Goal: Transaction & Acquisition: Purchase product/service

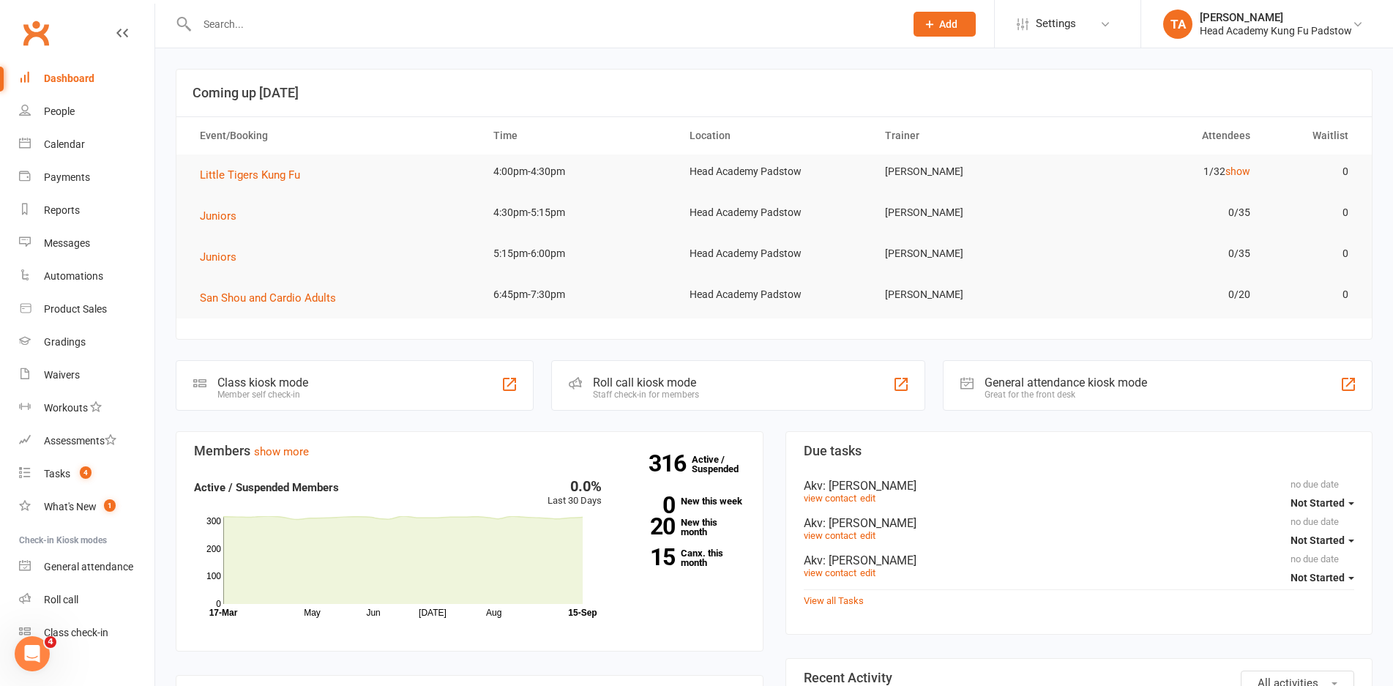
click at [365, 30] on input "text" at bounding box center [544, 24] width 702 height 20
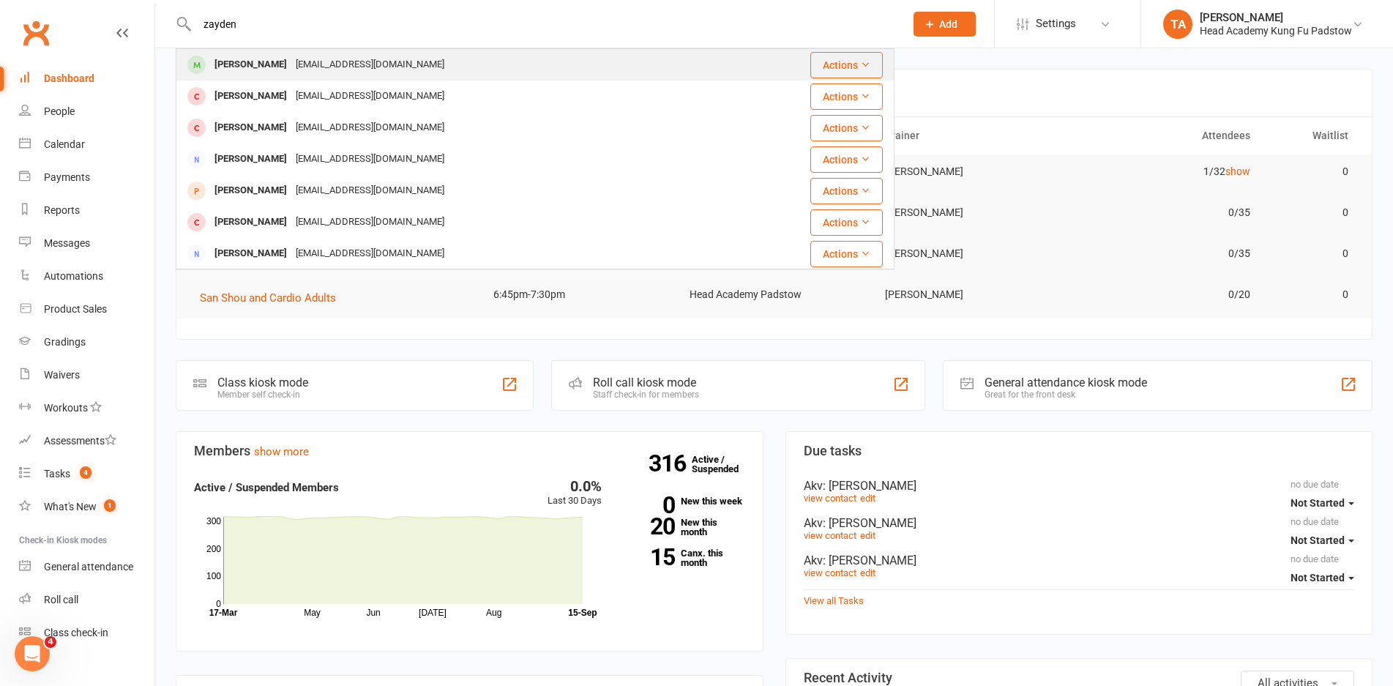
type input "zayden"
click at [354, 56] on div "sussanhamed@hotmail.com" at bounding box center [369, 64] width 157 height 21
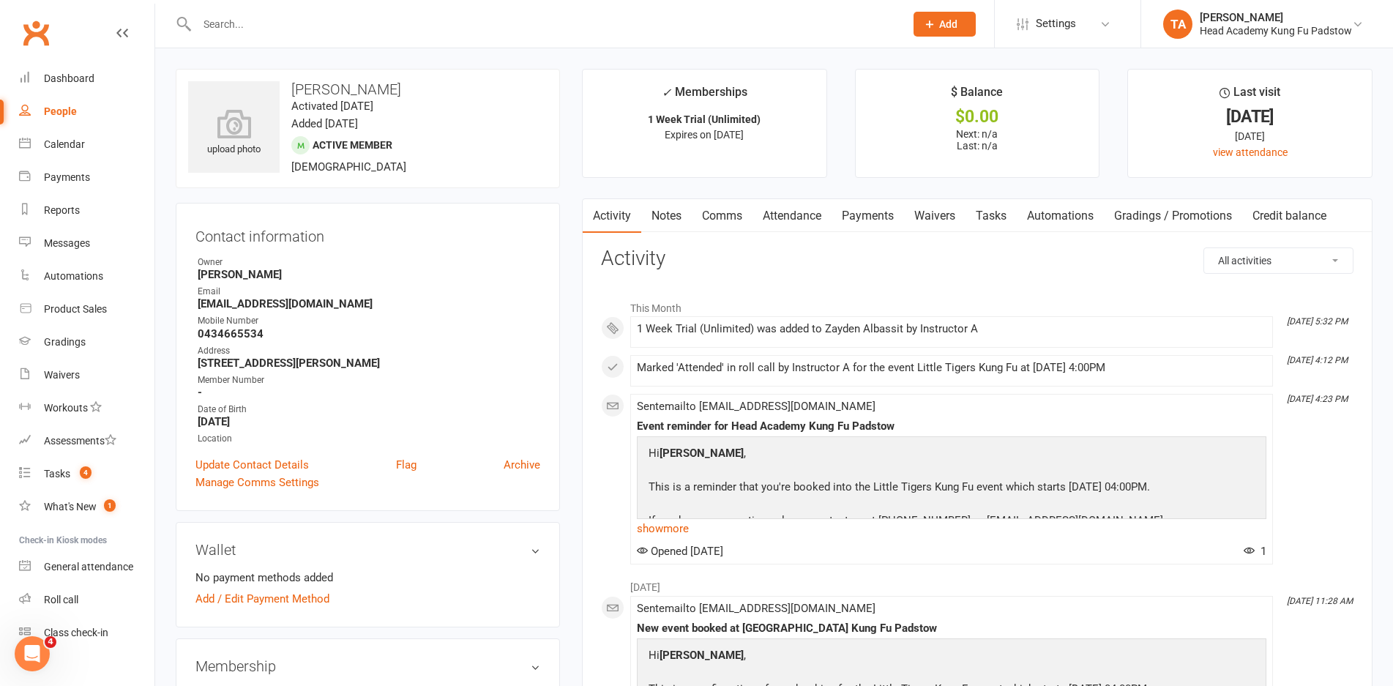
click at [483, 267] on div "Owner" at bounding box center [369, 262] width 343 height 14
click at [792, 231] on link "Attendance" at bounding box center [791, 216] width 79 height 34
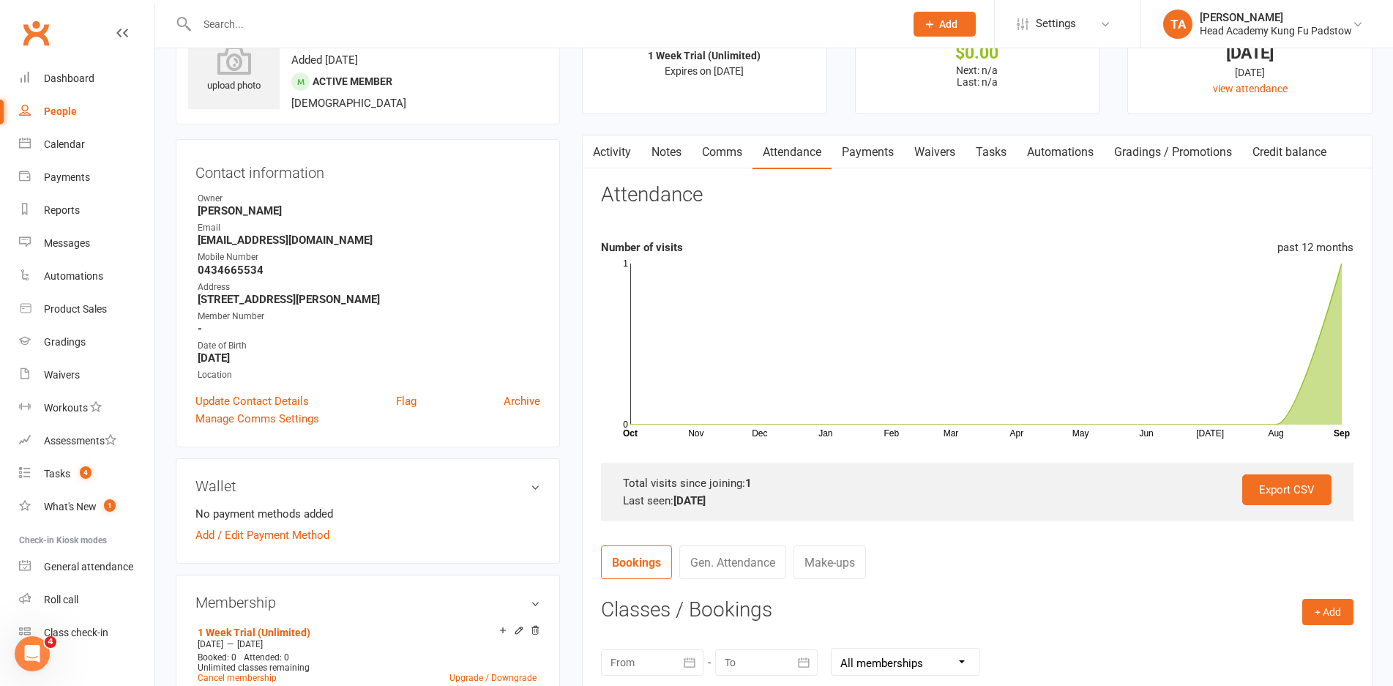
scroll to position [220, 0]
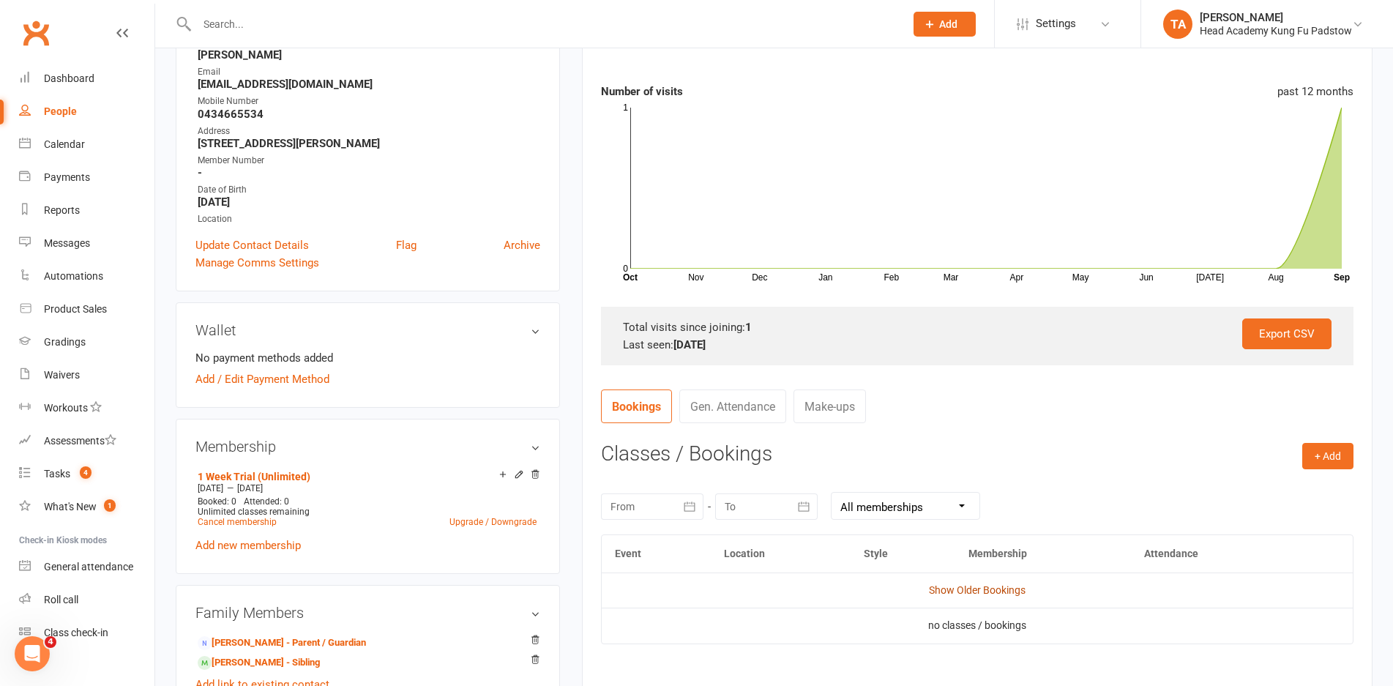
click at [956, 586] on link "Show Older Bookings" at bounding box center [977, 590] width 97 height 12
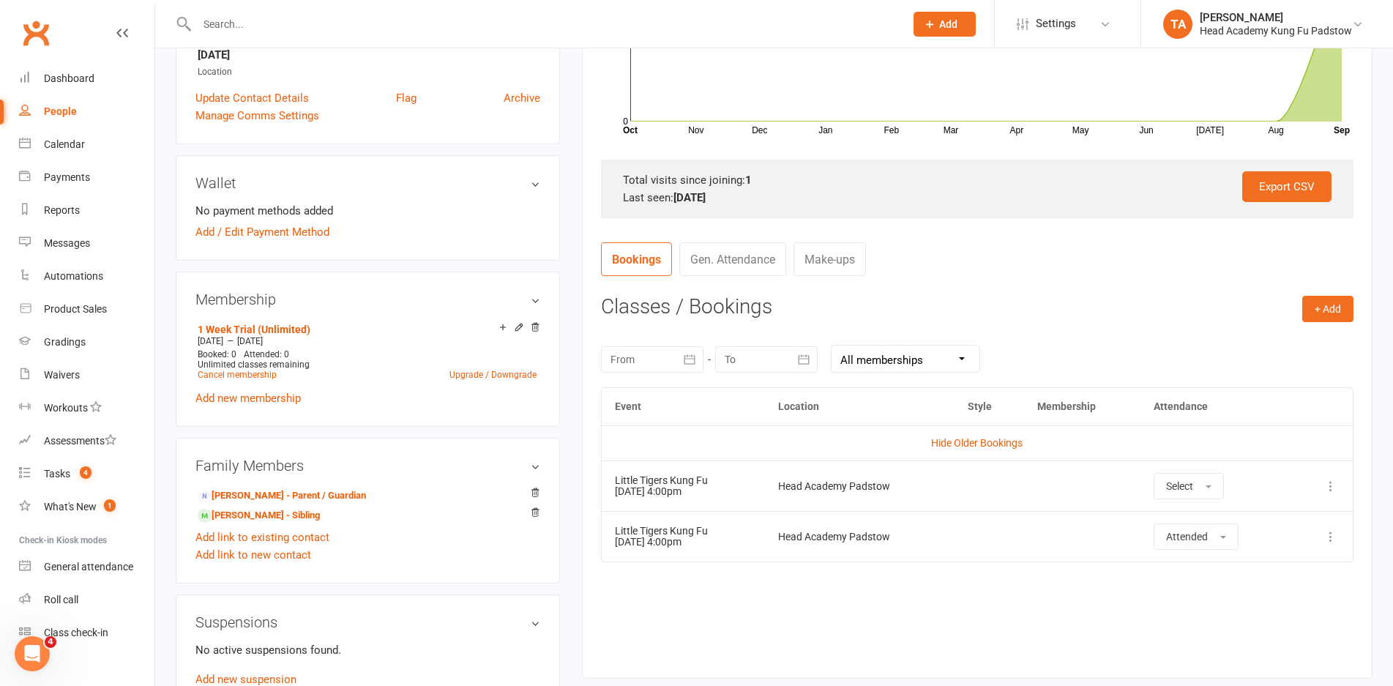
scroll to position [512, 0]
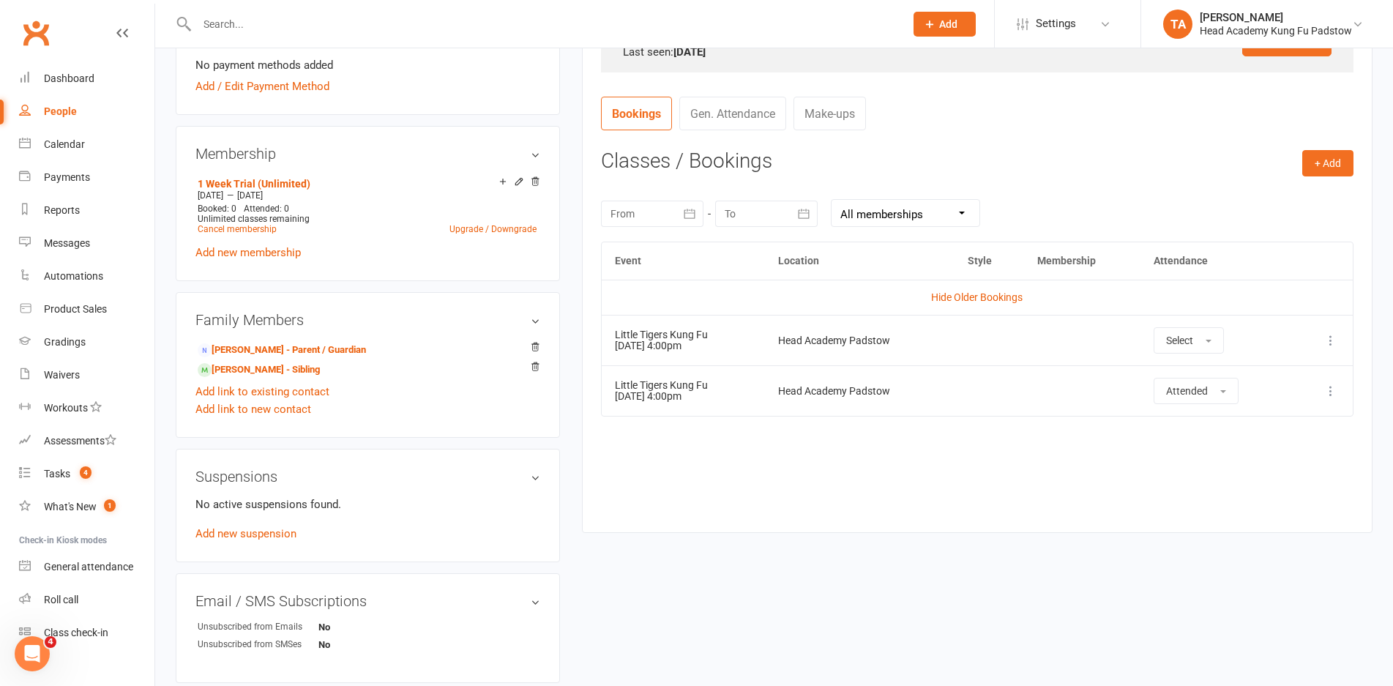
click at [1064, 501] on div "Event Location Style Membership Attendance Hide Older Bookings Little Tigers Ku…" at bounding box center [977, 376] width 752 height 269
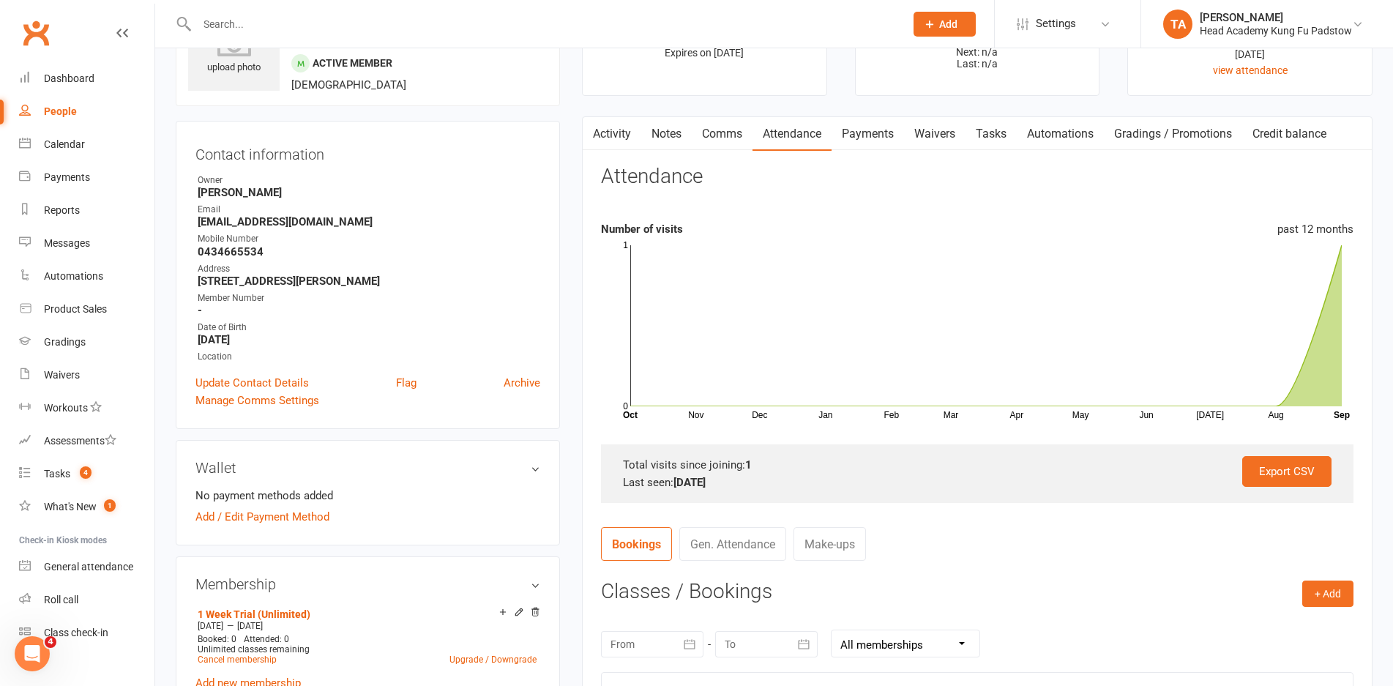
scroll to position [0, 0]
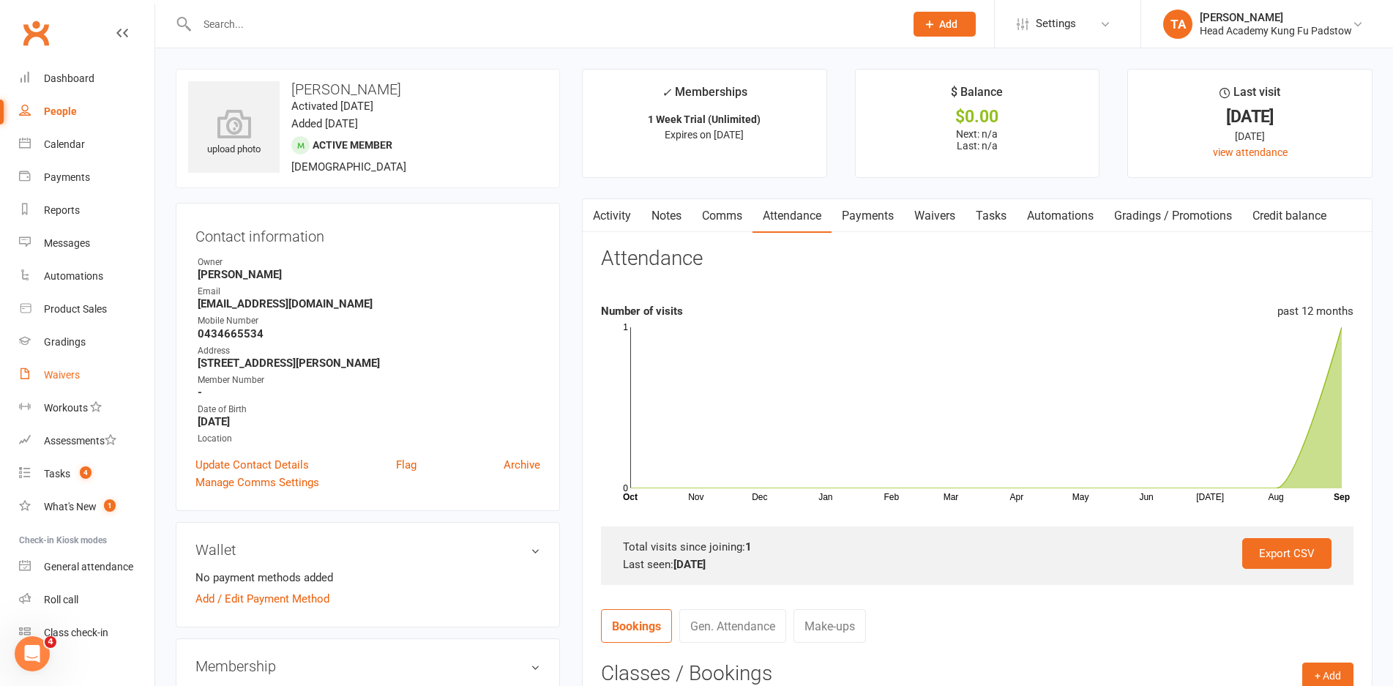
click at [84, 384] on link "Waivers" at bounding box center [86, 375] width 135 height 33
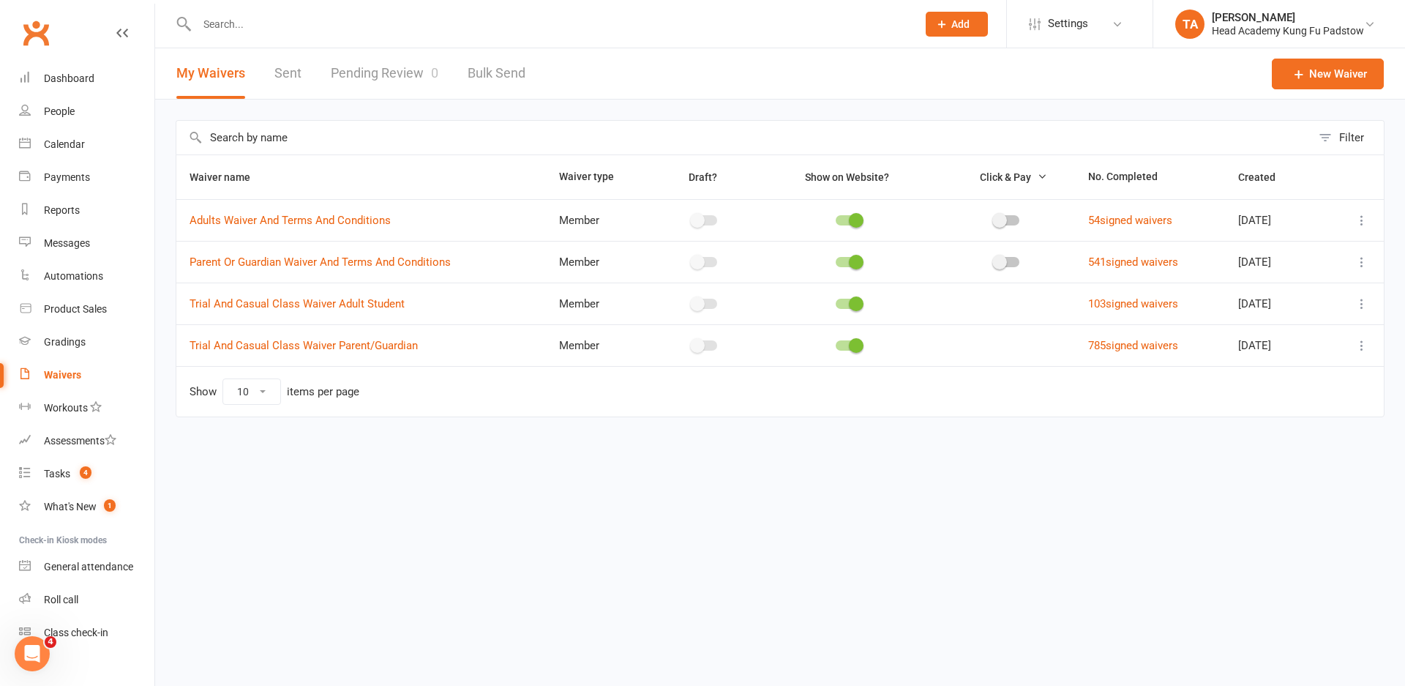
click at [409, 85] on link "Pending Review 0" at bounding box center [385, 73] width 108 height 51
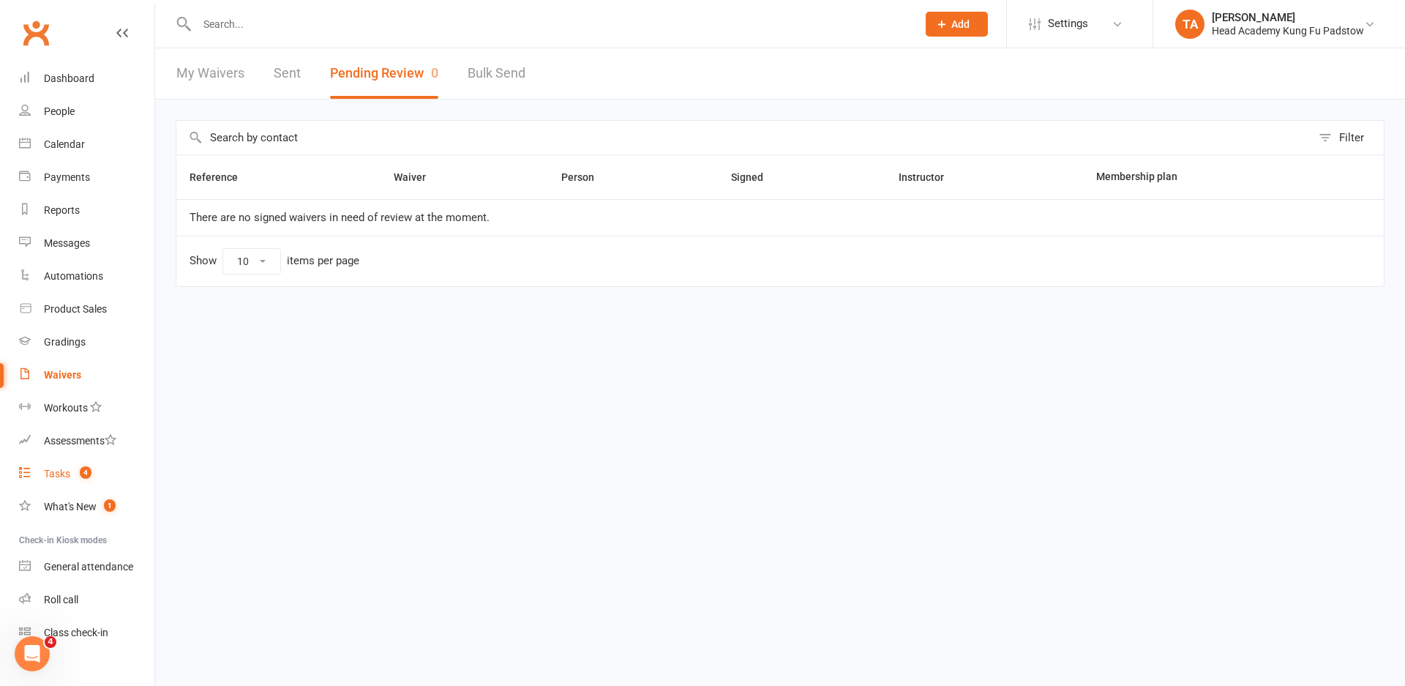
click at [90, 463] on link "Tasks 4" at bounding box center [86, 473] width 135 height 33
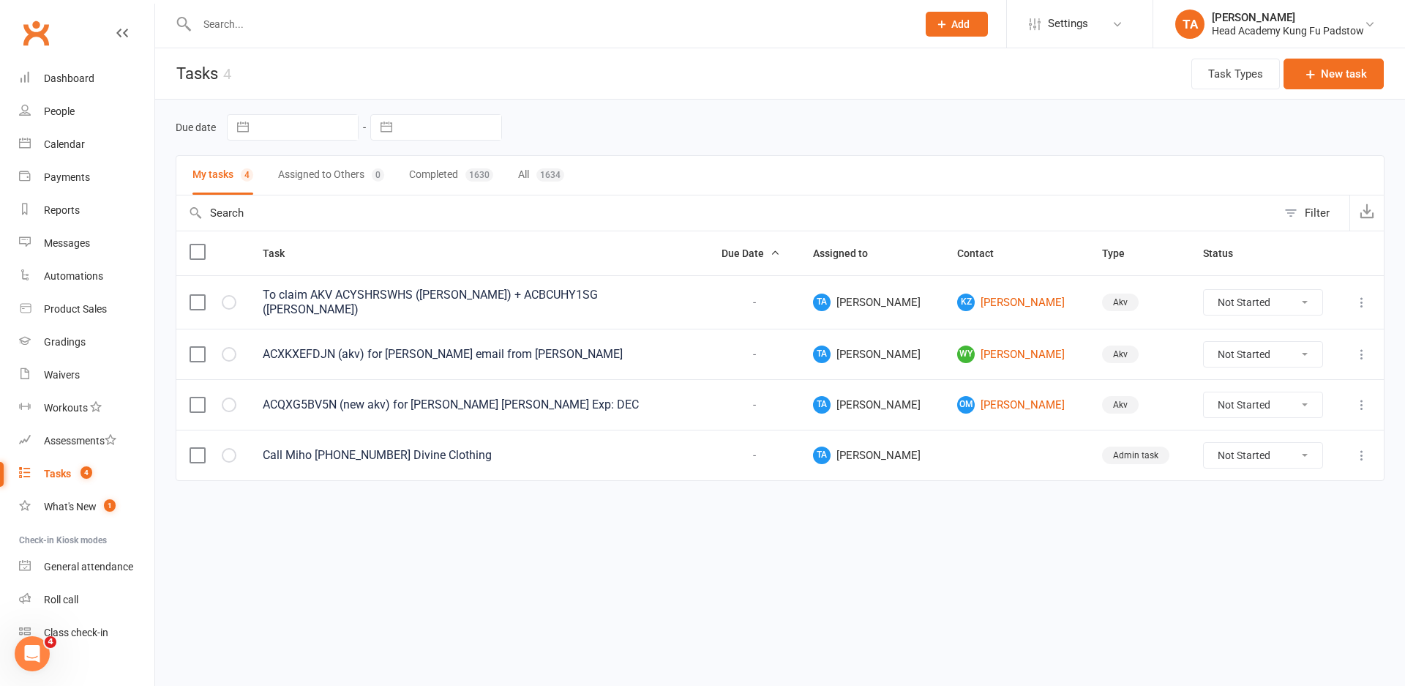
click at [301, 485] on div "Task Due Date Assigned to Contact Type Status To claim AKV ACYSHRSWHS (Oliver Z…" at bounding box center [780, 366] width 1209 height 271
click at [50, 322] on link "Product Sales" at bounding box center [86, 309] width 135 height 33
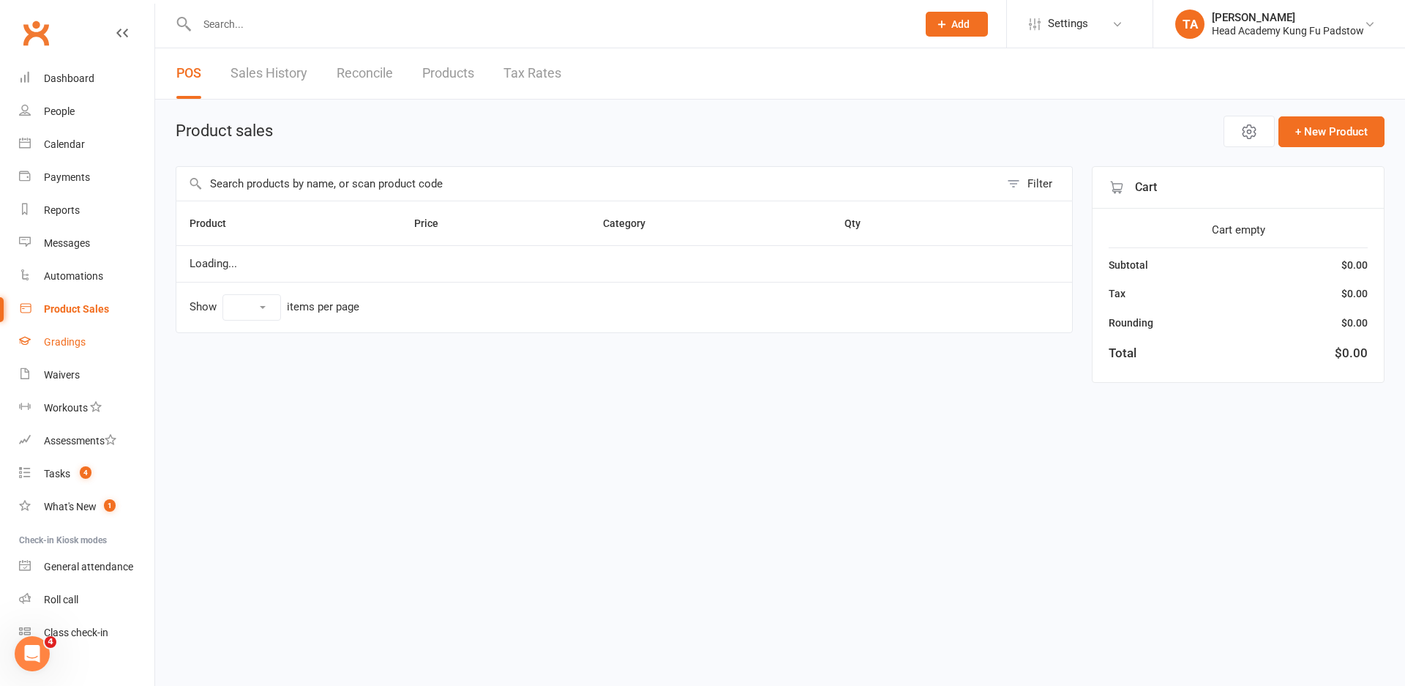
select select "10"
click at [50, 342] on div "Gradings" at bounding box center [65, 342] width 42 height 12
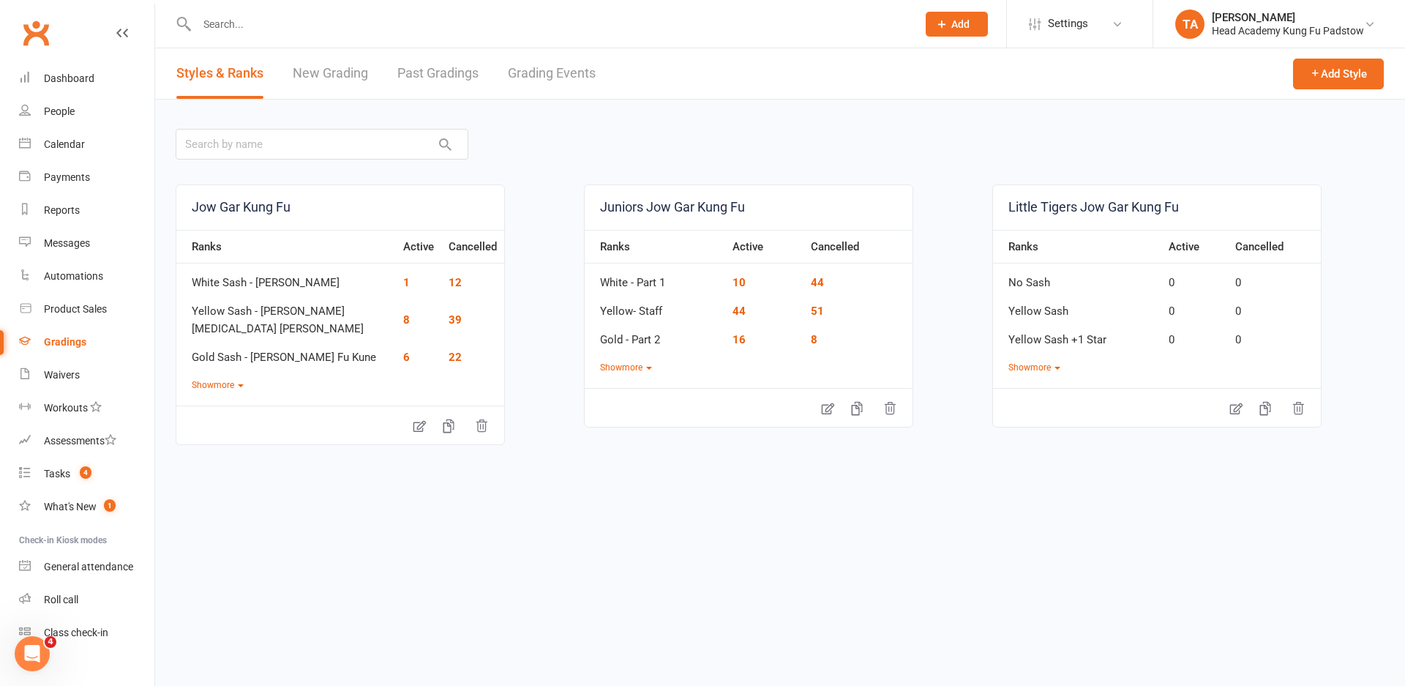
click at [534, 73] on link "Grading Events" at bounding box center [552, 73] width 88 height 51
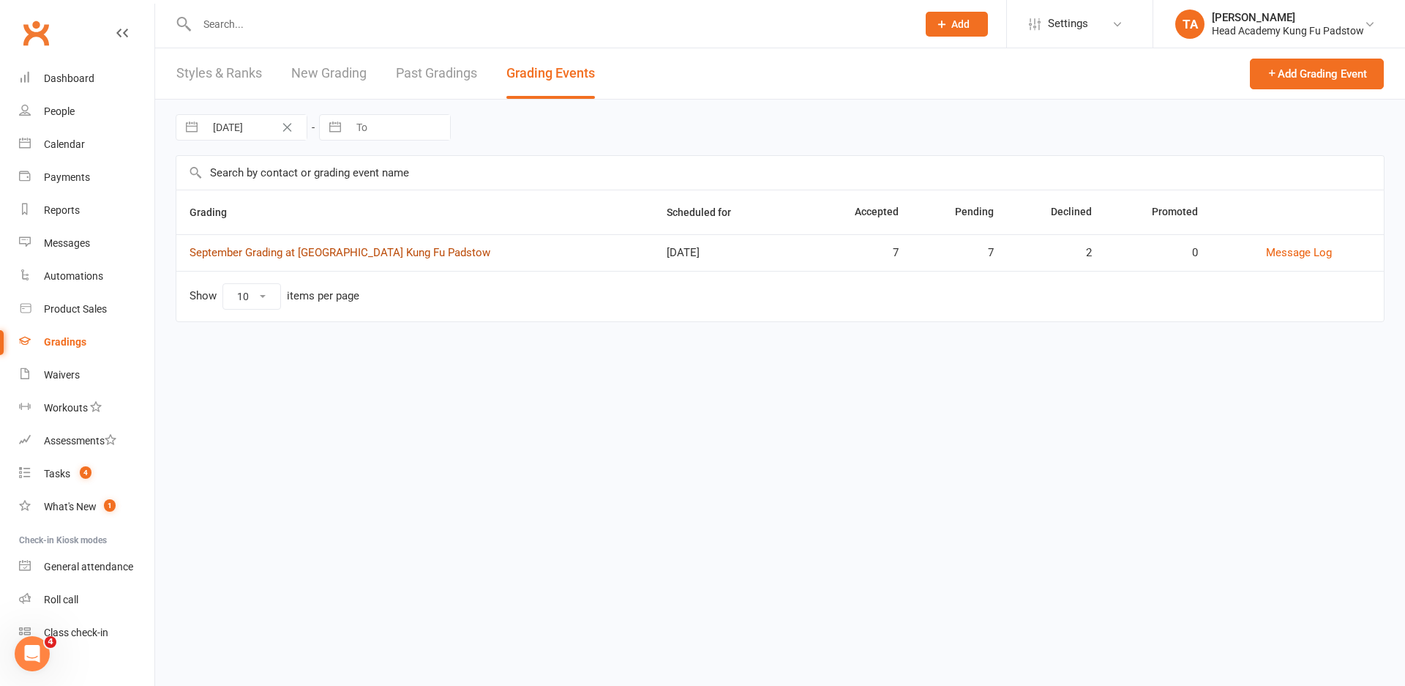
click at [444, 251] on link "September Grading at Head Academy Kung Fu Padstow" at bounding box center [340, 252] width 301 height 13
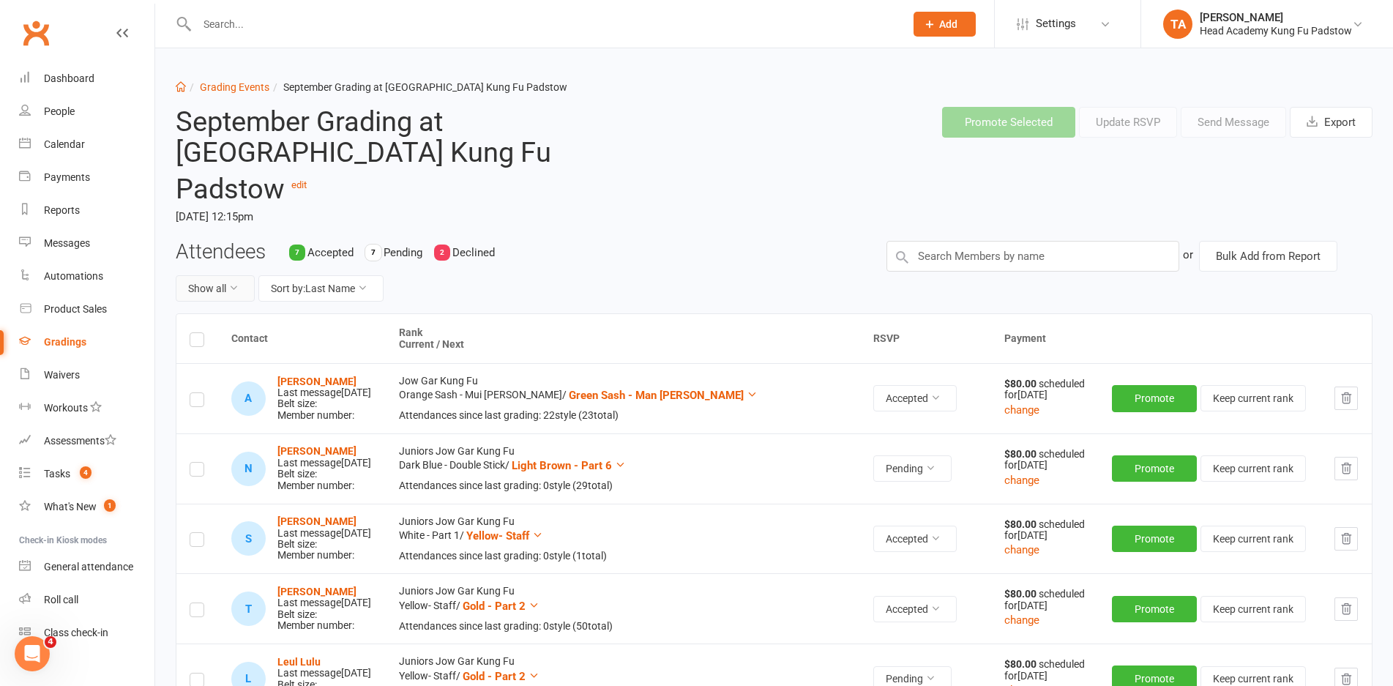
click at [225, 275] on button "Show all" at bounding box center [215, 288] width 79 height 26
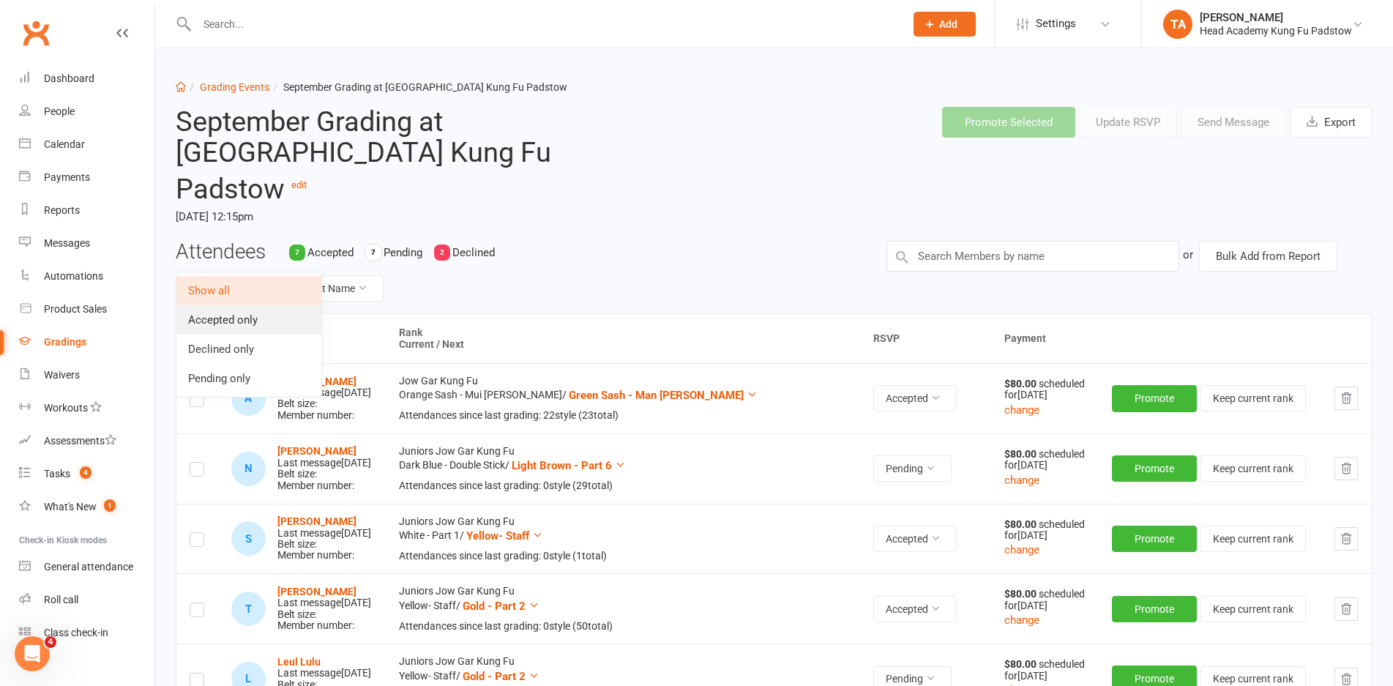
click at [234, 324] on link "Accepted only" at bounding box center [248, 319] width 145 height 29
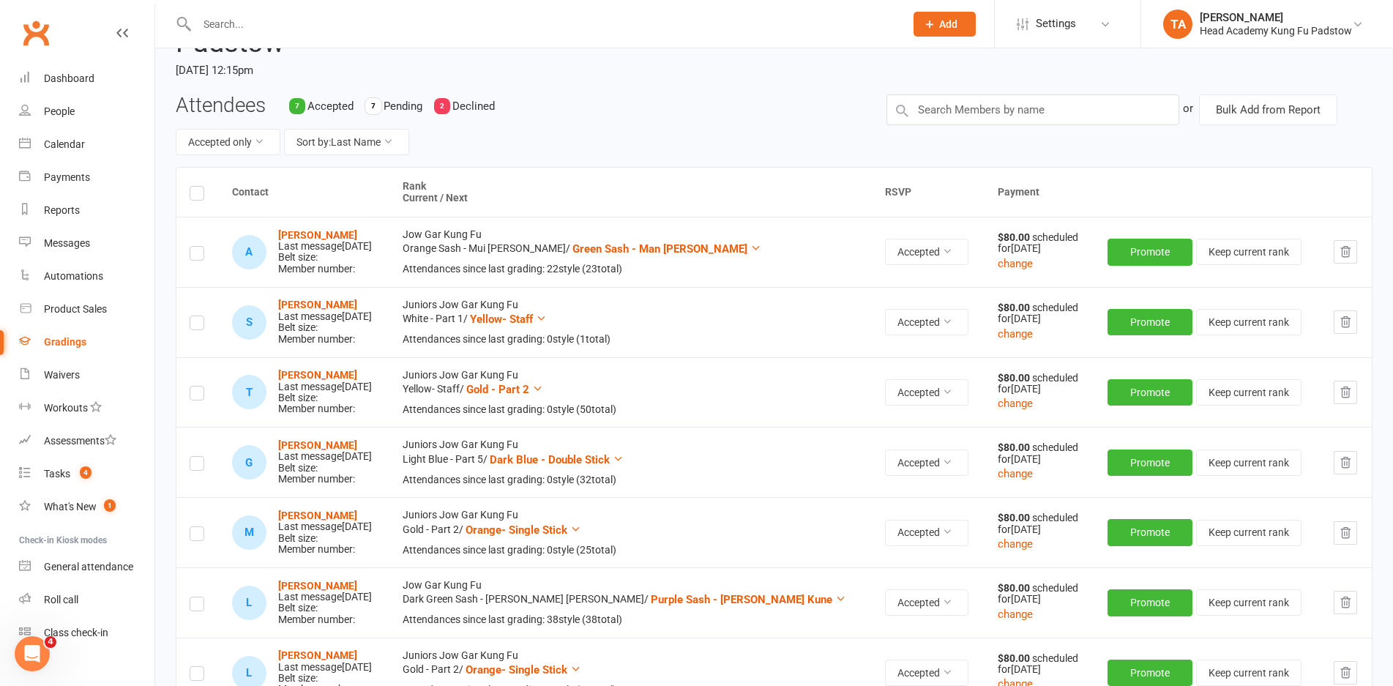
scroll to position [220, 0]
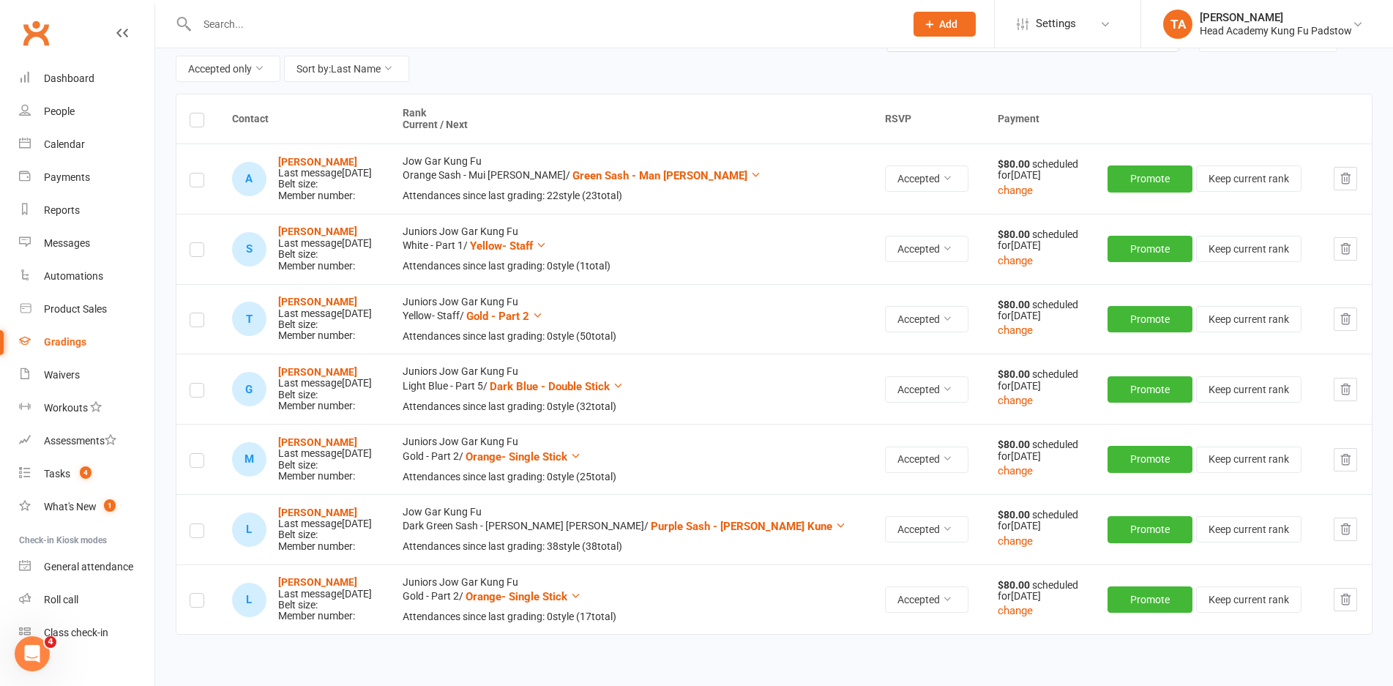
click at [412, 33] on input "text" at bounding box center [544, 24] width 702 height 20
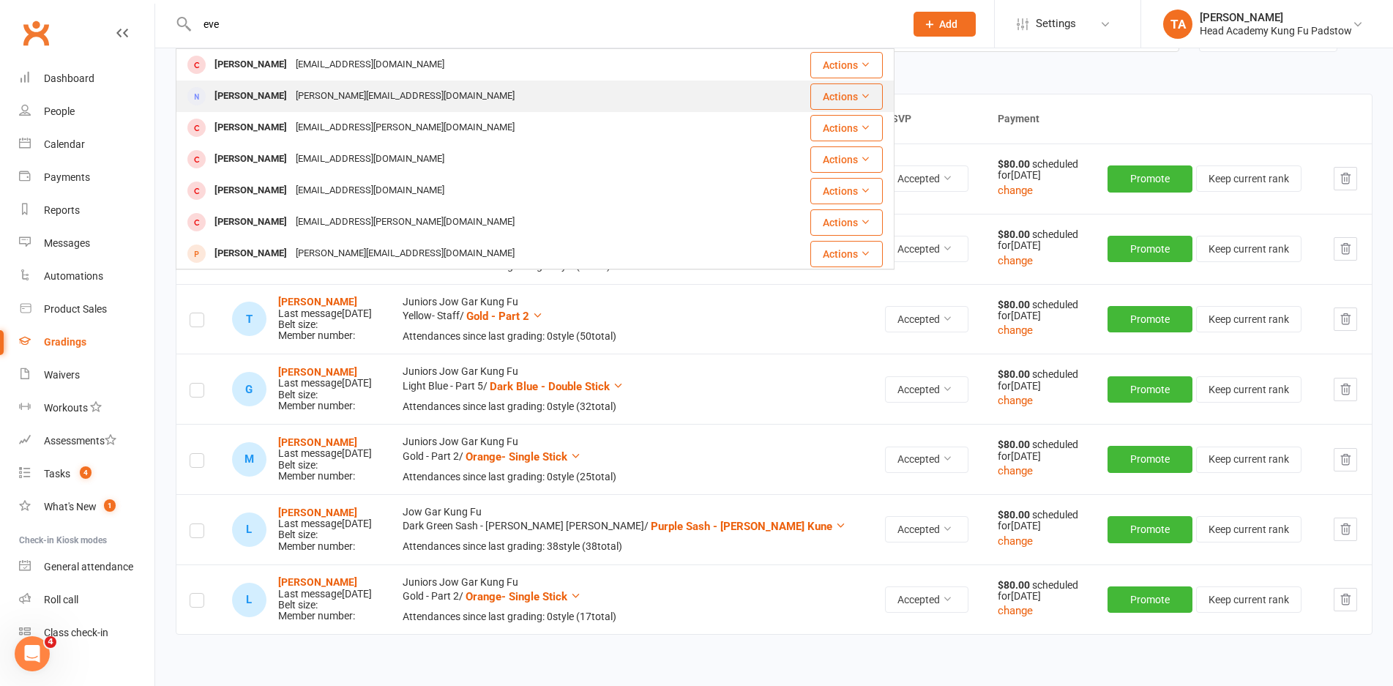
type input "eve"
click at [378, 88] on div "Eve Sartor e.kordas@live.com.au" at bounding box center [465, 96] width 577 height 30
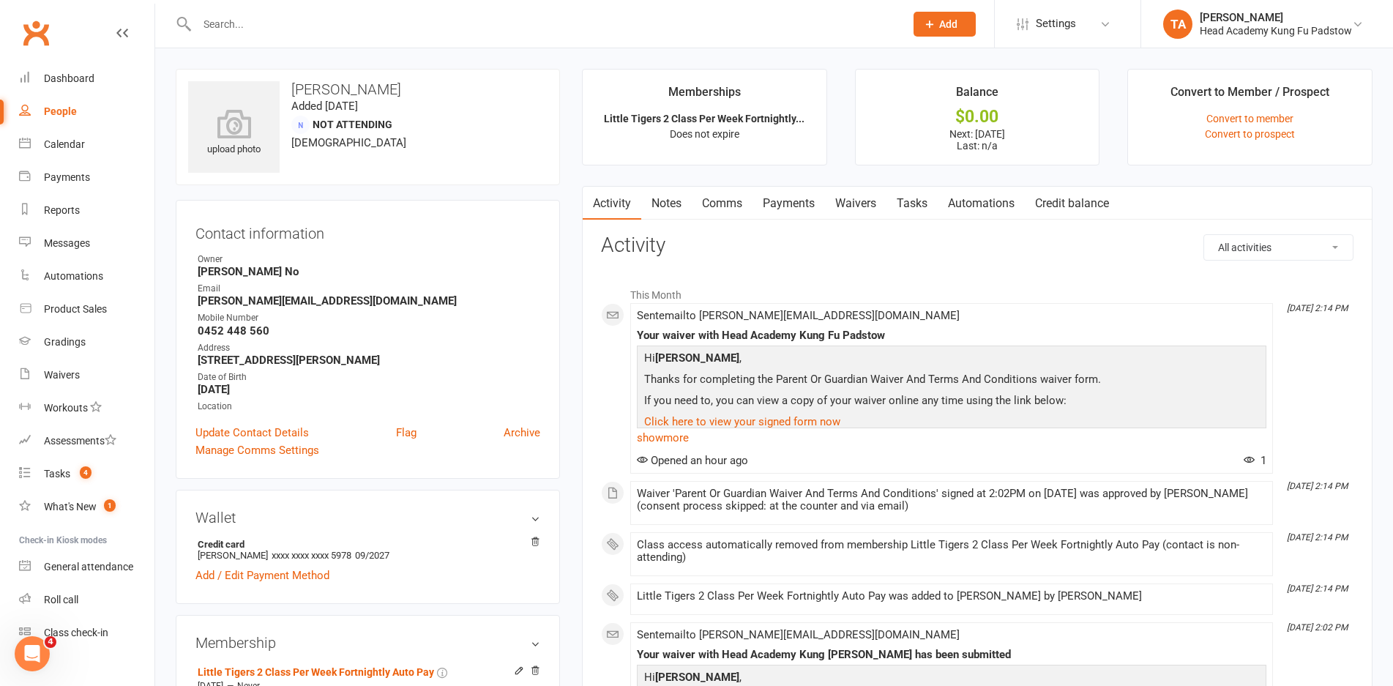
click at [499, 323] on div "Mobile Number" at bounding box center [369, 318] width 343 height 14
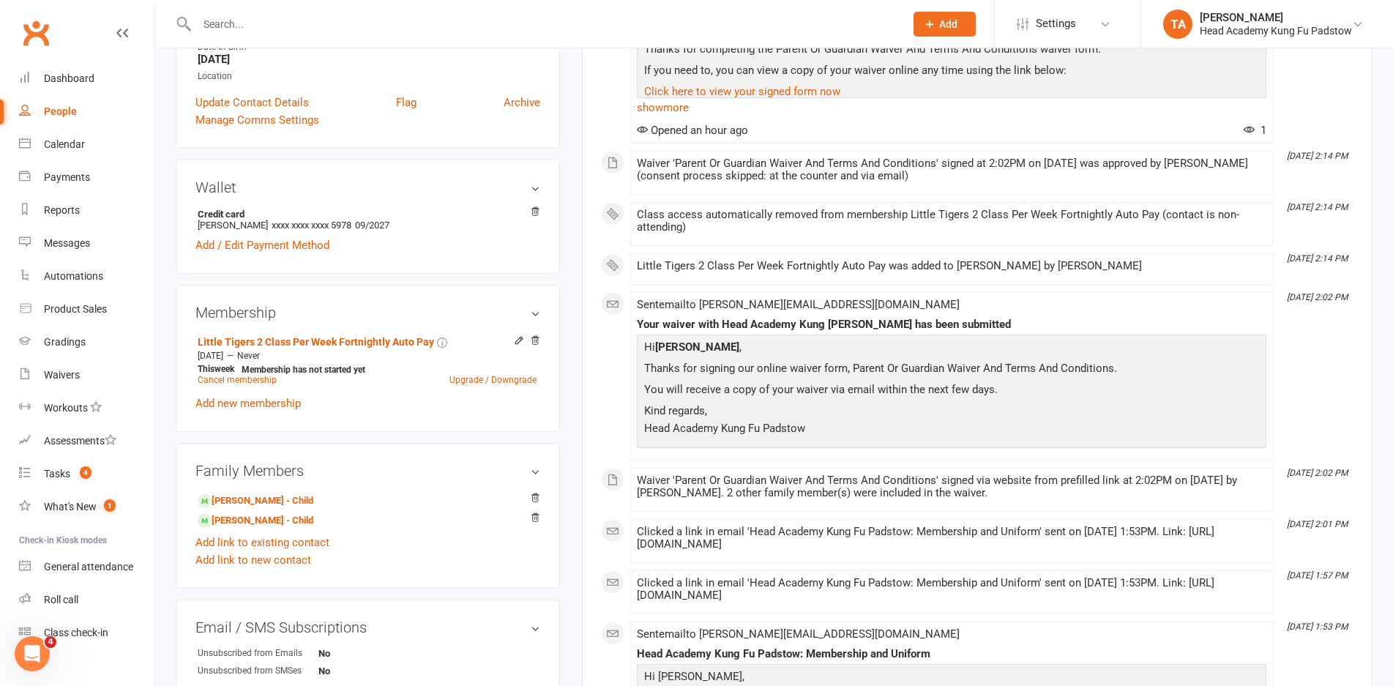
scroll to position [366, 0]
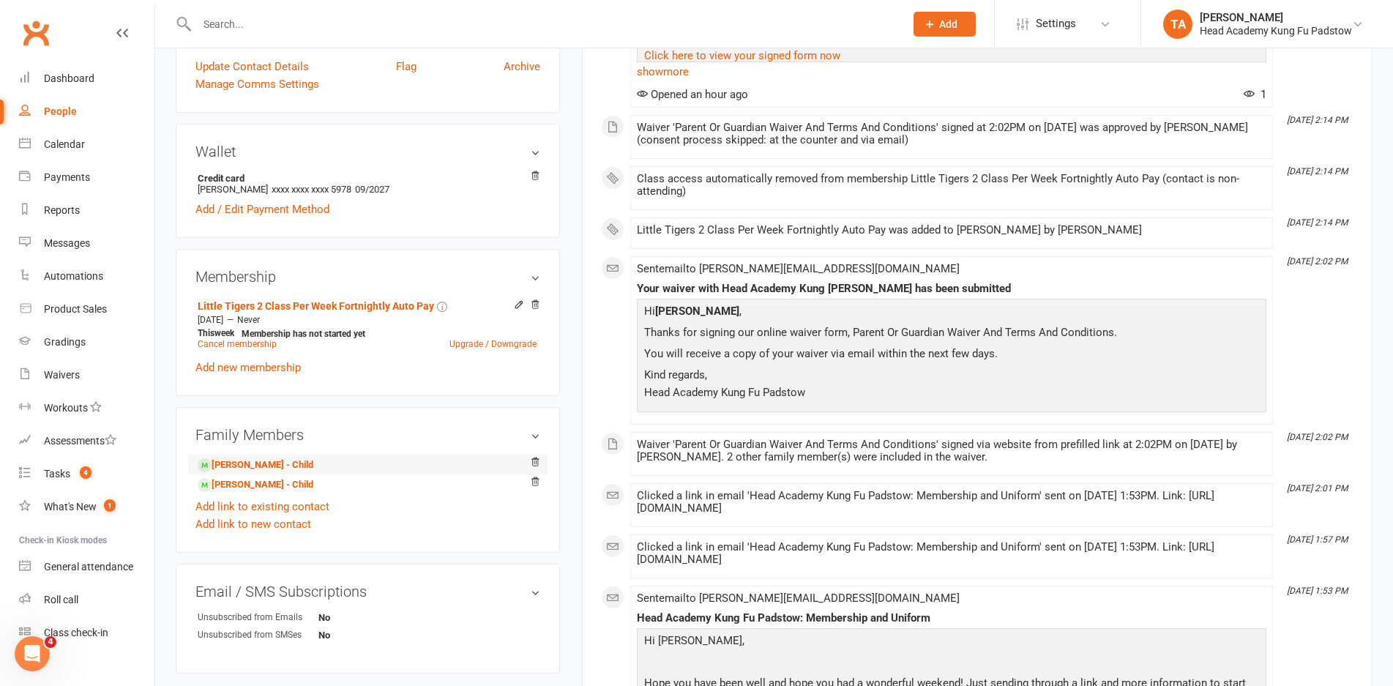
click at [316, 460] on li "Jack Sartor - Child" at bounding box center [367, 464] width 345 height 20
click at [365, 15] on input "text" at bounding box center [544, 24] width 702 height 20
type input "a"
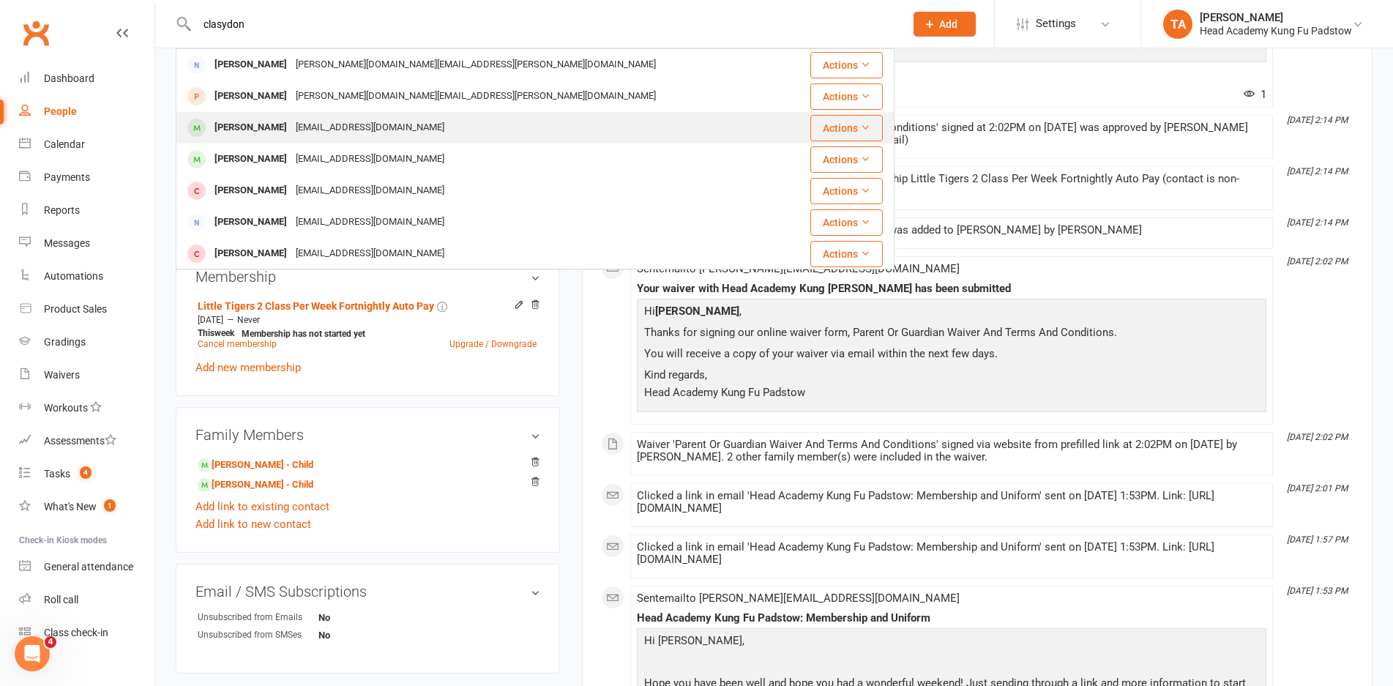
type input "clasydon"
click at [345, 128] on div "thwang24@gmail.com" at bounding box center [369, 127] width 157 height 21
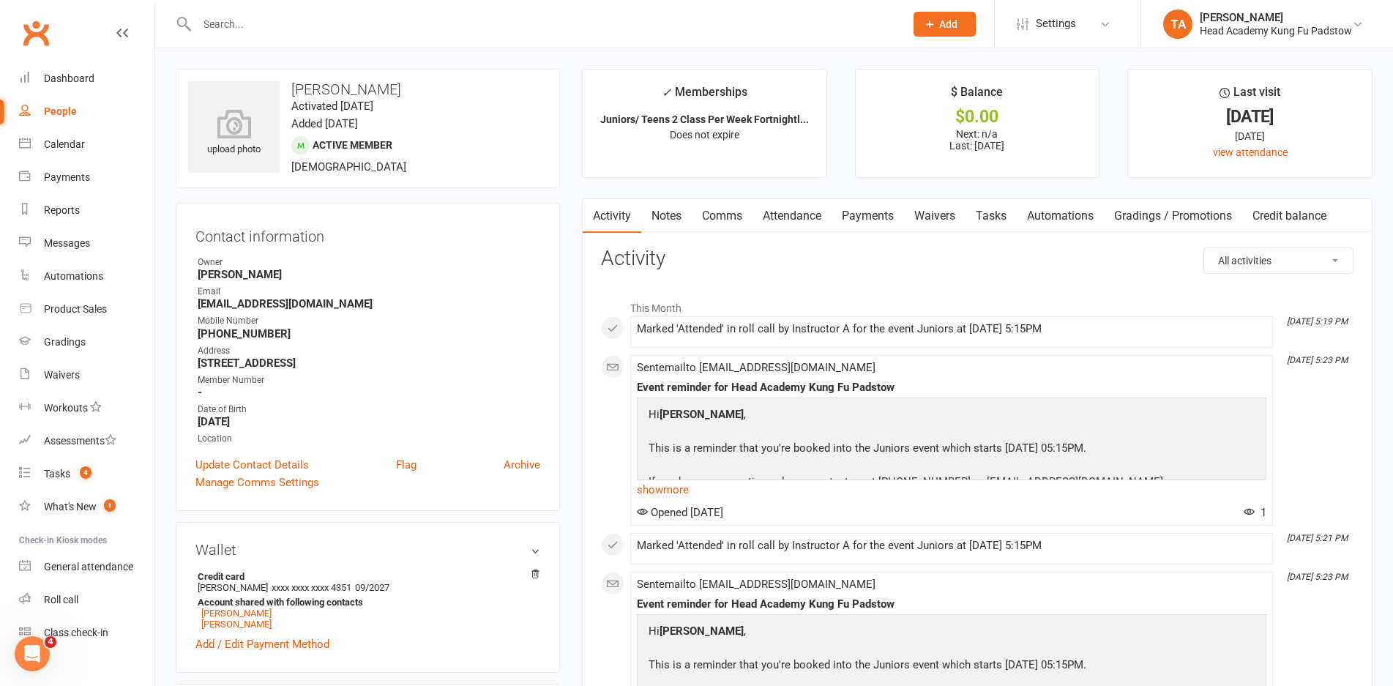
click at [78, 38] on div "Clubworx" at bounding box center [77, 42] width 154 height 54
click at [365, 31] on input "text" at bounding box center [544, 24] width 702 height 20
drag, startPoint x: 306, startPoint y: 302, endPoint x: 198, endPoint y: 304, distance: 108.3
click at [198, 304] on strong "thwang24@gmail.com" at bounding box center [369, 303] width 343 height 13
copy strong "thwang24@gmail.com"
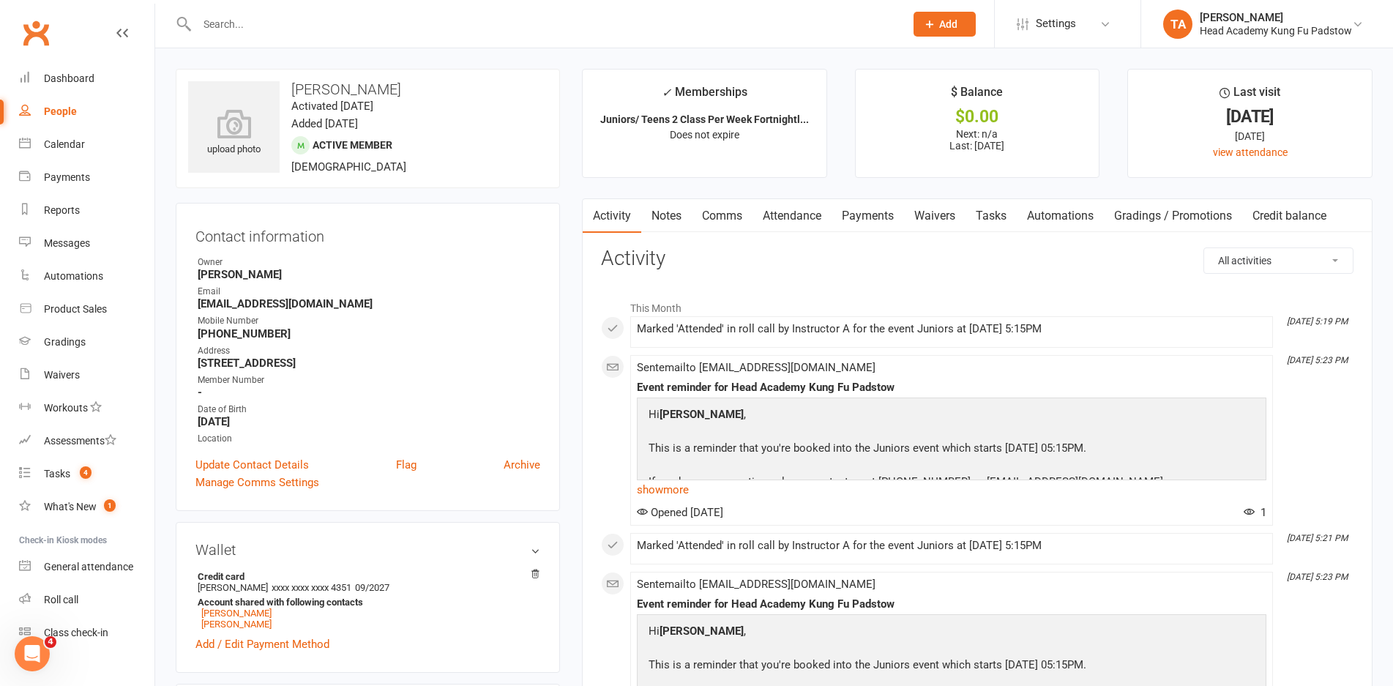
click at [352, 27] on input "text" at bounding box center [544, 24] width 702 height 20
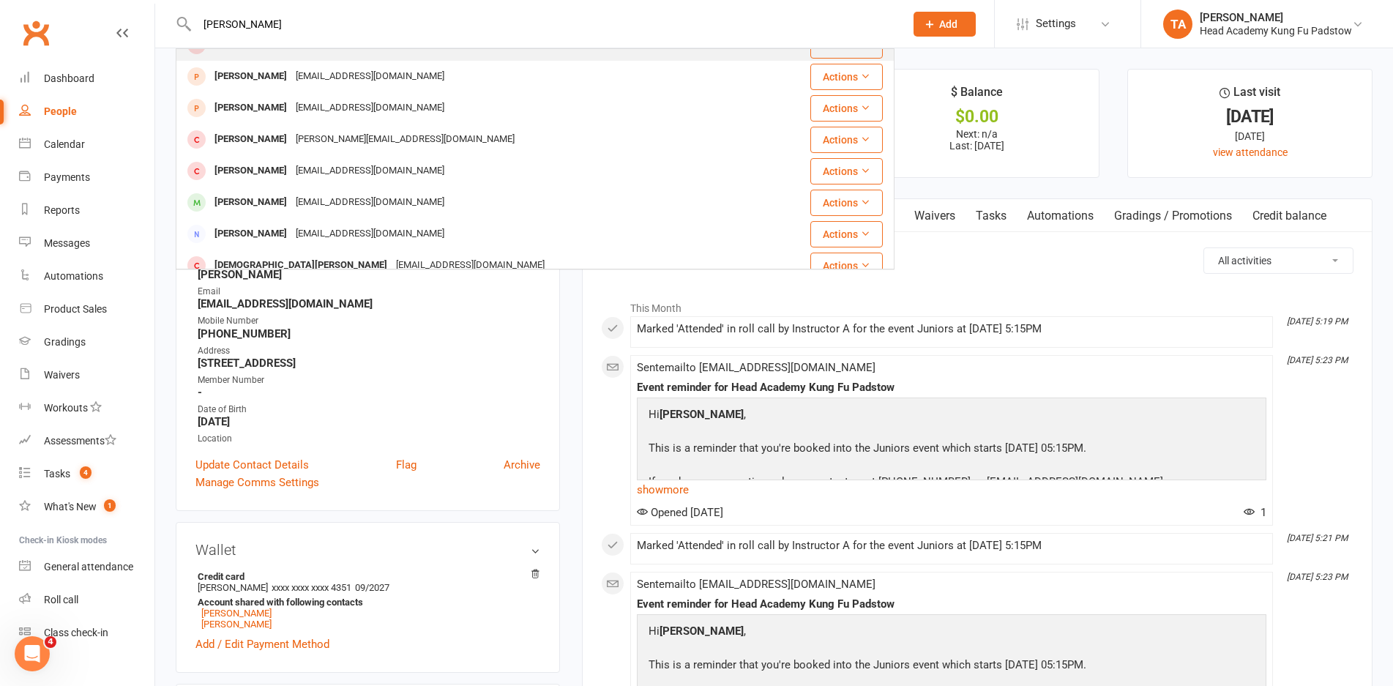
scroll to position [146, 0]
type input "alexander"
click at [408, 194] on div "celticmoon79@hotmail.com" at bounding box center [369, 201] width 157 height 21
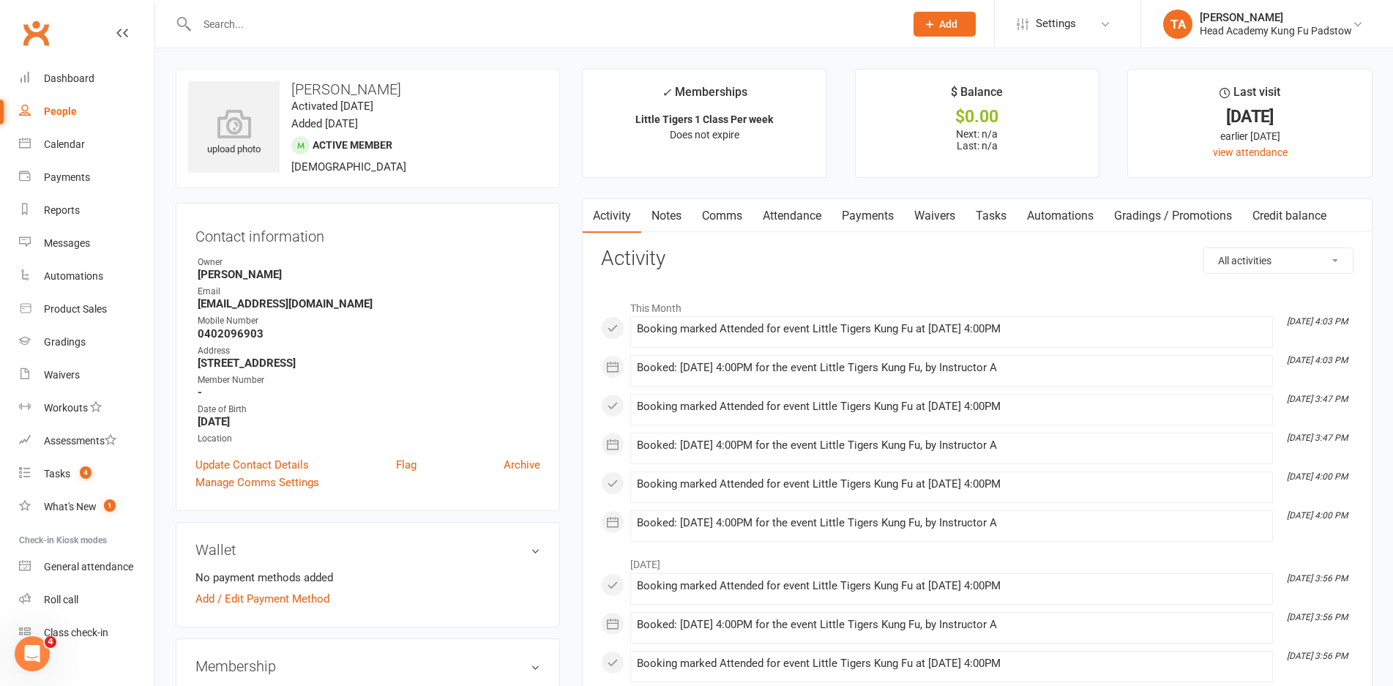
drag, startPoint x: 465, startPoint y: 349, endPoint x: 487, endPoint y: 319, distance: 37.6
click at [467, 344] on div "Address" at bounding box center [369, 351] width 343 height 14
drag, startPoint x: 513, startPoint y: 29, endPoint x: 479, endPoint y: 55, distance: 42.8
click at [512, 29] on input "text" at bounding box center [544, 24] width 702 height 20
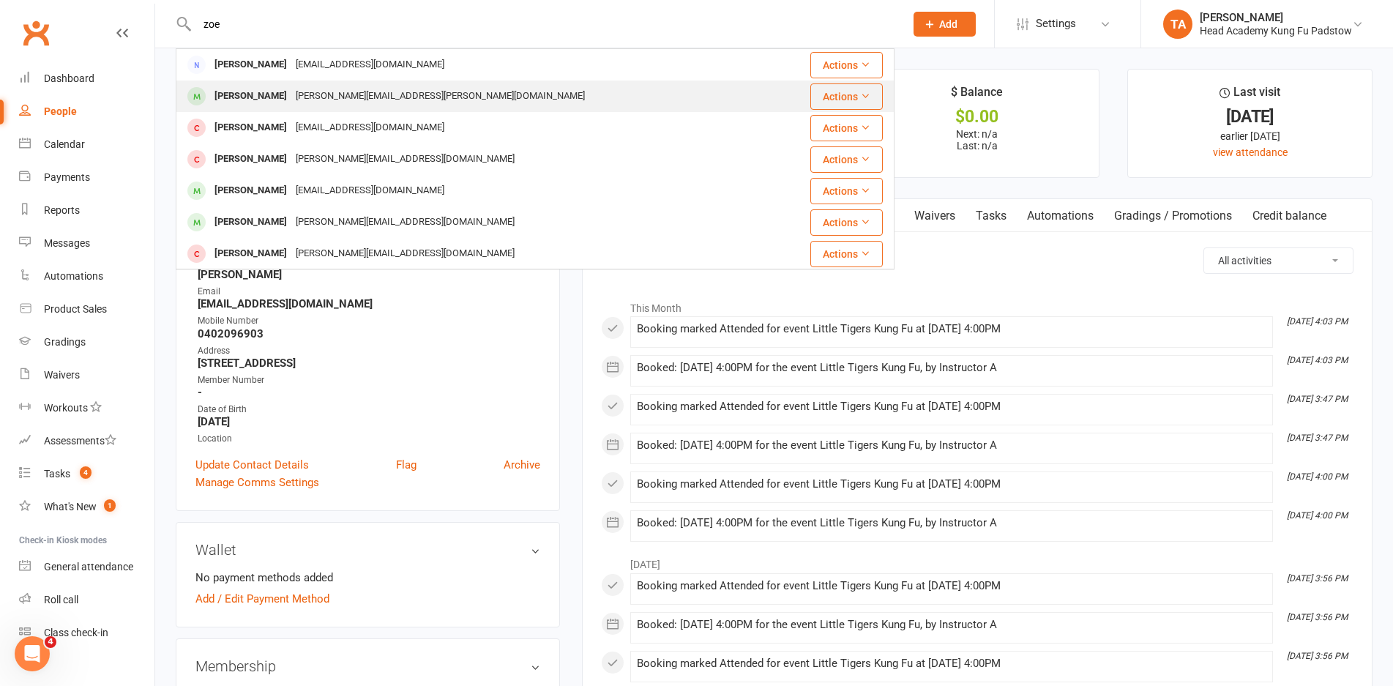
type input "zoe"
click at [414, 87] on div "Zoe Malak michael.malak@gmail.com" at bounding box center [475, 96] width 596 height 30
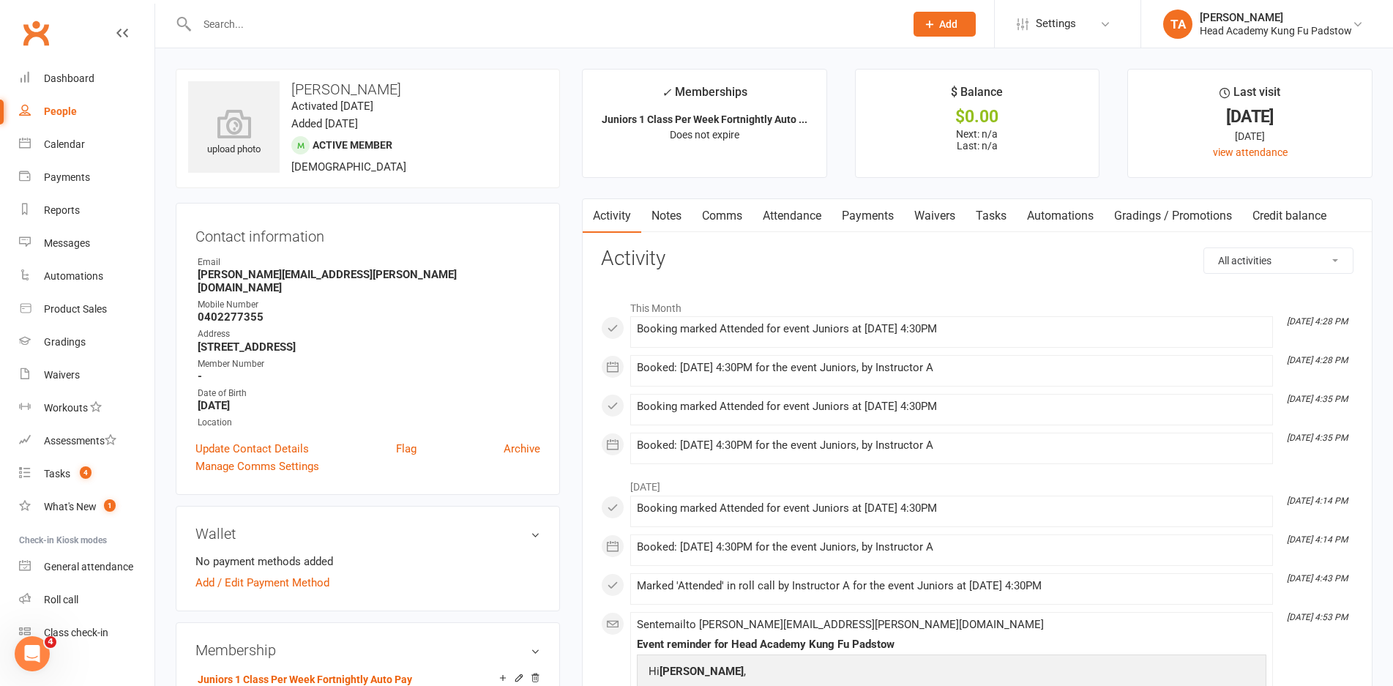
click at [490, 250] on div "Contact information Owner Email michael.malak@gmail.com Mobile Number 040227735…" at bounding box center [368, 349] width 384 height 292
click at [807, 253] on h3 "Activity" at bounding box center [977, 258] width 752 height 23
click at [883, 220] on link "Payments" at bounding box center [867, 216] width 72 height 34
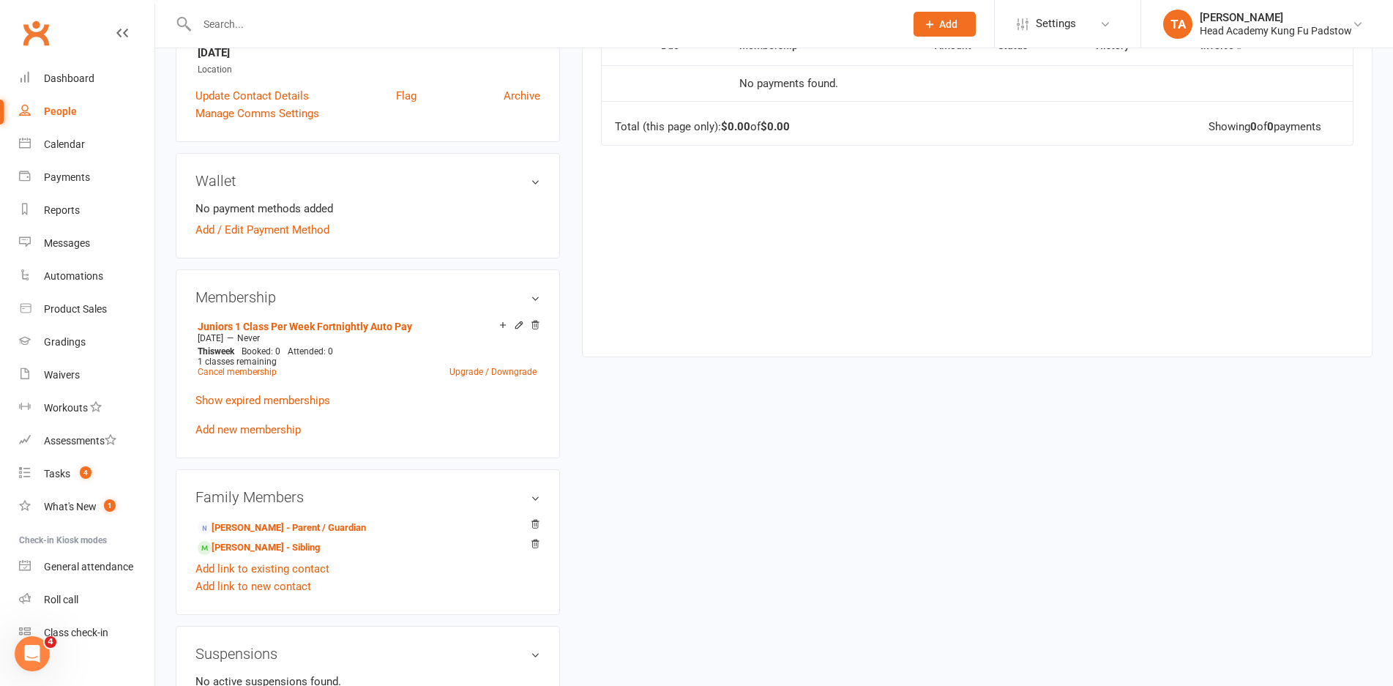
scroll to position [366, 0]
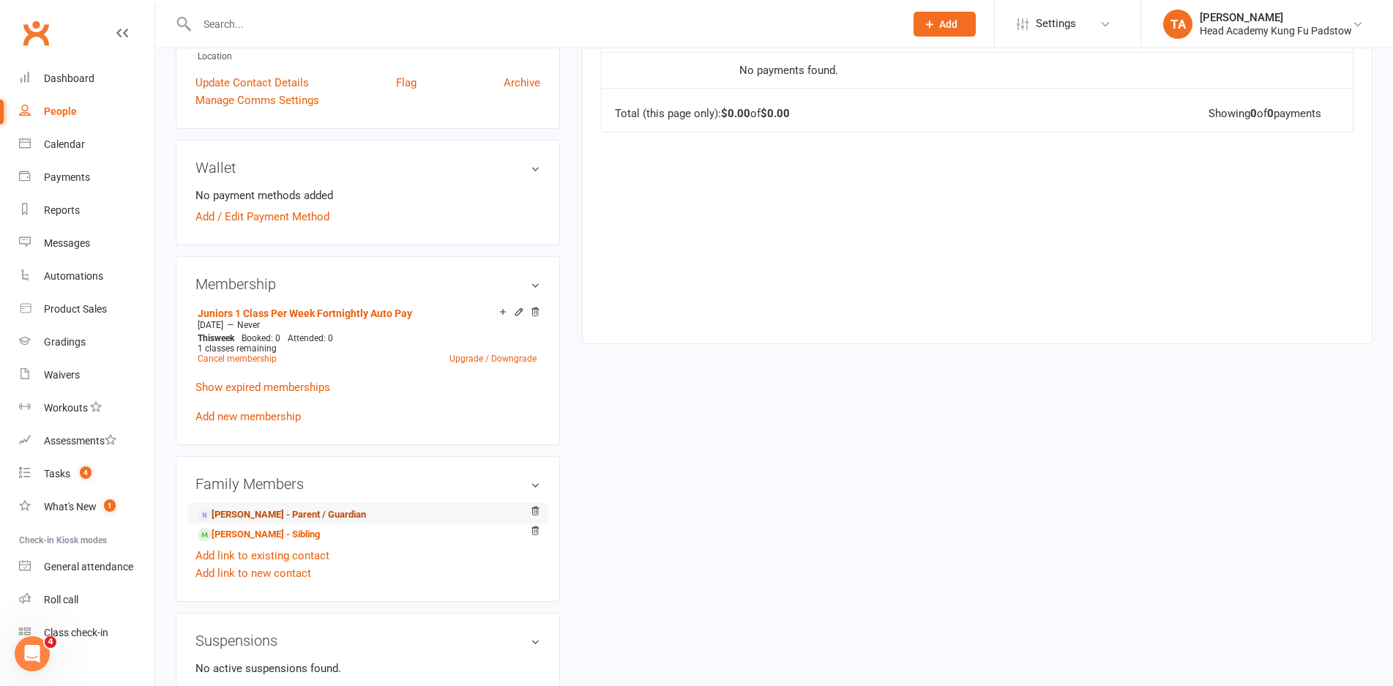
click at [294, 507] on link "Michael Malak - Parent / Guardian" at bounding box center [282, 514] width 168 height 15
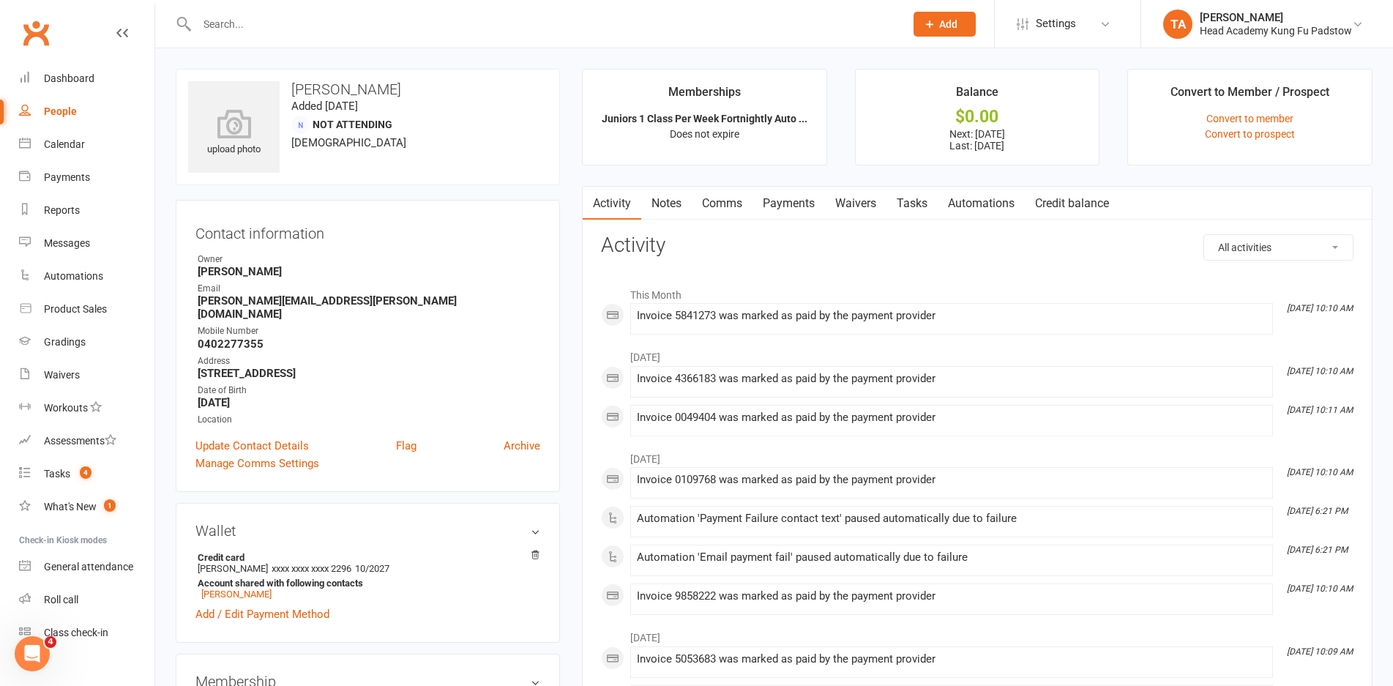
click at [812, 196] on link "Payments" at bounding box center [788, 204] width 72 height 34
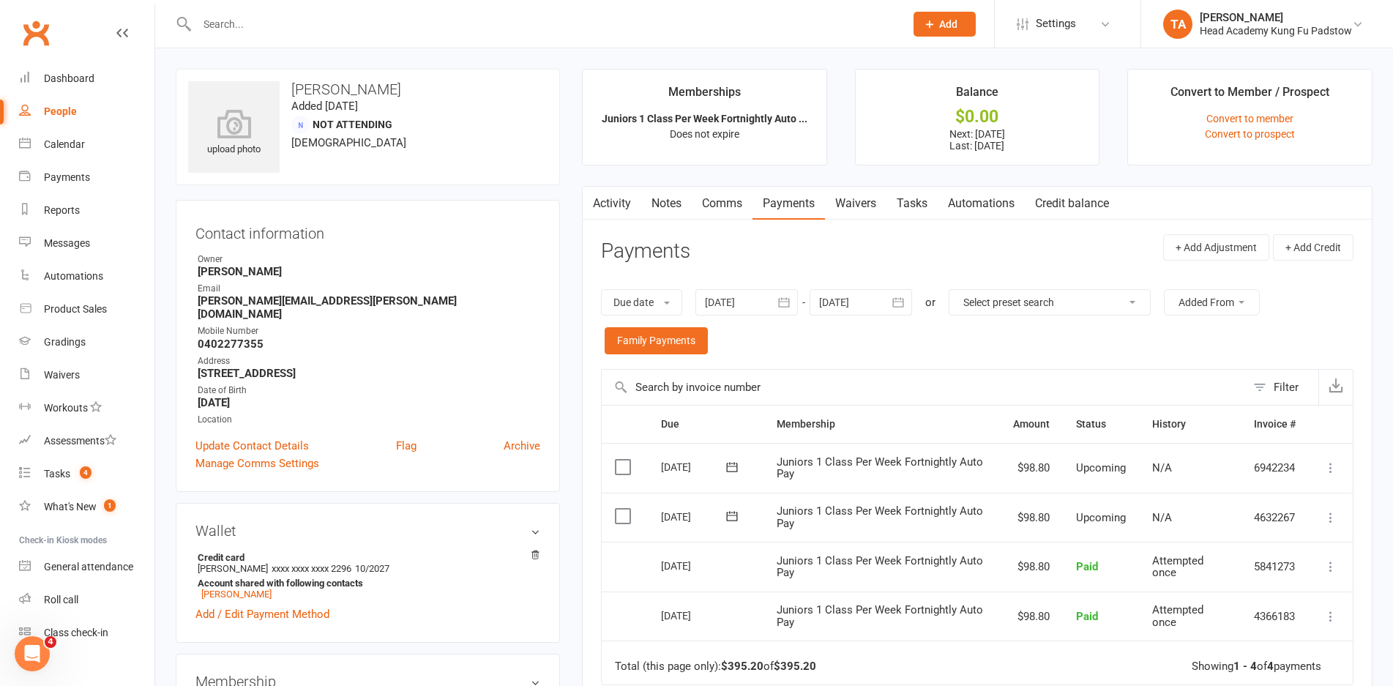
click at [1154, 540] on td "N/A" at bounding box center [1190, 518] width 102 height 50
click at [1135, 375] on input "text" at bounding box center [924, 387] width 644 height 35
click at [1329, 516] on icon at bounding box center [1330, 517] width 15 height 15
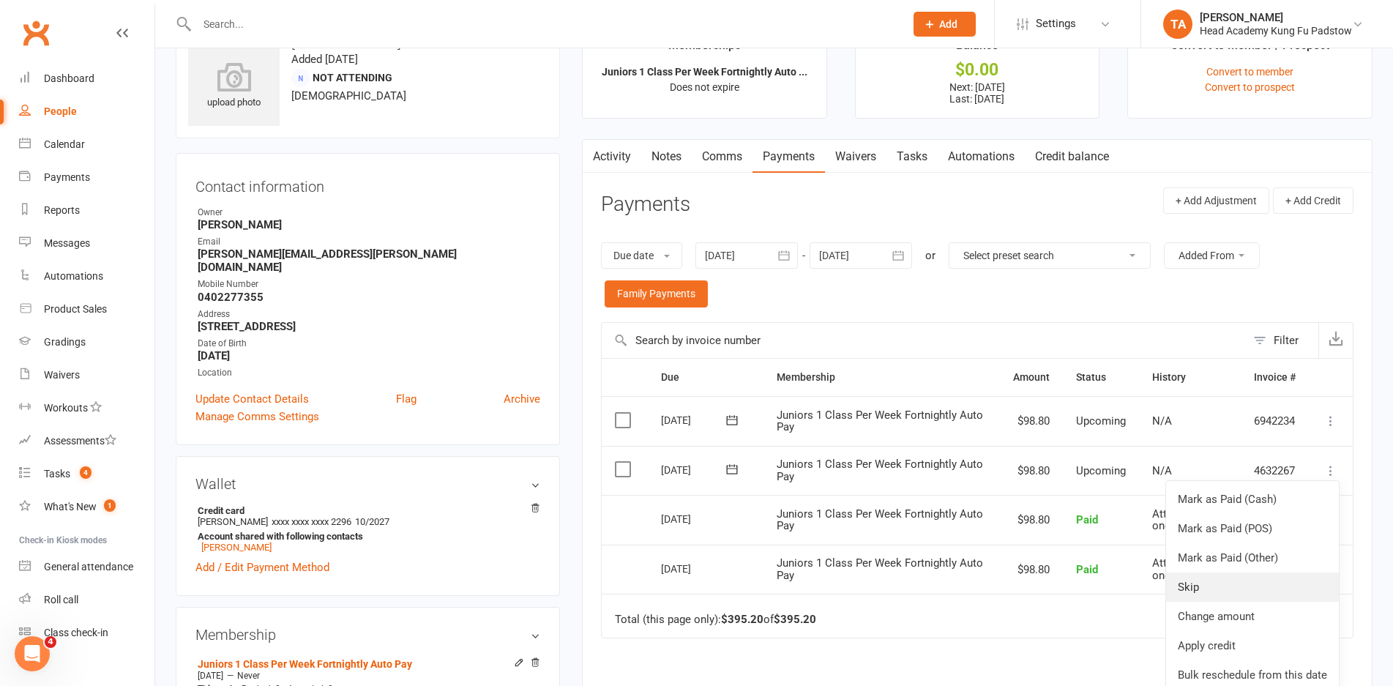
scroll to position [73, 0]
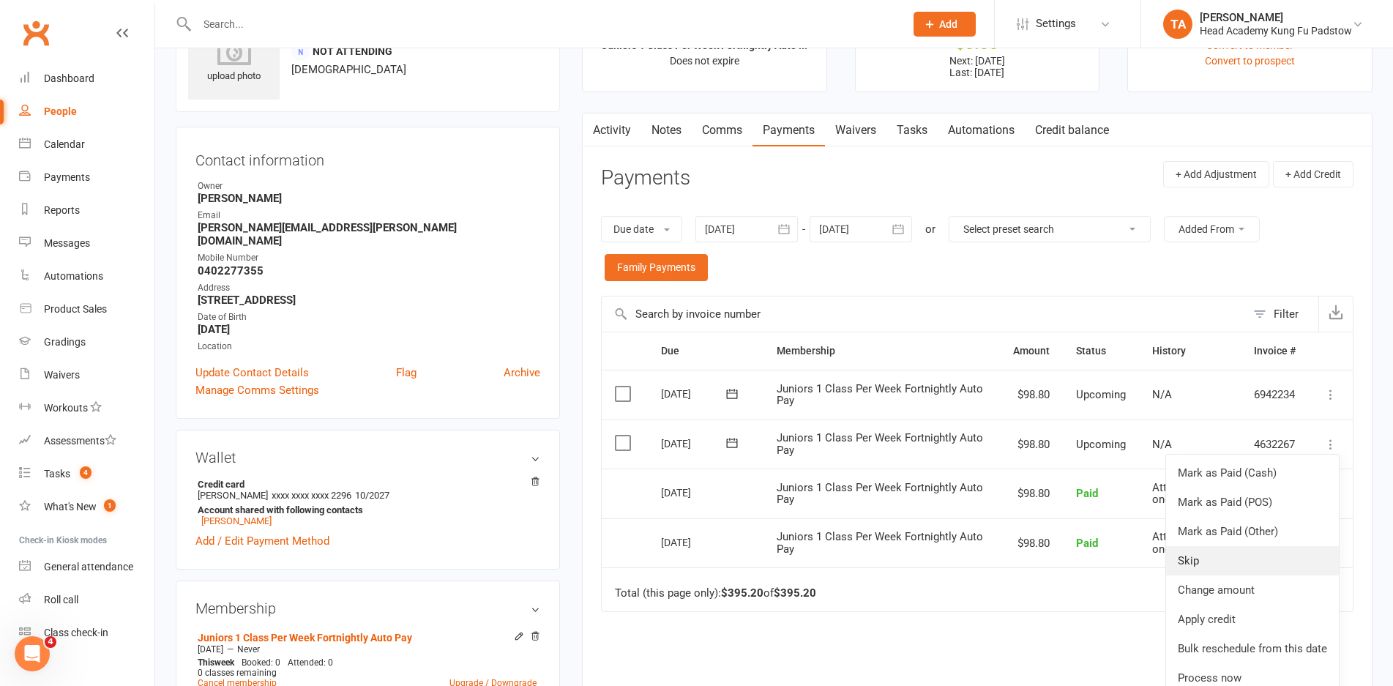
click at [1230, 568] on link "Skip" at bounding box center [1252, 560] width 173 height 29
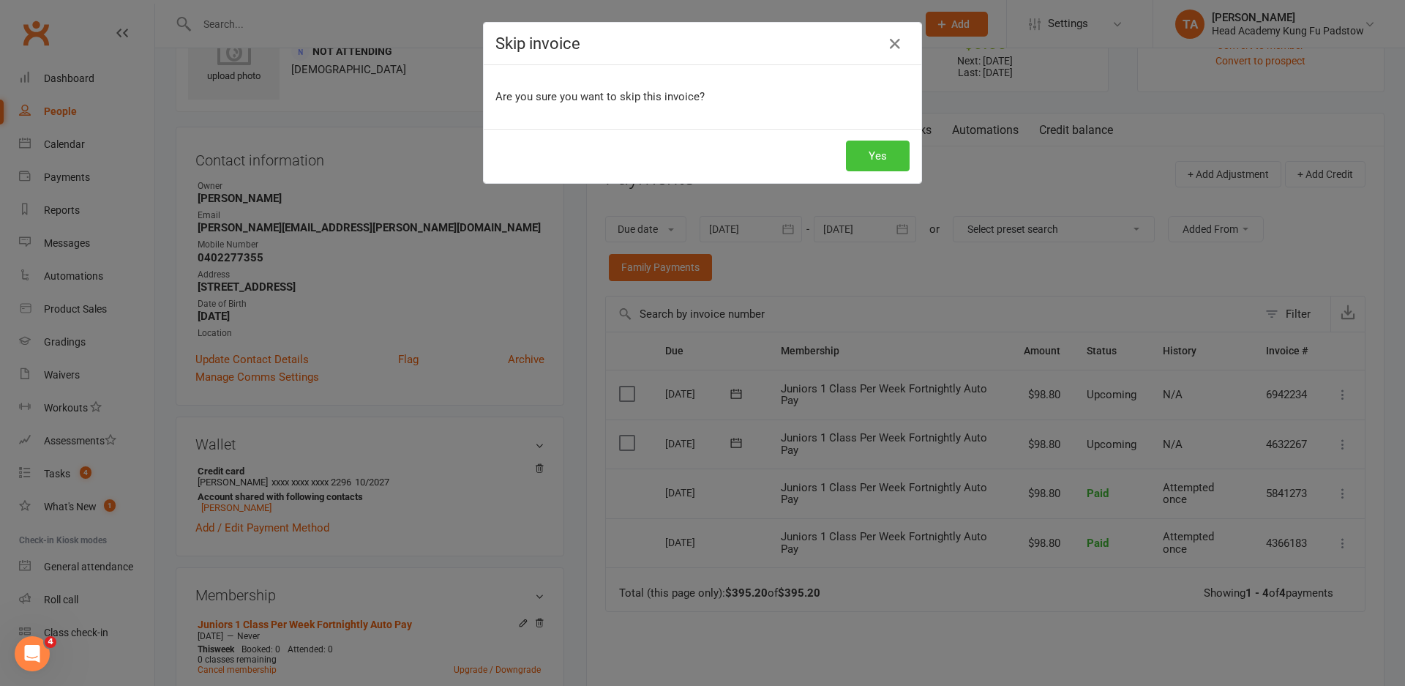
click at [875, 154] on button "Yes" at bounding box center [878, 156] width 64 height 31
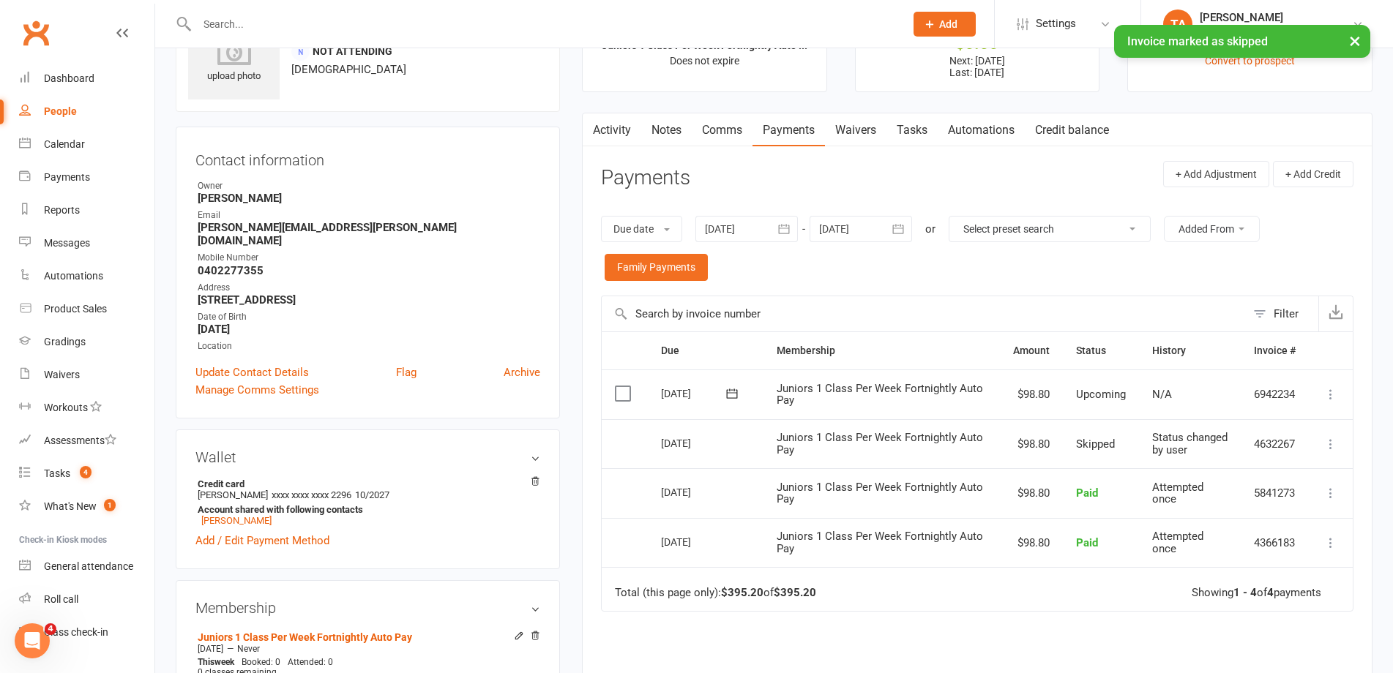
click at [1332, 397] on icon at bounding box center [1330, 394] width 15 height 15
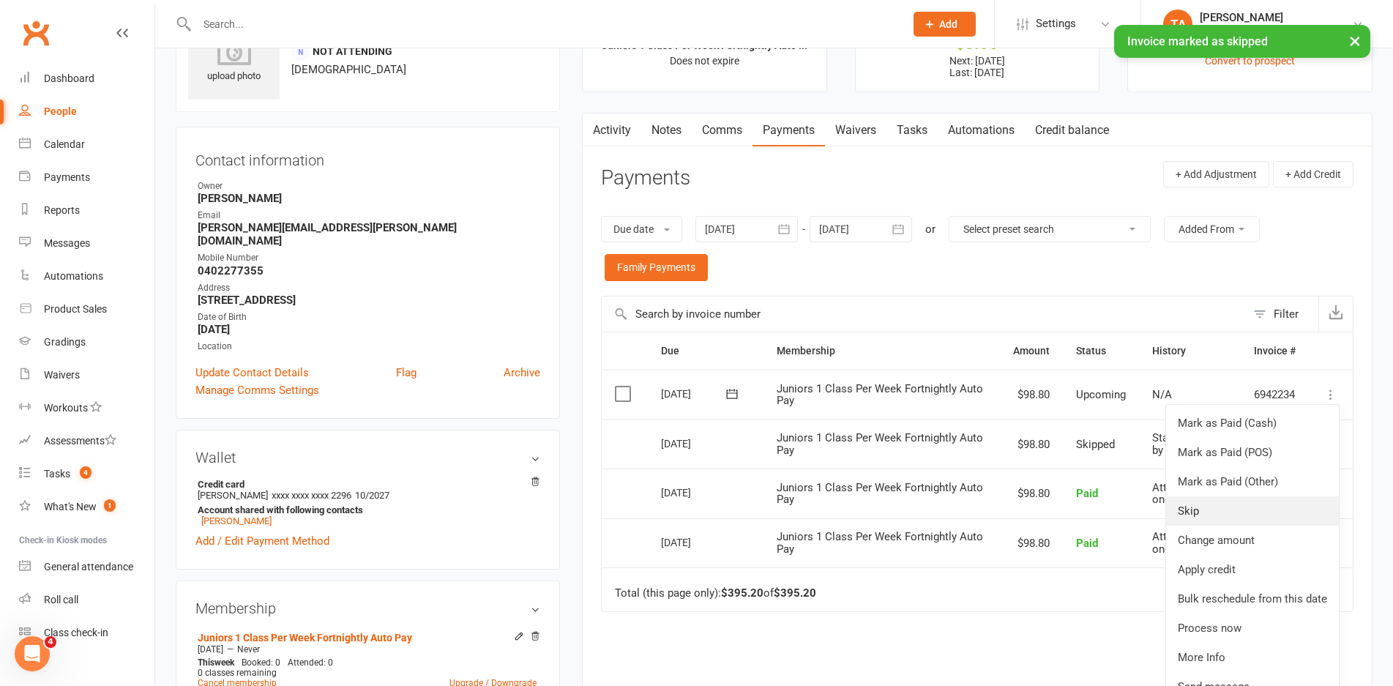
click at [1260, 504] on link "Skip" at bounding box center [1252, 510] width 173 height 29
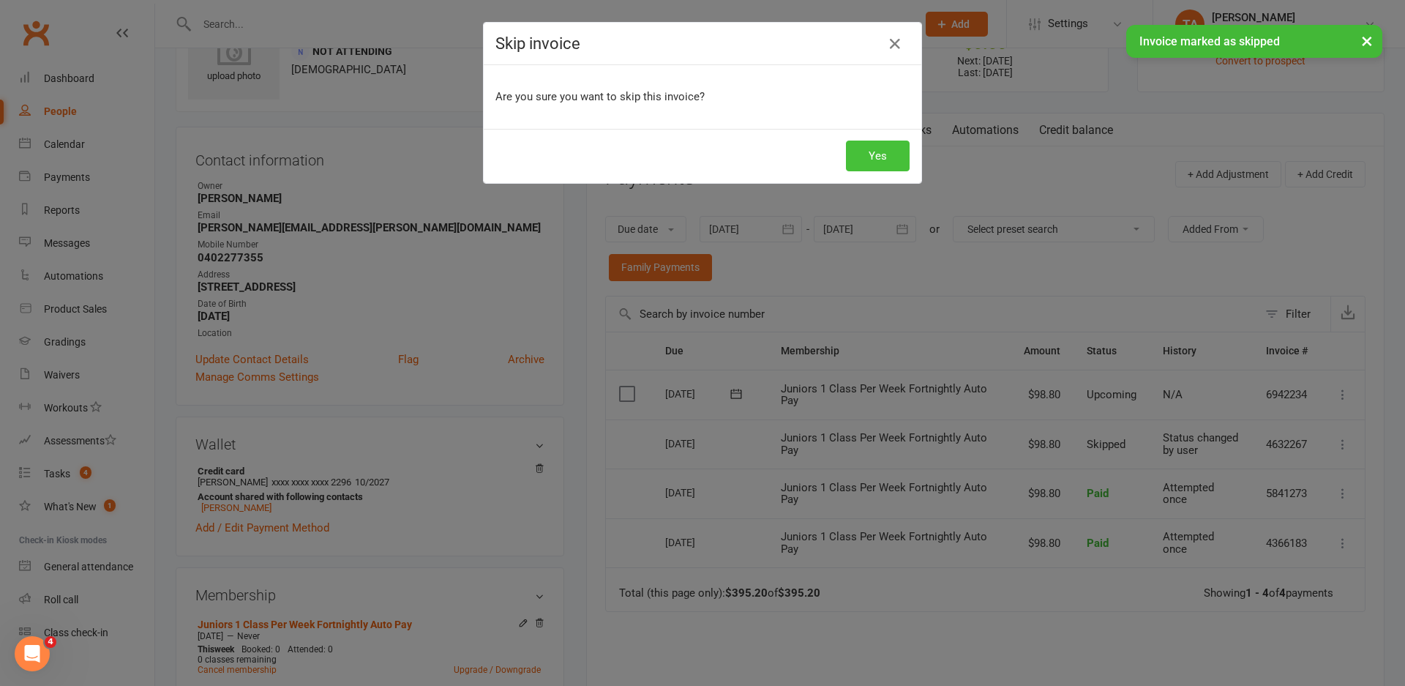
click at [878, 158] on button "Yes" at bounding box center [878, 156] width 64 height 31
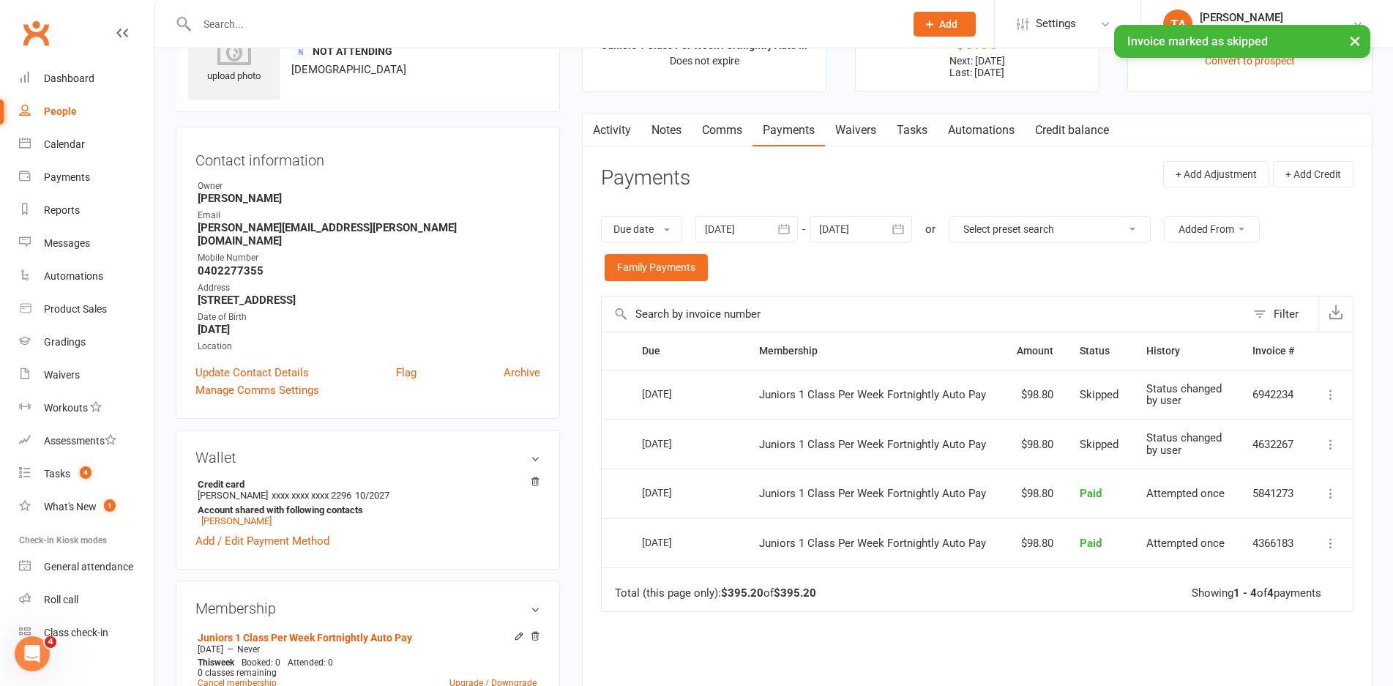
click at [1033, 313] on input "text" at bounding box center [924, 313] width 644 height 35
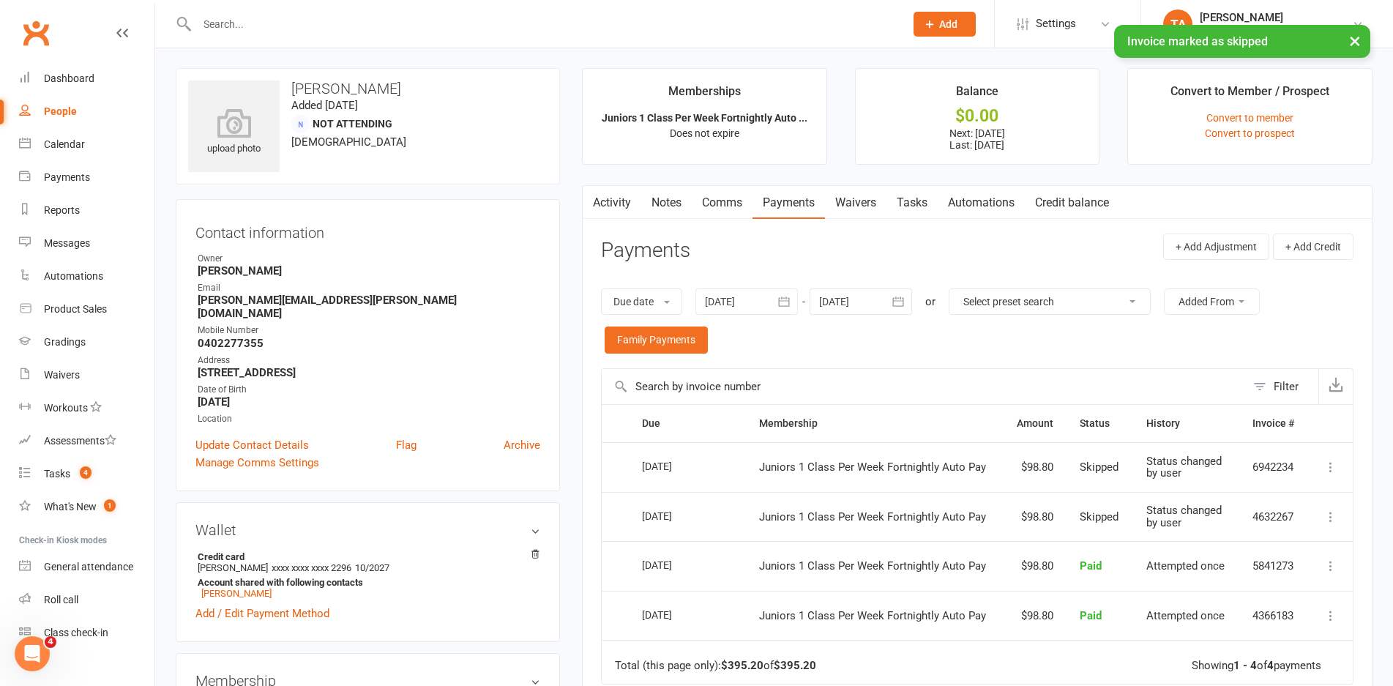
scroll to position [0, 0]
click at [1136, 520] on td "Status changed by user" at bounding box center [1186, 518] width 106 height 50
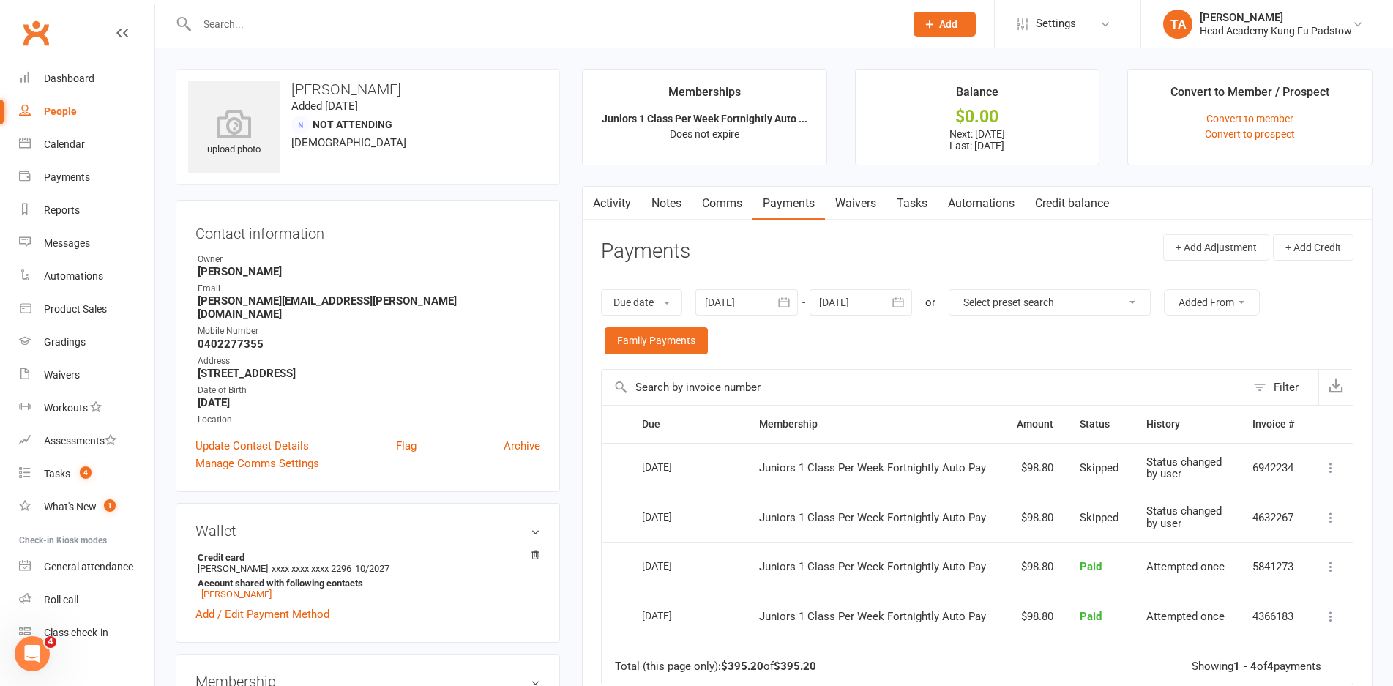
click at [1015, 375] on input "text" at bounding box center [924, 387] width 644 height 35
click at [1124, 488] on td "Skipped" at bounding box center [1099, 468] width 66 height 50
click at [950, 374] on input "text" at bounding box center [924, 387] width 644 height 35
click at [664, 203] on link "Notes" at bounding box center [666, 204] width 51 height 34
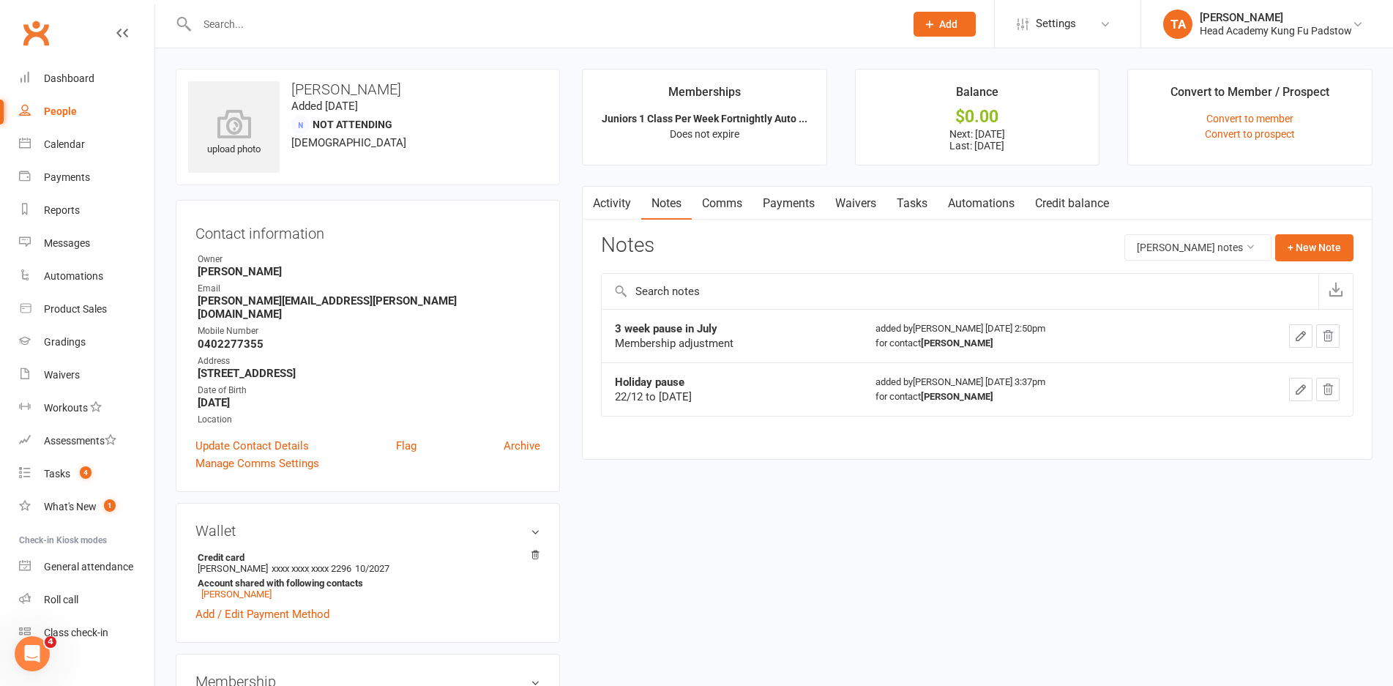
click at [910, 247] on div "Notes Michael Malak's notes + New Note" at bounding box center [977, 253] width 752 height 38
click at [1314, 244] on button "+ New Note" at bounding box center [1314, 247] width 78 height 26
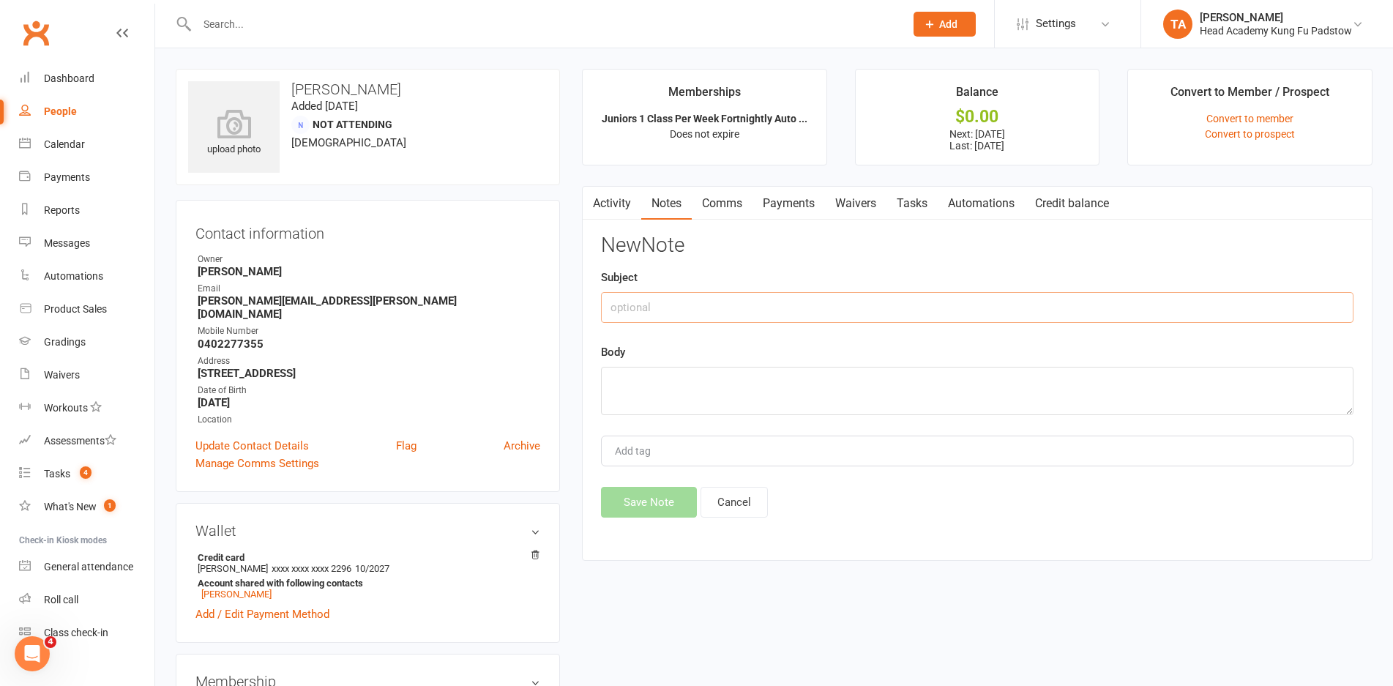
click at [769, 315] on input "text" at bounding box center [977, 307] width 752 height 31
click at [408, 260] on div "Owner" at bounding box center [369, 260] width 343 height 14
click at [780, 207] on link "Payments" at bounding box center [788, 204] width 72 height 34
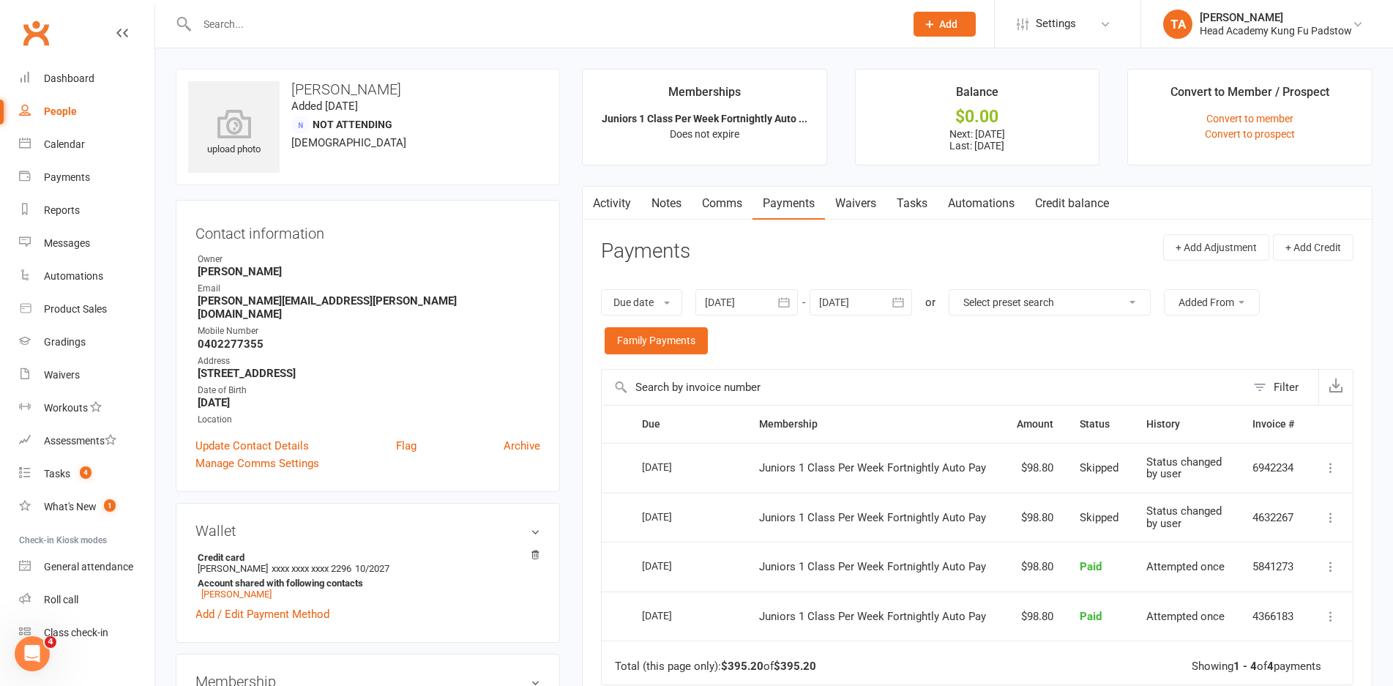
click at [919, 354] on div "Due date Due date Date paid Date failed Date settled 15 Aug 2025 August 2025 Su…" at bounding box center [977, 321] width 752 height 94
click at [738, 302] on div at bounding box center [746, 302] width 102 height 26
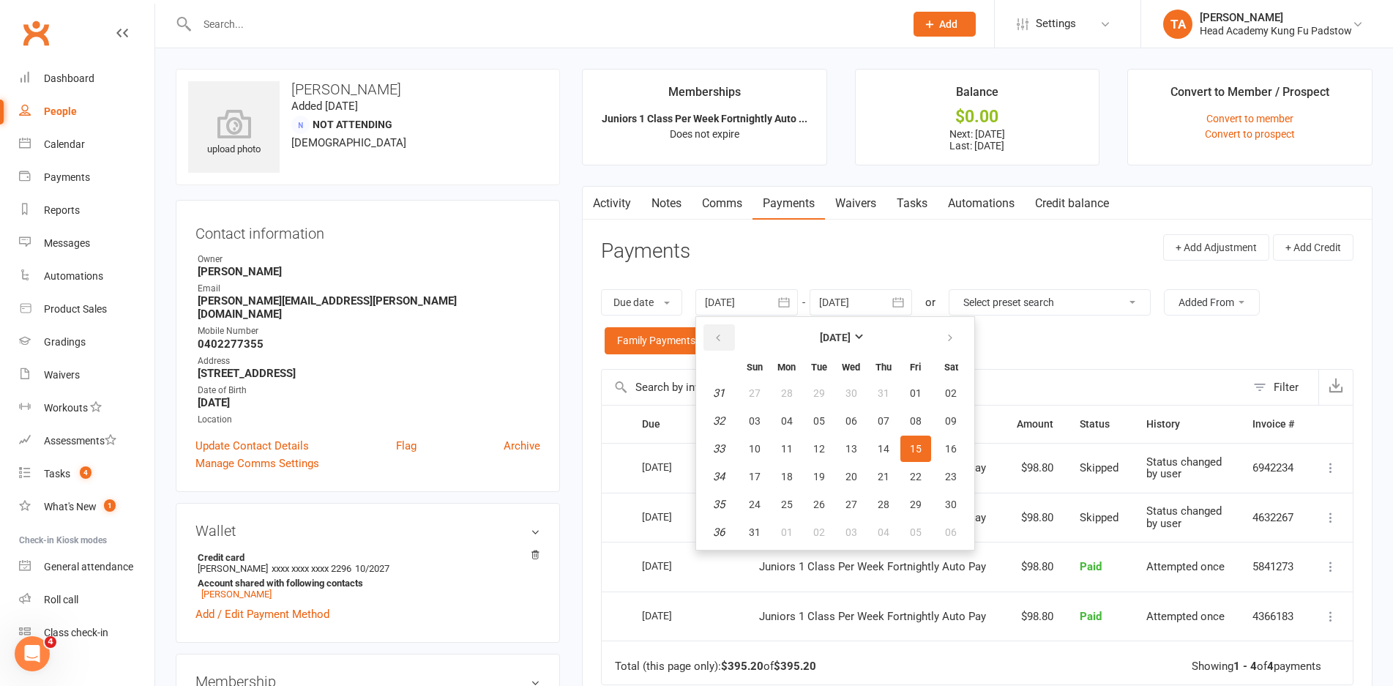
click at [723, 334] on icon "button" at bounding box center [718, 338] width 10 height 12
click at [770, 382] on button "01" at bounding box center [754, 393] width 31 height 26
type input "01 Jun 2025"
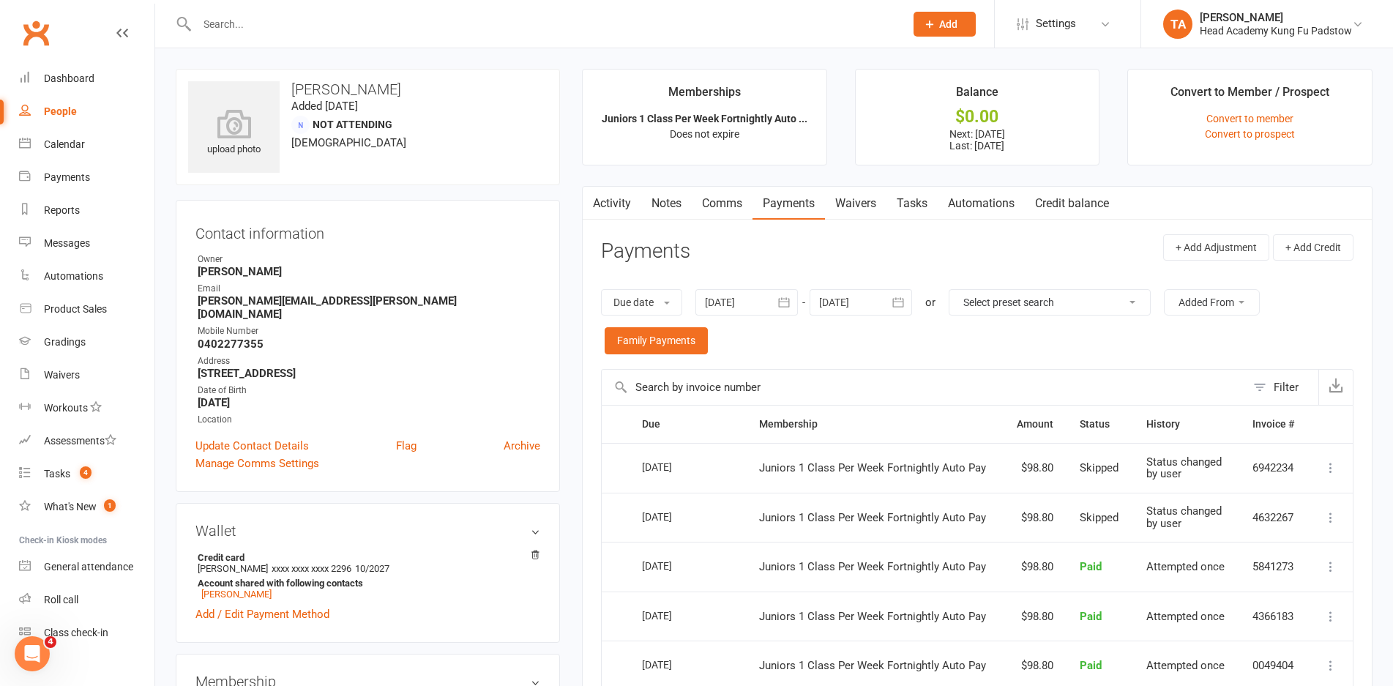
click at [1043, 354] on div "Due date Due date Date paid Date failed Date settled 01 Jun 2025 June 2025 Sun …" at bounding box center [977, 321] width 752 height 94
click at [1043, 353] on div "Due date Due date Date paid Date failed Date settled 01 Jun 2025 June 2025 Sun …" at bounding box center [977, 321] width 752 height 94
click at [537, 168] on div "upload photo Michael Malak Added 13 January, 2023 Not Attending 43 years old" at bounding box center [368, 127] width 384 height 116
click at [465, 281] on ul "Owner Erica D'Ali Email michael.malak@gmail.com Mobile Number 0402277355 Addres…" at bounding box center [367, 340] width 345 height 174
click at [662, 204] on link "Notes" at bounding box center [666, 204] width 51 height 34
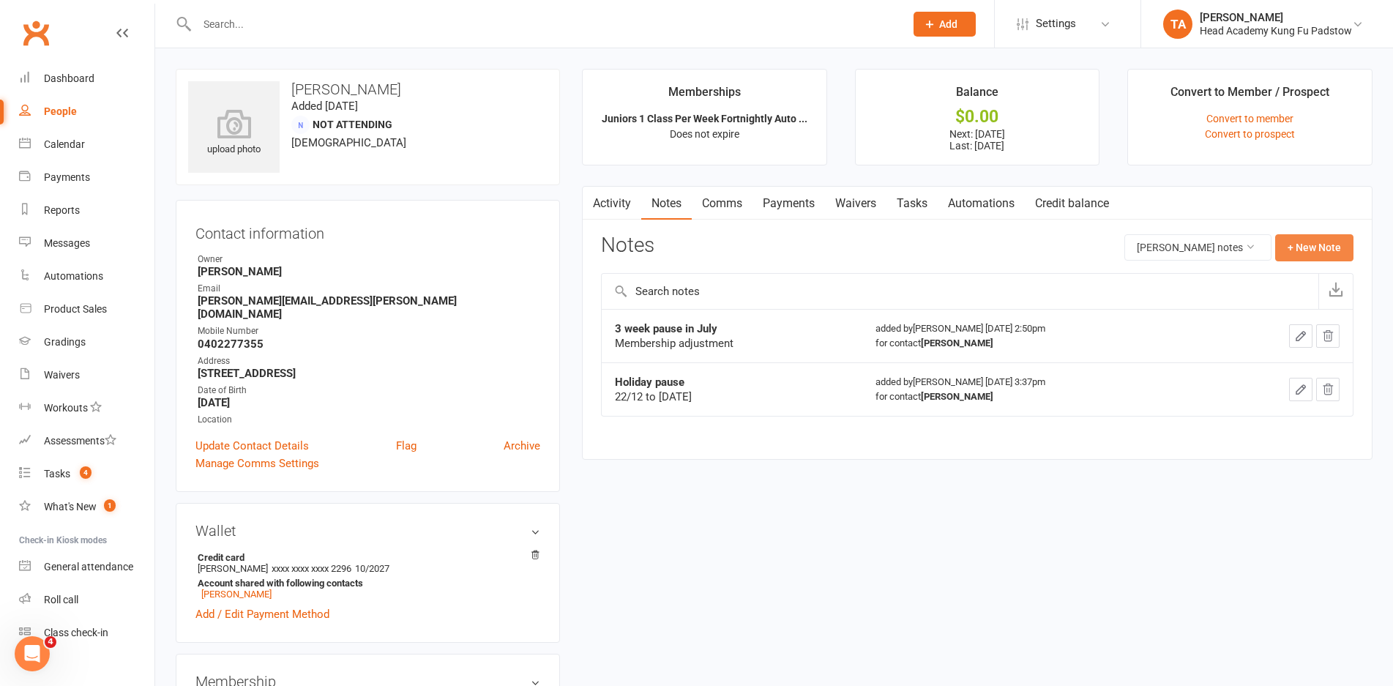
click at [1293, 260] on button "+ New Note" at bounding box center [1314, 247] width 78 height 26
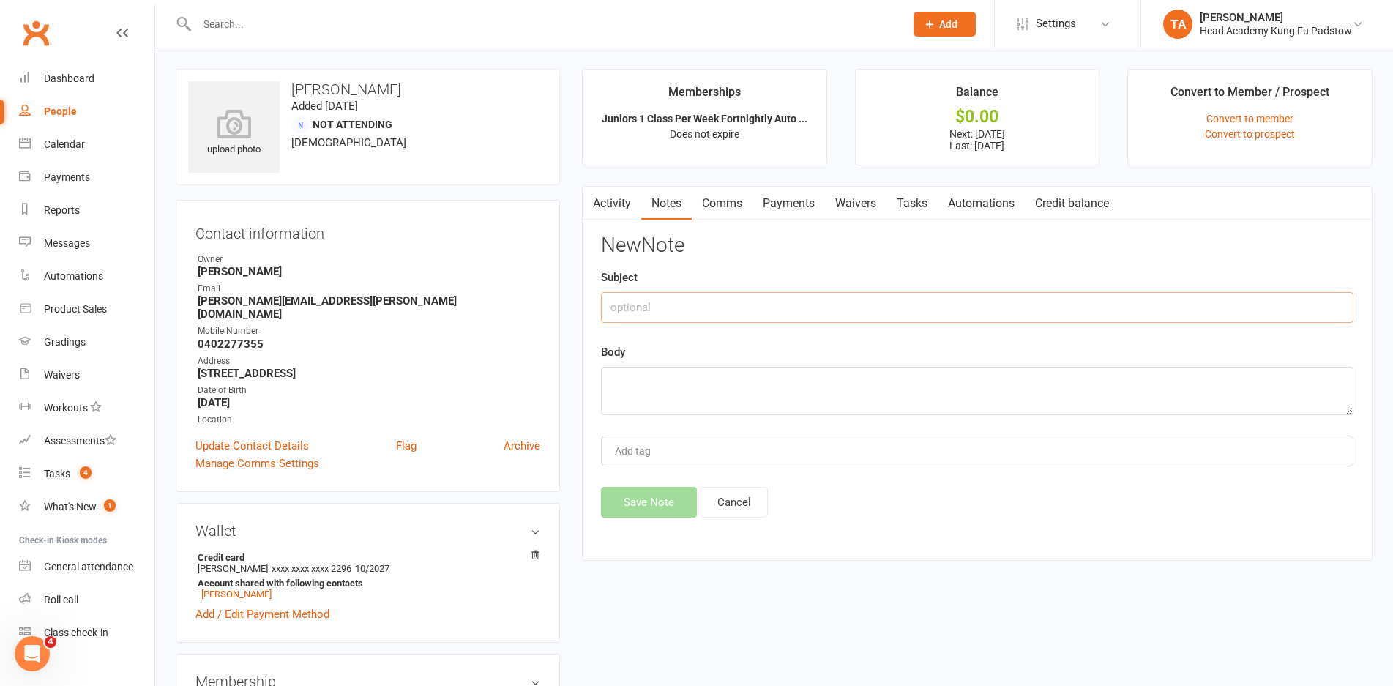
click at [911, 313] on input "text" at bounding box center [977, 307] width 752 height 31
type input "Holiday"
click at [886, 381] on textarea at bounding box center [977, 391] width 752 height 48
click at [717, 394] on textarea "4 week pause" at bounding box center [977, 391] width 752 height 48
type textarea "4 week pause 16th Sept to 14th Oct"
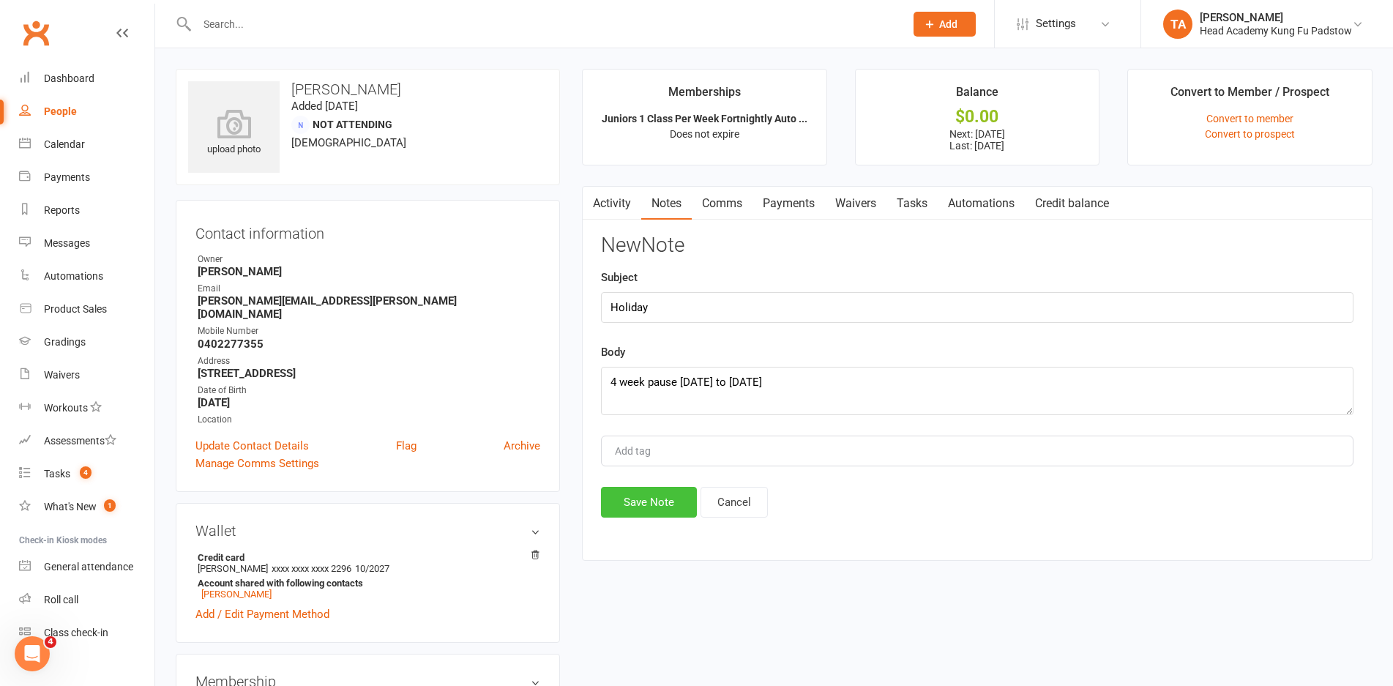
click at [685, 498] on button "Save Note" at bounding box center [649, 502] width 96 height 31
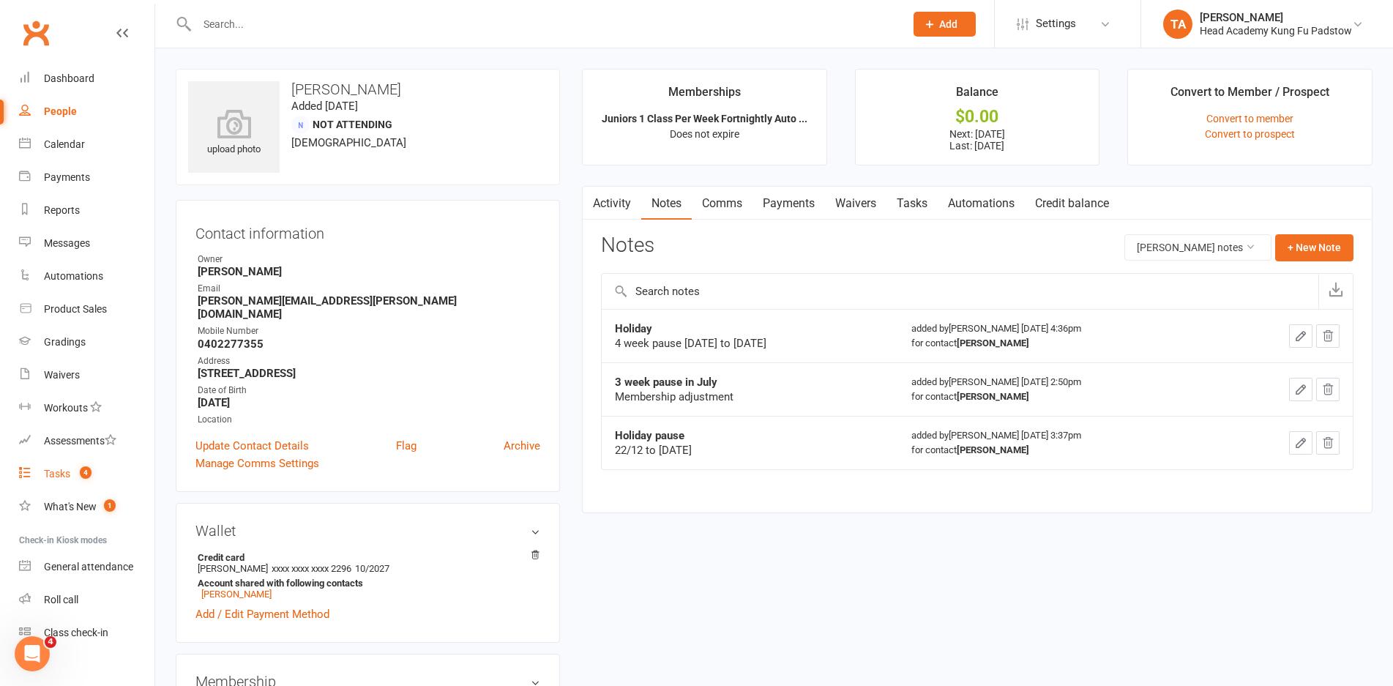
click at [56, 481] on link "Tasks 4" at bounding box center [86, 473] width 135 height 33
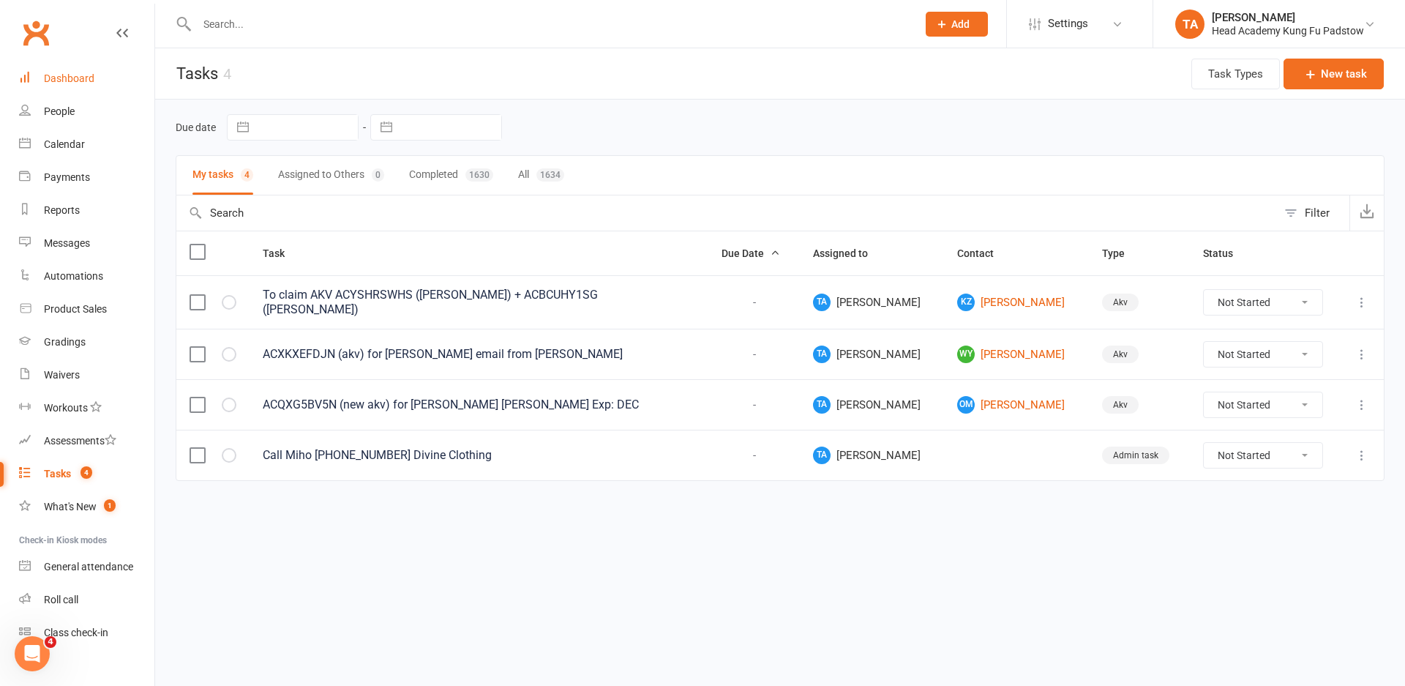
drag, startPoint x: 35, startPoint y: 74, endPoint x: 42, endPoint y: 70, distance: 8.2
click at [37, 73] on link "Dashboard" at bounding box center [86, 78] width 135 height 33
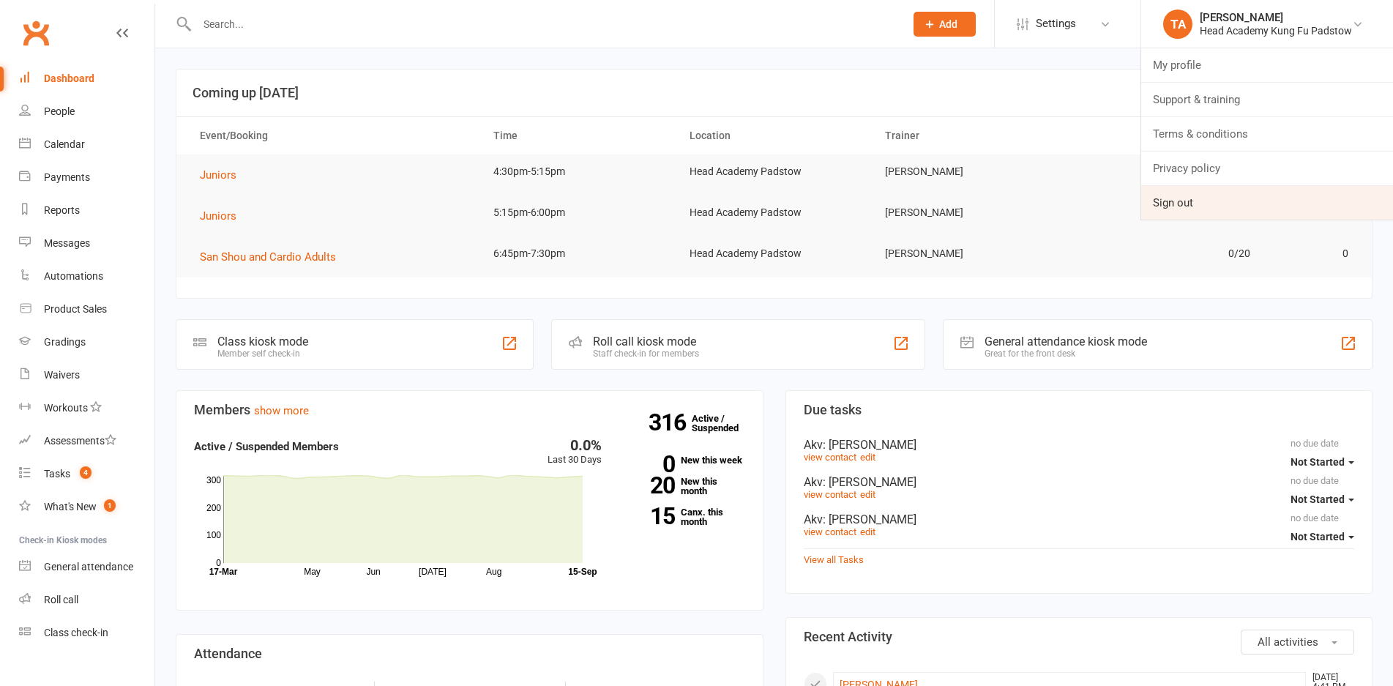
click at [1207, 195] on link "Sign out" at bounding box center [1267, 203] width 252 height 34
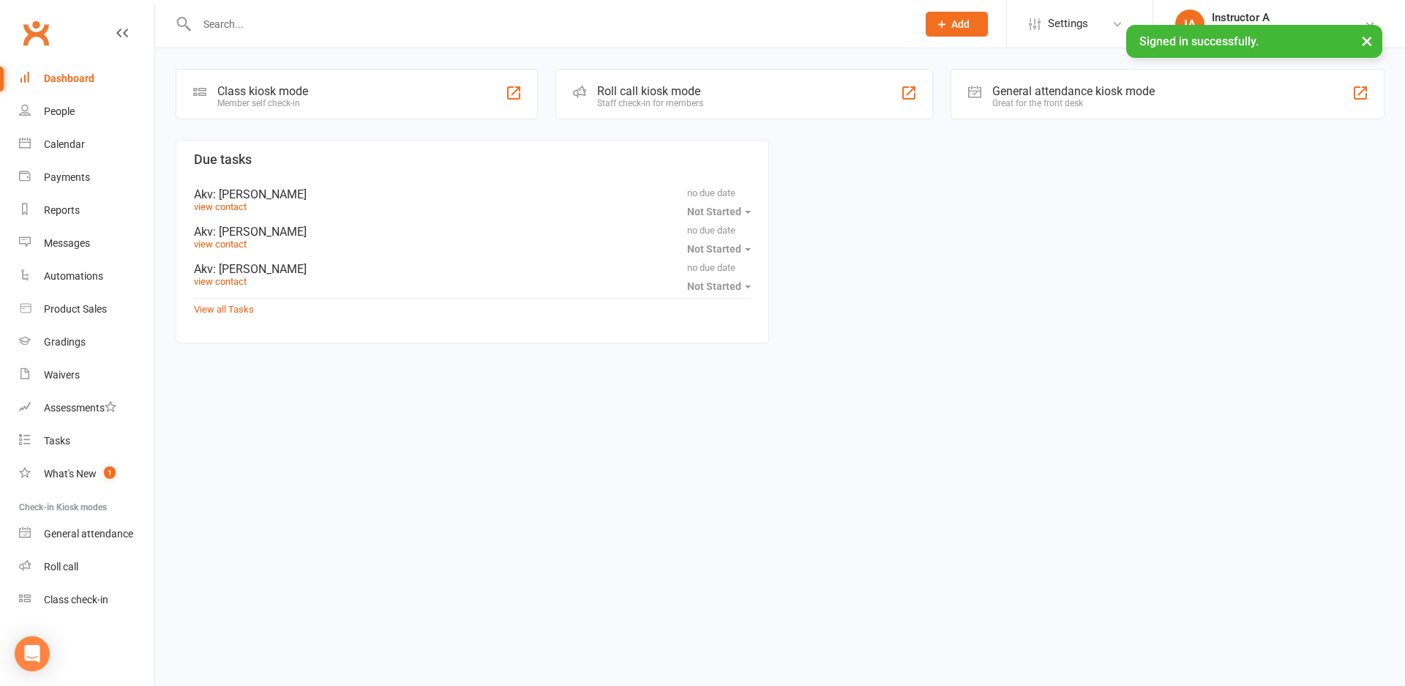
click at [564, 99] on div "Roll call kiosk mode Staff check-in for members" at bounding box center [745, 94] width 378 height 51
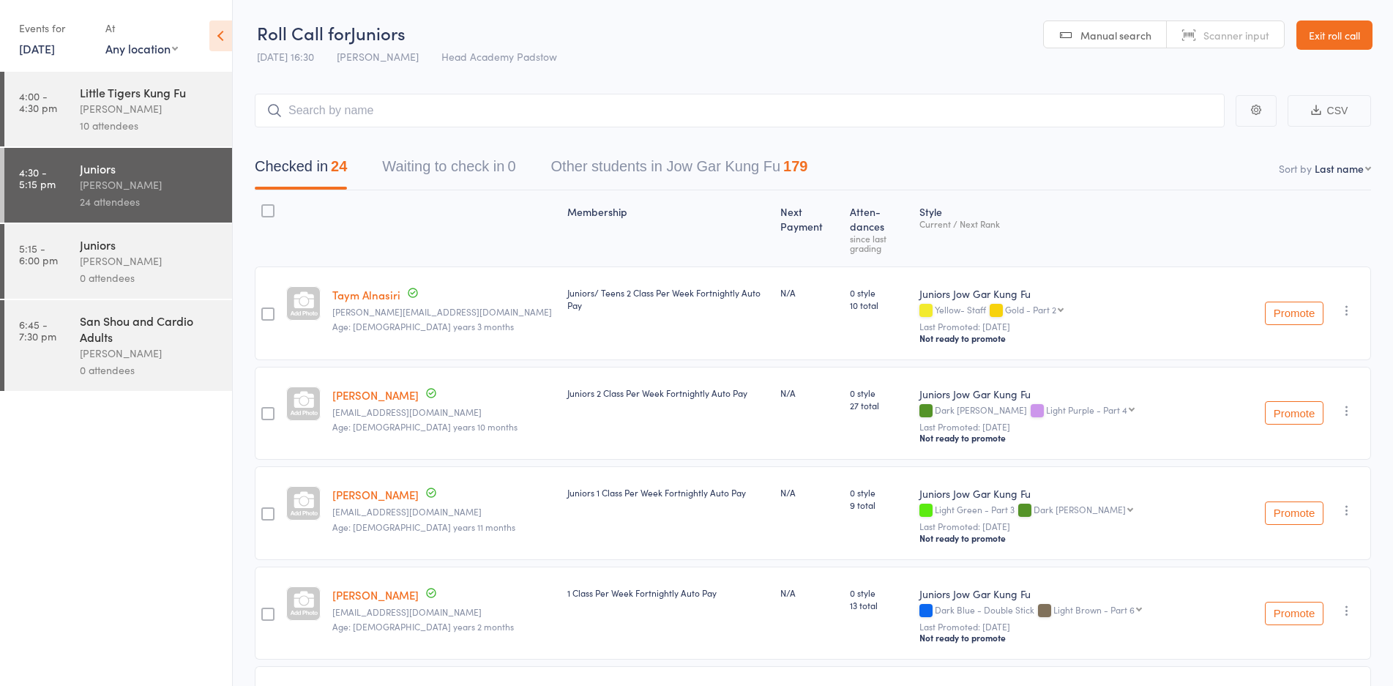
click at [1320, 31] on link "Exit roll call" at bounding box center [1334, 34] width 76 height 29
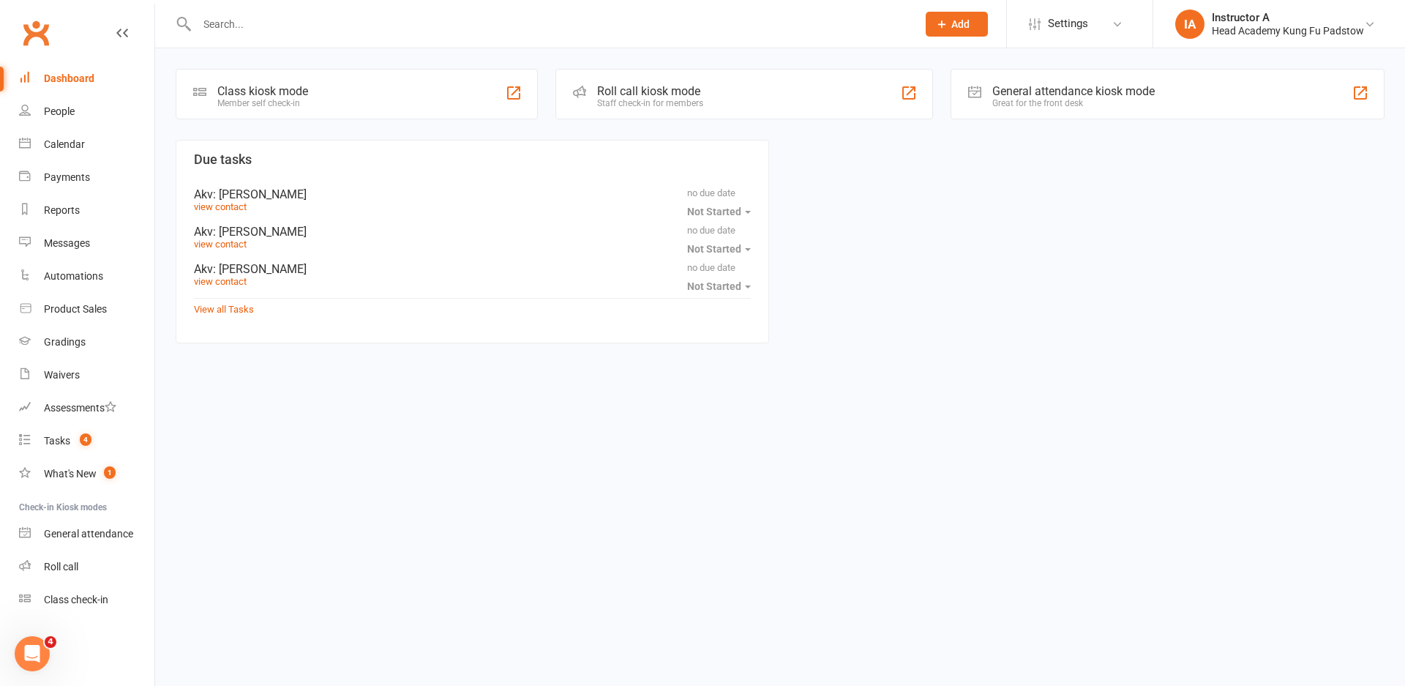
click at [719, 35] on div at bounding box center [541, 24] width 731 height 48
click at [710, 31] on input "text" at bounding box center [550, 24] width 714 height 20
click at [313, 26] on input "text" at bounding box center [550, 24] width 714 height 20
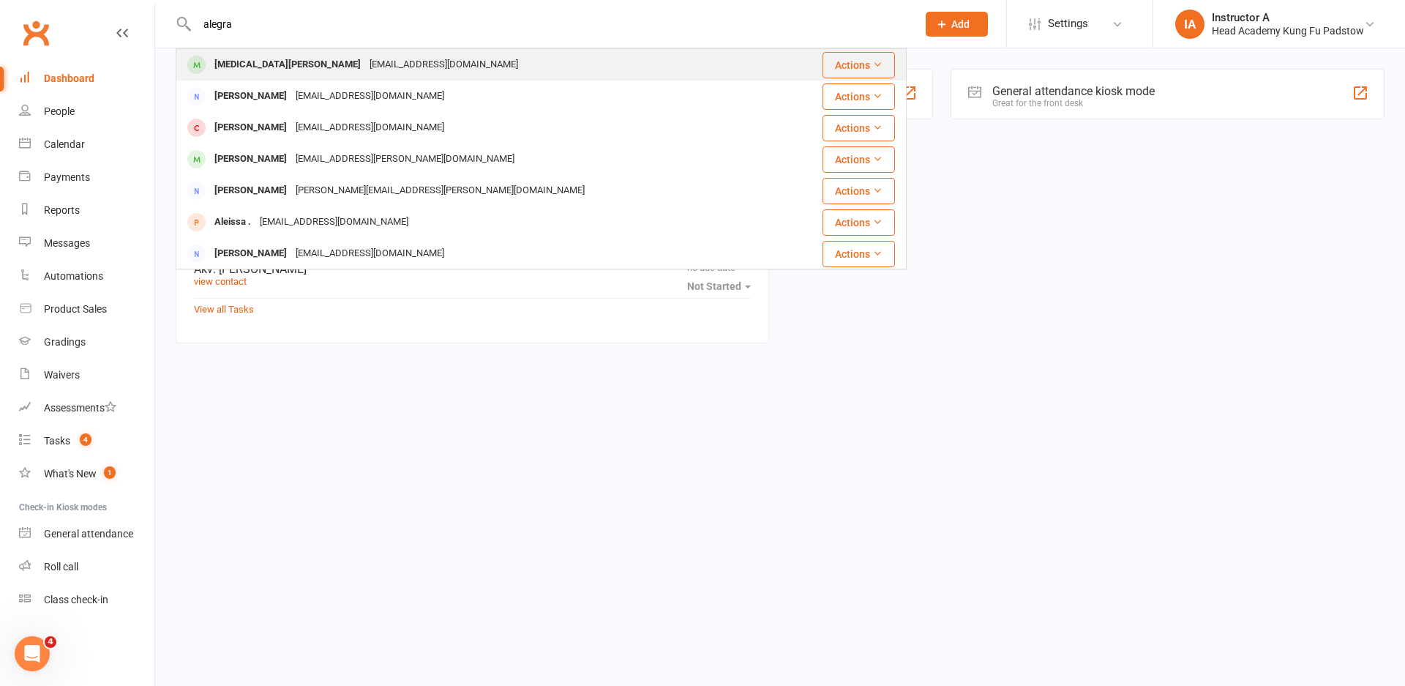
type input "alegra"
click at [243, 69] on div "Allegra Tallarida" at bounding box center [287, 64] width 155 height 21
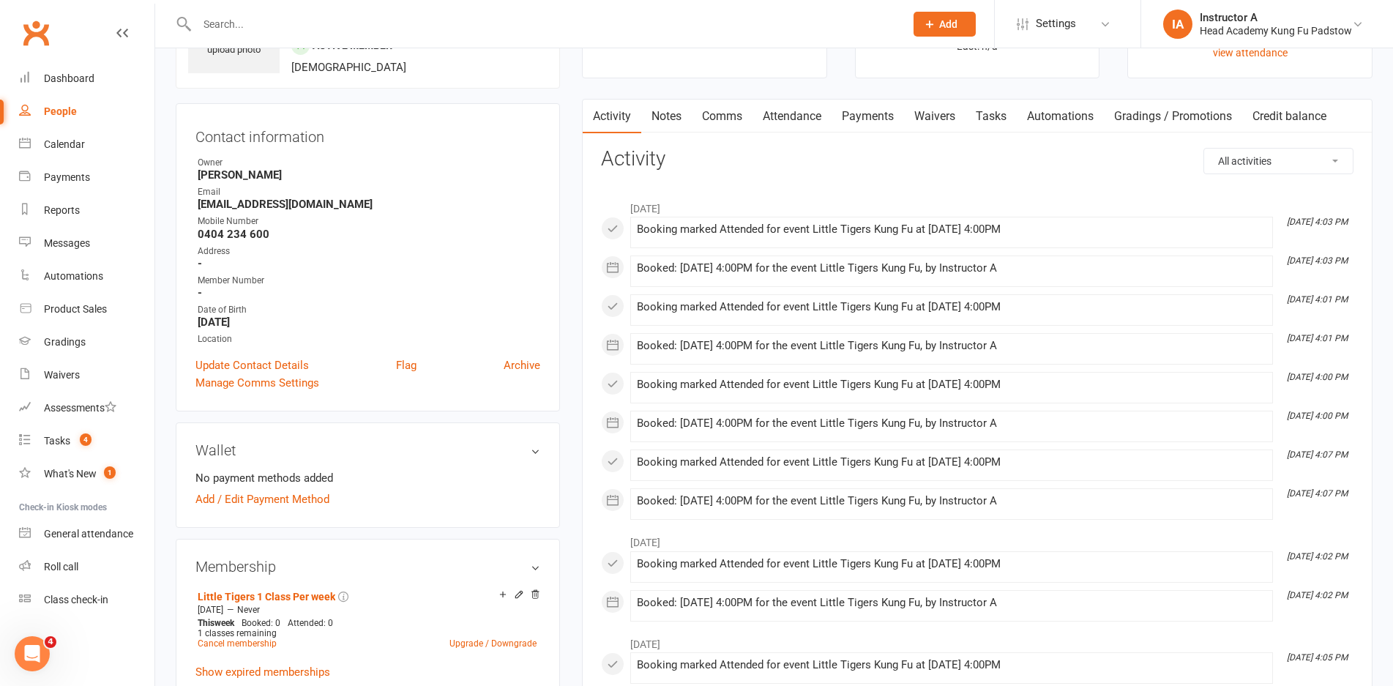
scroll to position [73, 0]
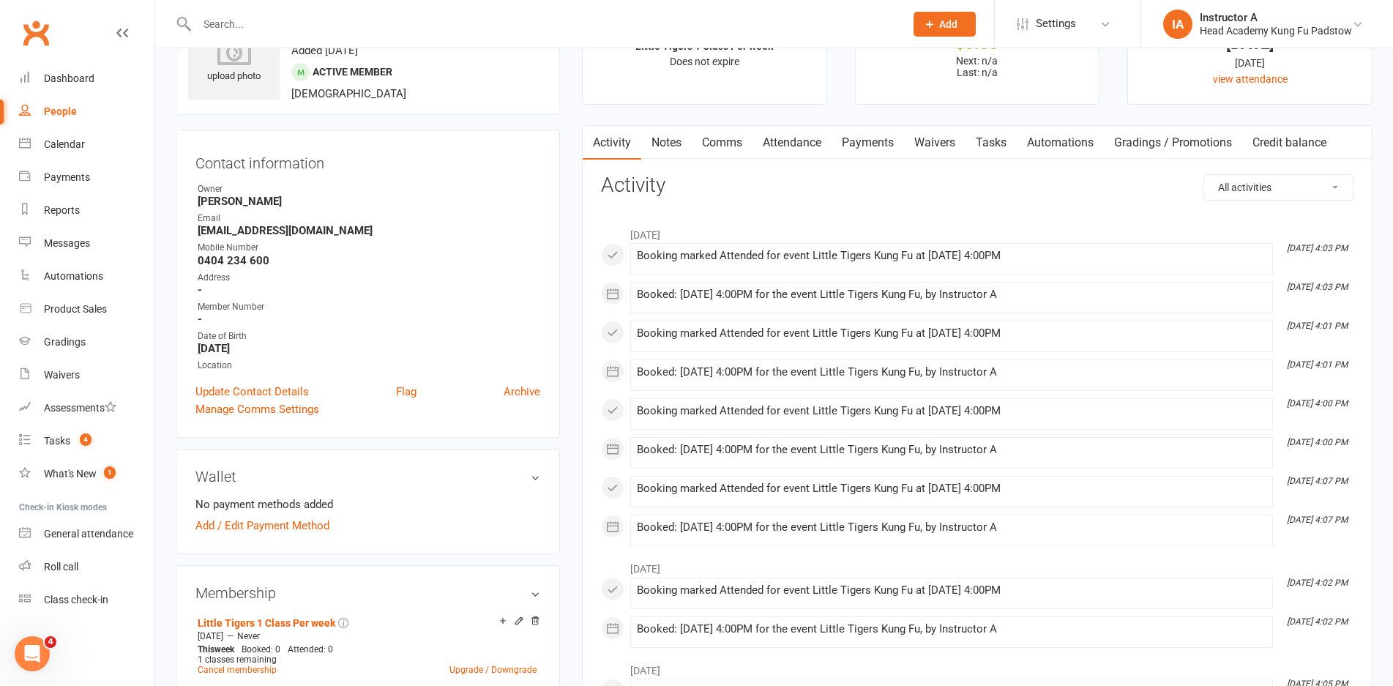
click at [782, 147] on link "Attendance" at bounding box center [791, 143] width 79 height 34
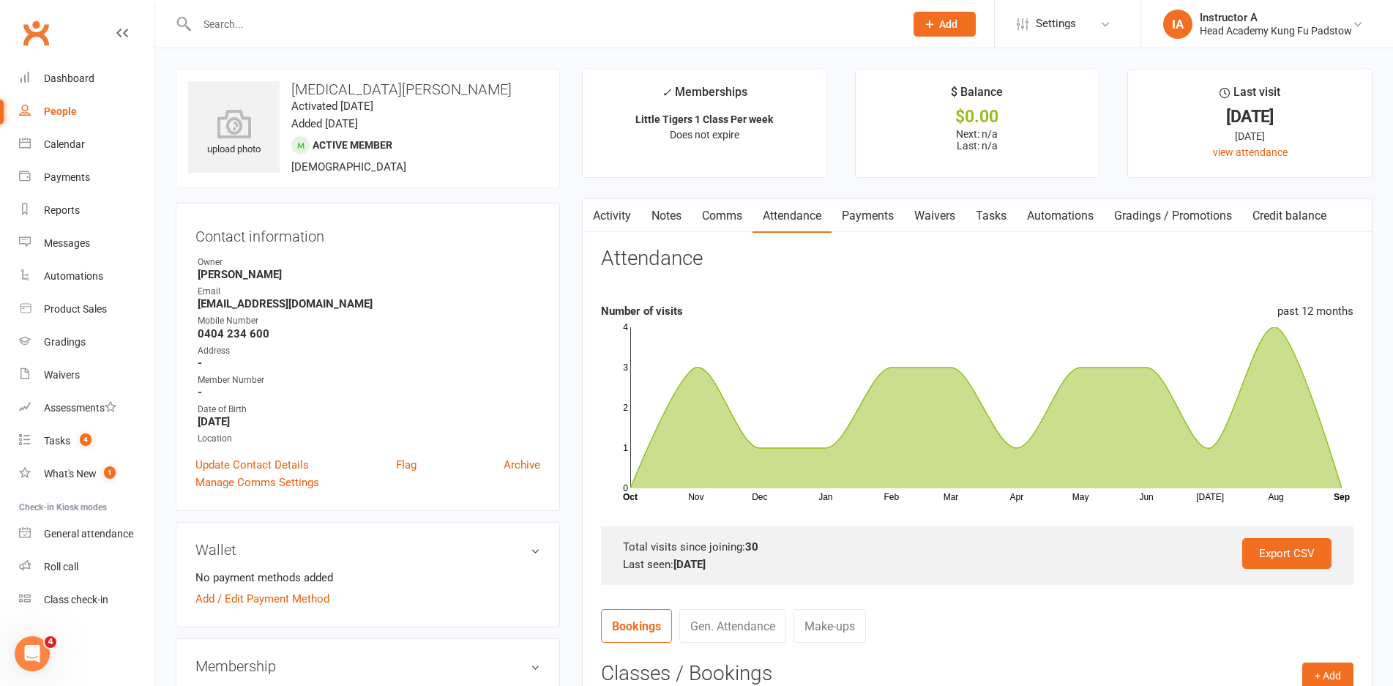
drag, startPoint x: 952, startPoint y: 235, endPoint x: 942, endPoint y: 224, distance: 15.0
click at [949, 230] on div "Activity Notes Comms Attendance Payments Waivers Tasks Automations Gradings / P…" at bounding box center [977, 588] width 790 height 781
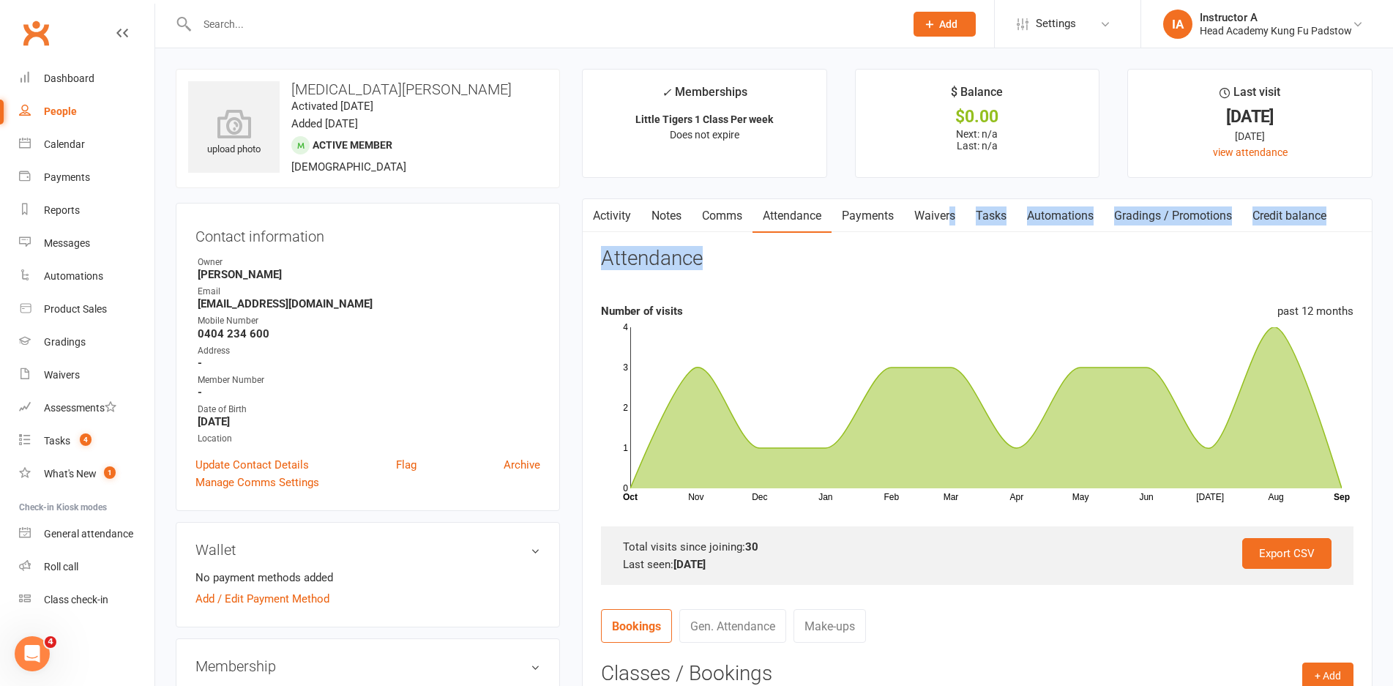
click at [941, 224] on link "Waivers" at bounding box center [934, 216] width 61 height 34
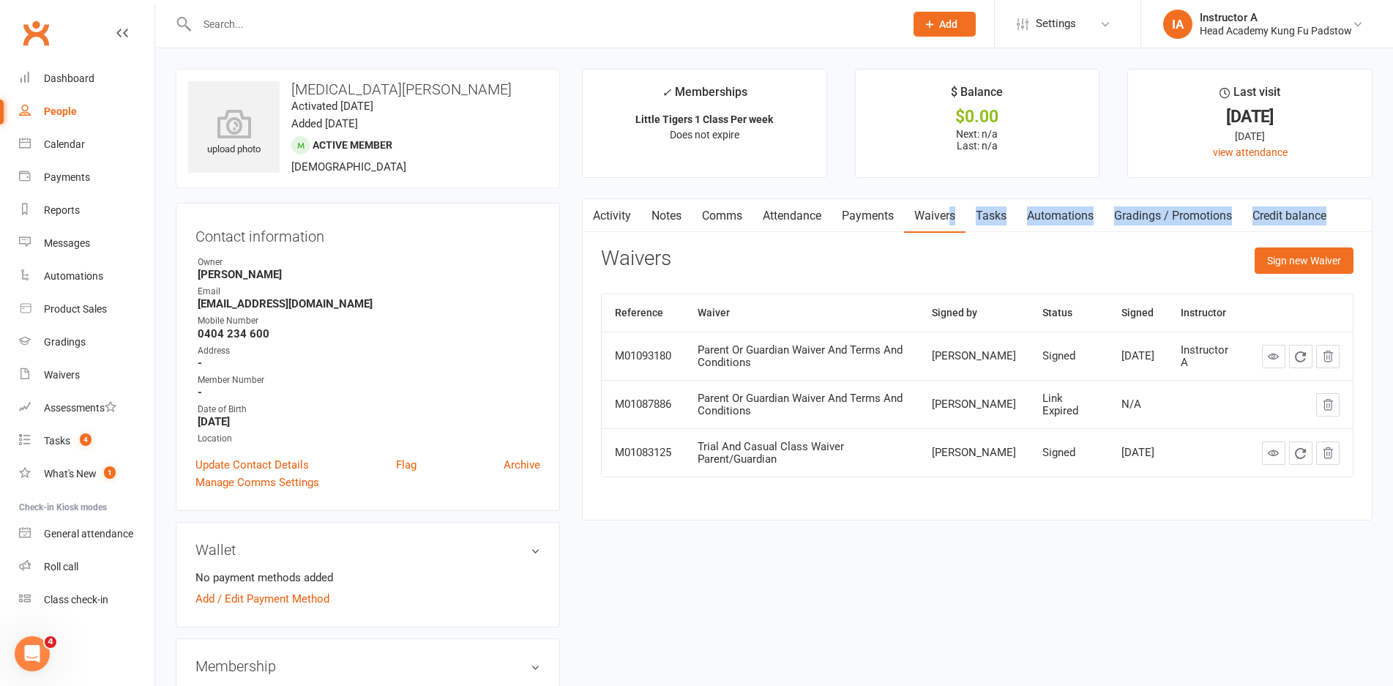
click at [911, 219] on link "Waivers" at bounding box center [934, 216] width 61 height 34
click at [903, 187] on main "✓ Memberships Little Tigers 1 Class Per week Does not expire $ Balance $0.00 Ne…" at bounding box center [977, 302] width 812 height 466
click at [382, 28] on input "text" at bounding box center [544, 24] width 702 height 20
drag, startPoint x: 168, startPoint y: 165, endPoint x: 228, endPoint y: 141, distance: 64.0
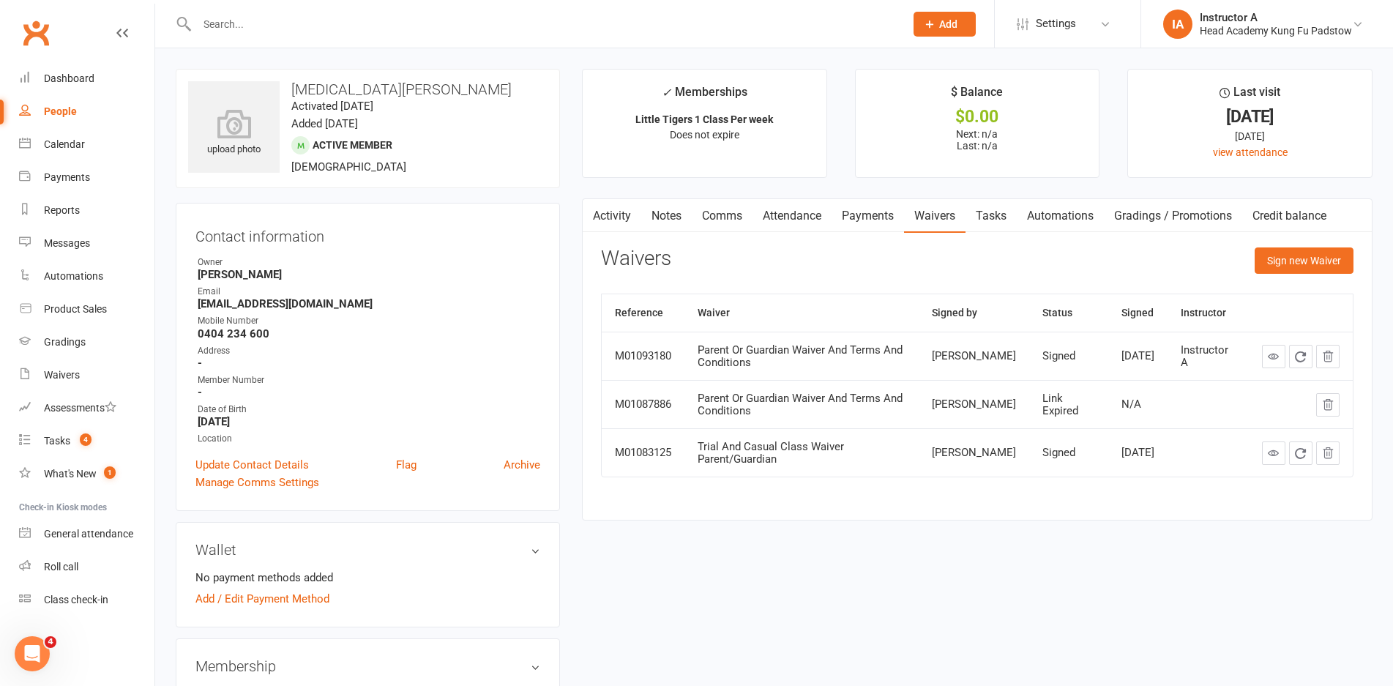
click at [872, 211] on link "Payments" at bounding box center [867, 216] width 72 height 34
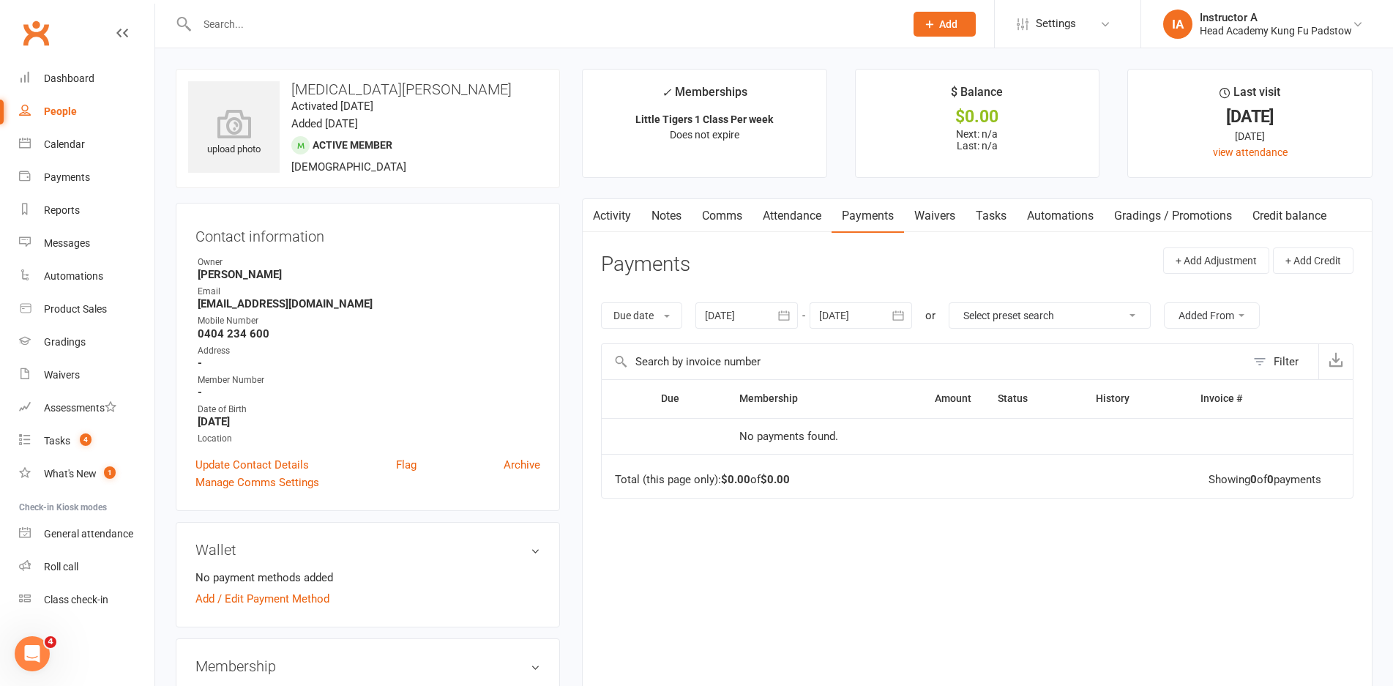
click at [801, 210] on link "Attendance" at bounding box center [791, 216] width 79 height 34
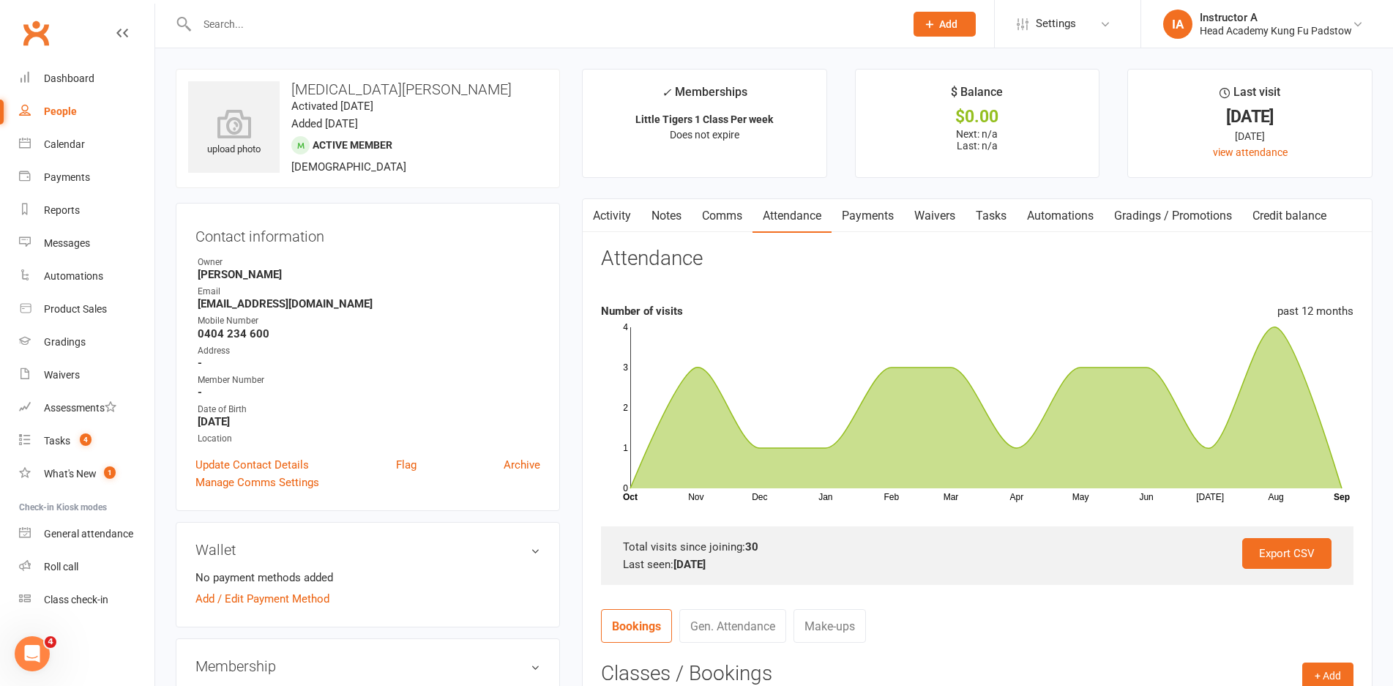
drag, startPoint x: 814, startPoint y: 224, endPoint x: 870, endPoint y: 204, distance: 59.0
click at [829, 221] on link "Attendance" at bounding box center [791, 216] width 79 height 34
click at [870, 204] on link "Payments" at bounding box center [867, 216] width 72 height 34
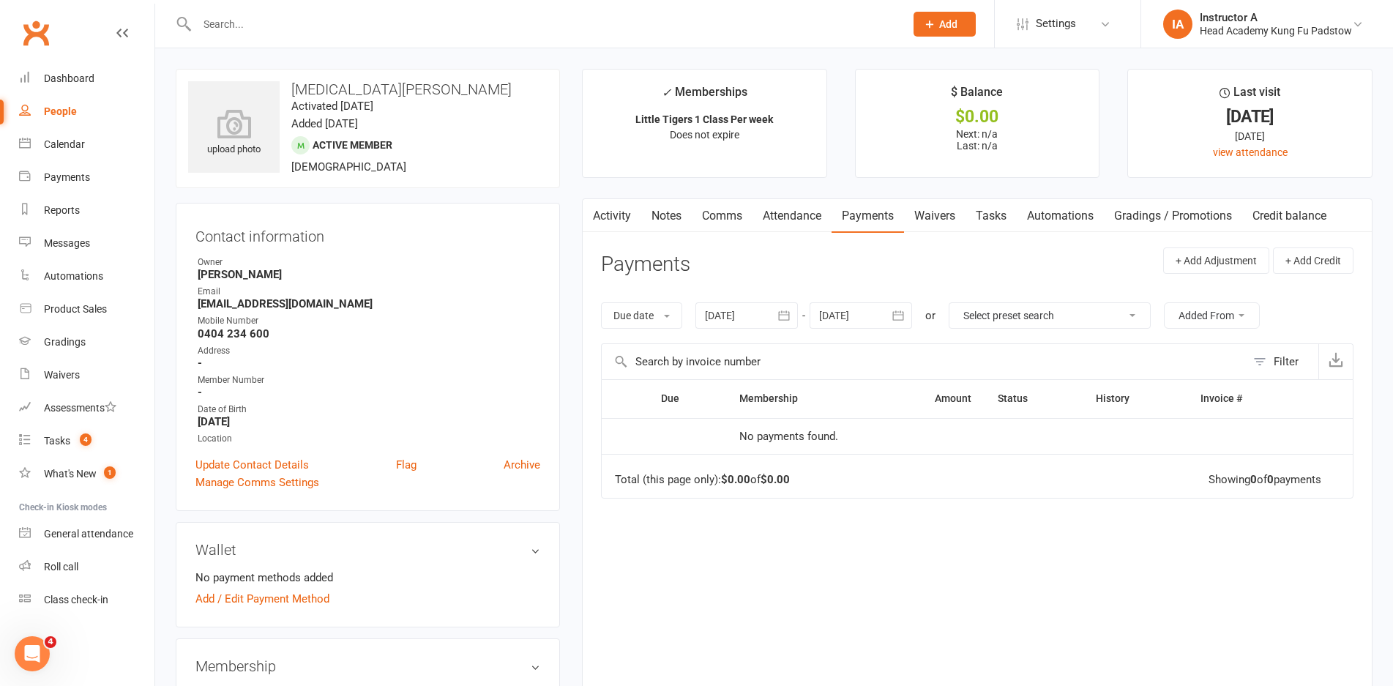
click at [938, 217] on link "Waivers" at bounding box center [934, 216] width 61 height 34
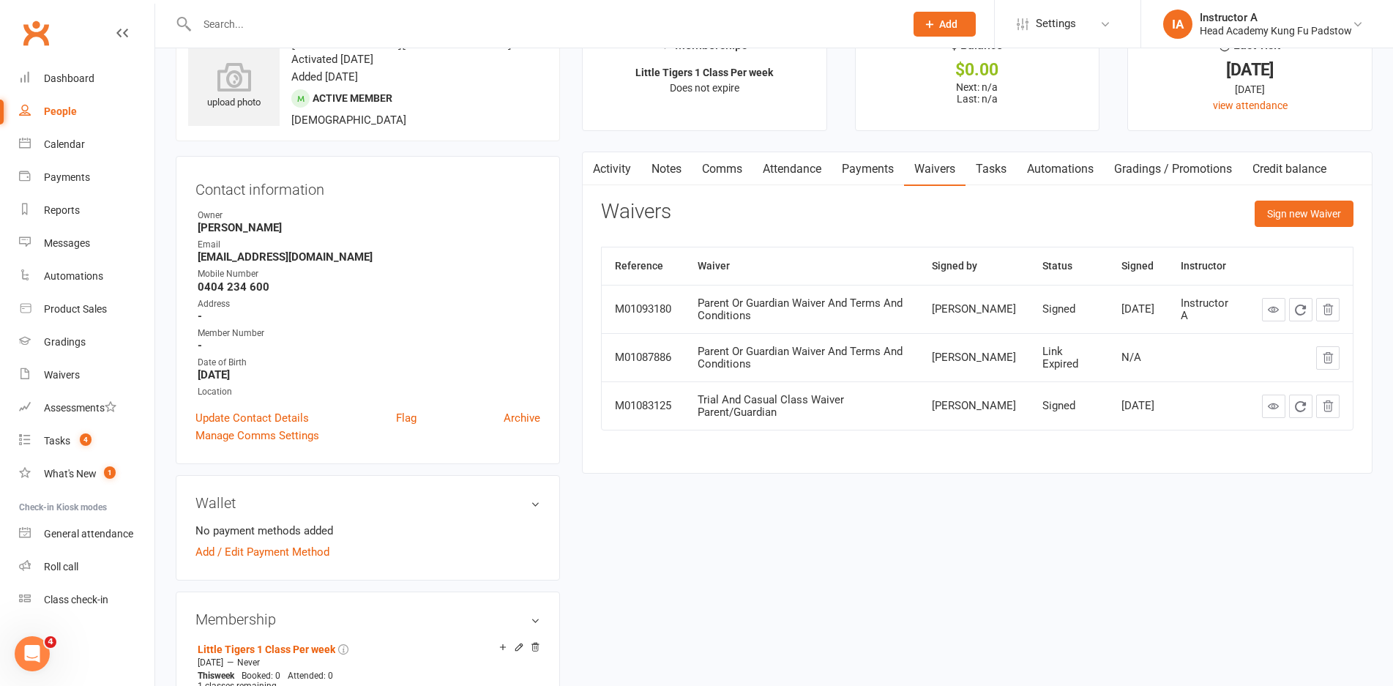
scroll to position [73, 0]
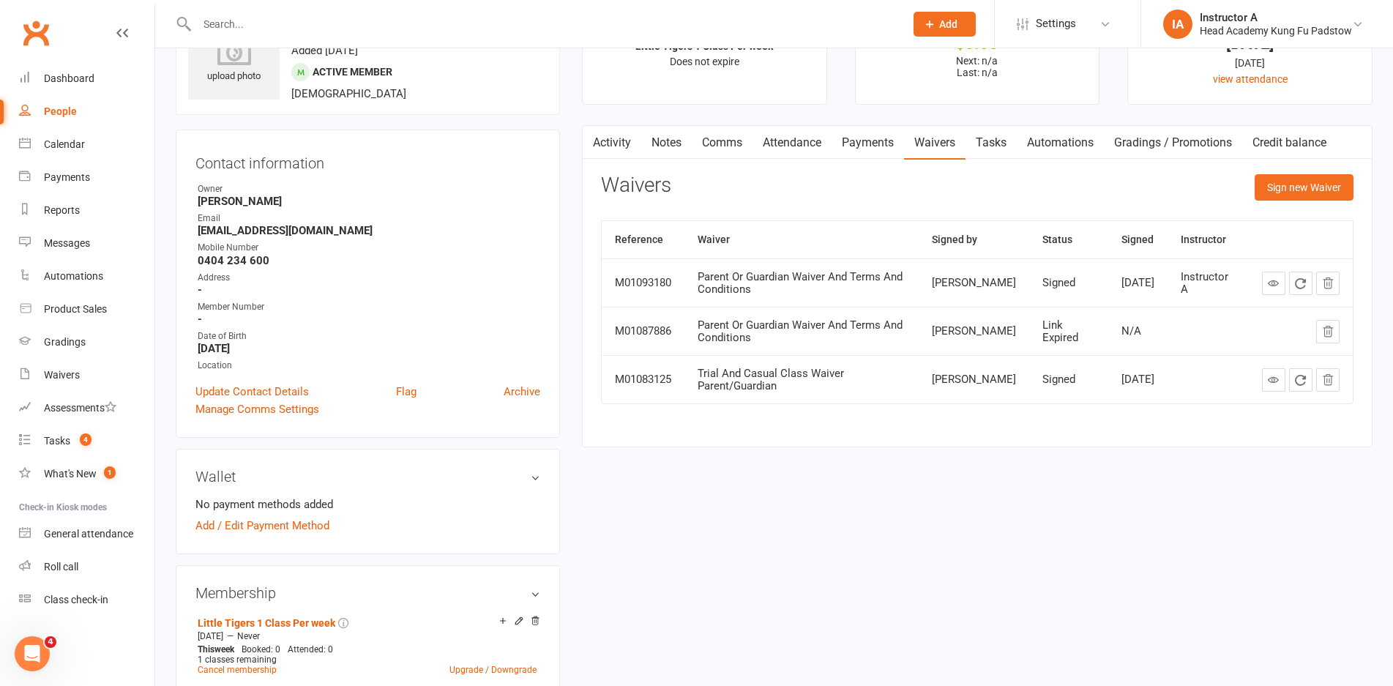
click at [782, 135] on link "Attendance" at bounding box center [791, 143] width 79 height 34
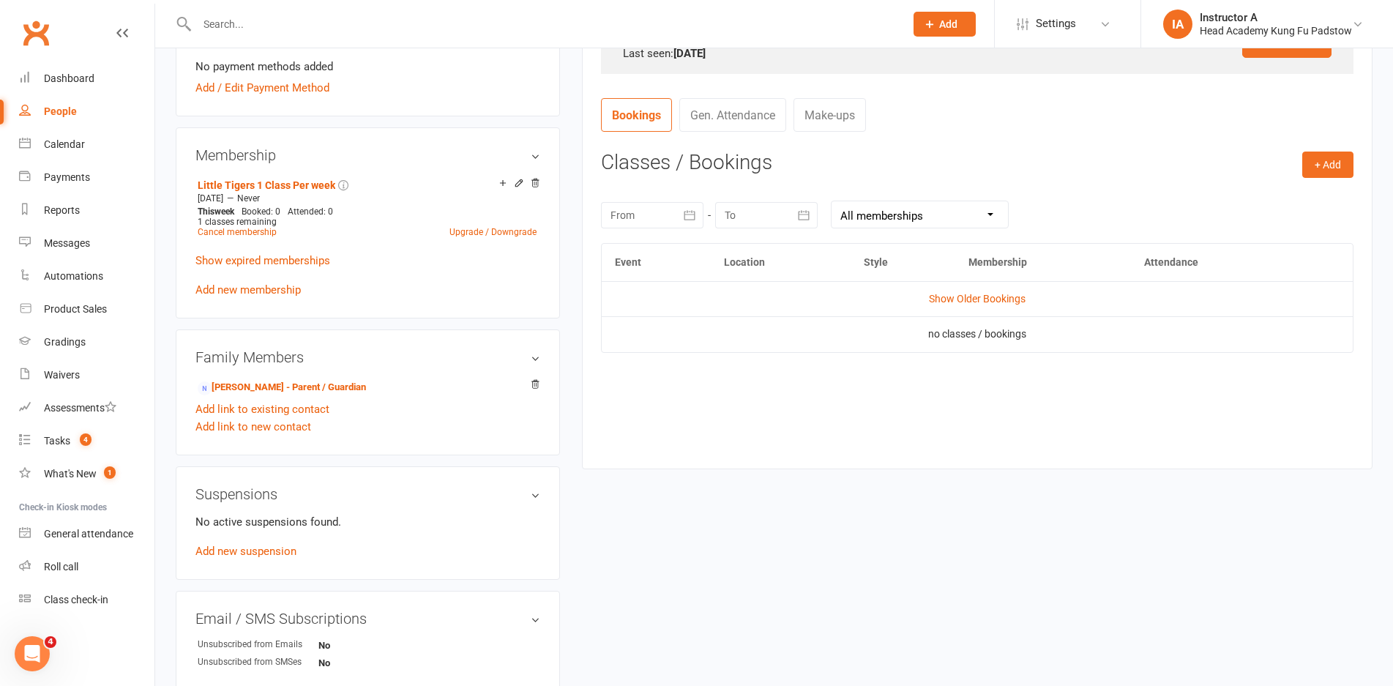
scroll to position [512, 0]
click at [935, 297] on link "Show Older Bookings" at bounding box center [977, 297] width 97 height 12
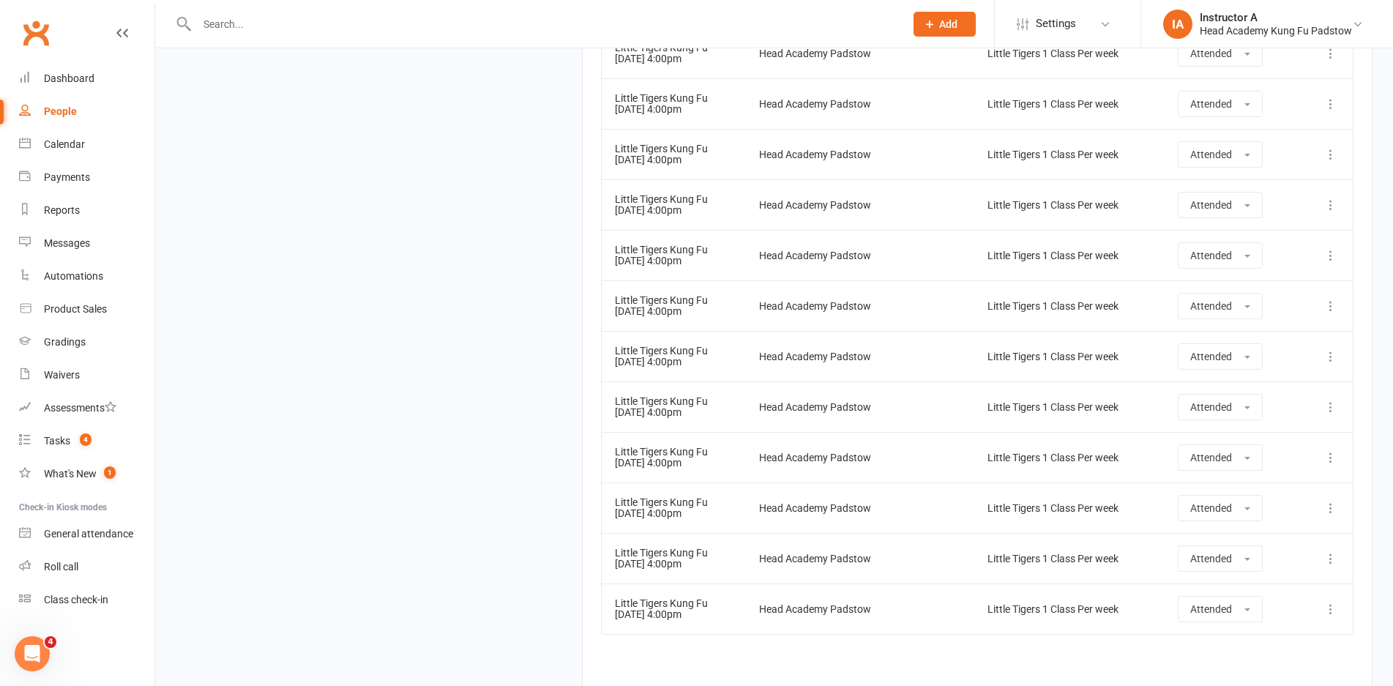
scroll to position [1697, 0]
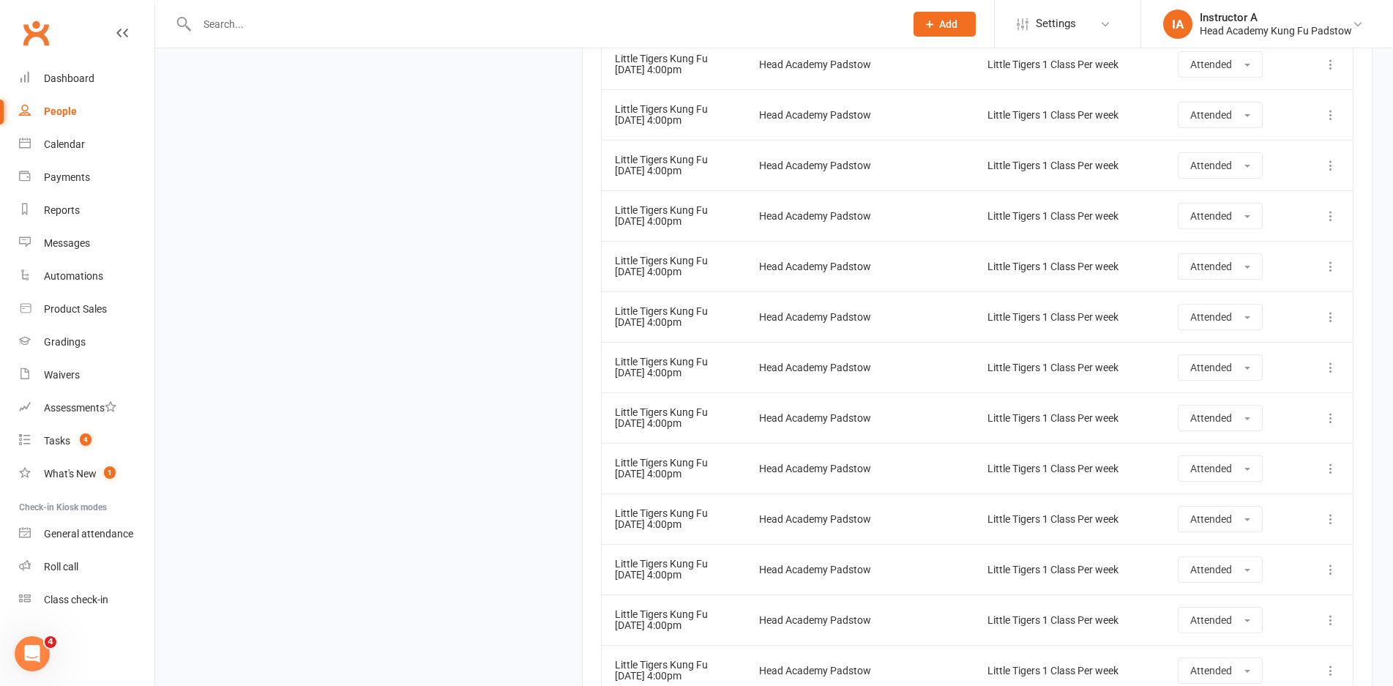
click at [1069, 260] on td "Little Tigers 1 Class Per week" at bounding box center [1069, 266] width 190 height 51
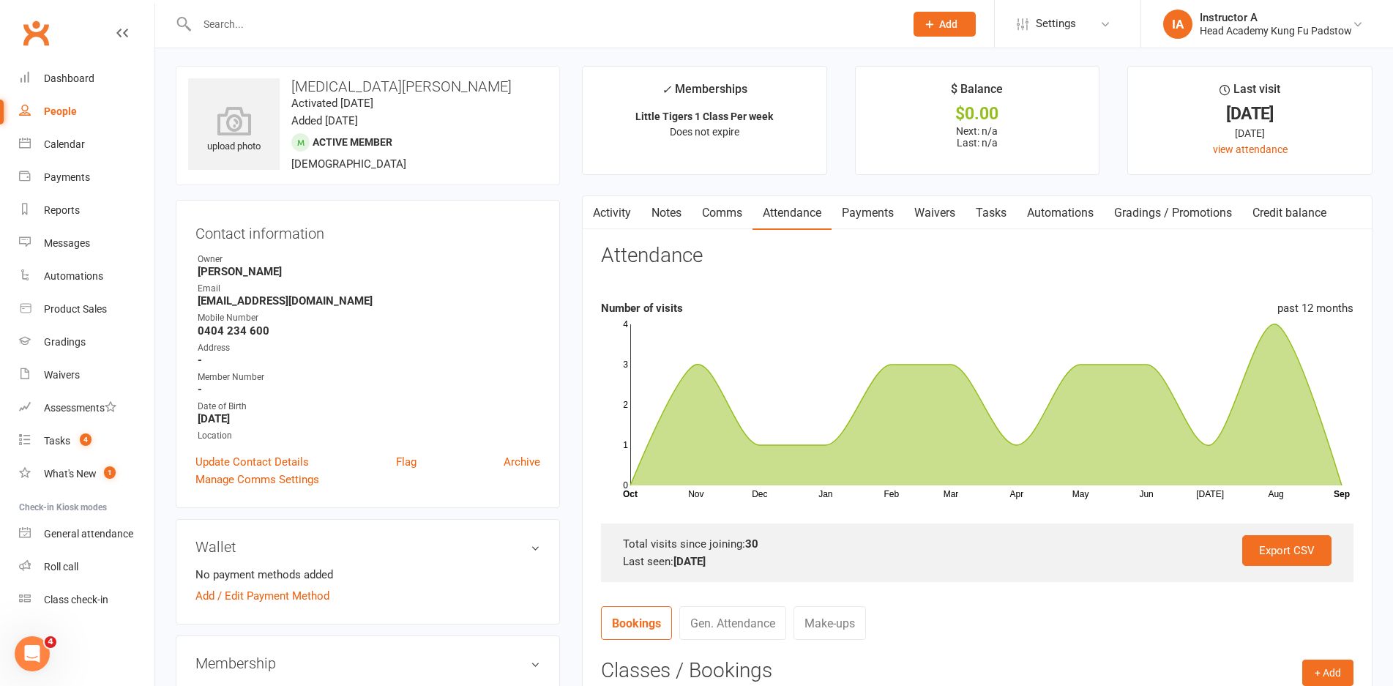
scroll to position [0, 0]
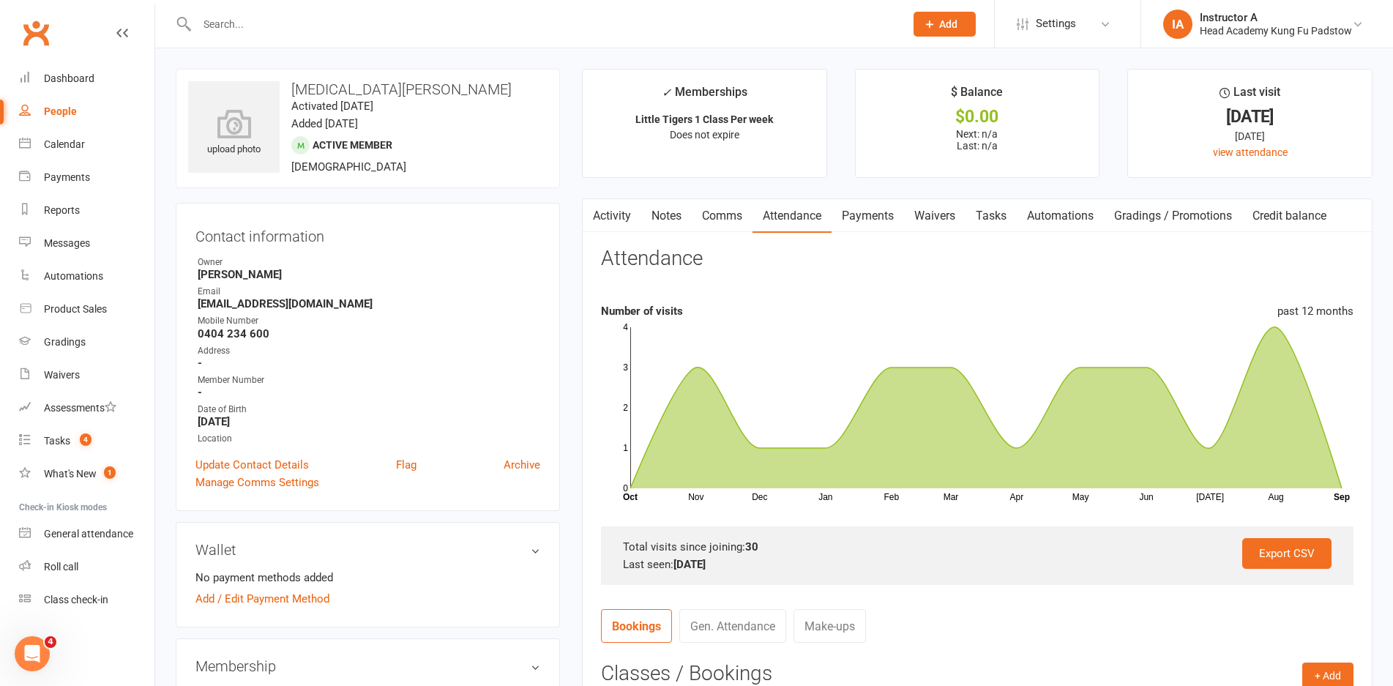
click at [268, 14] on div at bounding box center [535, 24] width 719 height 48
drag, startPoint x: 272, startPoint y: 26, endPoint x: 285, endPoint y: 25, distance: 13.2
click at [272, 26] on input "text" at bounding box center [544, 24] width 702 height 20
click at [253, 38] on div at bounding box center [535, 24] width 719 height 48
click at [237, 19] on input "text" at bounding box center [544, 24] width 702 height 20
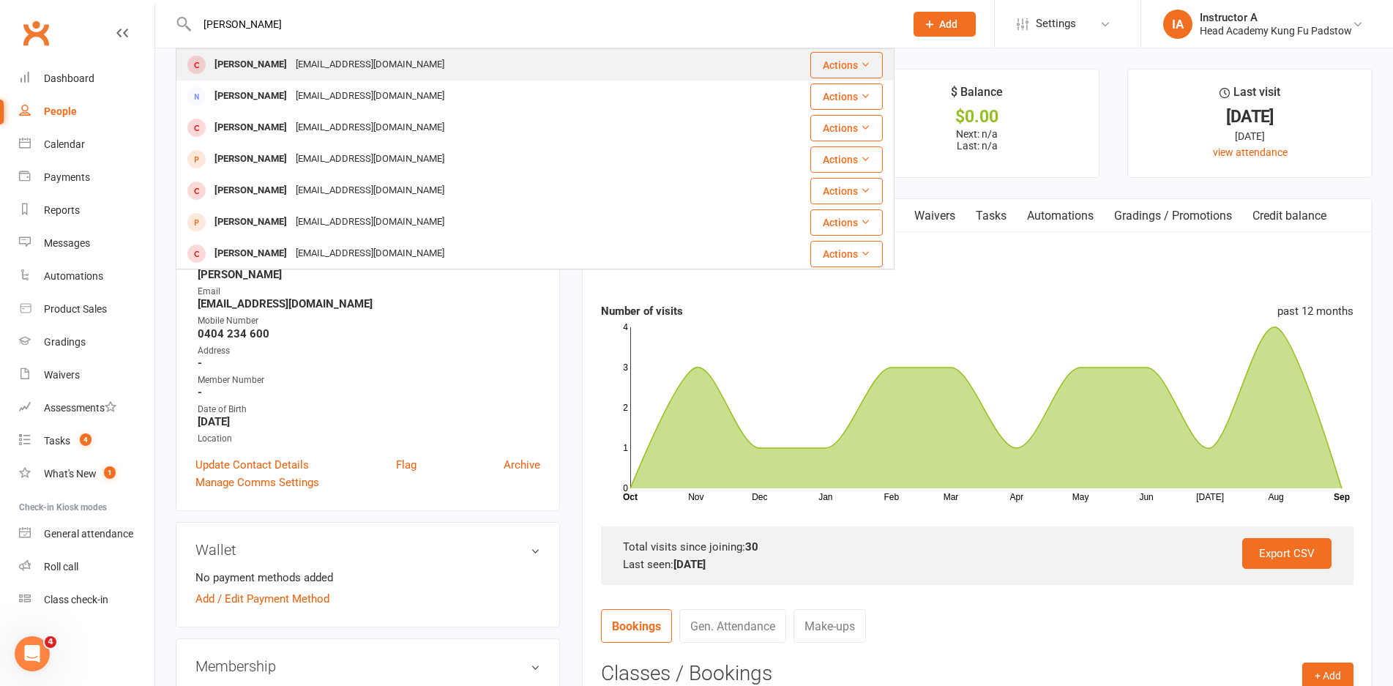
type input "nicholas"
click at [263, 76] on div "Nicholas Daoud Hannadaoud1@hotmail.com" at bounding box center [467, 65] width 581 height 30
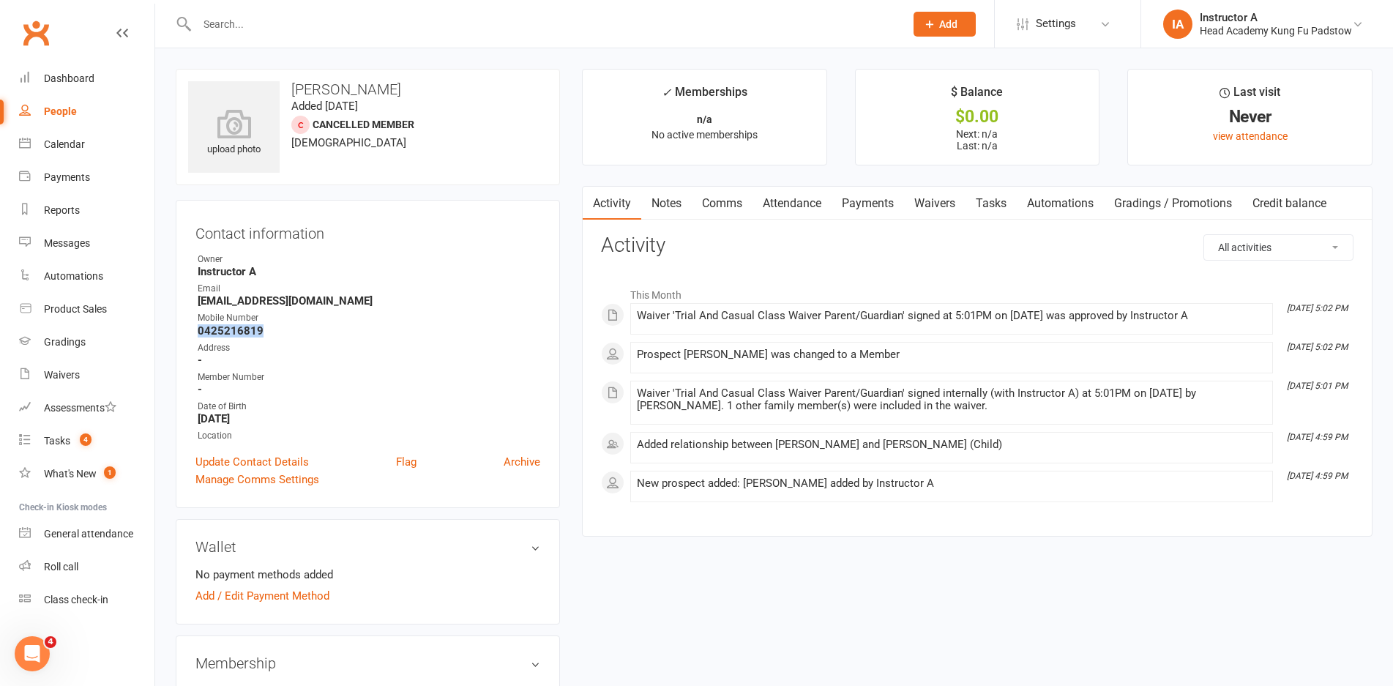
drag, startPoint x: 198, startPoint y: 332, endPoint x: 262, endPoint y: 334, distance: 63.7
click at [262, 334] on strong "0425216819" at bounding box center [369, 330] width 343 height 13
copy strong "0425216819"
click at [200, 299] on strong "Hannadaoud1@hotmail.com" at bounding box center [369, 300] width 343 height 13
drag, startPoint x: 198, startPoint y: 299, endPoint x: 348, endPoint y: 304, distance: 149.4
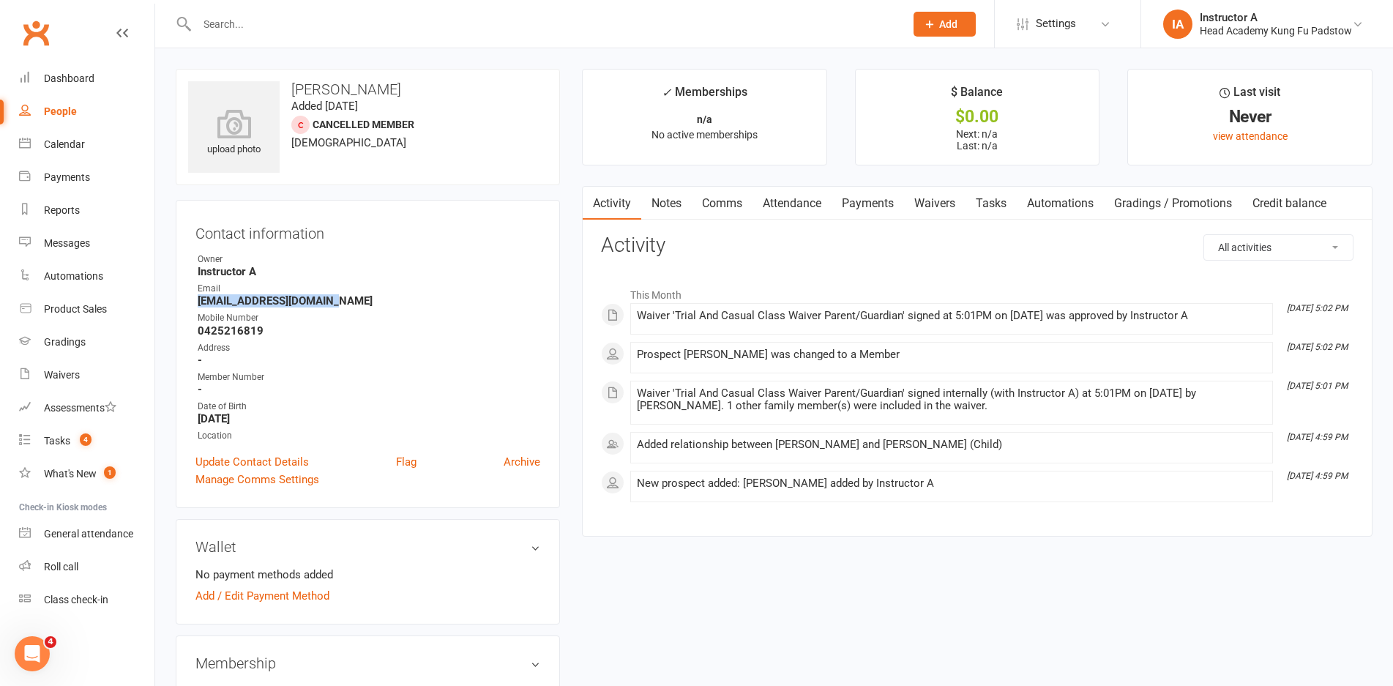
click at [348, 304] on strong "Hannadaoud1@hotmail.com" at bounding box center [369, 300] width 343 height 13
copy strong "Hannadaoud1@hotmail.com"
click at [354, 234] on h3 "Contact information" at bounding box center [367, 231] width 345 height 22
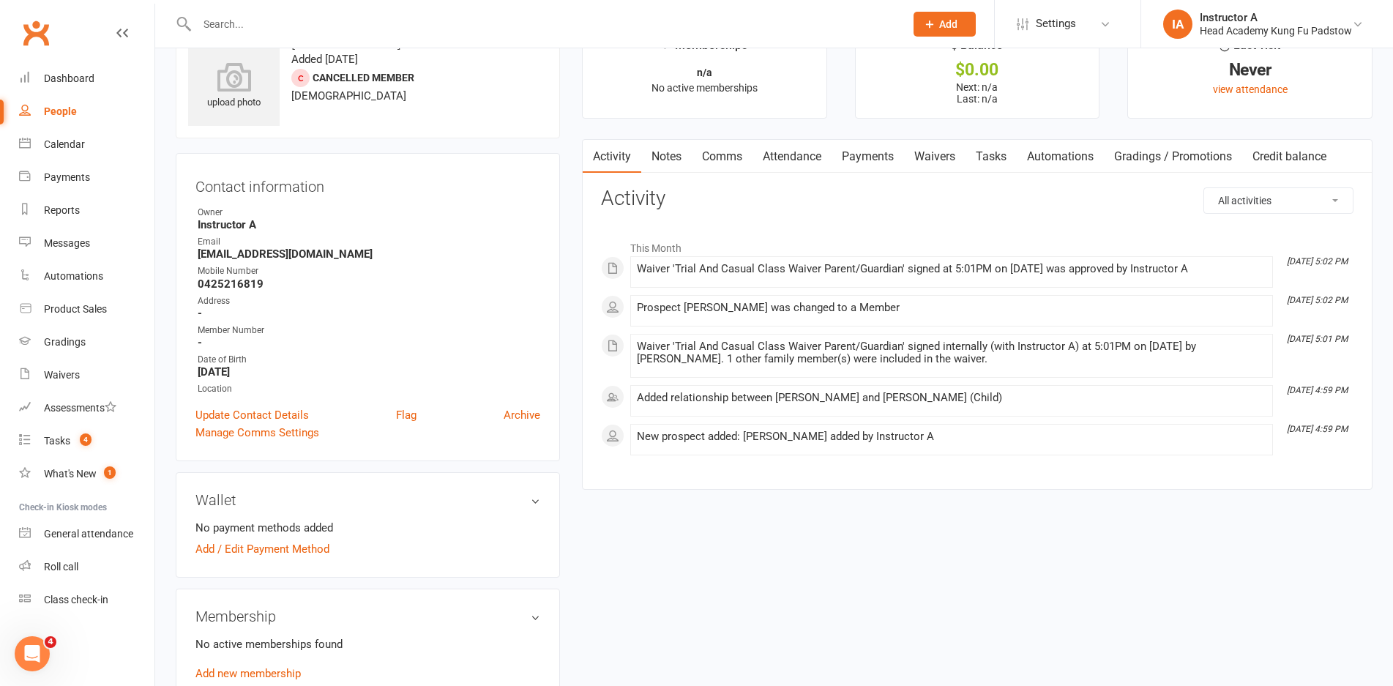
scroll to position [73, 0]
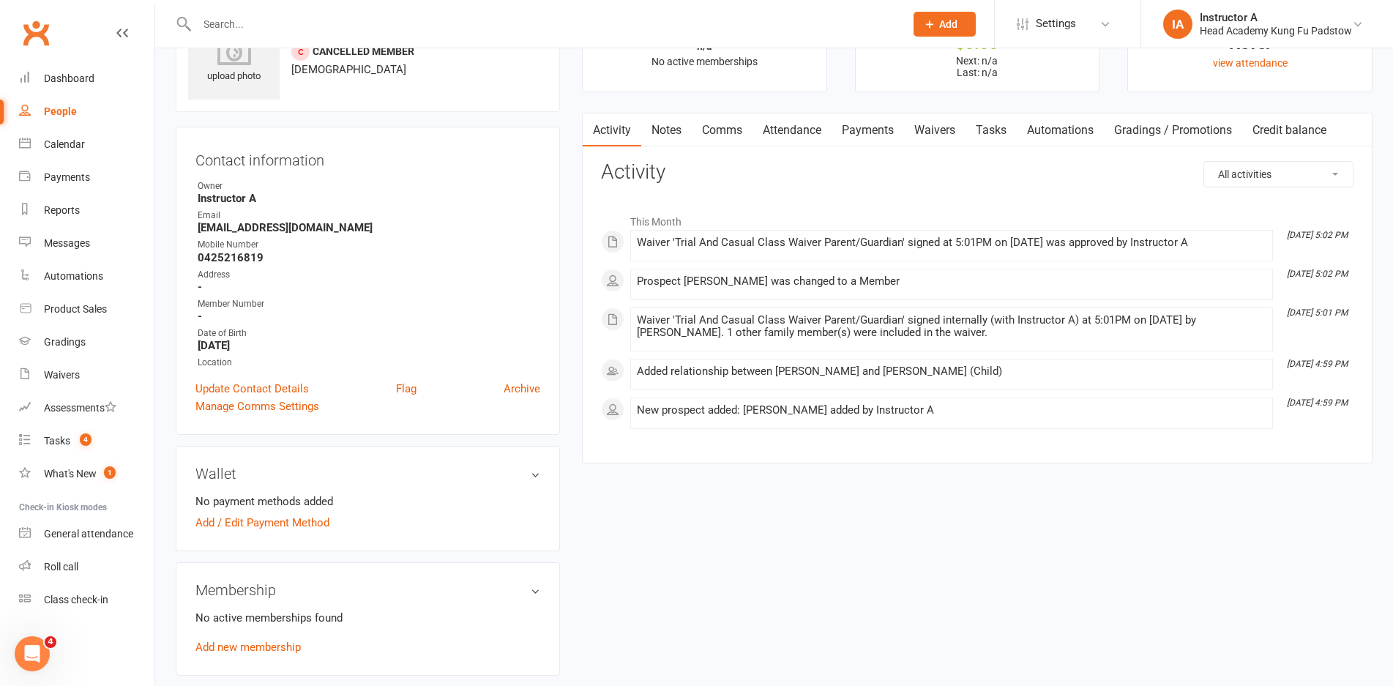
click at [840, 135] on link "Payments" at bounding box center [867, 130] width 72 height 34
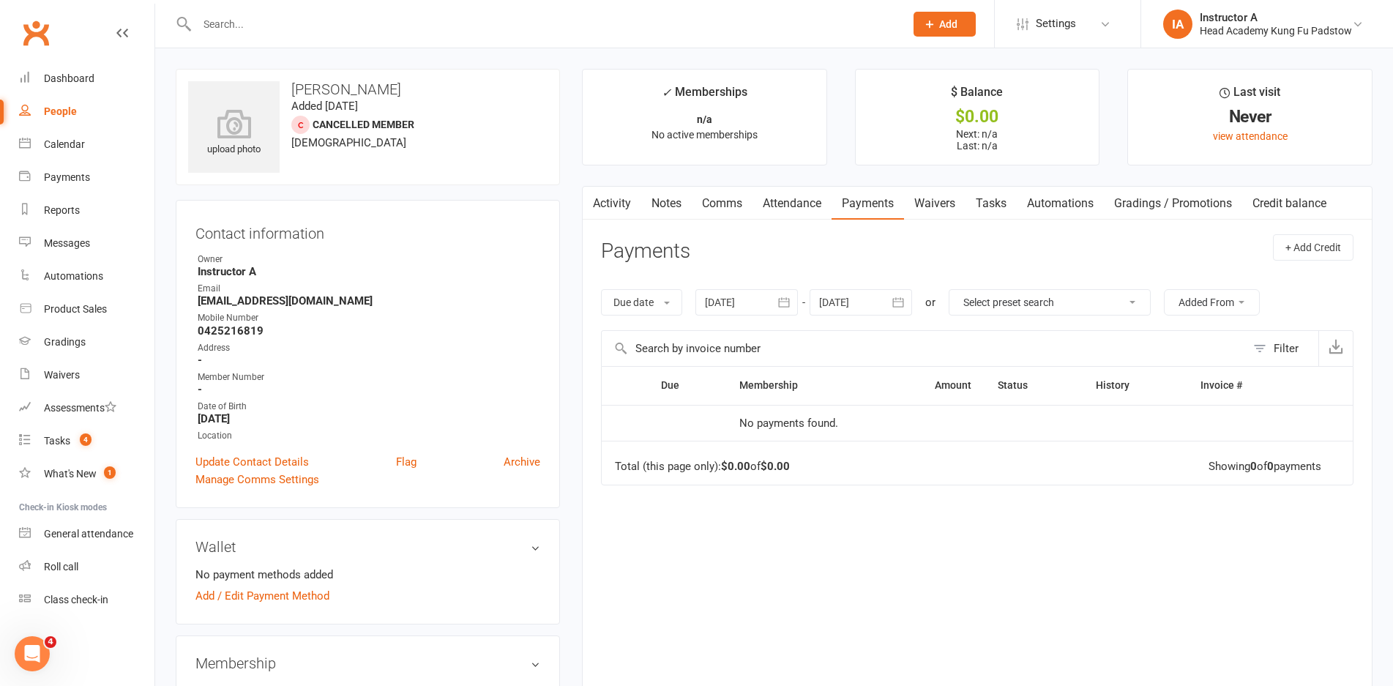
click at [801, 201] on link "Attendance" at bounding box center [791, 204] width 79 height 34
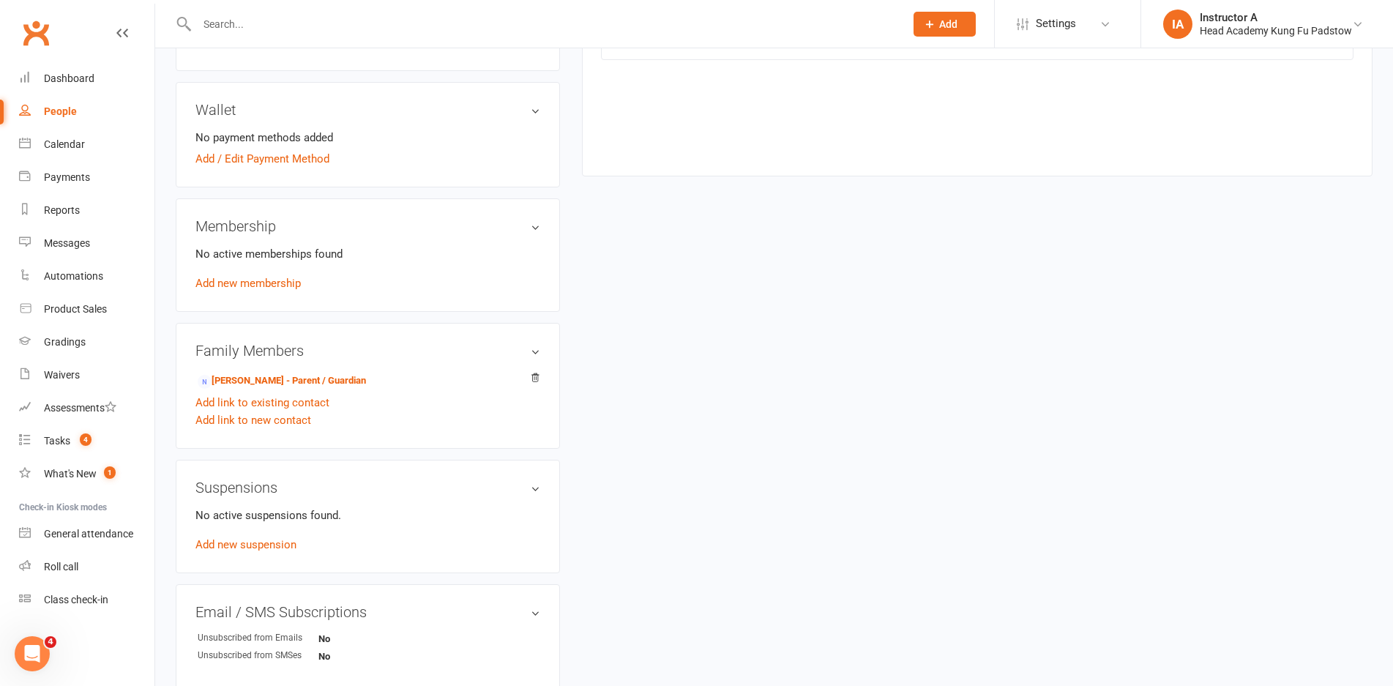
scroll to position [439, 0]
click at [220, 292] on div "Membership No active memberships found Add new membership" at bounding box center [368, 252] width 384 height 113
click at [220, 289] on div "No active memberships found Add new membership" at bounding box center [367, 266] width 345 height 47
click at [221, 288] on link "Add new membership" at bounding box center [247, 280] width 105 height 13
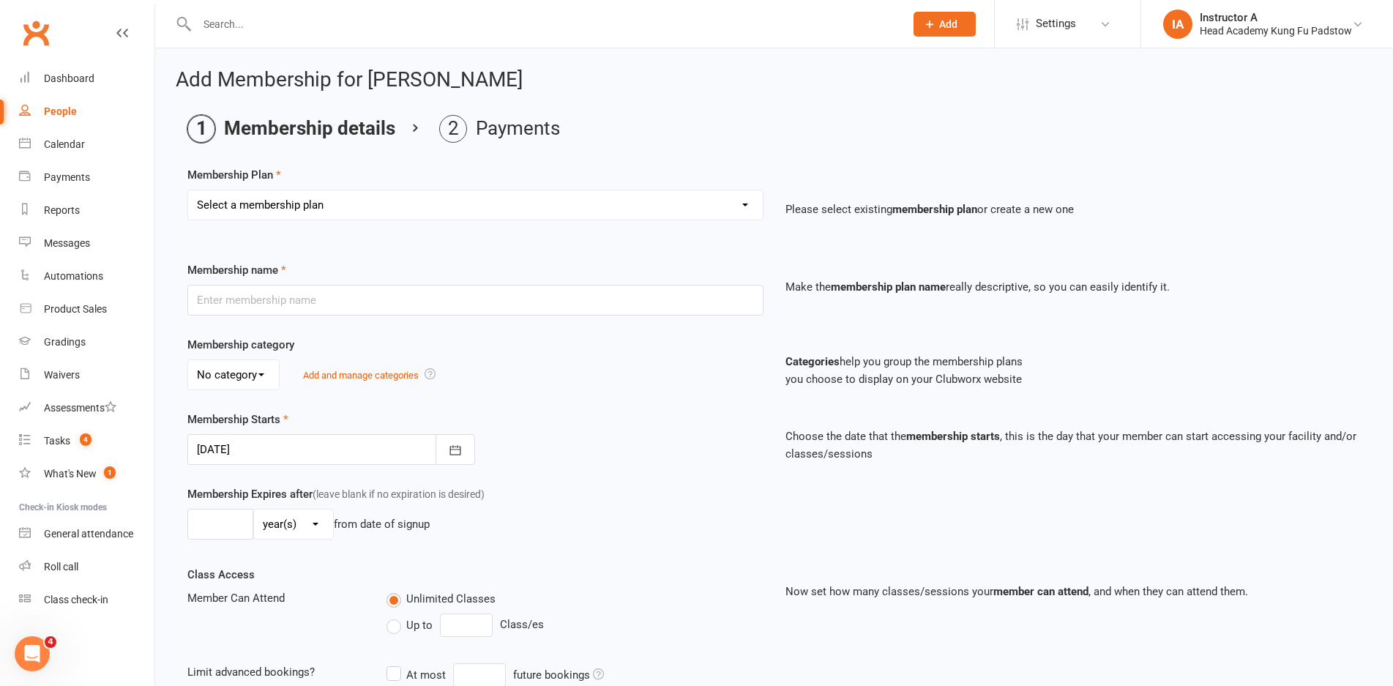
click at [321, 208] on select "Select a membership plan Create new Membership Plan Juniors 1 Class Per Week Fo…" at bounding box center [475, 204] width 575 height 29
select select "8"
click at [188, 190] on select "Select a membership plan Create new Membership Plan Juniors 1 Class Per Week Fo…" at bounding box center [475, 204] width 575 height 29
type input "1 Week Trial (Unlimited)"
type input "1"
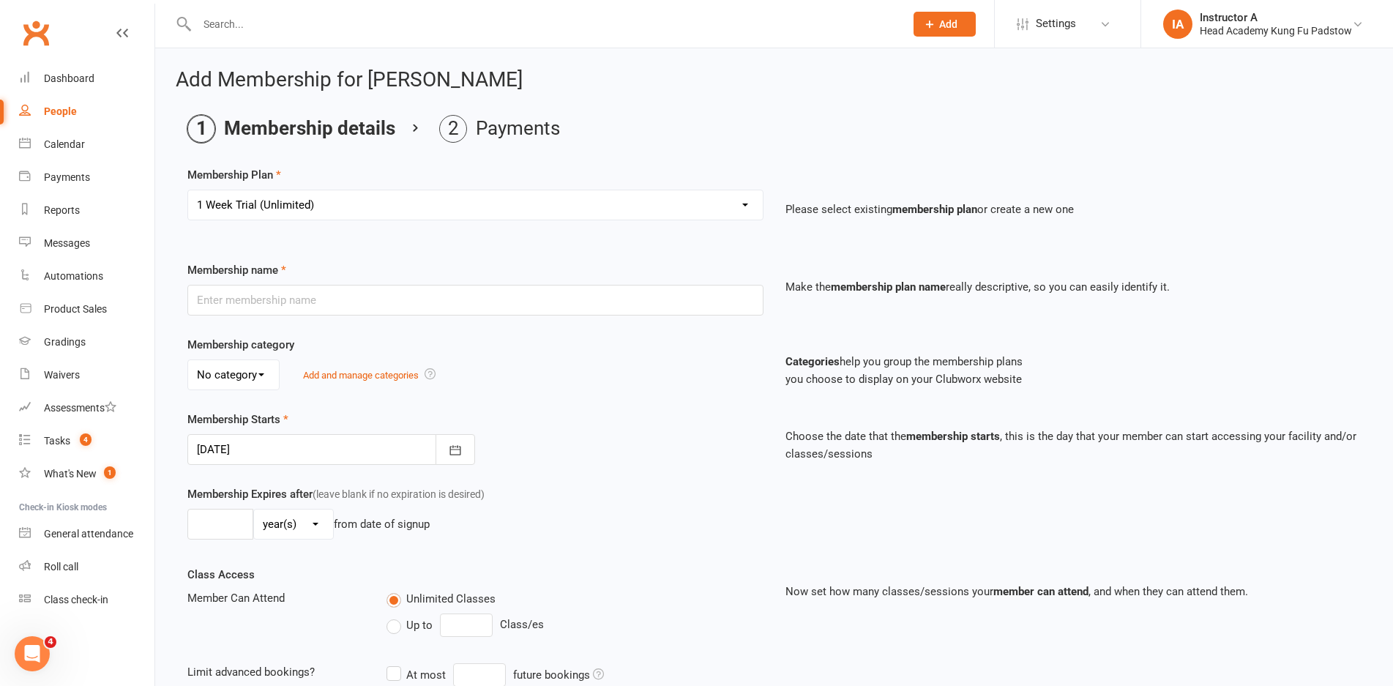
select select "1"
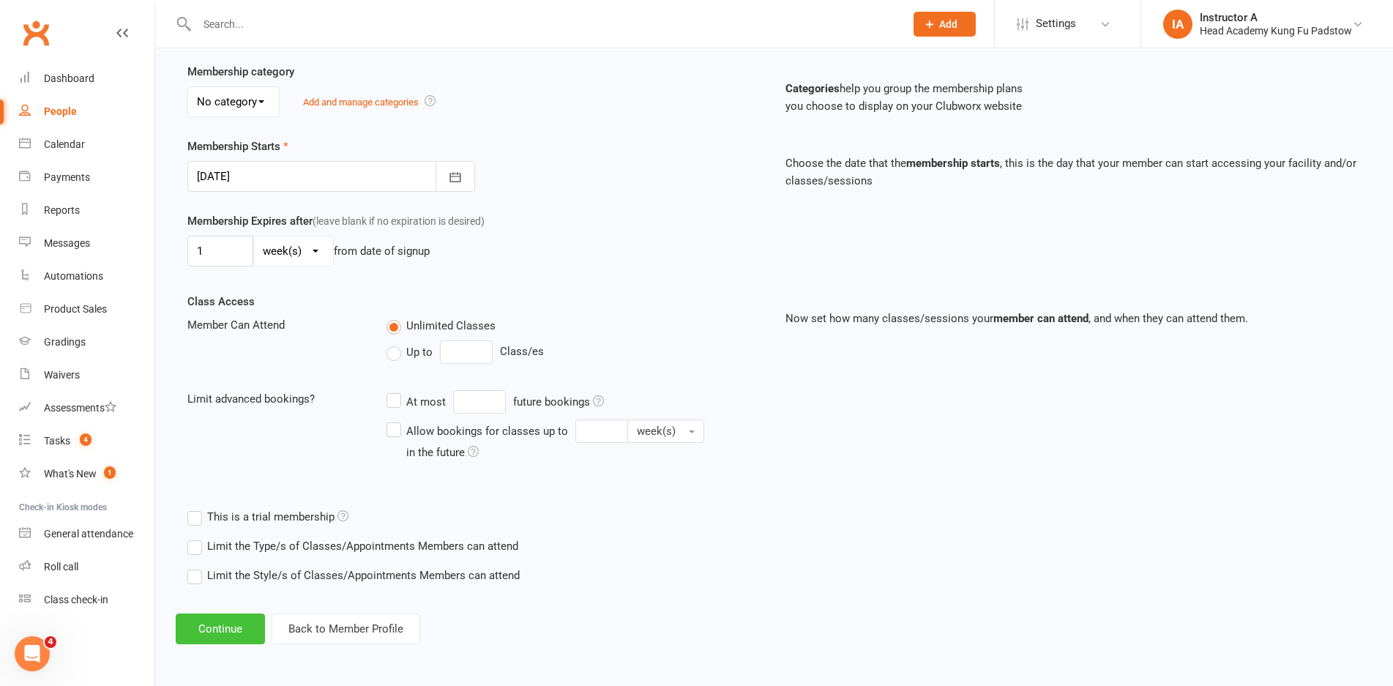
click at [206, 613] on button "Continue" at bounding box center [220, 628] width 89 height 31
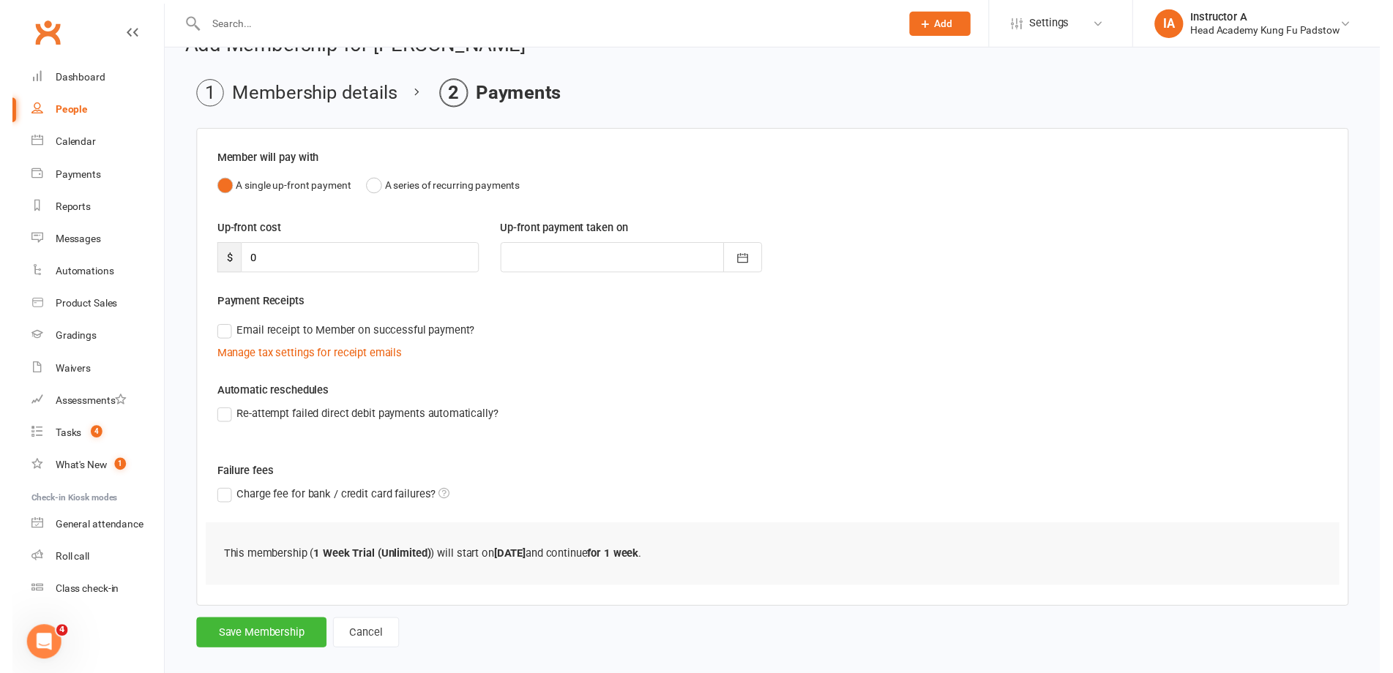
scroll to position [53, 0]
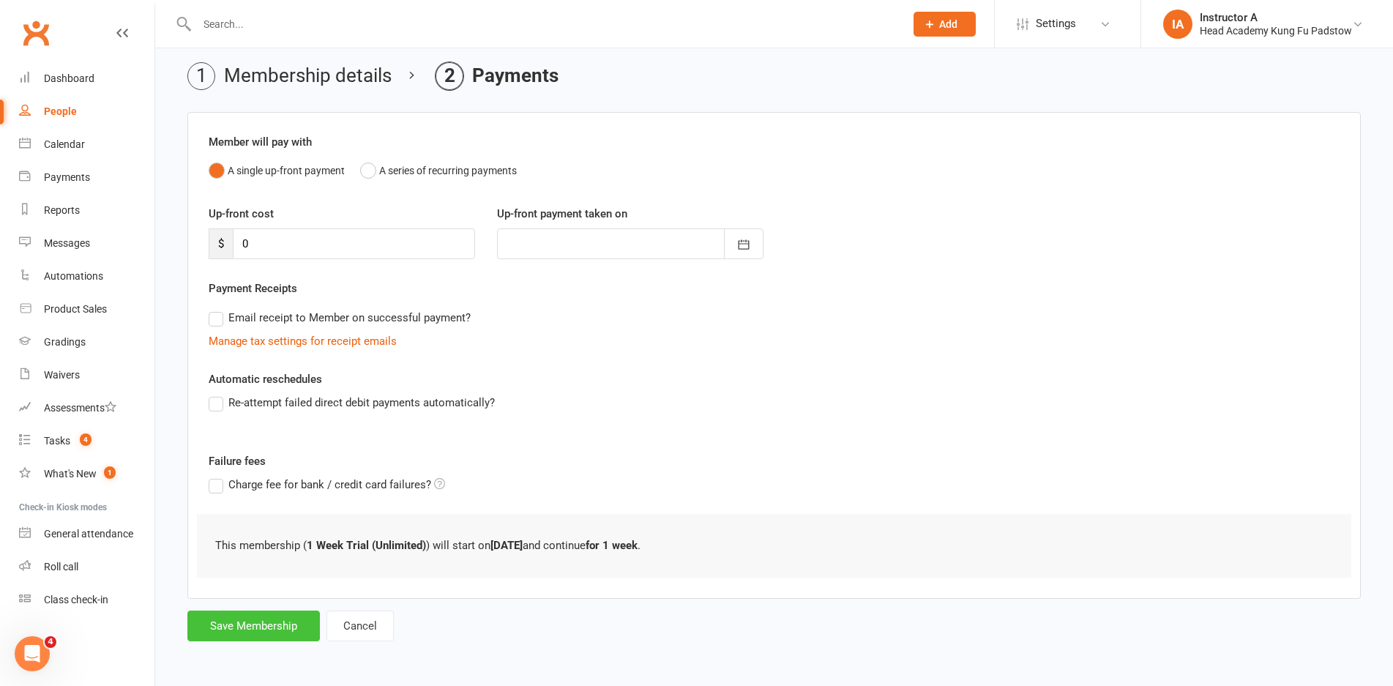
drag, startPoint x: 215, startPoint y: 592, endPoint x: 219, endPoint y: 613, distance: 21.5
click at [217, 599] on div "Member will pay with A single up-front payment A series of recurring payments U…" at bounding box center [773, 355] width 1173 height 487
click at [219, 613] on button "Save Membership" at bounding box center [253, 625] width 132 height 31
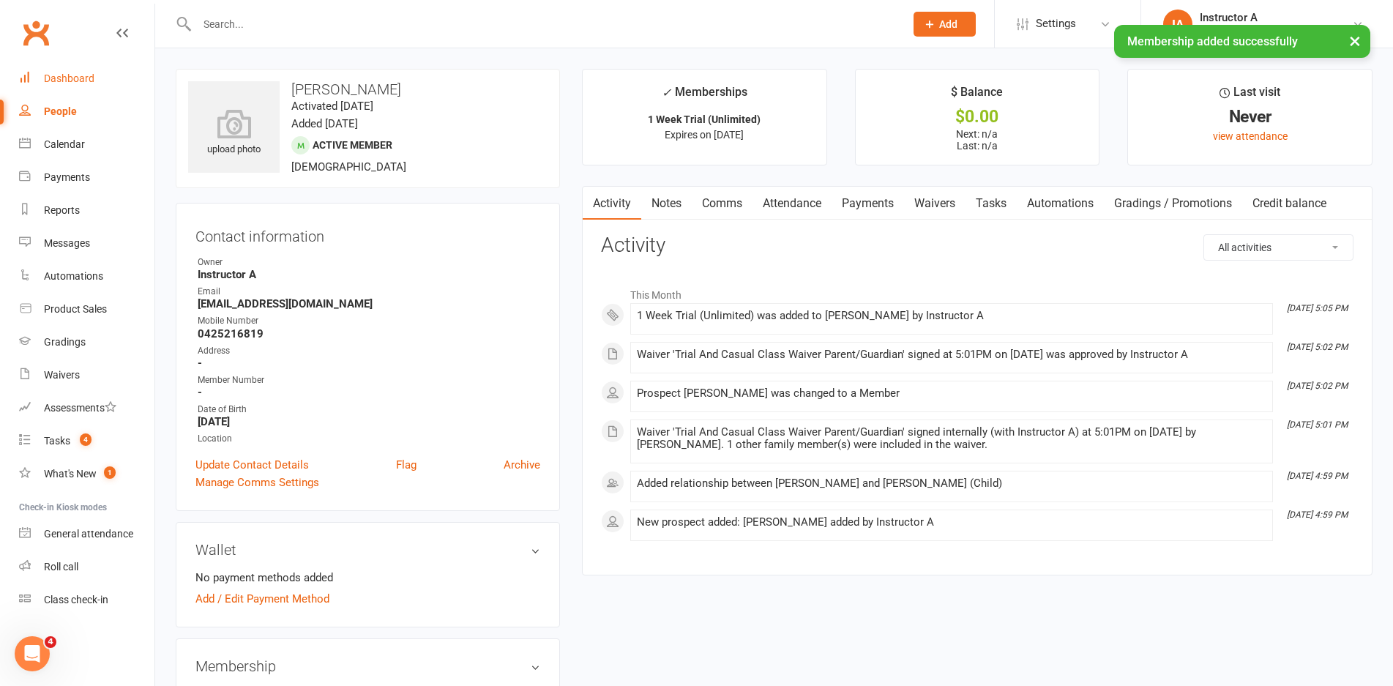
click at [53, 83] on div "Dashboard" at bounding box center [69, 78] width 51 height 12
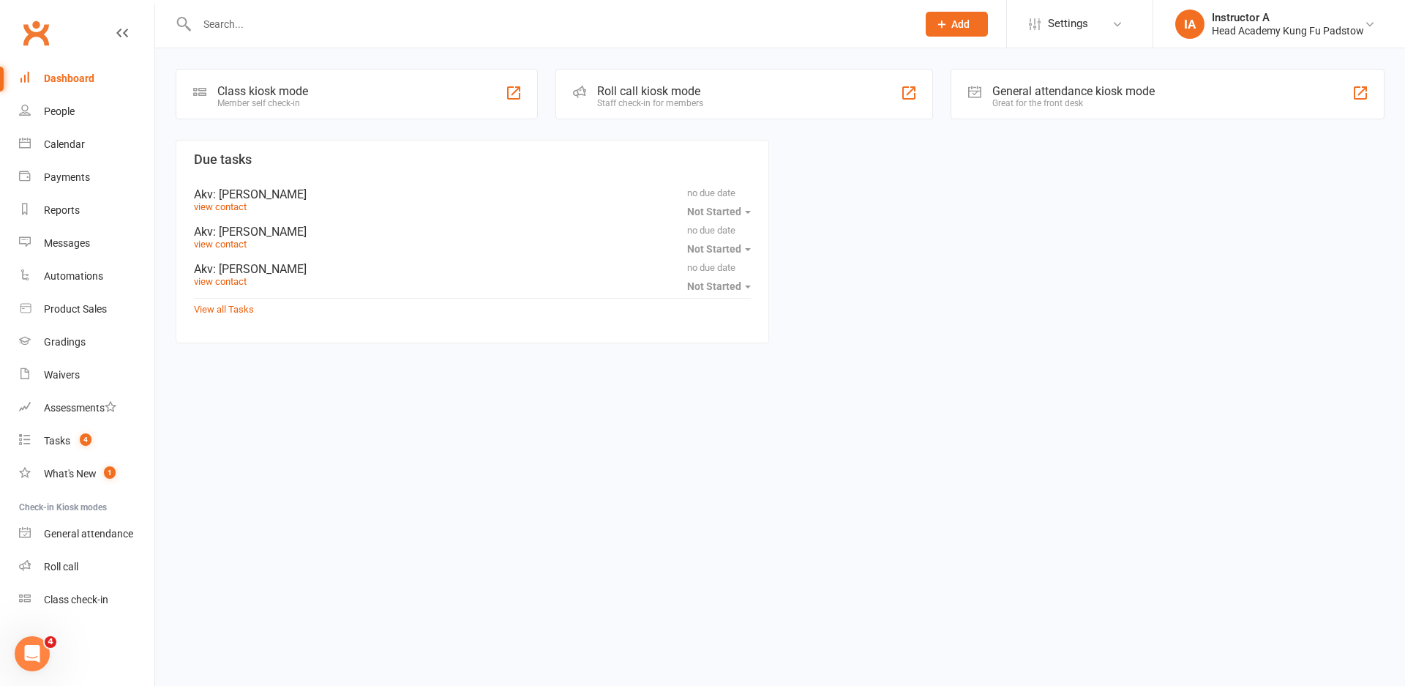
drag, startPoint x: 251, startPoint y: 15, endPoint x: 292, endPoint y: 7, distance: 41.9
click at [266, 9] on div at bounding box center [541, 24] width 731 height 48
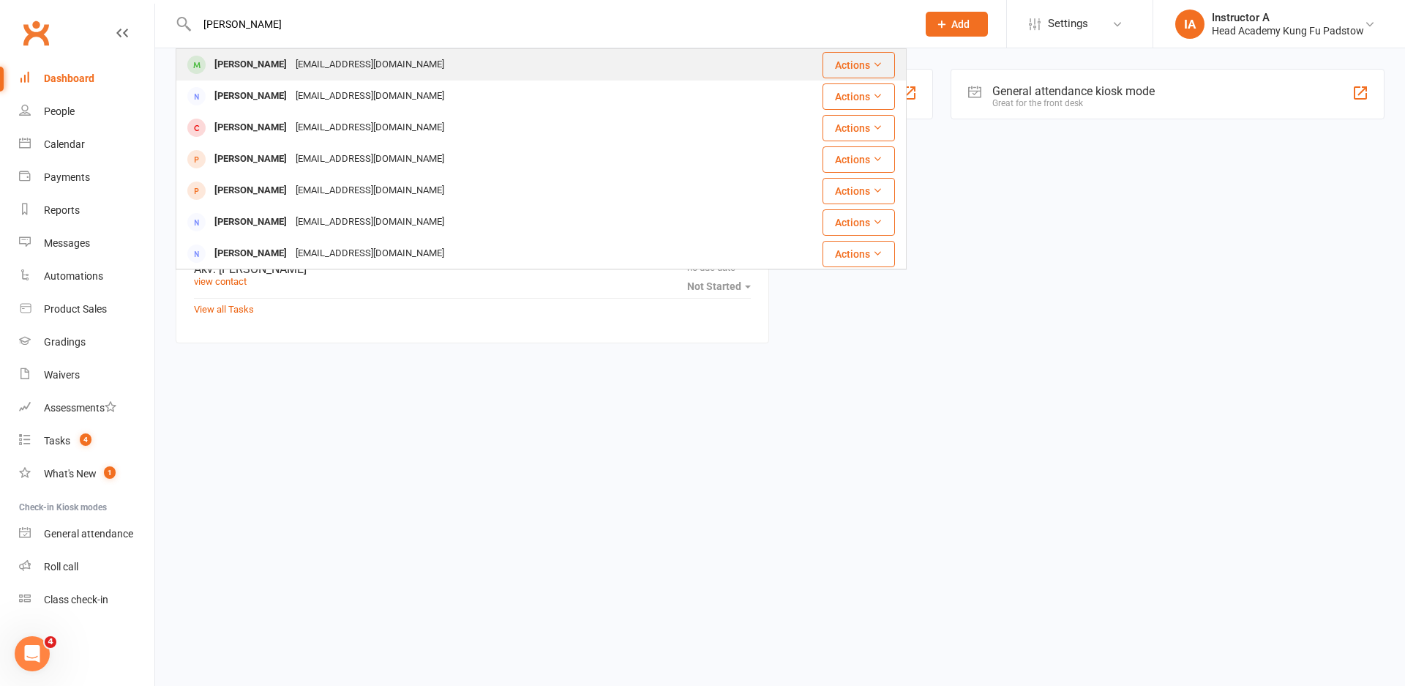
type input "nichloas"
click at [270, 68] on div "[PERSON_NAME]" at bounding box center [250, 64] width 81 height 21
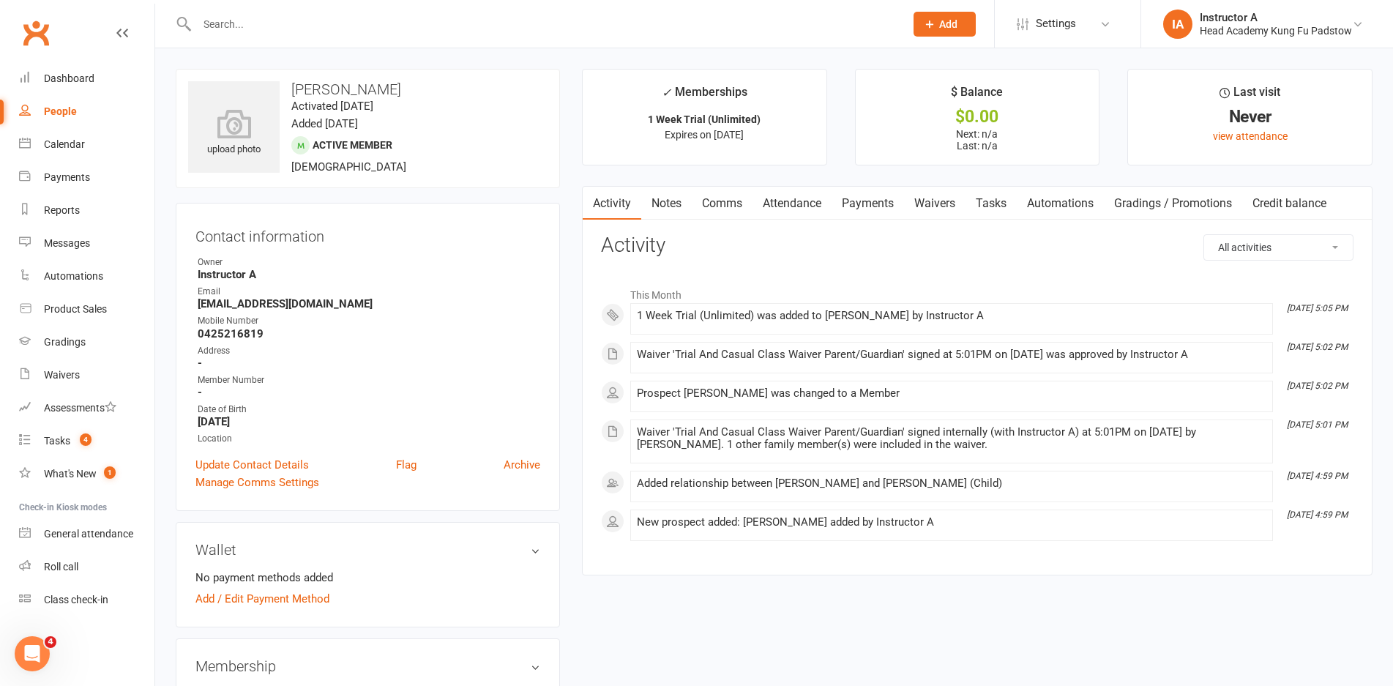
click at [790, 187] on link "Attendance" at bounding box center [791, 204] width 79 height 34
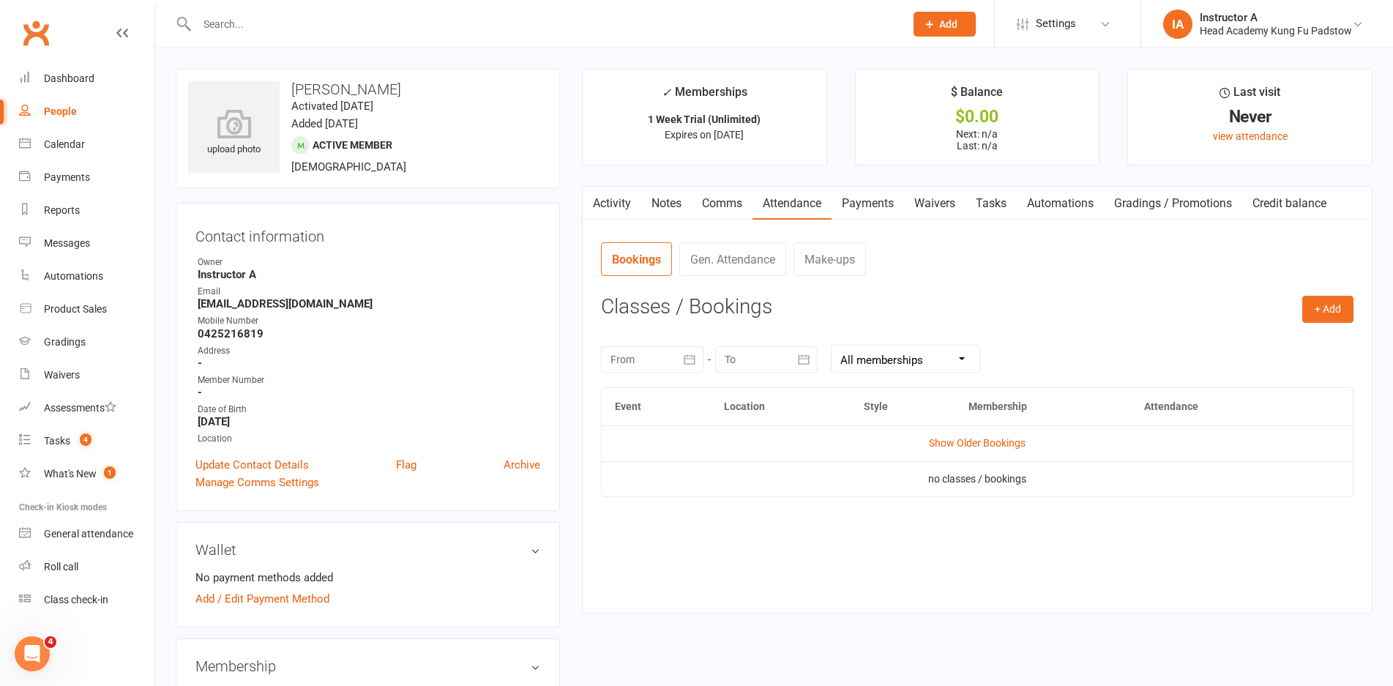
click at [746, 187] on link "Comms" at bounding box center [722, 204] width 61 height 34
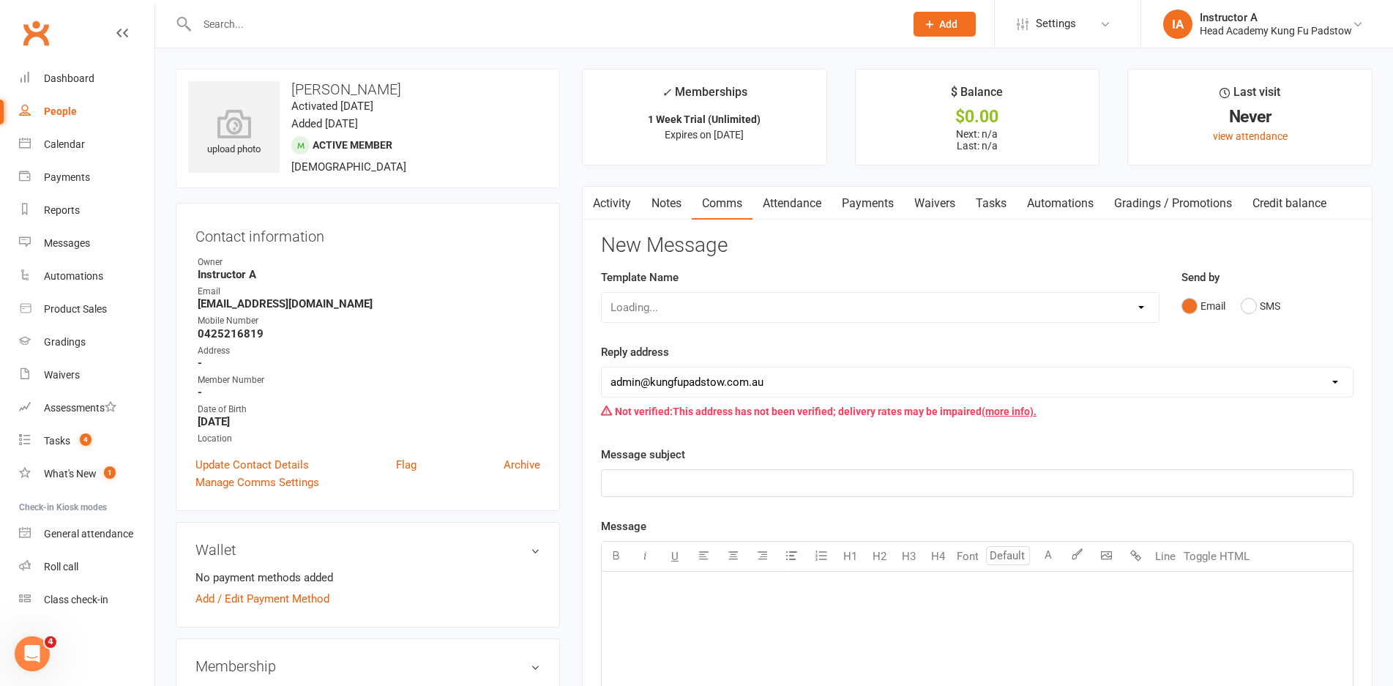
click at [735, 195] on link "Comms" at bounding box center [722, 204] width 61 height 34
click at [680, 137] on span "Expires on 21st September, 2025" at bounding box center [704, 135] width 79 height 12
drag, startPoint x: 680, startPoint y: 137, endPoint x: 700, endPoint y: 138, distance: 20.5
click at [700, 138] on span "Expires on 21st September, 2025" at bounding box center [704, 135] width 79 height 12
copy span "21st"
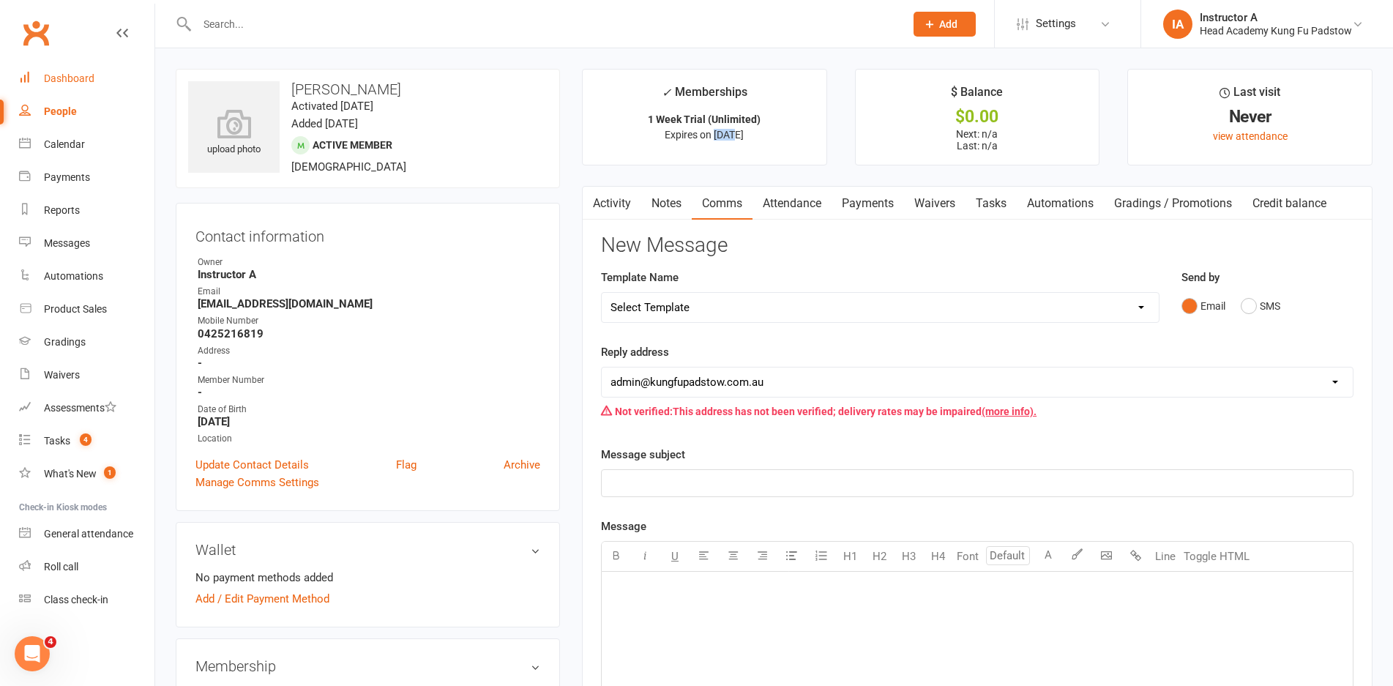
click at [124, 83] on link "Dashboard" at bounding box center [86, 78] width 135 height 33
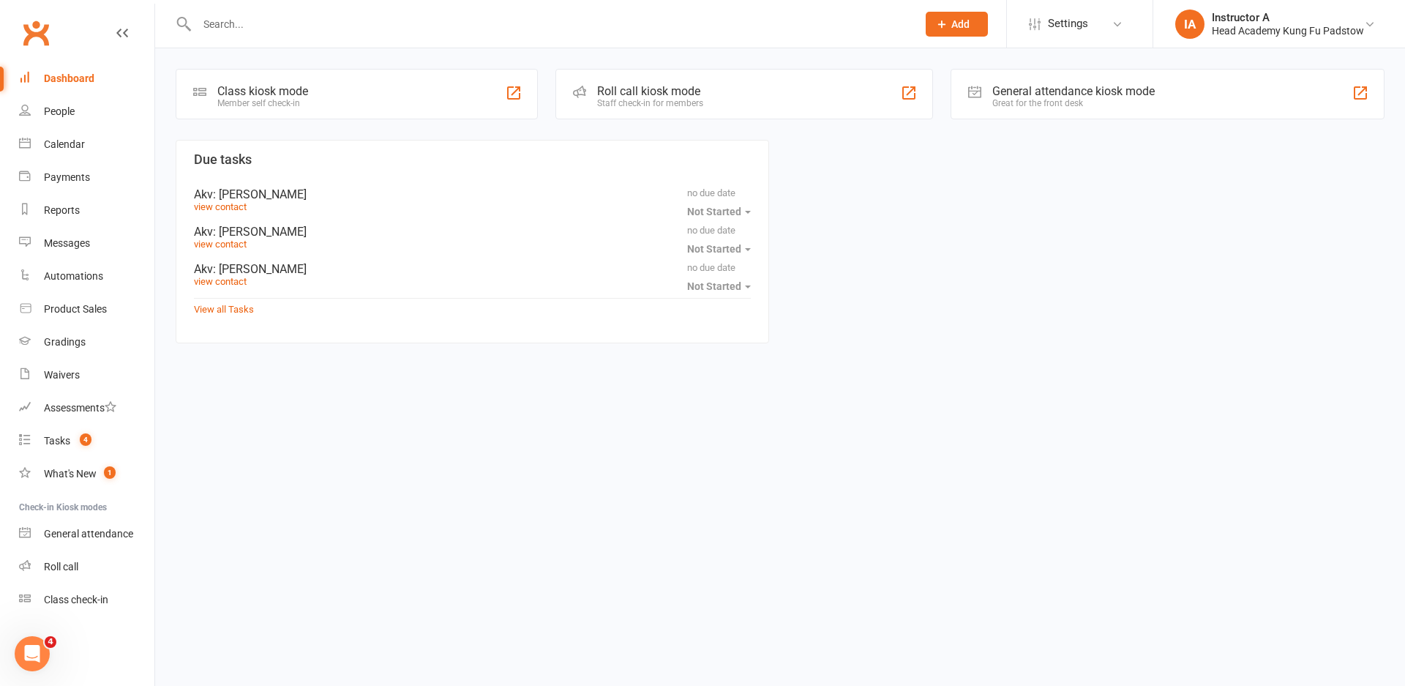
click at [673, 73] on div "Roll call kiosk mode Staff check-in for members" at bounding box center [745, 94] width 378 height 51
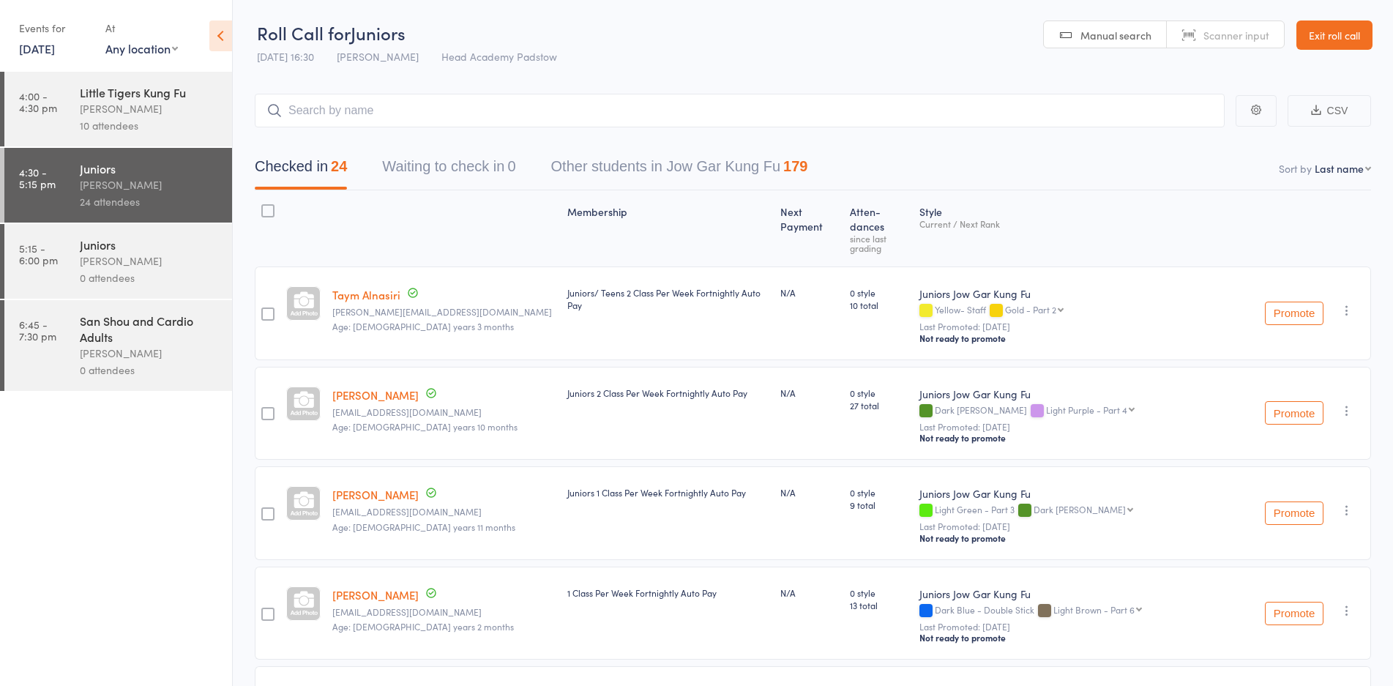
drag, startPoint x: 457, startPoint y: 90, endPoint x: 456, endPoint y: 102, distance: 12.5
click at [184, 277] on div "0 attendees" at bounding box center [150, 277] width 140 height 17
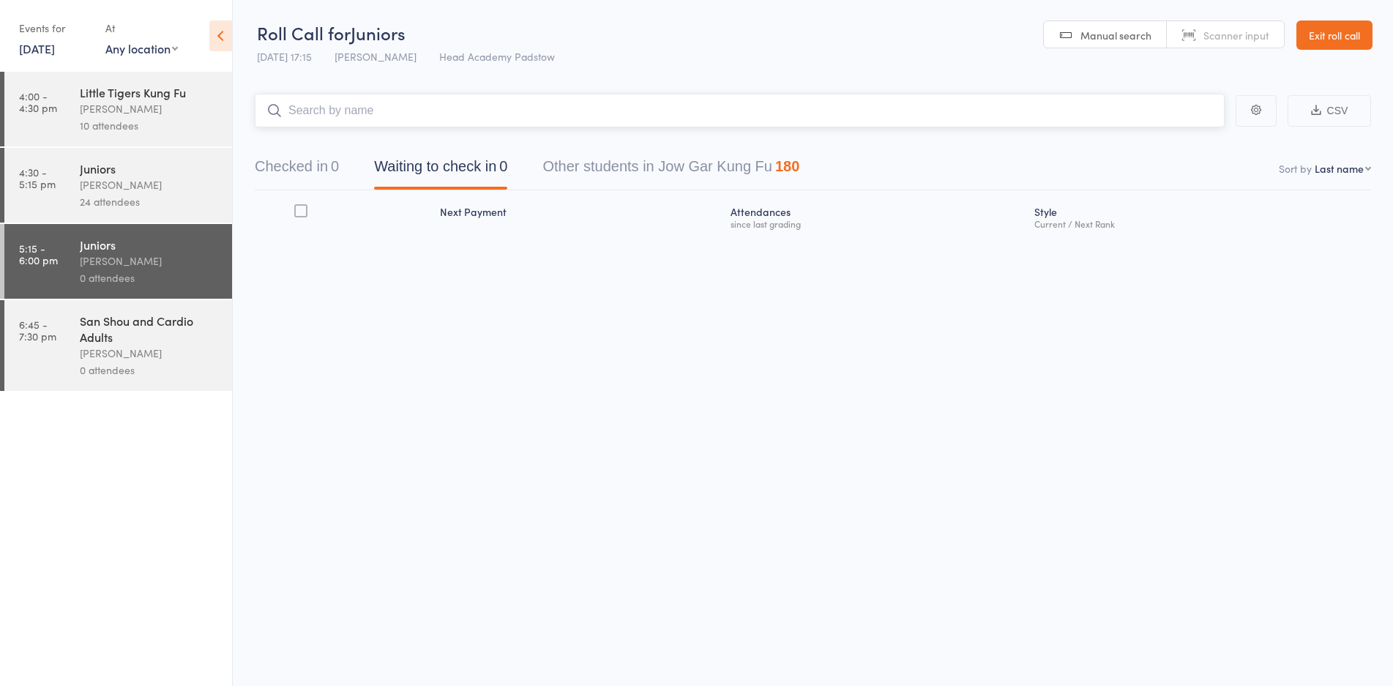
click at [603, 111] on input "search" at bounding box center [740, 111] width 970 height 34
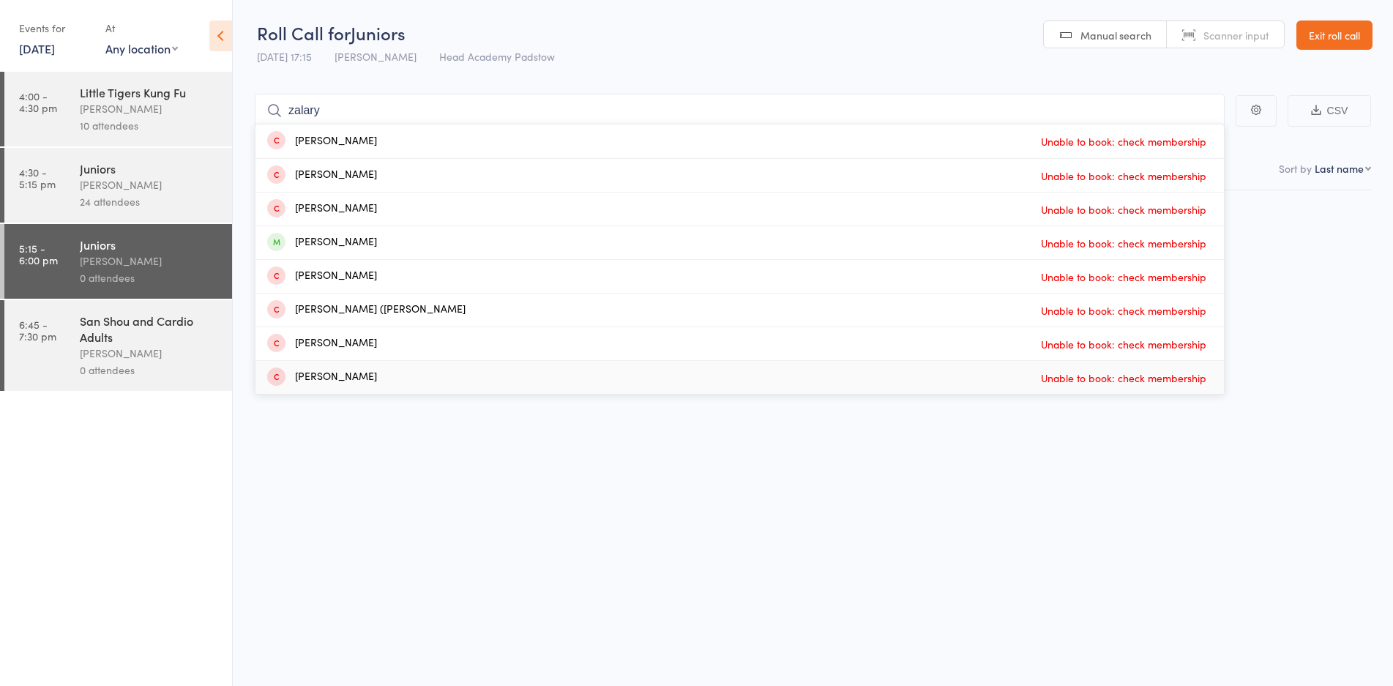
drag, startPoint x: 380, startPoint y: 241, endPoint x: 476, endPoint y: 571, distance: 343.7
click at [476, 571] on div "Roll Call for Juniors [DATE] 17:15 [PERSON_NAME] Head Academy Padstow Manual se…" at bounding box center [696, 343] width 1393 height 686
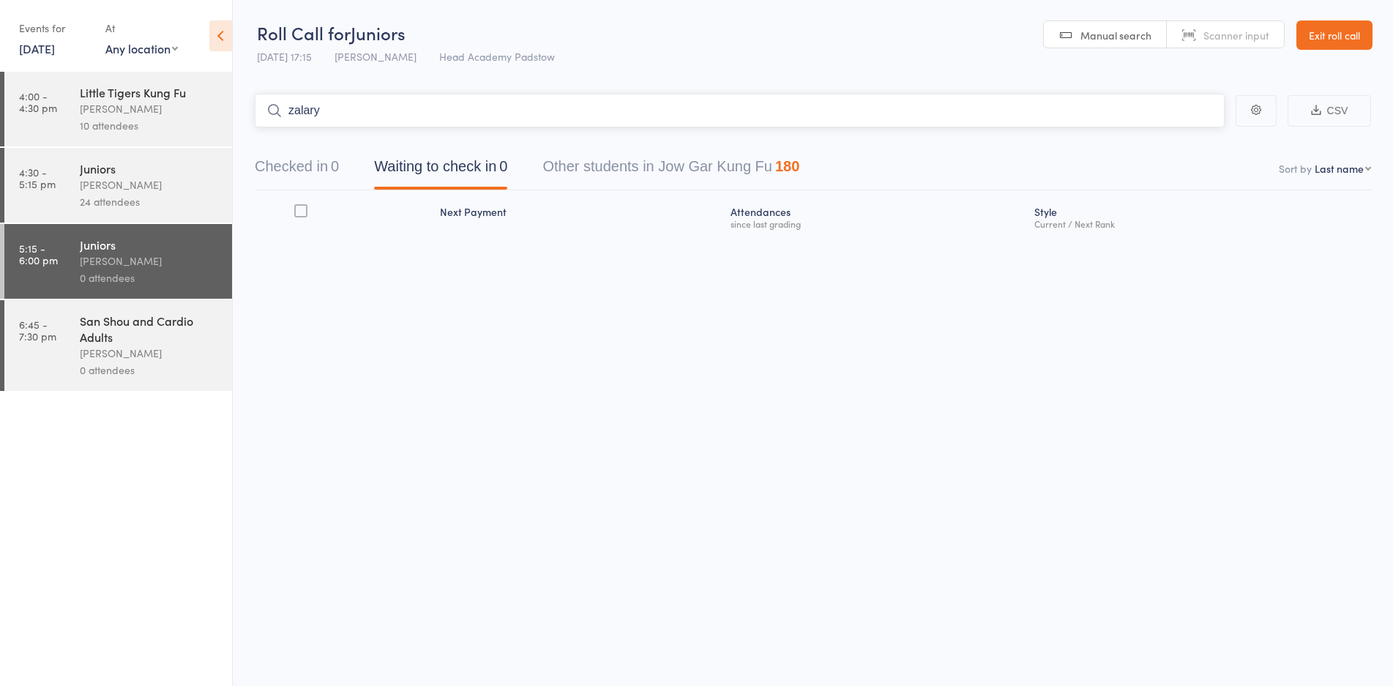
drag, startPoint x: 378, startPoint y: 108, endPoint x: 378, endPoint y: 118, distance: 10.2
click at [377, 109] on input "zalary" at bounding box center [740, 111] width 970 height 34
click at [378, 119] on input "zalary" at bounding box center [740, 111] width 970 height 34
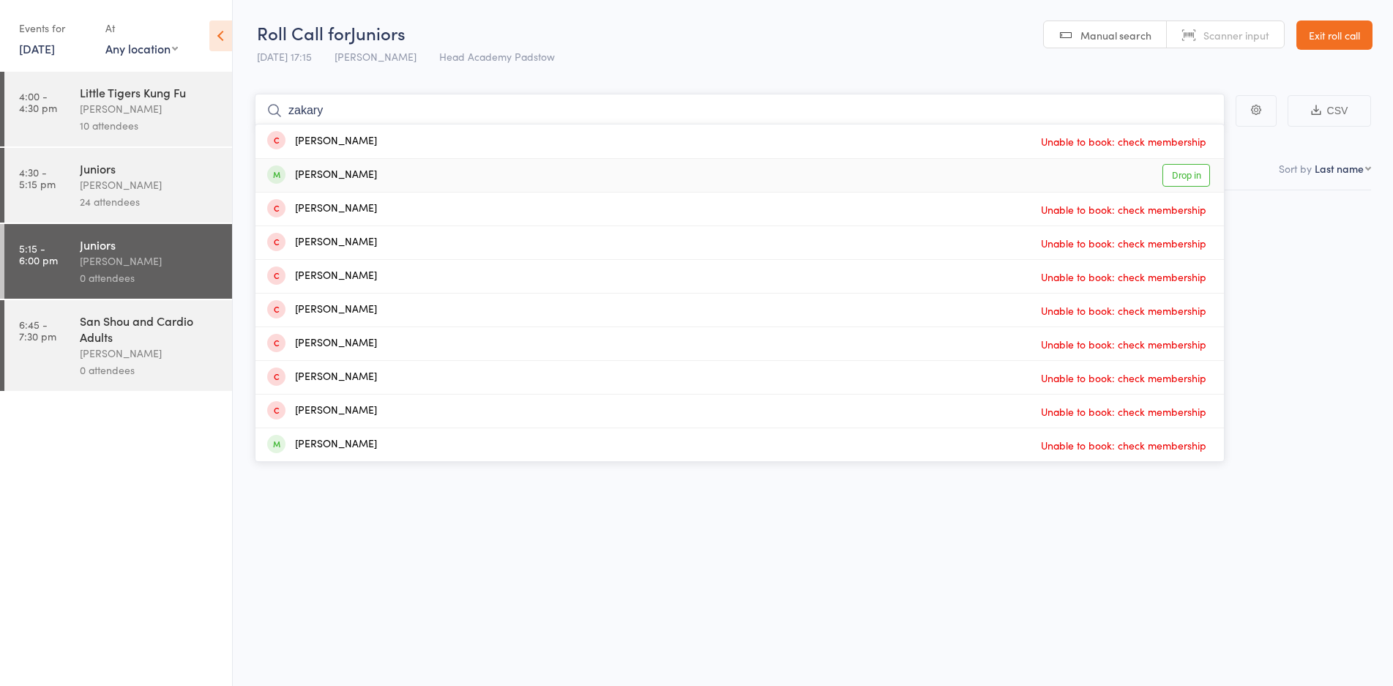
type input "zakary"
click at [345, 182] on div "[PERSON_NAME] Drop in" at bounding box center [739, 175] width 968 height 33
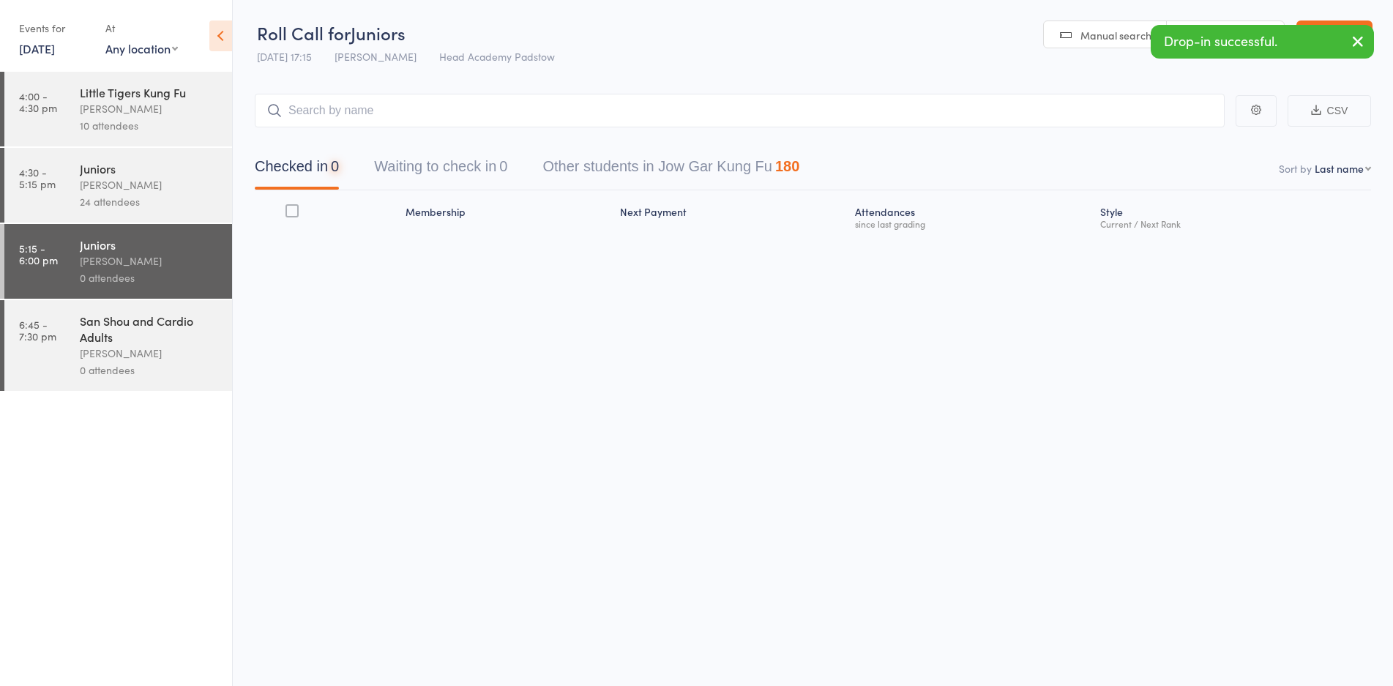
click at [362, 128] on div "Checked in 0 Waiting to check in 0 Other students in Jow Gar Kung Fu 180" at bounding box center [813, 158] width 1116 height 63
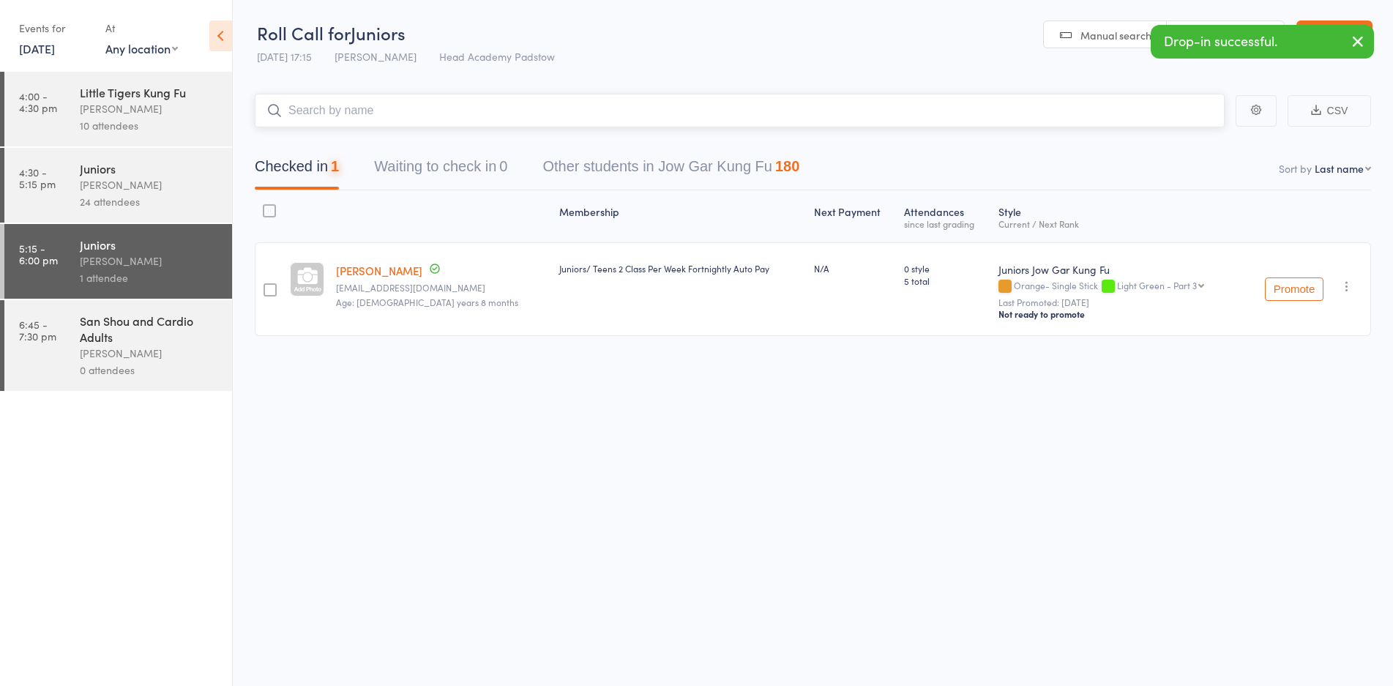
click at [362, 119] on input "search" at bounding box center [740, 111] width 970 height 34
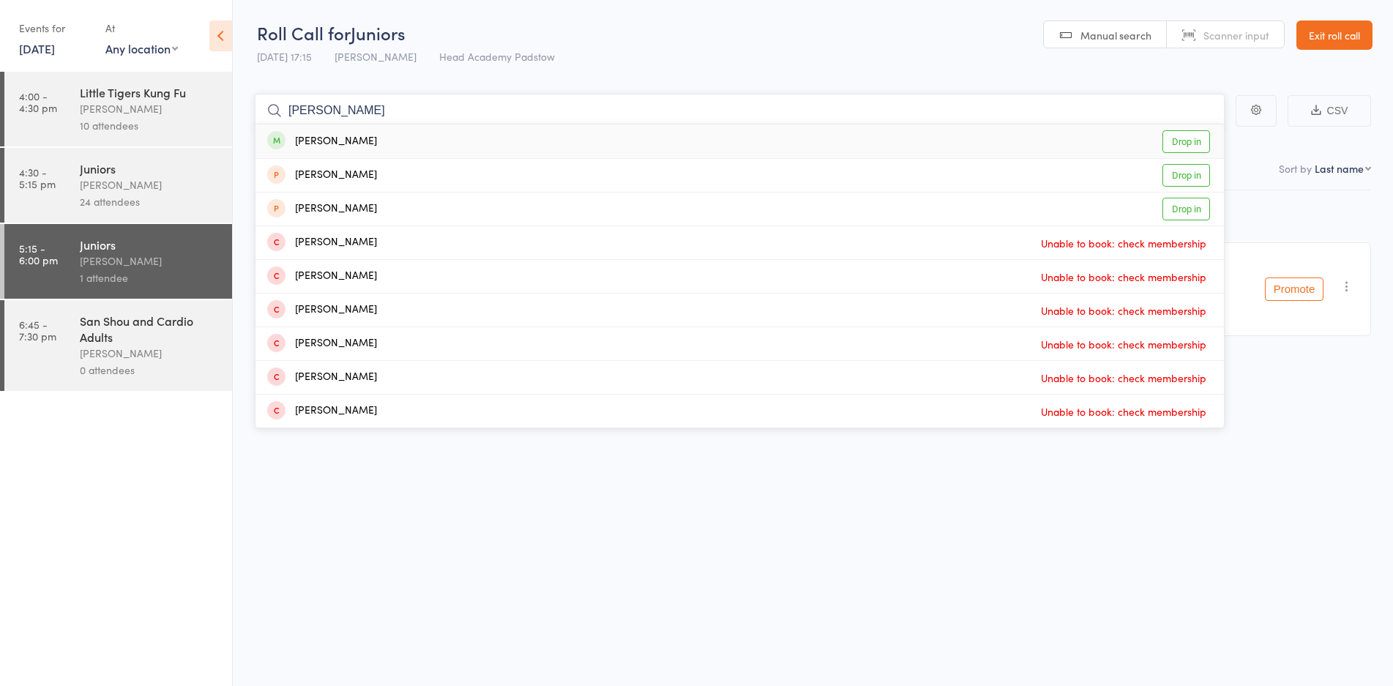
type input "[PERSON_NAME]"
click at [389, 149] on div "[PERSON_NAME] Drop in" at bounding box center [739, 141] width 968 height 34
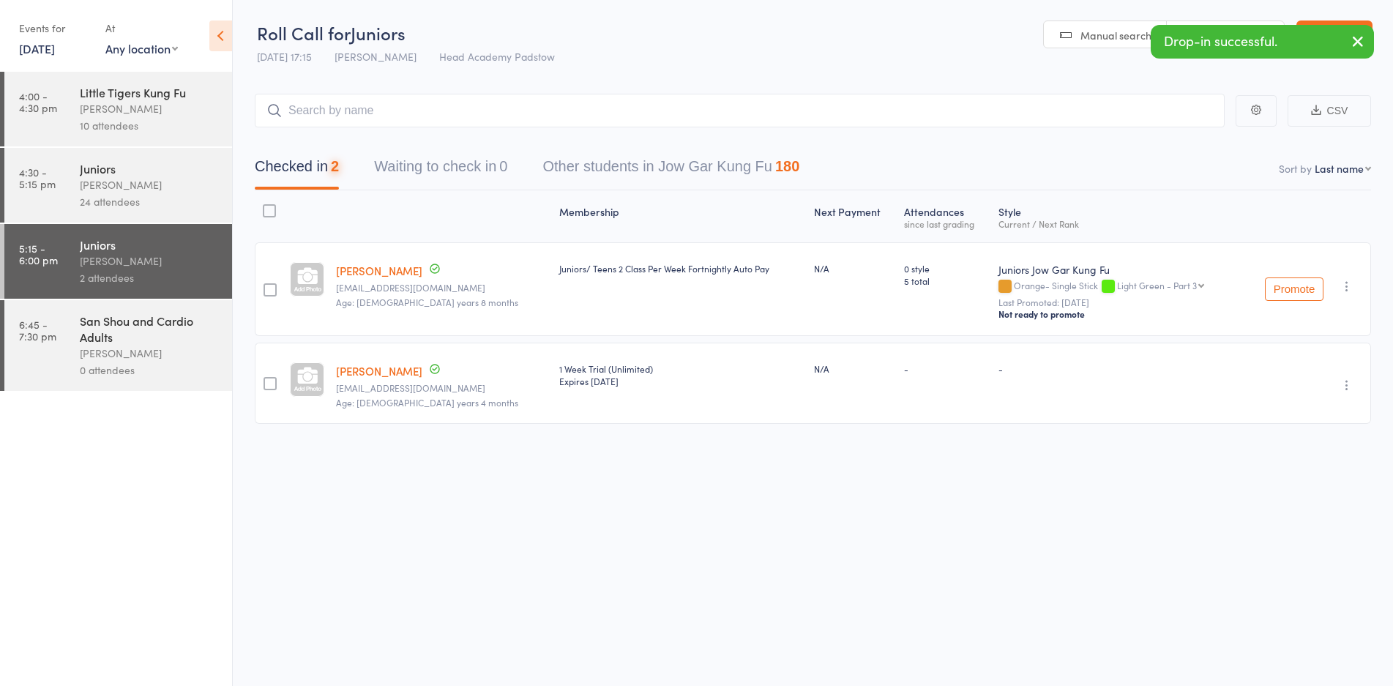
click at [60, 327] on link "6:45 - 7:30 pm San Shou and Cardio Adults [PERSON_NAME] 0 attendees" at bounding box center [118, 345] width 228 height 91
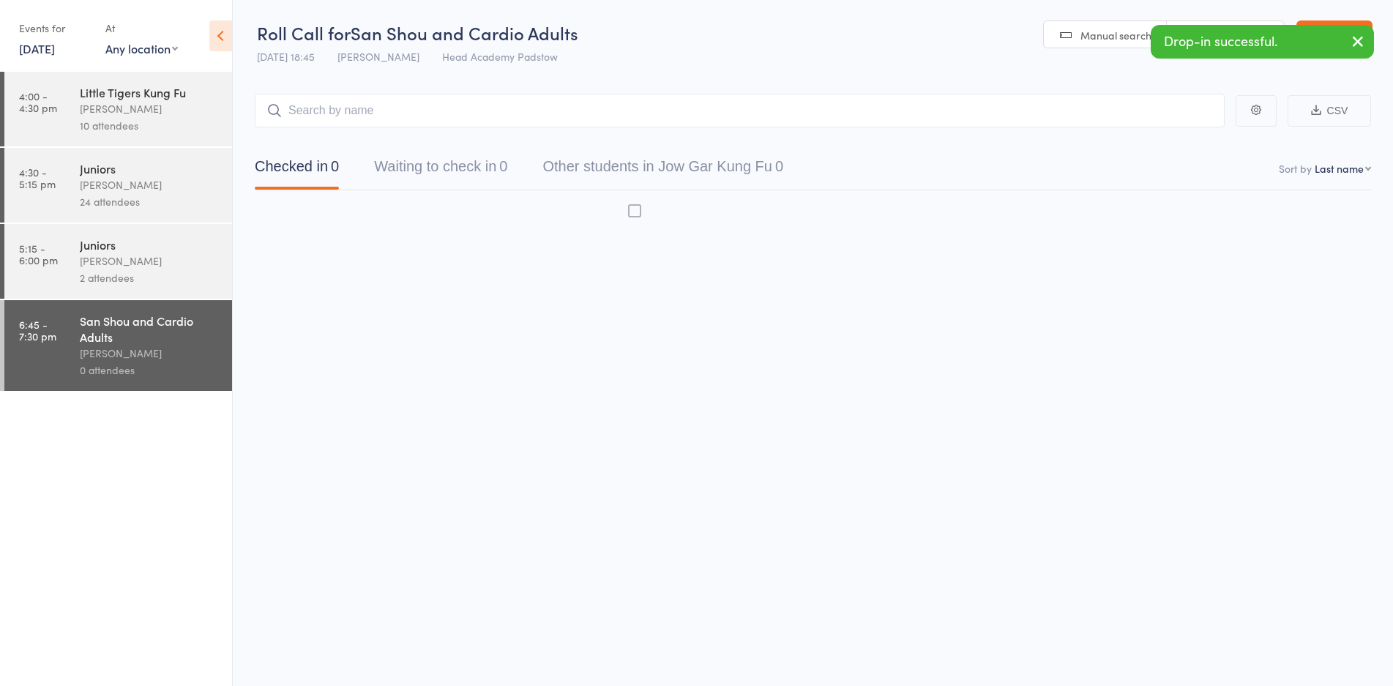
click at [72, 280] on link "5:15 - 6:00 pm Juniors [PERSON_NAME] 2 attendees" at bounding box center [118, 261] width 228 height 75
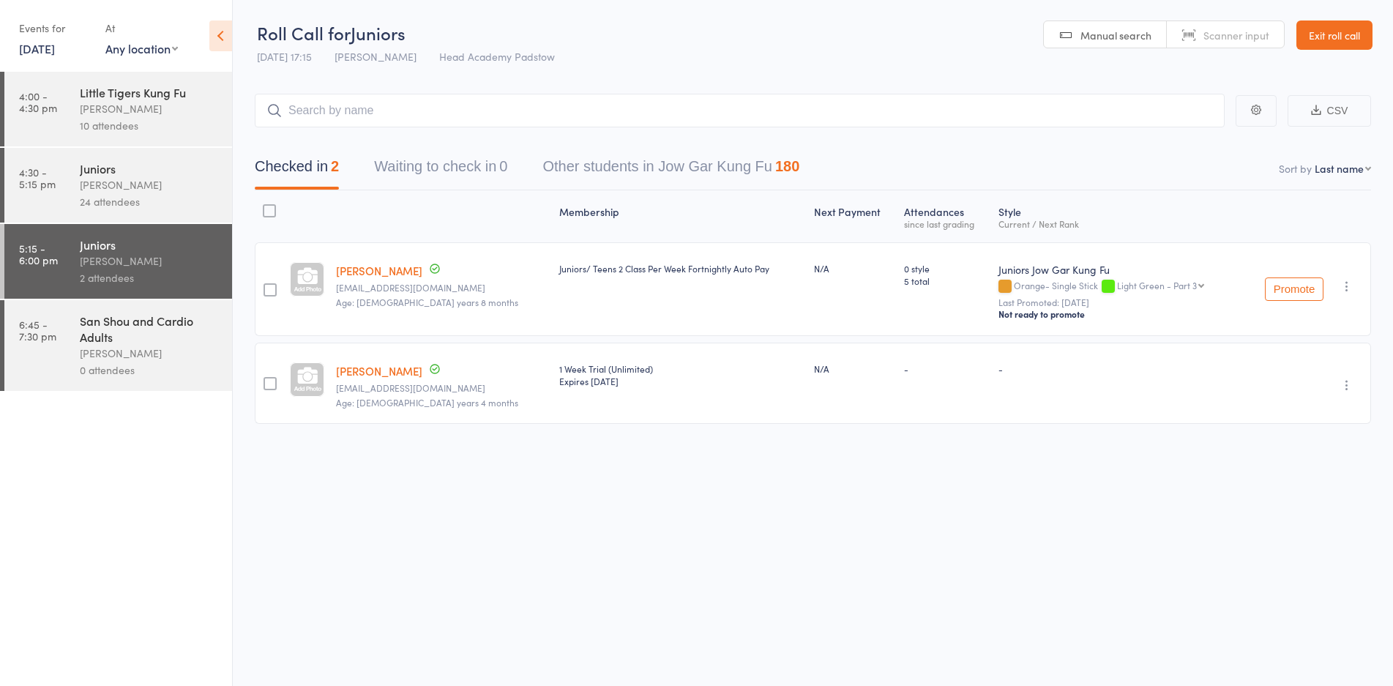
click at [1348, 20] on link "Exit roll call" at bounding box center [1334, 34] width 76 height 29
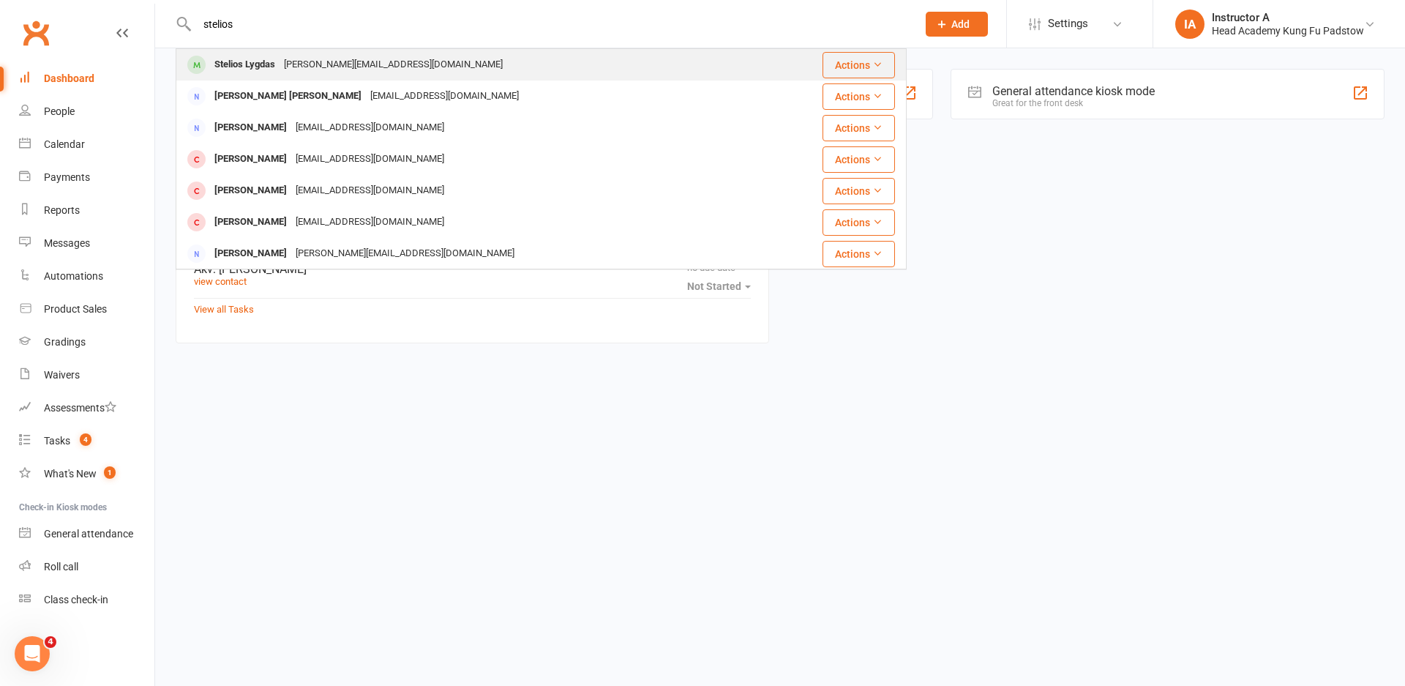
type input "stelios"
click at [248, 51] on div "Stelios Lygdas [PERSON_NAME][EMAIL_ADDRESS][DOMAIN_NAME]" at bounding box center [480, 65] width 606 height 30
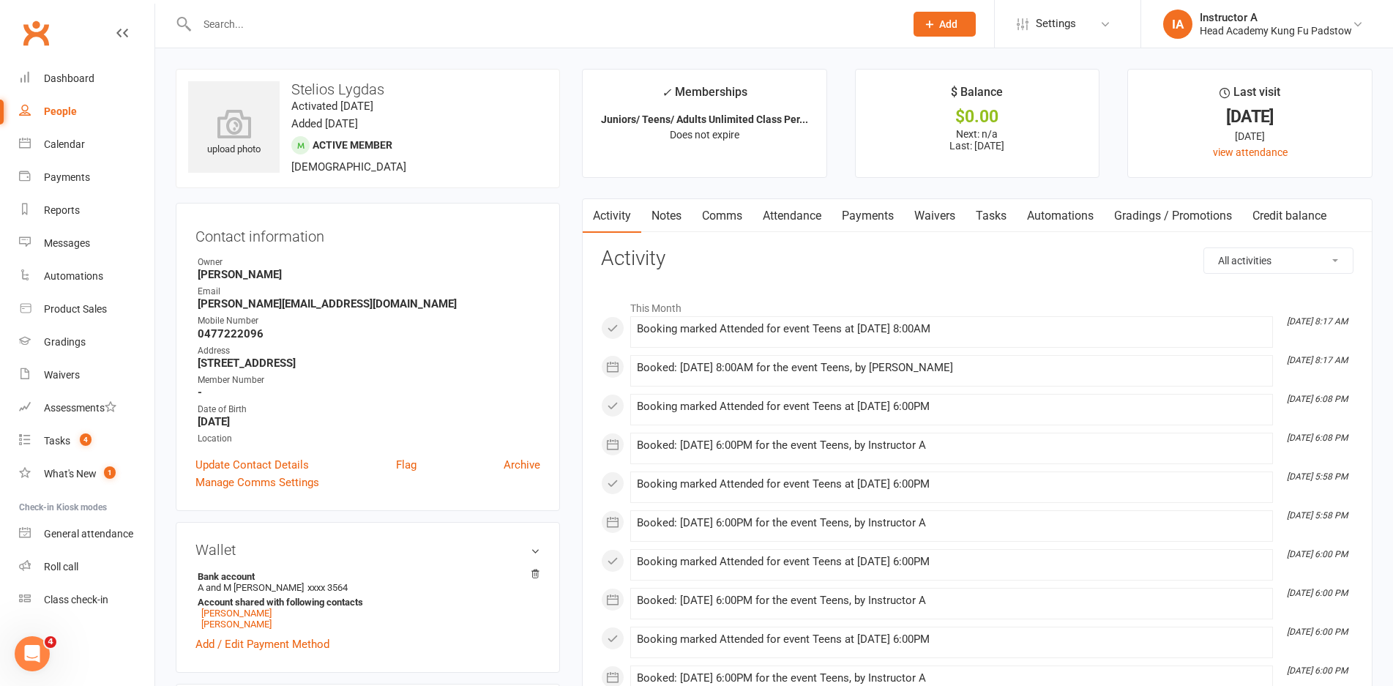
click at [766, 227] on link "Attendance" at bounding box center [791, 216] width 79 height 34
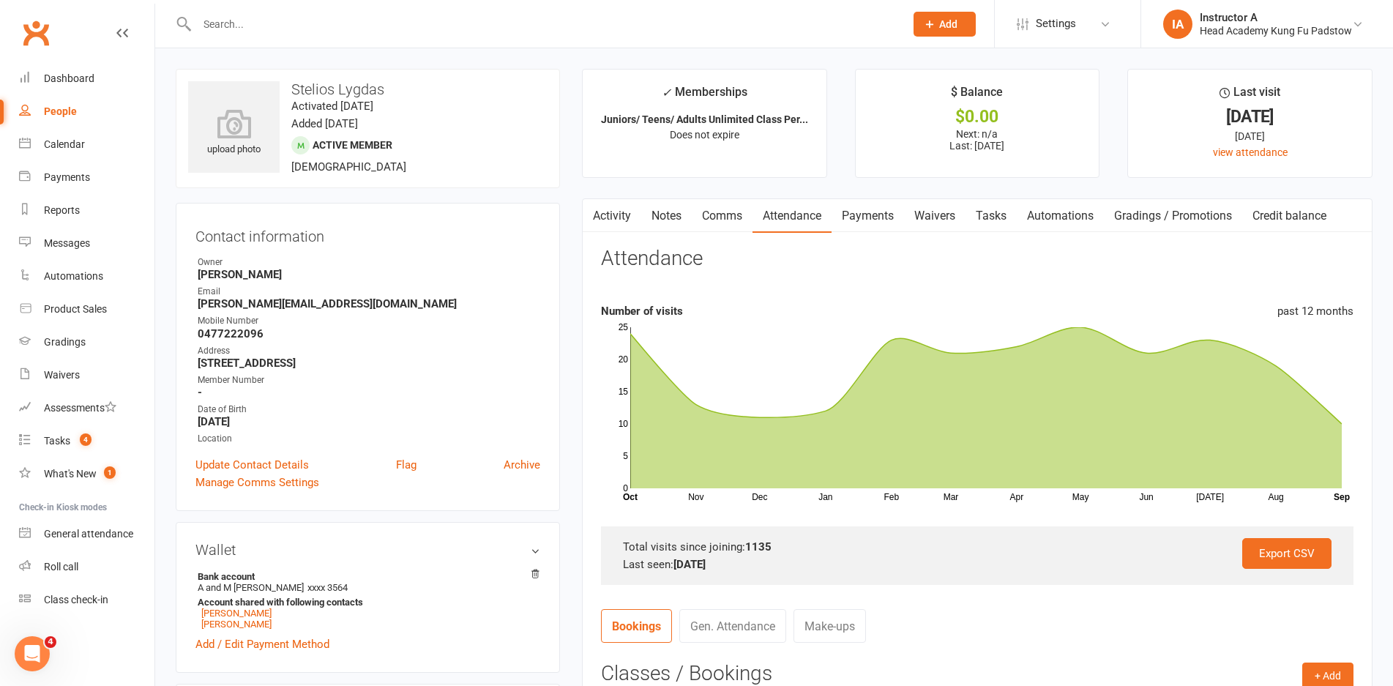
click at [861, 233] on div "Activity Notes Comms Attendance Payments Waivers Tasks Automations Gradings / P…" at bounding box center [977, 588] width 790 height 781
click at [681, 219] on link "Notes" at bounding box center [666, 216] width 51 height 34
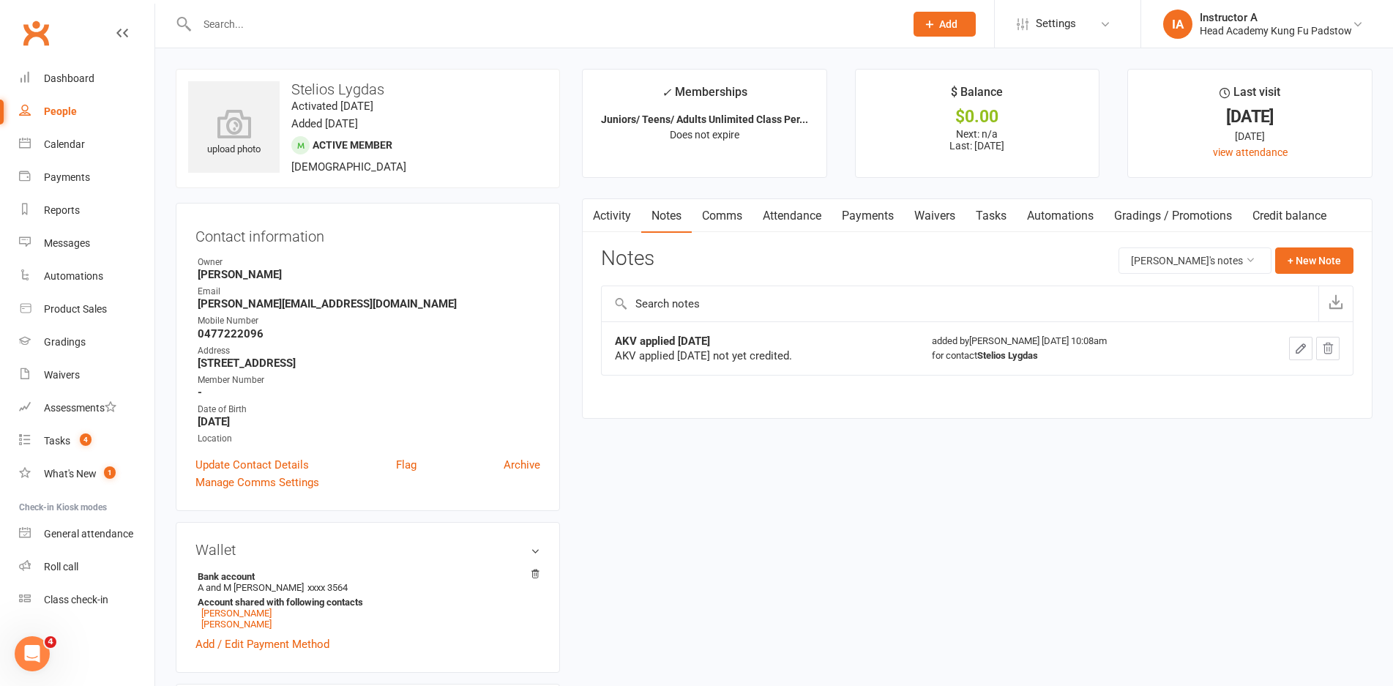
click at [594, 225] on button "button" at bounding box center [592, 215] width 18 height 33
click at [604, 225] on link "Activity" at bounding box center [612, 216] width 59 height 34
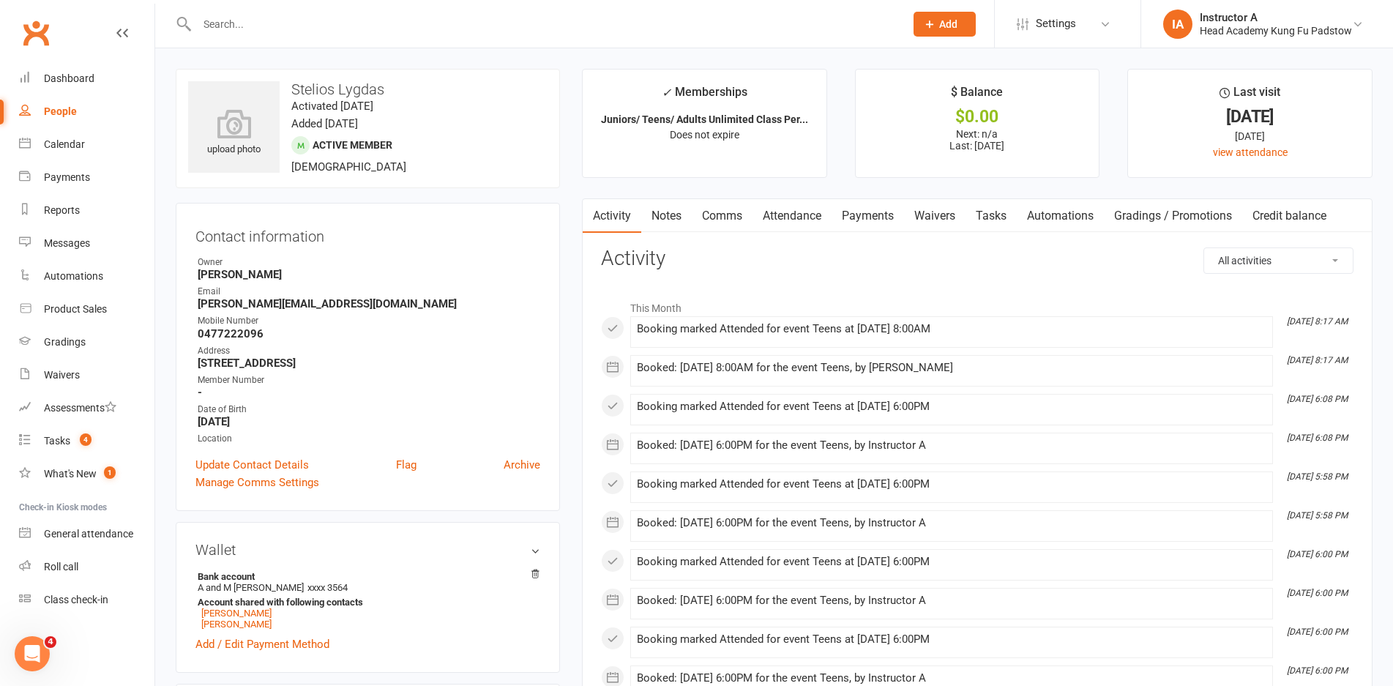
click at [725, 211] on link "Comms" at bounding box center [722, 216] width 61 height 34
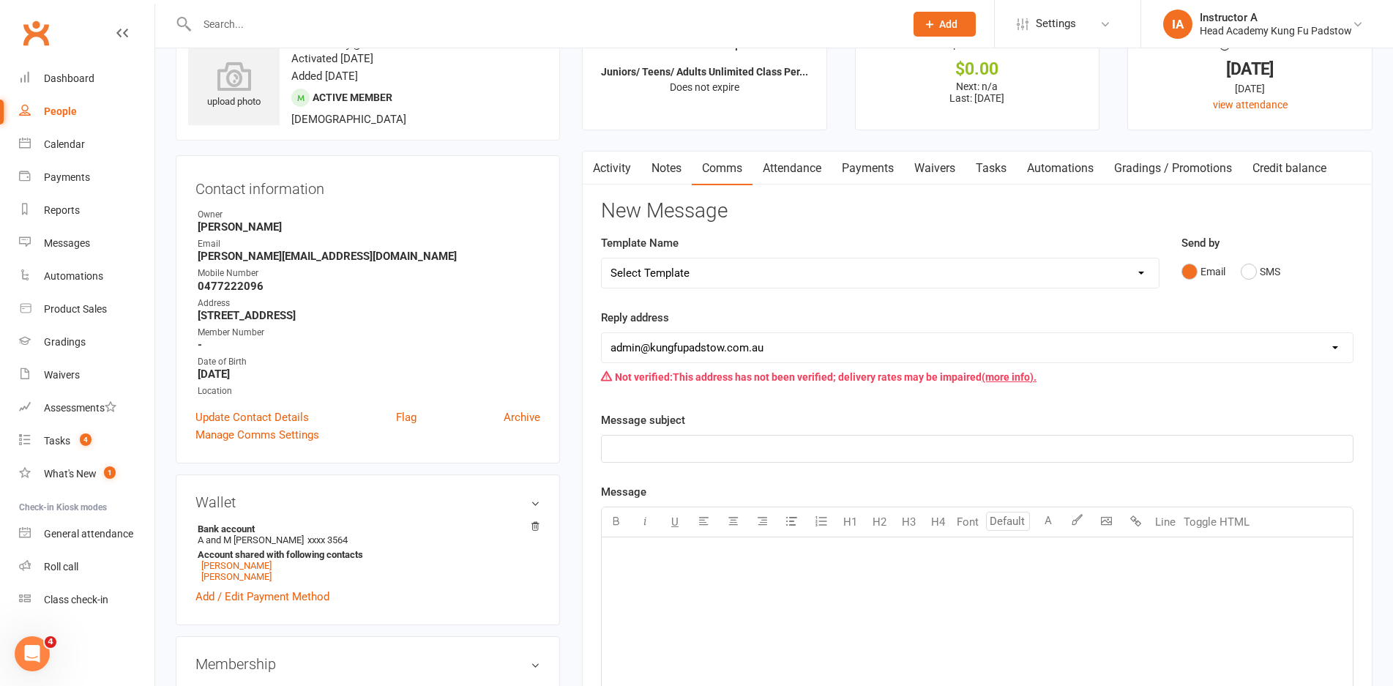
scroll to position [73, 0]
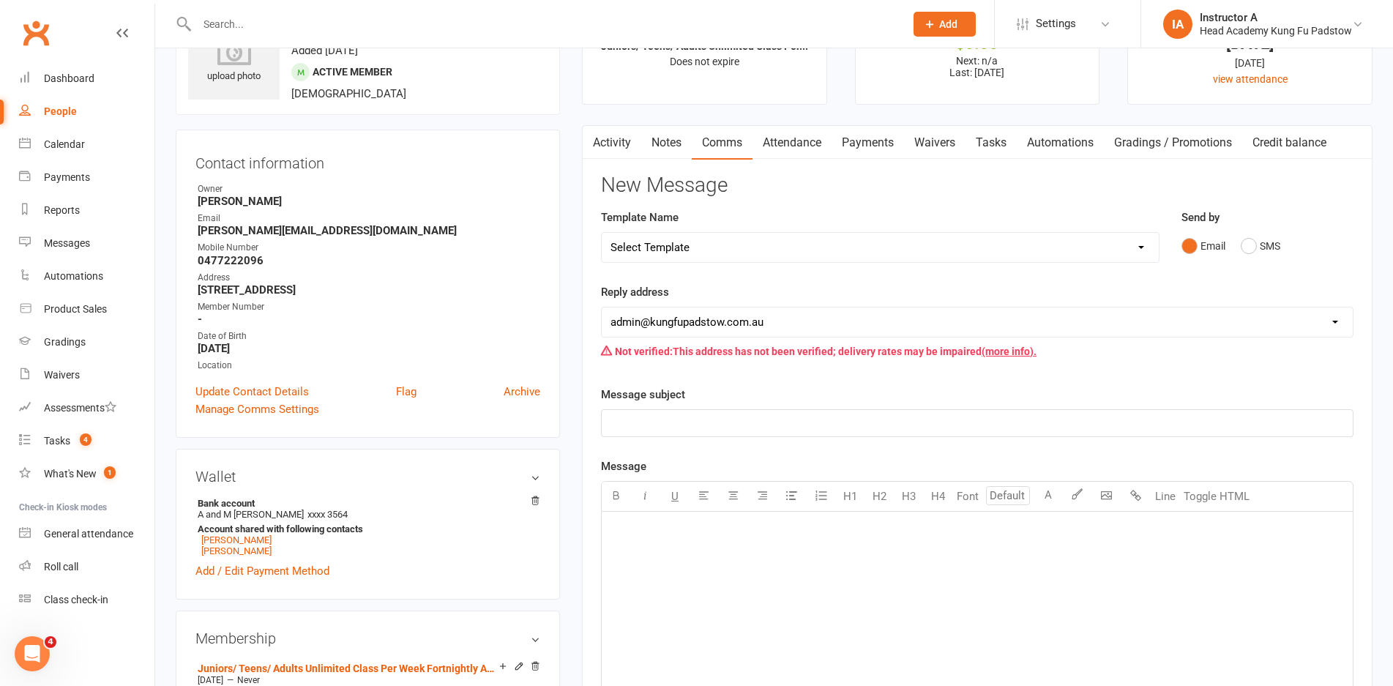
click at [760, 252] on select "Select Template [Email] Membership Waiver - ADULTS [Email] Membership Waiver - …" at bounding box center [880, 247] width 557 height 29
drag, startPoint x: 736, startPoint y: 226, endPoint x: 732, endPoint y: 244, distance: 18.7
click at [735, 228] on div "Template Name Select Template [Email] Membership Waiver - ADULTS [Email] Member…" at bounding box center [880, 236] width 558 height 54
click at [732, 245] on select "Select Template [Email] Membership Waiver - ADULTS [Email] Membership Waiver - …" at bounding box center [880, 247] width 557 height 29
select select "10"
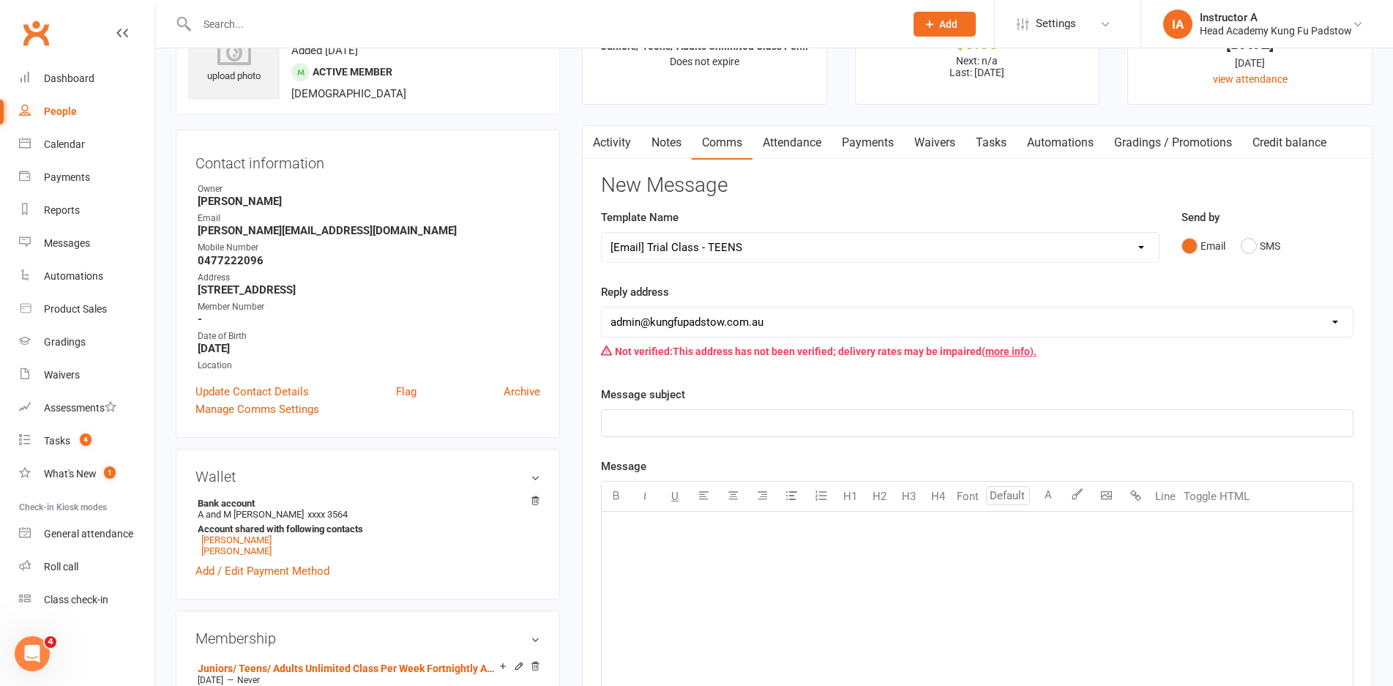
click at [602, 233] on select "Select Template [Email] Membership Waiver - ADULTS [Email] Membership Waiver - …" at bounding box center [880, 247] width 557 height 29
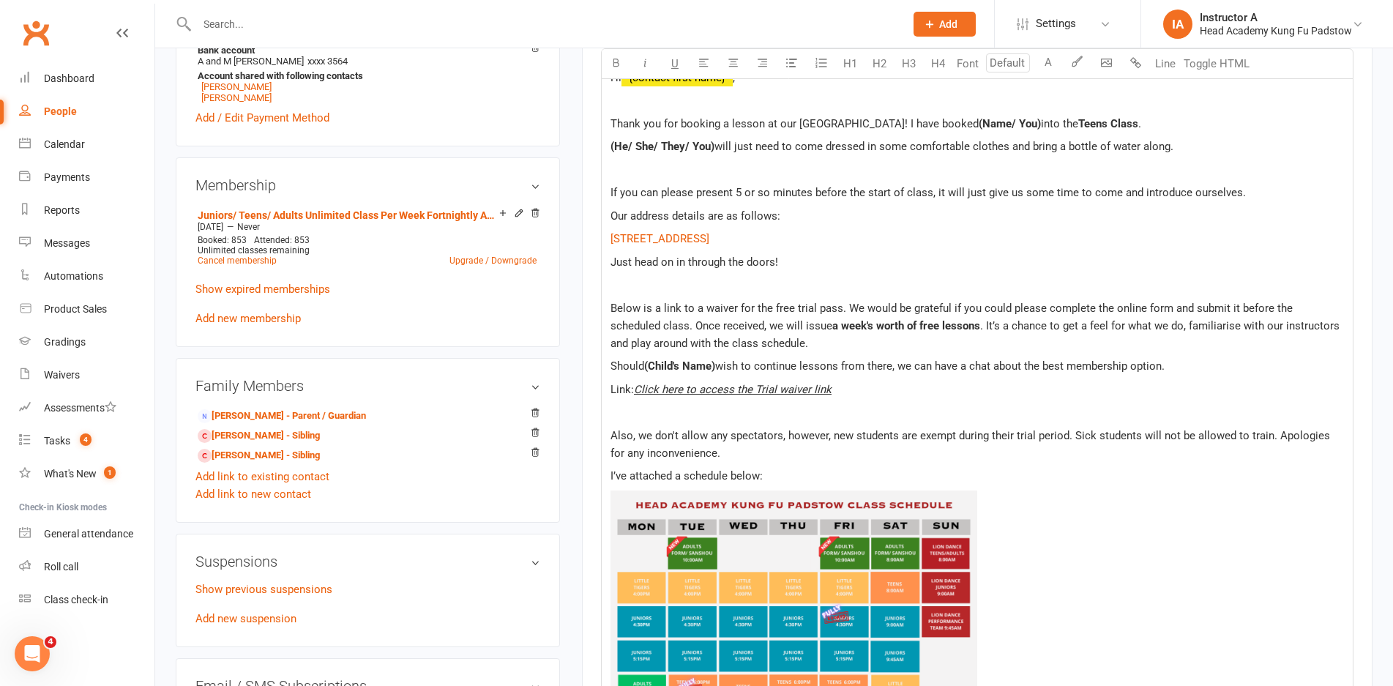
scroll to position [439, 0]
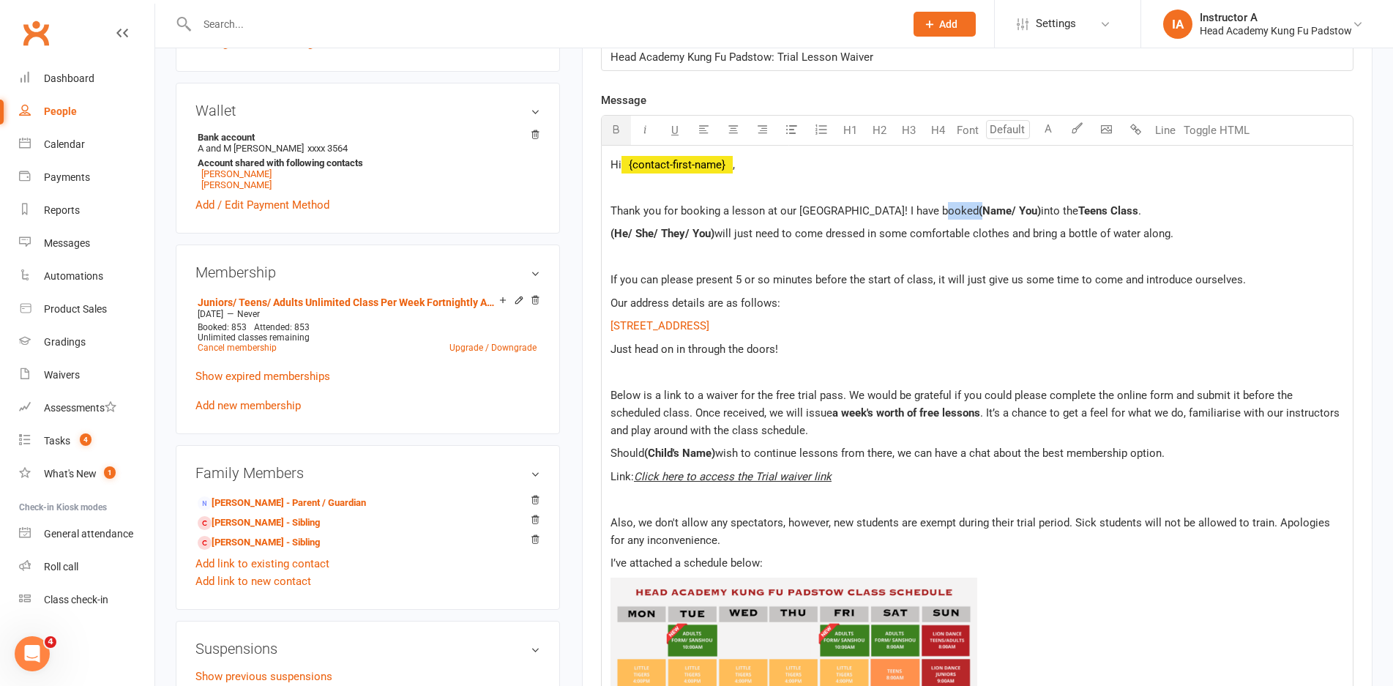
drag, startPoint x: 957, startPoint y: 212, endPoint x: 938, endPoint y: 215, distance: 18.7
click at [938, 215] on p "Thank you for booking a lesson at our [GEOGRAPHIC_DATA]! I have booked (Name/ Y…" at bounding box center [976, 211] width 733 height 18
click at [979, 210] on span "(Name/ You)" at bounding box center [1010, 210] width 62 height 13
drag, startPoint x: 955, startPoint y: 212, endPoint x: 997, endPoint y: 216, distance: 41.9
click at [997, 216] on span "(Name/ You)" at bounding box center [1010, 210] width 62 height 13
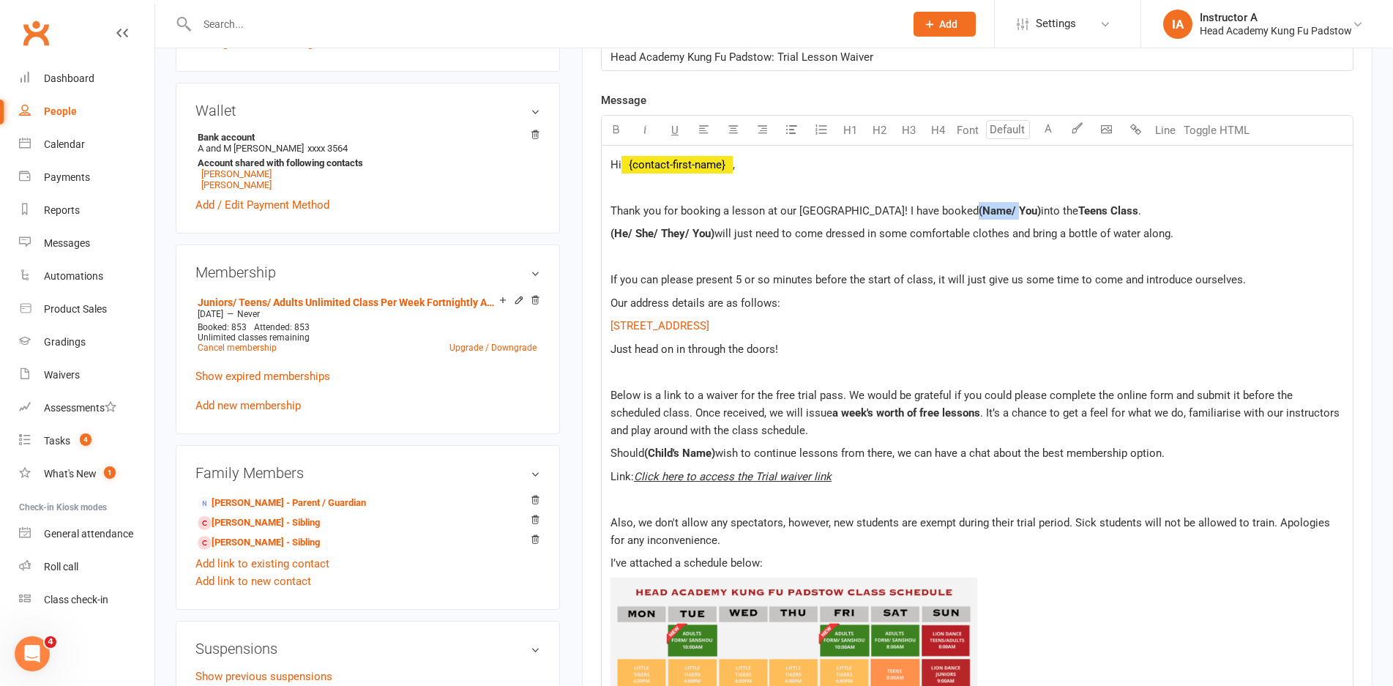
click at [1020, 238] on span "will just need to come dressed in some comfortable clothes and bring a bottle o…" at bounding box center [943, 233] width 459 height 13
drag, startPoint x: 990, startPoint y: 215, endPoint x: 951, endPoint y: 211, distance: 39.8
click at [951, 211] on p "Thank you for booking a lesson at our [GEOGRAPHIC_DATA]! I have booked (Name/ Y…" at bounding box center [976, 211] width 733 height 18
click at [1001, 210] on span "into the" at bounding box center [1019, 210] width 37 height 13
drag, startPoint x: 717, startPoint y: 233, endPoint x: 665, endPoint y: 236, distance: 52.1
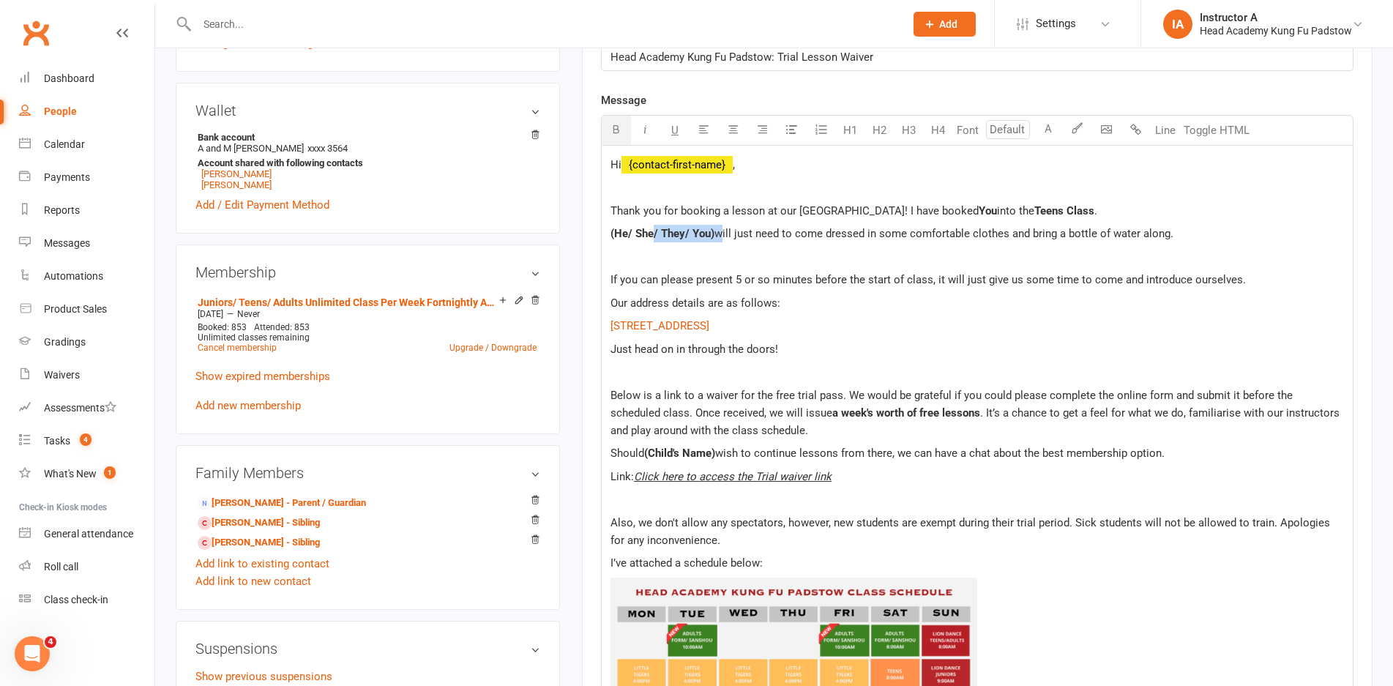
click at [655, 236] on p "(He/ She/ They/ You) will just need to come dressed in some comfortable clothes…" at bounding box center [976, 234] width 733 height 18
click at [687, 236] on span "(He/ She/ They/ You)" at bounding box center [662, 233] width 104 height 13
drag, startPoint x: 689, startPoint y: 236, endPoint x: 609, endPoint y: 238, distance: 80.5
click at [609, 238] on div "Hi ﻿ {contact-first-name} , Thank you for booking a lesson at our [GEOGRAPHIC_D…" at bounding box center [977, 677] width 751 height 1062
click at [635, 232] on span "will just need to come dressed in some comfortable clothes and bring a bottle o…" at bounding box center [861, 233] width 459 height 13
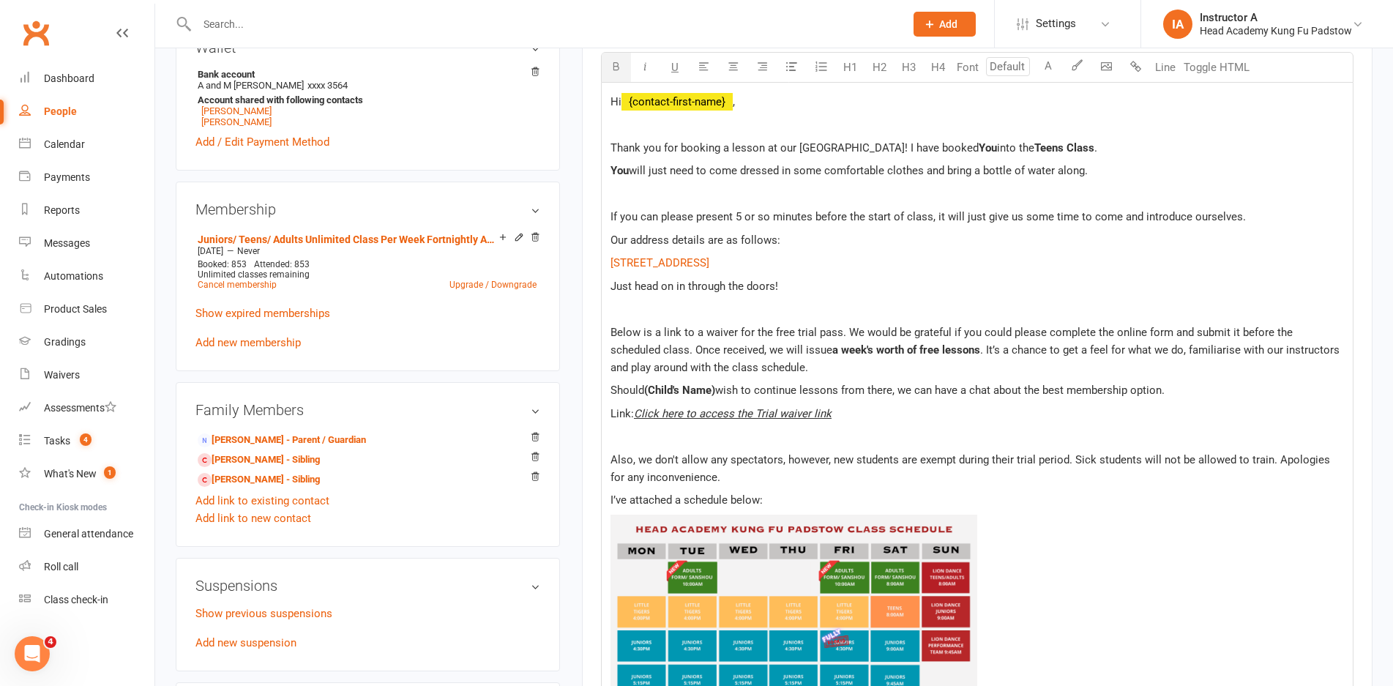
scroll to position [586, 0]
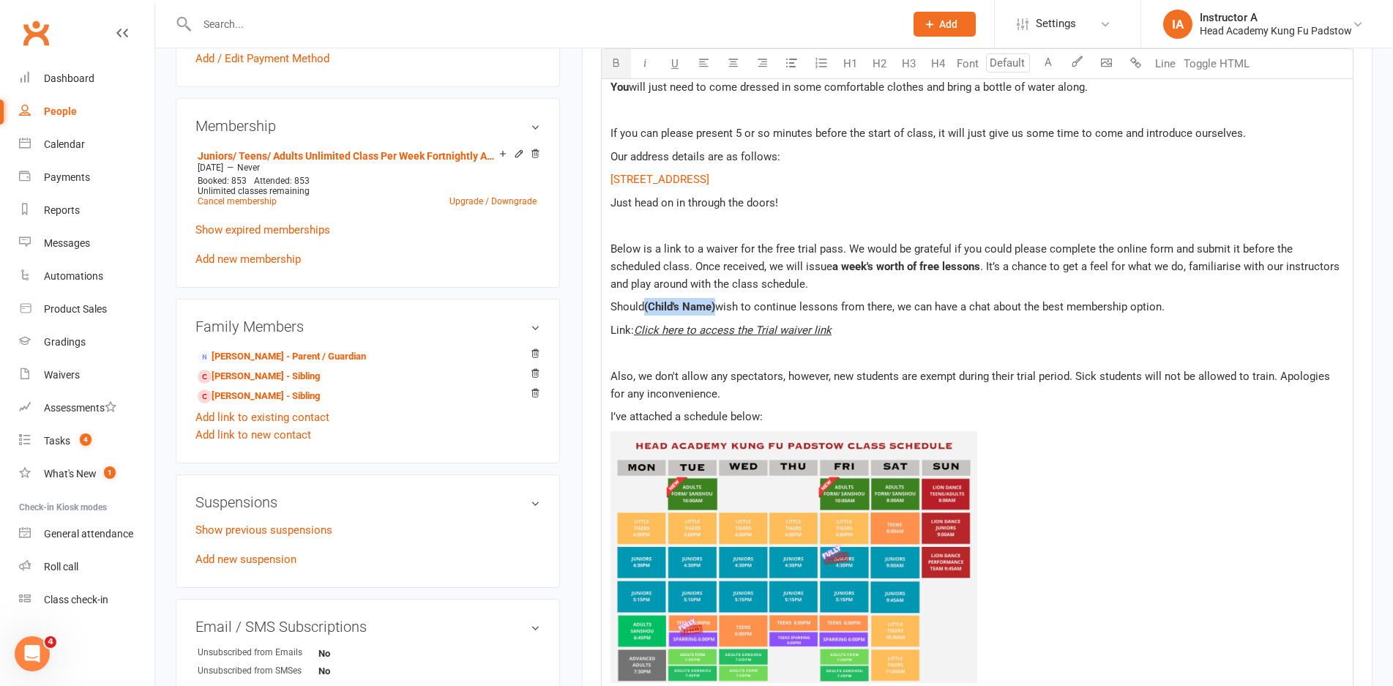
drag, startPoint x: 646, startPoint y: 306, endPoint x: 717, endPoint y: 305, distance: 71.7
click at [717, 305] on p "Should (Child's Name) wish to continue lessons from there, we can have a chat a…" at bounding box center [976, 307] width 733 height 18
click at [703, 307] on span "(Child's Name)" at bounding box center [679, 306] width 71 height 13
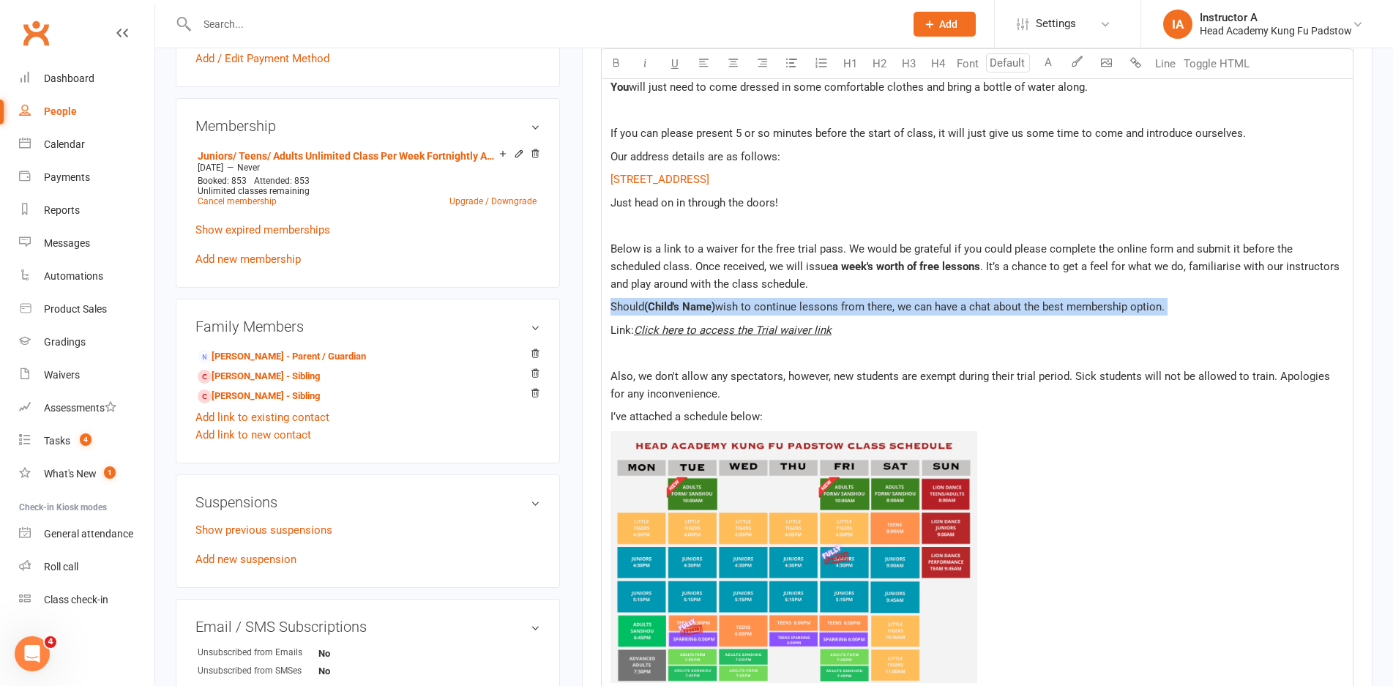
click at [703, 307] on span "(Child's Name)" at bounding box center [679, 306] width 71 height 13
click at [715, 307] on span "(Child's Name)" at bounding box center [679, 306] width 71 height 13
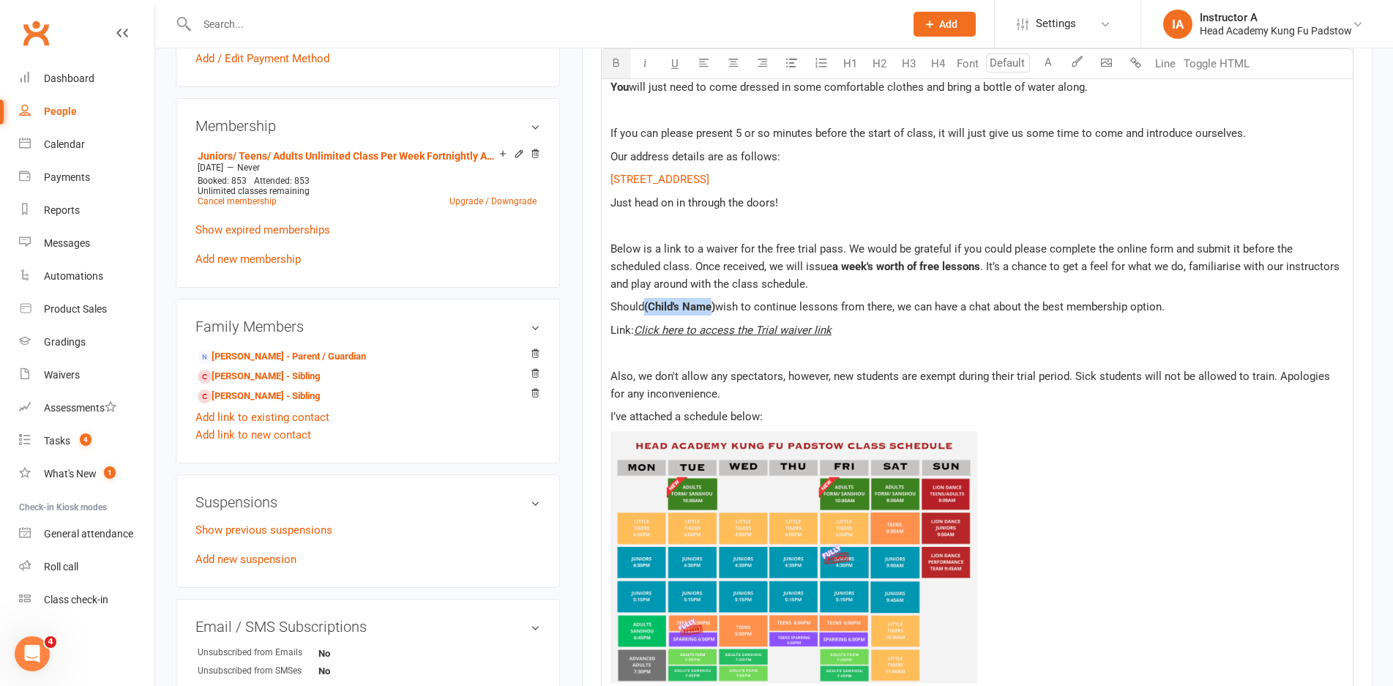
drag, startPoint x: 715, startPoint y: 307, endPoint x: 646, endPoint y: 311, distance: 68.9
click at [646, 311] on span "(Child's Name)" at bounding box center [679, 306] width 71 height 13
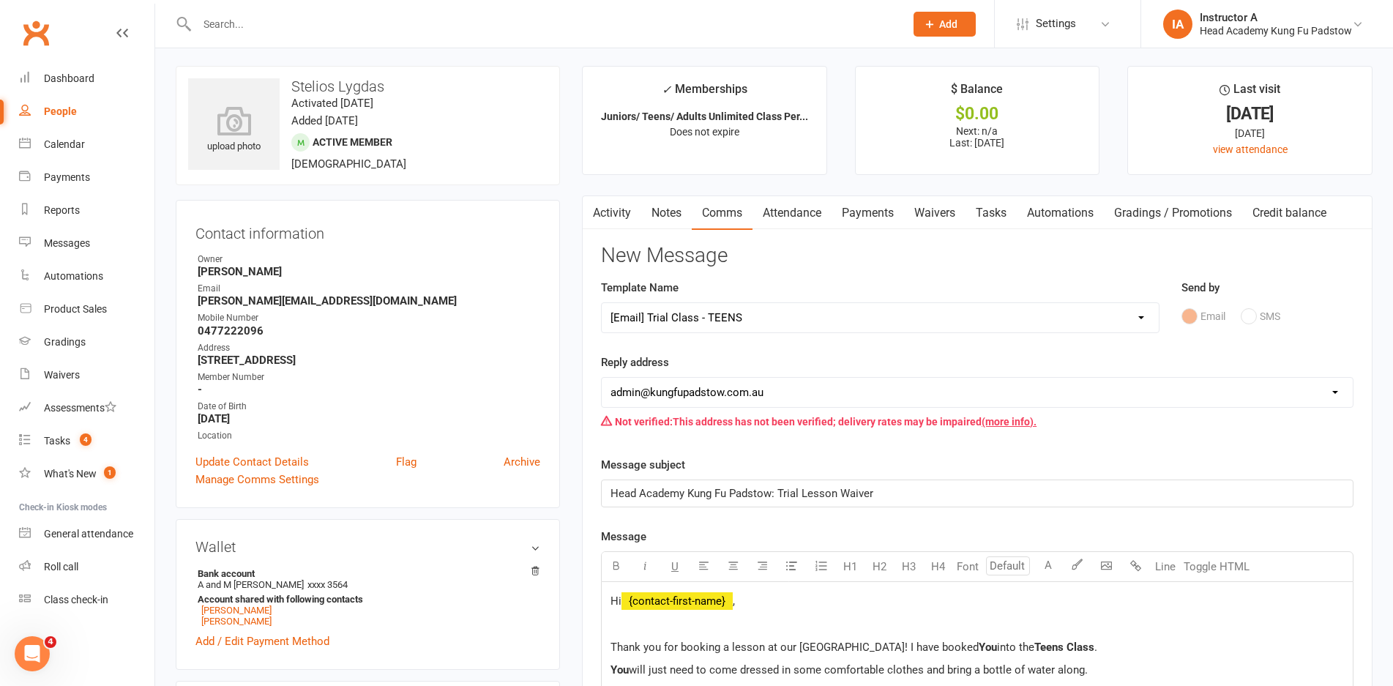
scroll to position [0, 0]
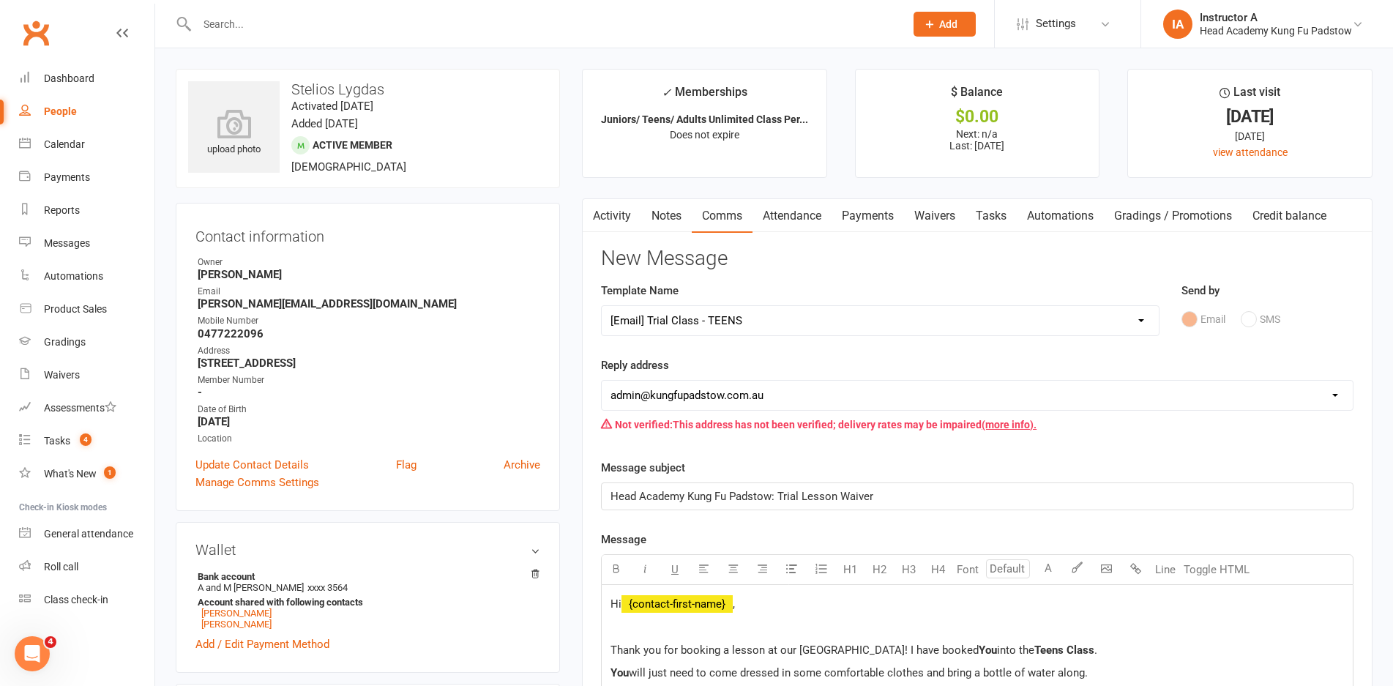
drag, startPoint x: 918, startPoint y: 215, endPoint x: 912, endPoint y: 222, distance: 8.8
click at [922, 214] on link "Waivers" at bounding box center [934, 216] width 61 height 34
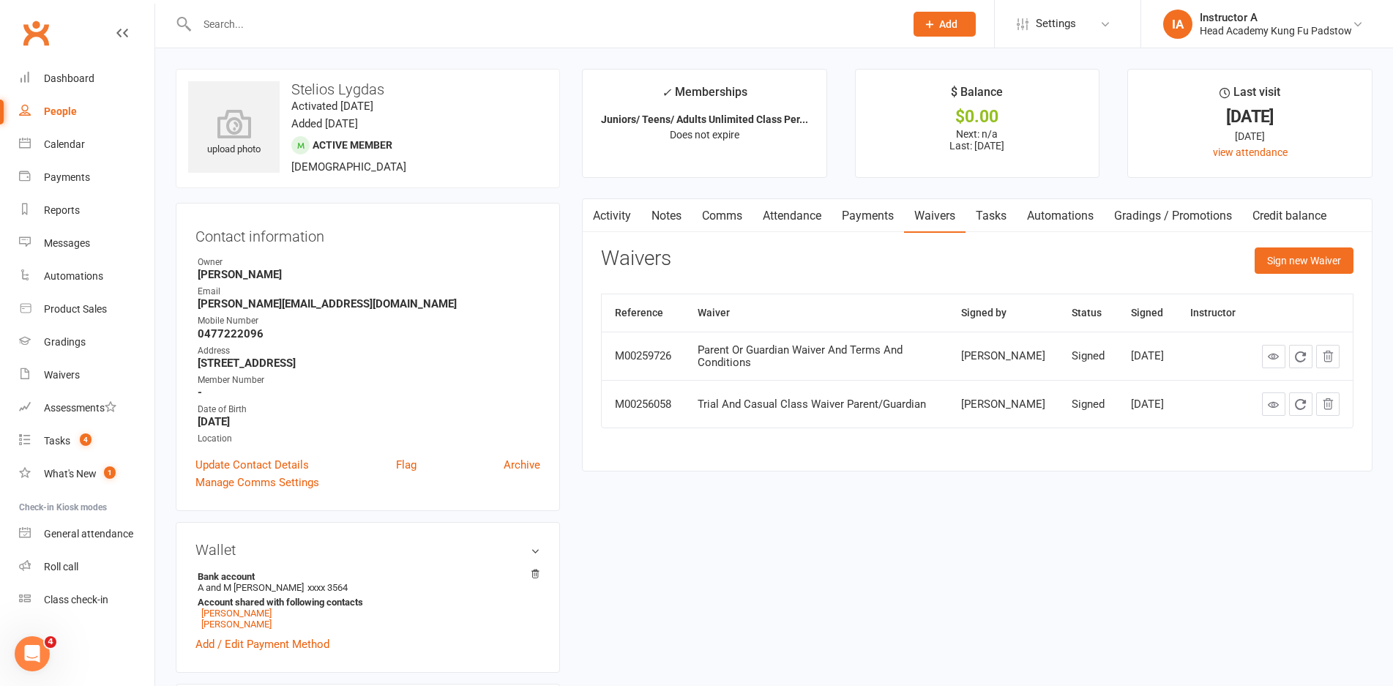
click at [1357, 263] on div "Activity Notes Comms Attendance Payments Waivers Tasks Automations Gradings / P…" at bounding box center [977, 334] width 790 height 273
click at [1322, 269] on button "Sign new Waiver" at bounding box center [1304, 260] width 99 height 26
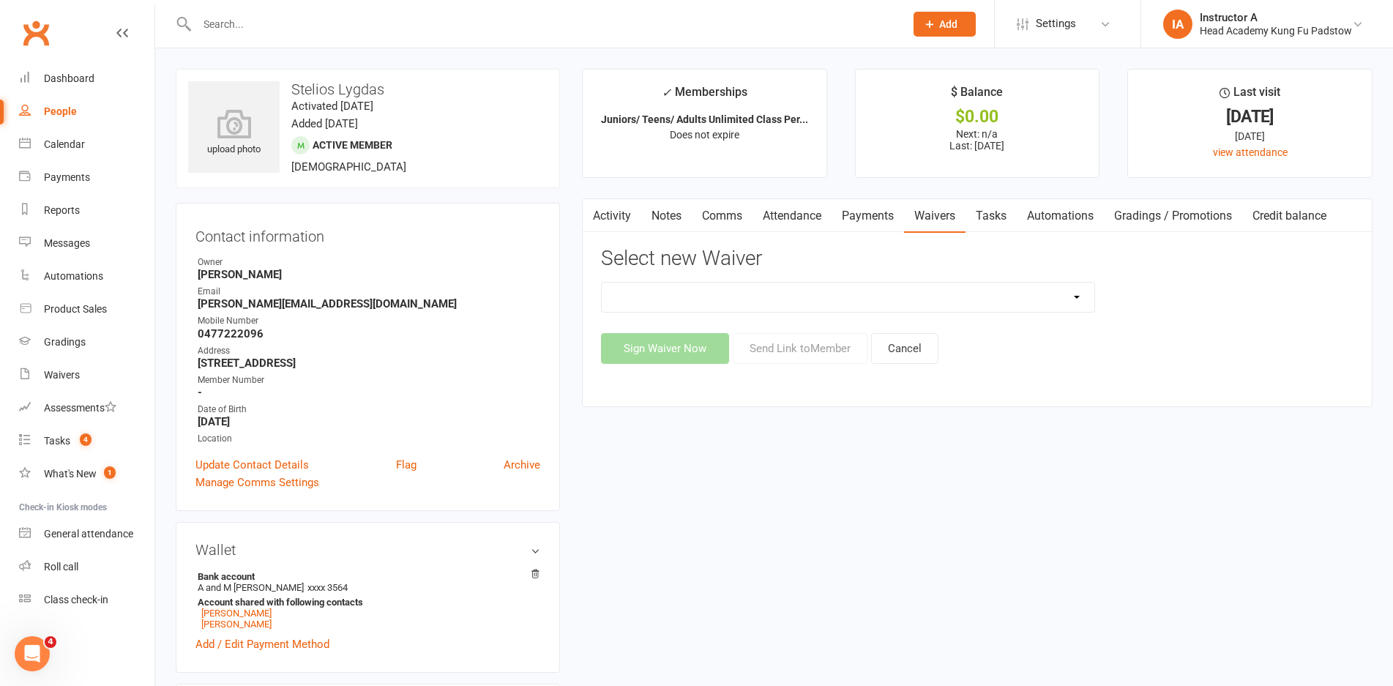
click at [640, 301] on select "Adults Waiver And Terms And Conditions Parent Or Guardian Waiver And Terms And …" at bounding box center [848, 297] width 493 height 29
select select "3665"
click at [602, 283] on select "Adults Waiver And Terms And Conditions Parent Or Guardian Waiver And Terms And …" at bounding box center [848, 297] width 493 height 29
click at [782, 351] on button "Send Link to Member" at bounding box center [800, 348] width 135 height 31
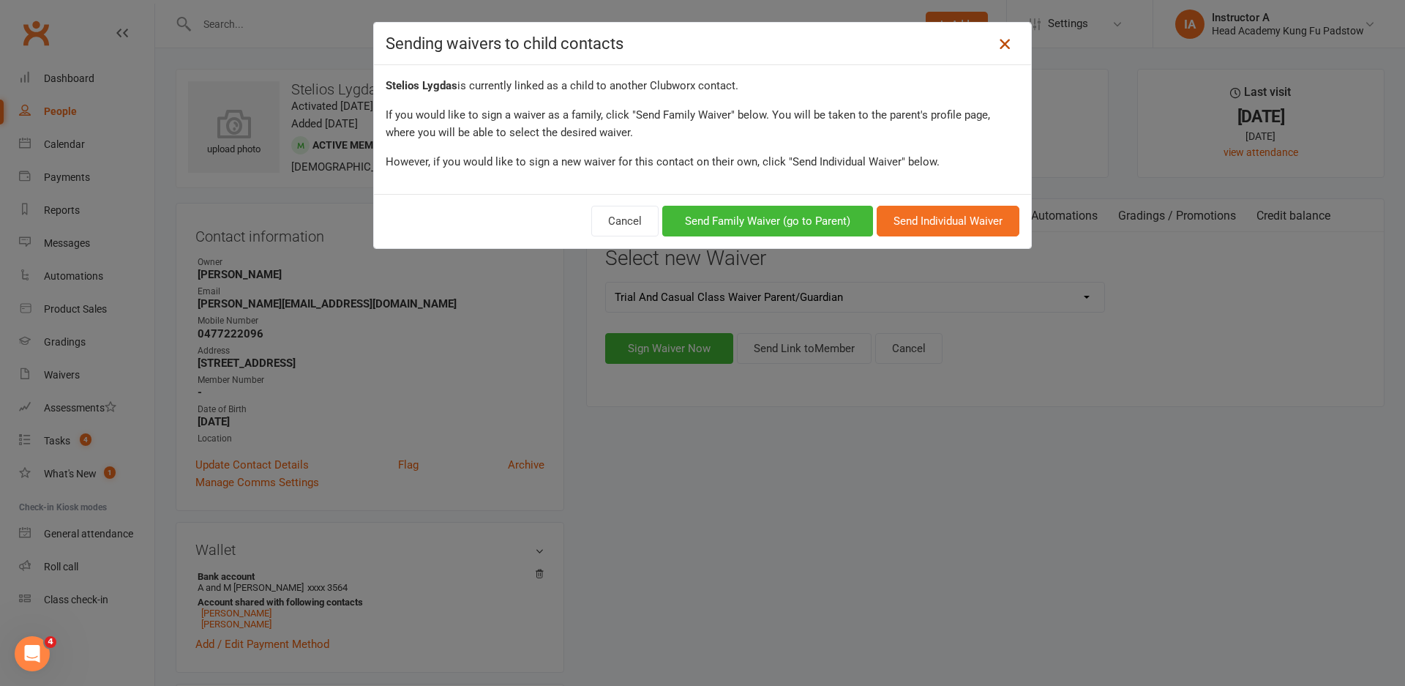
click at [993, 52] on link at bounding box center [1004, 43] width 23 height 23
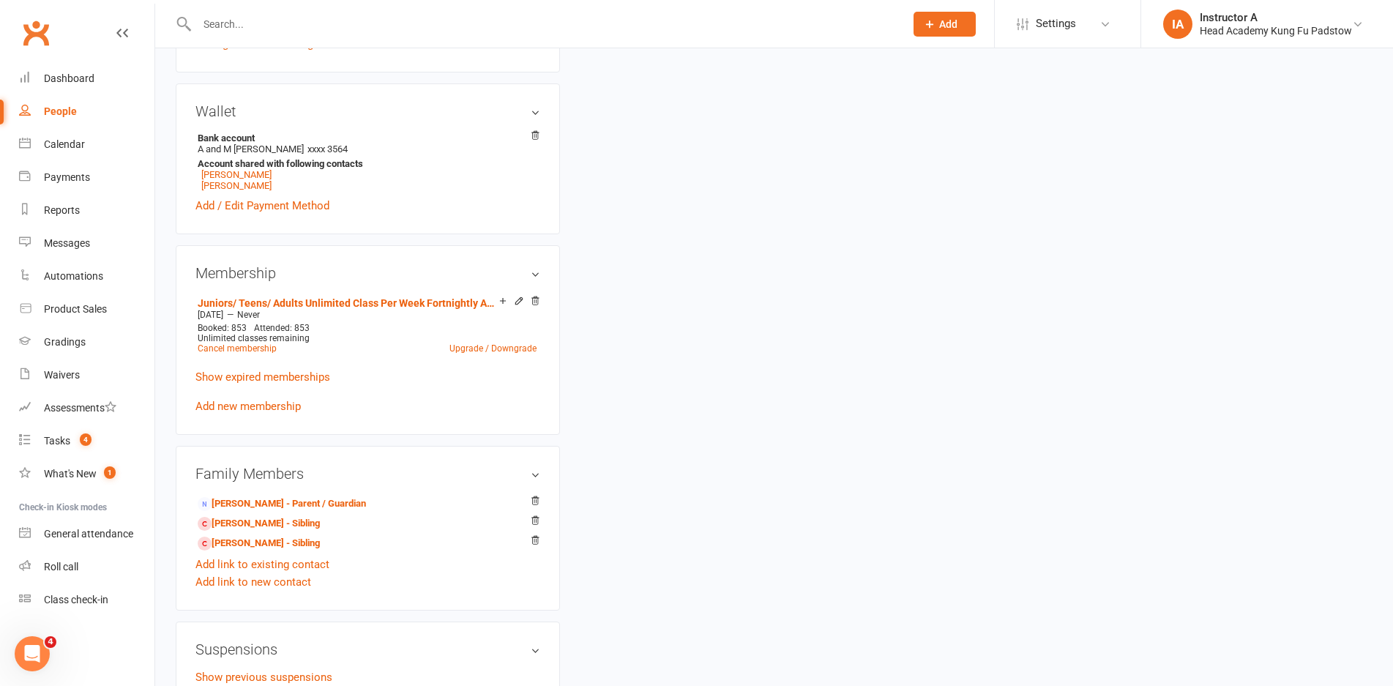
scroll to position [439, 0]
click at [244, 507] on link "Maria Lygdas - Parent / Guardian" at bounding box center [282, 503] width 168 height 15
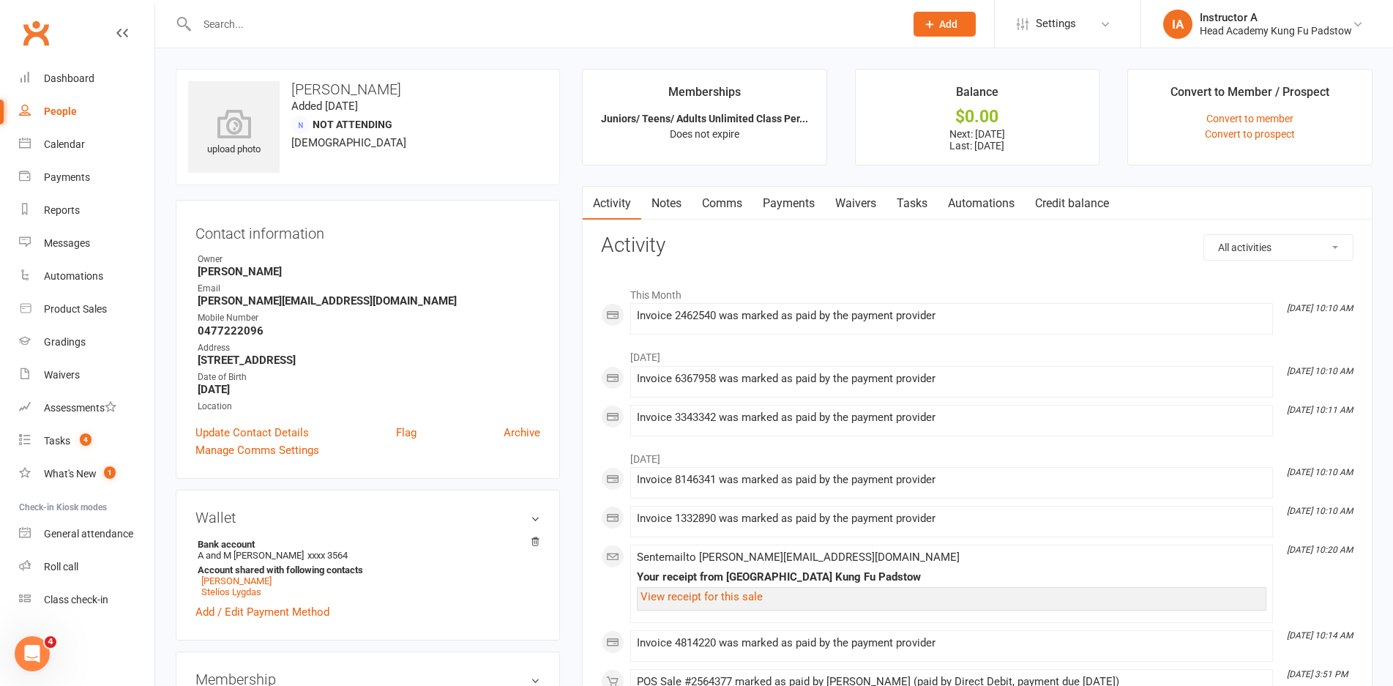
click at [868, 204] on link "Waivers" at bounding box center [855, 204] width 61 height 34
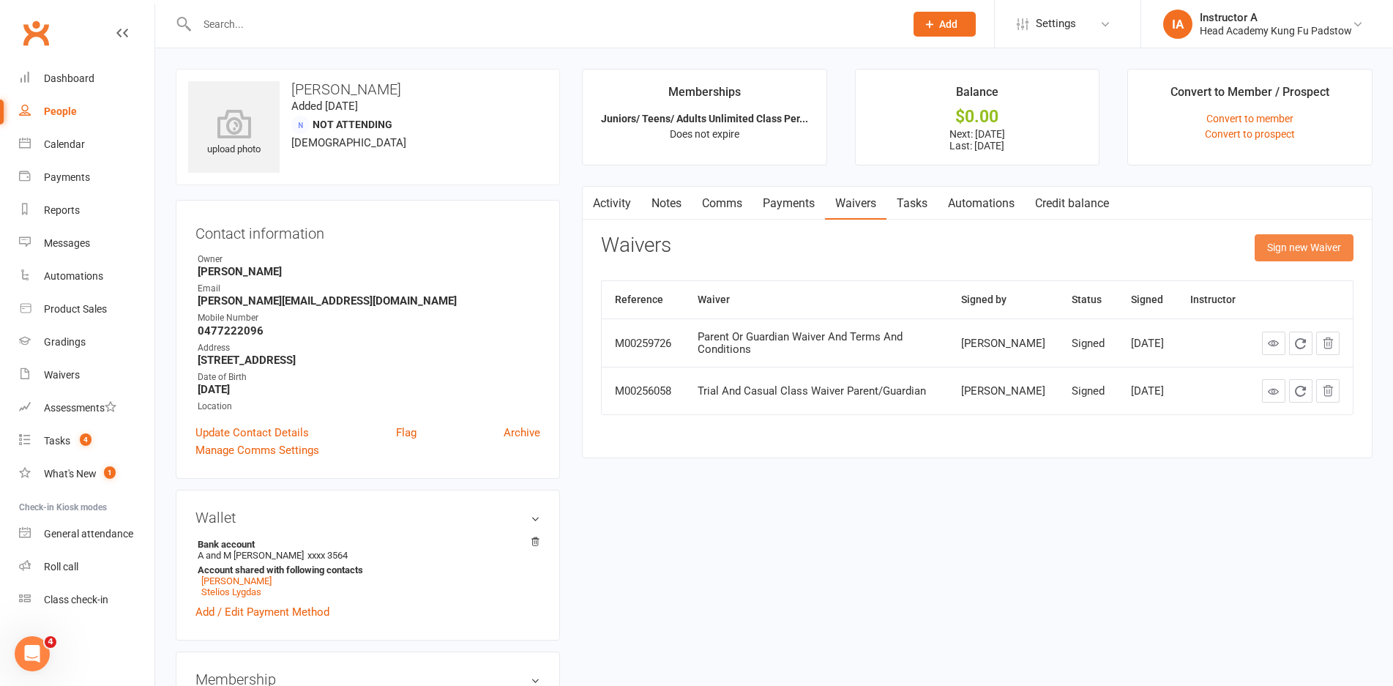
click at [1279, 247] on button "Sign new Waiver" at bounding box center [1304, 247] width 99 height 26
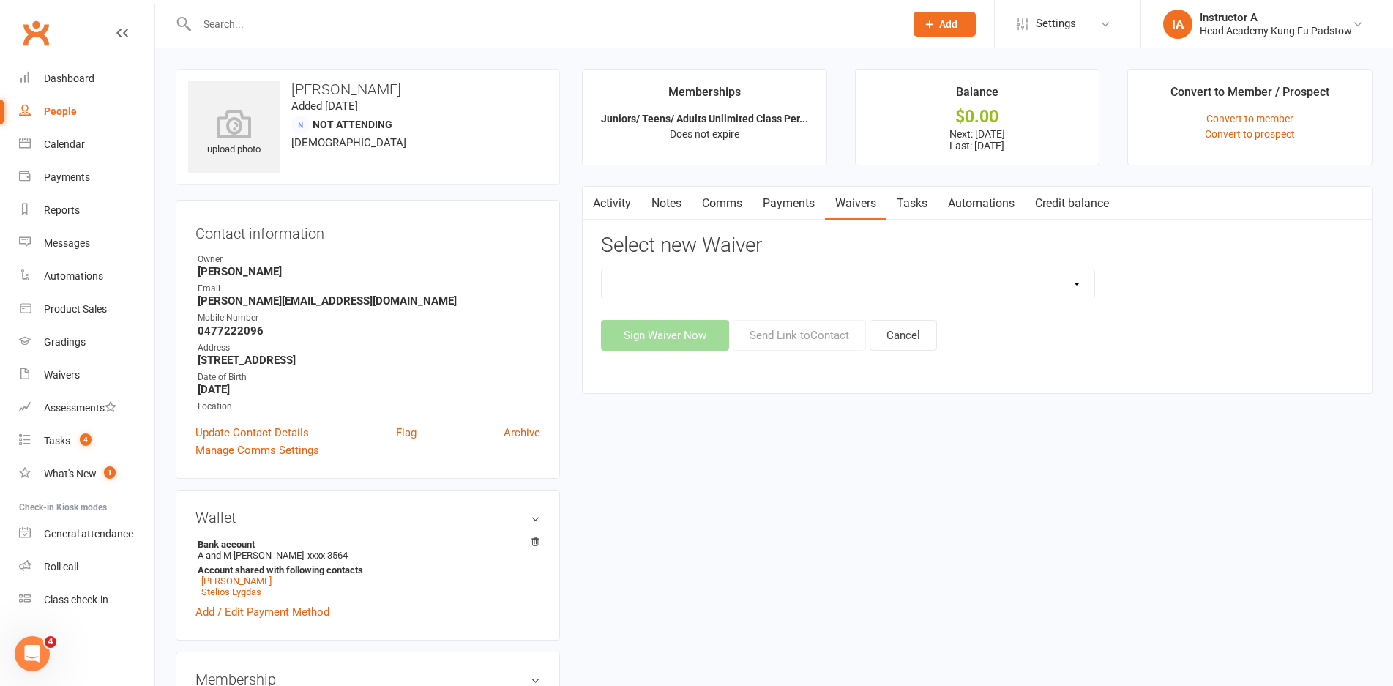
click at [796, 281] on select "Adults Waiver And Terms And Conditions Parent Or Guardian Waiver And Terms And …" at bounding box center [848, 283] width 493 height 29
click at [602, 269] on select "Adults Waiver And Terms And Conditions Parent Or Guardian Waiver And Terms And …" at bounding box center [848, 283] width 493 height 29
drag, startPoint x: 711, startPoint y: 291, endPoint x: 701, endPoint y: 296, distance: 11.2
click at [714, 289] on select "Adults Waiver And Terms And Conditions Parent Or Guardian Waiver And Terms And …" at bounding box center [848, 283] width 493 height 29
click at [662, 367] on div "Activity Notes Comms Payments Waivers Tasks Automations Credit balance Select n…" at bounding box center [977, 290] width 790 height 208
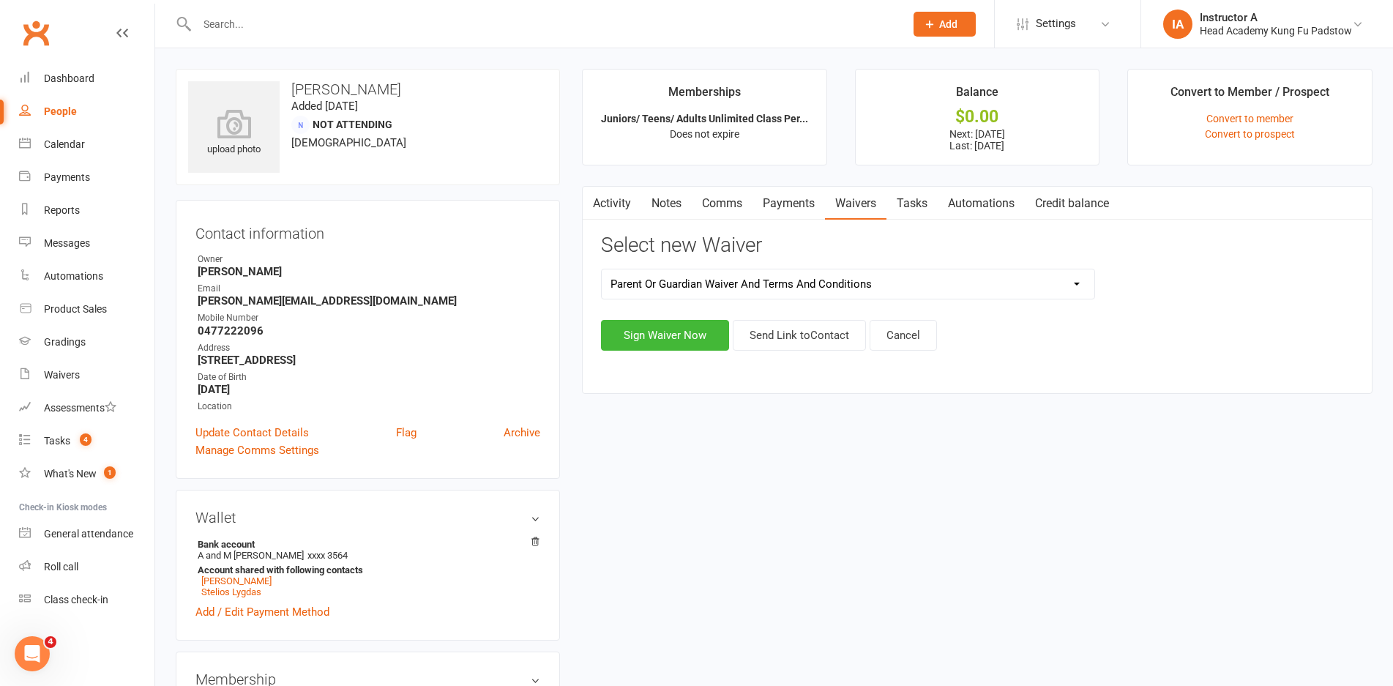
click at [719, 280] on select "Adults Waiver And Terms And Conditions Parent Or Guardian Waiver And Terms And …" at bounding box center [848, 283] width 493 height 29
select select "3665"
click at [602, 269] on select "Adults Waiver And Terms And Conditions Parent Or Guardian Waiver And Terms And …" at bounding box center [848, 283] width 493 height 29
drag, startPoint x: 757, startPoint y: 334, endPoint x: 765, endPoint y: 333, distance: 8.2
click at [765, 333] on button "Send Link to Contact" at bounding box center [799, 335] width 133 height 31
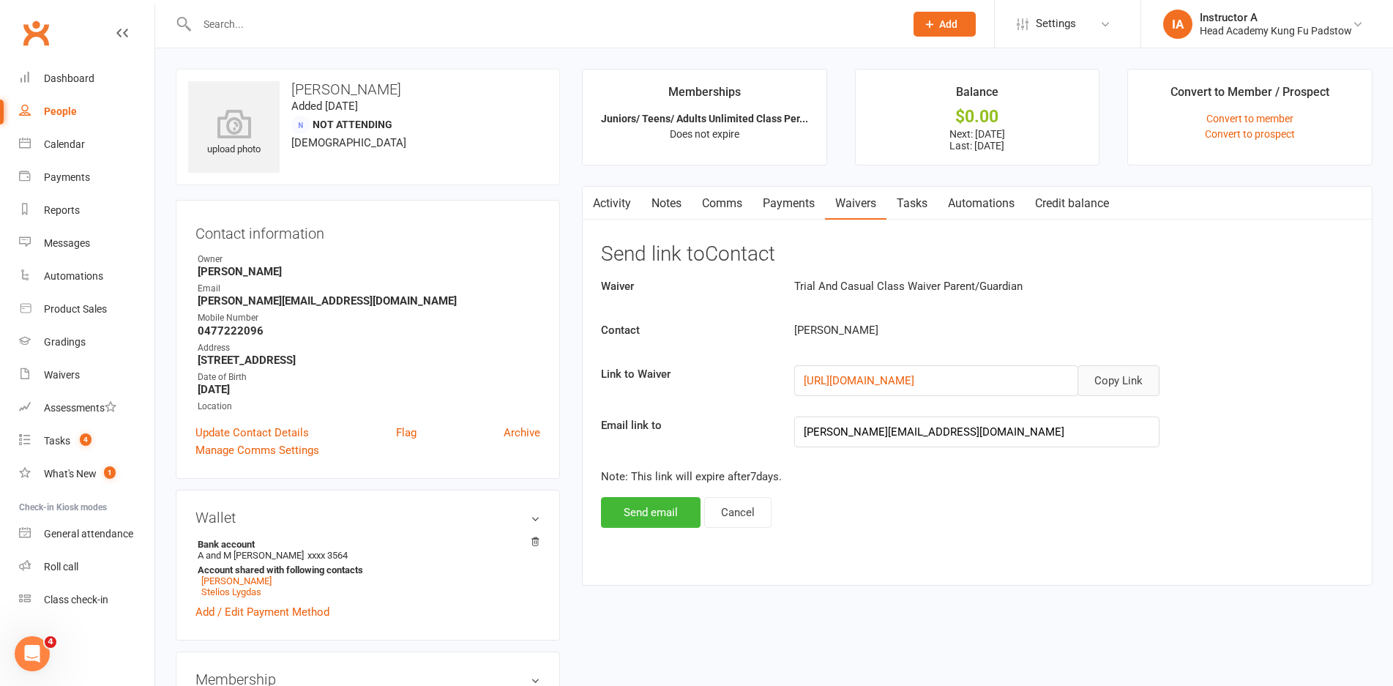
click at [1106, 392] on button "Copy Link" at bounding box center [1118, 380] width 82 height 31
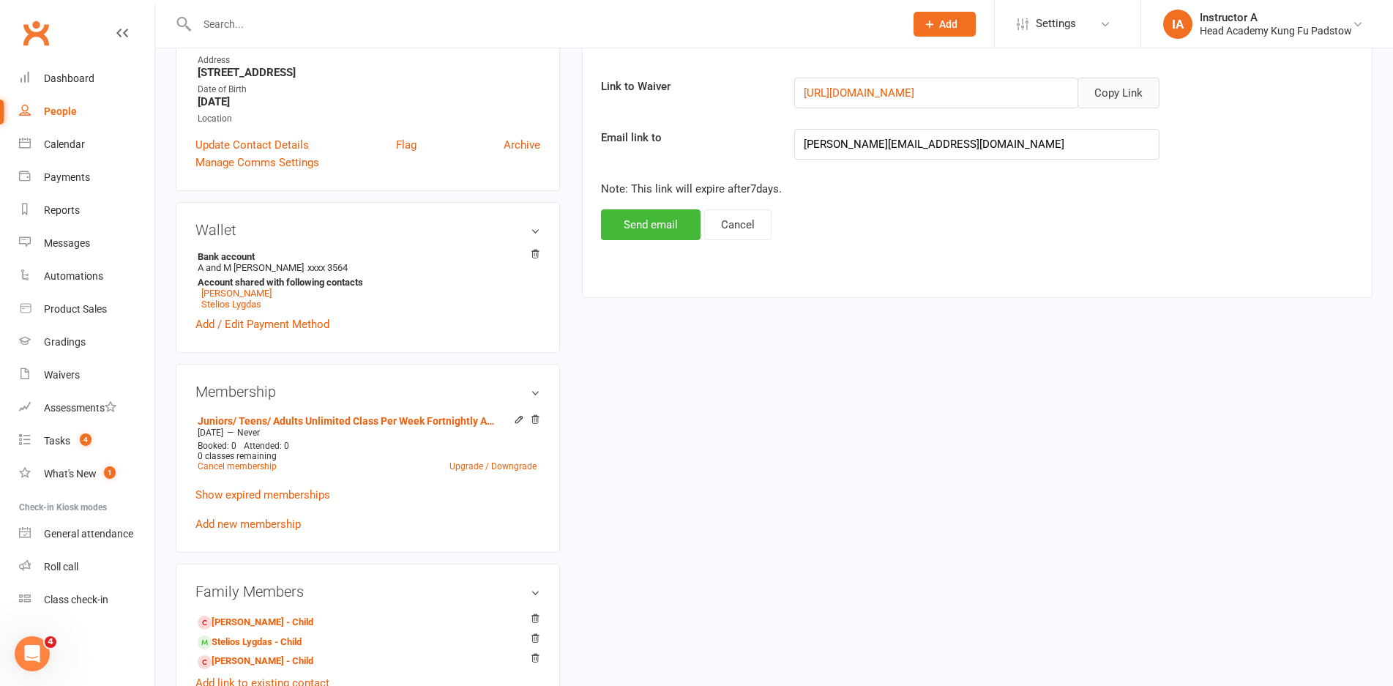
scroll to position [293, 0]
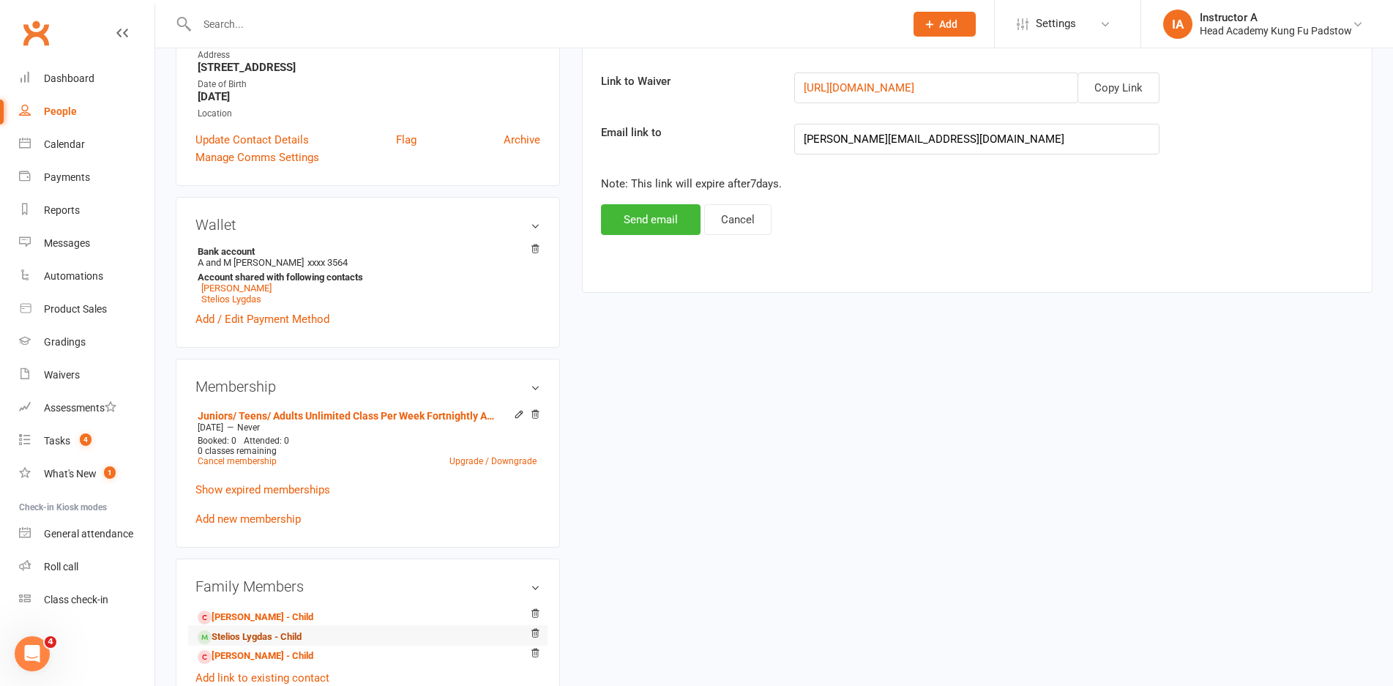
click at [242, 631] on link "Stelios Lygdas - Child" at bounding box center [250, 636] width 104 height 15
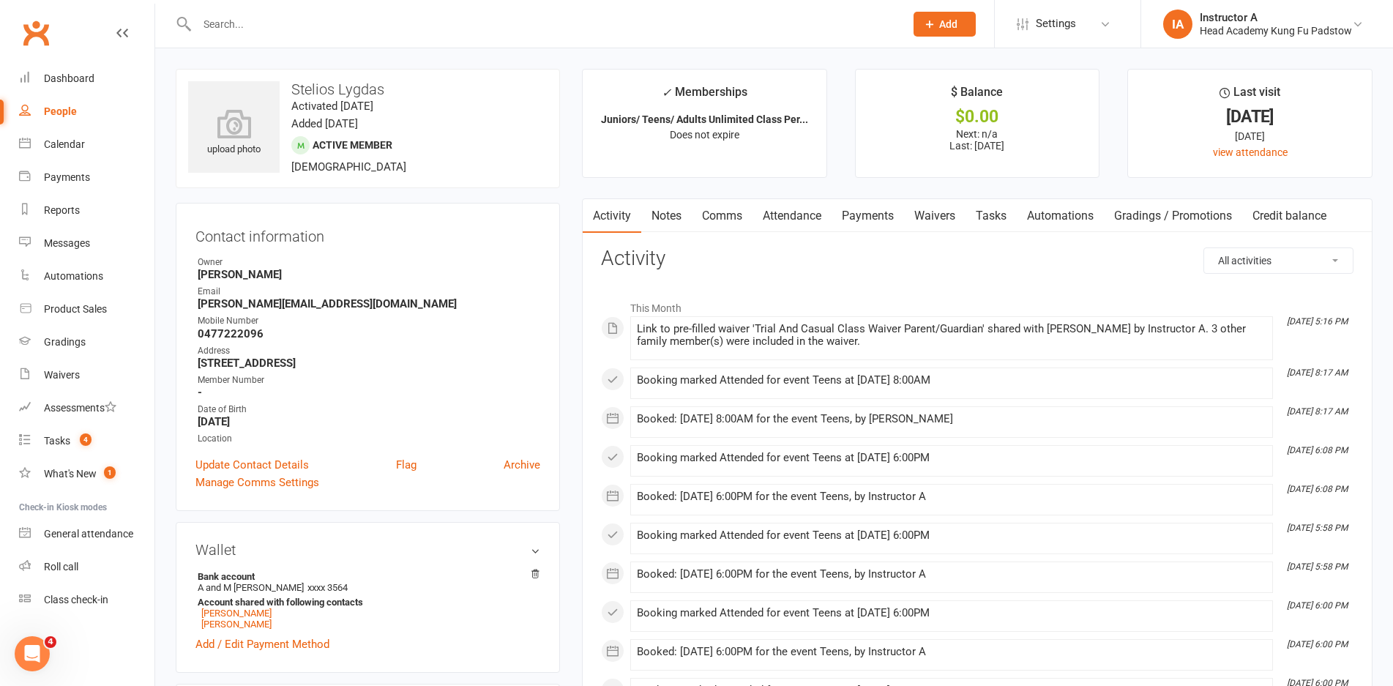
drag, startPoint x: 744, startPoint y: 203, endPoint x: 766, endPoint y: 202, distance: 22.7
click at [756, 201] on div "Activity Notes Comms Attendance Payments Waivers Tasks Automations Gradings / P…" at bounding box center [960, 216] width 754 height 34
click at [769, 204] on link "Attendance" at bounding box center [791, 216] width 79 height 34
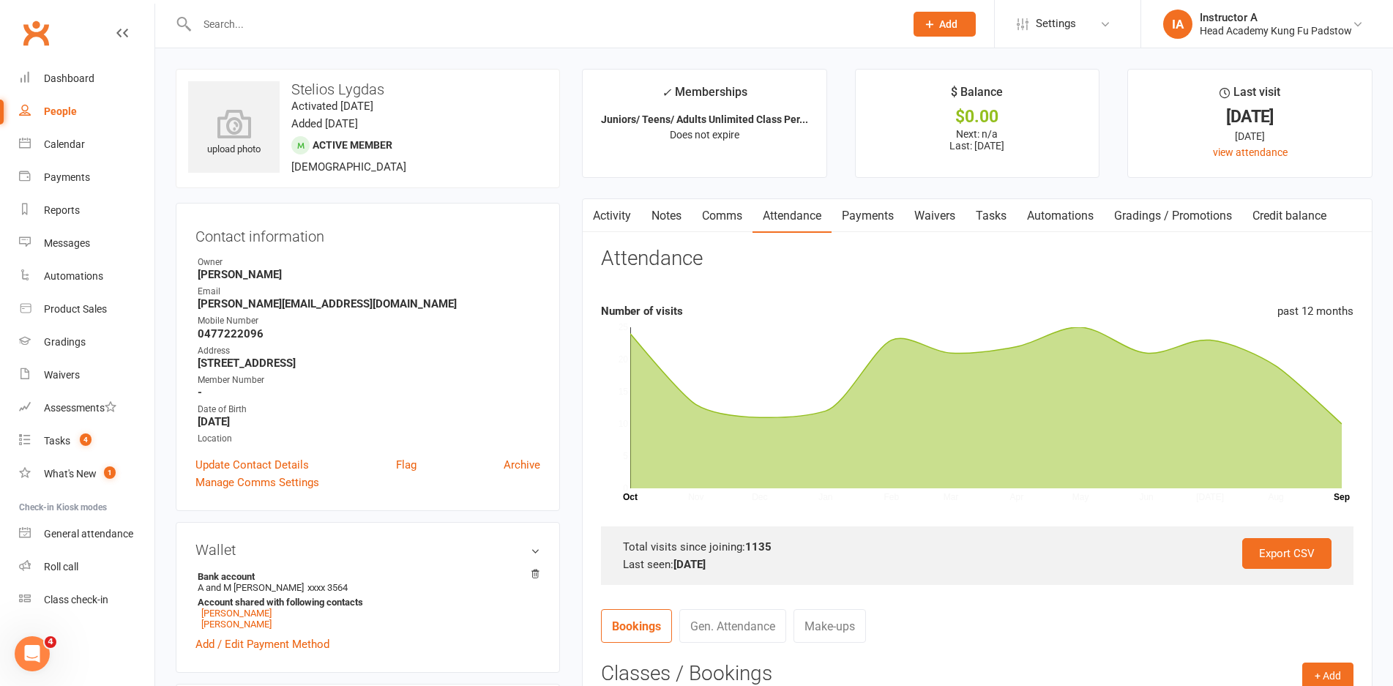
click at [717, 207] on link "Comms" at bounding box center [722, 216] width 61 height 34
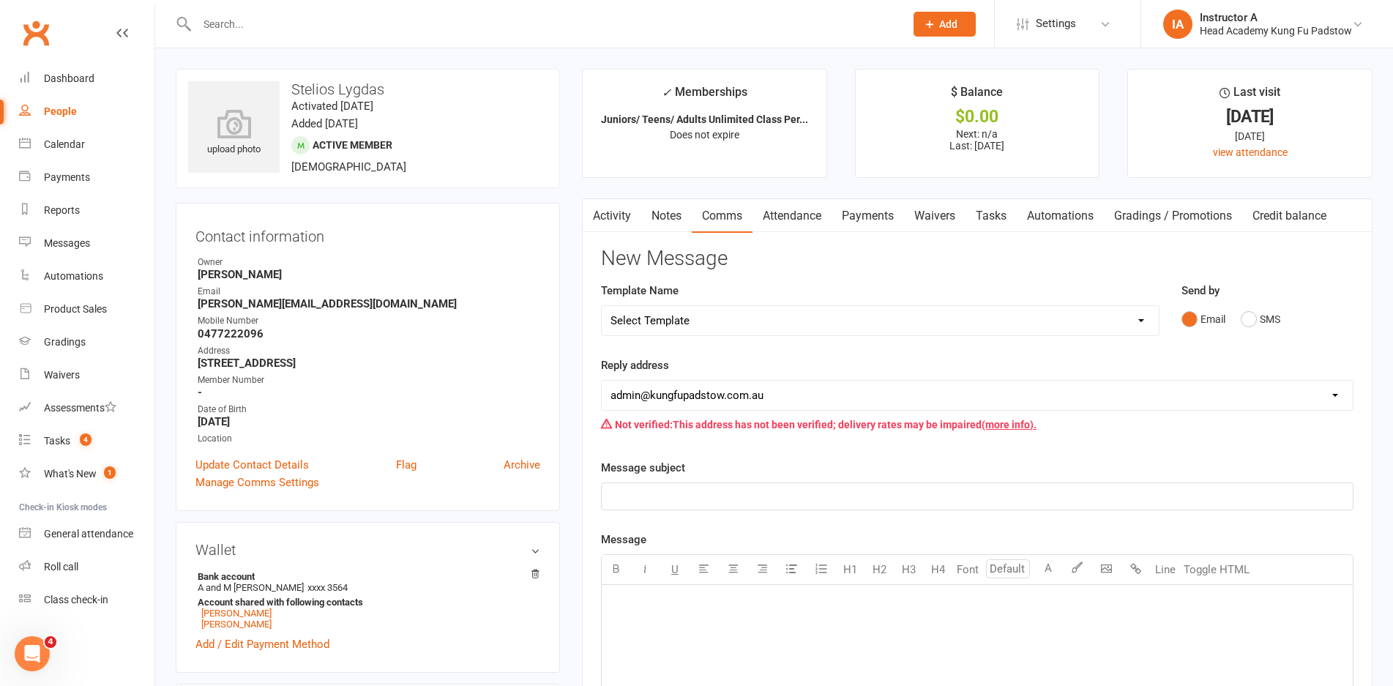
drag, startPoint x: 706, startPoint y: 315, endPoint x: 689, endPoint y: 334, distance: 25.9
click at [706, 315] on select "Select Template [Email] Membership Waiver - ADULTS [Email] Membership Waiver - …" at bounding box center [880, 320] width 557 height 29
select select "10"
click at [602, 306] on select "Select Template [Email] Membership Waiver - ADULTS [Email] Membership Waiver - …" at bounding box center [880, 320] width 557 height 29
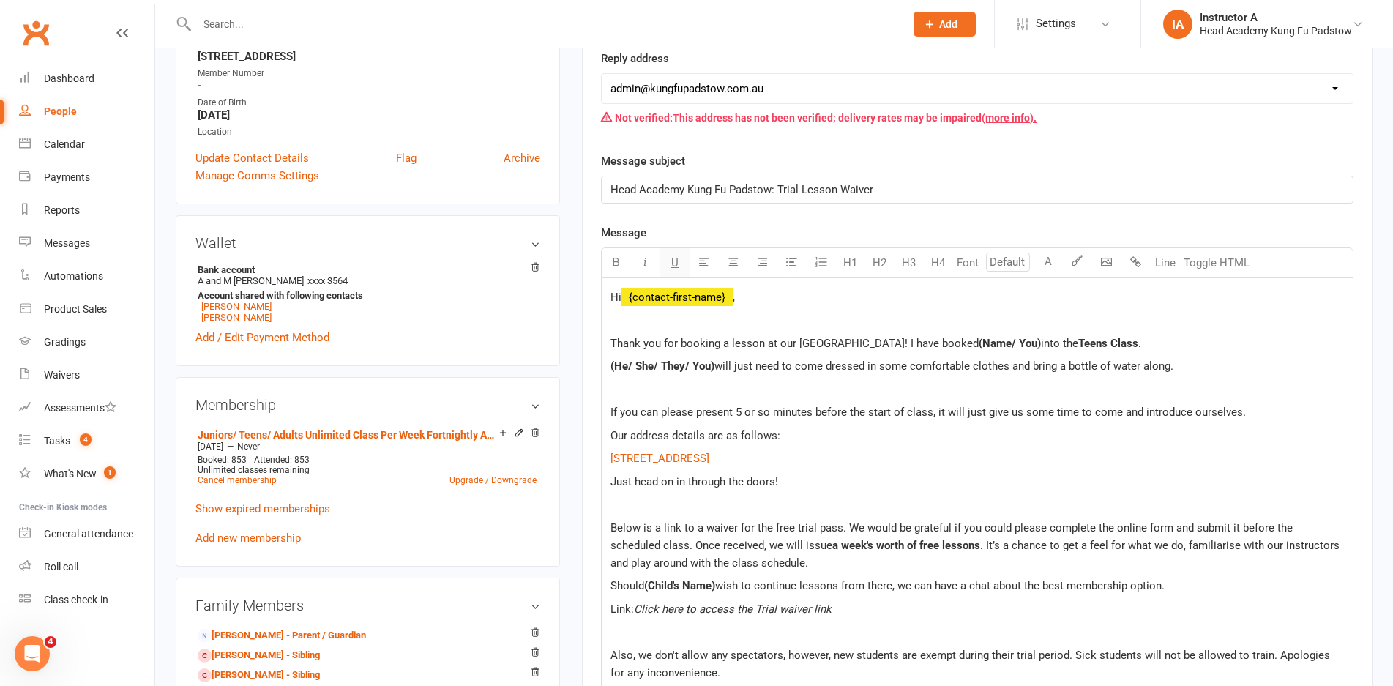
scroll to position [366, 0]
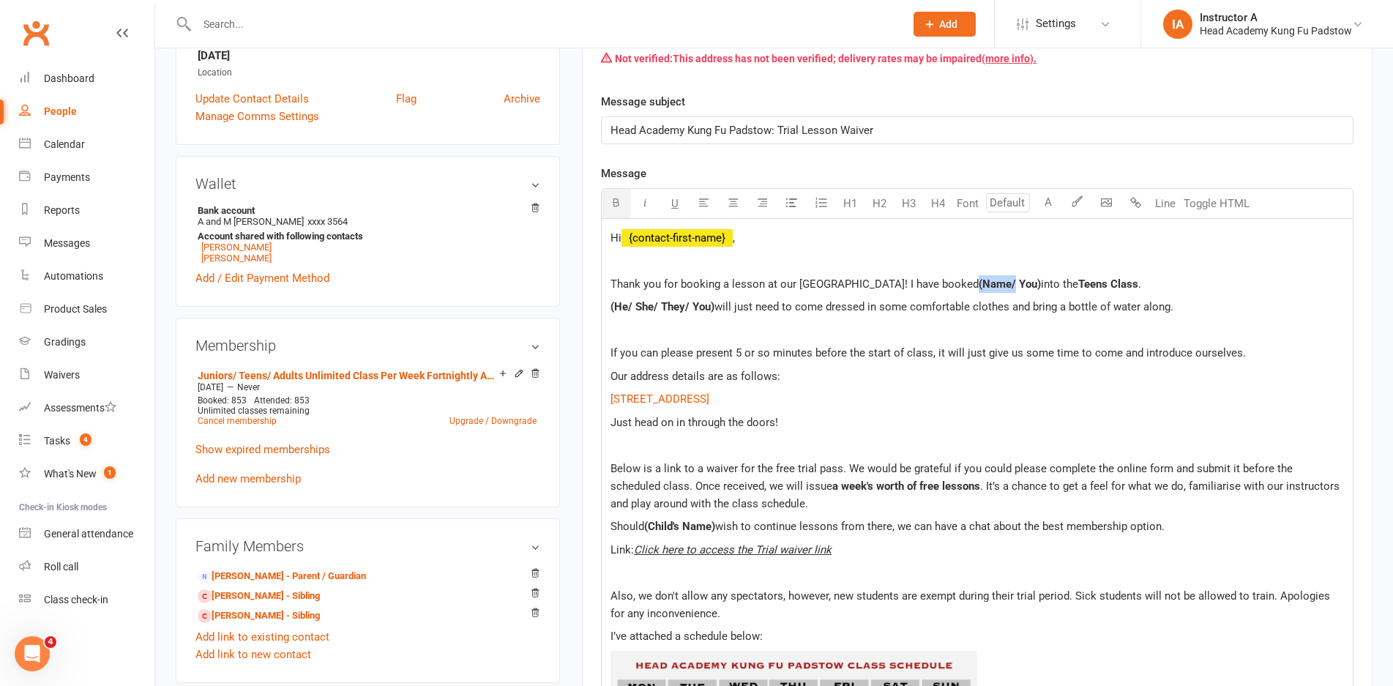
drag, startPoint x: 993, startPoint y: 283, endPoint x: 956, endPoint y: 287, distance: 37.6
click at [979, 287] on span "(Name/ You)" at bounding box center [1010, 283] width 62 height 13
click at [1001, 285] on span "into the" at bounding box center [1019, 283] width 37 height 13
drag, startPoint x: 688, startPoint y: 305, endPoint x: 602, endPoint y: 314, distance: 86.8
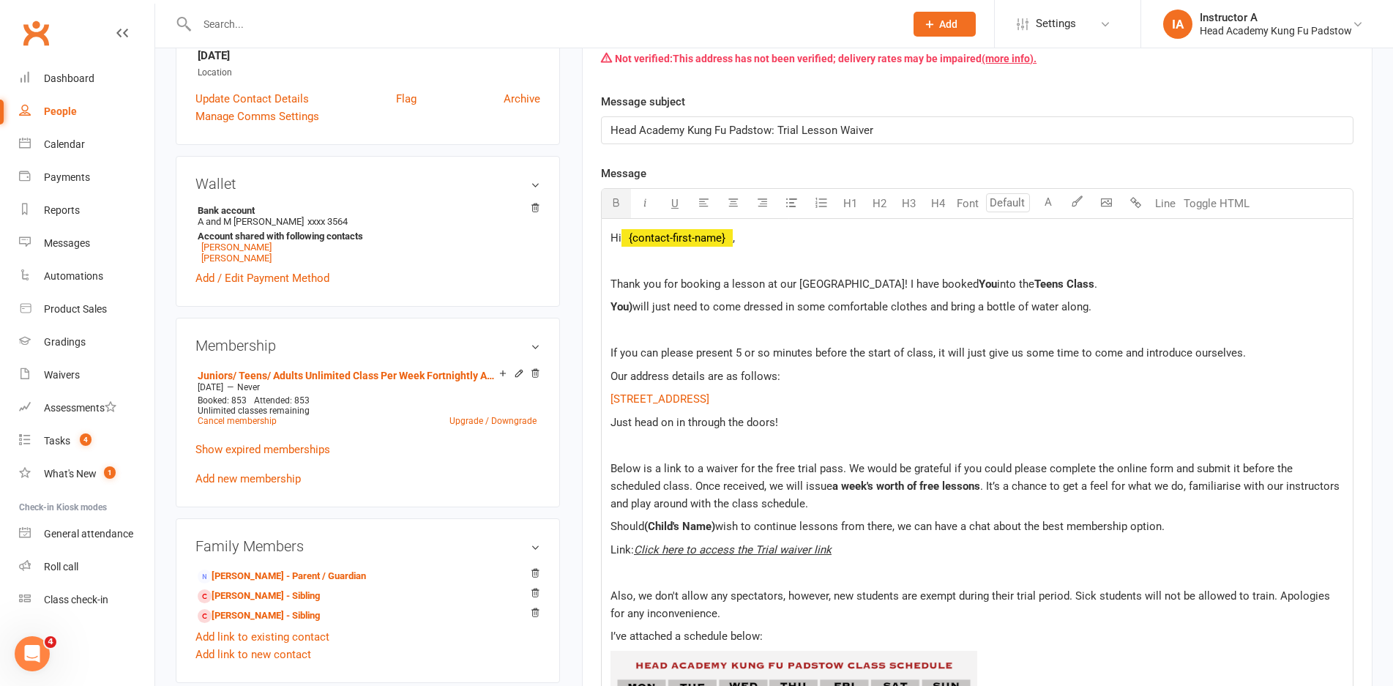
click at [632, 305] on span "You)" at bounding box center [621, 306] width 22 height 13
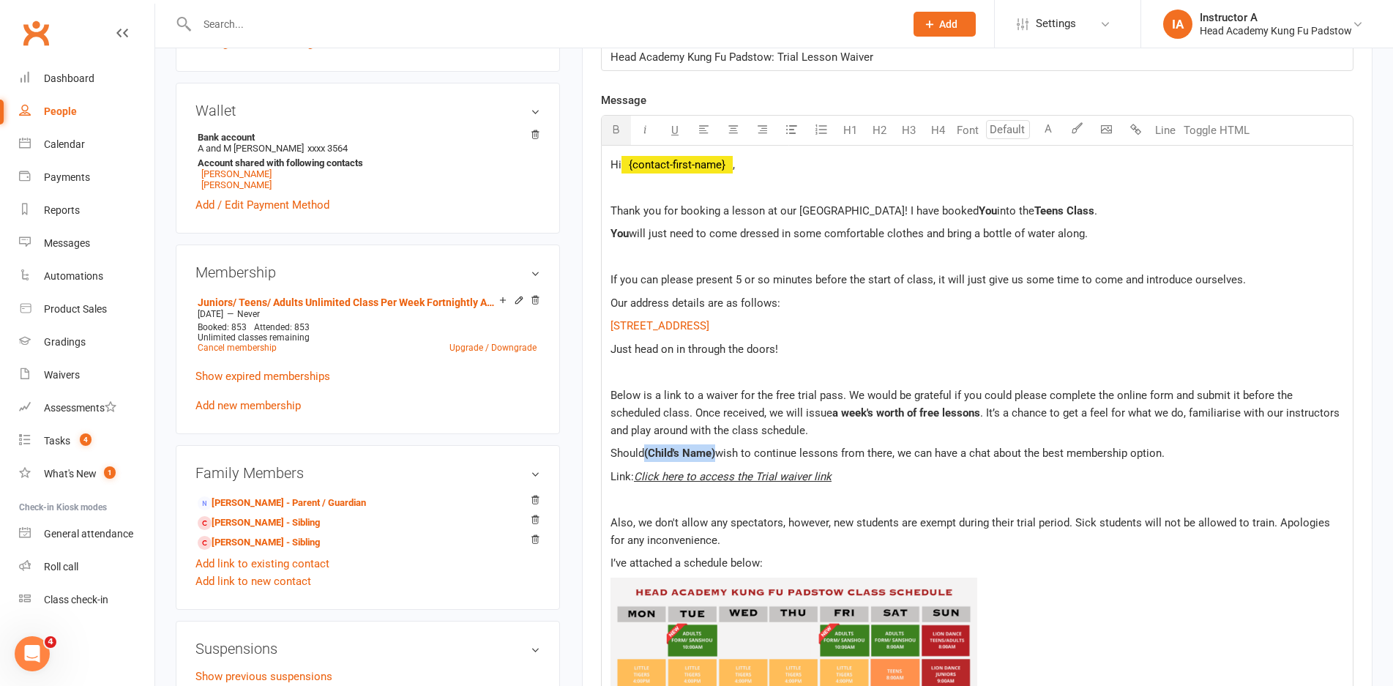
drag, startPoint x: 713, startPoint y: 455, endPoint x: 648, endPoint y: 459, distance: 65.2
click at [648, 459] on p "Should (Child's Name) wish to continue lessons from there, we can have a chat a…" at bounding box center [976, 453] width 733 height 18
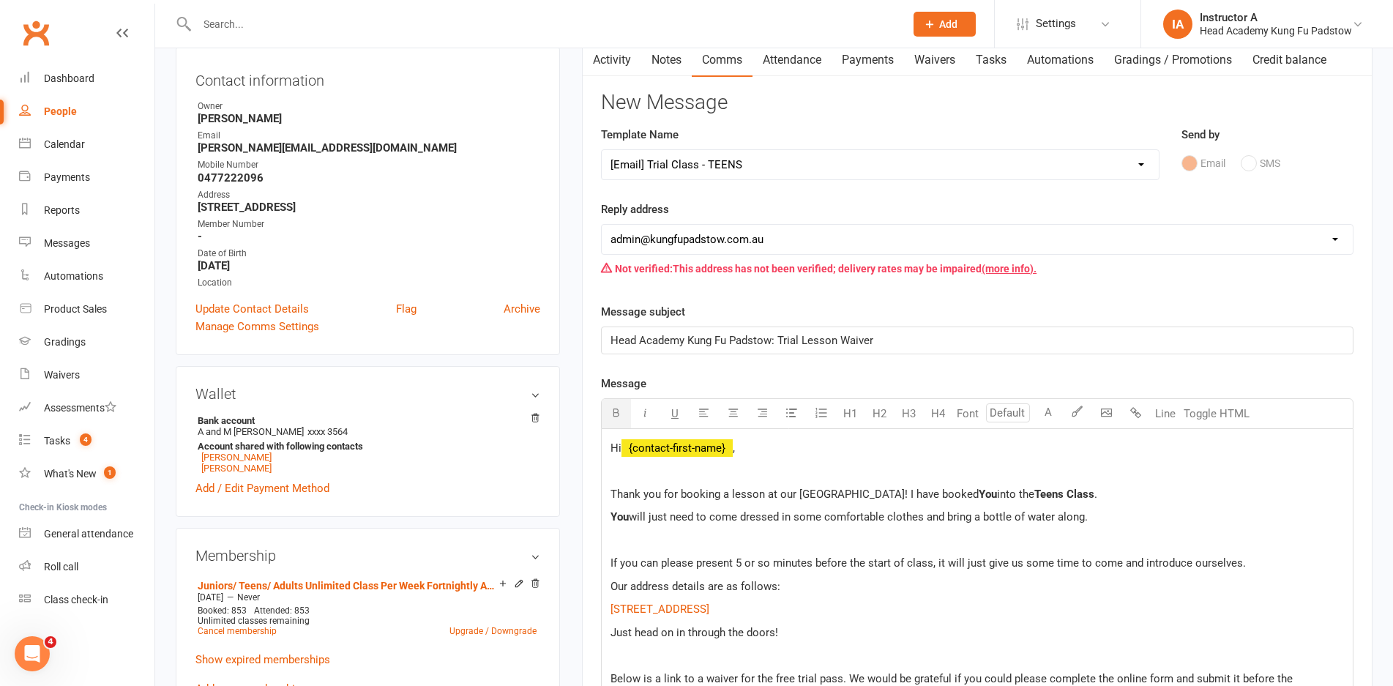
scroll to position [146, 0]
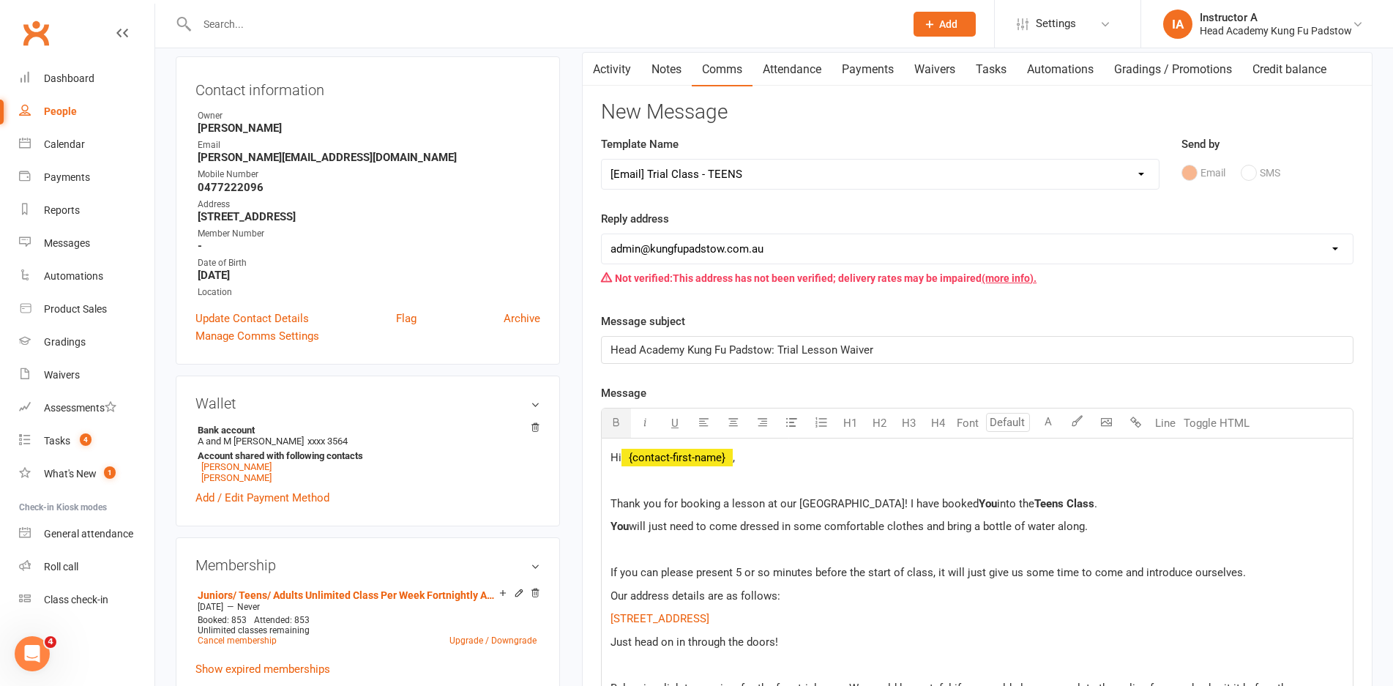
click at [741, 179] on select "Select Template [Email] Membership Waiver - ADULTS [Email] Membership Waiver - …" at bounding box center [880, 174] width 557 height 29
click at [875, 154] on div "Template Name Select Template [Email] Membership Waiver - ADULTS [Email] Member…" at bounding box center [880, 162] width 558 height 54
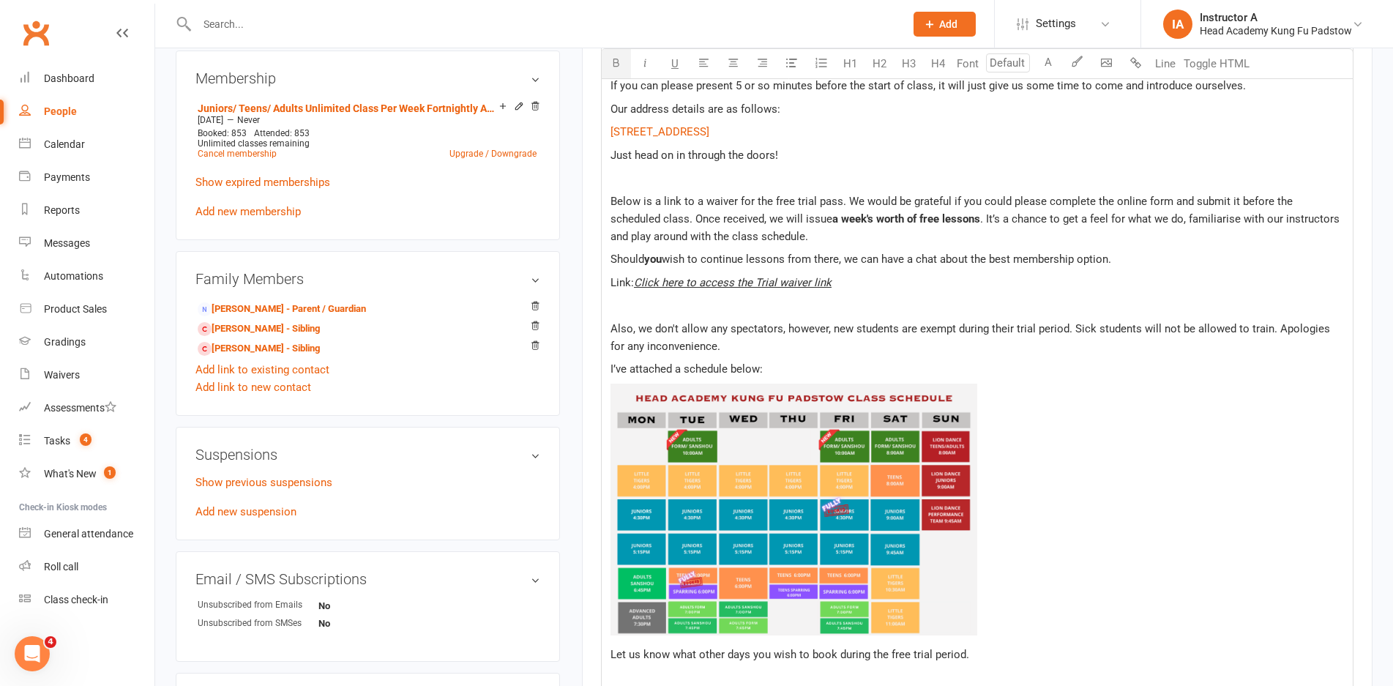
scroll to position [659, 0]
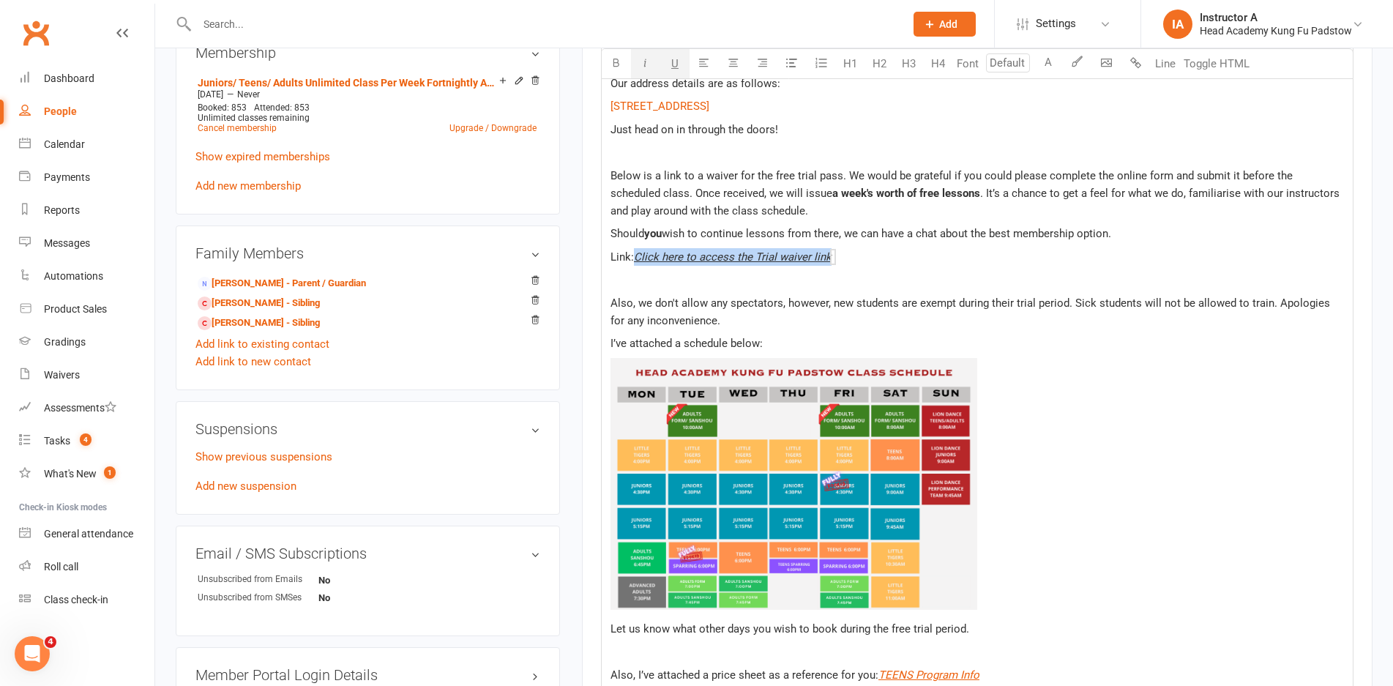
drag, startPoint x: 834, startPoint y: 259, endPoint x: 637, endPoint y: 256, distance: 196.9
click at [637, 256] on p "Link: Click here to access the Trial waiver link $ $" at bounding box center [976, 257] width 733 height 18
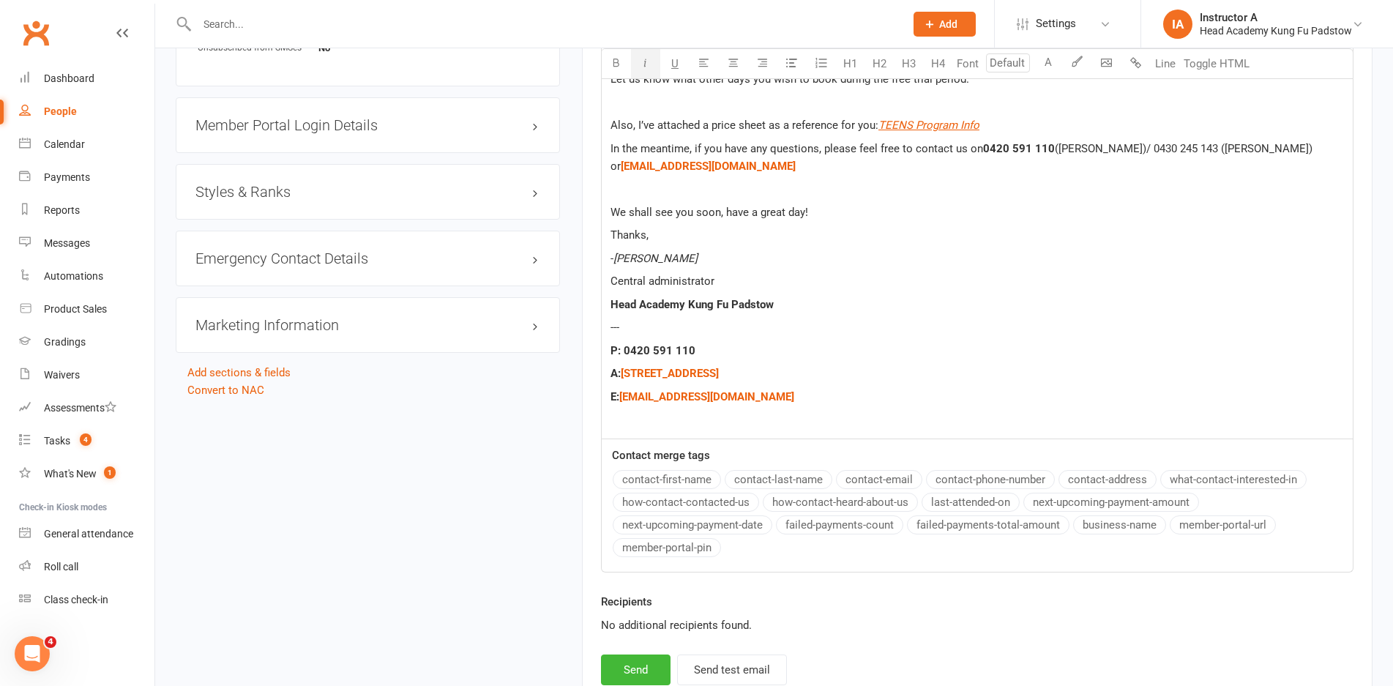
scroll to position [1323, 0]
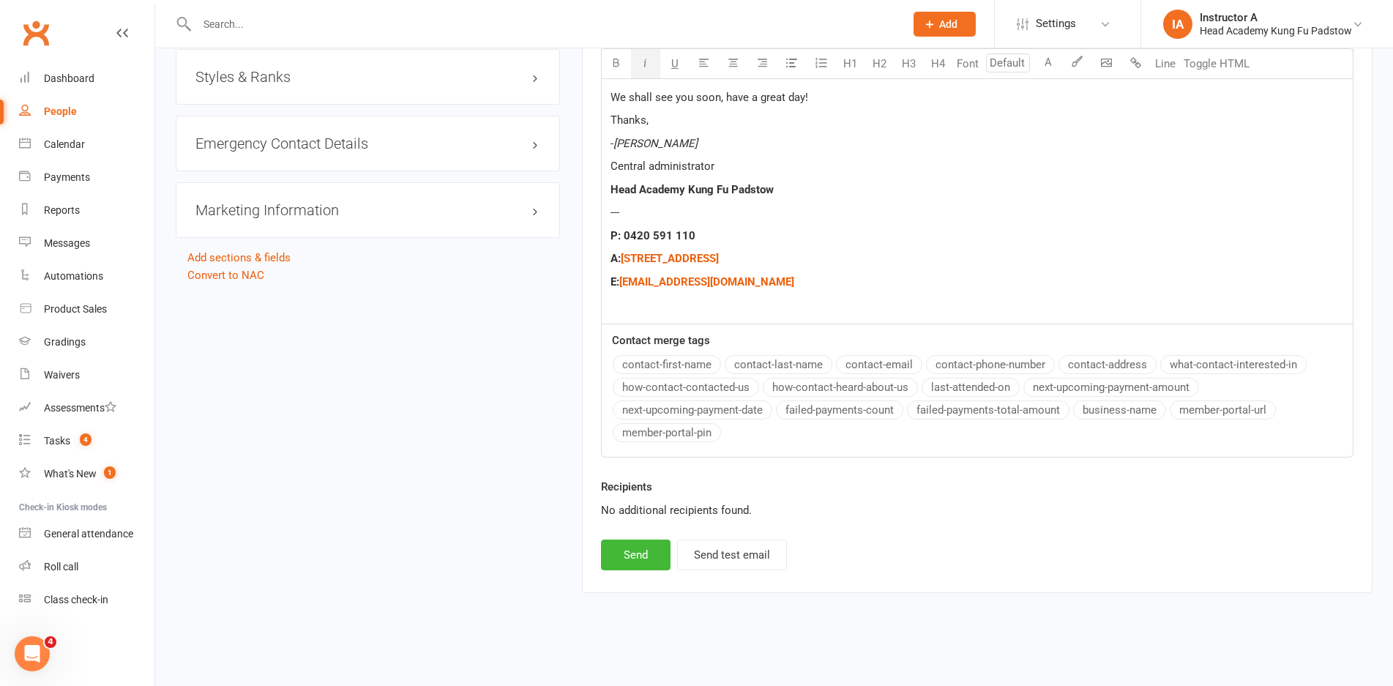
click at [642, 139] on p "- Ann" at bounding box center [976, 144] width 733 height 18
drag, startPoint x: 721, startPoint y: 163, endPoint x: 607, endPoint y: 167, distance: 114.2
click at [632, 160] on span "Receptionist" at bounding box center [640, 166] width 61 height 13
click at [689, 171] on p "Receptionist" at bounding box center [976, 166] width 733 height 18
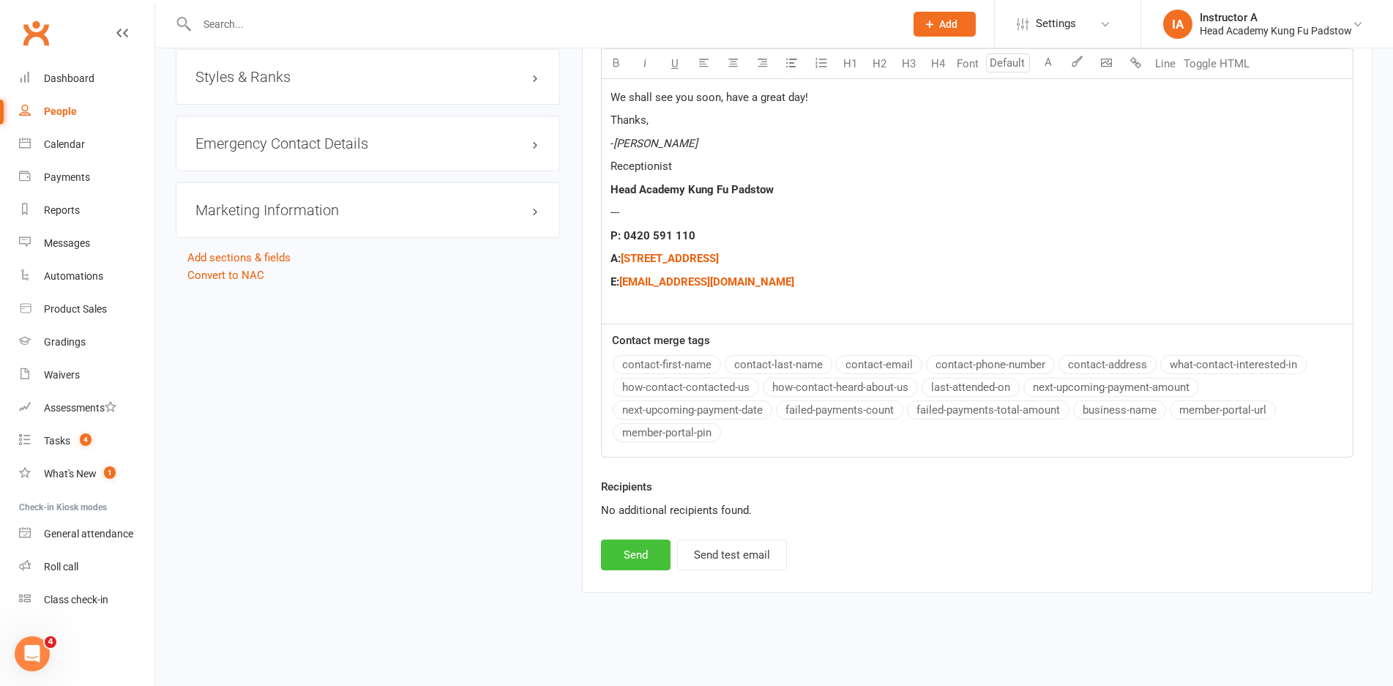
click at [651, 564] on button "Send" at bounding box center [636, 554] width 70 height 31
select select
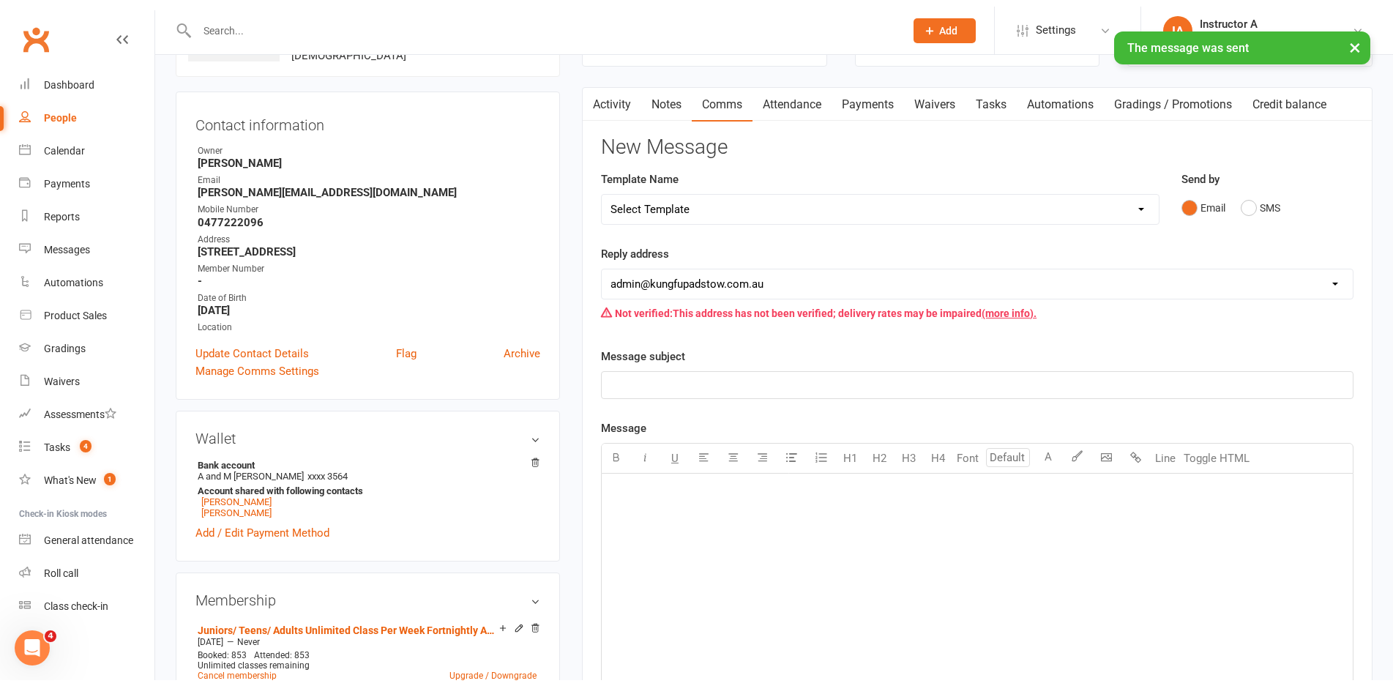
scroll to position [0, 0]
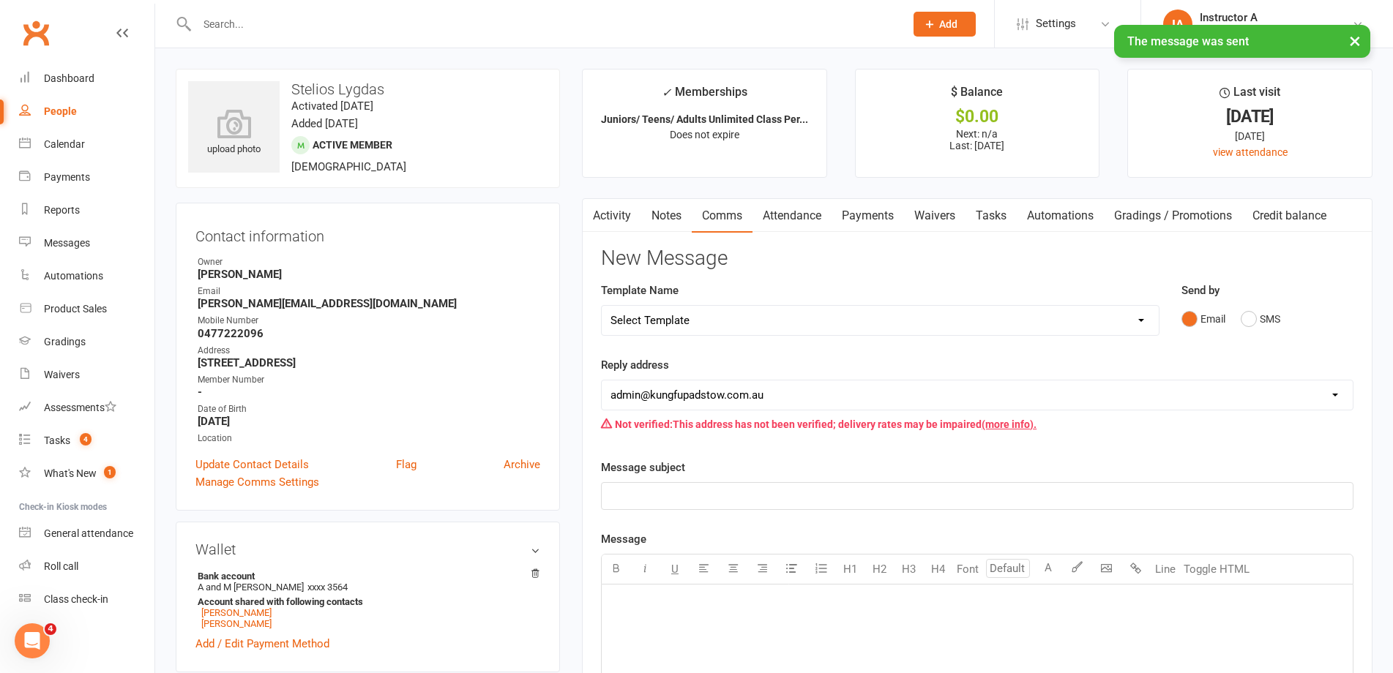
click at [615, 216] on link "Activity" at bounding box center [612, 216] width 59 height 34
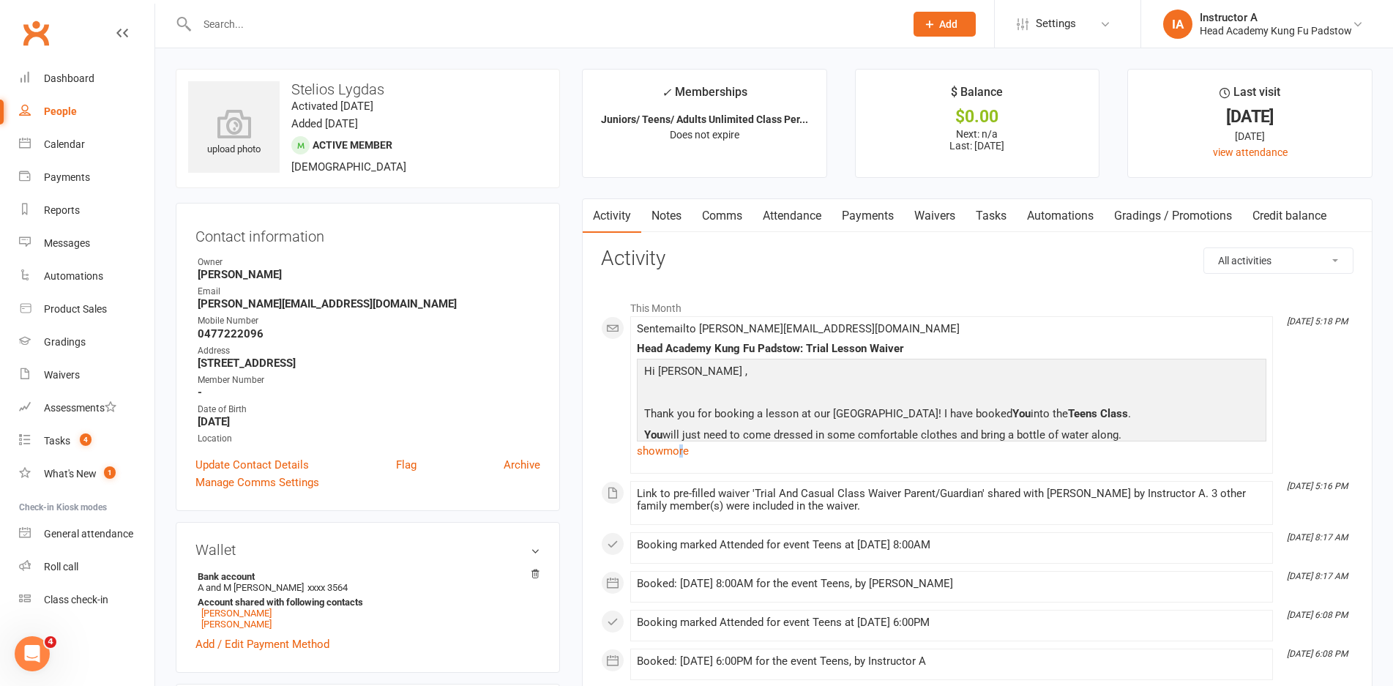
click at [684, 450] on link "show more" at bounding box center [951, 451] width 629 height 20
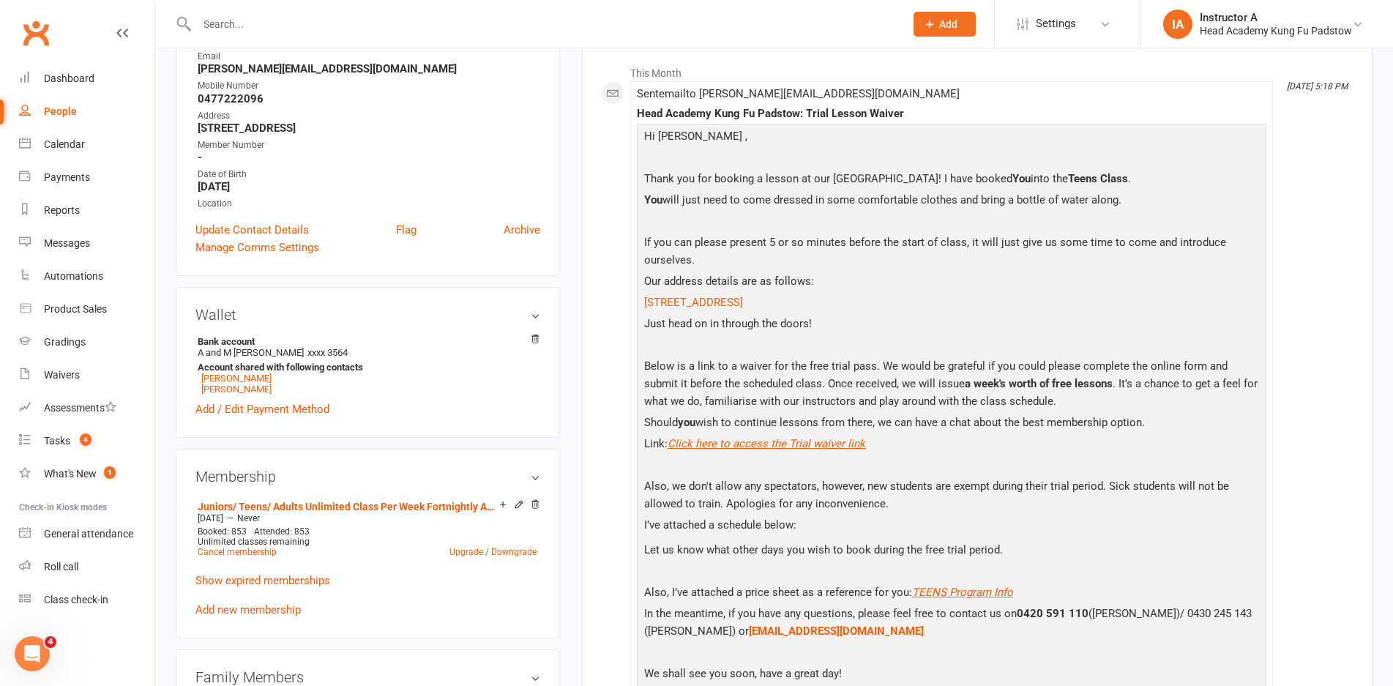
scroll to position [293, 0]
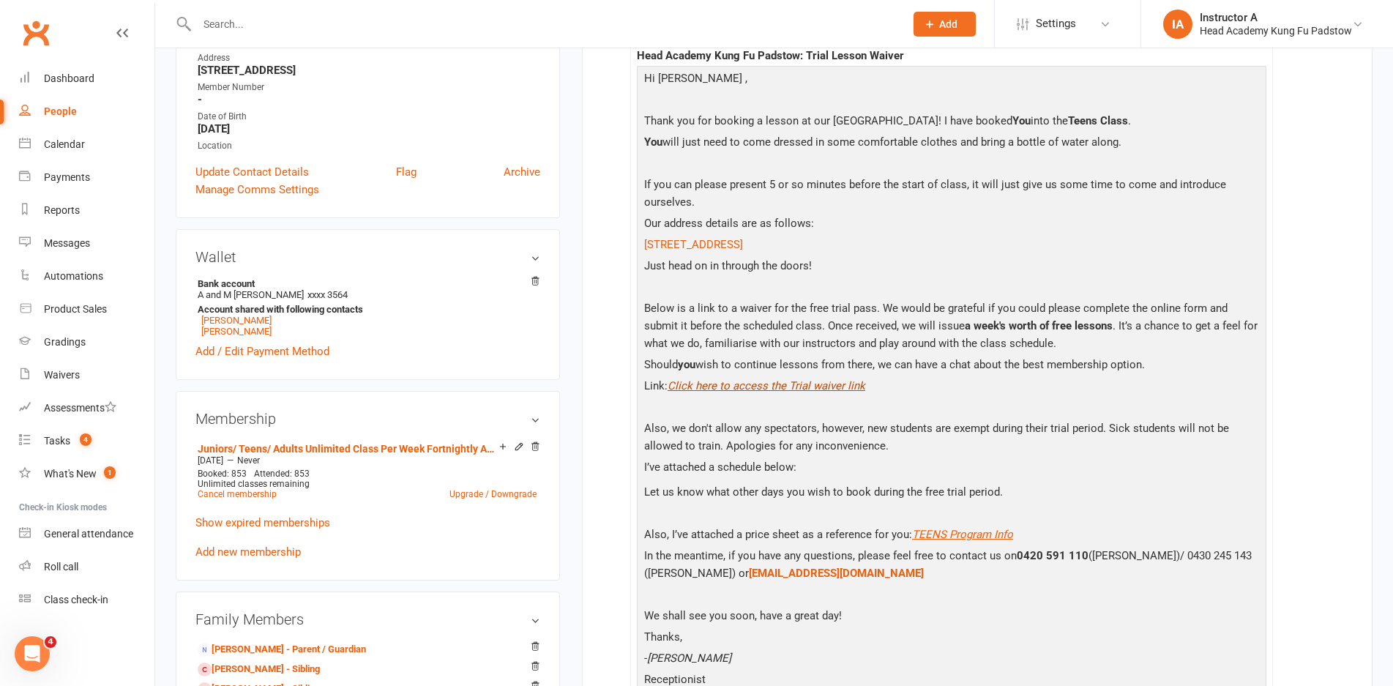
click at [728, 389] on span "Click here to access the Trial waiver link" at bounding box center [767, 385] width 198 height 13
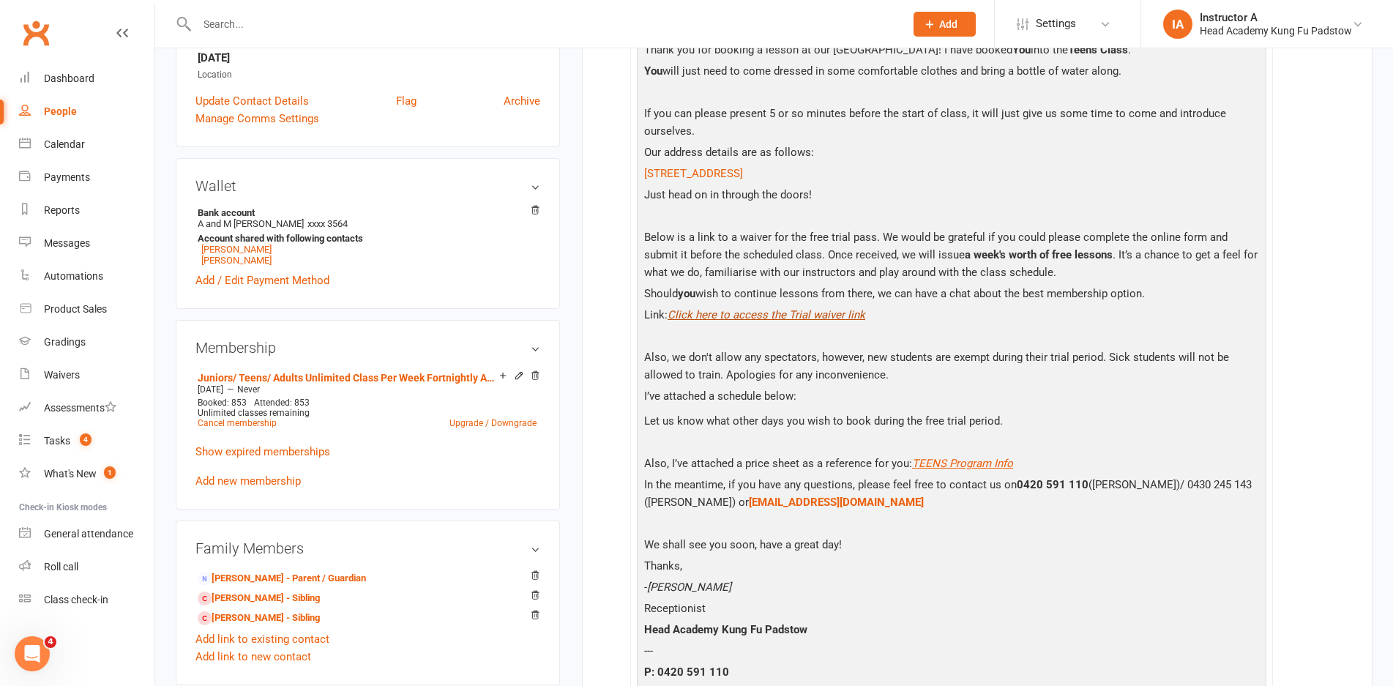
scroll to position [366, 0]
click at [766, 313] on span "Click here to access the Trial waiver link" at bounding box center [767, 312] width 198 height 13
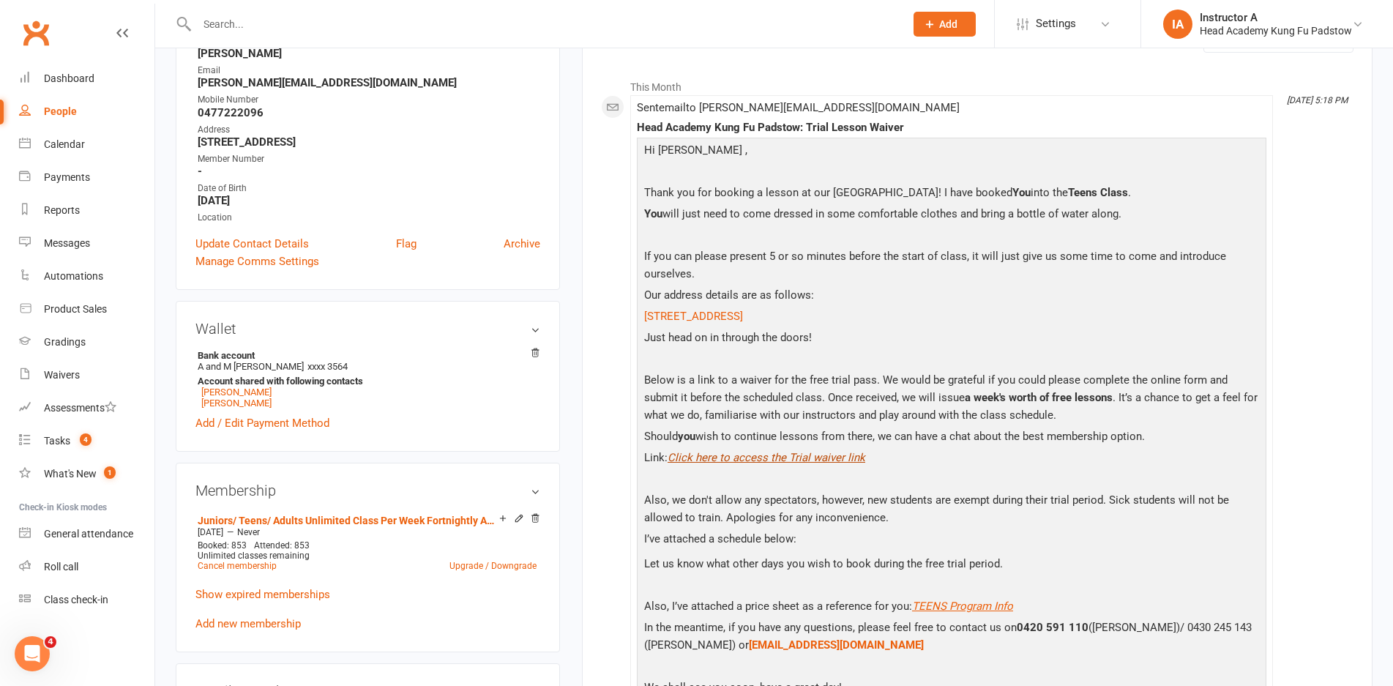
scroll to position [220, 0]
click at [687, 461] on span "Click here to access the Trial waiver link" at bounding box center [767, 458] width 198 height 13
click at [793, 457] on span "Click here to access the Trial waiver link" at bounding box center [767, 458] width 198 height 13
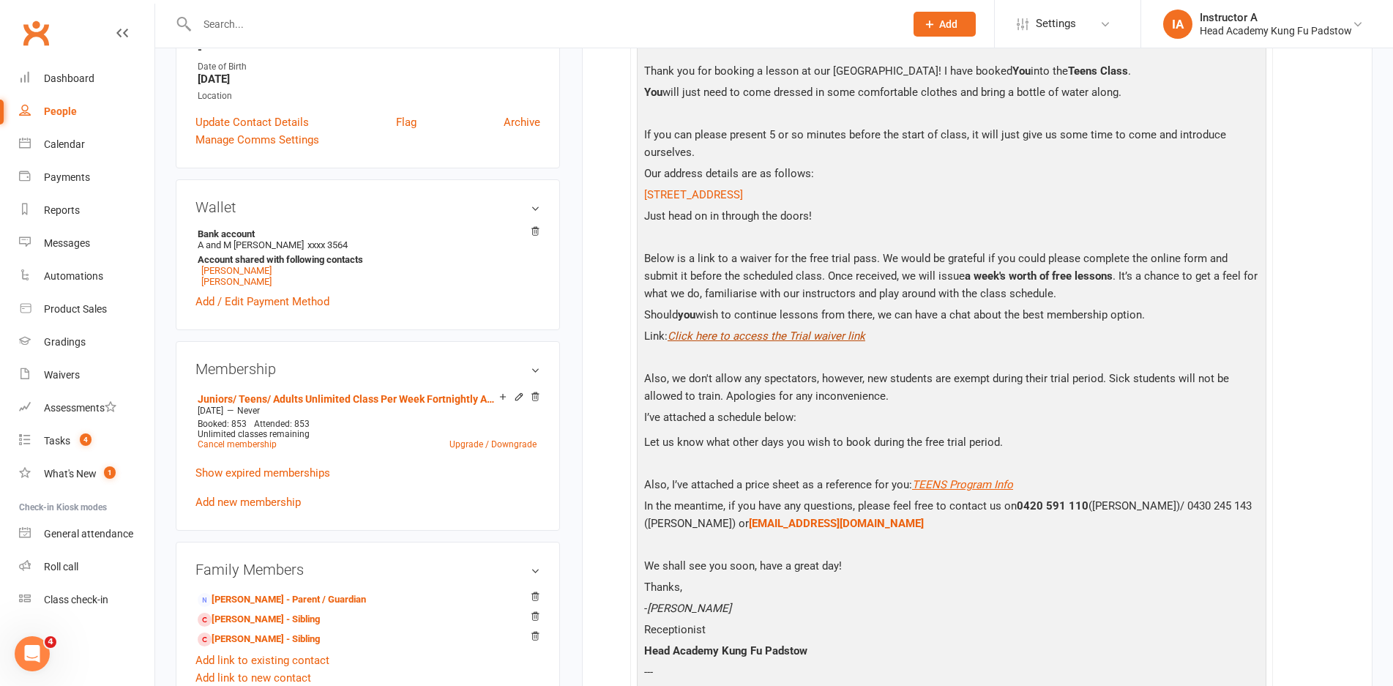
scroll to position [366, 0]
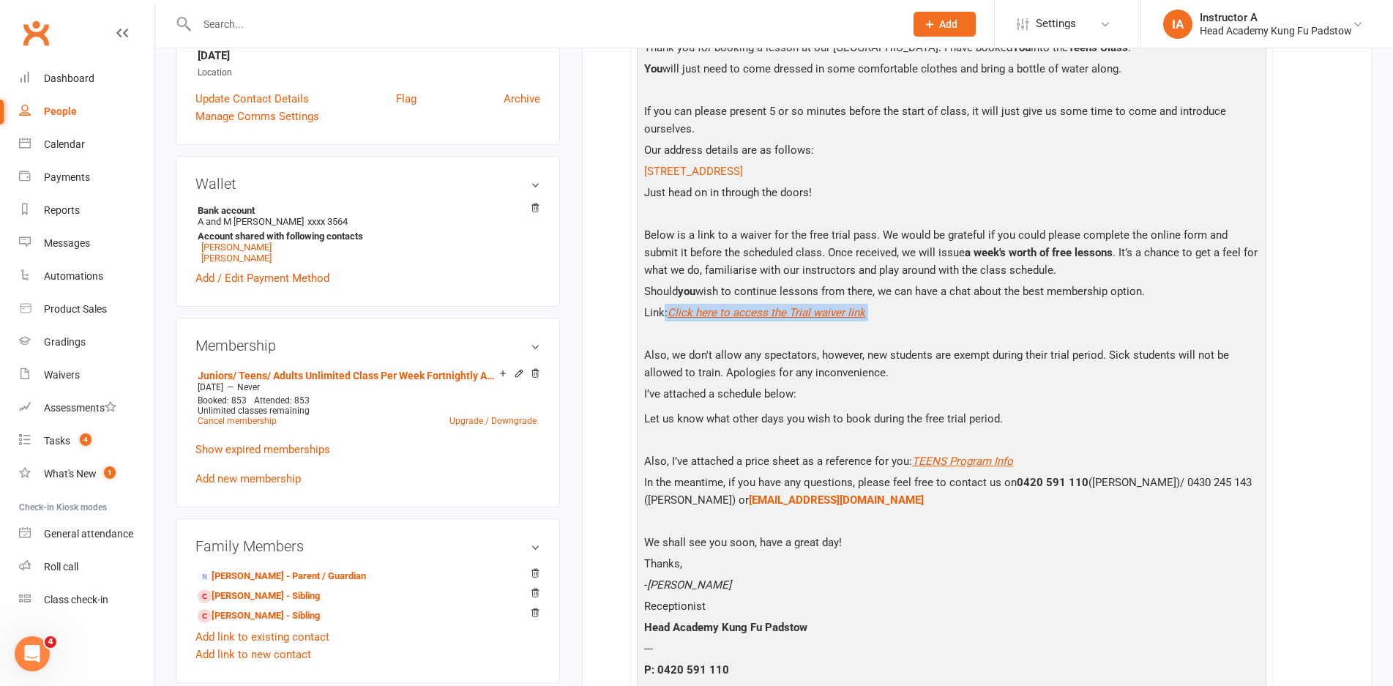
drag, startPoint x: 665, startPoint y: 315, endPoint x: 892, endPoint y: 307, distance: 227.0
click at [892, 307] on p "Link: Click here to access the Trial waiver link" at bounding box center [951, 314] width 622 height 21
click at [746, 315] on span "Click here to access the Trial waiver link" at bounding box center [767, 312] width 198 height 13
click at [897, 302] on p "Should you wish to continue lessons from there, we can have a chat about the be…" at bounding box center [951, 293] width 622 height 21
click at [779, 306] on span "Click here to access the Trial waiver link" at bounding box center [767, 312] width 198 height 13
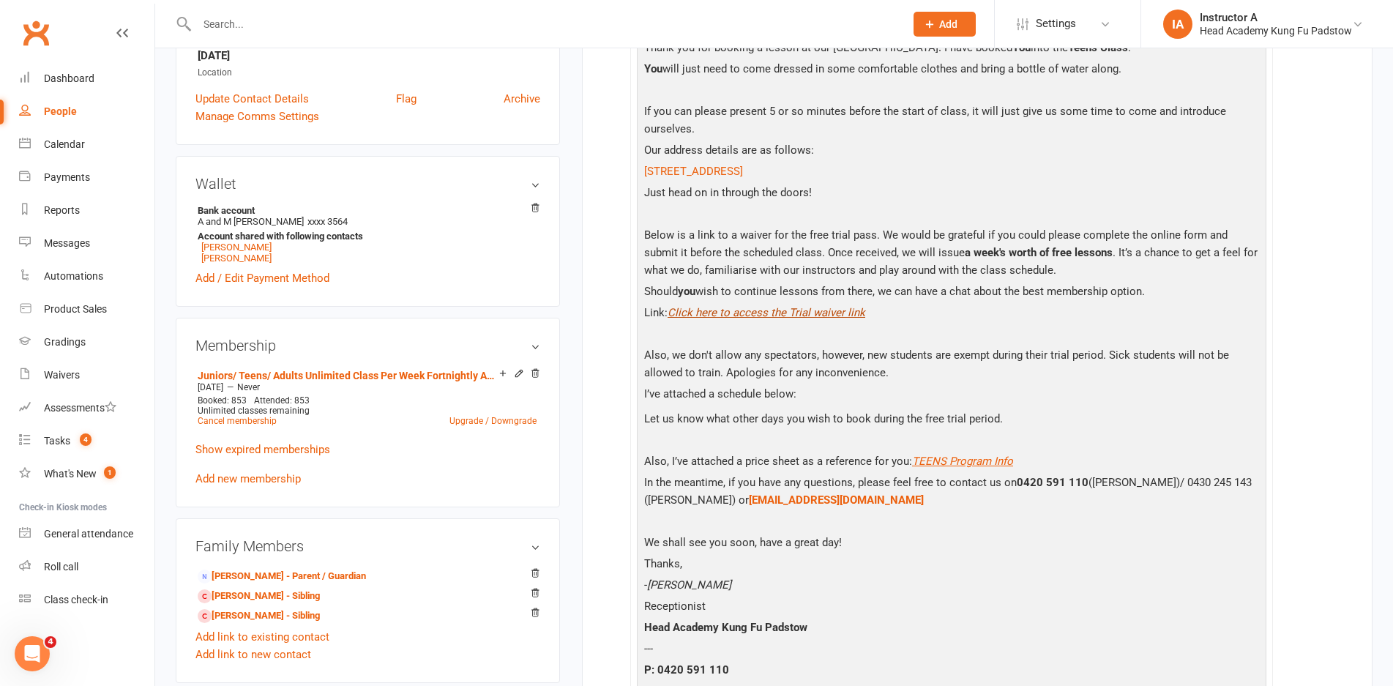
click at [788, 313] on span "Click here to access the Trial waiver link" at bounding box center [767, 312] width 198 height 13
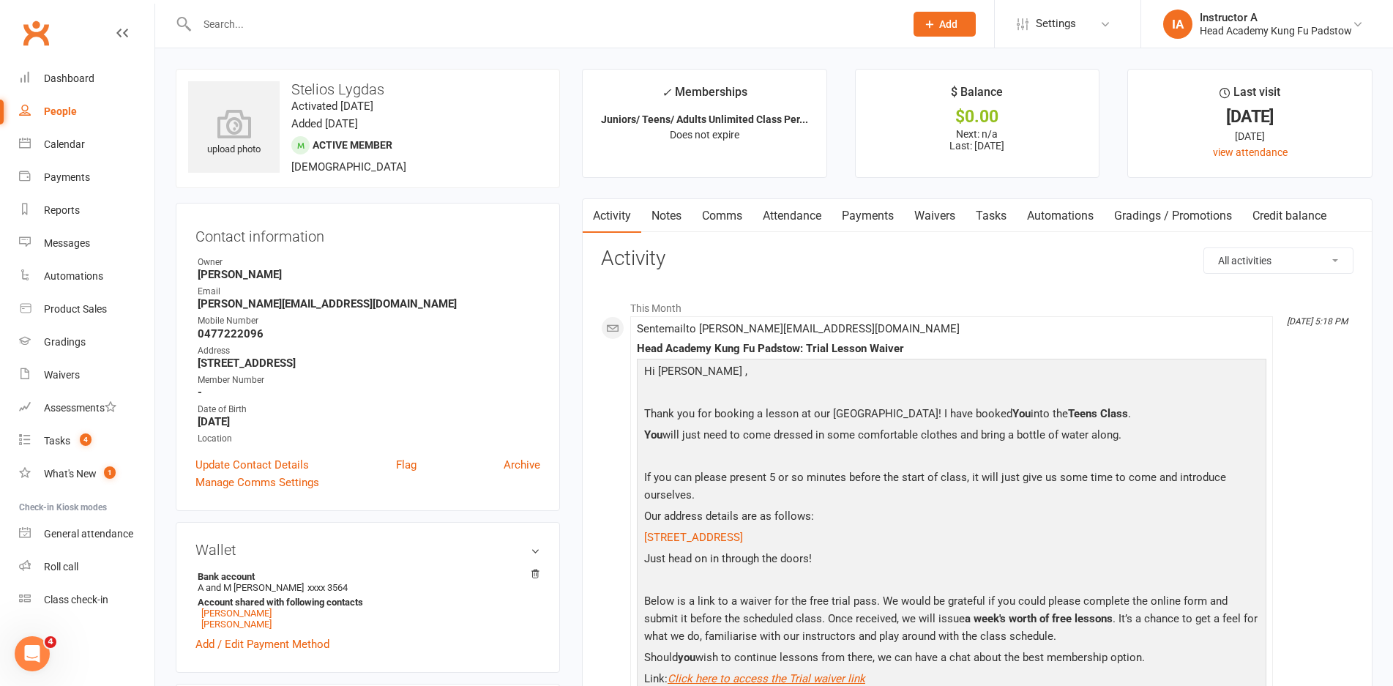
click at [404, 19] on input "text" at bounding box center [544, 24] width 702 height 20
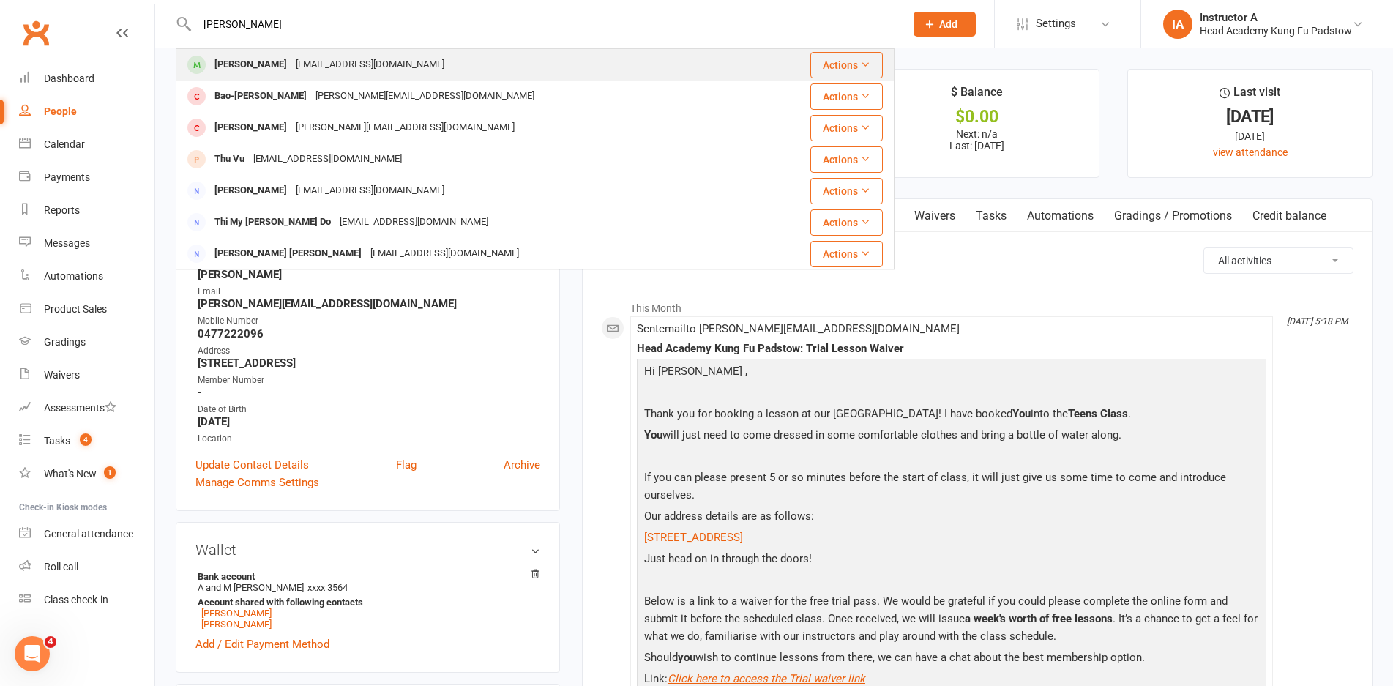
type input "thuy"
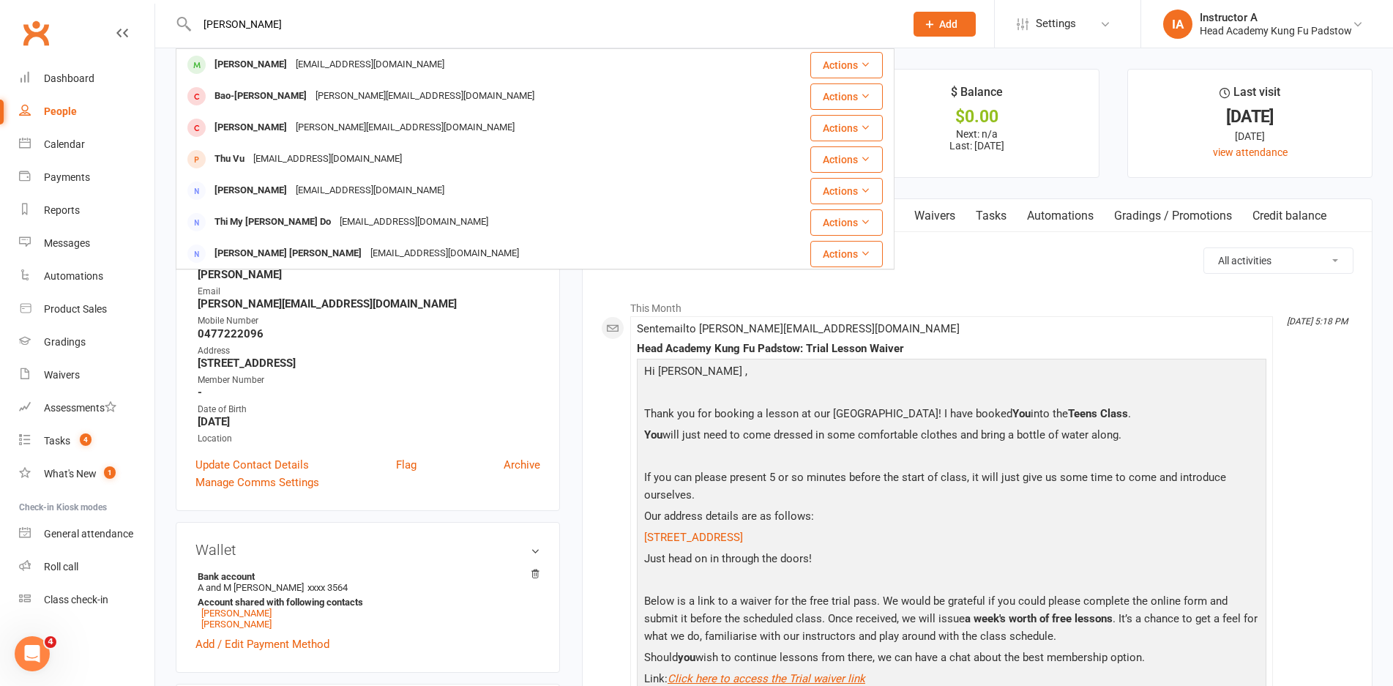
click at [417, 70] on div "Thuy Agius danthuyagius@gmail.com" at bounding box center [468, 65] width 583 height 30
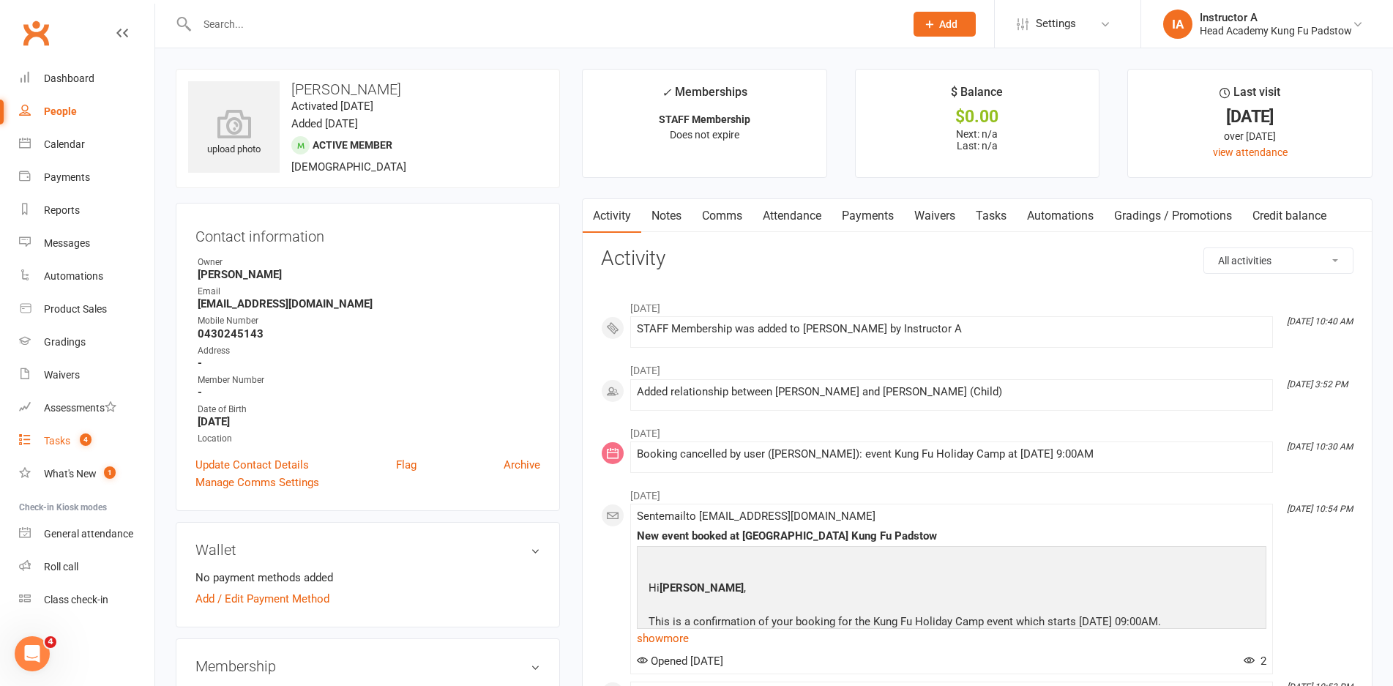
click at [67, 443] on div "Tasks" at bounding box center [57, 441] width 26 height 12
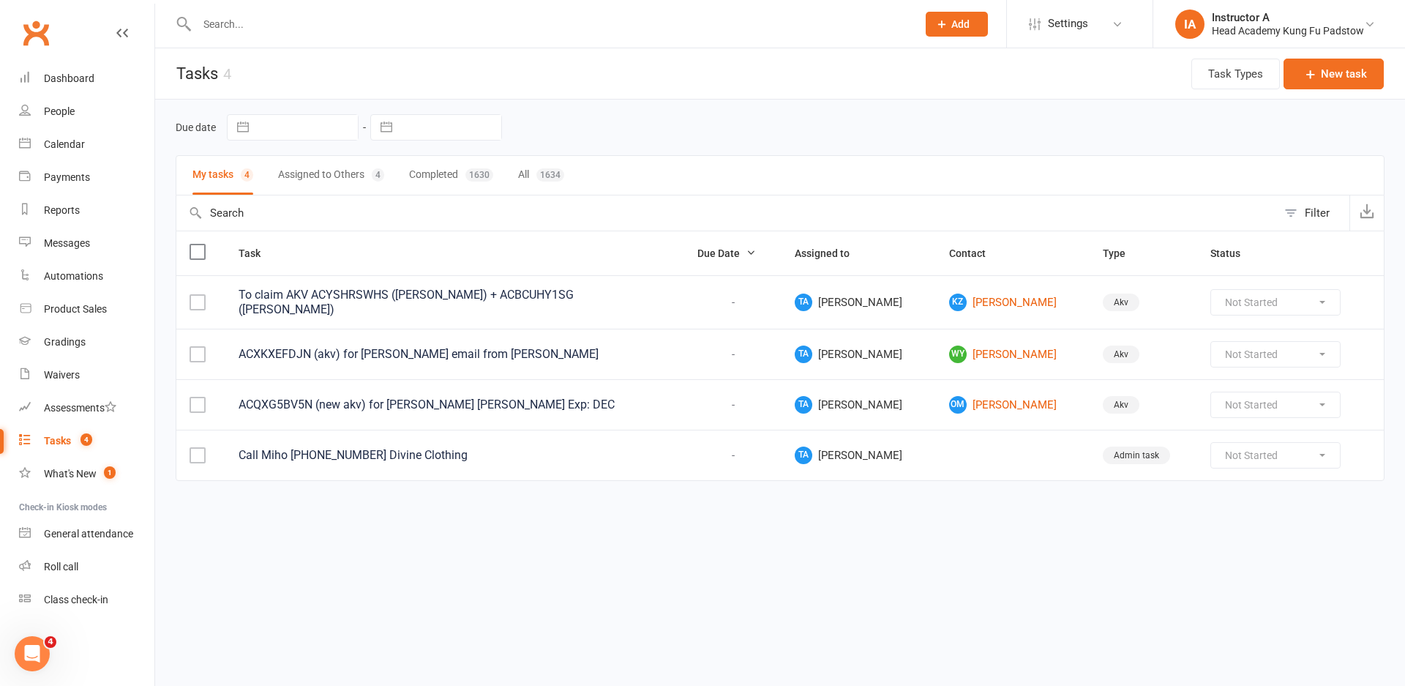
click at [332, 187] on button "Assigned to Others 4" at bounding box center [331, 175] width 106 height 39
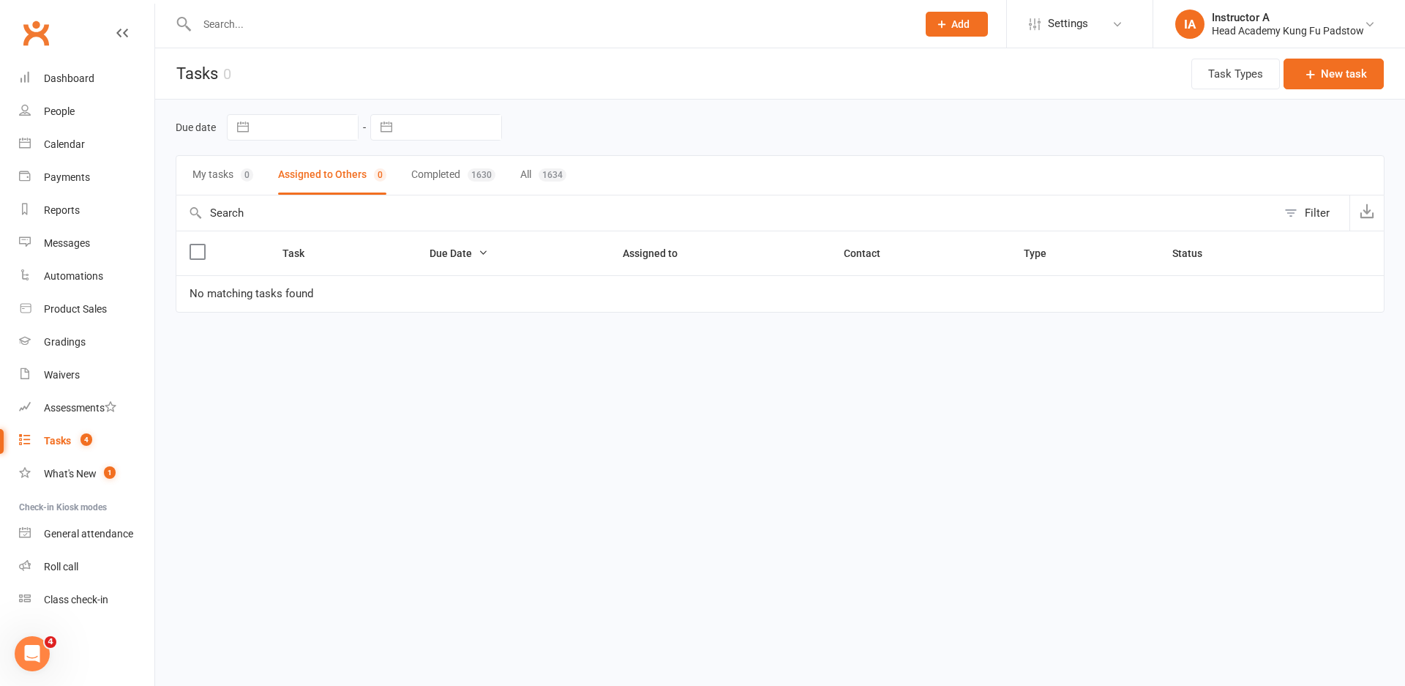
click at [198, 194] on button "My tasks 0" at bounding box center [223, 175] width 61 height 39
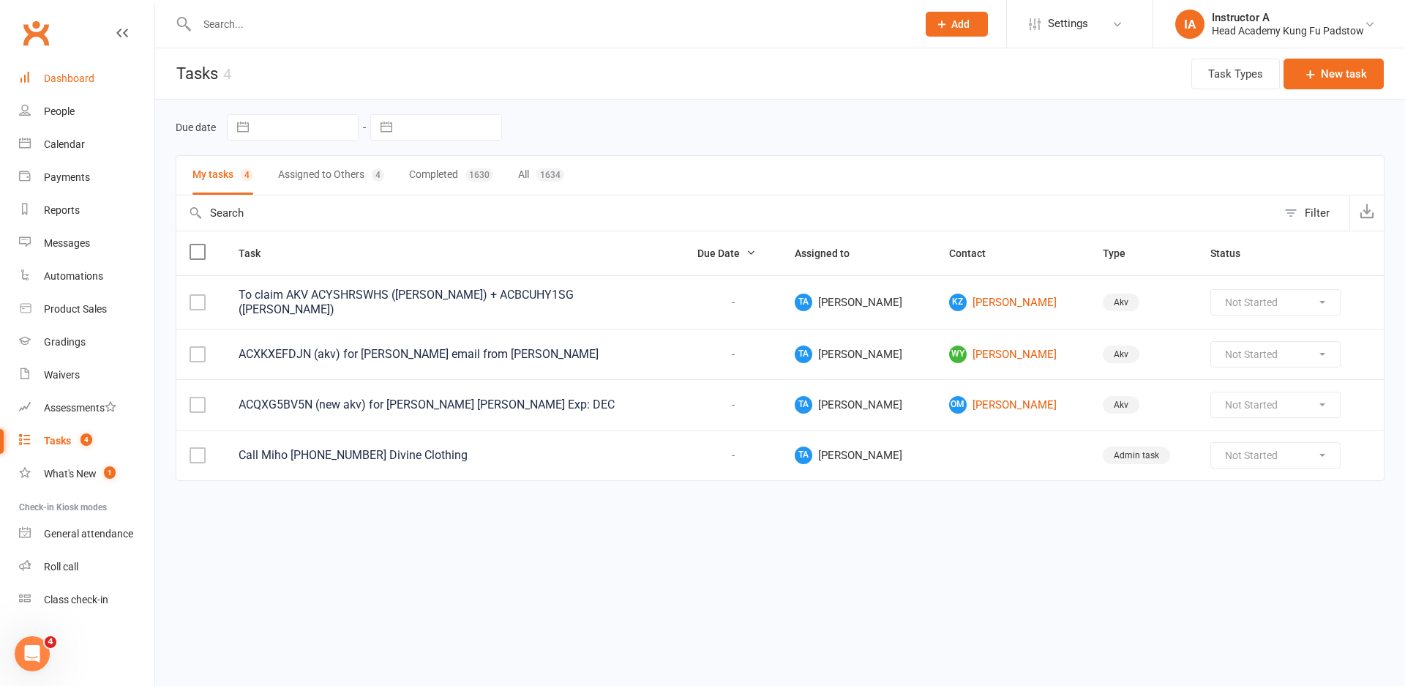
click at [38, 84] on link "Dashboard" at bounding box center [86, 78] width 135 height 33
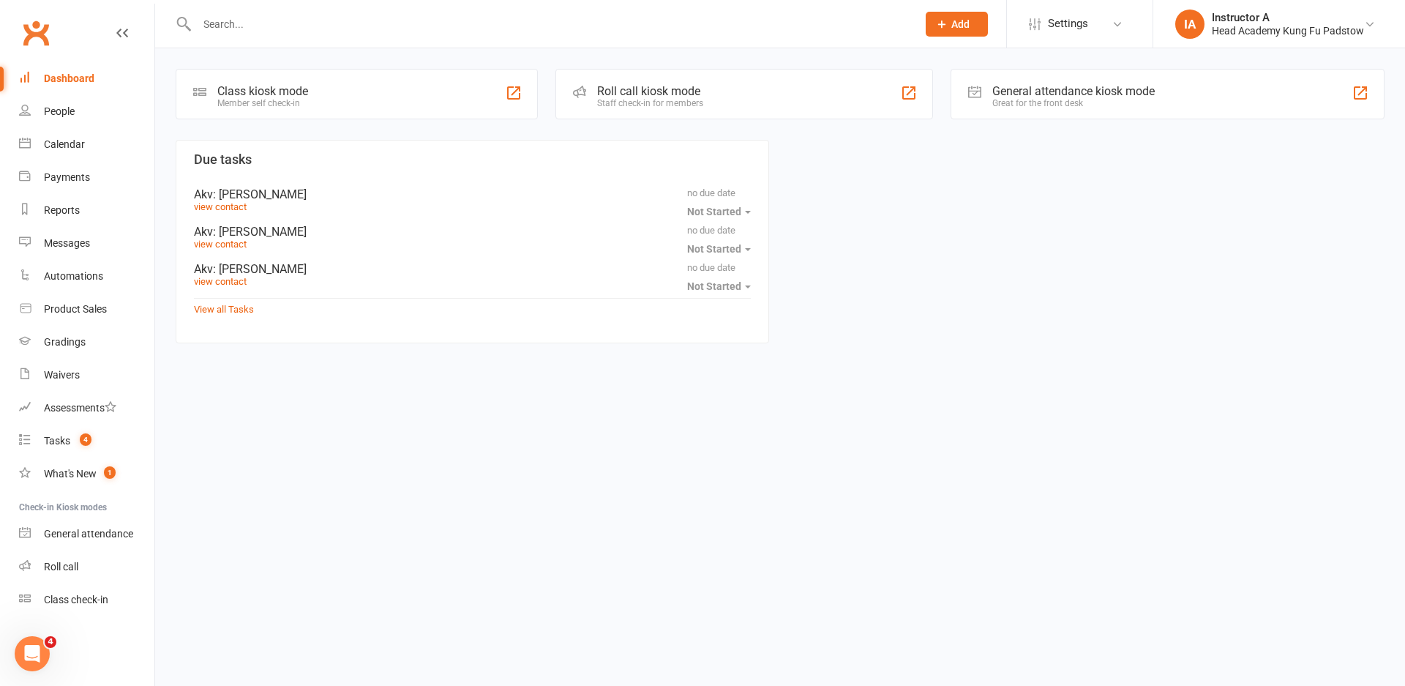
drag, startPoint x: 541, startPoint y: 25, endPoint x: 536, endPoint y: 32, distance: 8.9
click at [539, 26] on input "text" at bounding box center [550, 24] width 714 height 20
click at [633, 20] on input "text" at bounding box center [550, 24] width 714 height 20
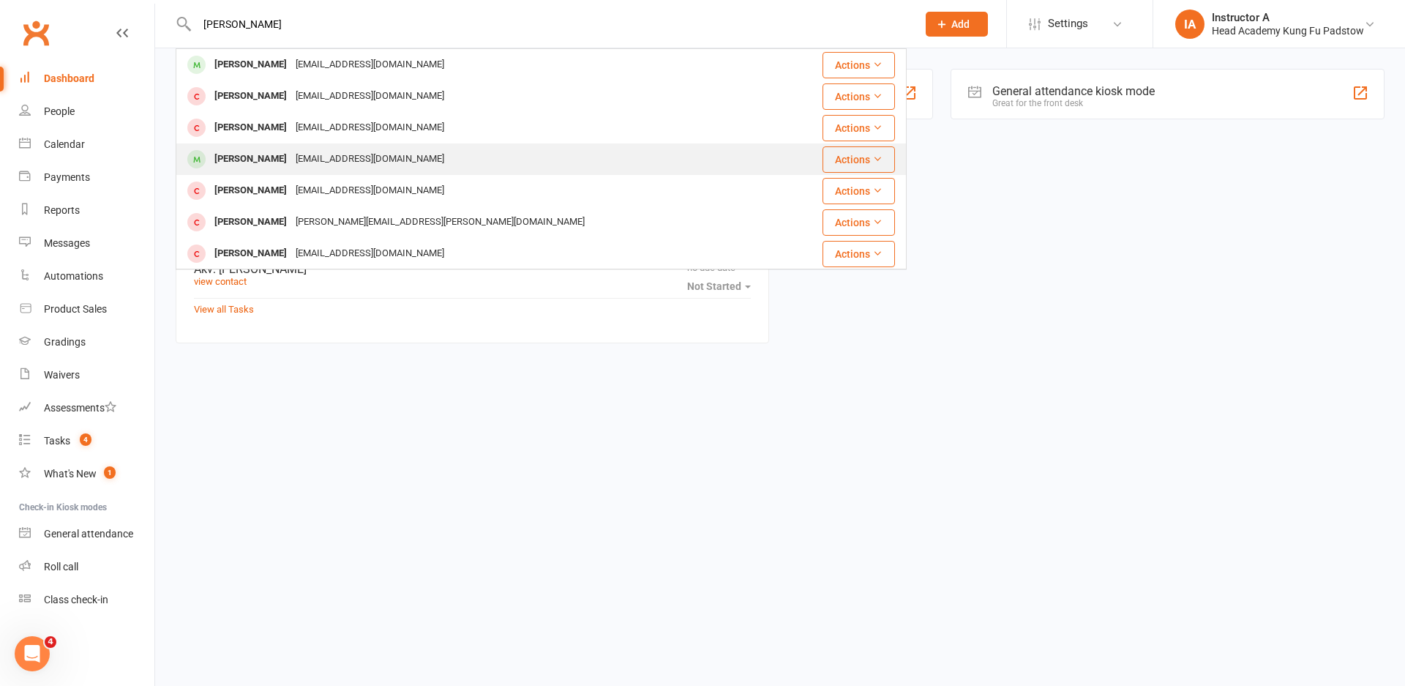
type input "marcus"
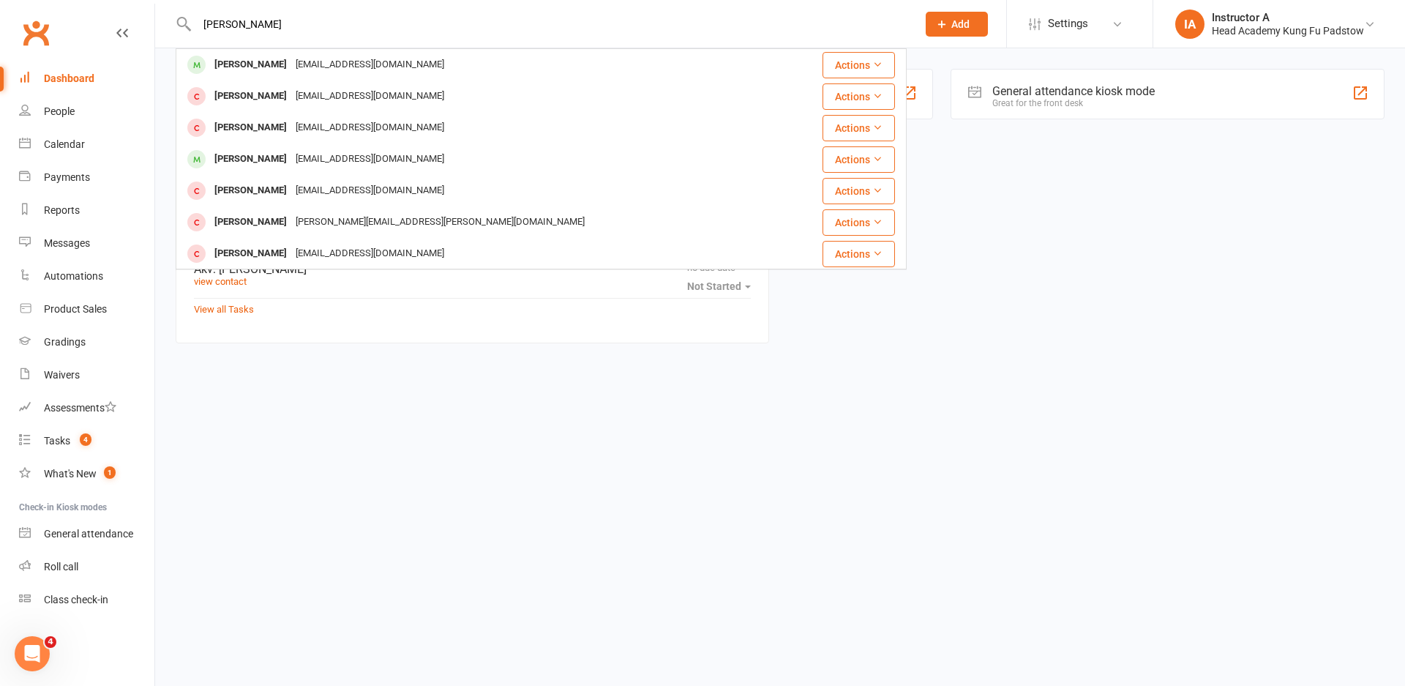
click at [334, 154] on div "darryl_tun@yahoo.com.au" at bounding box center [369, 159] width 157 height 21
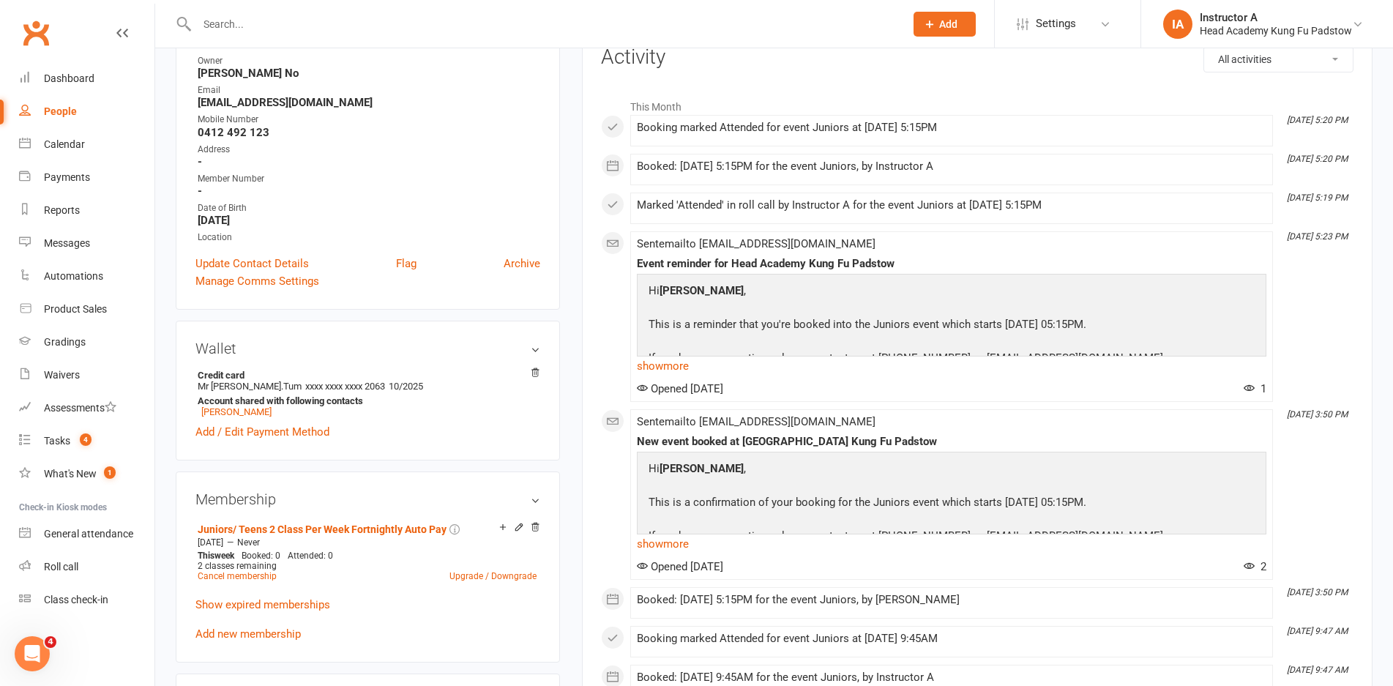
scroll to position [439, 0]
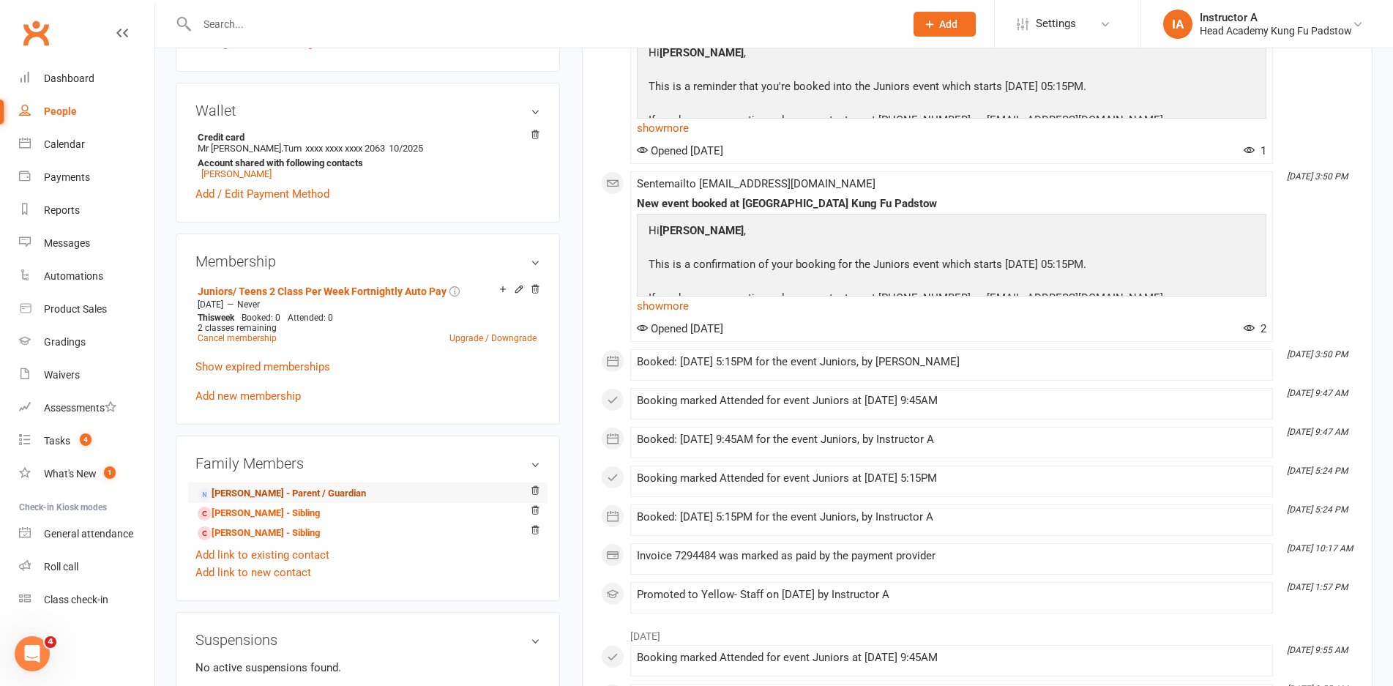
click at [223, 495] on link "Darryl Tun - Parent / Guardian" at bounding box center [282, 493] width 168 height 15
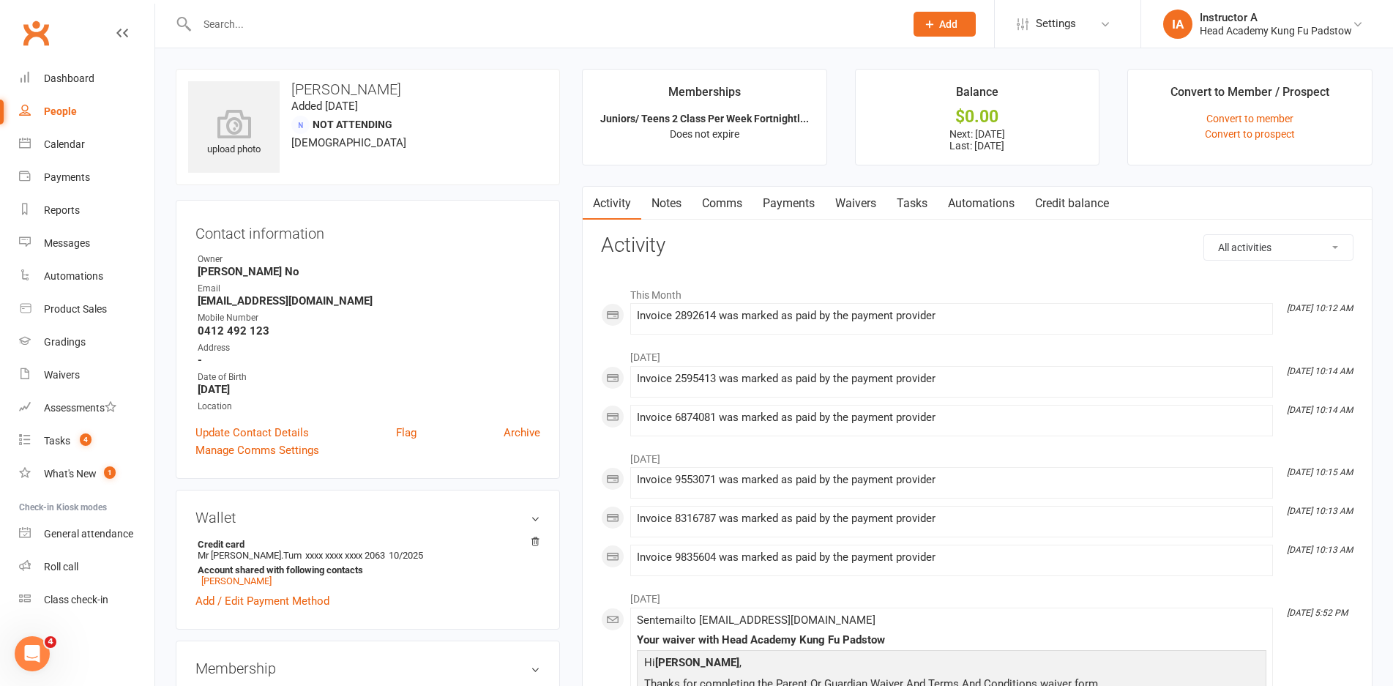
click at [777, 200] on link "Payments" at bounding box center [788, 204] width 72 height 34
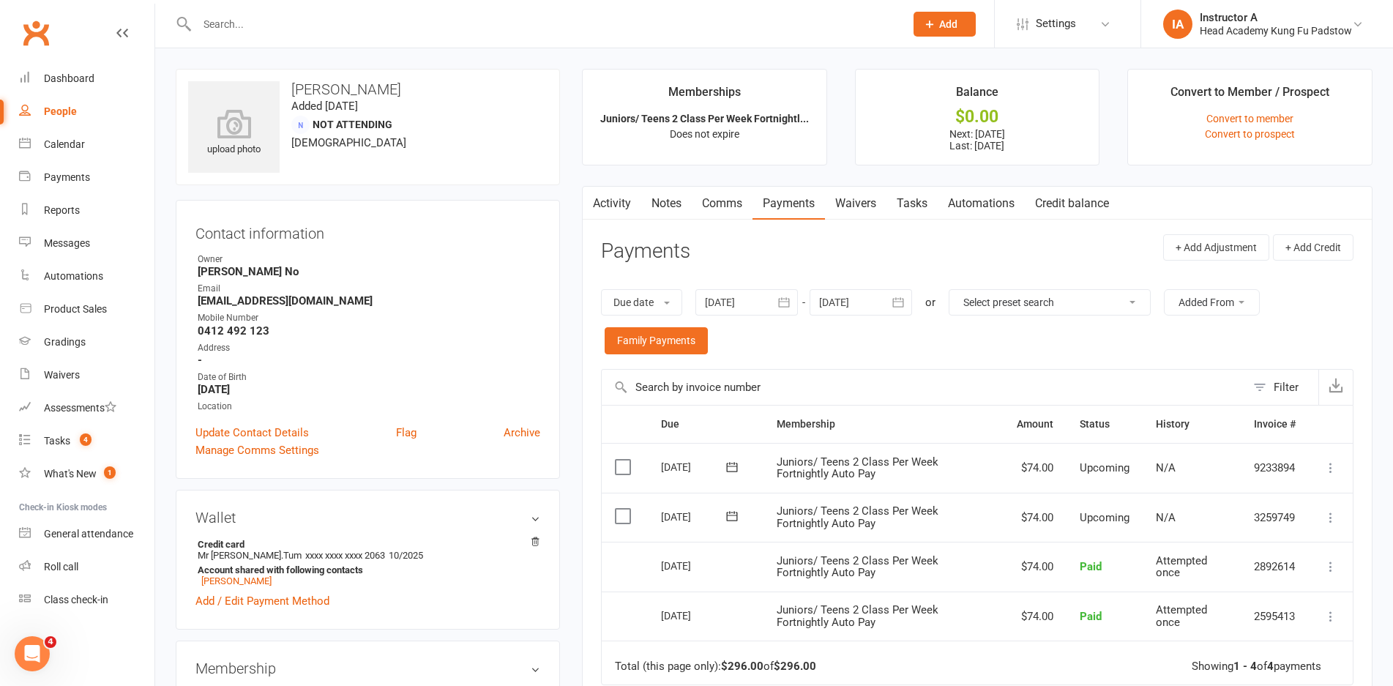
click at [740, 196] on link "Comms" at bounding box center [722, 204] width 61 height 34
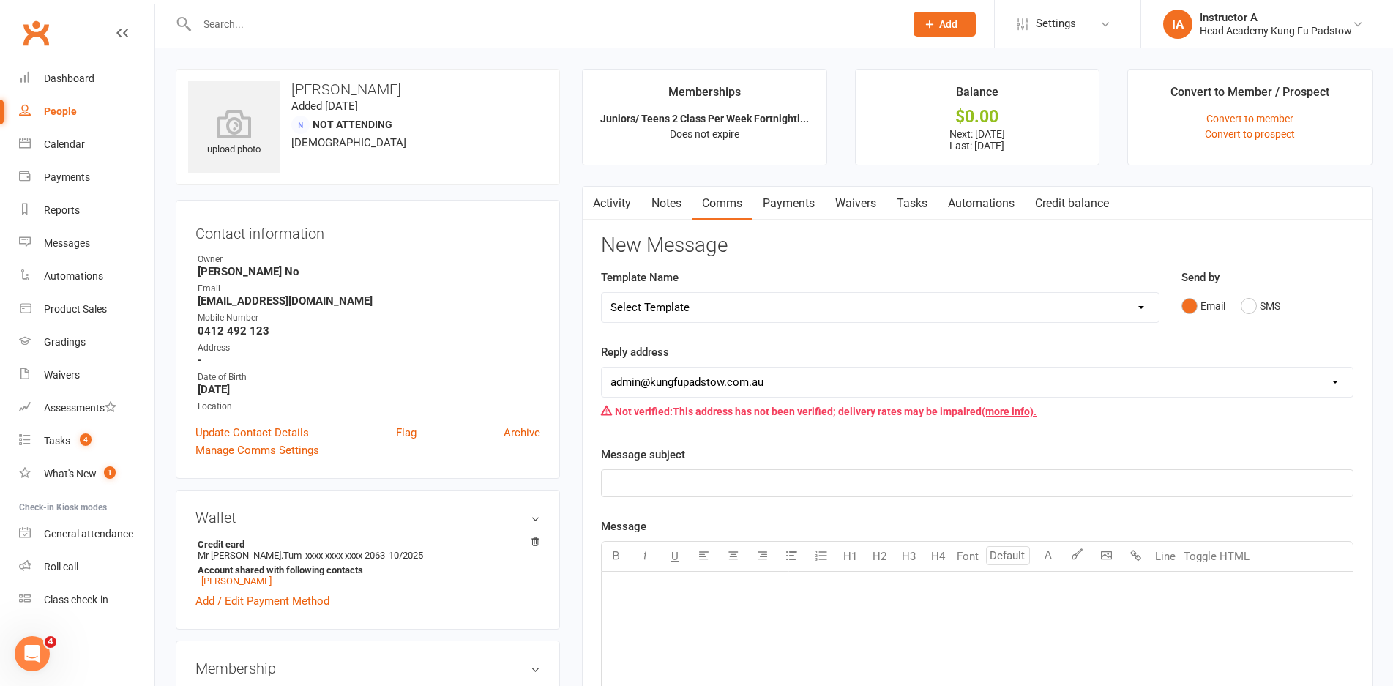
click at [761, 204] on link "Payments" at bounding box center [788, 204] width 72 height 34
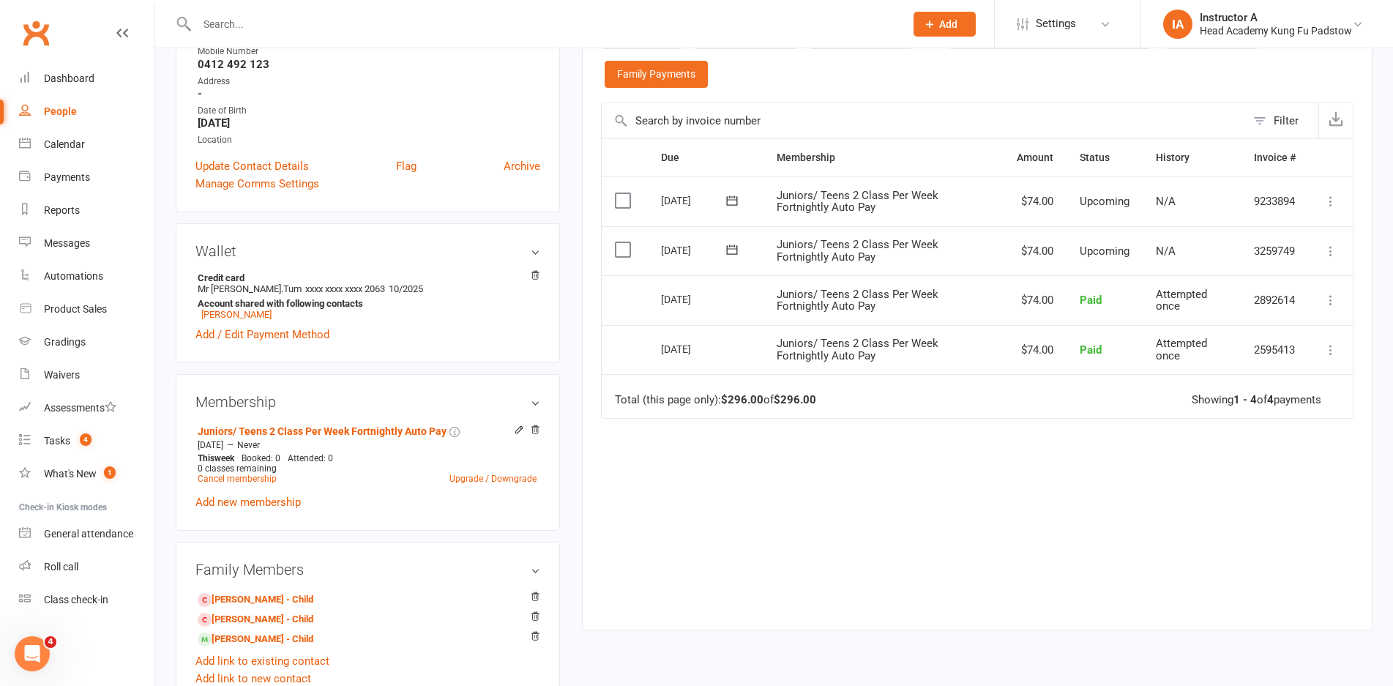
scroll to position [146, 0]
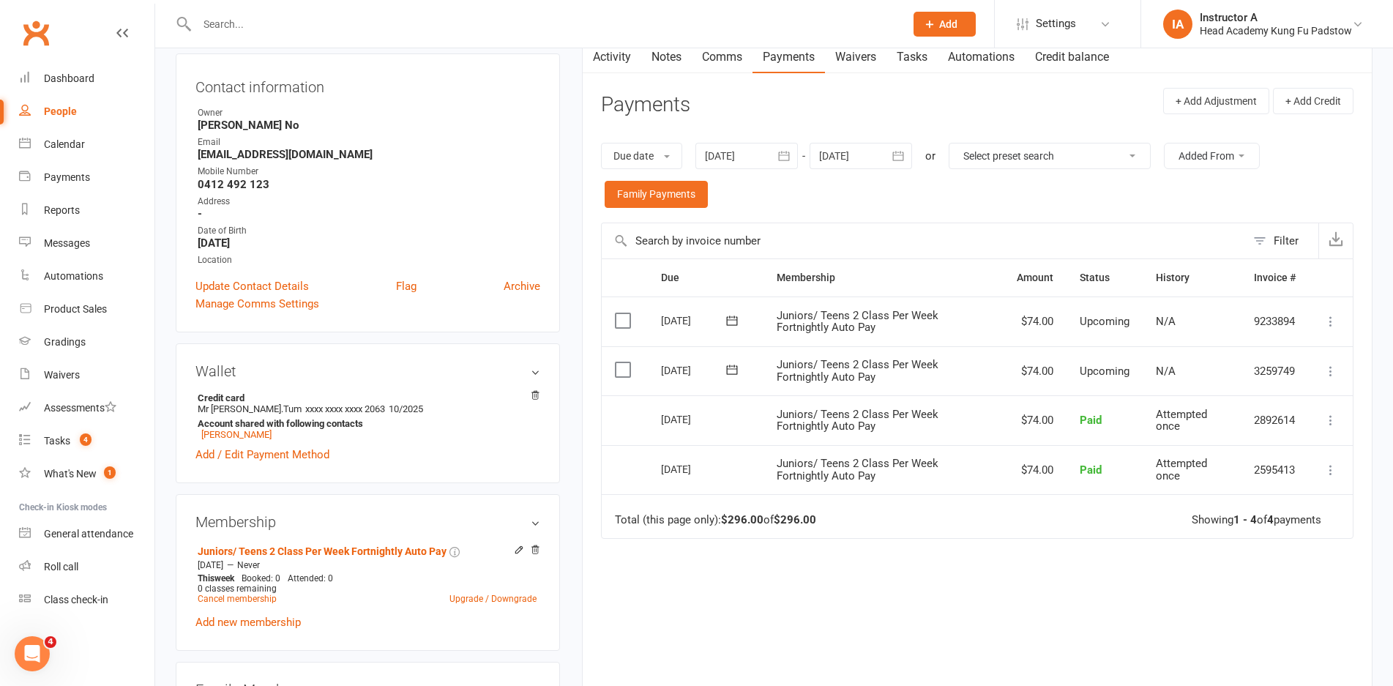
click at [552, 9] on div at bounding box center [535, 24] width 719 height 48
click at [547, 26] on input "text" at bounding box center [544, 24] width 702 height 20
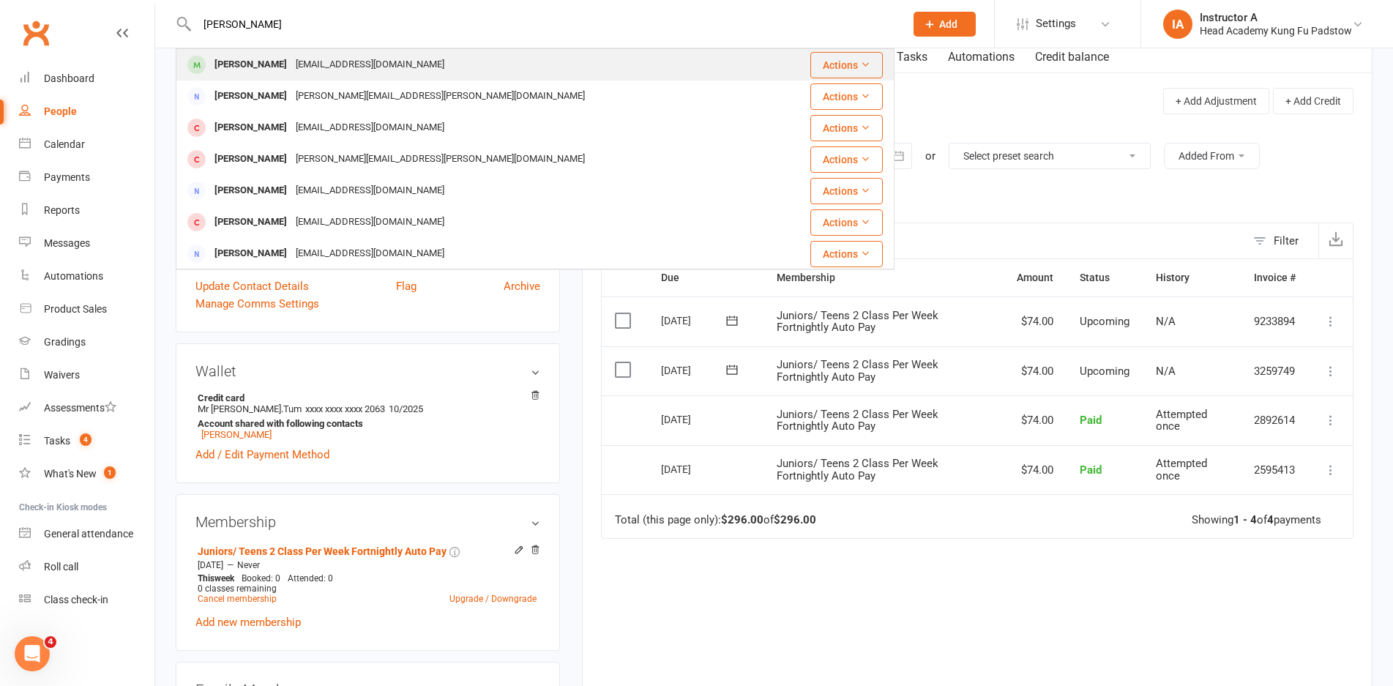
type input "alexis"
click at [321, 73] on div "tbui88@outlook.com" at bounding box center [369, 64] width 157 height 21
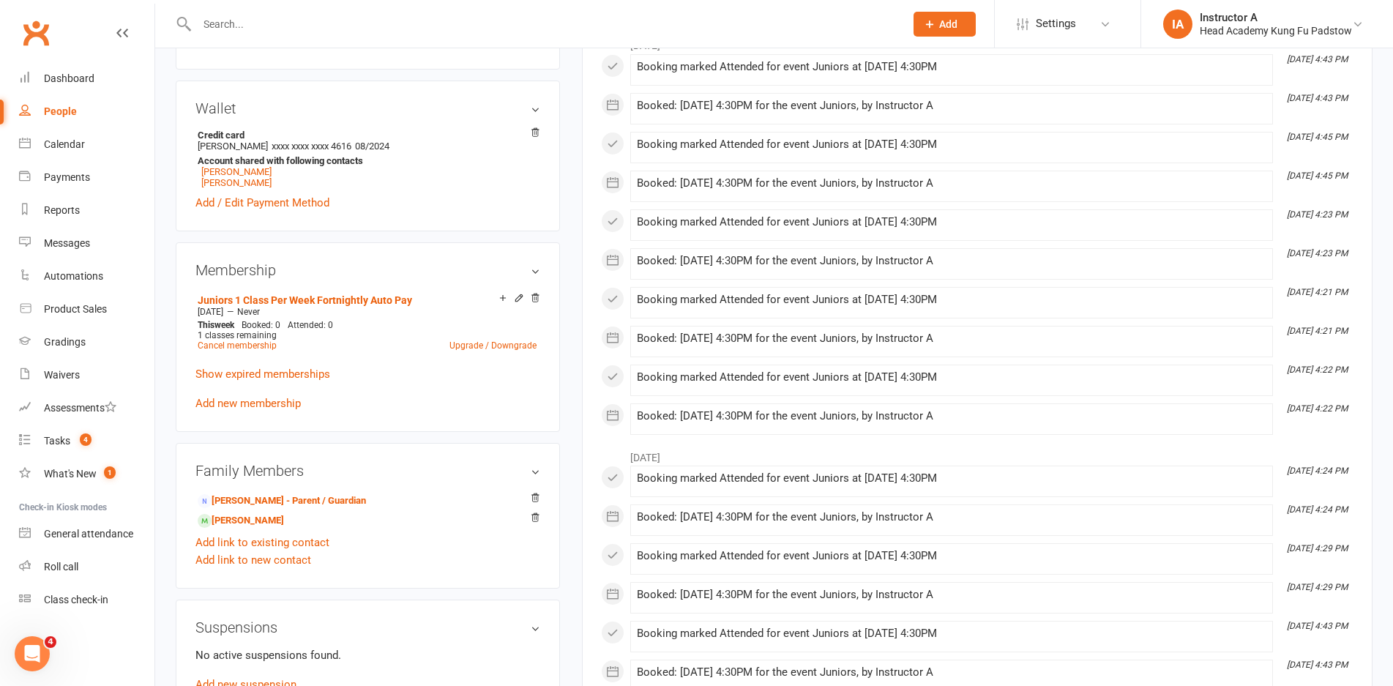
scroll to position [444, 0]
click at [242, 498] on link "Tien Bui - Parent / Guardian" at bounding box center [282, 497] width 168 height 15
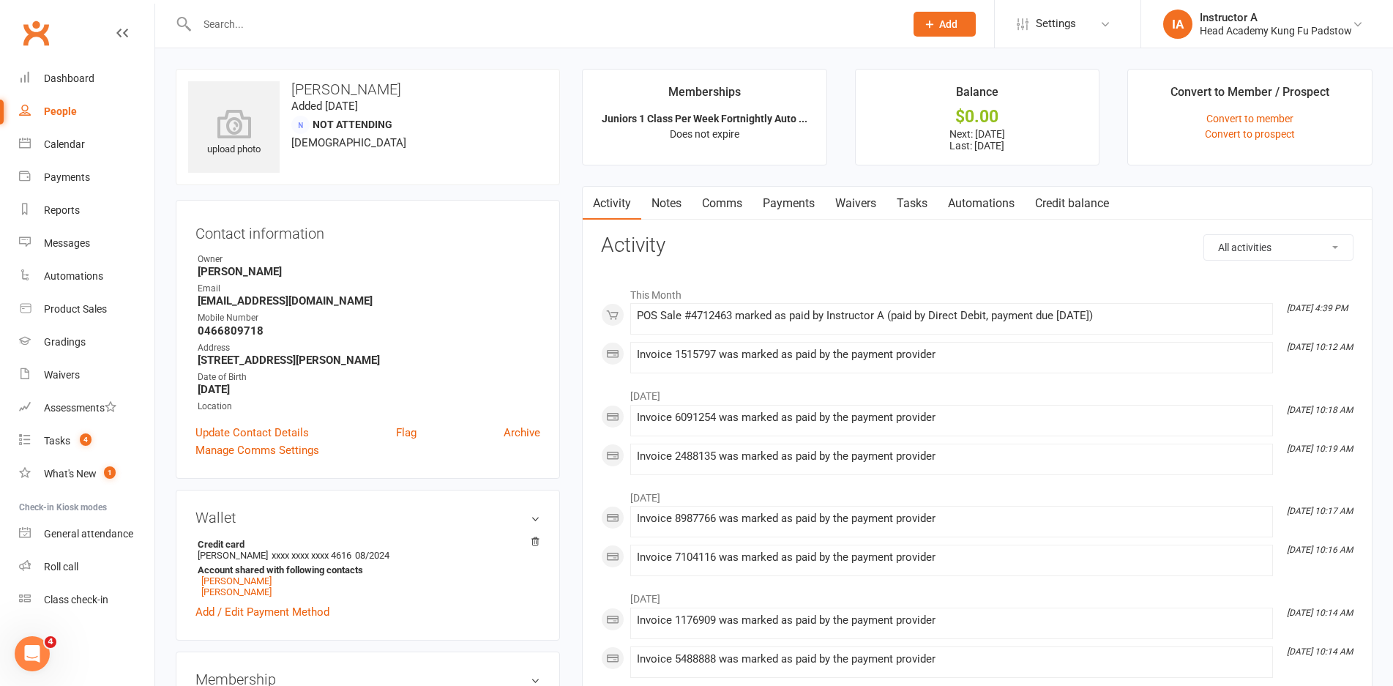
click at [771, 212] on link "Payments" at bounding box center [788, 204] width 72 height 34
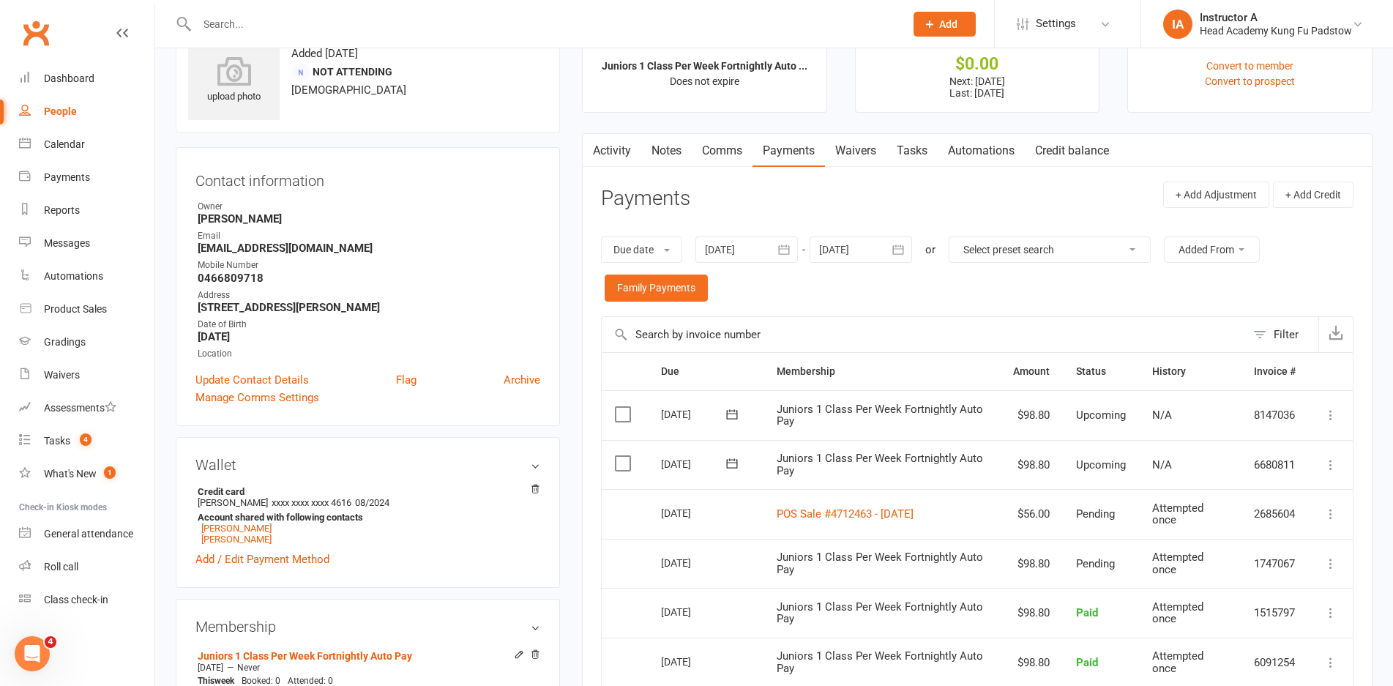
scroll to position [146, 0]
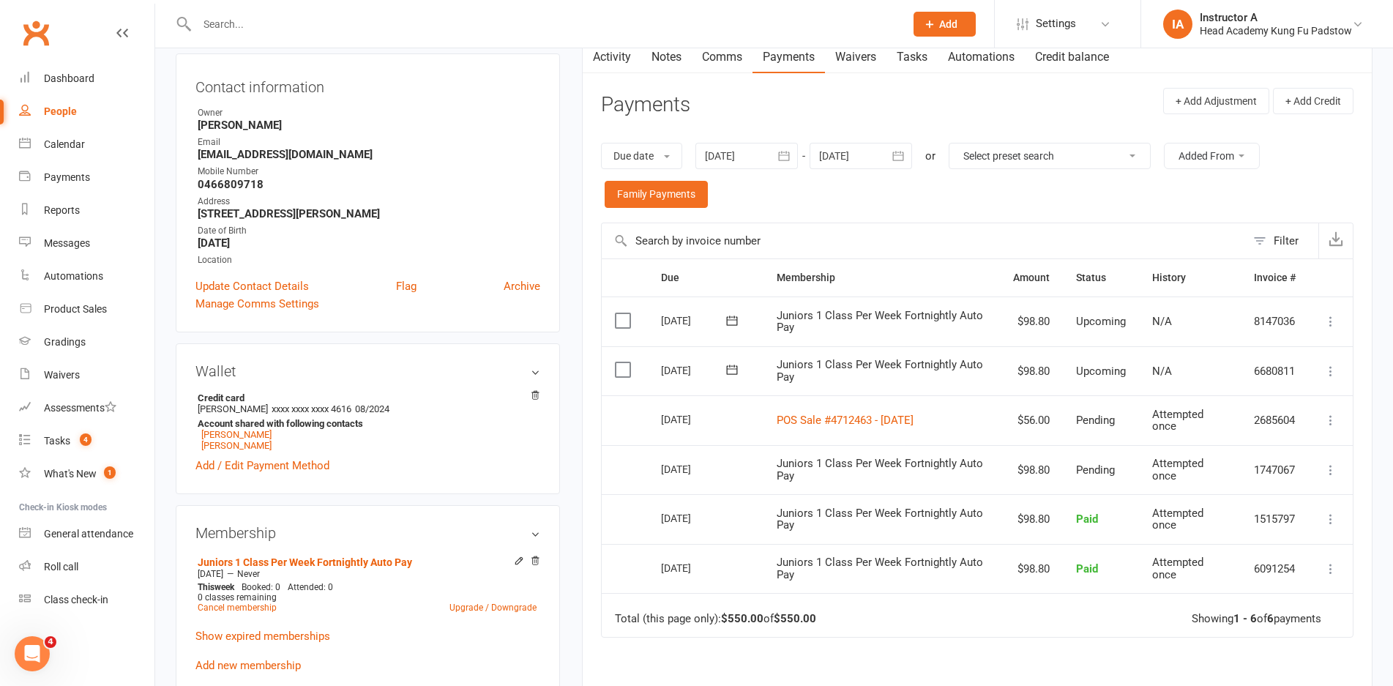
click at [1328, 473] on icon at bounding box center [1330, 470] width 15 height 15
click at [623, 476] on td "Select this" at bounding box center [625, 470] width 46 height 50
click at [68, 77] on div "Dashboard" at bounding box center [69, 78] width 51 height 12
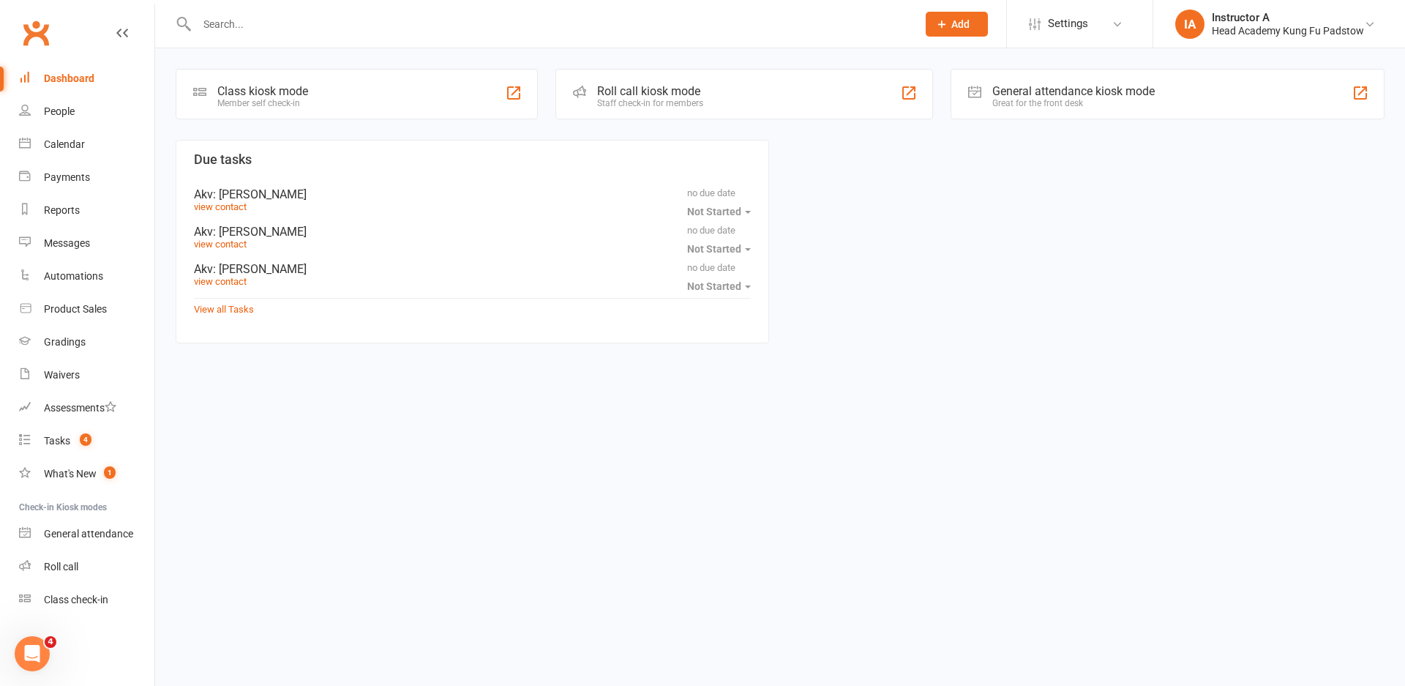
click at [442, 10] on div at bounding box center [541, 24] width 731 height 48
click at [442, 27] on input "text" at bounding box center [550, 24] width 714 height 20
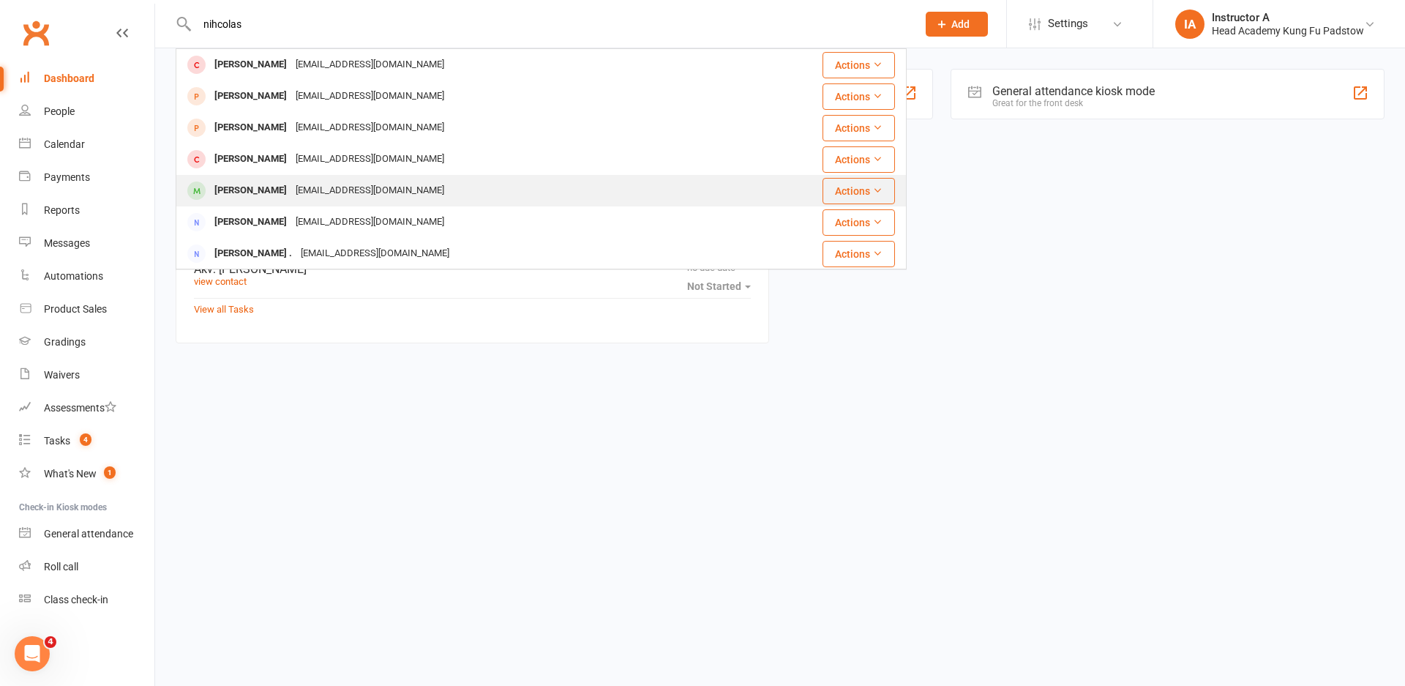
type input "nihcolas"
click at [220, 189] on div "[PERSON_NAME]" at bounding box center [250, 190] width 81 height 21
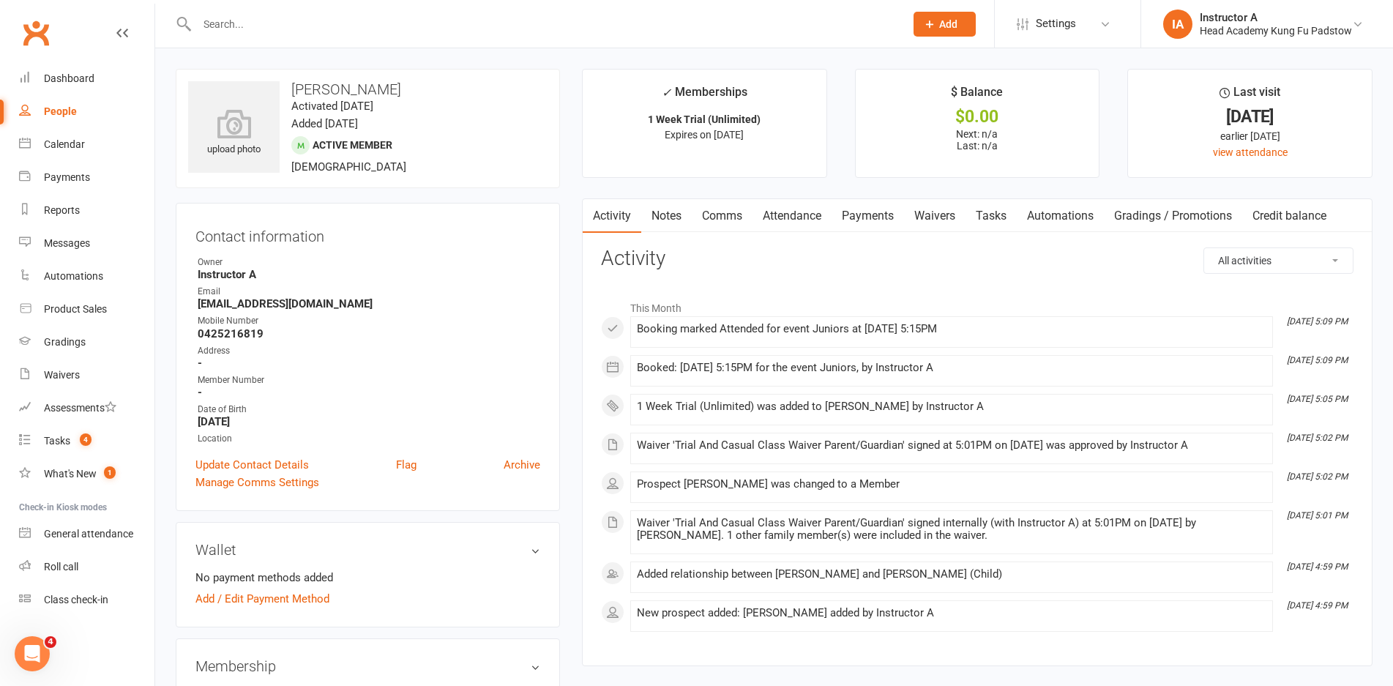
click at [796, 210] on link "Attendance" at bounding box center [791, 216] width 79 height 34
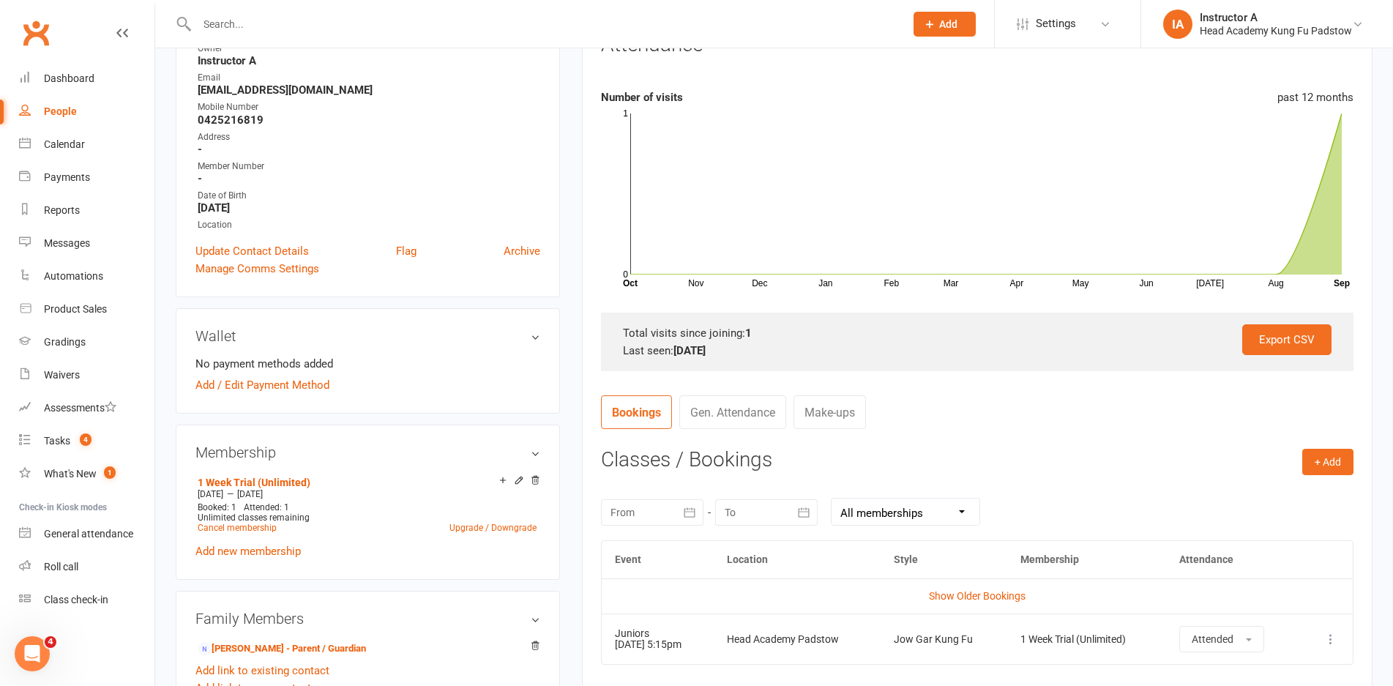
scroll to position [220, 0]
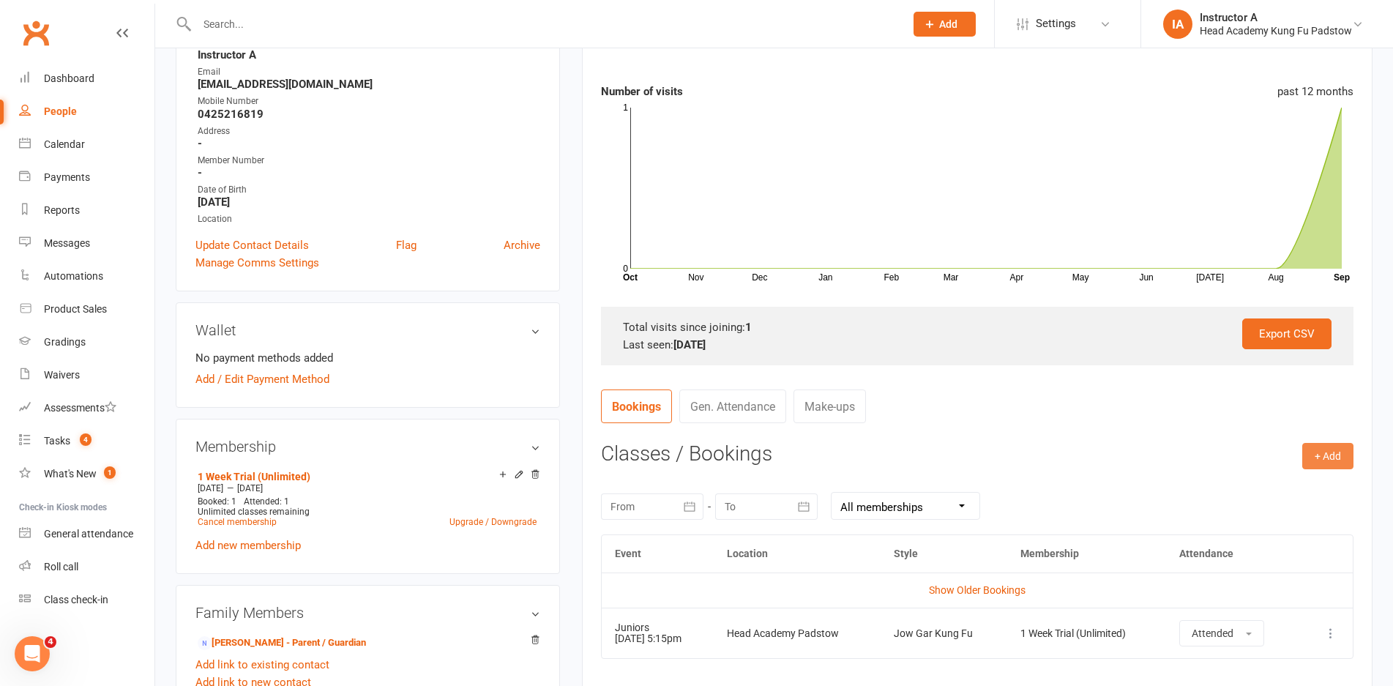
click at [1336, 461] on button "+ Add" at bounding box center [1327, 456] width 51 height 26
click at [1244, 478] on link "Book Event" at bounding box center [1280, 488] width 145 height 29
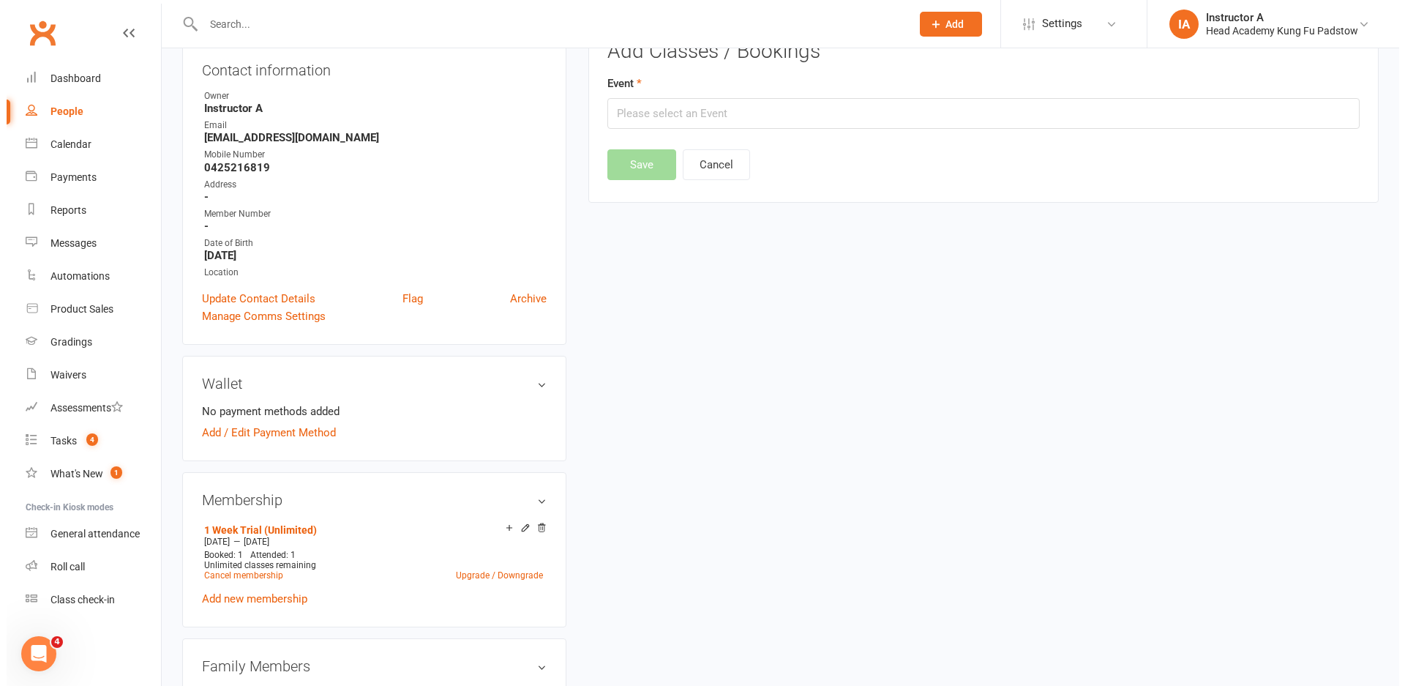
scroll to position [125, 0]
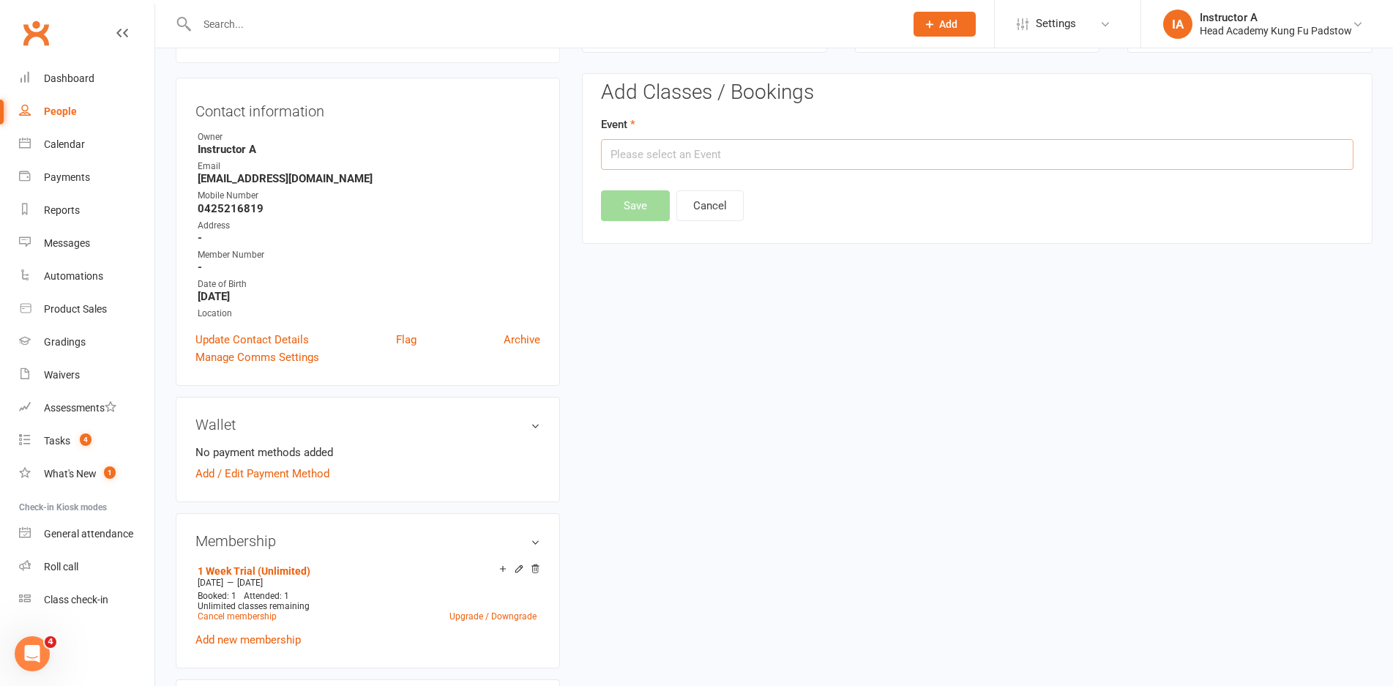
click at [758, 163] on input "text" at bounding box center [977, 154] width 752 height 31
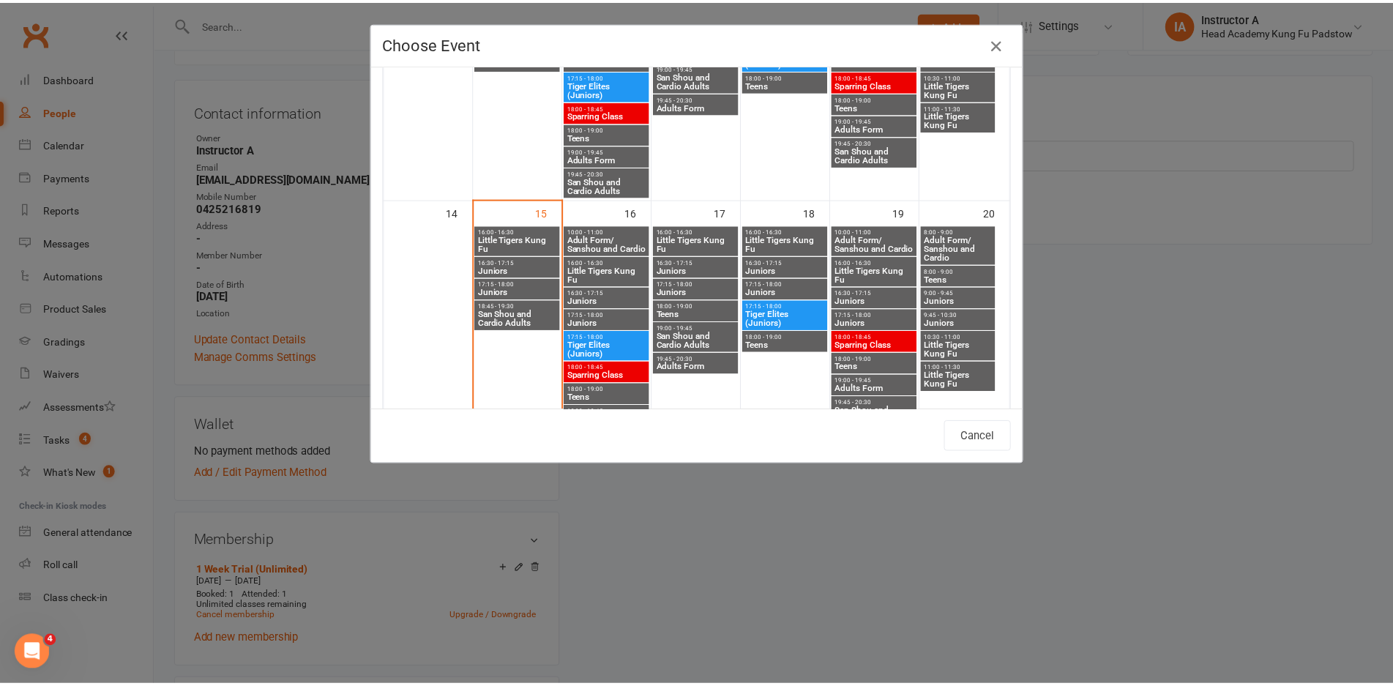
scroll to position [512, 0]
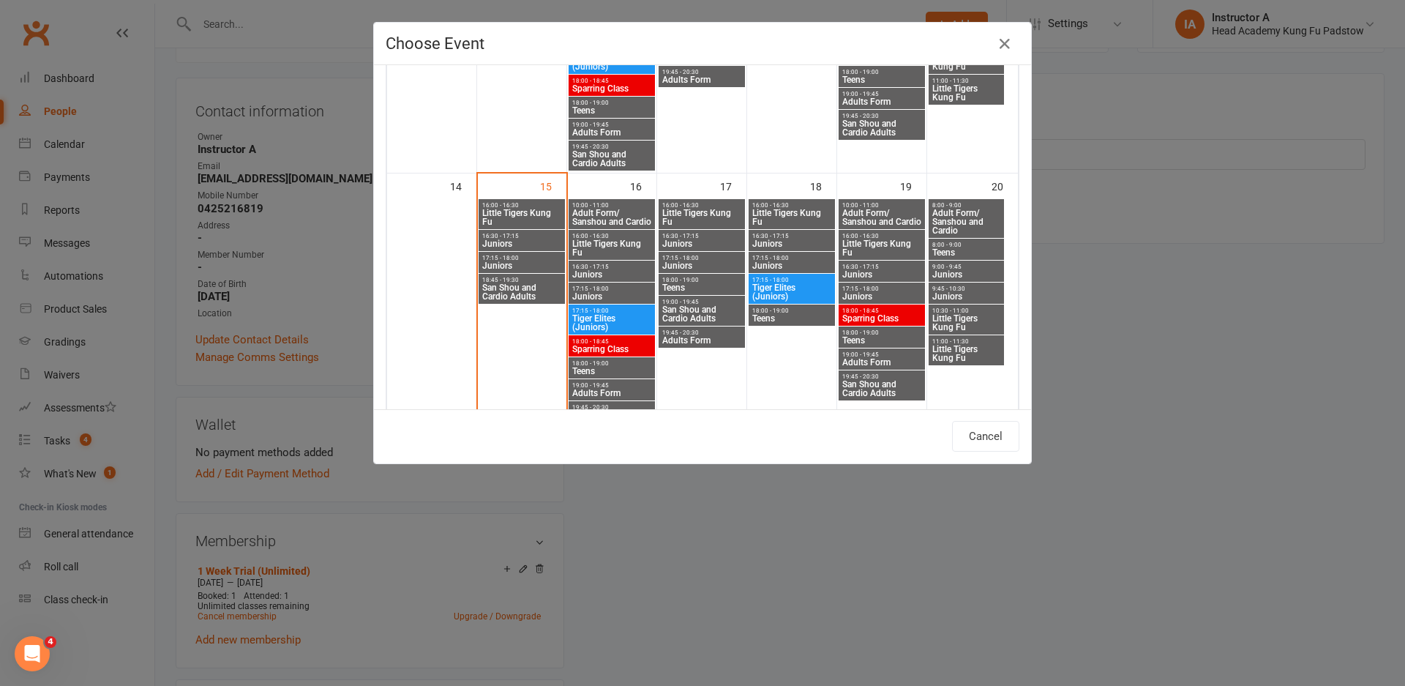
click at [597, 293] on span "Juniors" at bounding box center [612, 296] width 81 height 9
type input "Juniors - Sep 16, 2025 5:15:00 PM"
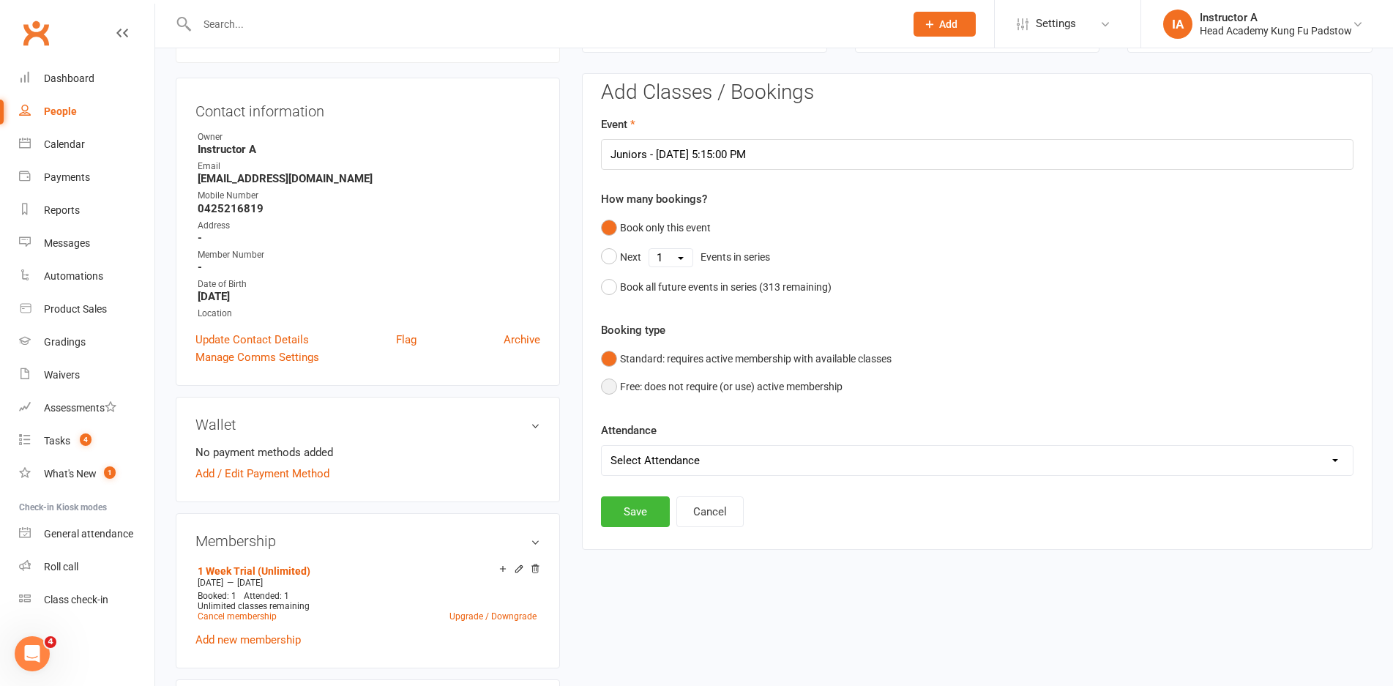
click at [668, 389] on button "Free: does not require (or use) active membership" at bounding box center [722, 387] width 242 height 28
click at [639, 352] on button "Standard: requires active membership with available classes" at bounding box center [746, 359] width 291 height 28
click at [644, 515] on button "Save" at bounding box center [635, 511] width 69 height 31
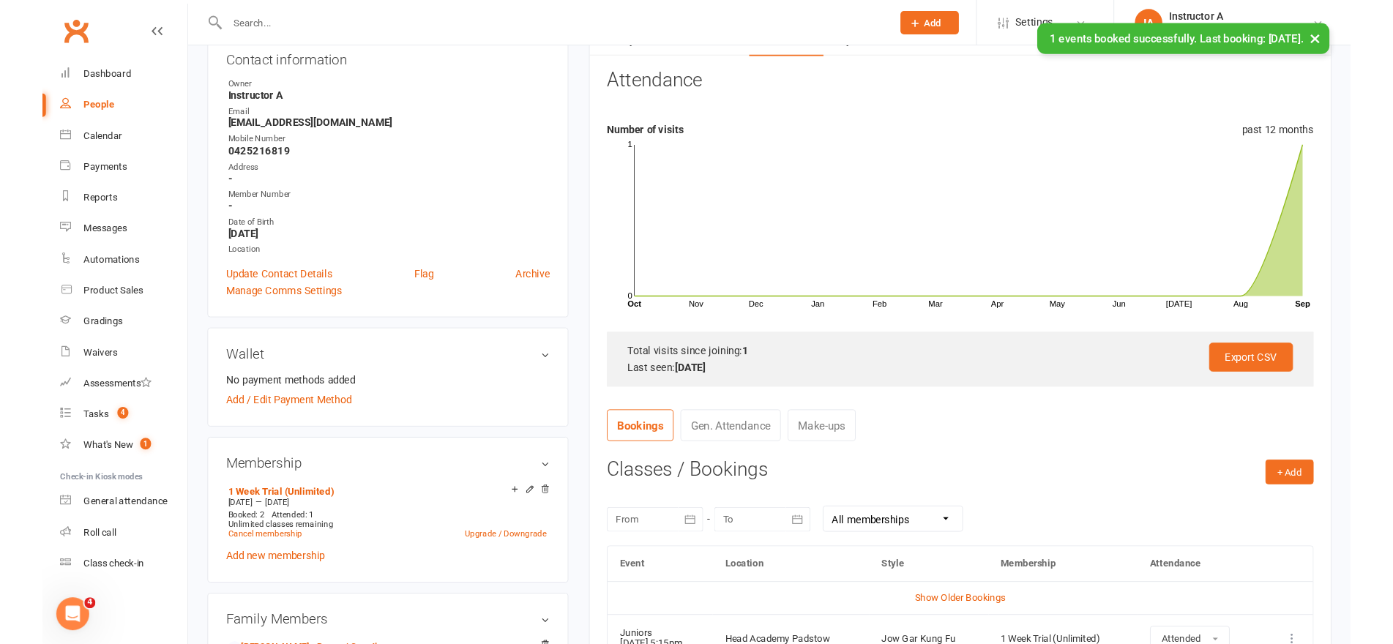
scroll to position [198, 0]
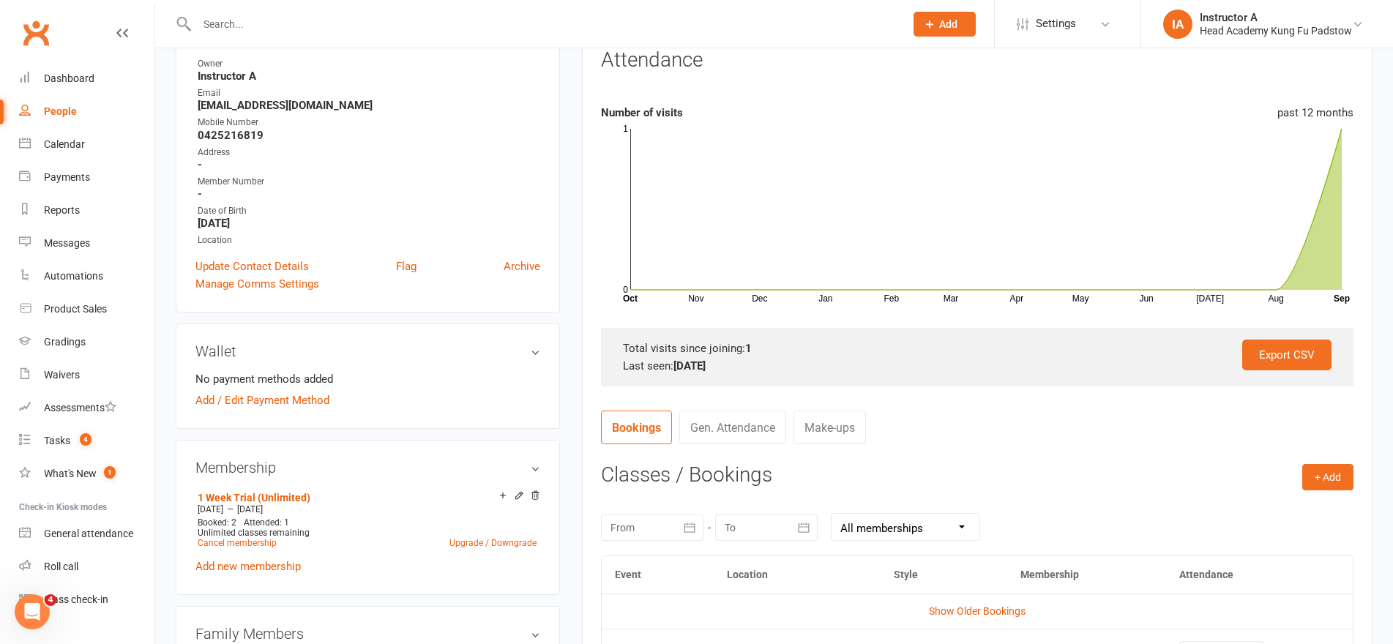
click at [486, 31] on input "text" at bounding box center [544, 24] width 702 height 20
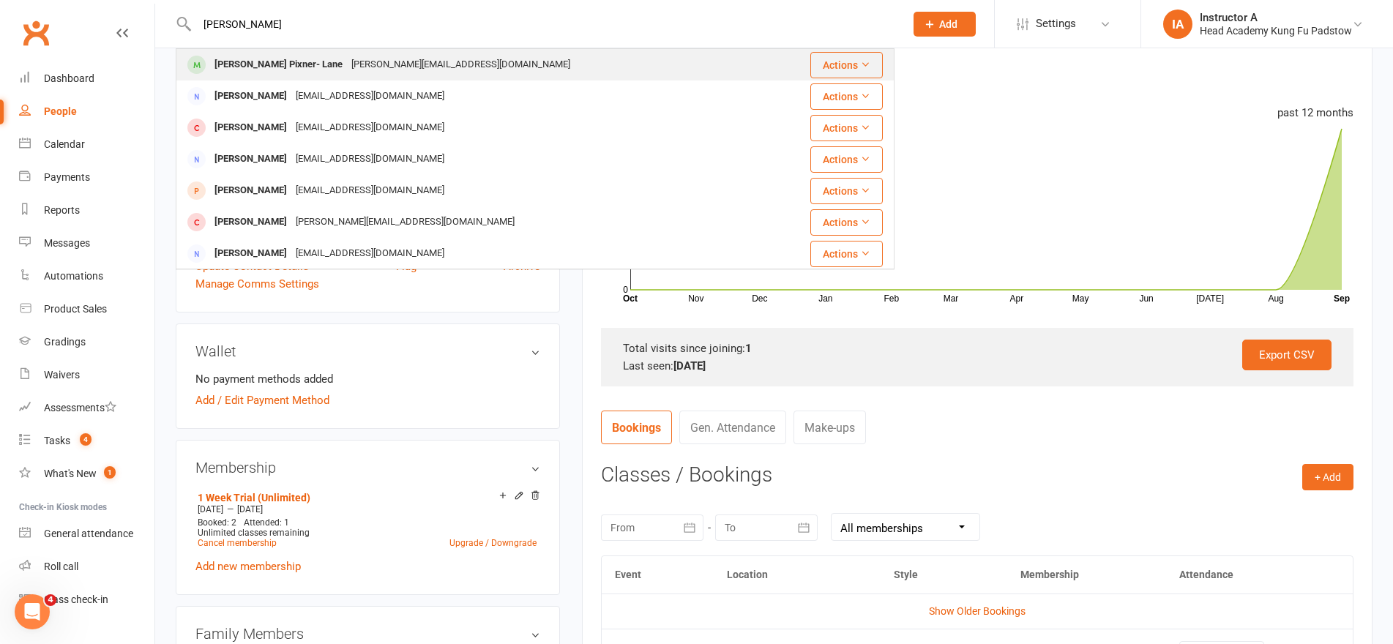
type input "hendrix"
click at [444, 67] on div "Hendrix Pixner- Lane tania@cthk.au" at bounding box center [473, 65] width 592 height 30
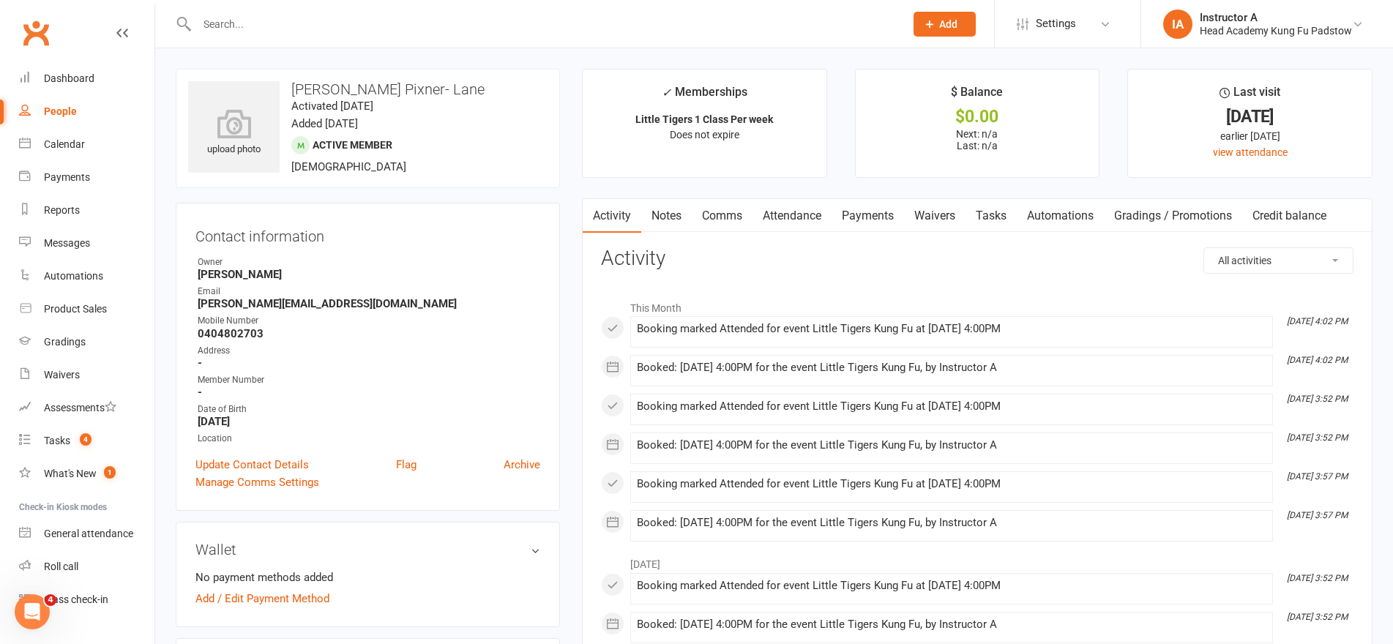
click at [362, 15] on input "text" at bounding box center [544, 24] width 702 height 20
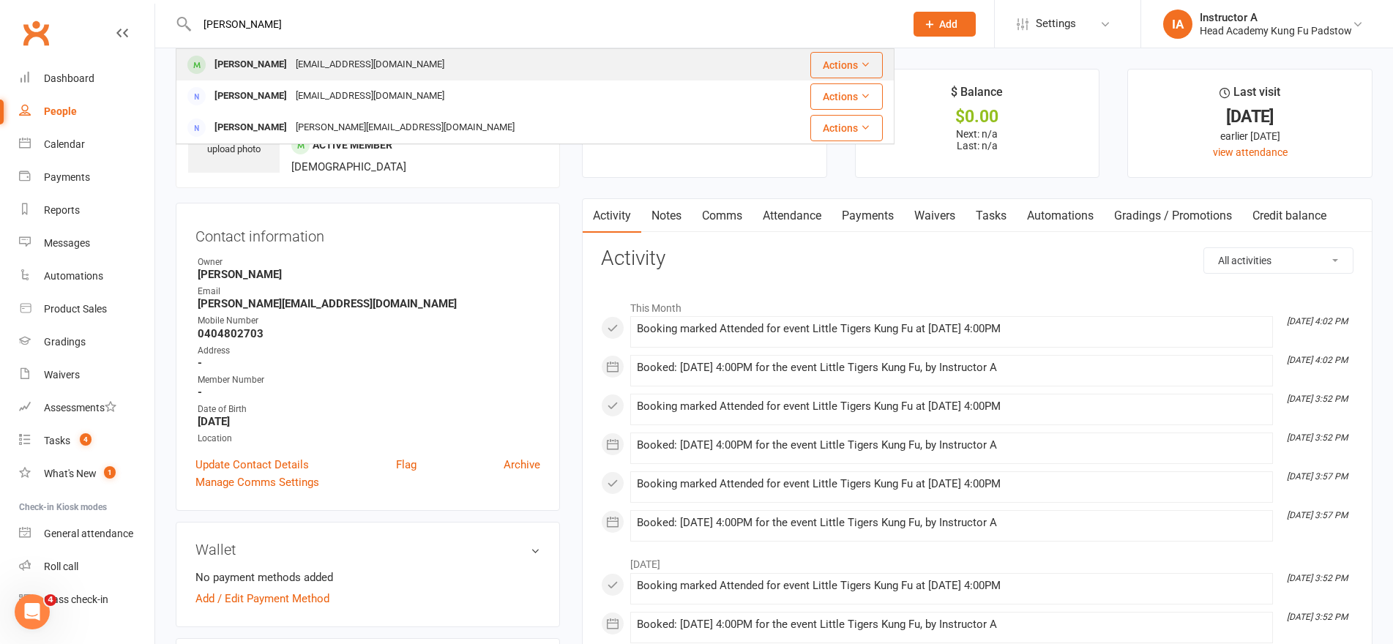
type input "tate"
click at [342, 68] on div "akingushaw@gmail.com" at bounding box center [369, 64] width 157 height 21
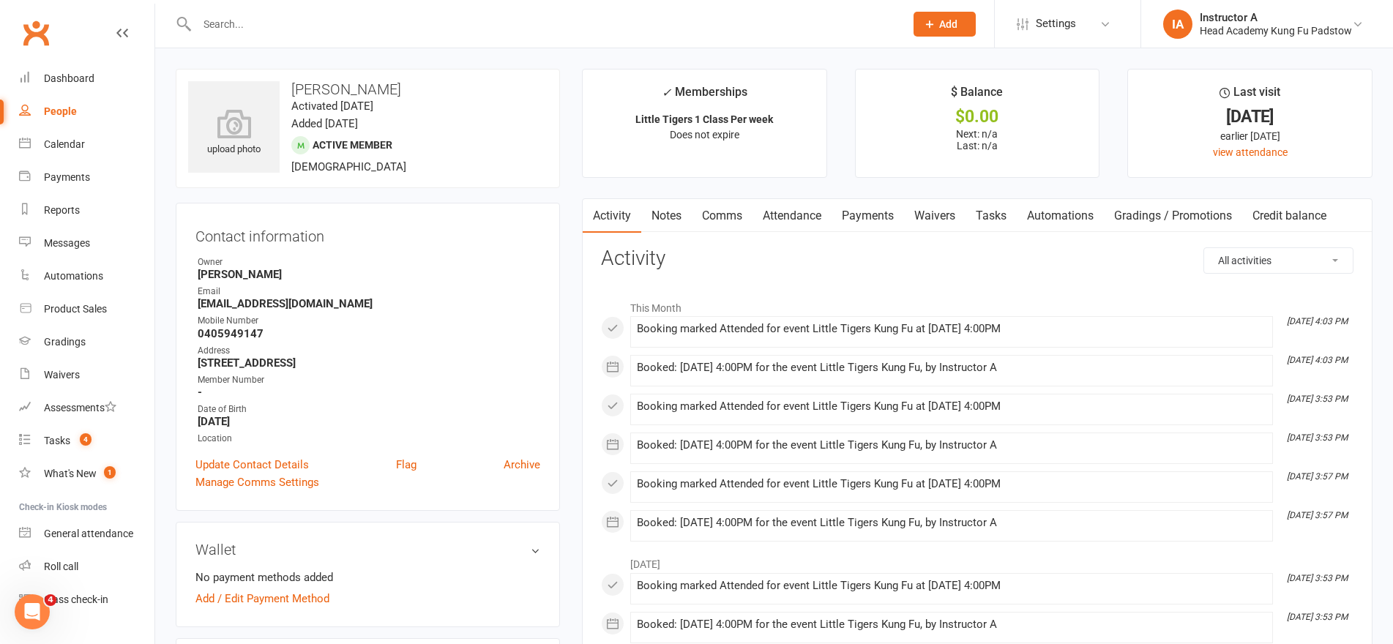
click at [424, 275] on strong "Erica D'Ali" at bounding box center [369, 274] width 343 height 13
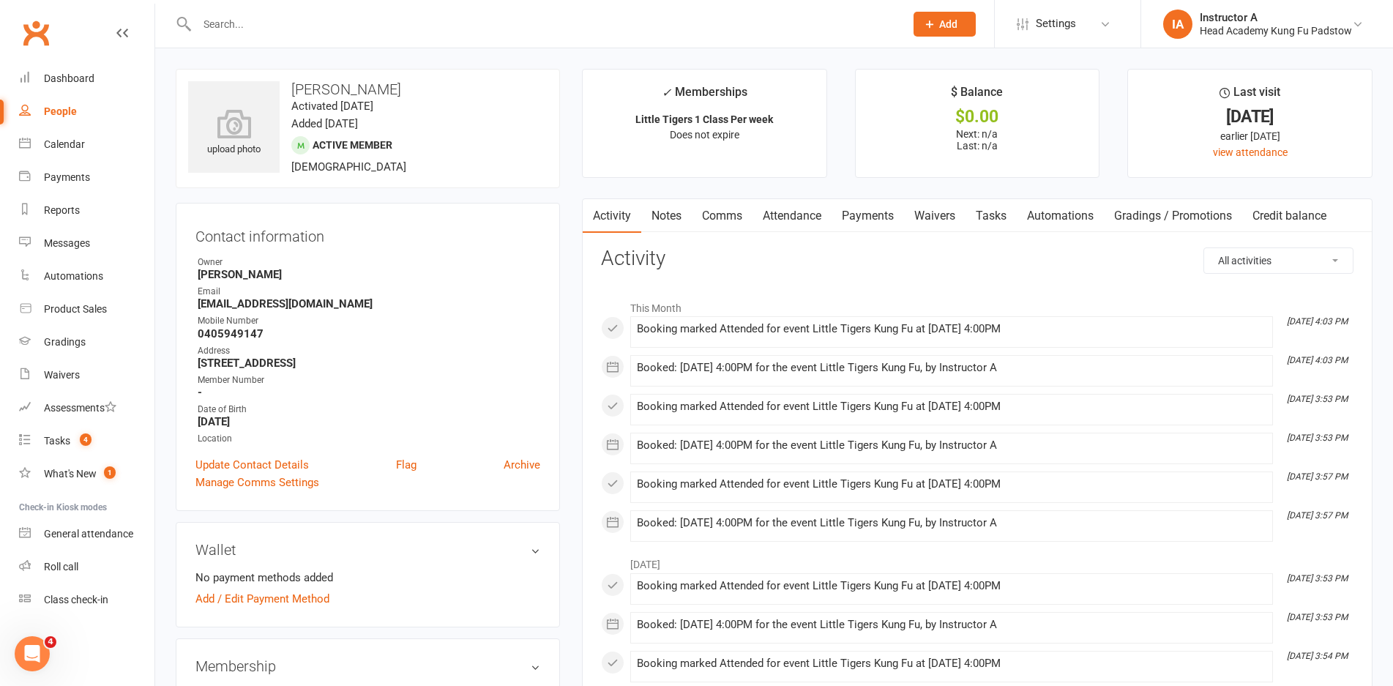
click at [381, 23] on input "text" at bounding box center [544, 24] width 702 height 20
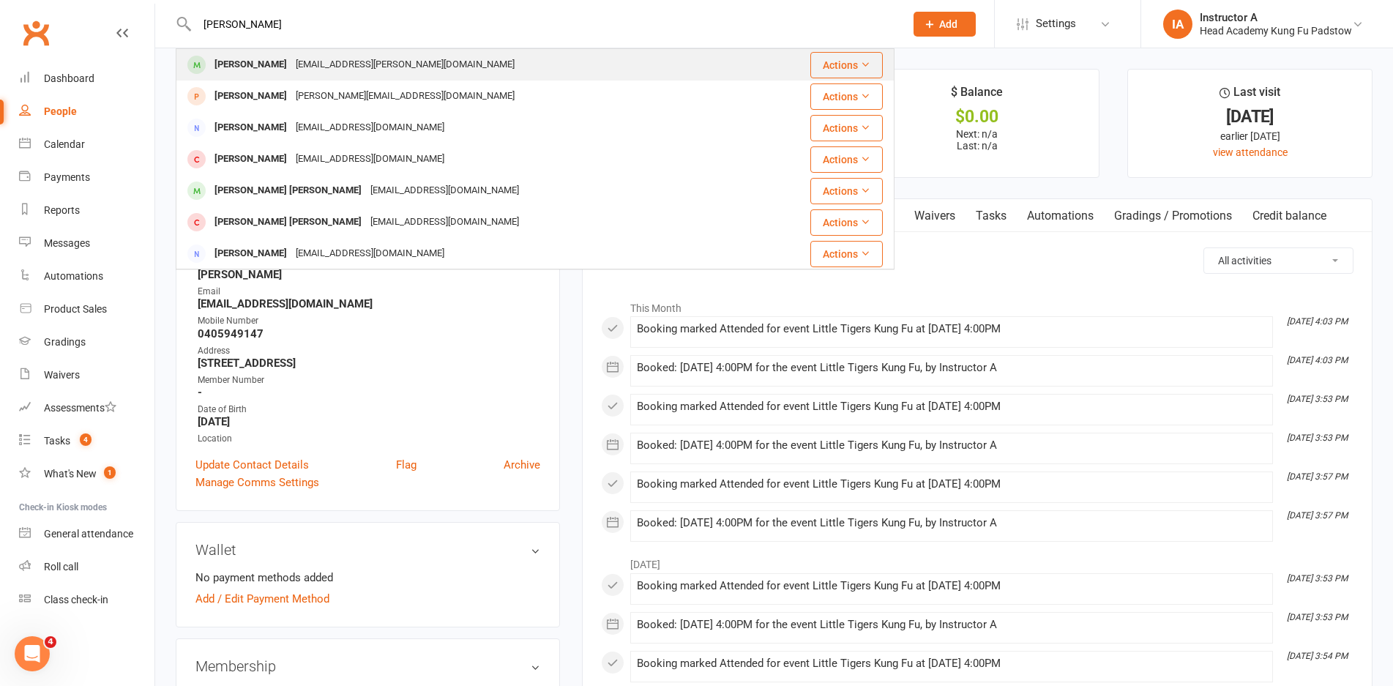
type input "archie"
click at [350, 65] on div "victoria.t.blake@gmail.com" at bounding box center [405, 64] width 228 height 21
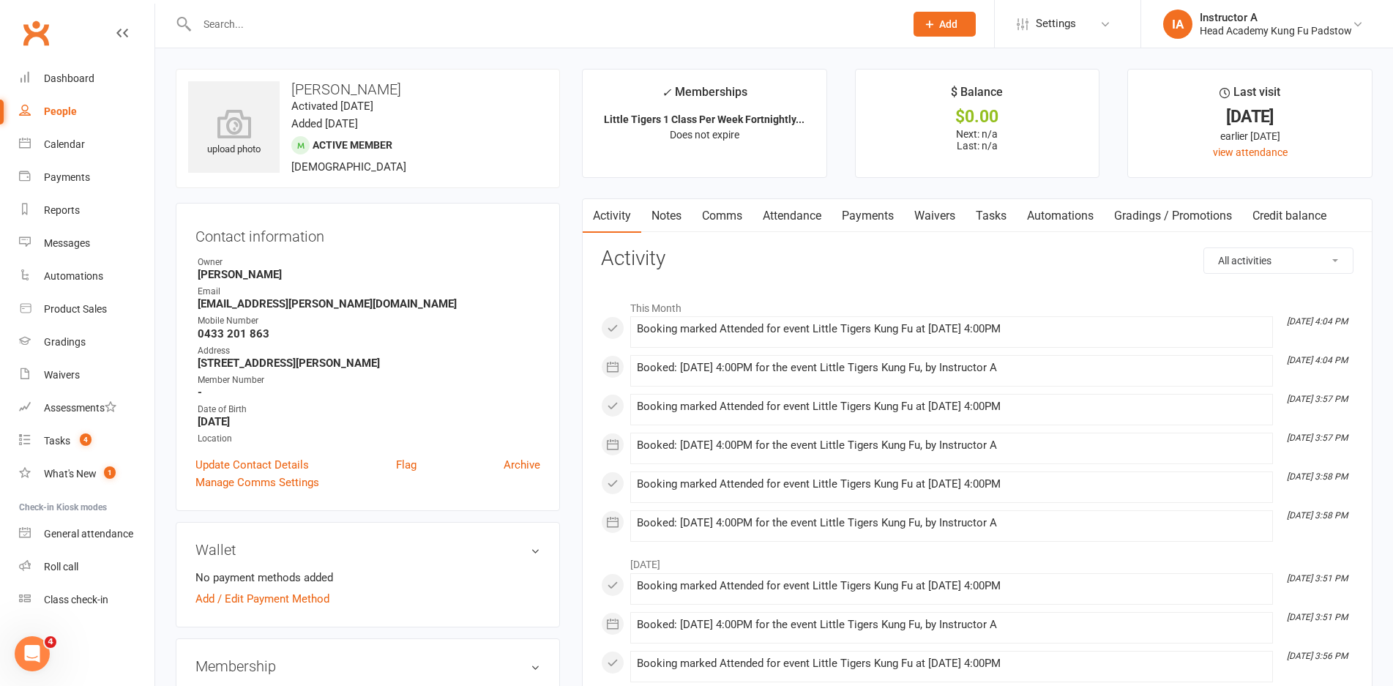
click at [749, 258] on h3 "Activity" at bounding box center [977, 258] width 752 height 23
click at [83, 83] on div "Dashboard" at bounding box center [69, 78] width 51 height 12
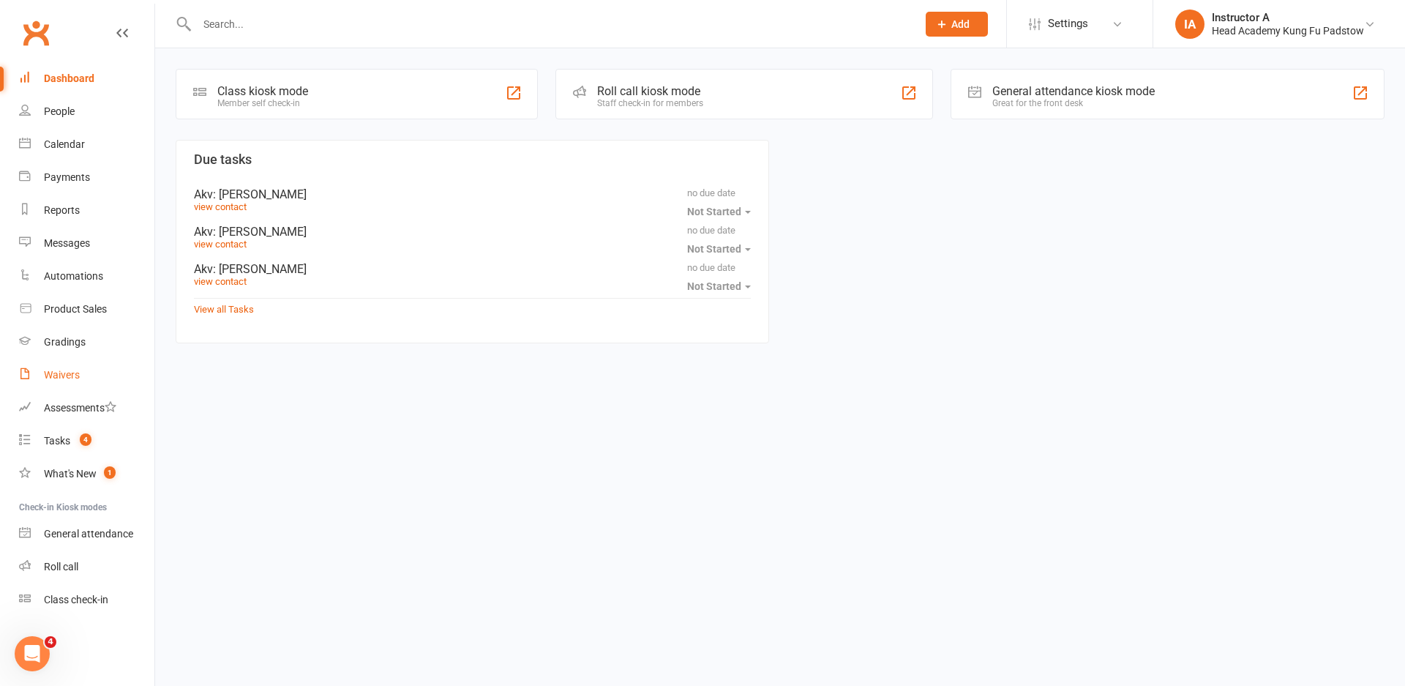
click at [55, 376] on div "Waivers" at bounding box center [62, 375] width 36 height 12
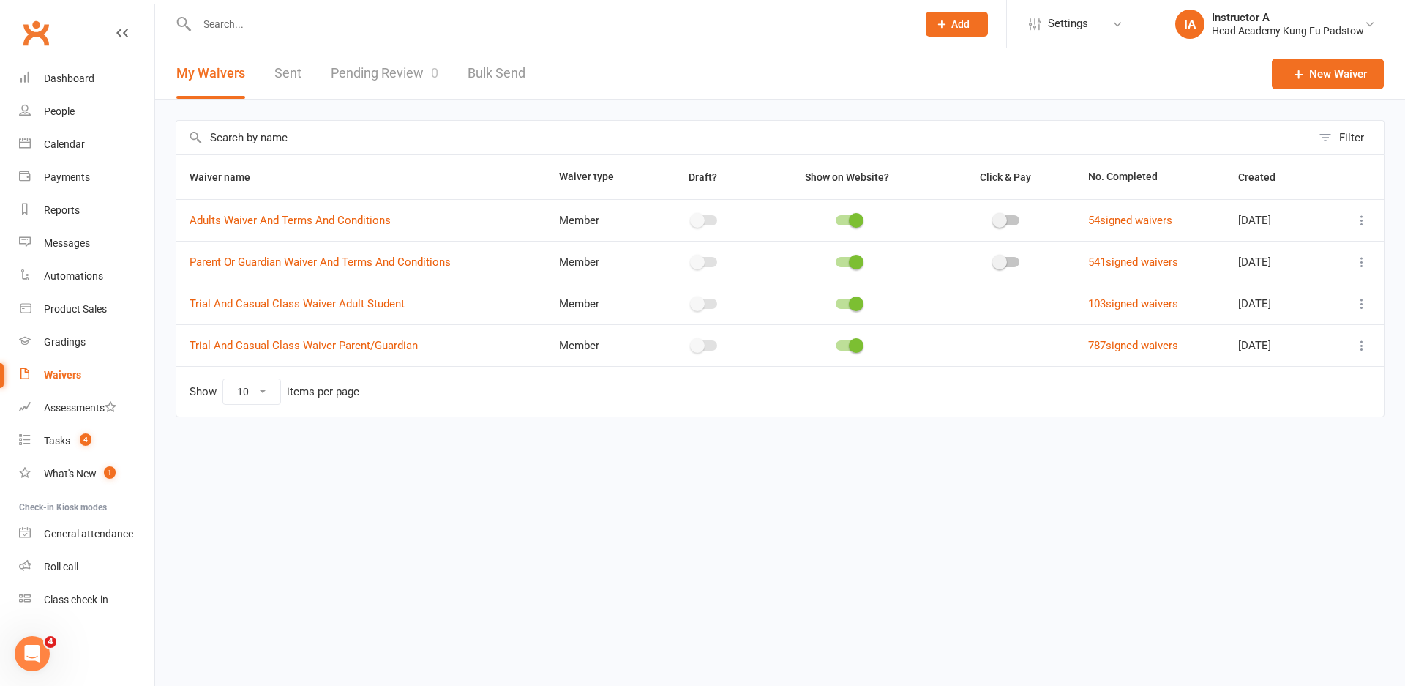
drag, startPoint x: 652, startPoint y: 528, endPoint x: 848, endPoint y: 264, distance: 328.1
click at [652, 479] on html "Prospect Member Non-attending contact Class / event Appointment Grading event T…" at bounding box center [702, 239] width 1405 height 479
click at [839, 479] on html "Prospect Member Non-attending contact Class / event Appointment Grading event T…" at bounding box center [702, 239] width 1405 height 479
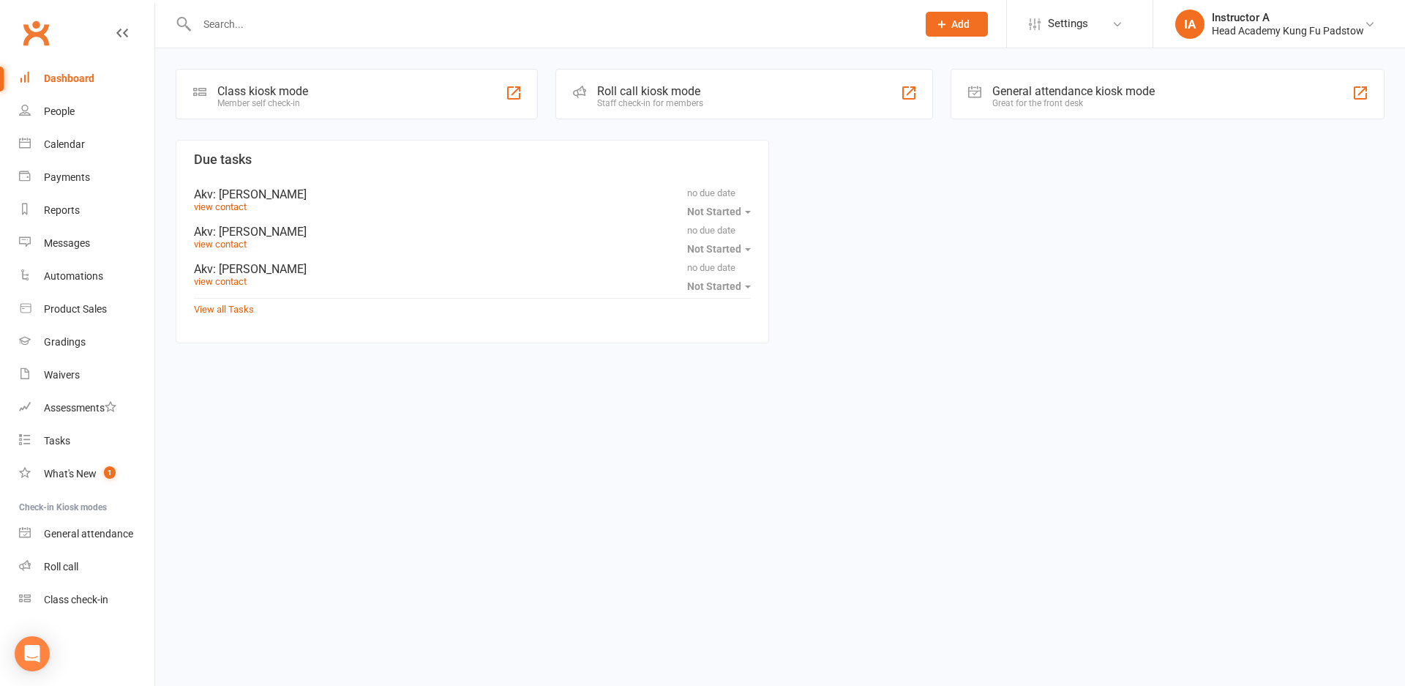
click at [661, 96] on div "Roll call kiosk mode" at bounding box center [650, 91] width 106 height 14
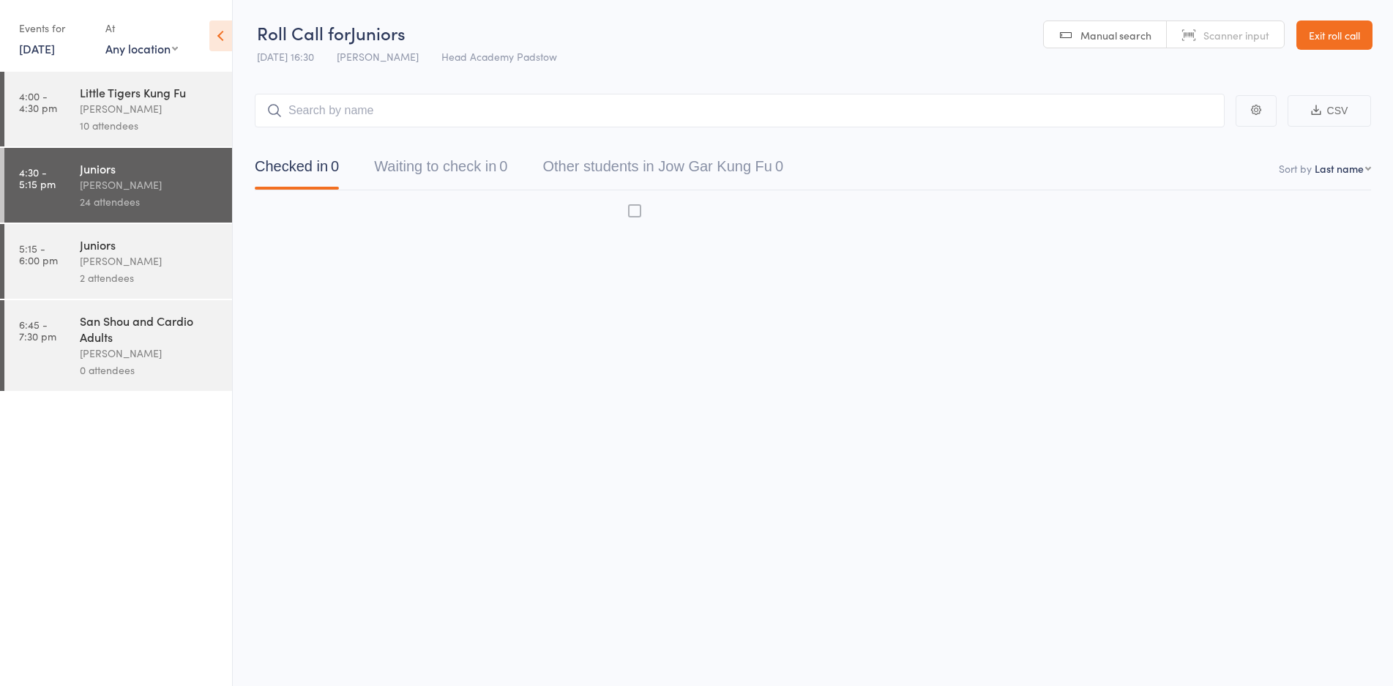
click at [661, 96] on input "search" at bounding box center [740, 111] width 970 height 34
click at [660, 102] on input "search" at bounding box center [740, 111] width 970 height 34
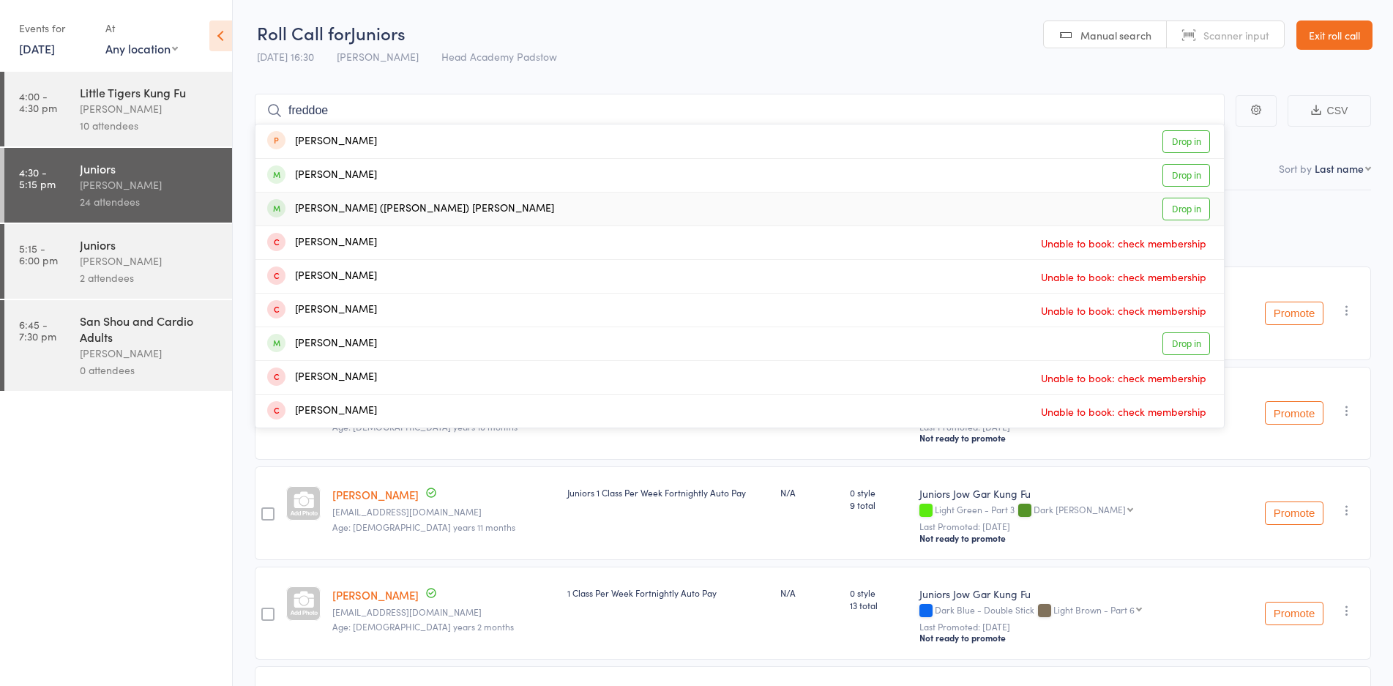
type input "freddoe"
click at [395, 206] on div "[PERSON_NAME] ([PERSON_NAME]) [PERSON_NAME]" at bounding box center [410, 209] width 287 height 17
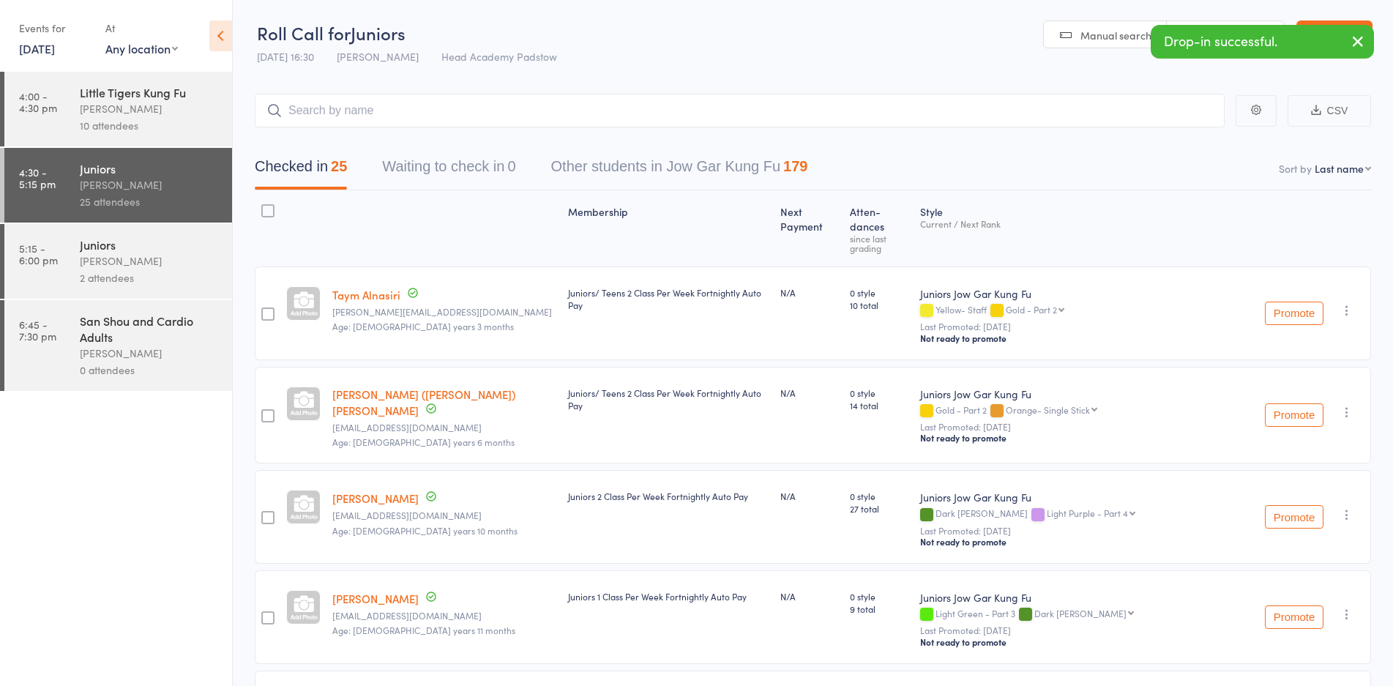
click at [261, 409] on div at bounding box center [267, 415] width 13 height 13
click at [264, 411] on input "checkbox" at bounding box center [264, 411] width 0 height 0
click at [1225, 654] on button "Remove" at bounding box center [1233, 655] width 66 height 31
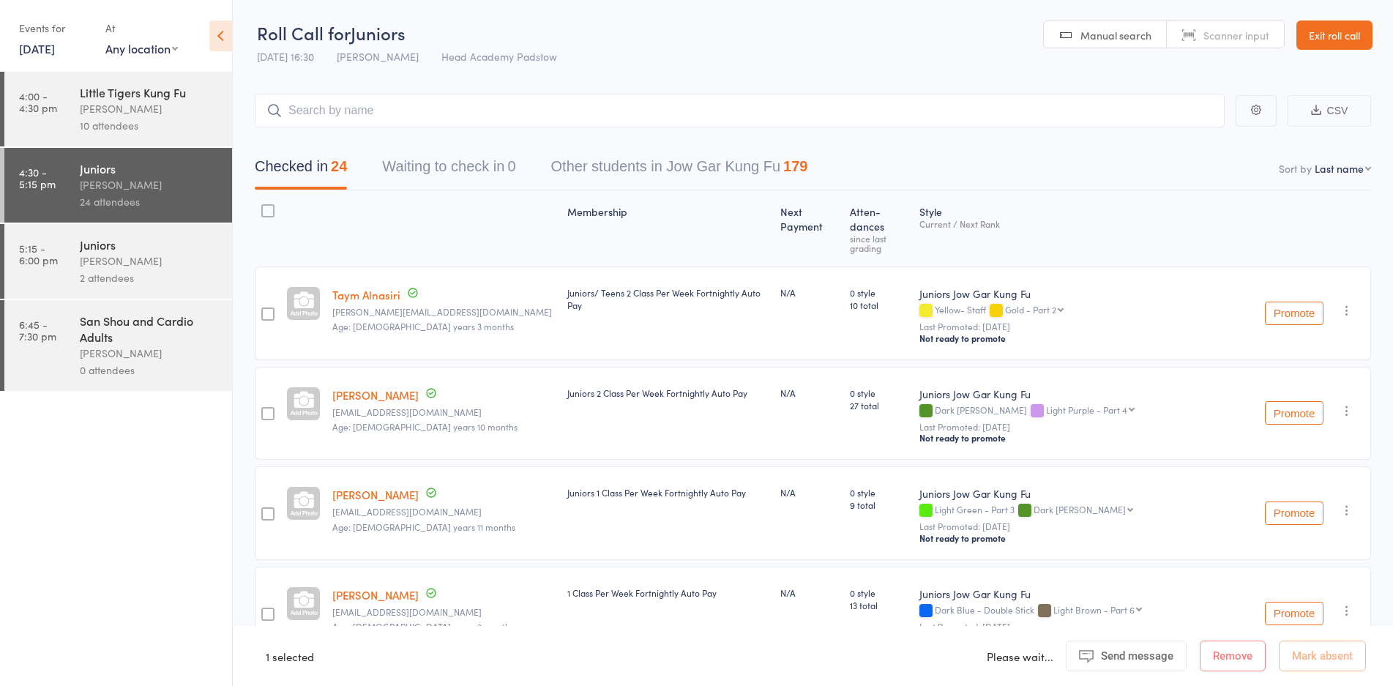
click at [34, 263] on time "5:15 - 6:00 pm" at bounding box center [38, 253] width 39 height 23
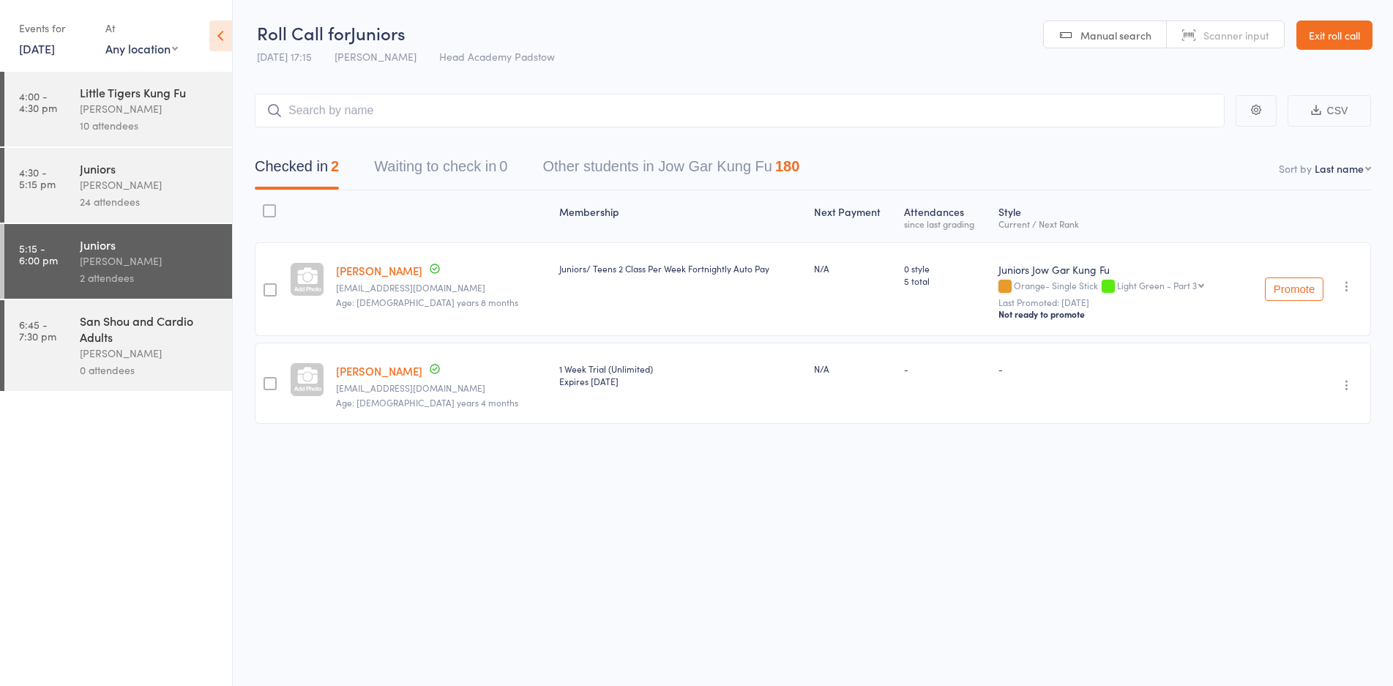
click at [460, 127] on div "Checked in 2 Waiting to check in 0 Other students in Jow Gar Kung Fu 180" at bounding box center [813, 158] width 1116 height 63
click at [436, 113] on input "search" at bounding box center [740, 111] width 970 height 34
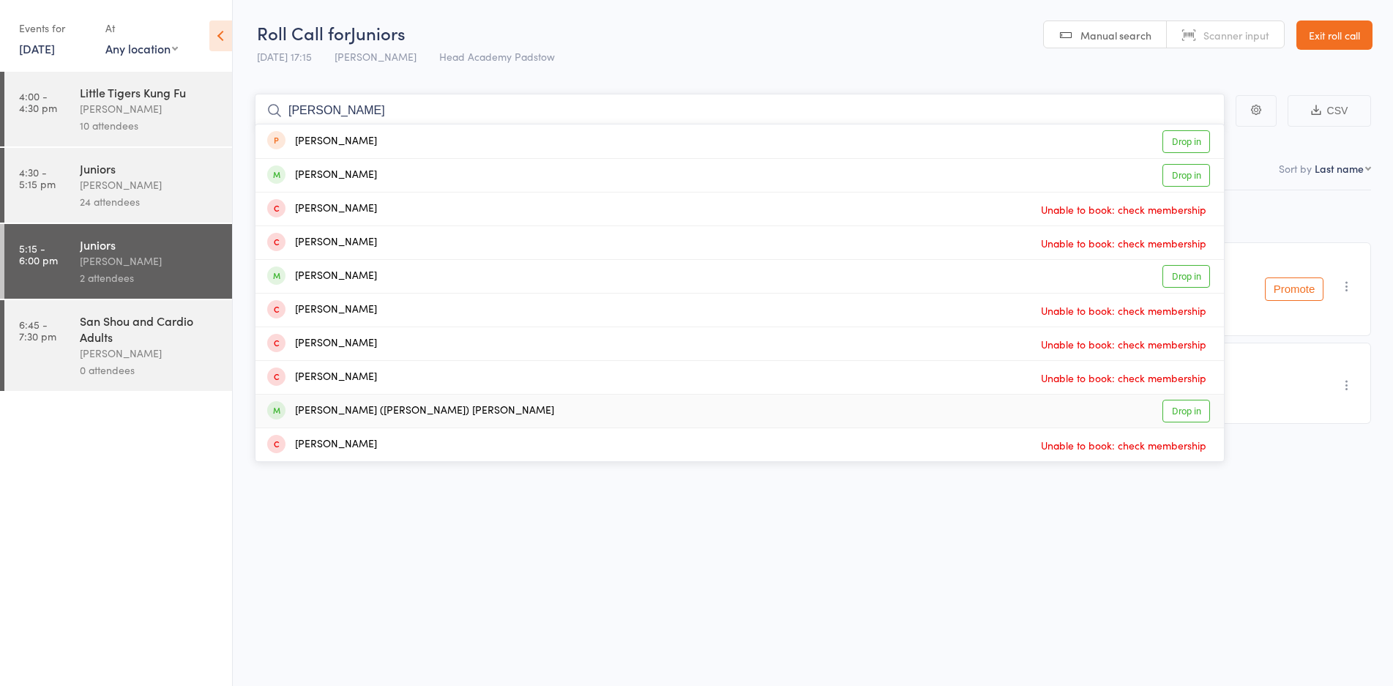
type input "fred"
click at [303, 421] on div "Frederick (freddie) Baldwin Drop in" at bounding box center [739, 411] width 968 height 33
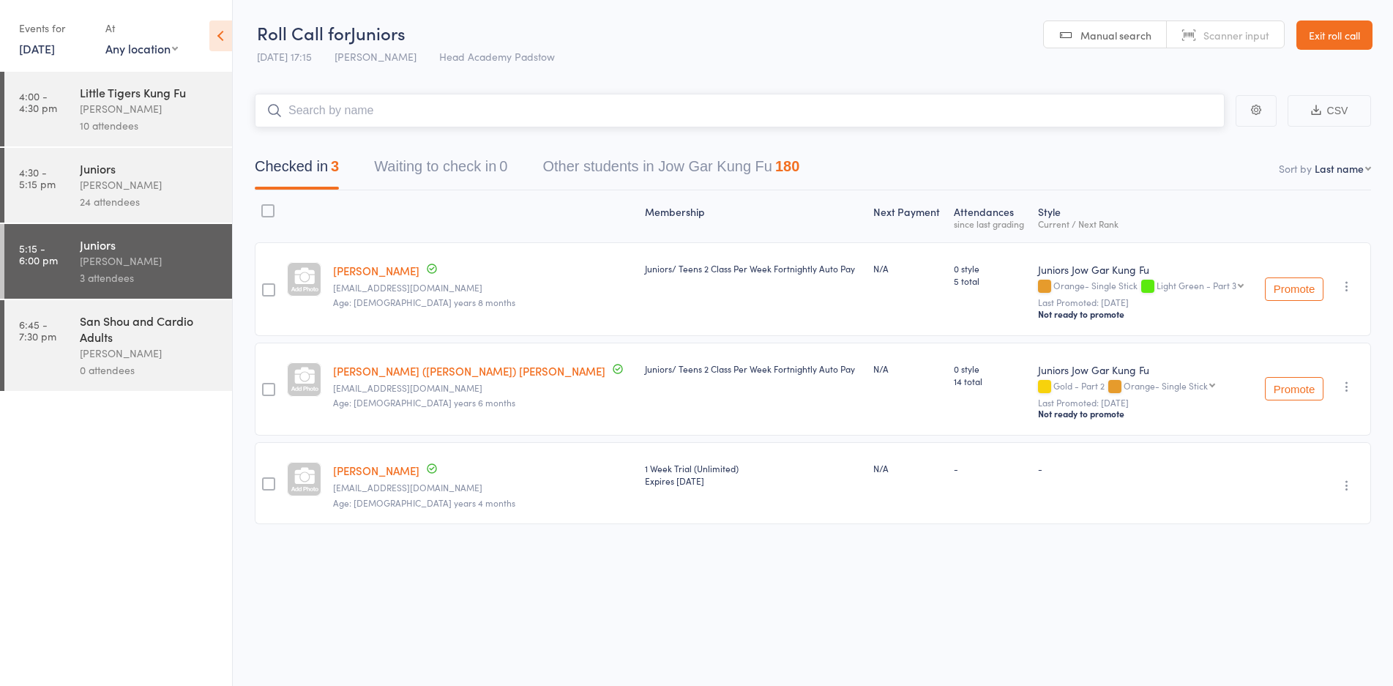
click at [481, 101] on input "search" at bounding box center [740, 111] width 970 height 34
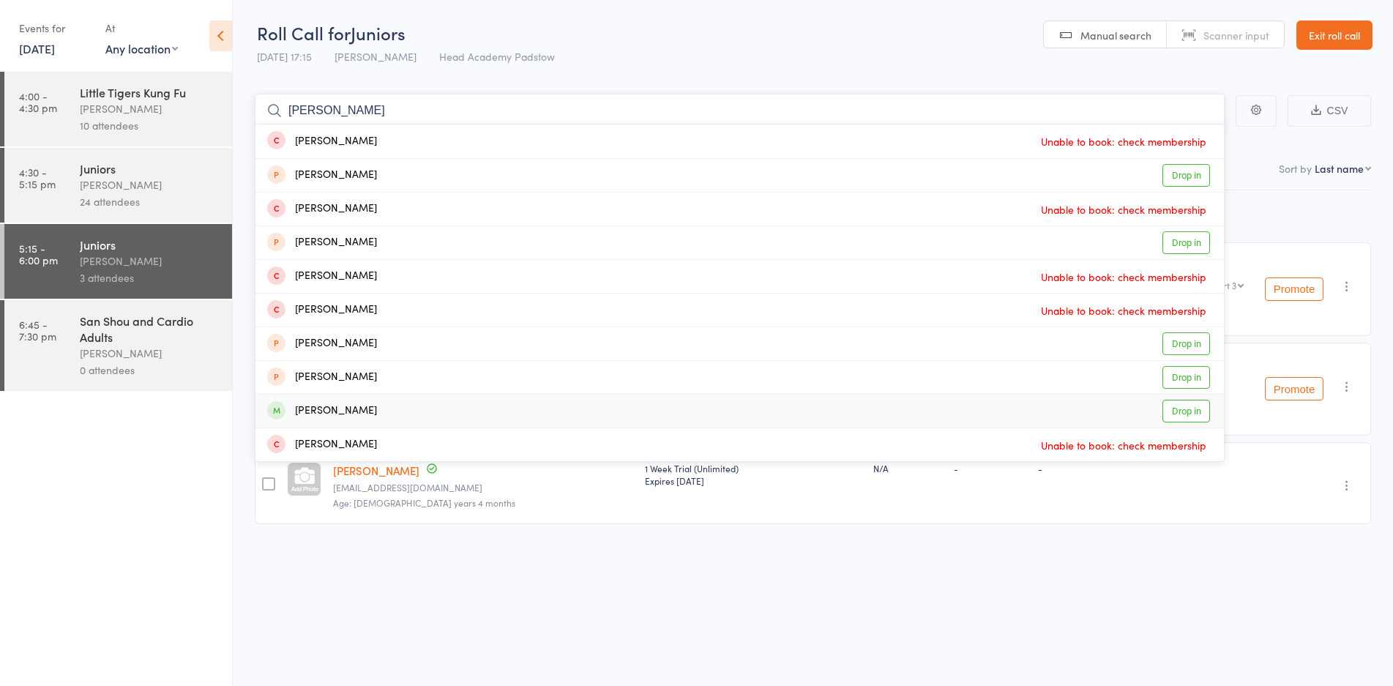
type input "james"
click at [395, 410] on div "James Nguyen Drop in" at bounding box center [739, 411] width 968 height 33
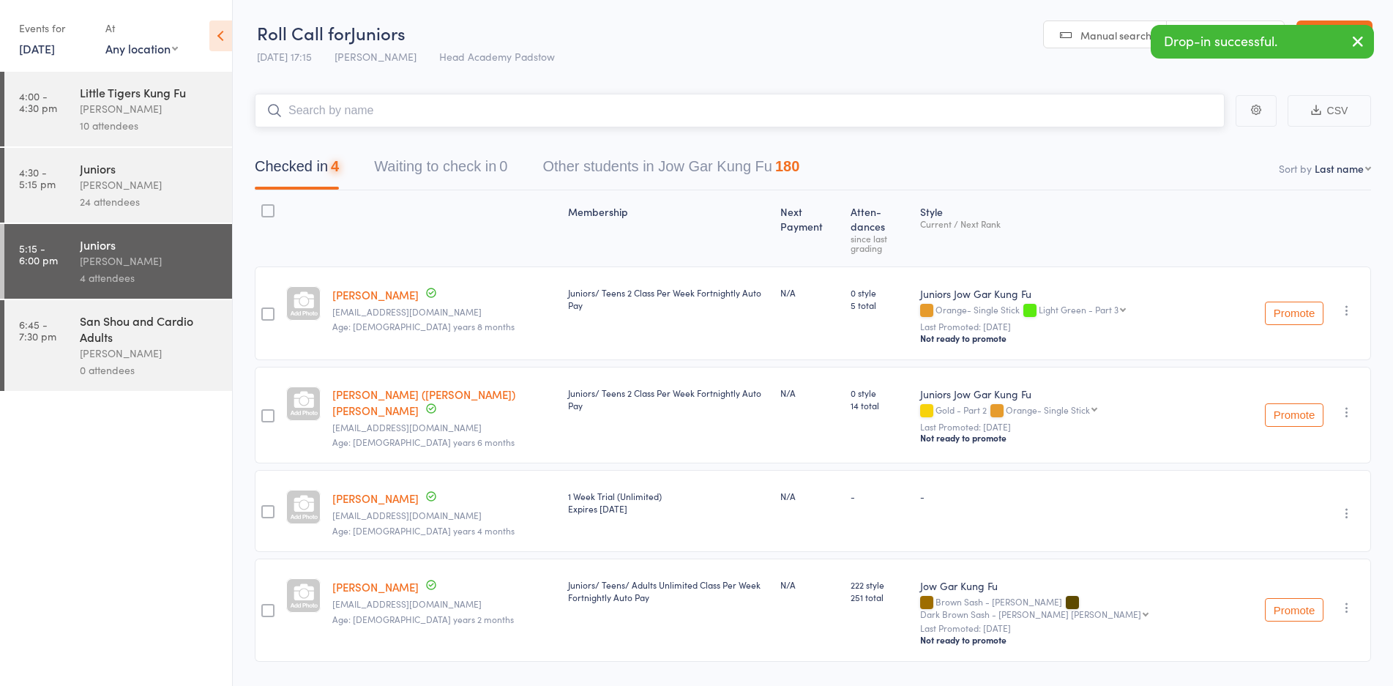
click at [468, 115] on input "search" at bounding box center [740, 111] width 970 height 34
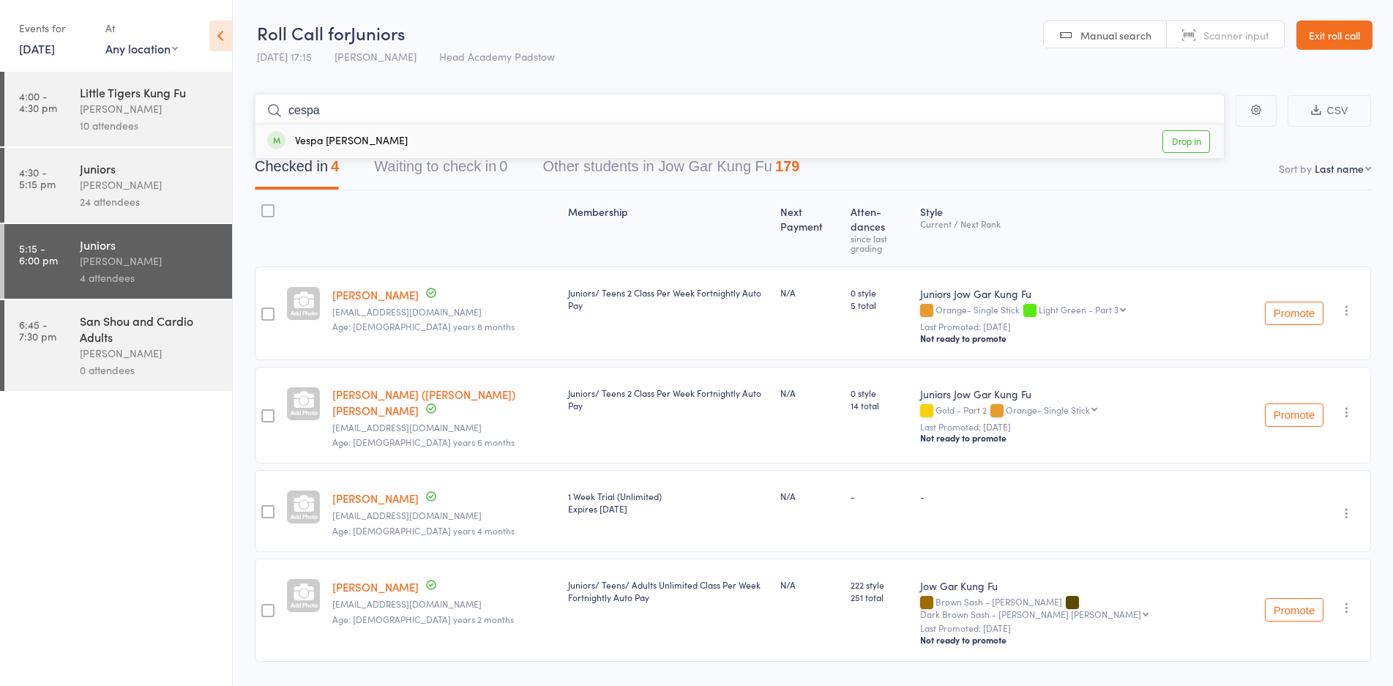
type input "cespa"
click at [692, 135] on div "Vespa Greenwell Drop in" at bounding box center [739, 141] width 968 height 34
click at [687, 108] on input "search" at bounding box center [740, 111] width 970 height 34
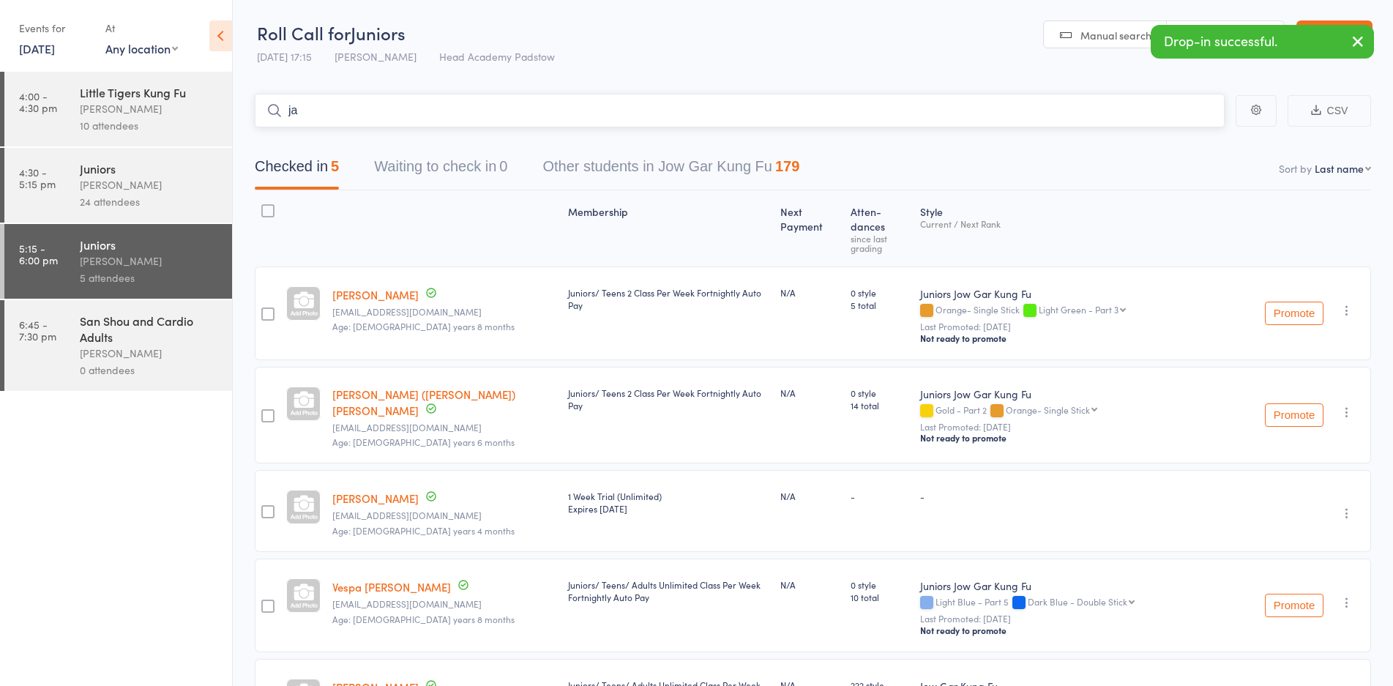
type input "j"
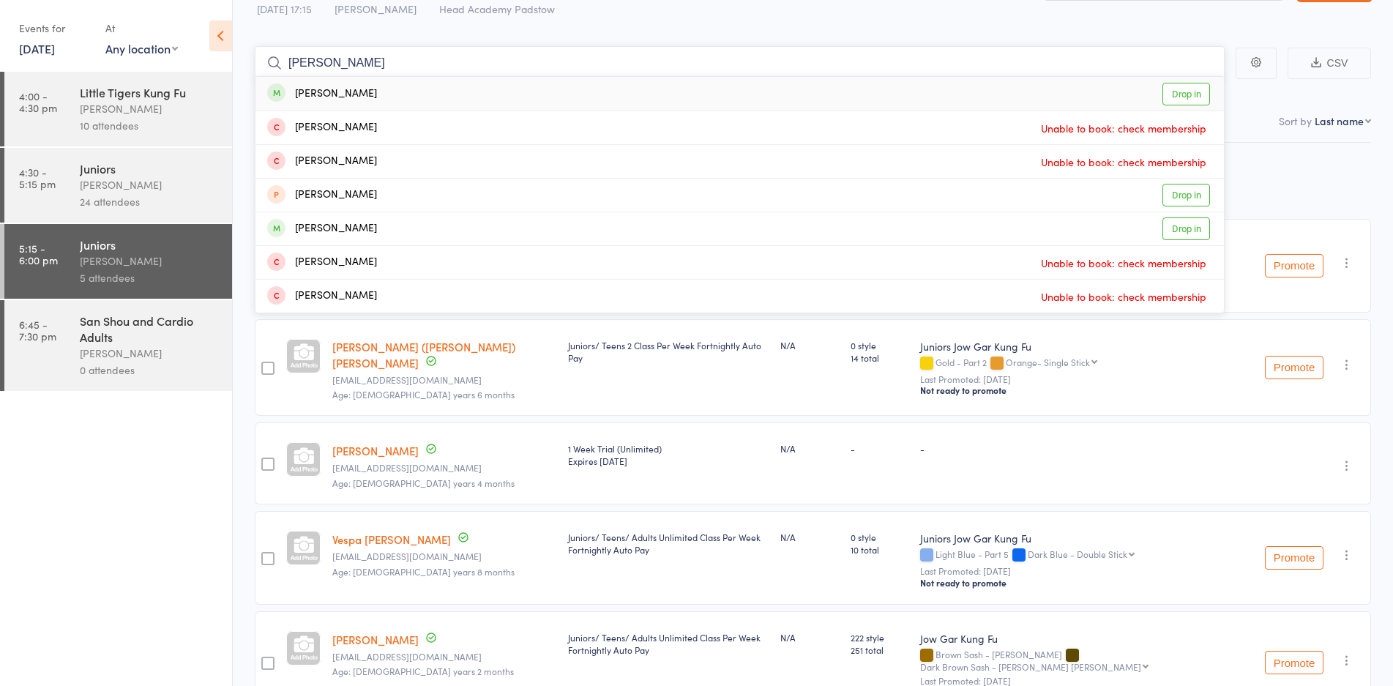
scroll to position [73, 0]
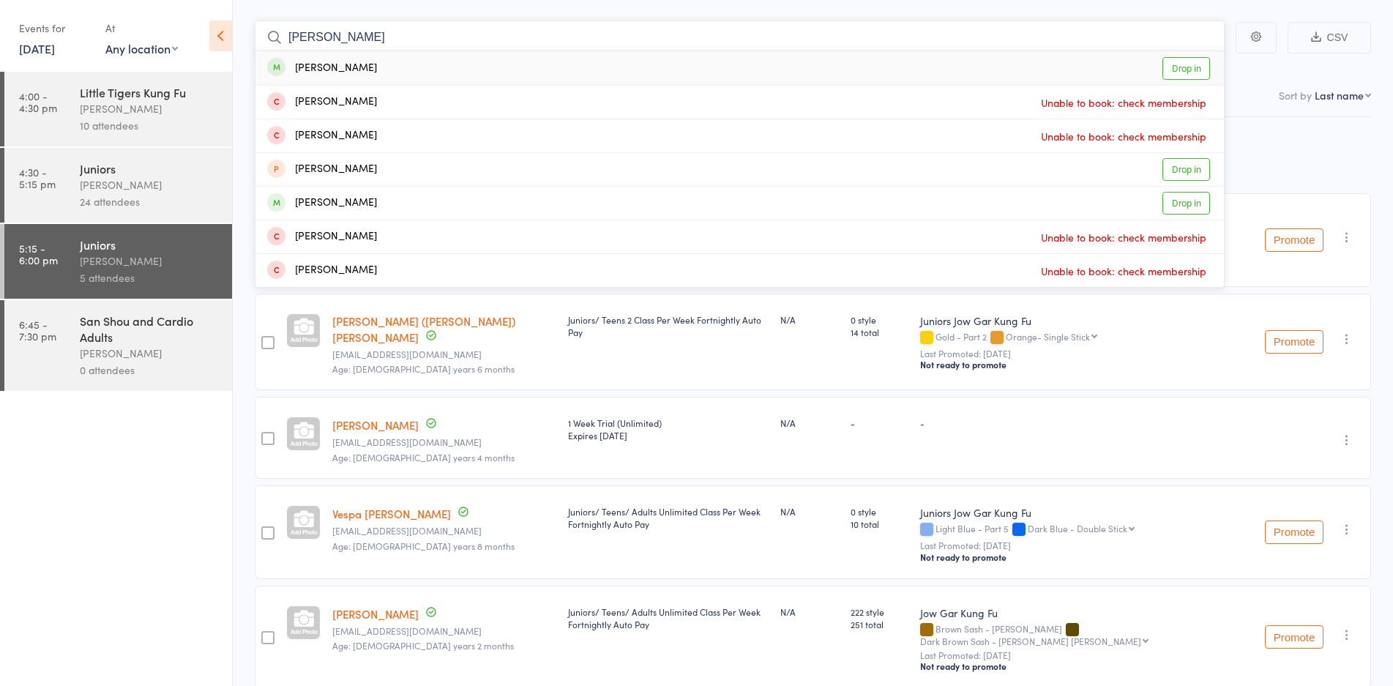
type input "anabeth"
click at [1187, 74] on link "Drop in" at bounding box center [1186, 68] width 48 height 23
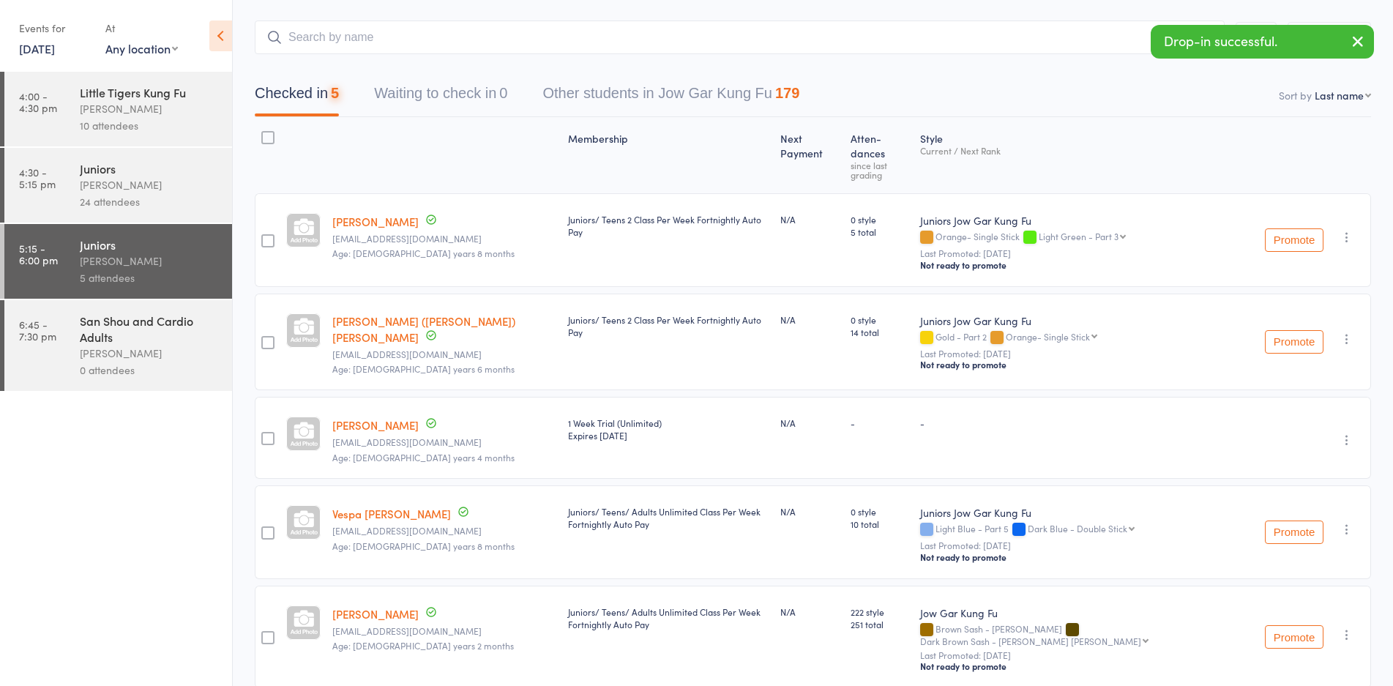
click at [642, 64] on div "Checked in 5 Waiting to check in 0 Other students in Jow Gar Kung Fu 179" at bounding box center [813, 85] width 1116 height 63
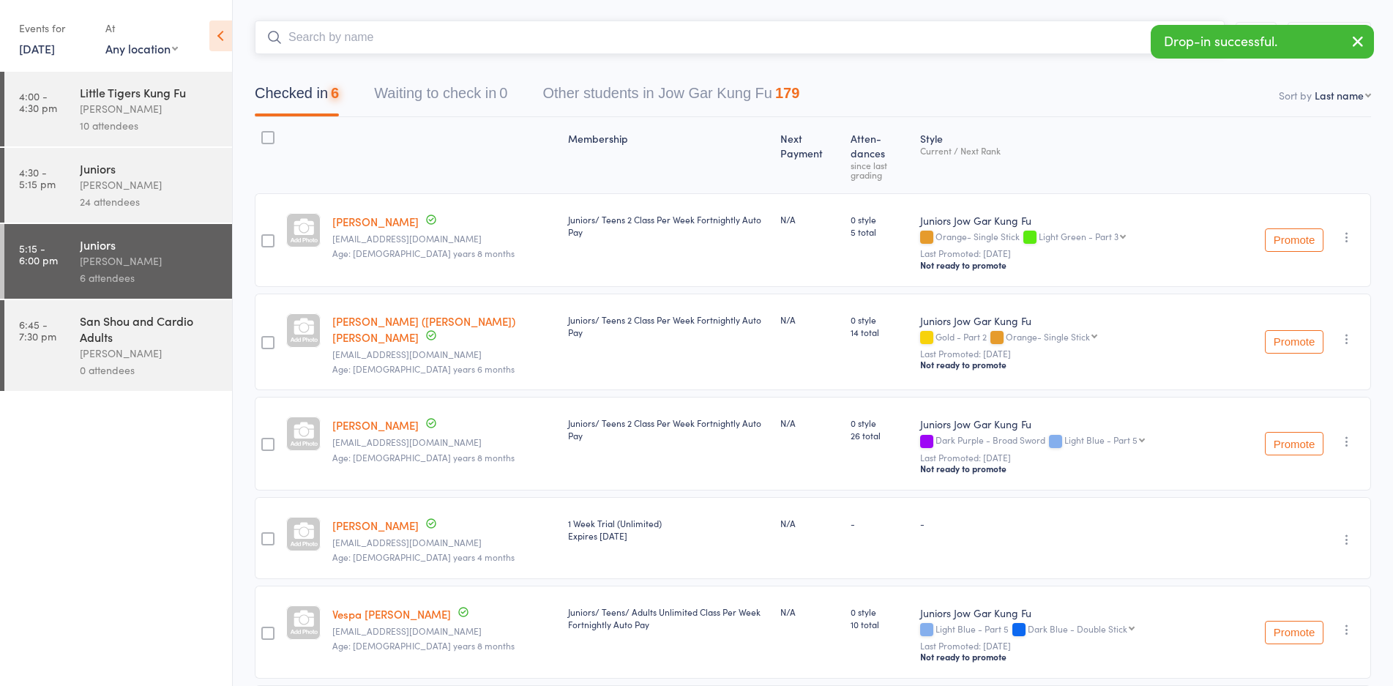
click at [640, 42] on input "search" at bounding box center [740, 37] width 970 height 34
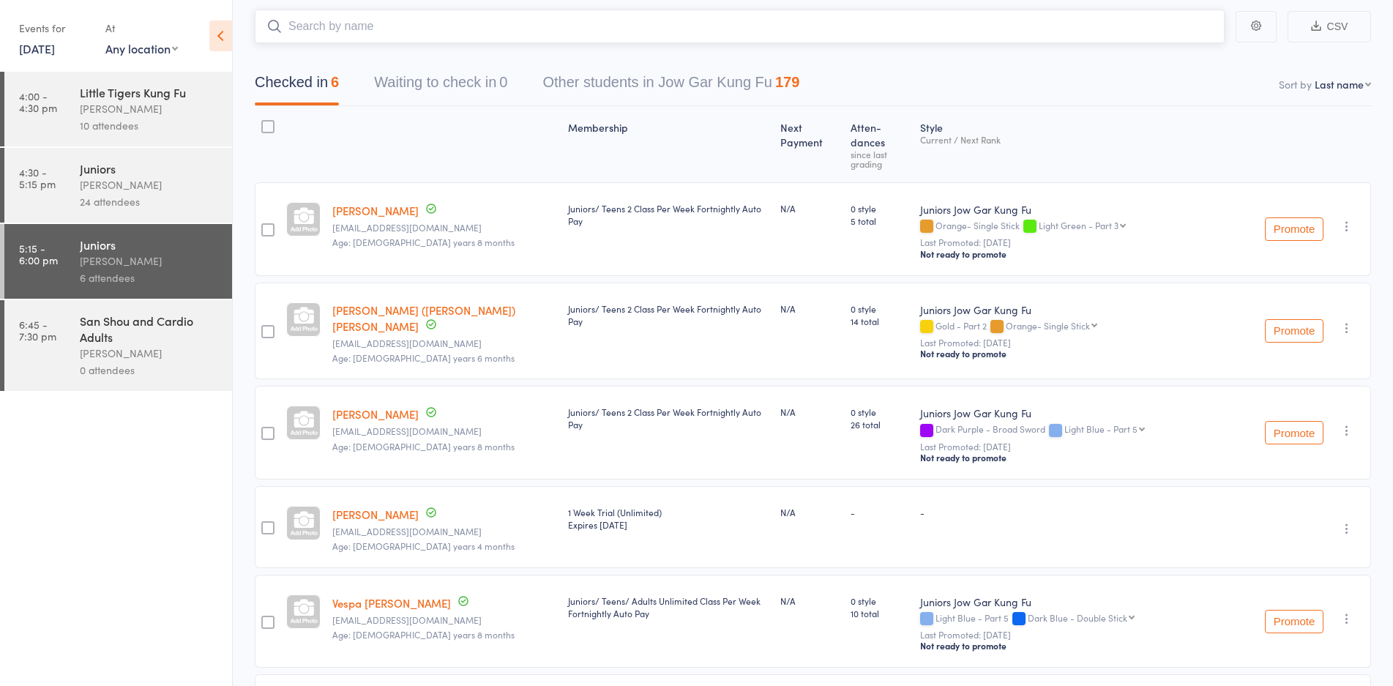
scroll to position [0, 0]
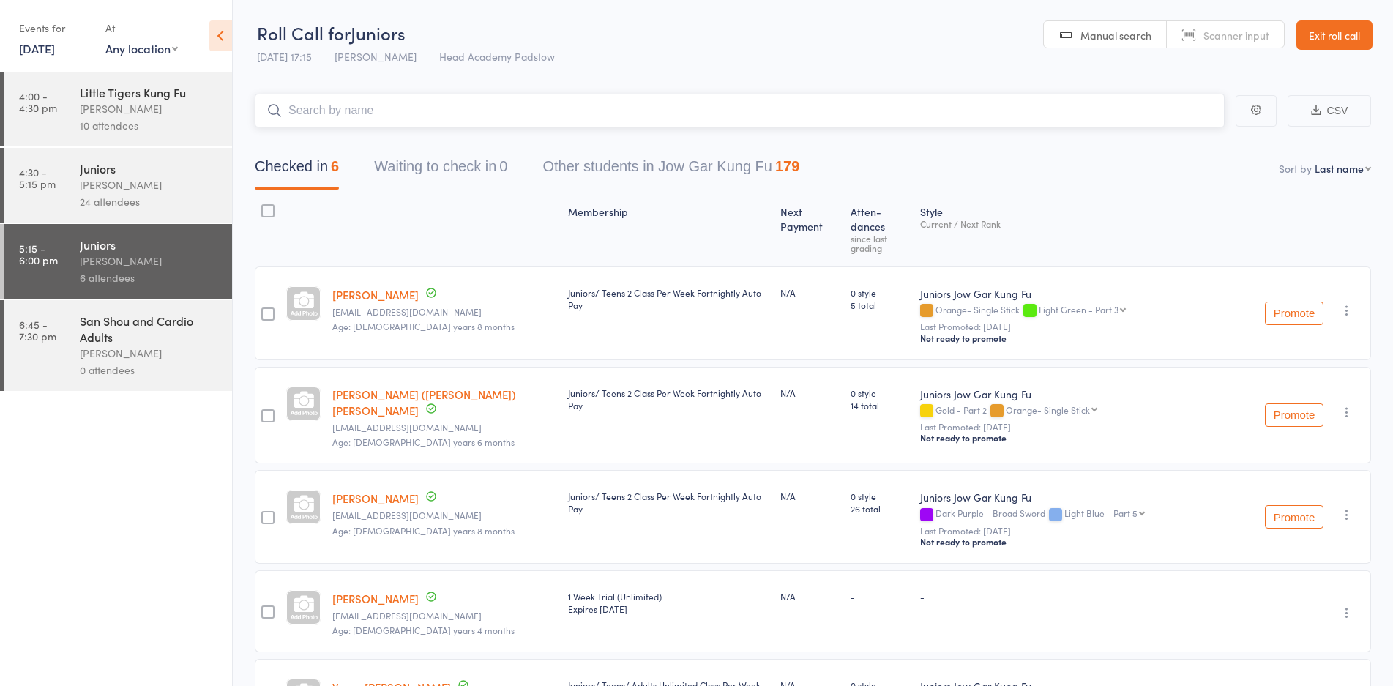
click at [480, 106] on input "search" at bounding box center [740, 111] width 970 height 34
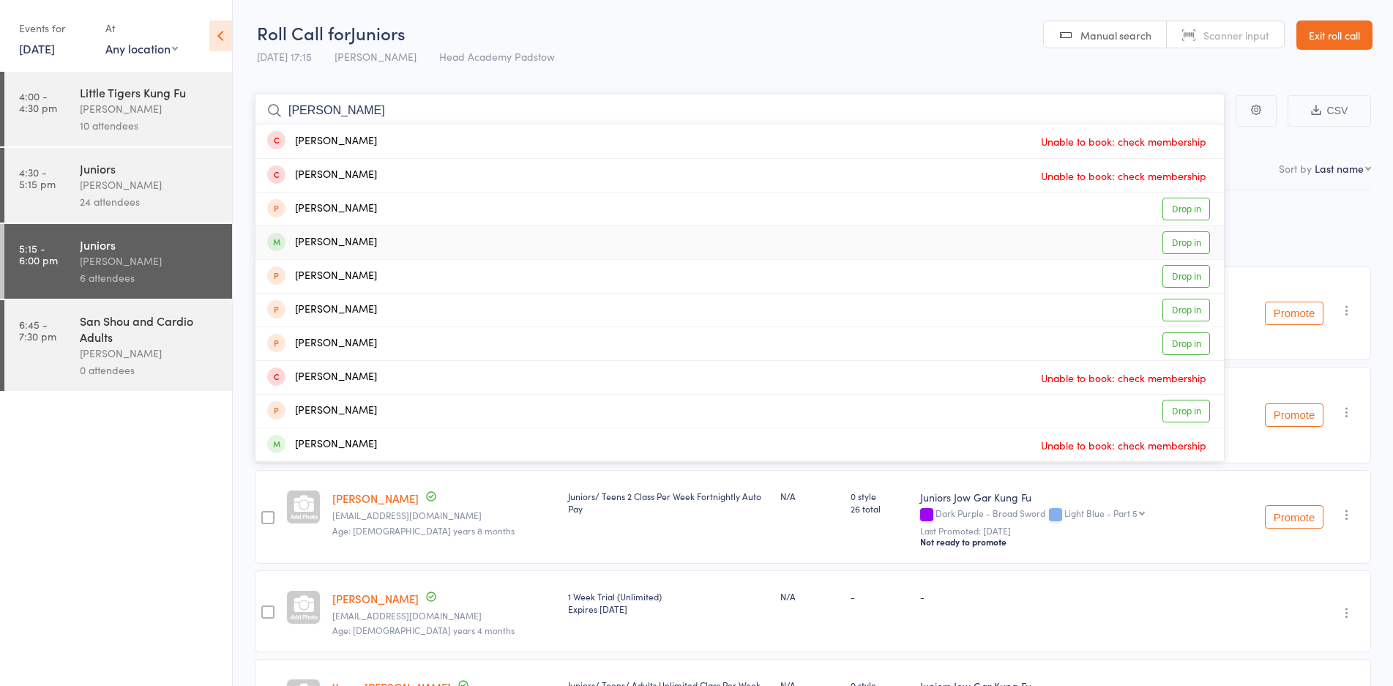
type input "hugo"
click at [328, 236] on div "Hugo Pradhan" at bounding box center [322, 242] width 110 height 17
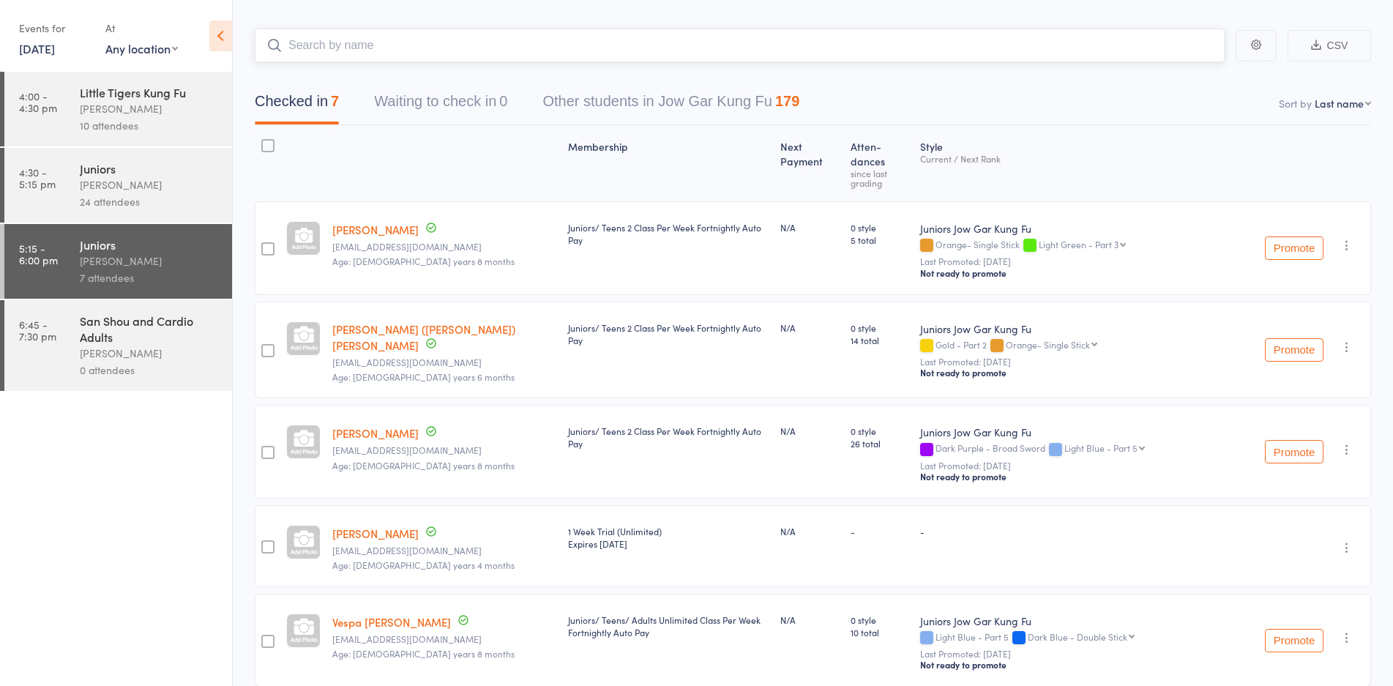
scroll to position [37, 0]
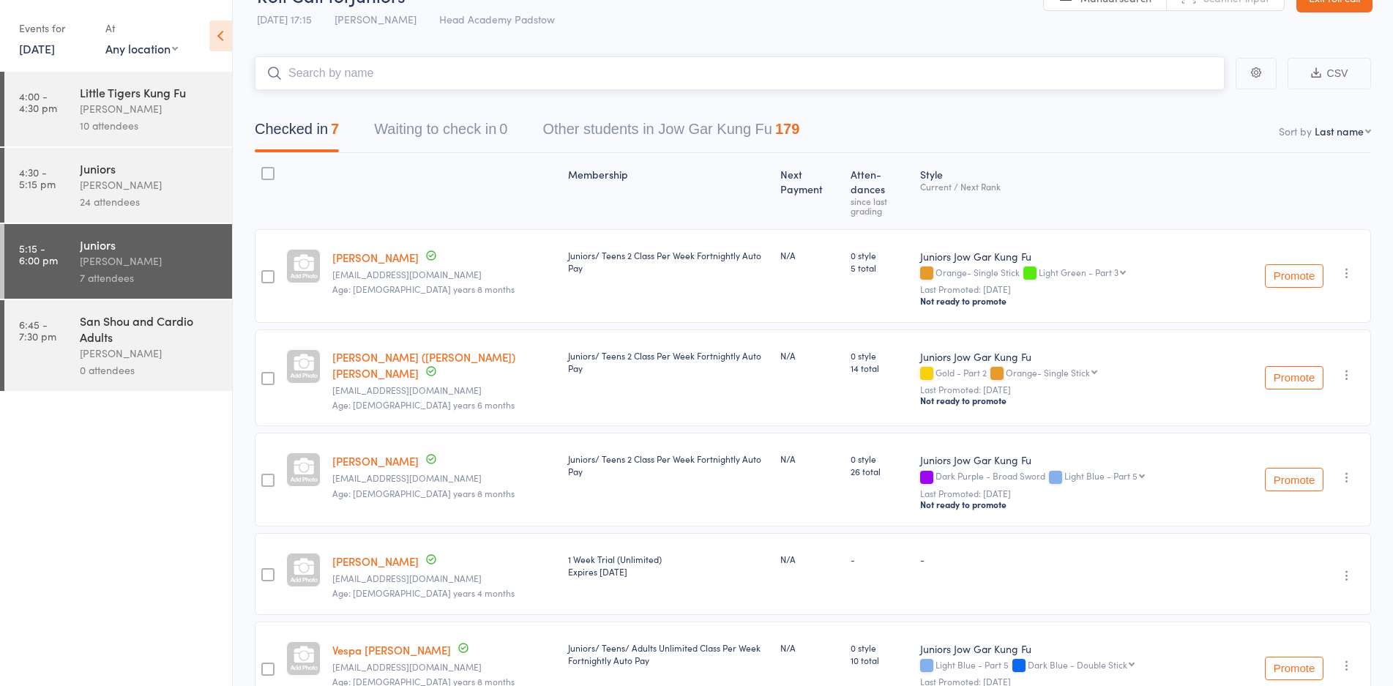
click at [385, 62] on input "search" at bounding box center [740, 73] width 970 height 34
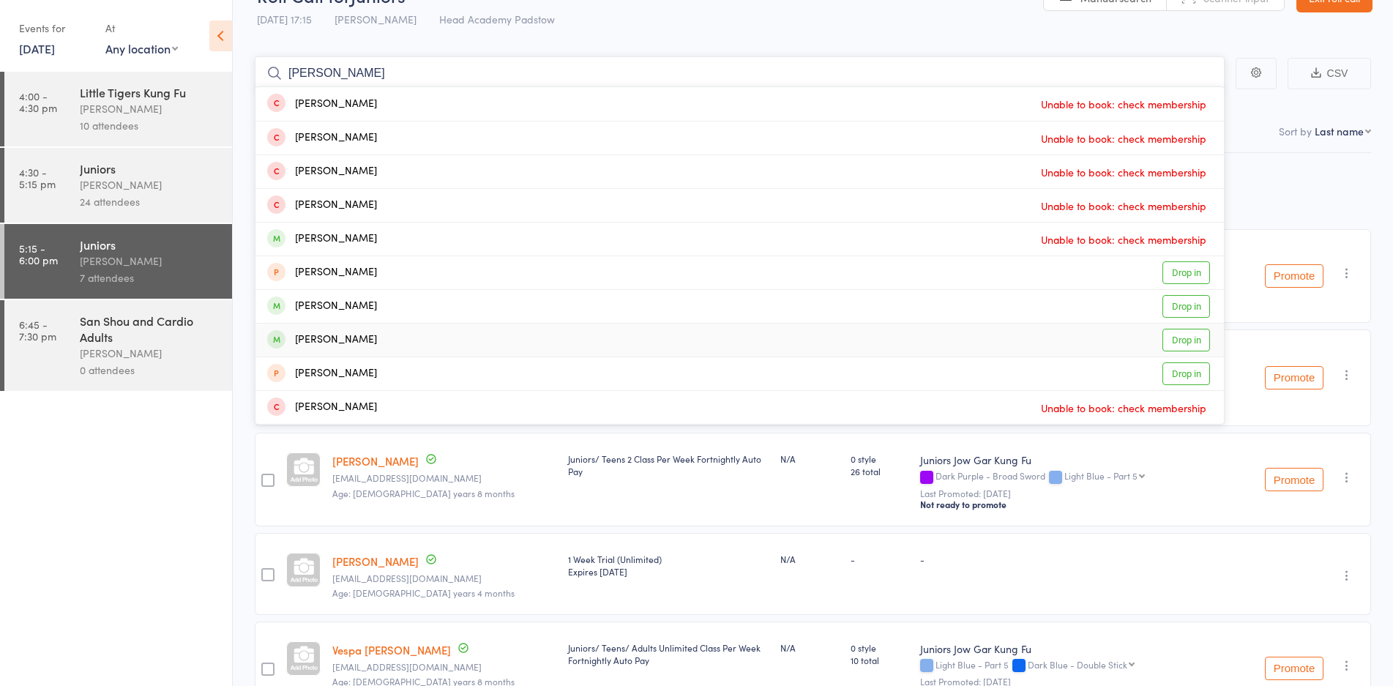
type input "chloe"
click at [333, 324] on div "Chloe Janusevski Drop in" at bounding box center [739, 340] width 968 height 33
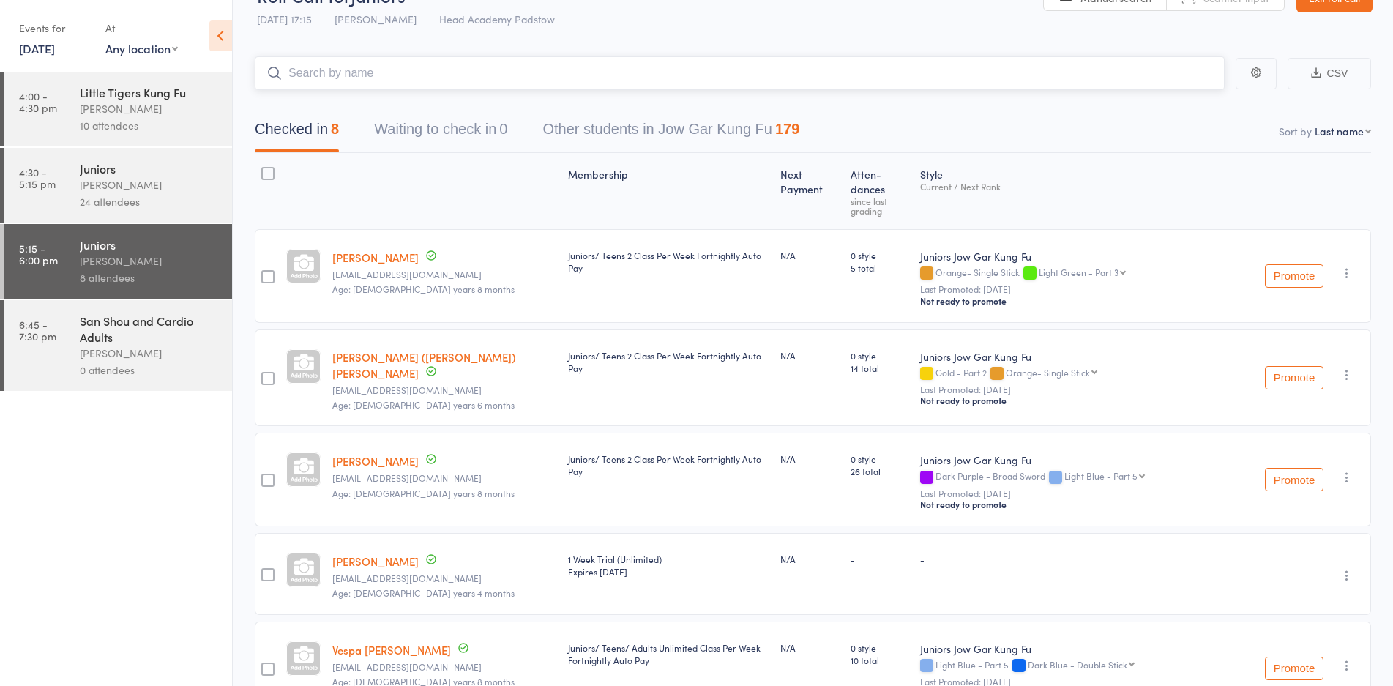
click at [659, 83] on input "search" at bounding box center [740, 73] width 970 height 34
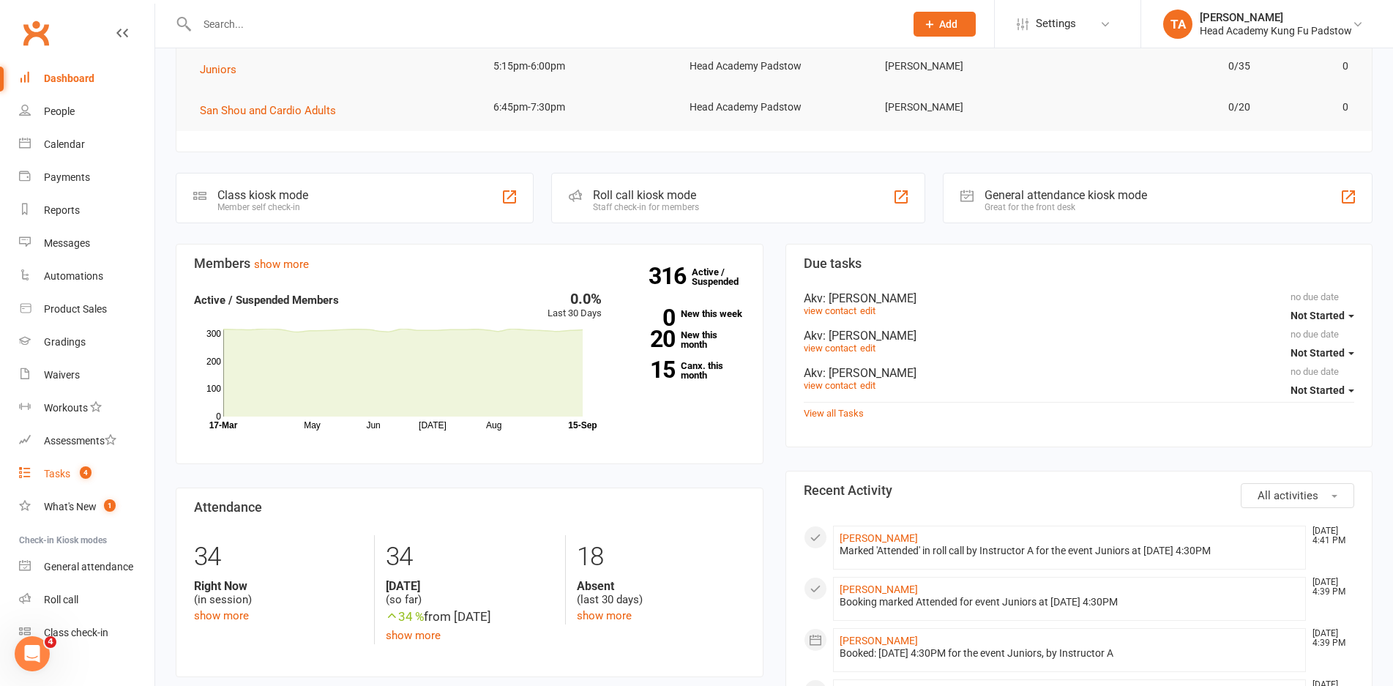
click at [67, 466] on link "Tasks 4" at bounding box center [86, 473] width 135 height 33
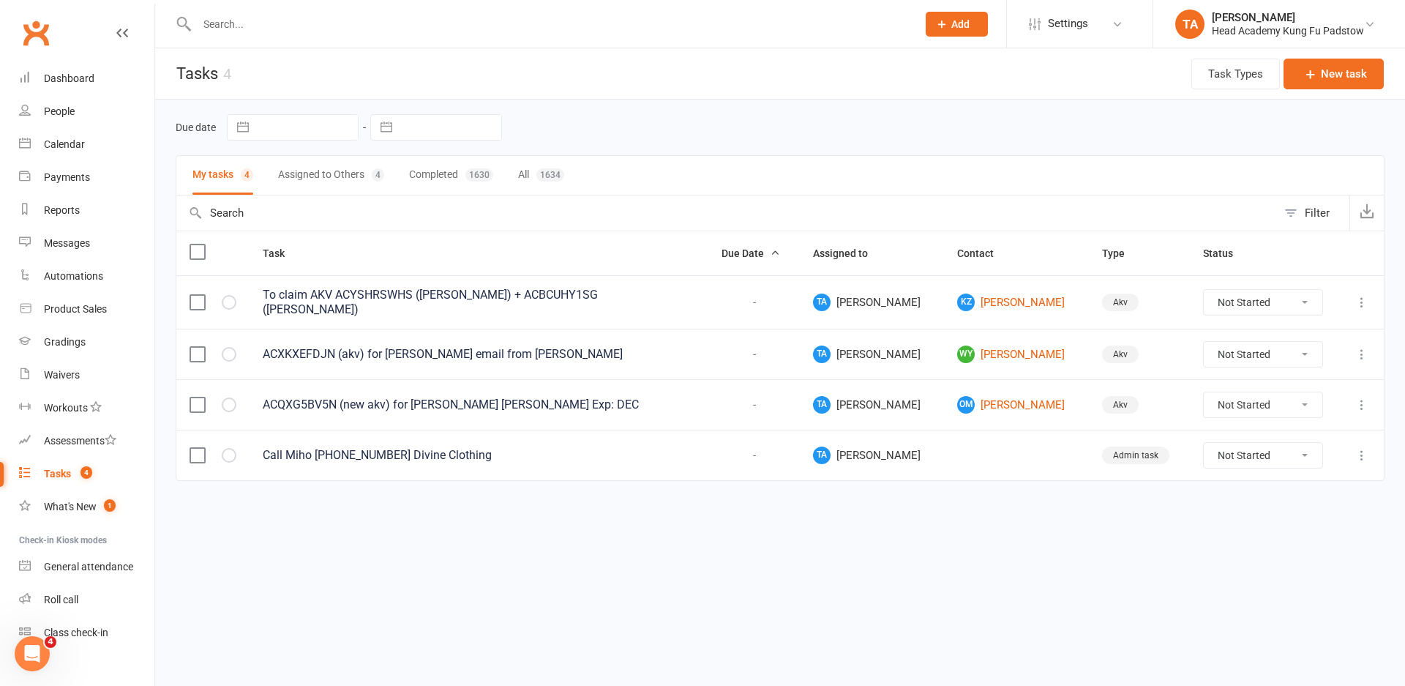
click at [262, 197] on input "text" at bounding box center [726, 212] width 1101 height 35
click at [284, 167] on button "Assigned to Others 4" at bounding box center [331, 175] width 106 height 39
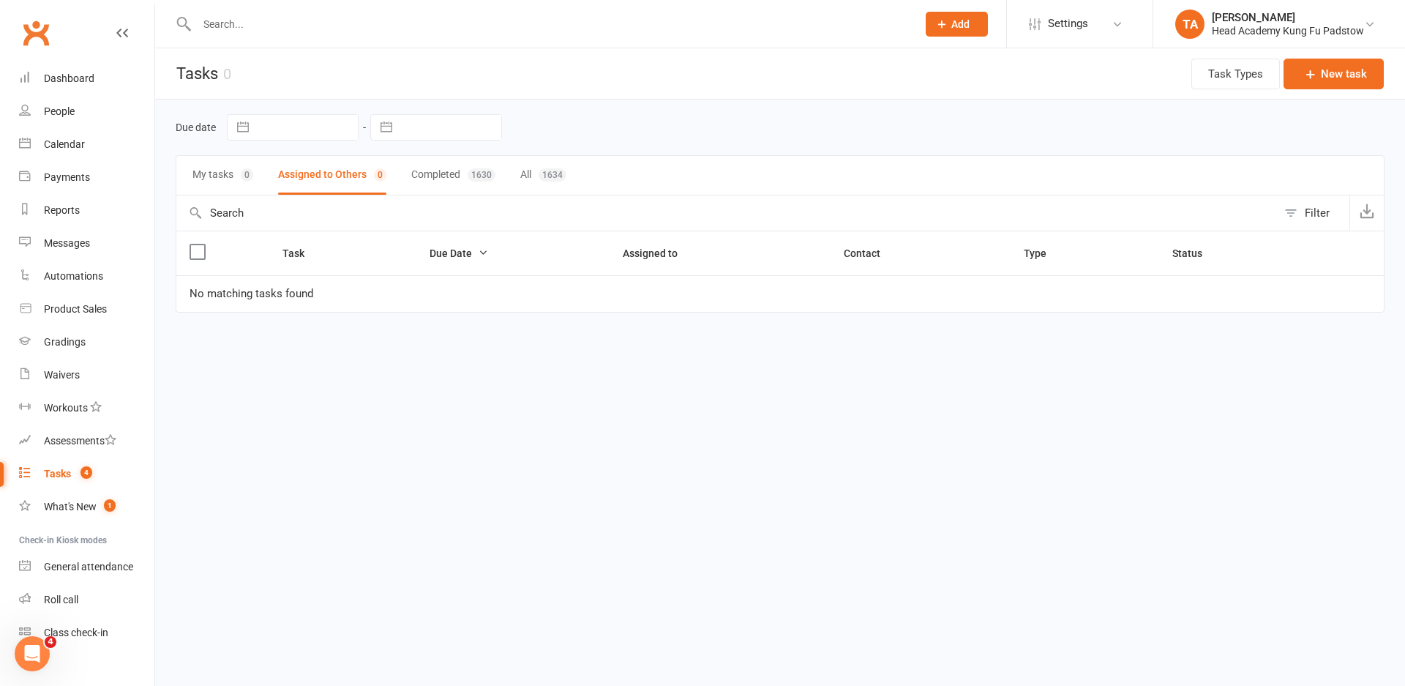
click at [233, 164] on button "My tasks 0" at bounding box center [223, 175] width 61 height 39
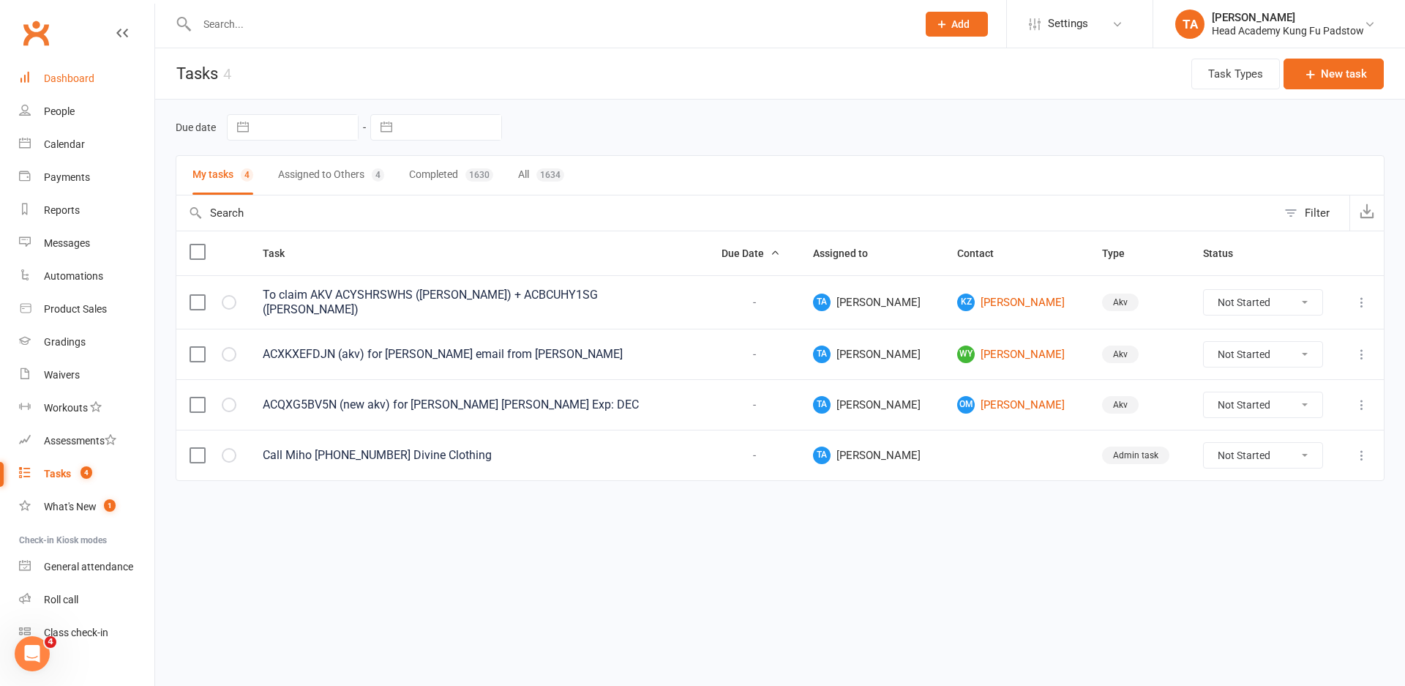
click at [65, 72] on link "Dashboard" at bounding box center [86, 78] width 135 height 33
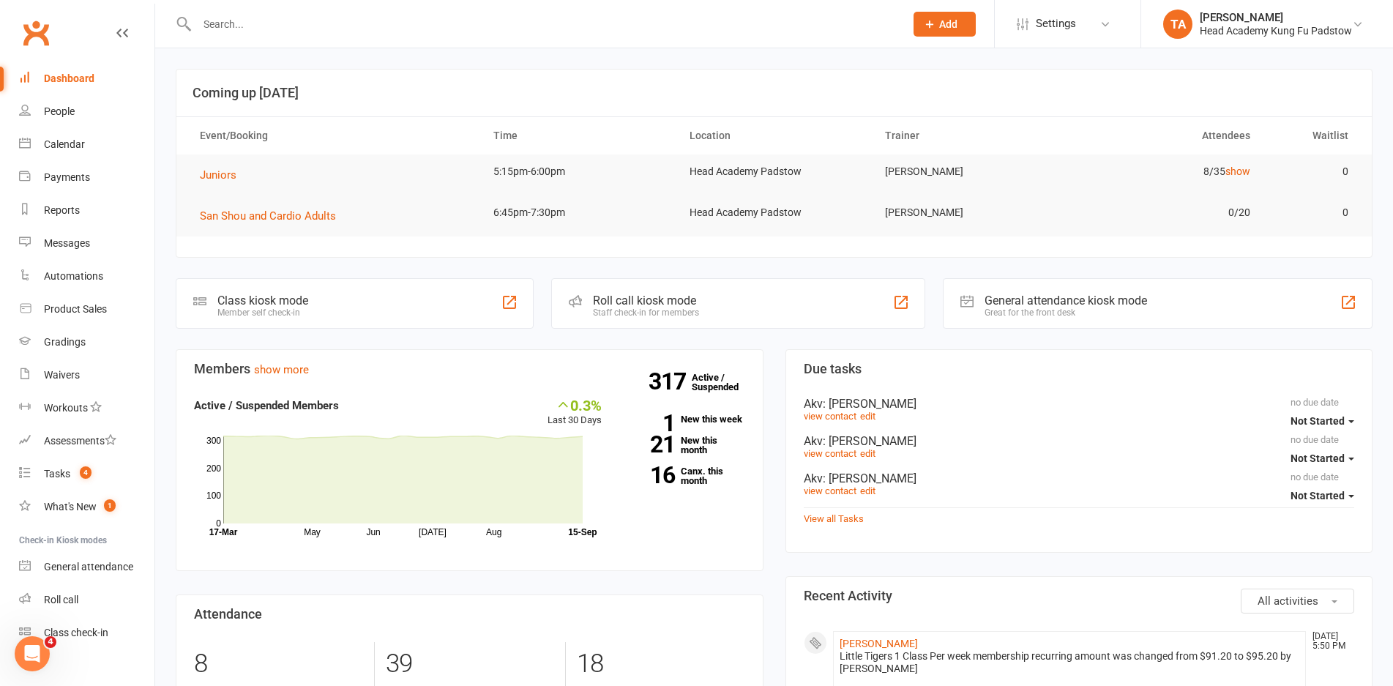
drag, startPoint x: 302, startPoint y: 40, endPoint x: 319, endPoint y: 1, distance: 41.6
click at [302, 38] on div at bounding box center [535, 24] width 719 height 48
click at [83, 301] on link "Product Sales" at bounding box center [86, 309] width 135 height 33
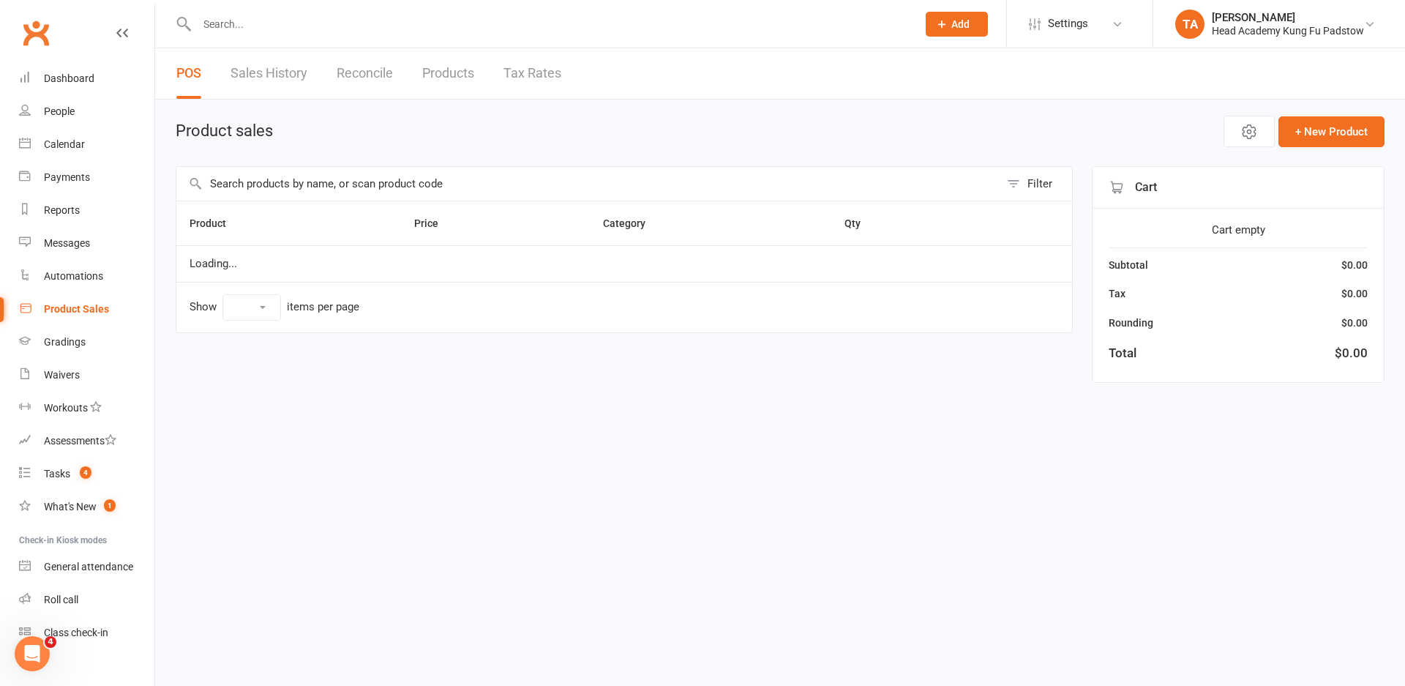
select select "10"
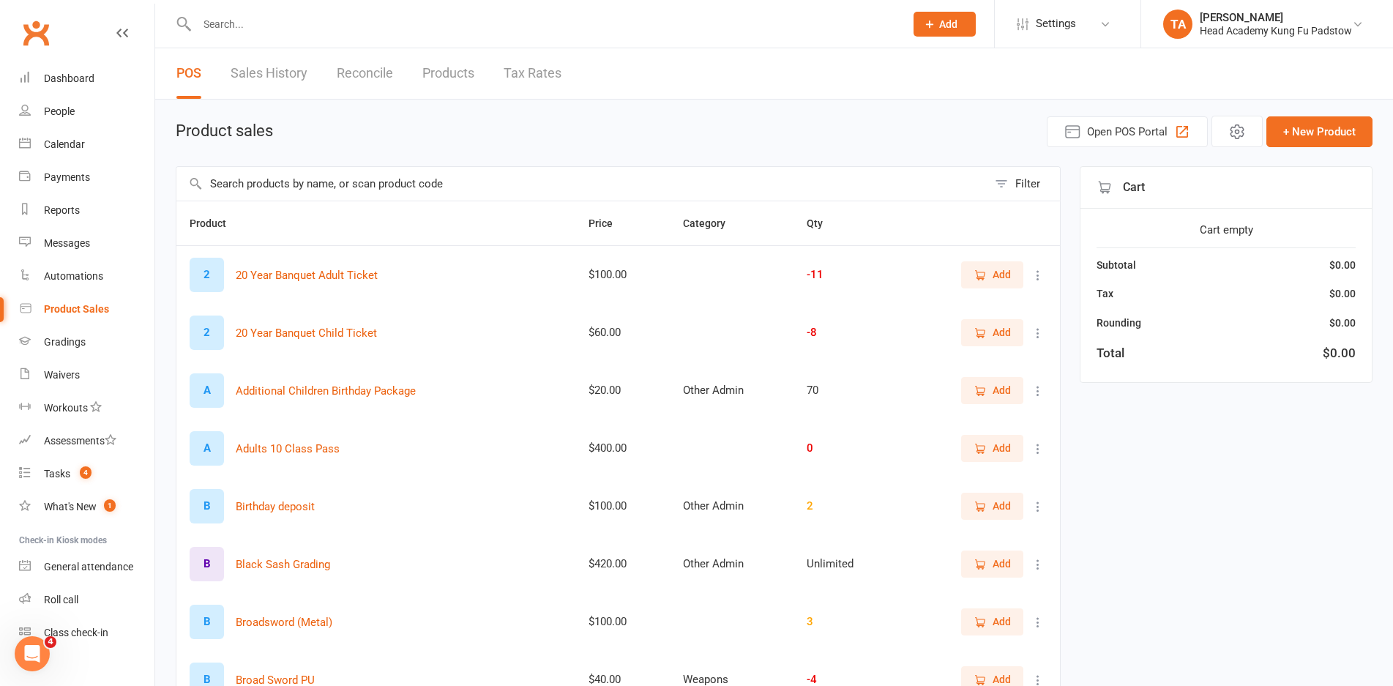
click at [390, 193] on input "text" at bounding box center [581, 184] width 811 height 34
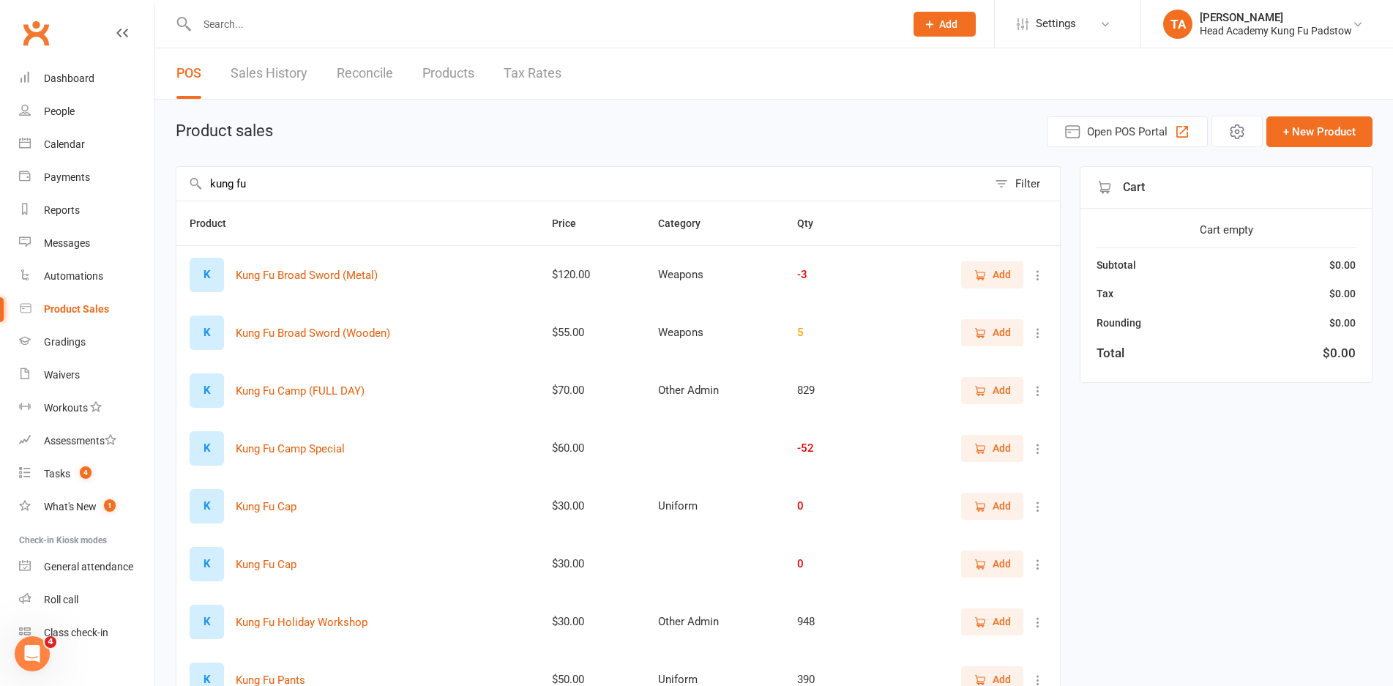
type input "kung fu"
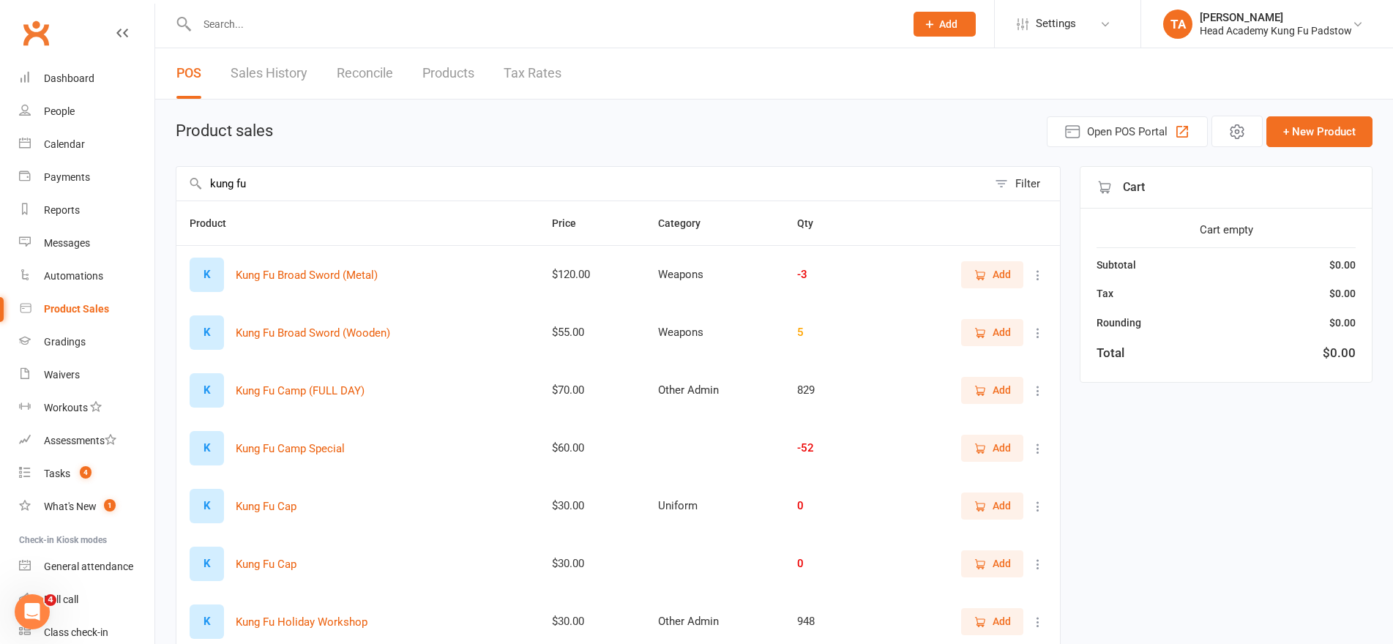
click at [239, 23] on input "text" at bounding box center [544, 24] width 702 height 20
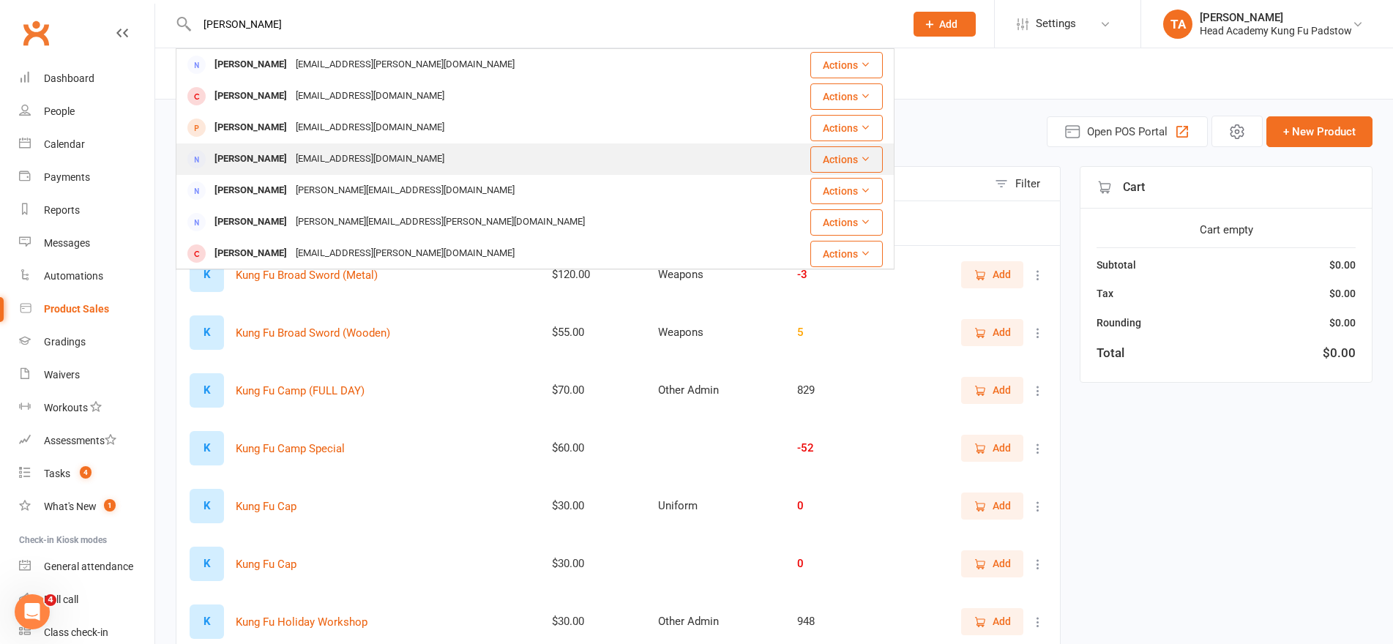
type input "hanna"
click at [397, 152] on div "Hannadaoud1@hotmail.com" at bounding box center [369, 159] width 157 height 21
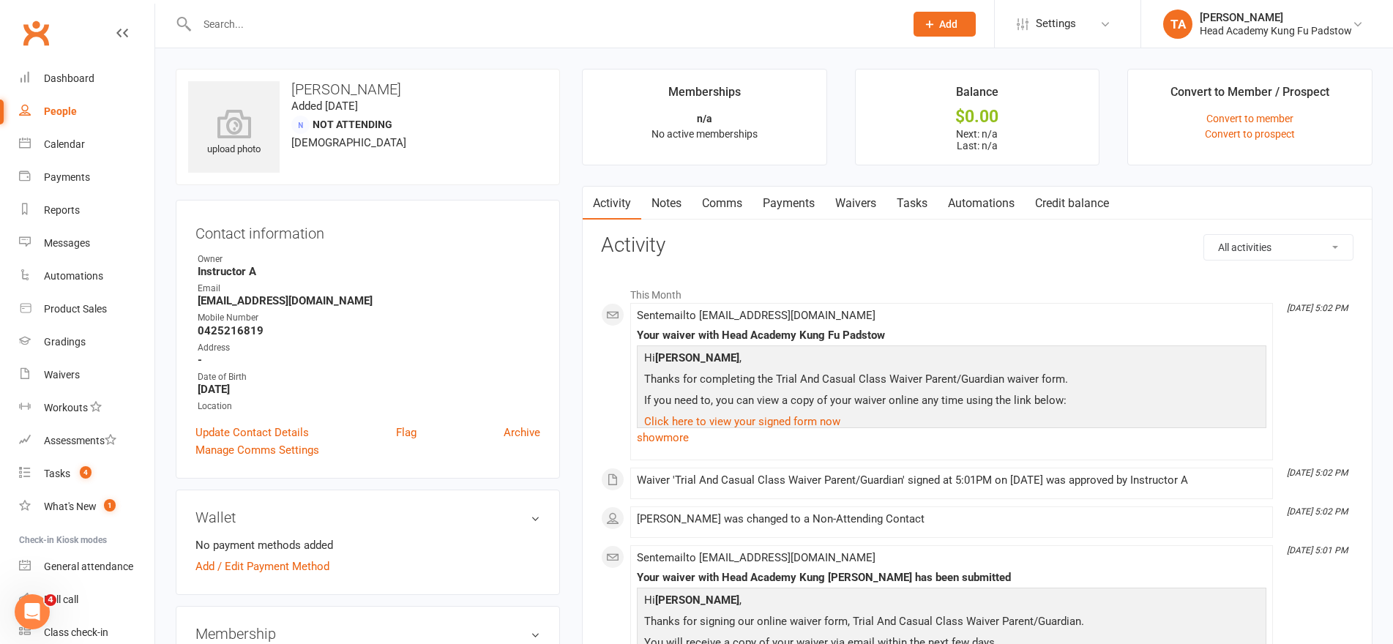
click at [373, 20] on input "text" at bounding box center [544, 24] width 702 height 20
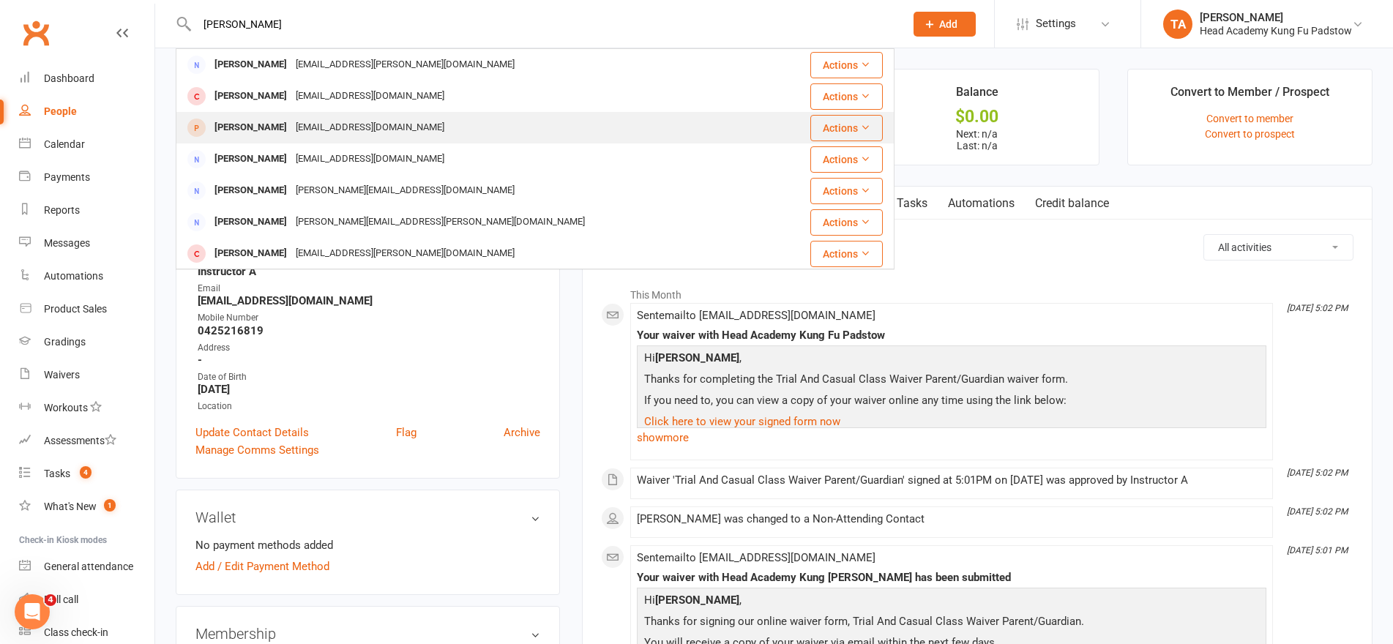
type input "hanna"
click at [334, 124] on div "hannadaoud1@hotmail.com" at bounding box center [369, 127] width 157 height 21
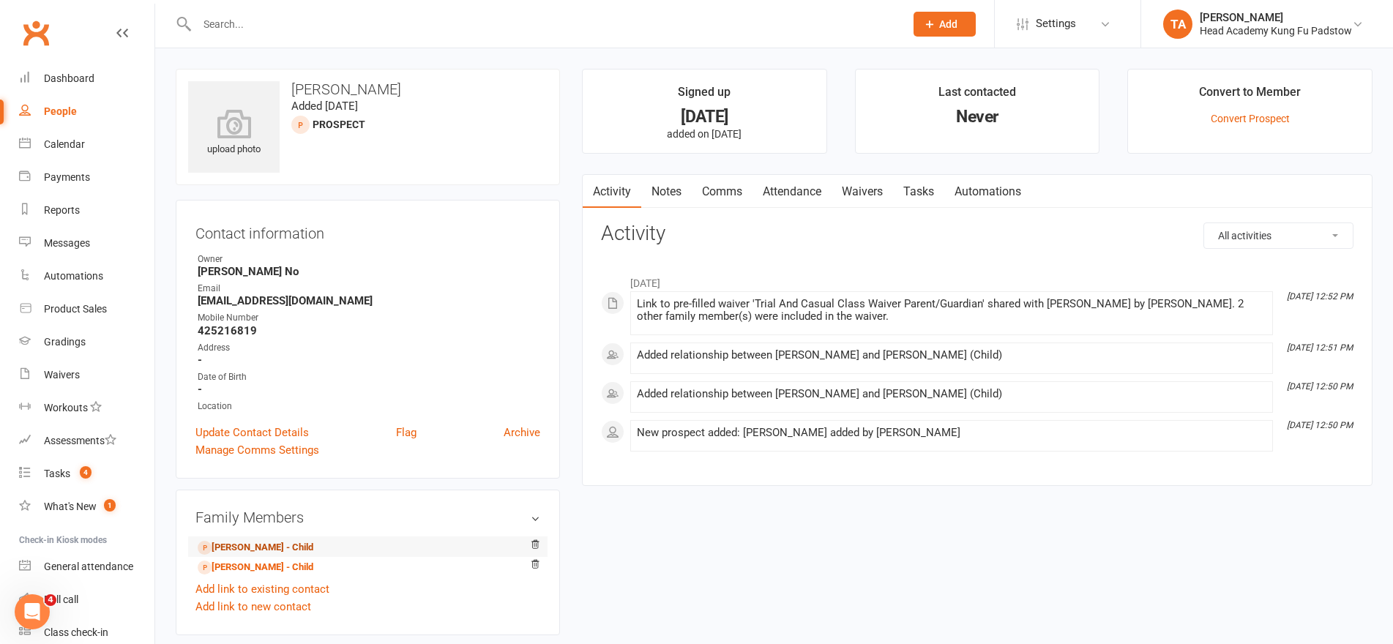
click at [285, 541] on link "Nicolas Daoud - Child" at bounding box center [256, 547] width 116 height 15
click at [517, 427] on link "Archive" at bounding box center [522, 433] width 37 height 18
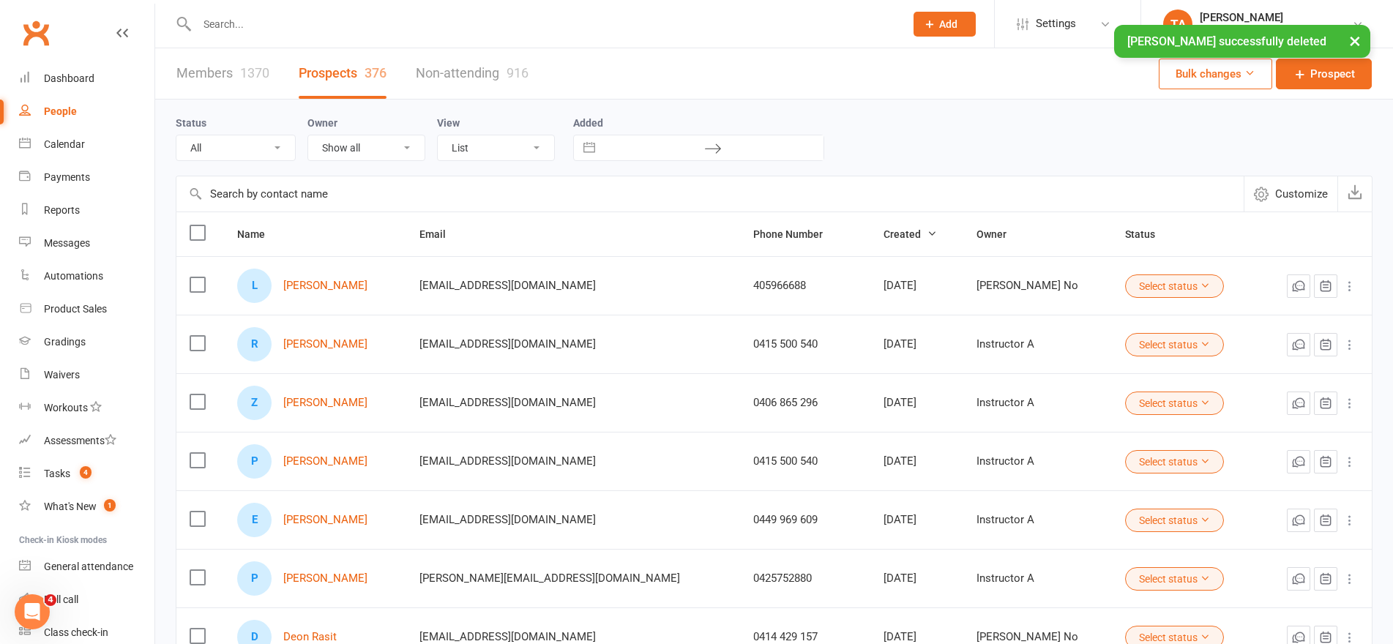
click at [367, 21] on input "text" at bounding box center [544, 24] width 702 height 20
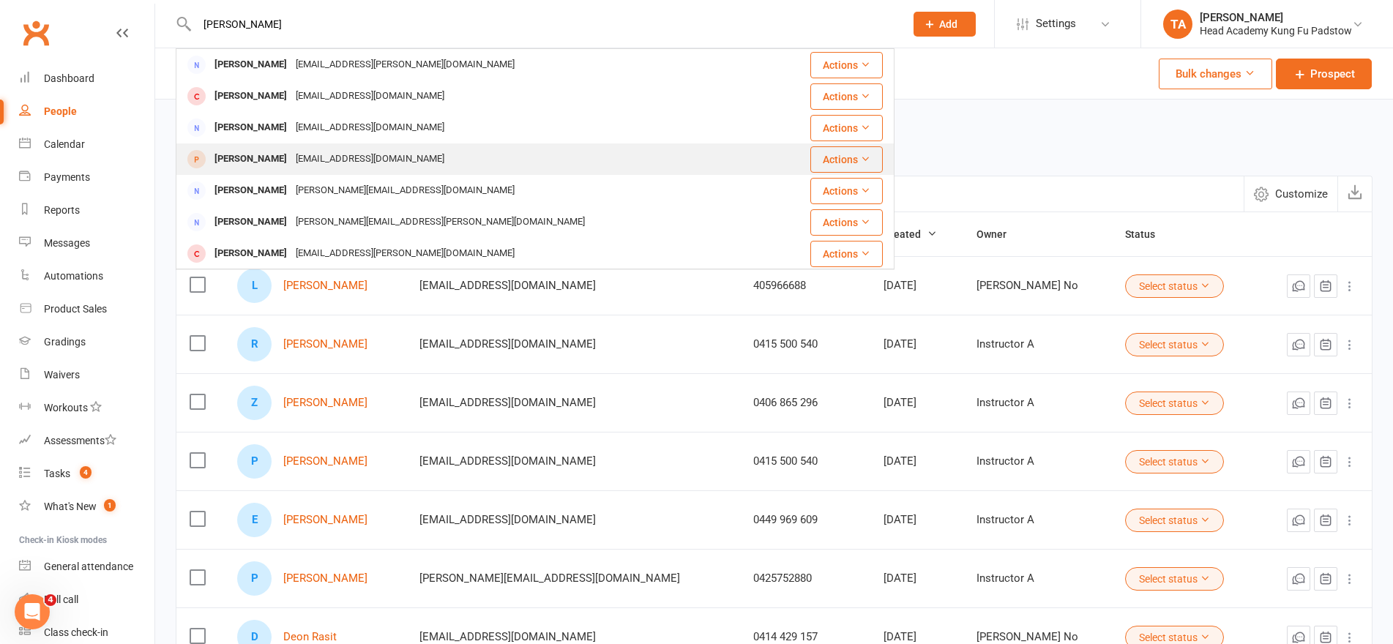
type input "hanna"
click at [315, 159] on div "hannadaoud1@hotmail.com" at bounding box center [369, 159] width 157 height 21
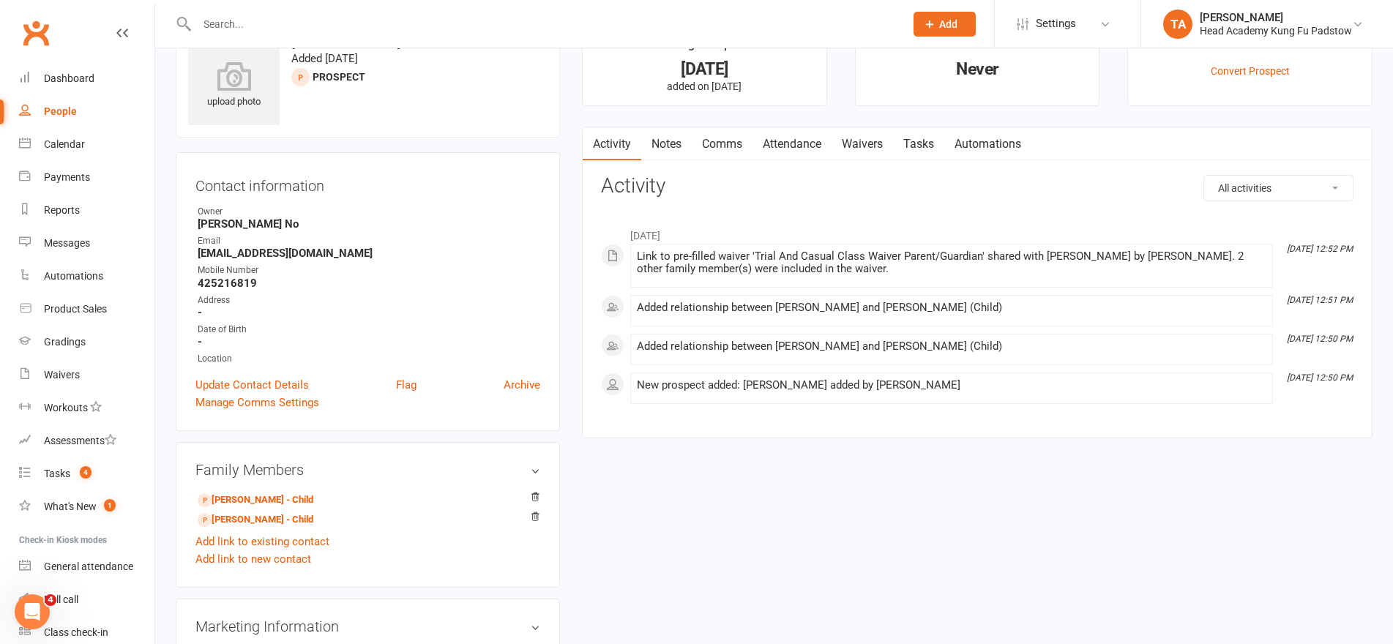
scroll to position [73, 0]
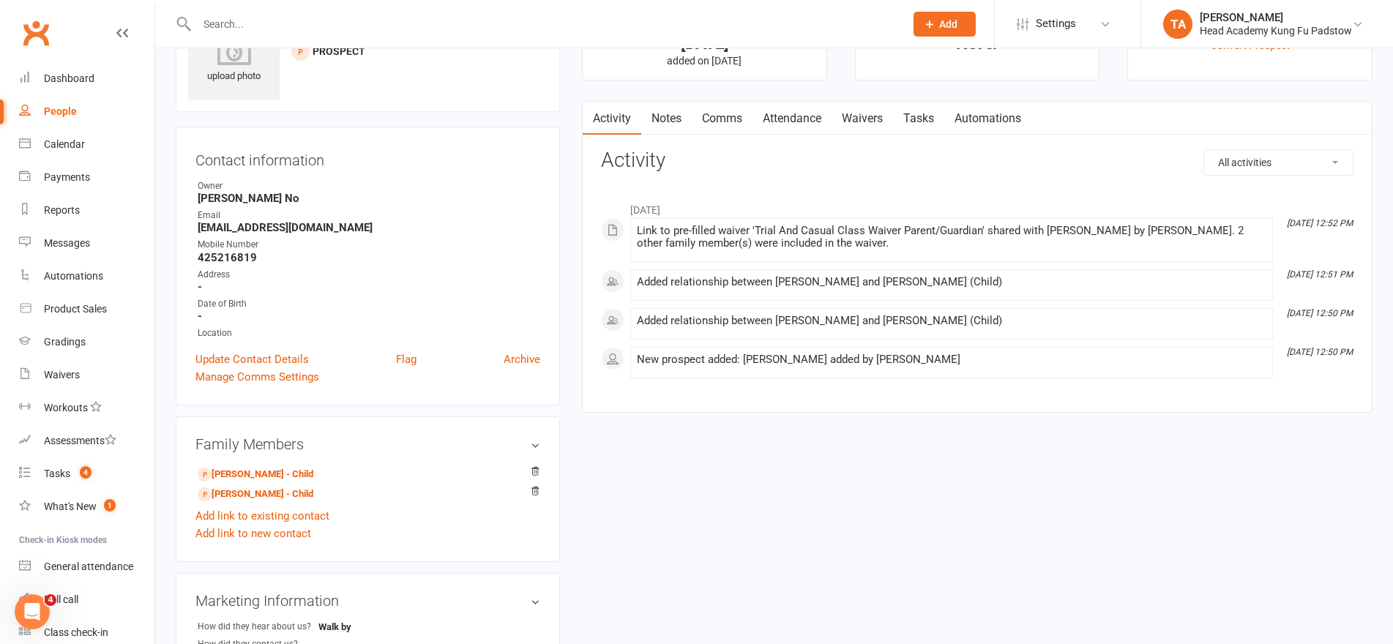
drag, startPoint x: 515, startPoint y: 355, endPoint x: 779, endPoint y: 53, distance: 401.0
click at [515, 355] on link "Archive" at bounding box center [522, 360] width 37 height 18
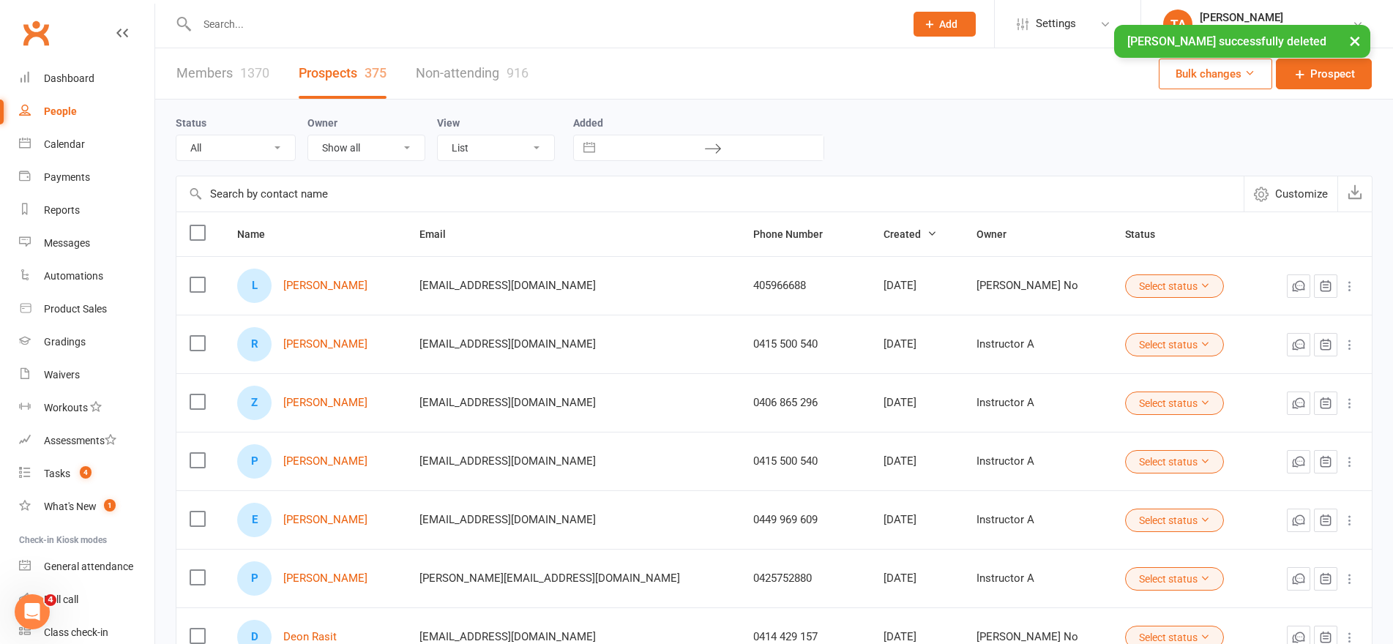
click at [313, 23] on input "text" at bounding box center [544, 24] width 702 height 20
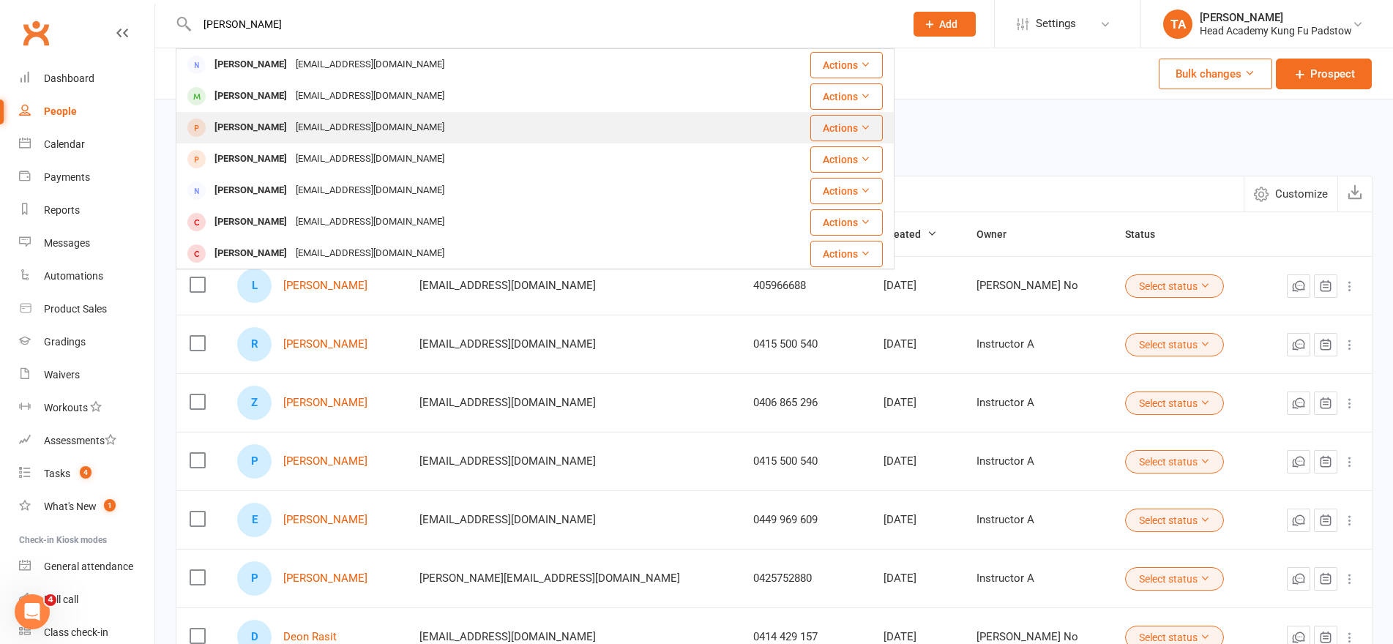
type input "daoud"
click at [299, 132] on div "hannadaoud1@hotmail.com" at bounding box center [369, 127] width 157 height 21
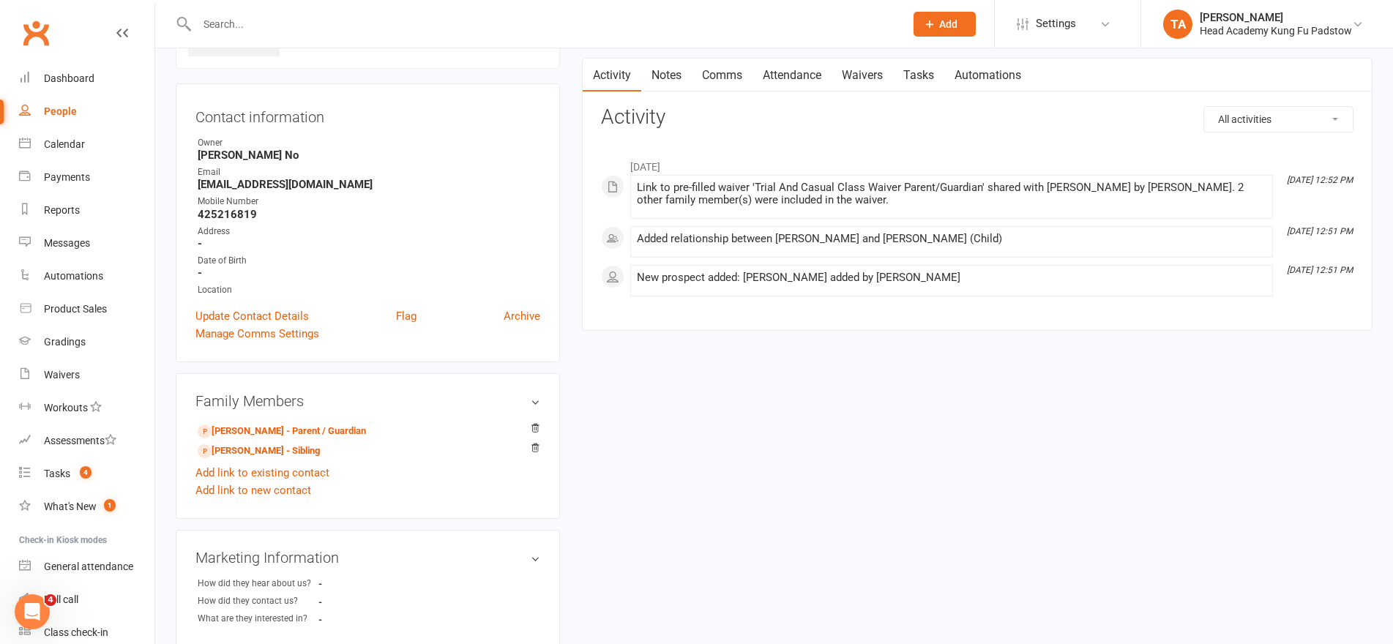
scroll to position [146, 0]
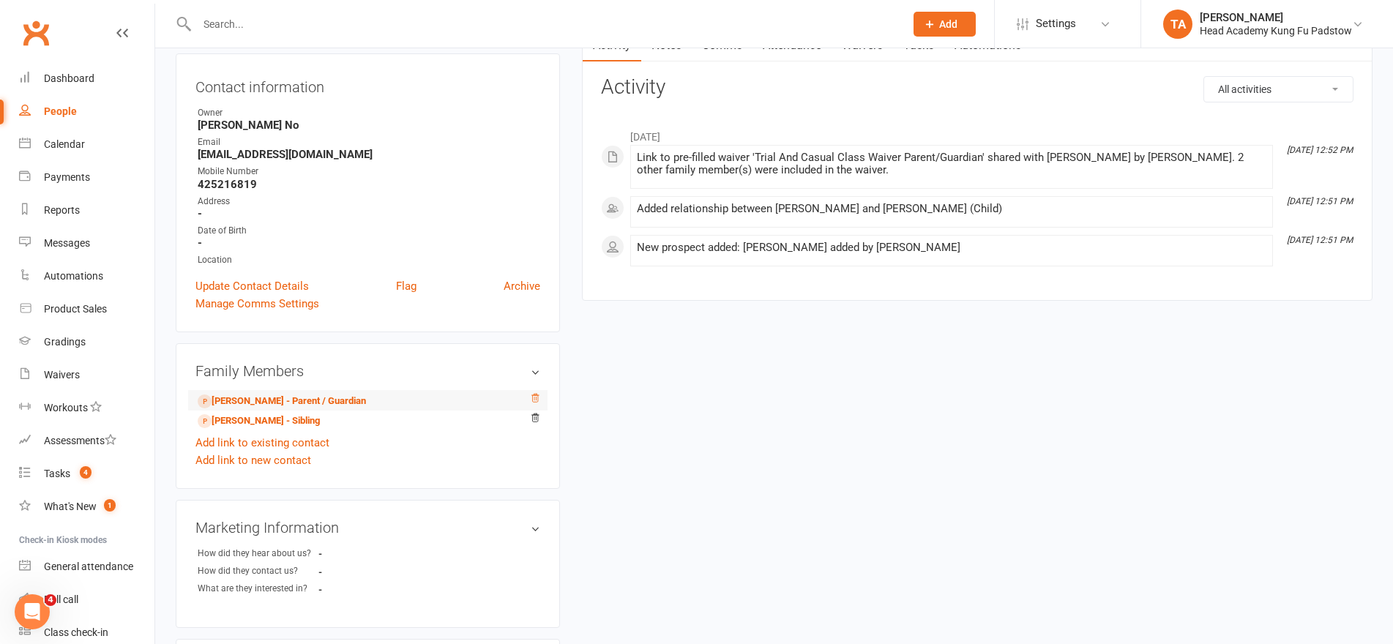
click at [531, 399] on icon at bounding box center [535, 398] width 10 height 10
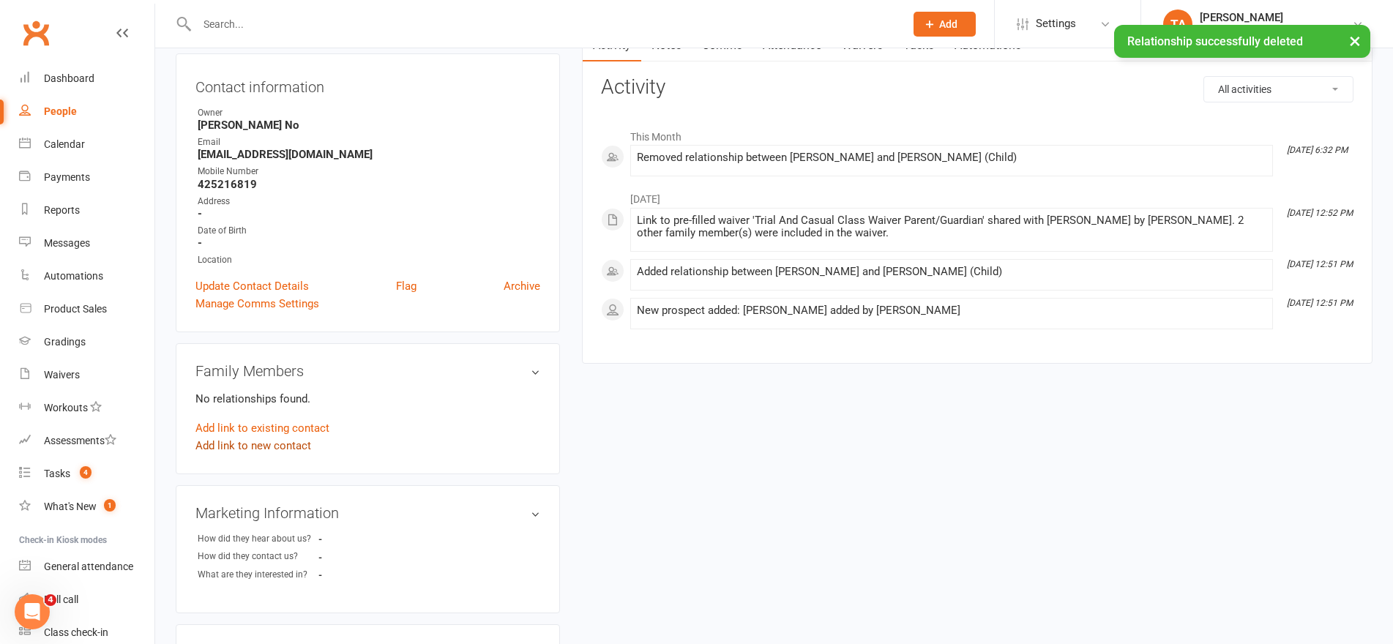
click at [287, 448] on link "Add link to new contact" at bounding box center [253, 446] width 116 height 18
click at [299, 433] on span "button" at bounding box center [297, 431] width 6 height 3
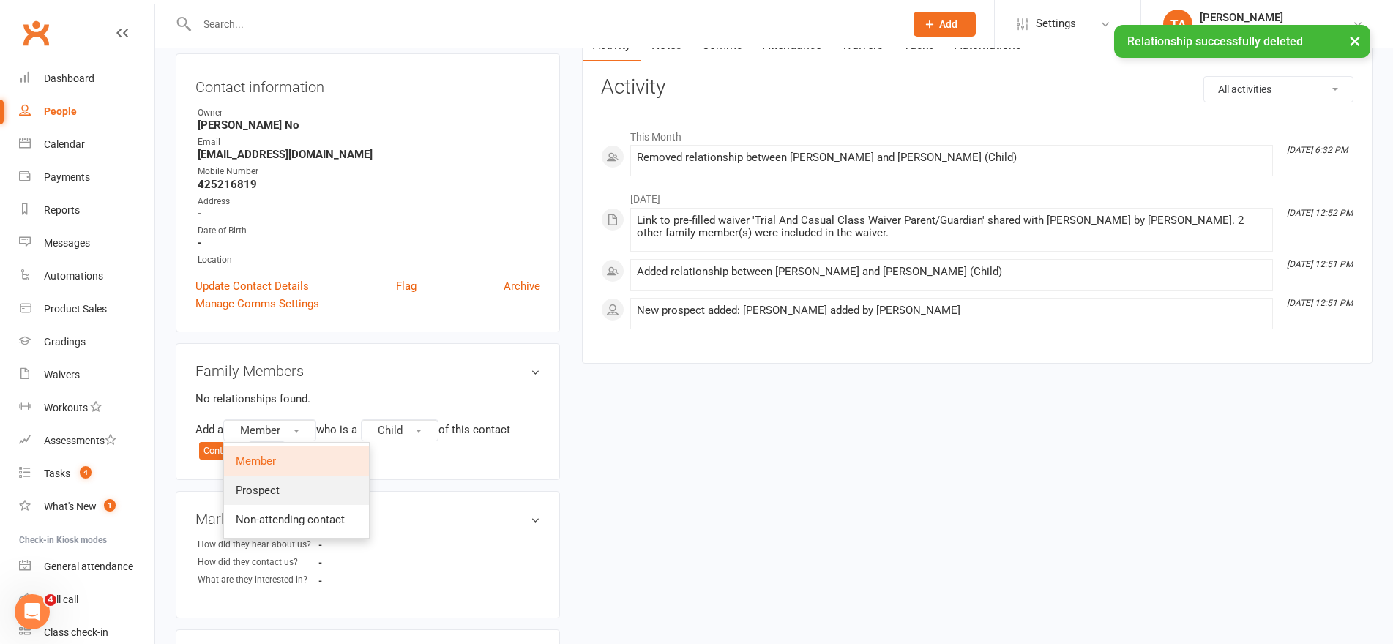
click at [289, 487] on link "Prospect" at bounding box center [296, 490] width 145 height 29
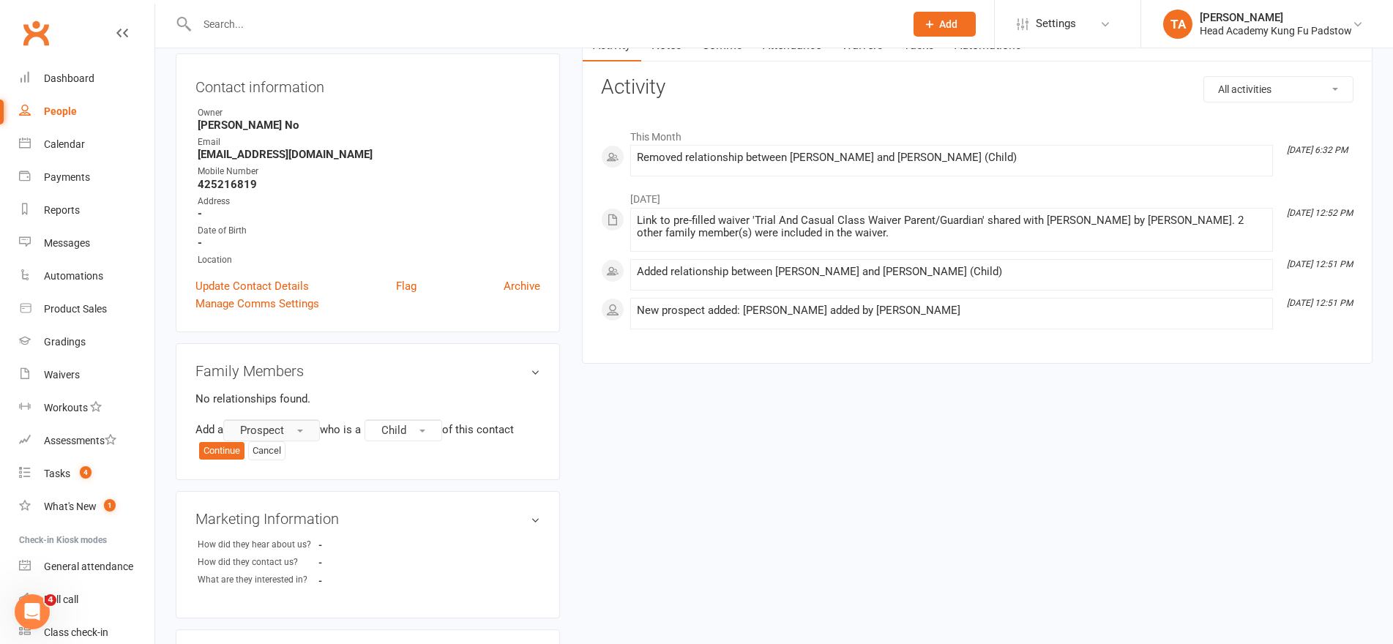
click at [315, 425] on button "Prospect" at bounding box center [271, 430] width 97 height 22
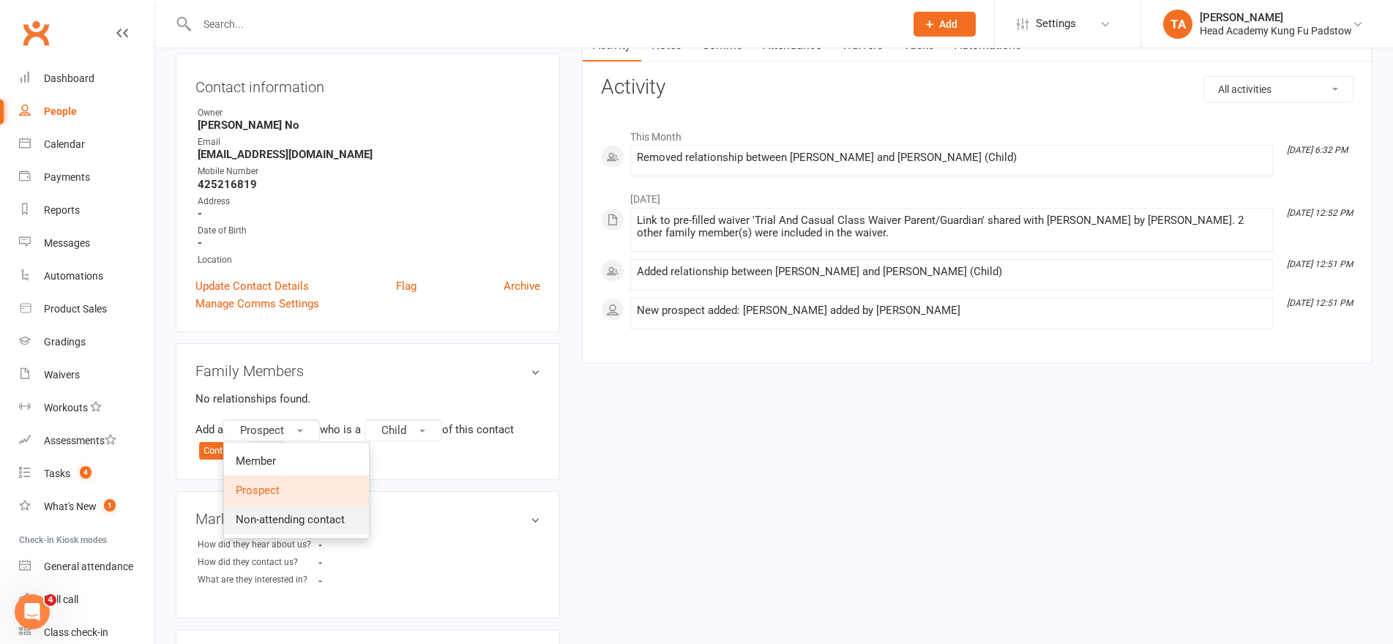
click at [311, 519] on span "Non-attending contact" at bounding box center [290, 519] width 109 height 13
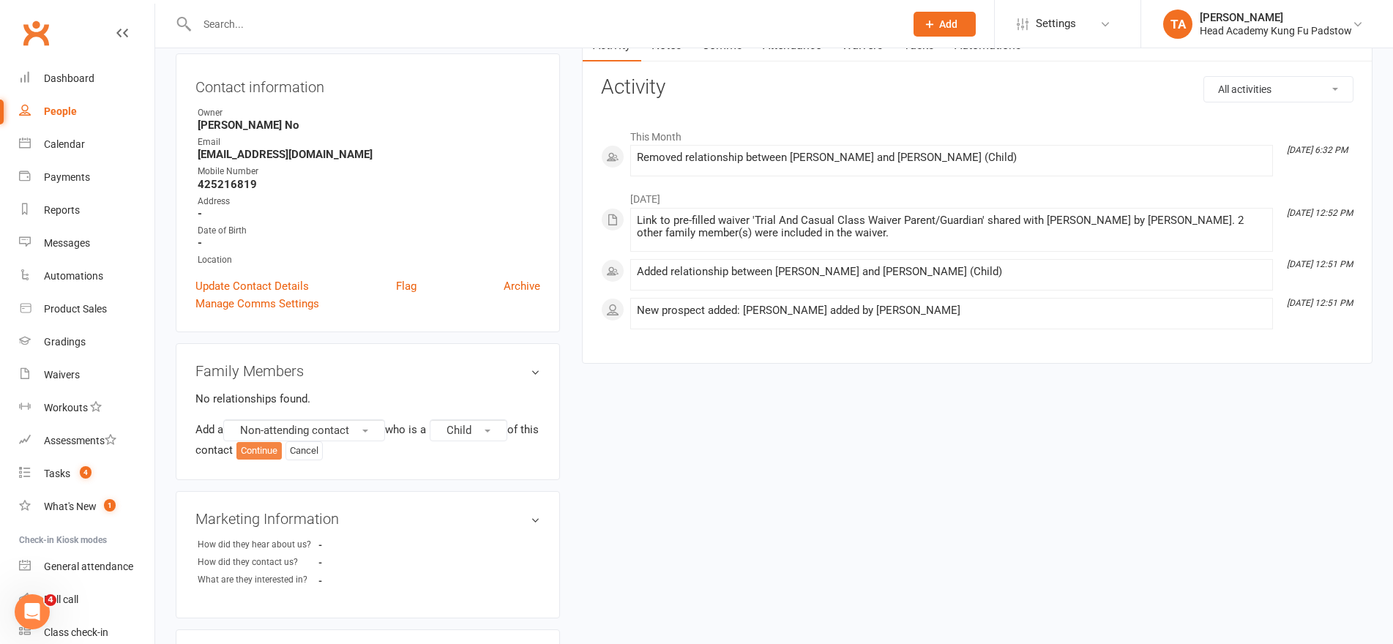
click at [282, 455] on button "Continue" at bounding box center [258, 451] width 45 height 18
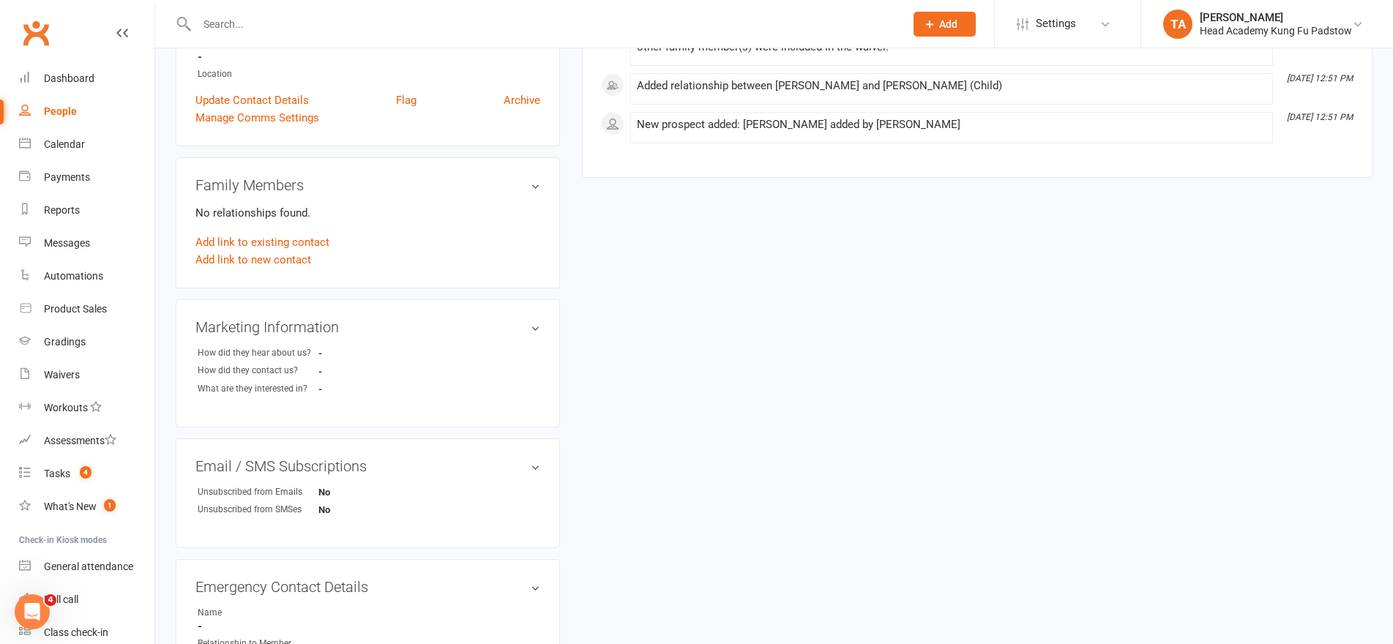
scroll to position [366, 0]
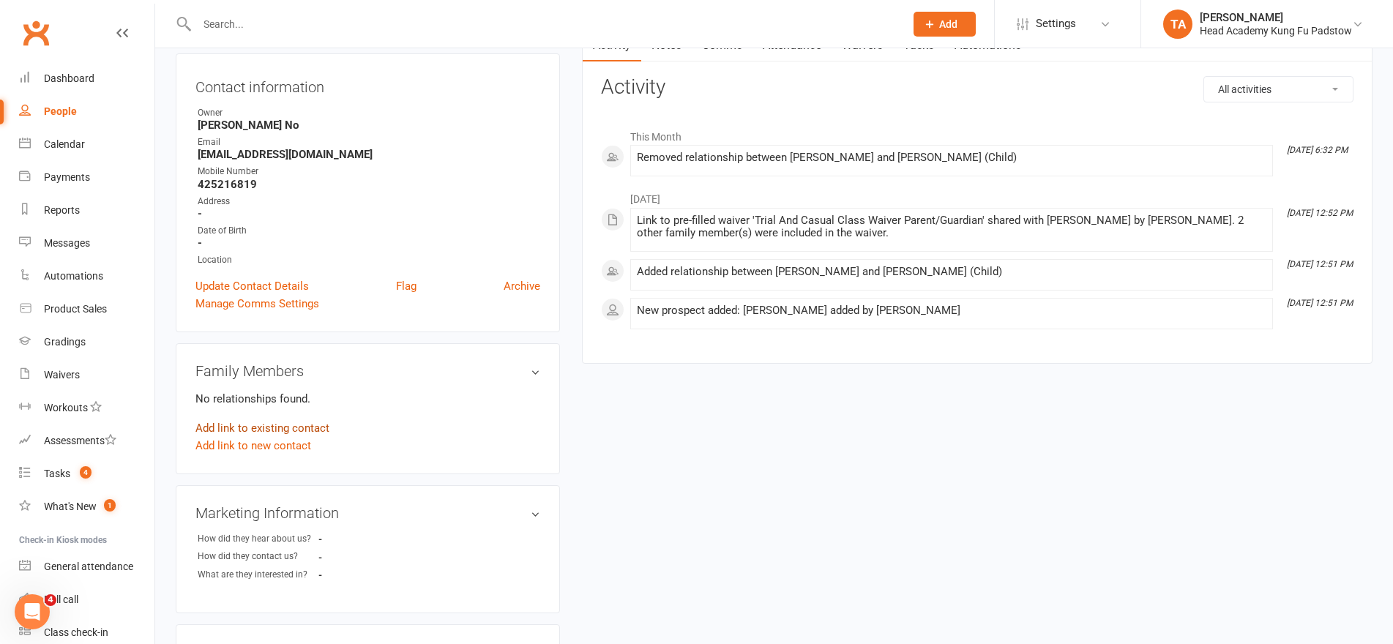
click at [277, 428] on link "Add link to existing contact" at bounding box center [262, 428] width 134 height 18
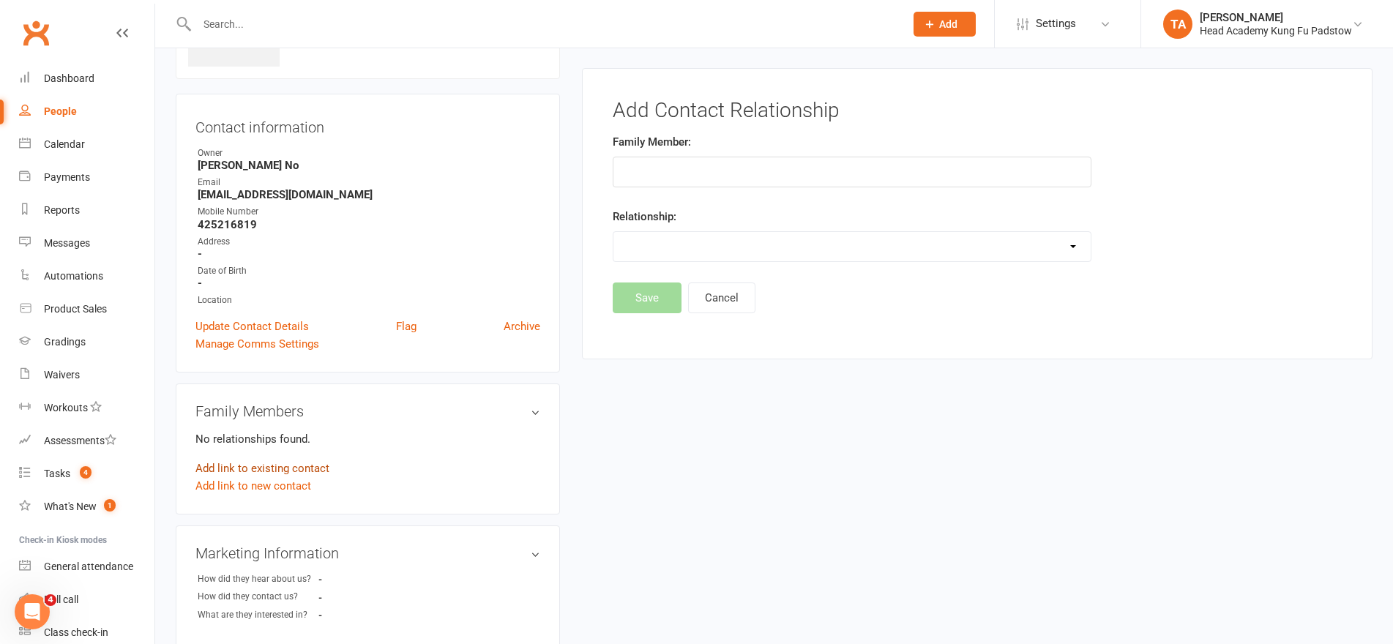
scroll to position [101, 0]
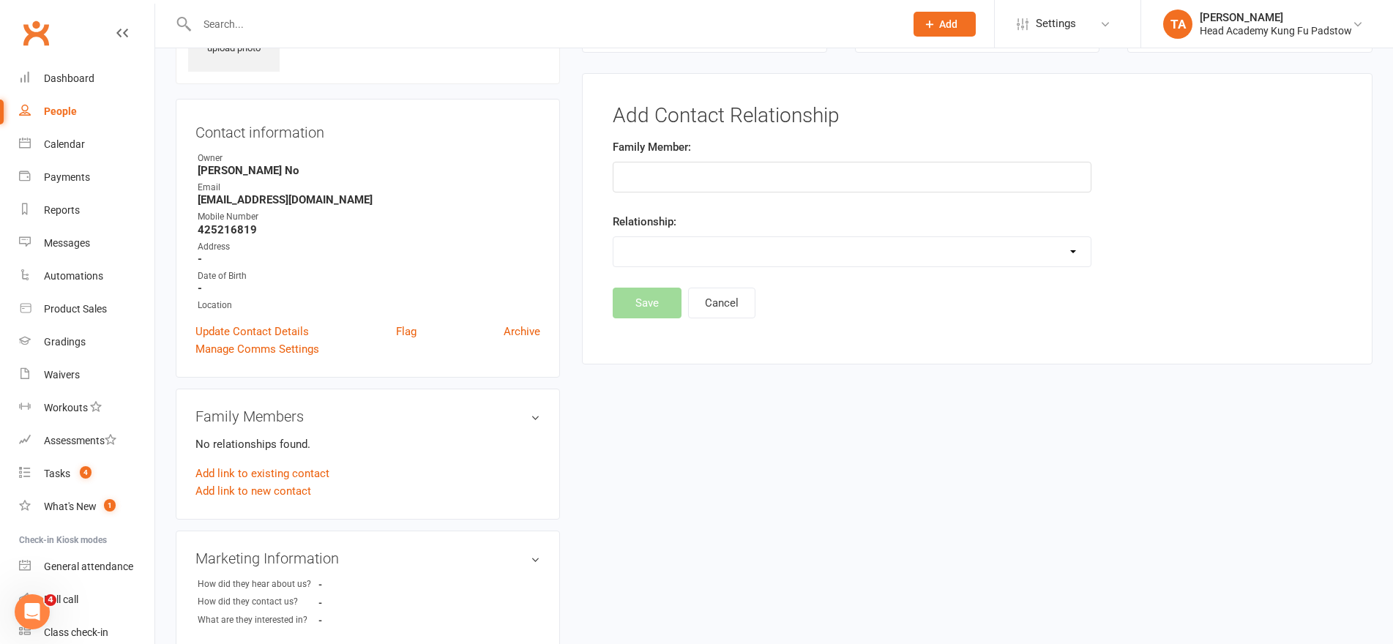
click at [658, 164] on input "text" at bounding box center [852, 177] width 479 height 31
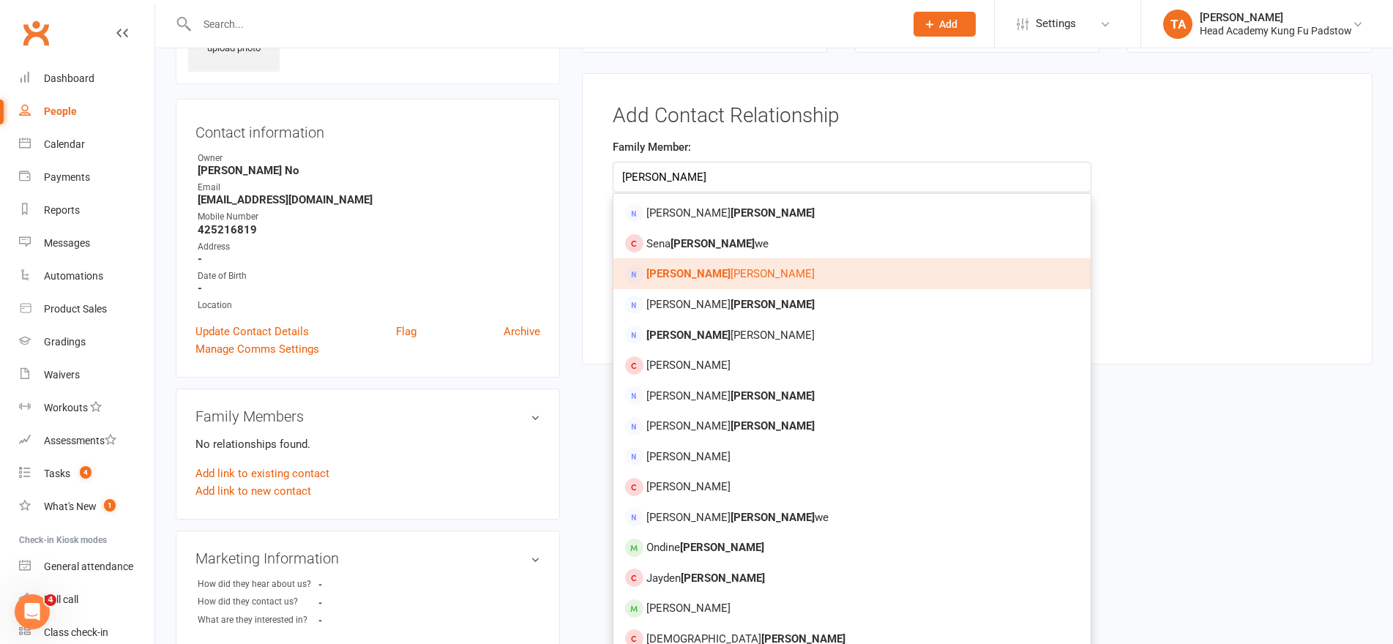
type input "hanna"
click at [714, 278] on link "Hanna Daoud" at bounding box center [851, 273] width 477 height 31
type input "Hanna Daoud"
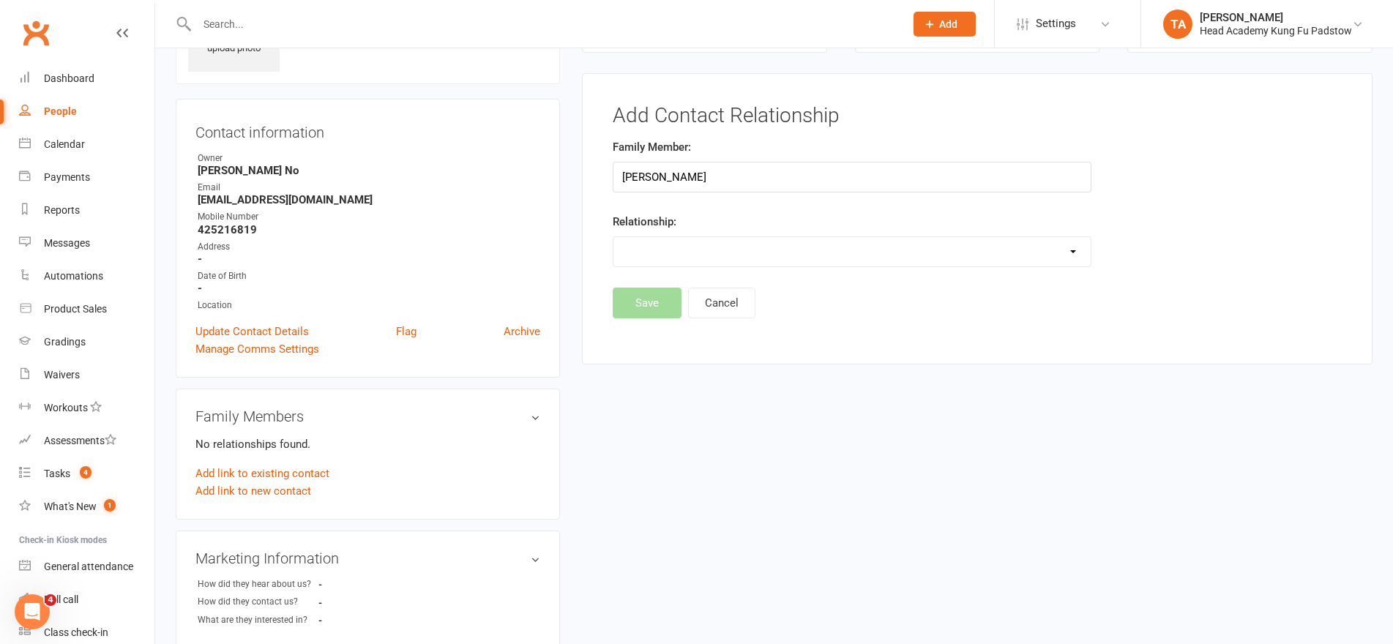
click at [720, 243] on select "Parent / Guardian Child Sibling (parent not in system) Spouse / Partner Cousin …" at bounding box center [851, 251] width 477 height 29
select select "0"
click at [613, 237] on select "Parent / Guardian Child Sibling (parent not in system) Spouse / Partner Cousin …" at bounding box center [851, 251] width 477 height 29
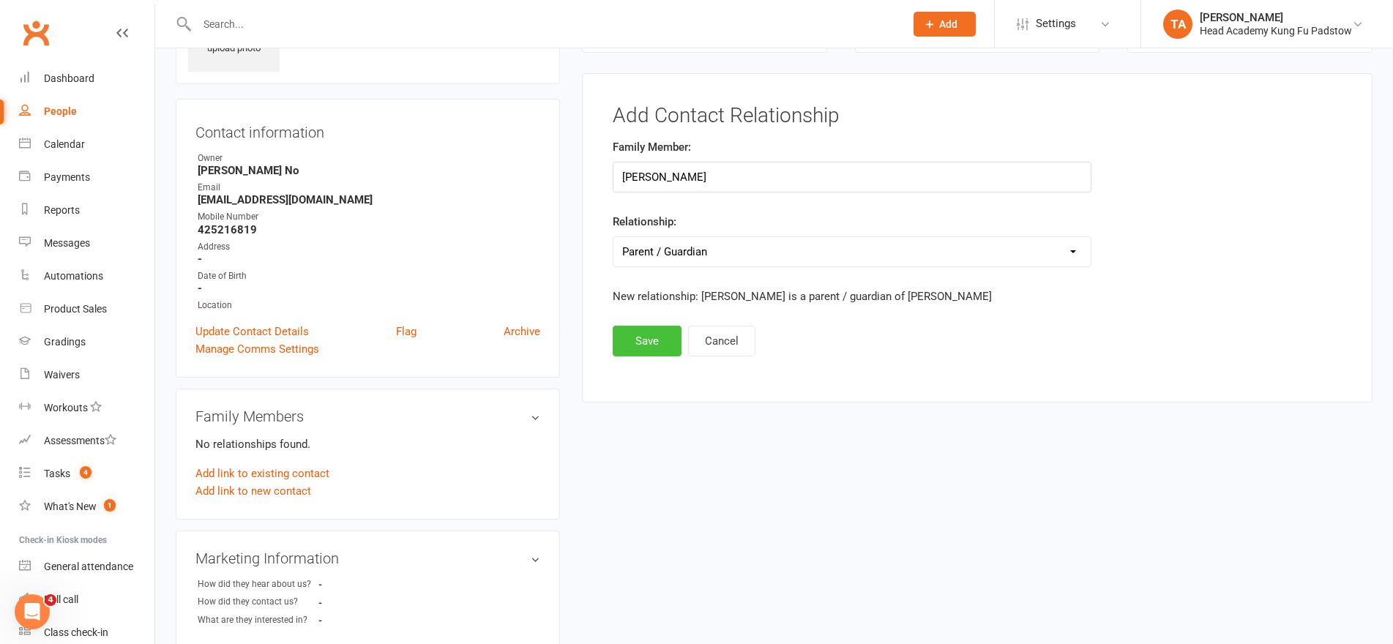
click at [662, 347] on button "Save" at bounding box center [647, 341] width 69 height 31
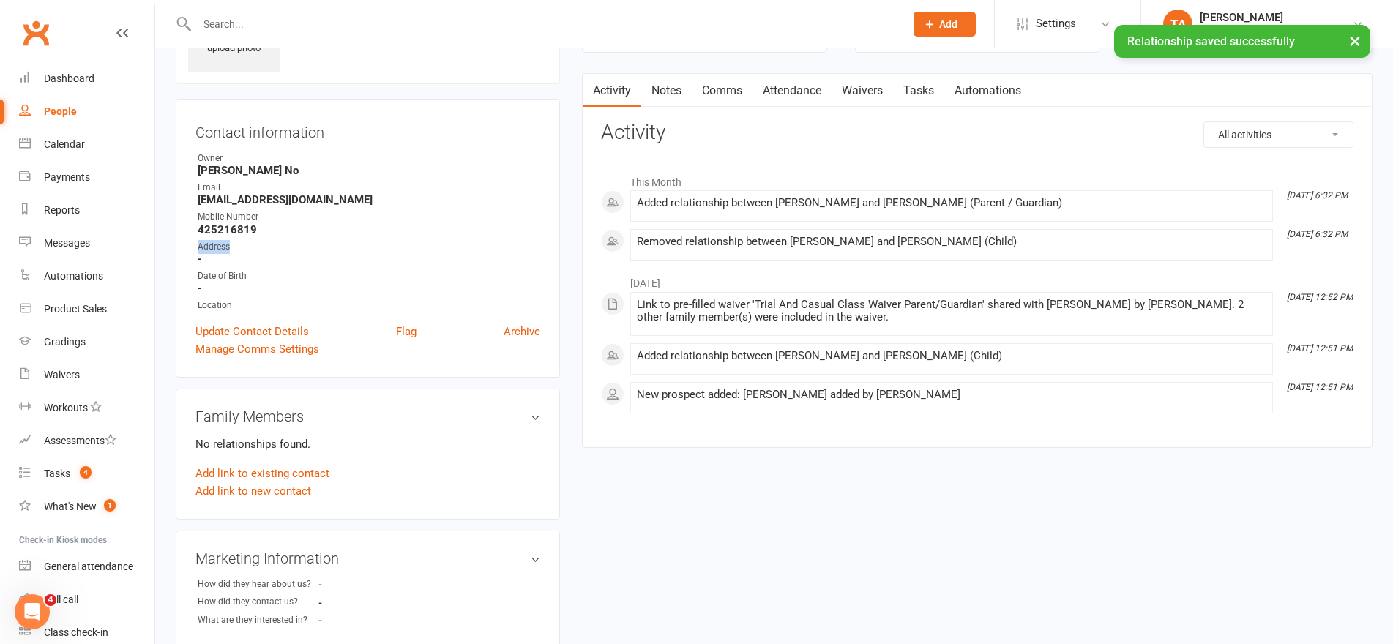
drag, startPoint x: 511, startPoint y: 236, endPoint x: 521, endPoint y: 233, distance: 10.9
click at [517, 234] on ul "Owner Ann No Email hannadaoud1@hotmail.com Mobile Number 425216819 Address - Da…" at bounding box center [367, 232] width 345 height 161
click at [56, 81] on div "Dashboard" at bounding box center [69, 78] width 51 height 12
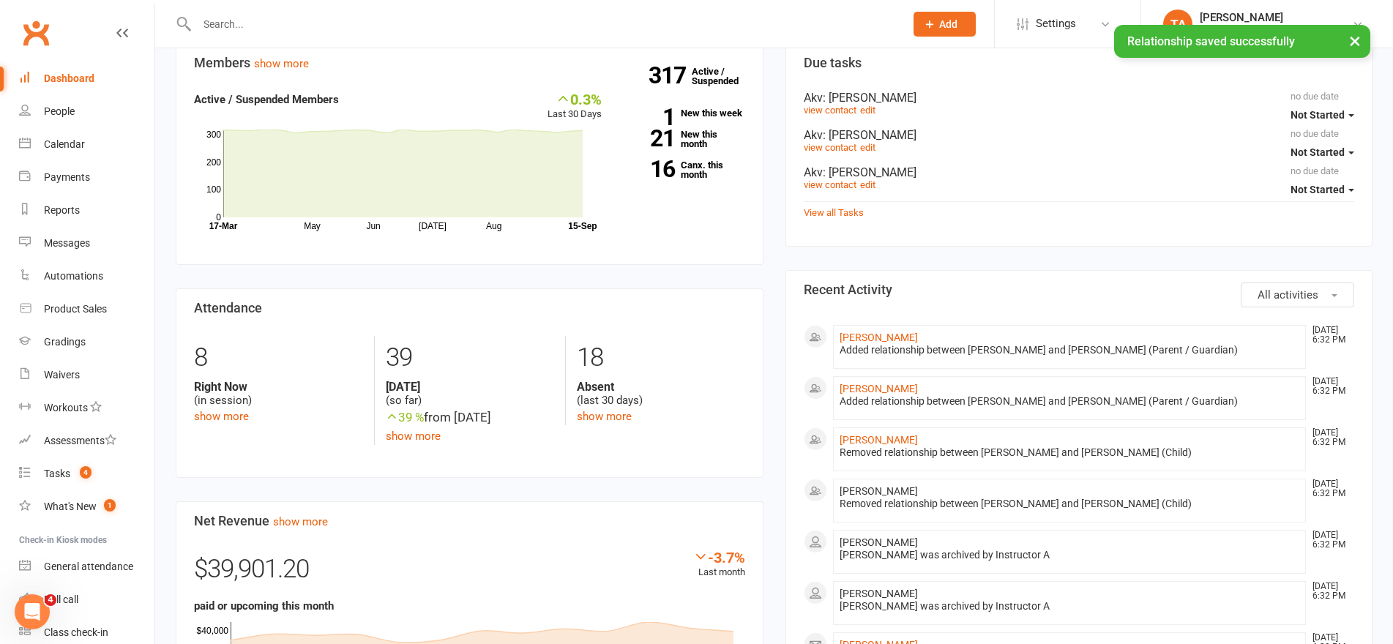
scroll to position [366, 0]
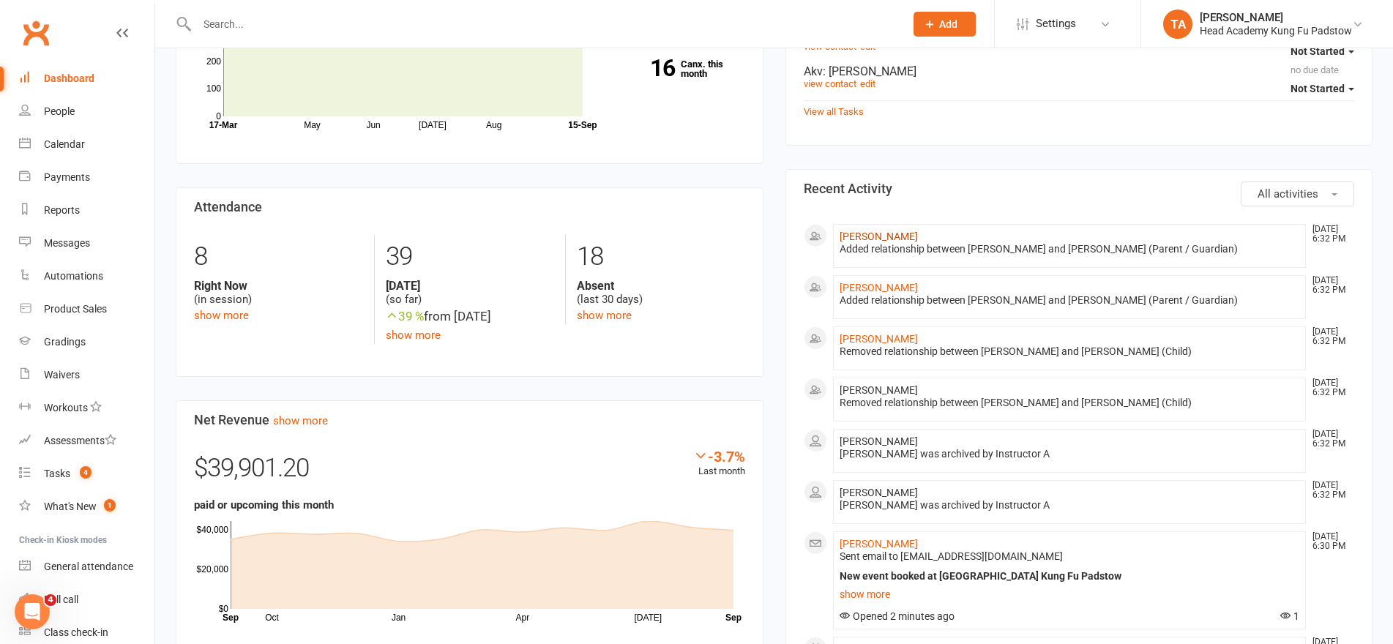
click at [870, 236] on link "Hanna Daoud" at bounding box center [879, 237] width 78 height 12
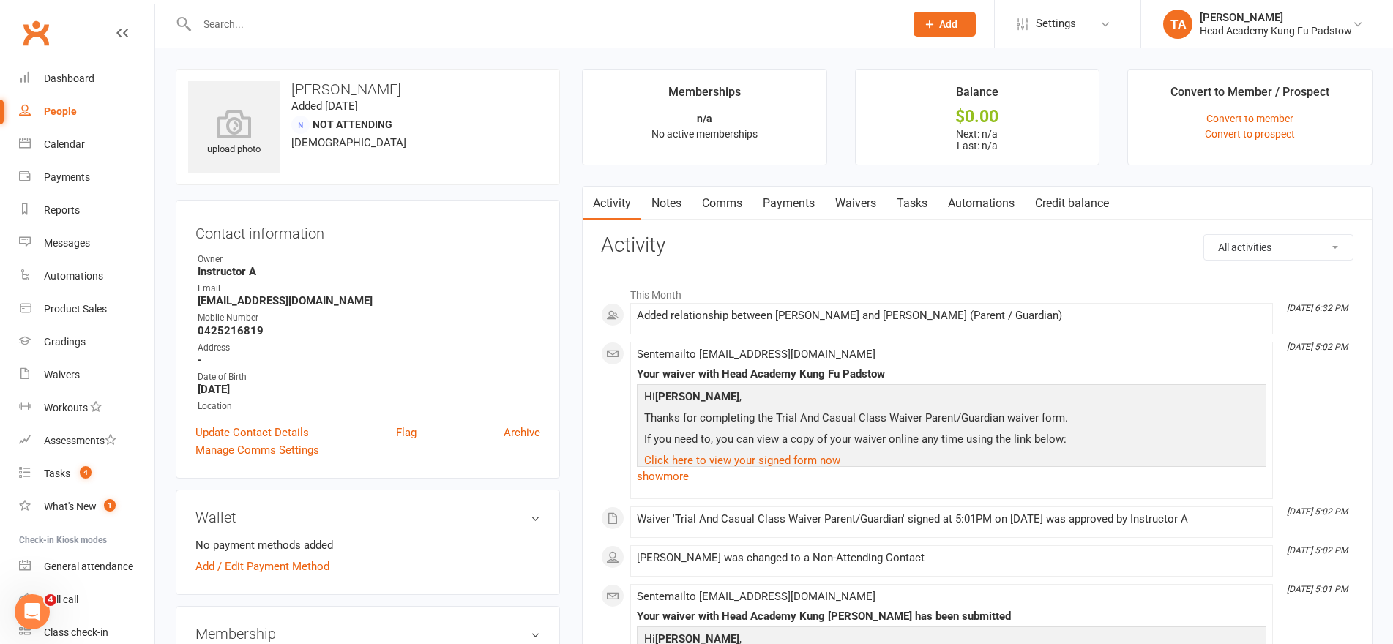
click at [496, 269] on strong "Instructor A" at bounding box center [369, 271] width 343 height 13
click at [92, 84] on link "Dashboard" at bounding box center [86, 78] width 135 height 33
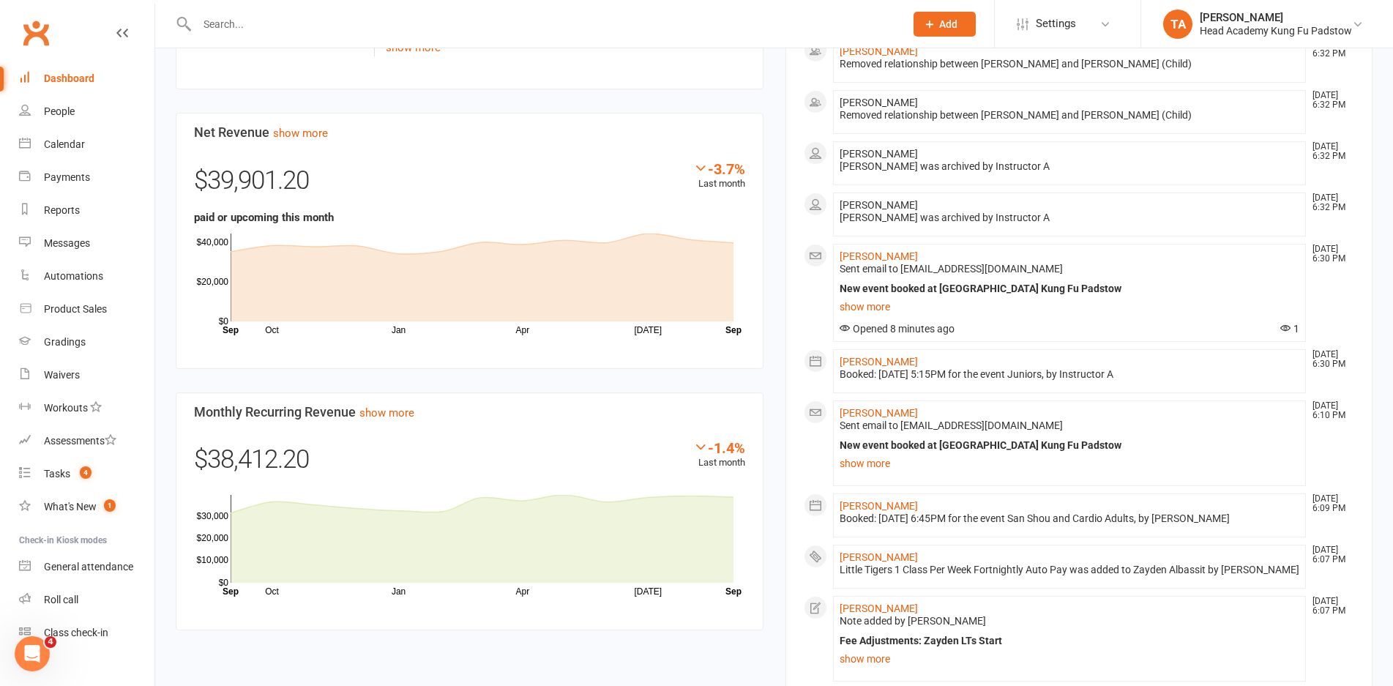
scroll to position [659, 0]
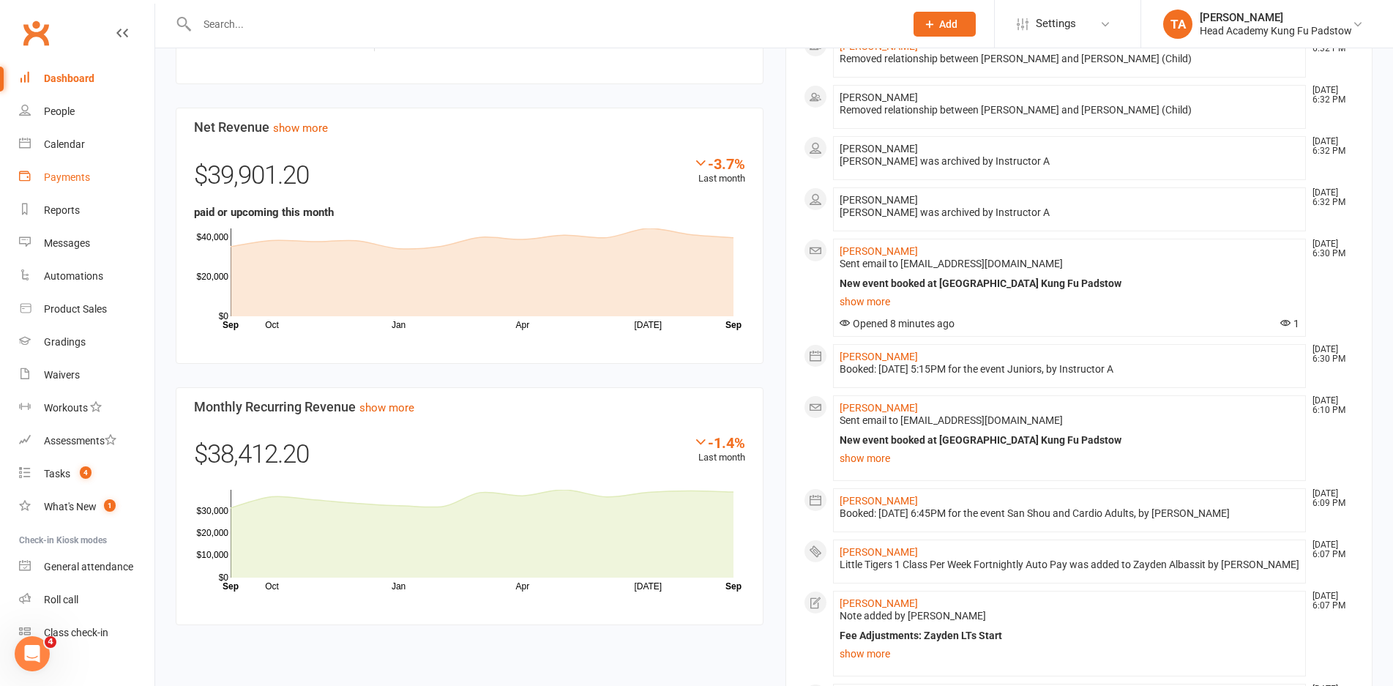
click at [45, 172] on div "Payments" at bounding box center [67, 177] width 46 height 12
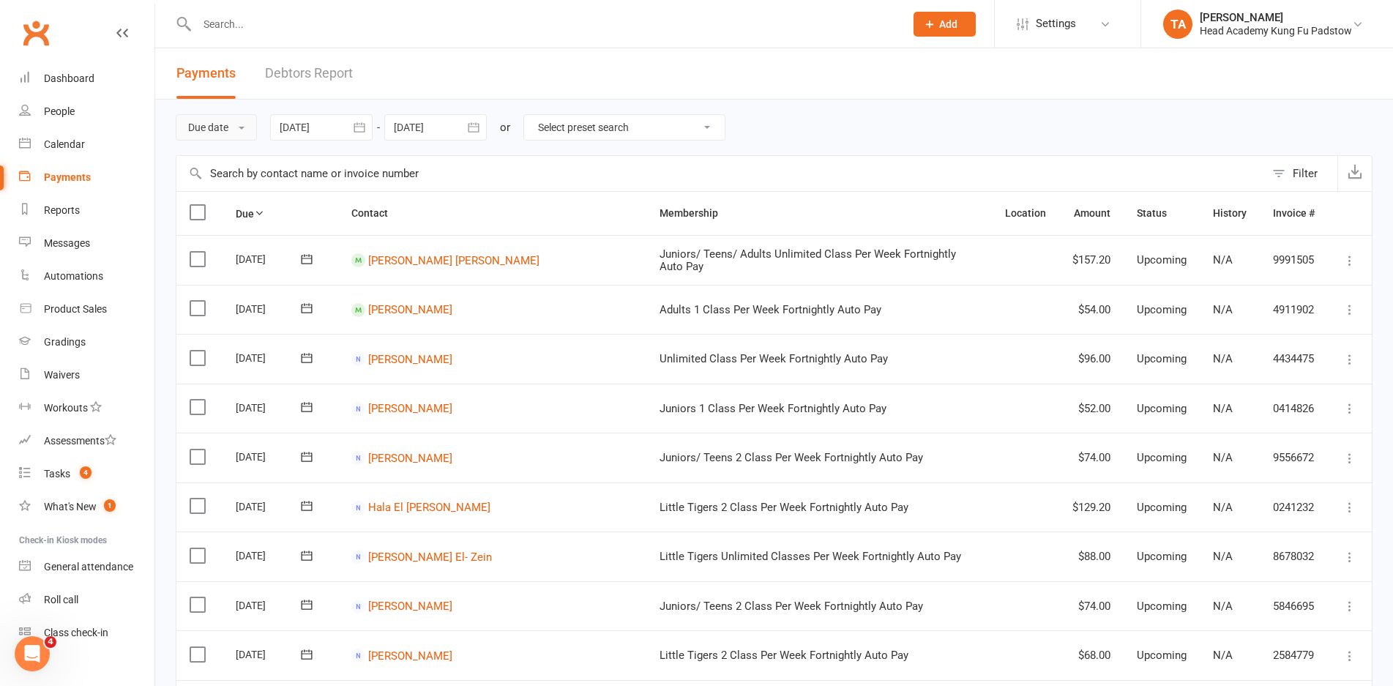
click at [232, 127] on button "Due date" at bounding box center [216, 127] width 81 height 26
click at [233, 218] on link "Date failed" at bounding box center [248, 218] width 145 height 29
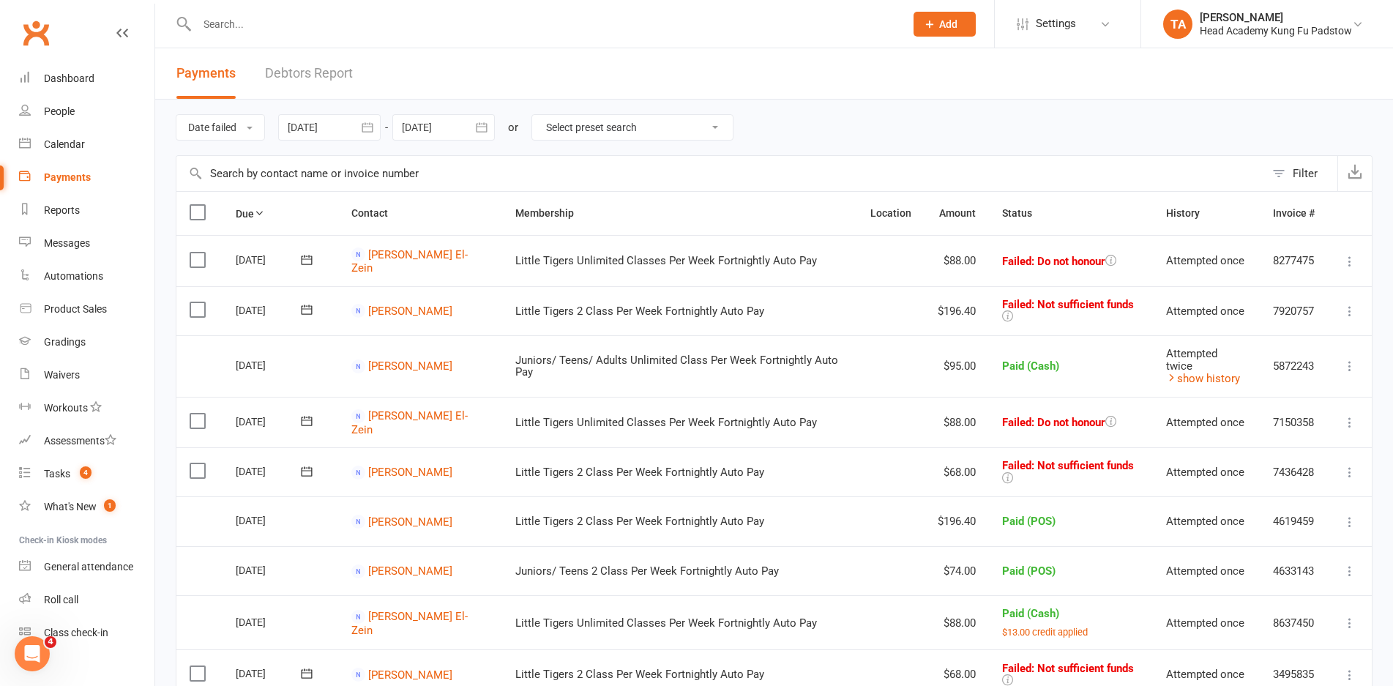
click at [943, 152] on div "Date failed Due date Date paid Date failed Date settled 15 Aug 2025 August 2025…" at bounding box center [774, 128] width 1197 height 56
click at [343, 122] on div at bounding box center [329, 127] width 102 height 26
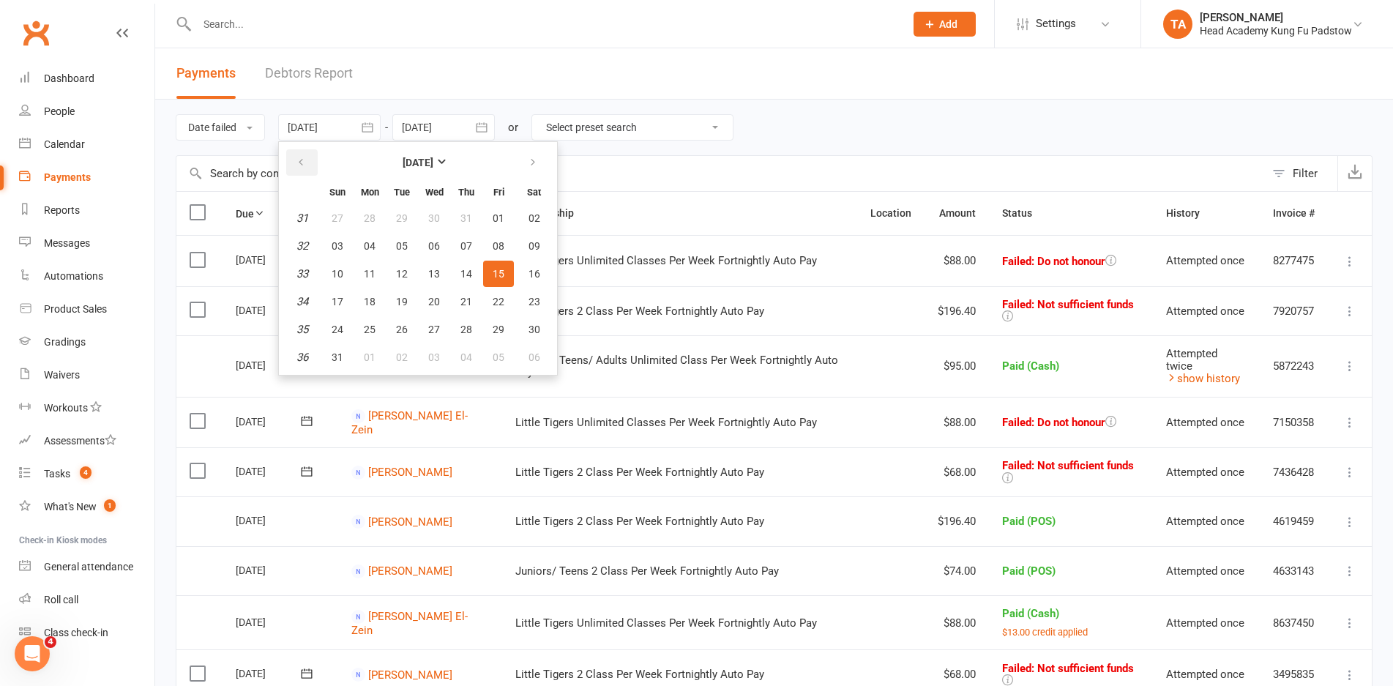
click at [306, 164] on icon "button" at bounding box center [301, 163] width 10 height 12
click at [359, 223] on button "31" at bounding box center [369, 218] width 31 height 26
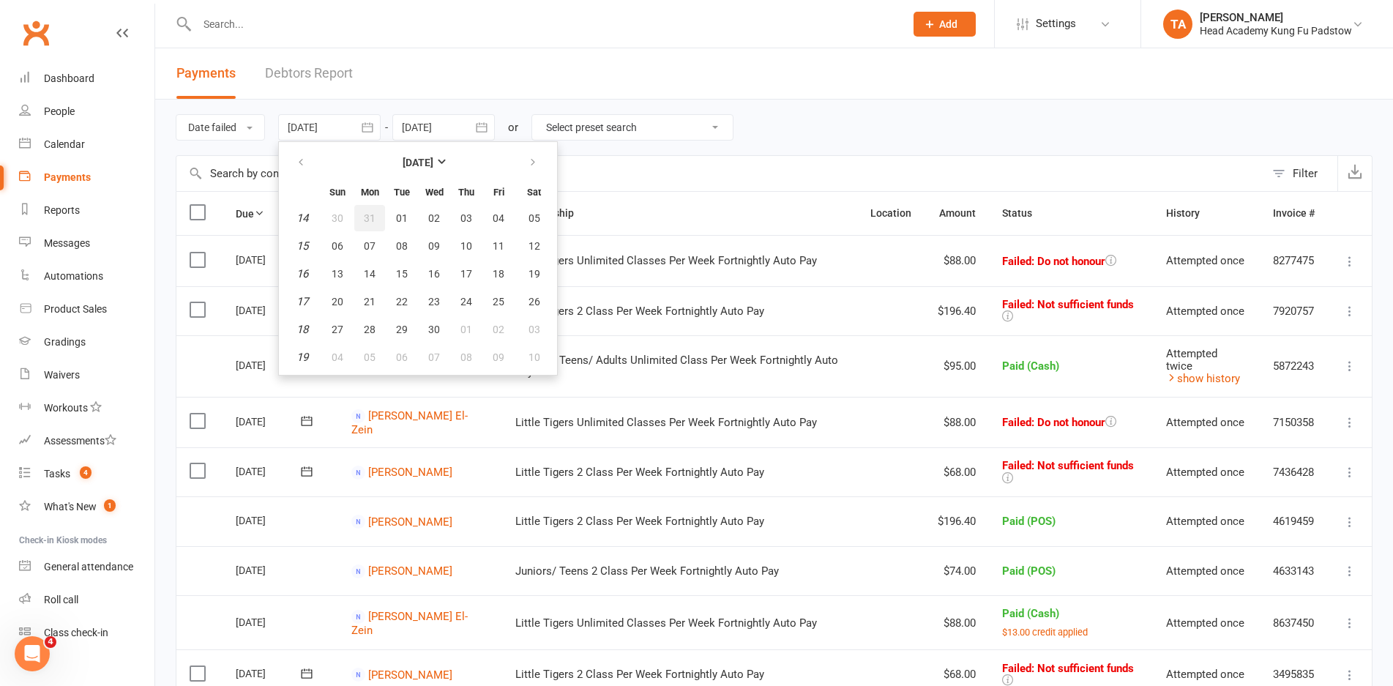
type input "31 Mar 2025"
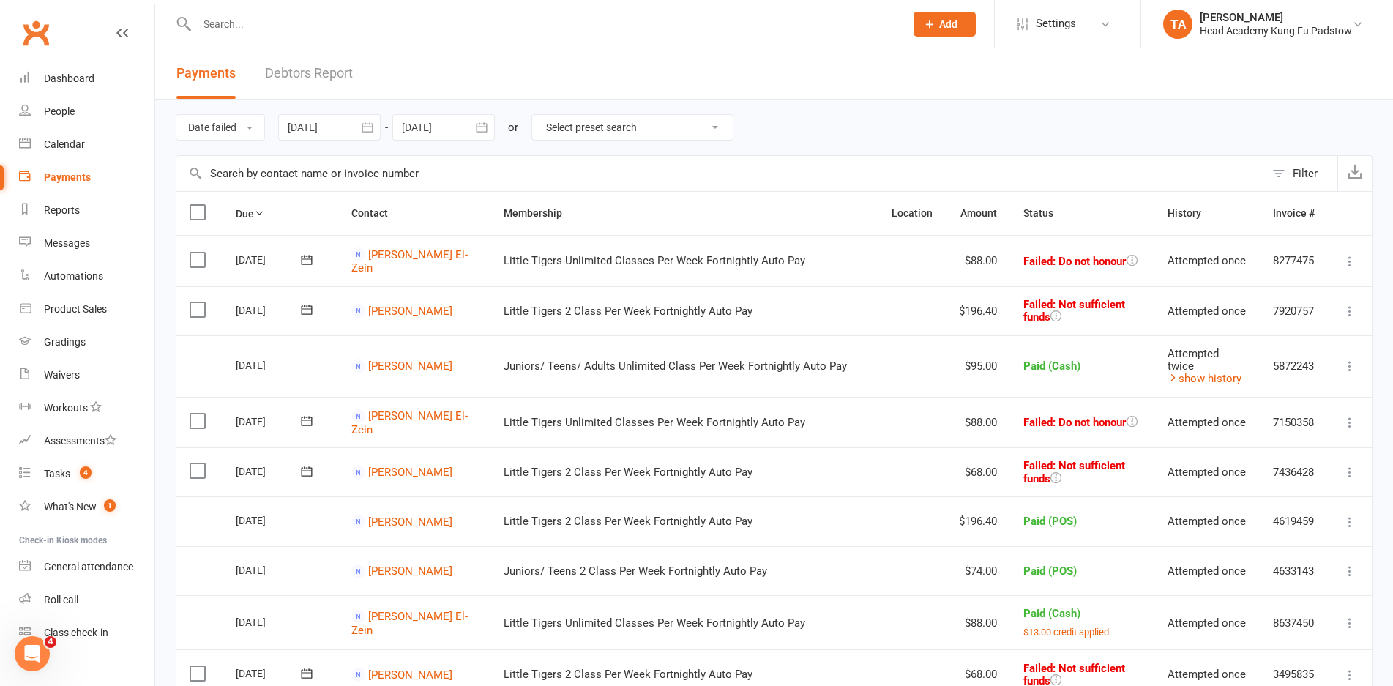
click at [820, 123] on div "Date failed Due date Date paid Date failed Date settled 31 Mar 2025 March 2025 …" at bounding box center [774, 128] width 1197 height 56
click at [63, 141] on div "Calendar" at bounding box center [64, 144] width 41 height 12
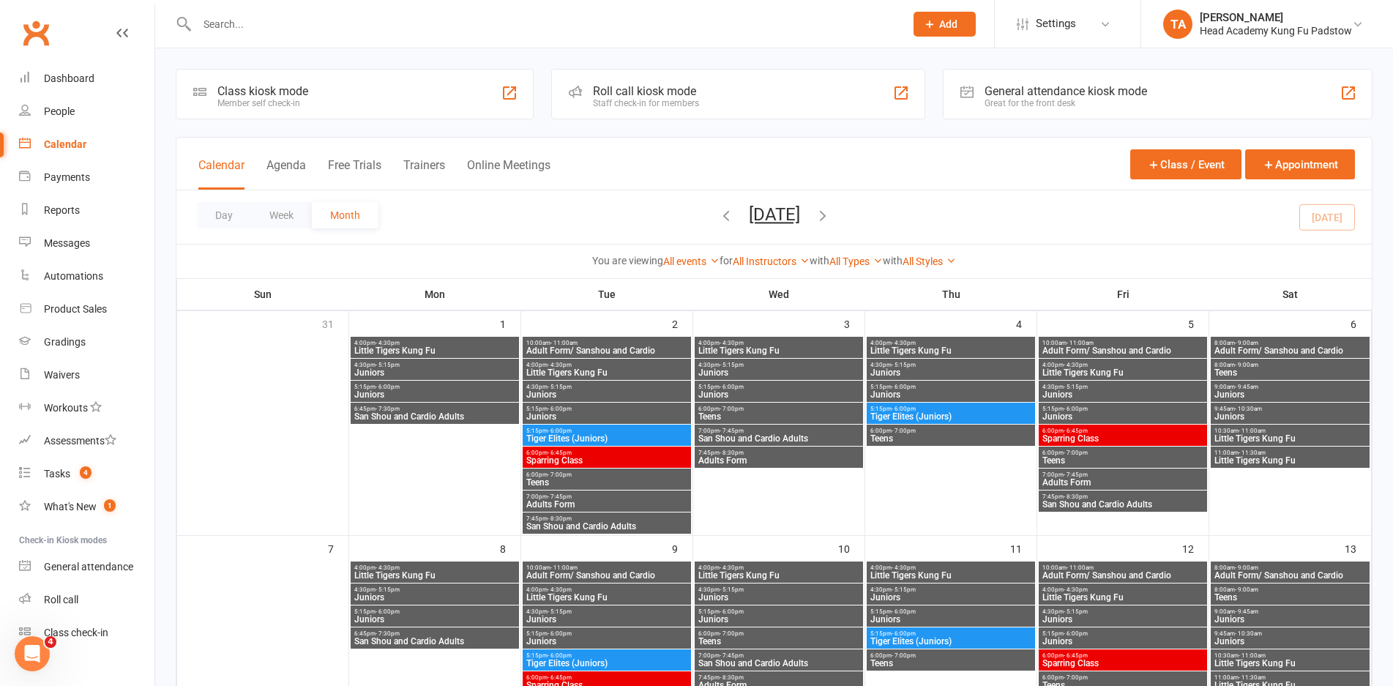
click at [676, 88] on div "Roll call kiosk mode" at bounding box center [646, 91] width 106 height 14
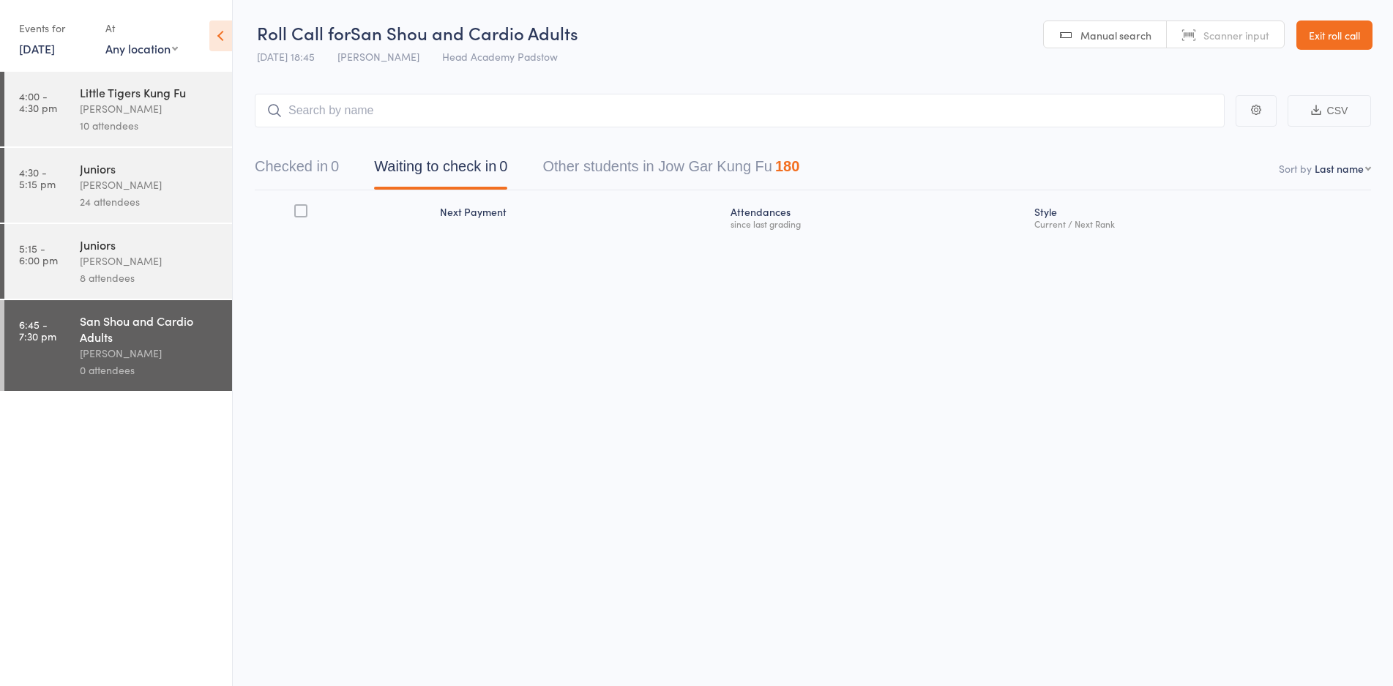
click at [501, 343] on div "Roll Call for San Shou and Cardio Adults 15 Sep 18:45 James Agius Head Academy …" at bounding box center [696, 343] width 1393 height 686
click at [455, 105] on input "search" at bounding box center [740, 111] width 970 height 34
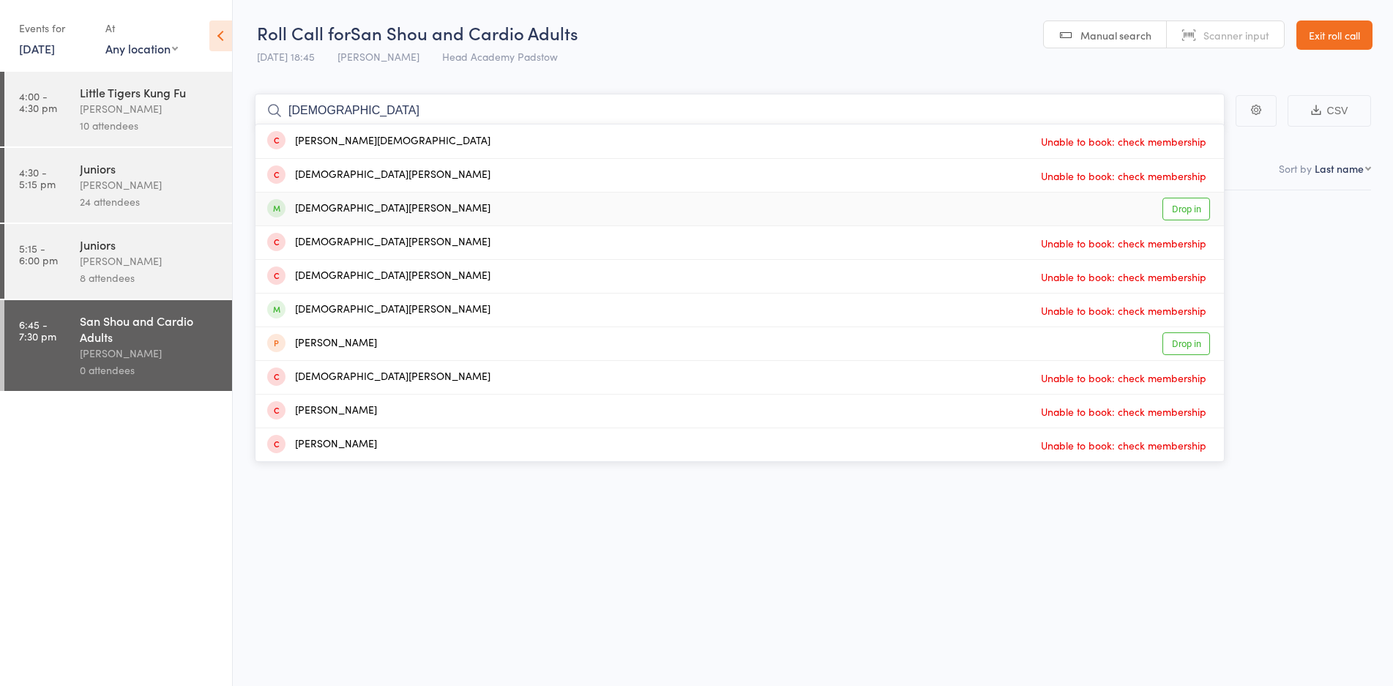
type input "christian"
click at [424, 215] on div "Christian Holmes Drop in" at bounding box center [739, 209] width 968 height 33
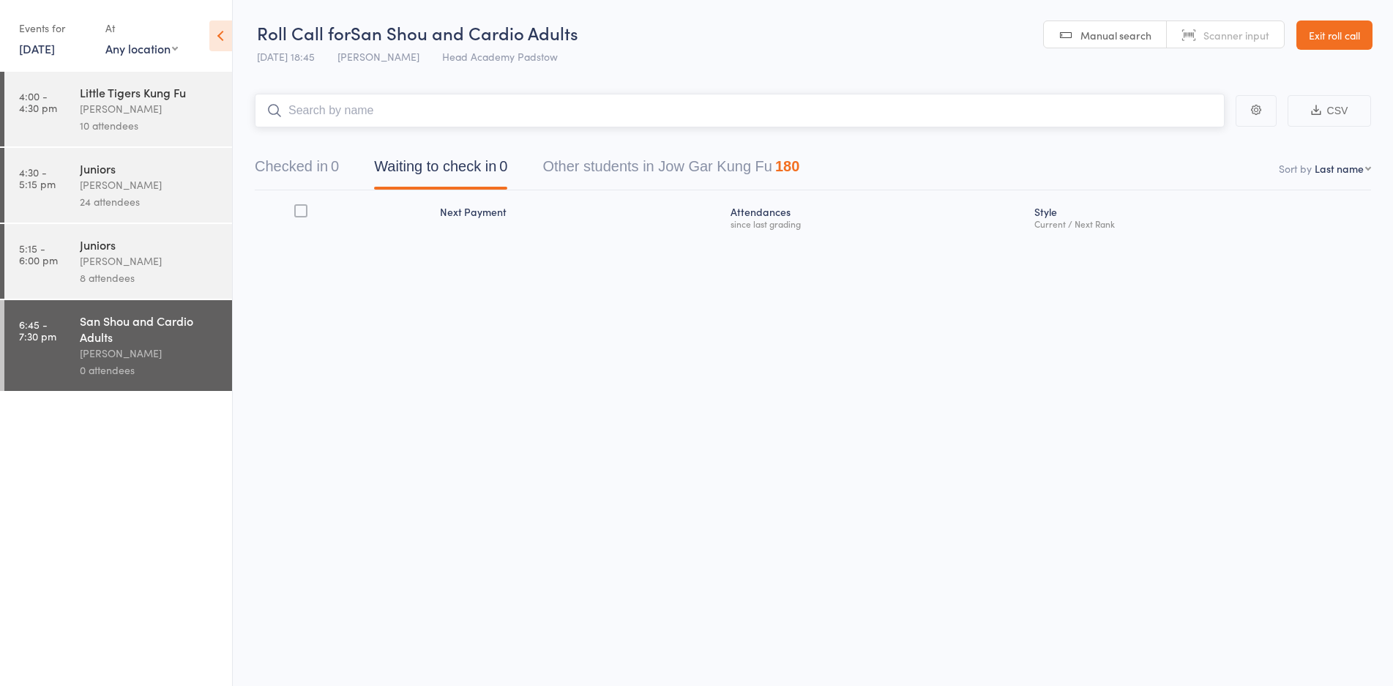
click at [436, 110] on input "search" at bounding box center [740, 111] width 970 height 34
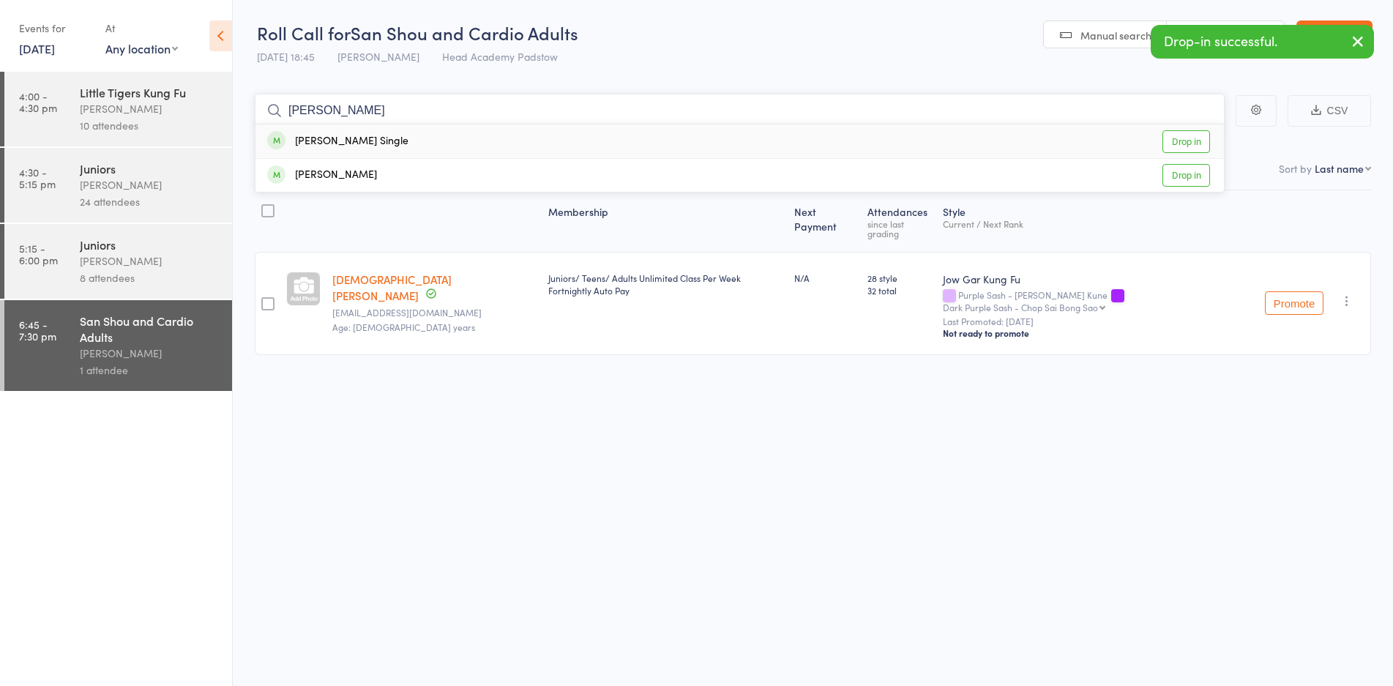
type input "kyle"
click at [413, 133] on div "Kyle Single Drop in" at bounding box center [739, 141] width 968 height 34
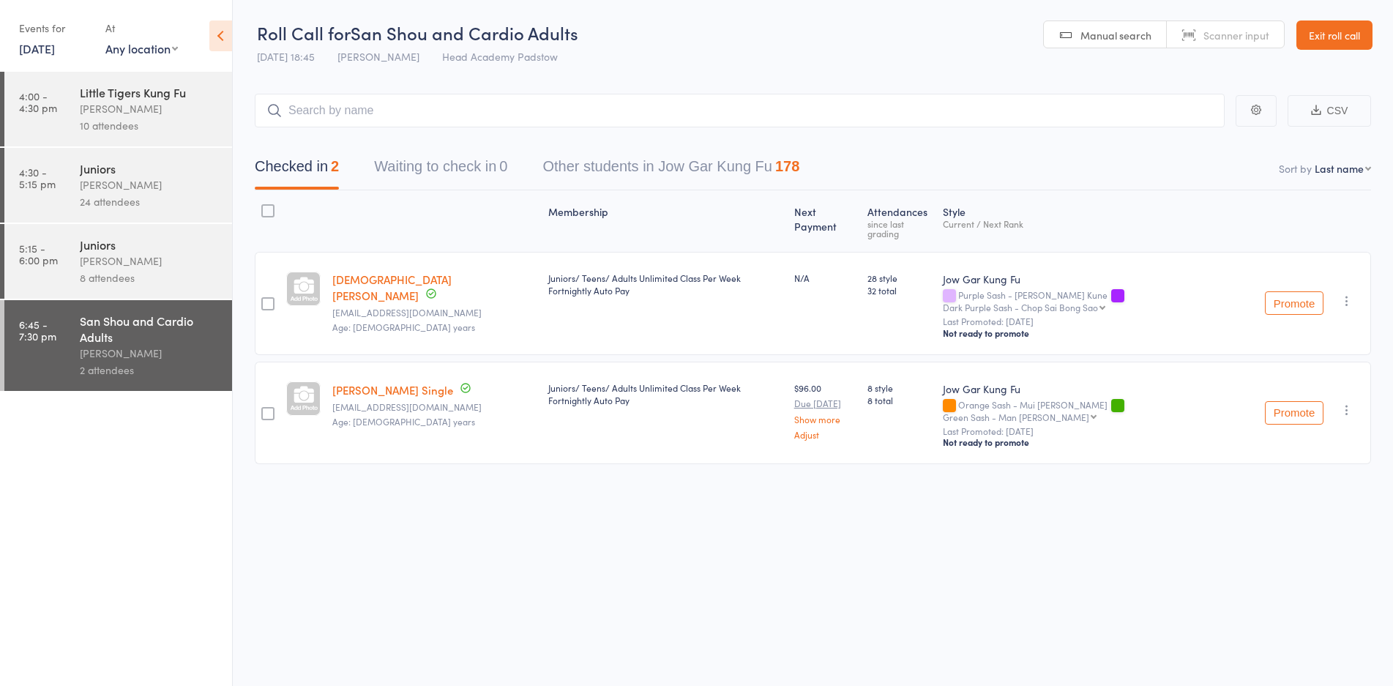
click at [826, 37] on header "Roll Call for San Shou and Cardio Adults 15 Sep 18:45 James Agius Head Academy …" at bounding box center [813, 36] width 1160 height 72
click at [1311, 36] on link "Exit roll call" at bounding box center [1334, 34] width 76 height 29
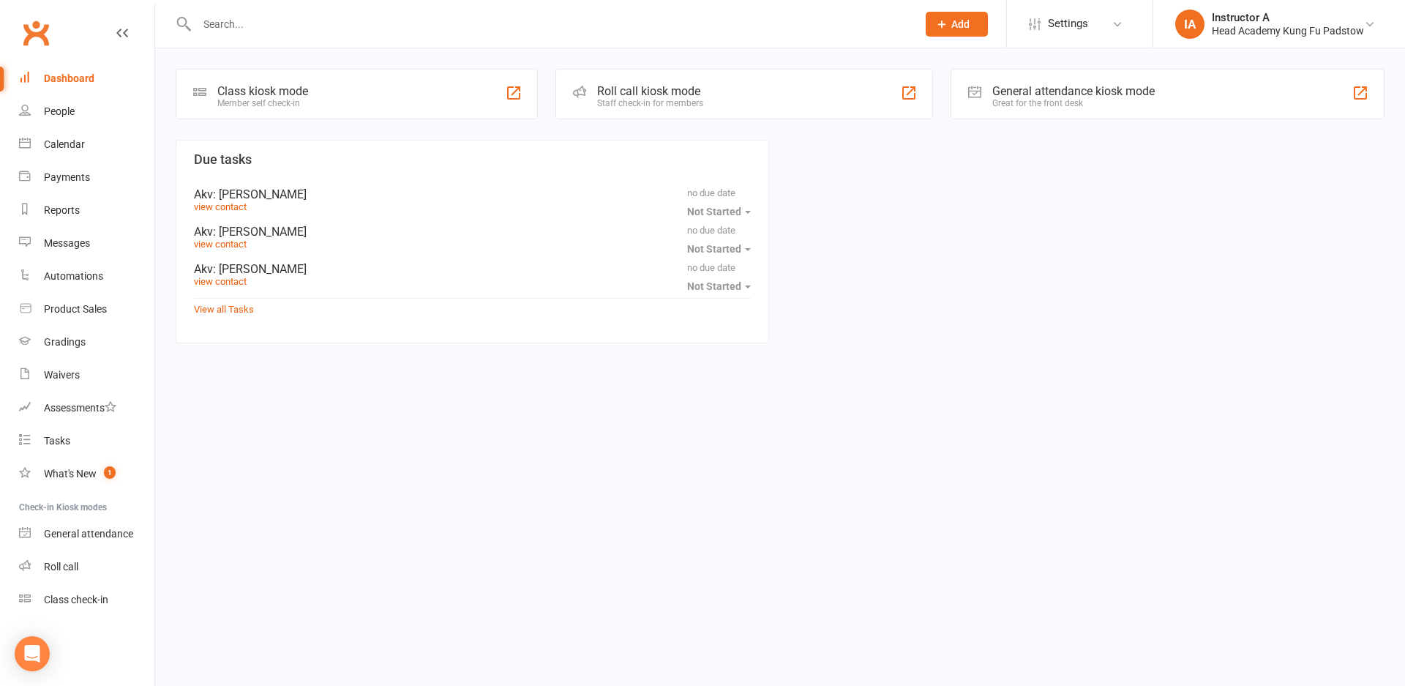
drag, startPoint x: 0, startPoint y: 0, endPoint x: 282, endPoint y: 27, distance: 283.1
click at [282, 27] on input "text" at bounding box center [550, 24] width 714 height 20
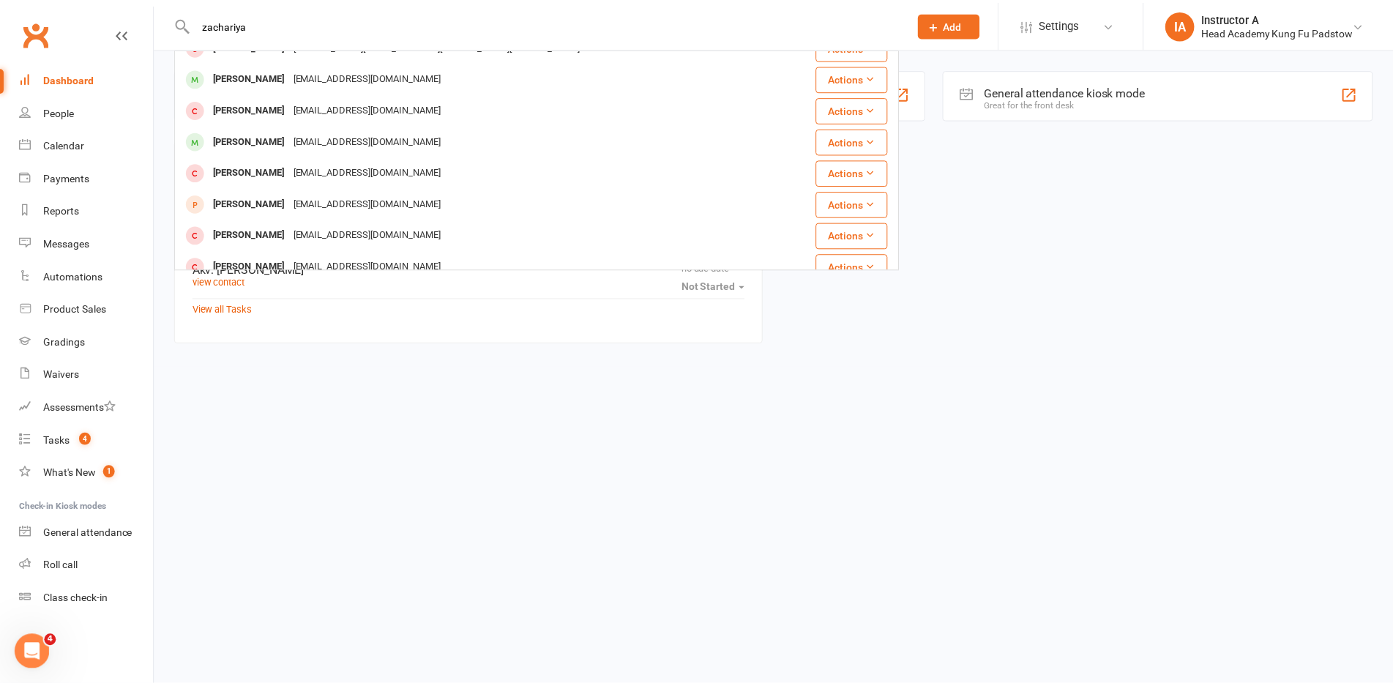
scroll to position [284, 0]
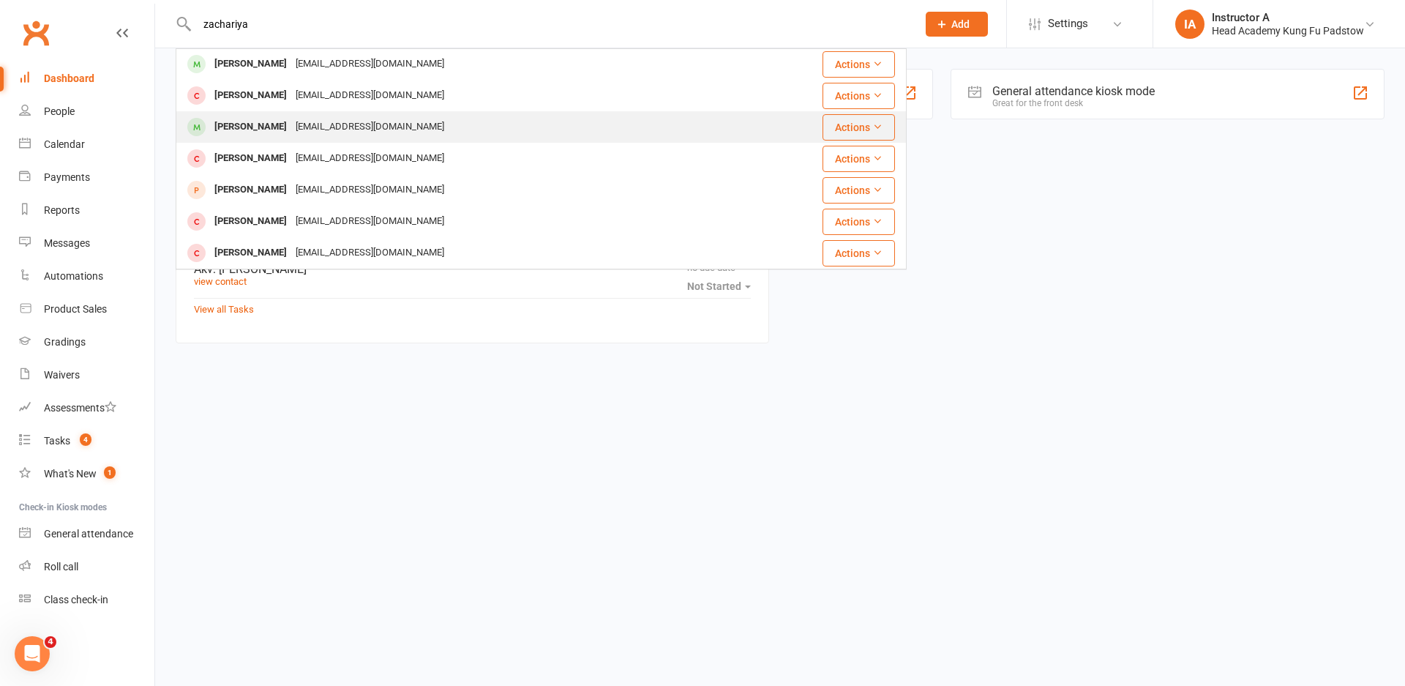
type input "zachariya"
click at [352, 127] on div "[EMAIL_ADDRESS][DOMAIN_NAME]" at bounding box center [369, 126] width 157 height 21
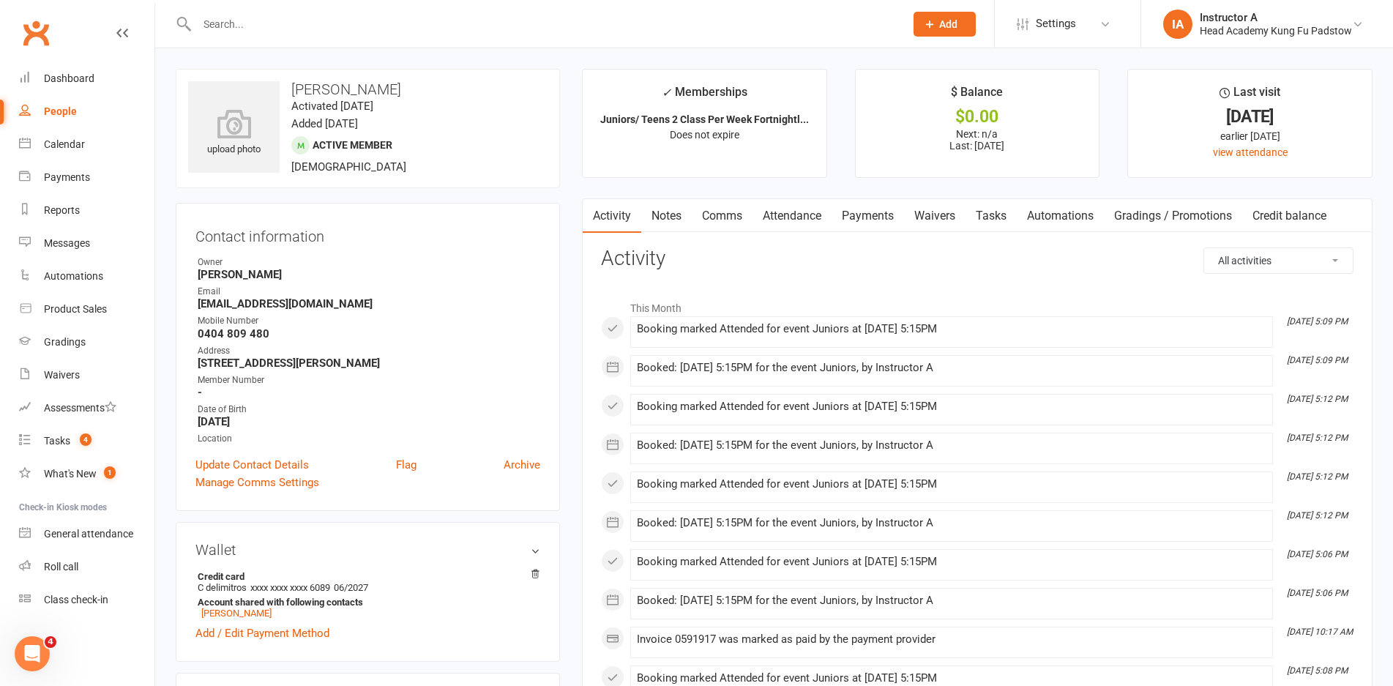
click at [440, 287] on div "Email" at bounding box center [369, 292] width 343 height 14
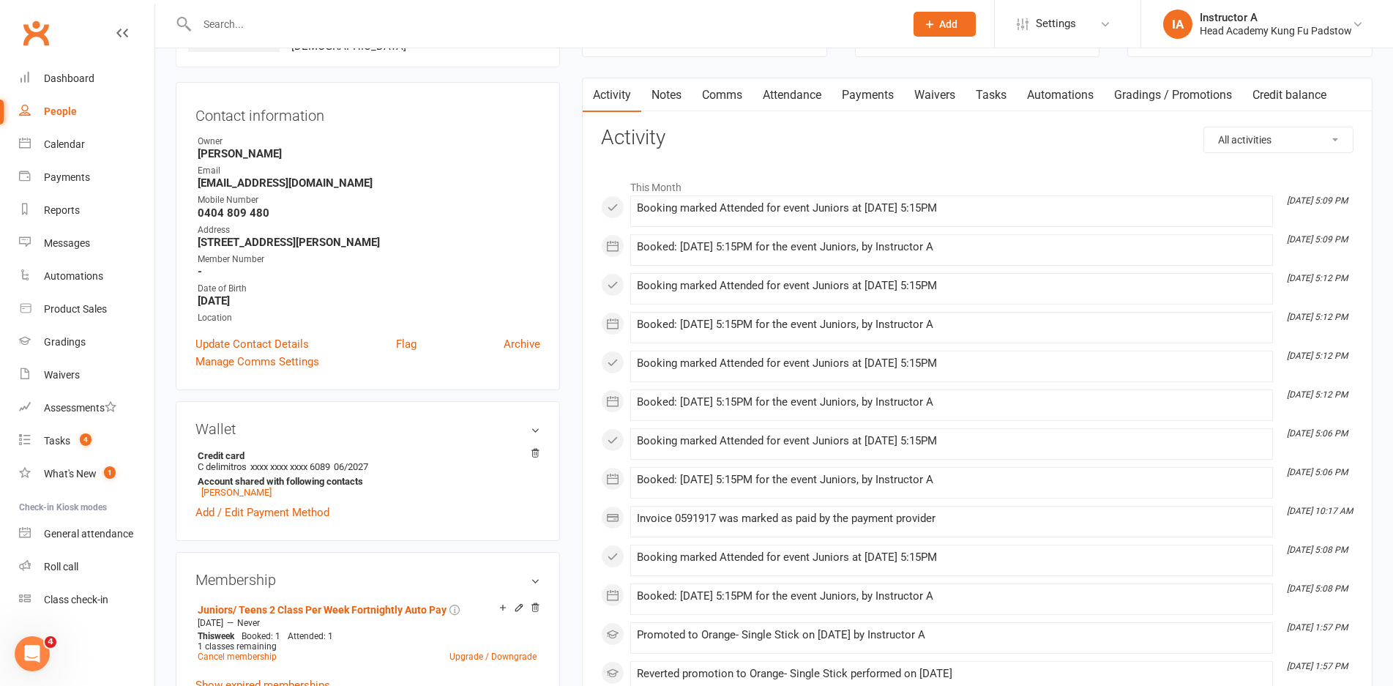
scroll to position [439, 0]
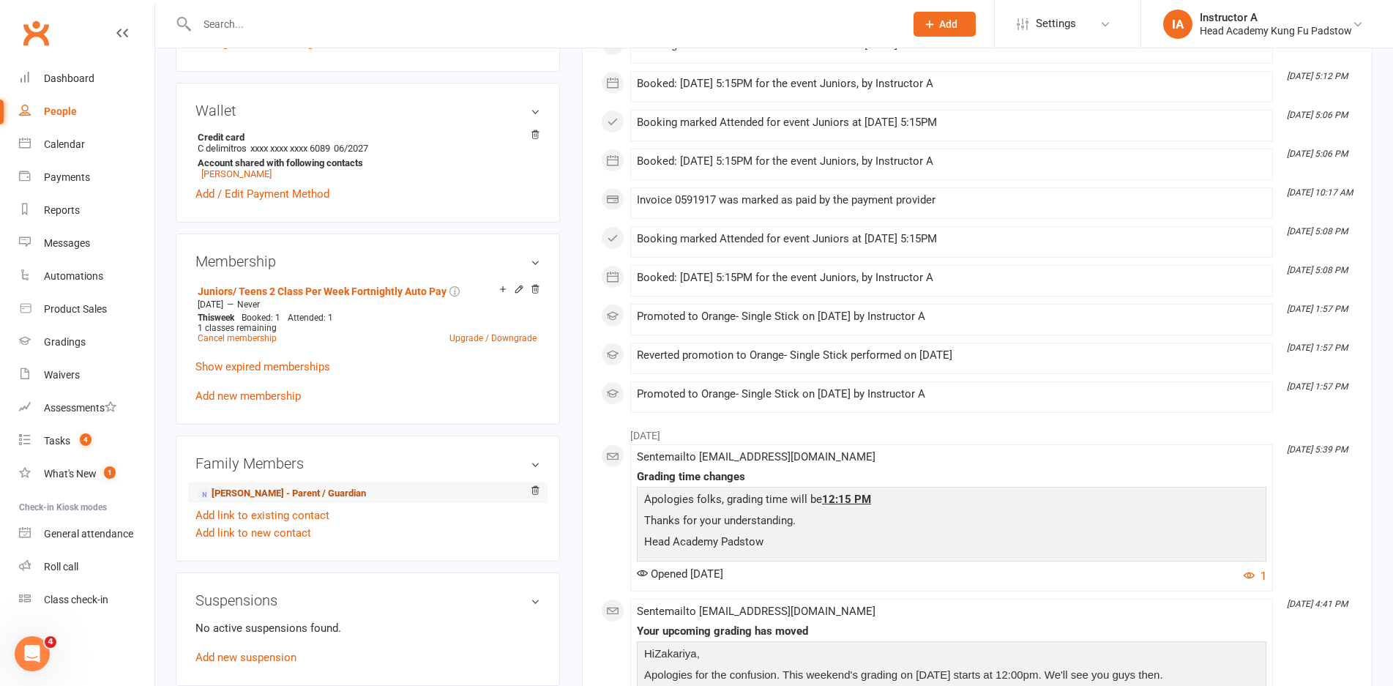
click at [334, 498] on link "Cathy Delimitros - Parent / Guardian" at bounding box center [282, 493] width 168 height 15
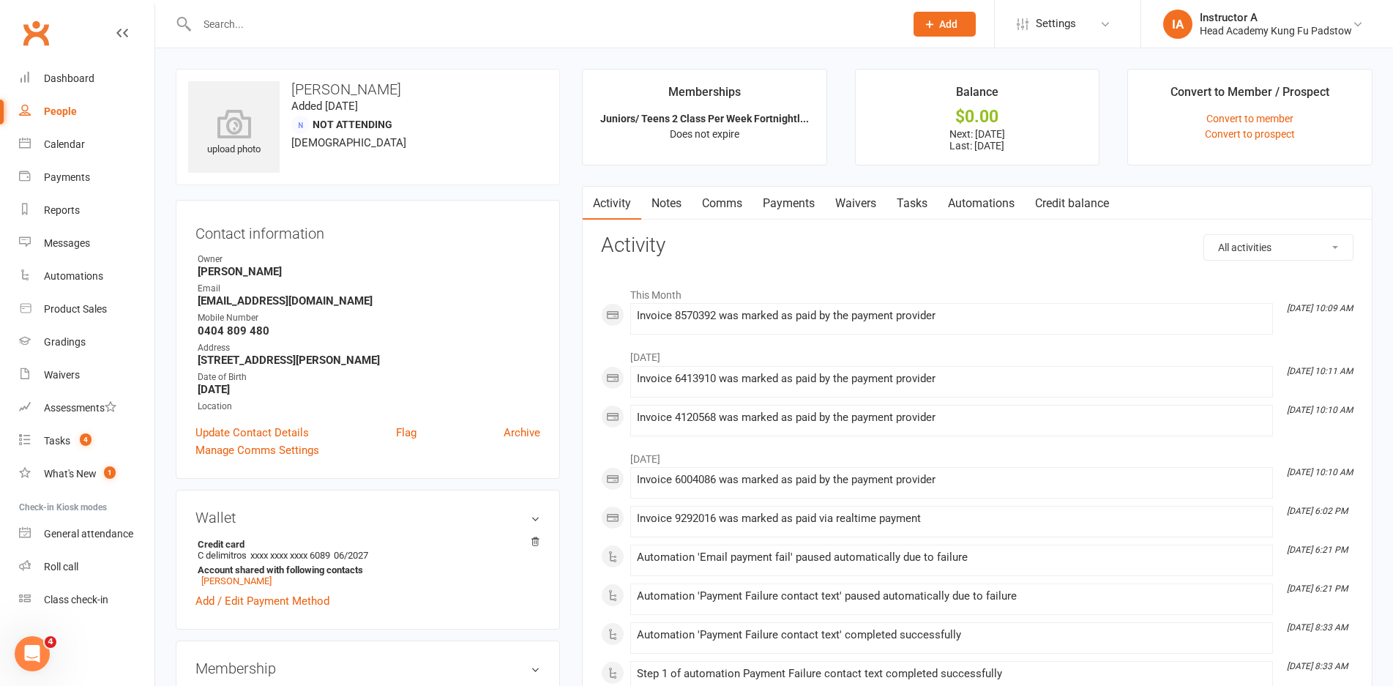
click at [790, 213] on link "Payments" at bounding box center [788, 204] width 72 height 34
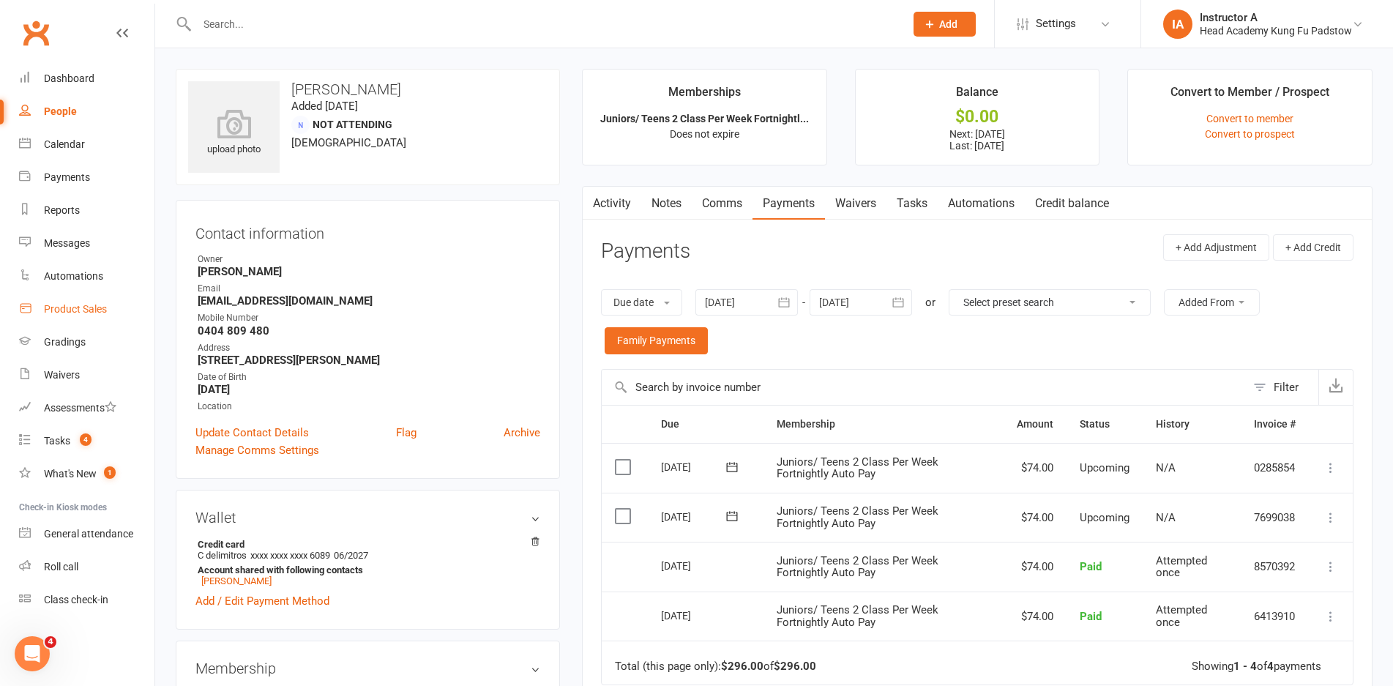
click at [69, 314] on div "Product Sales" at bounding box center [75, 309] width 63 height 12
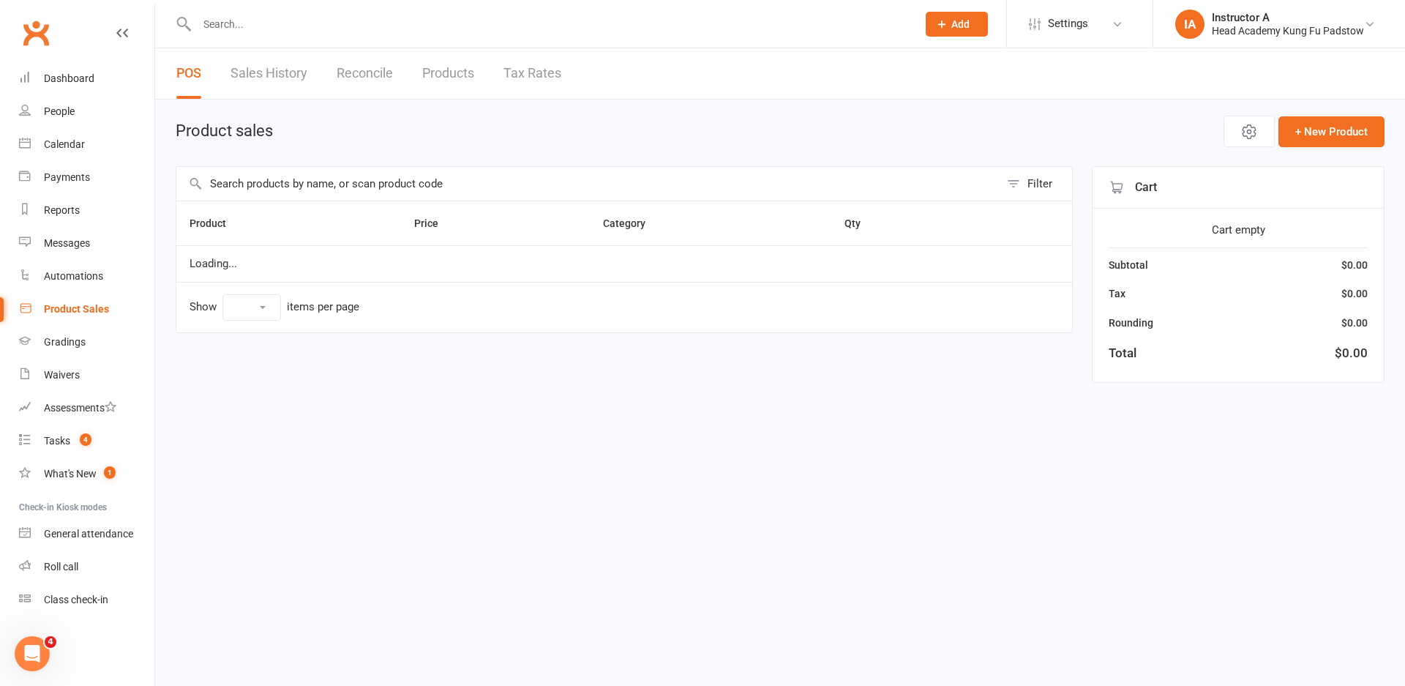
select select "10"
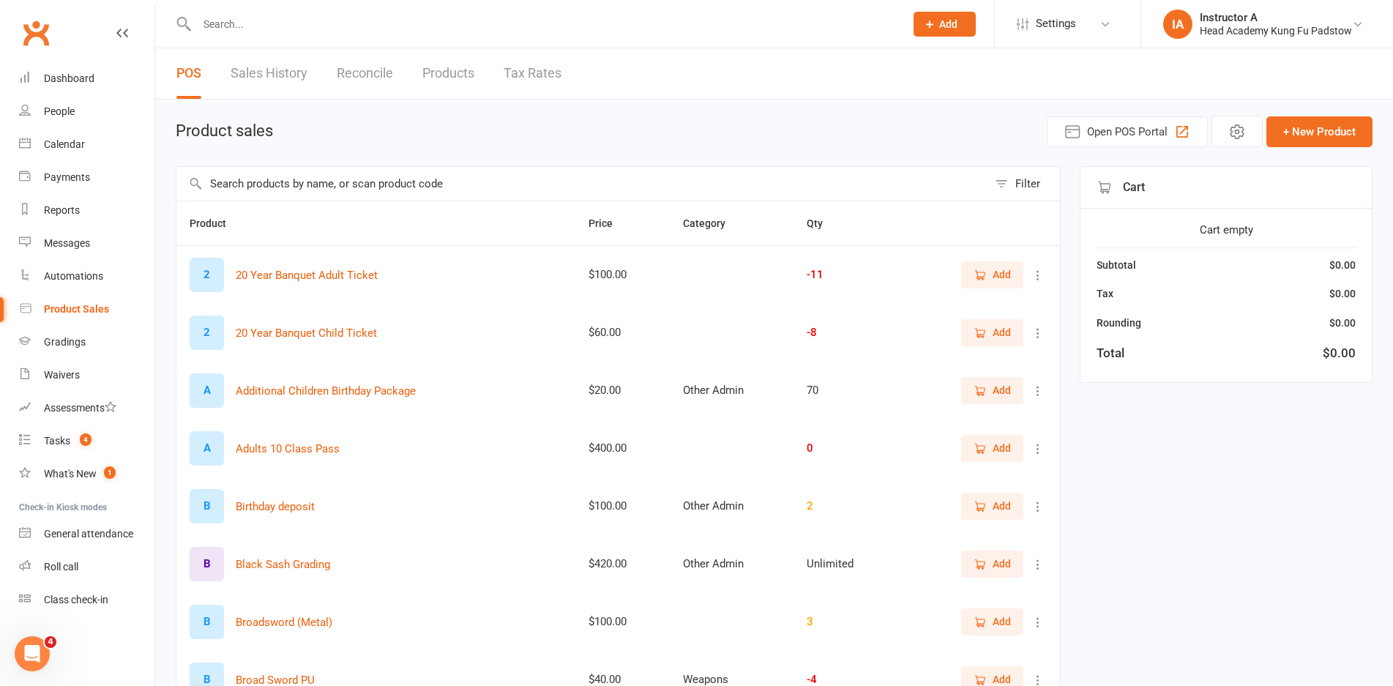
click at [413, 187] on input "text" at bounding box center [581, 184] width 811 height 34
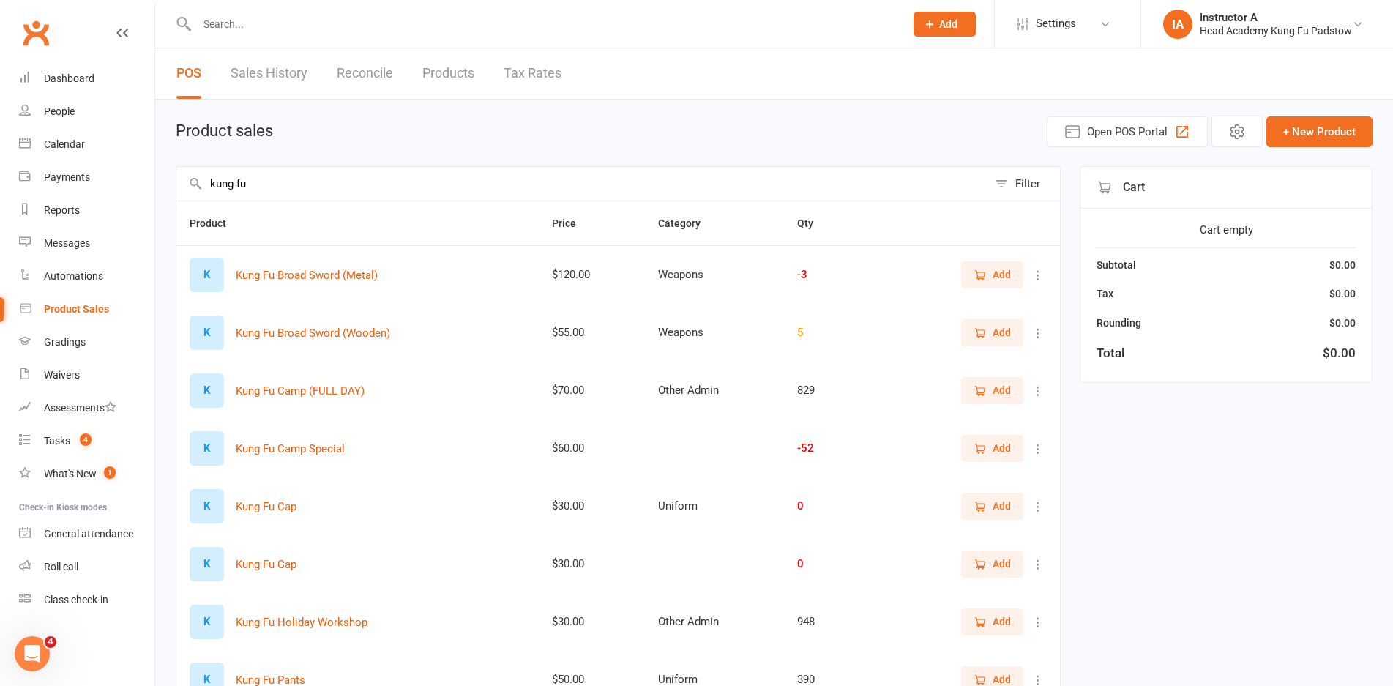
type input "kung fu"
click at [1009, 453] on span "Add" at bounding box center [1002, 448] width 18 height 16
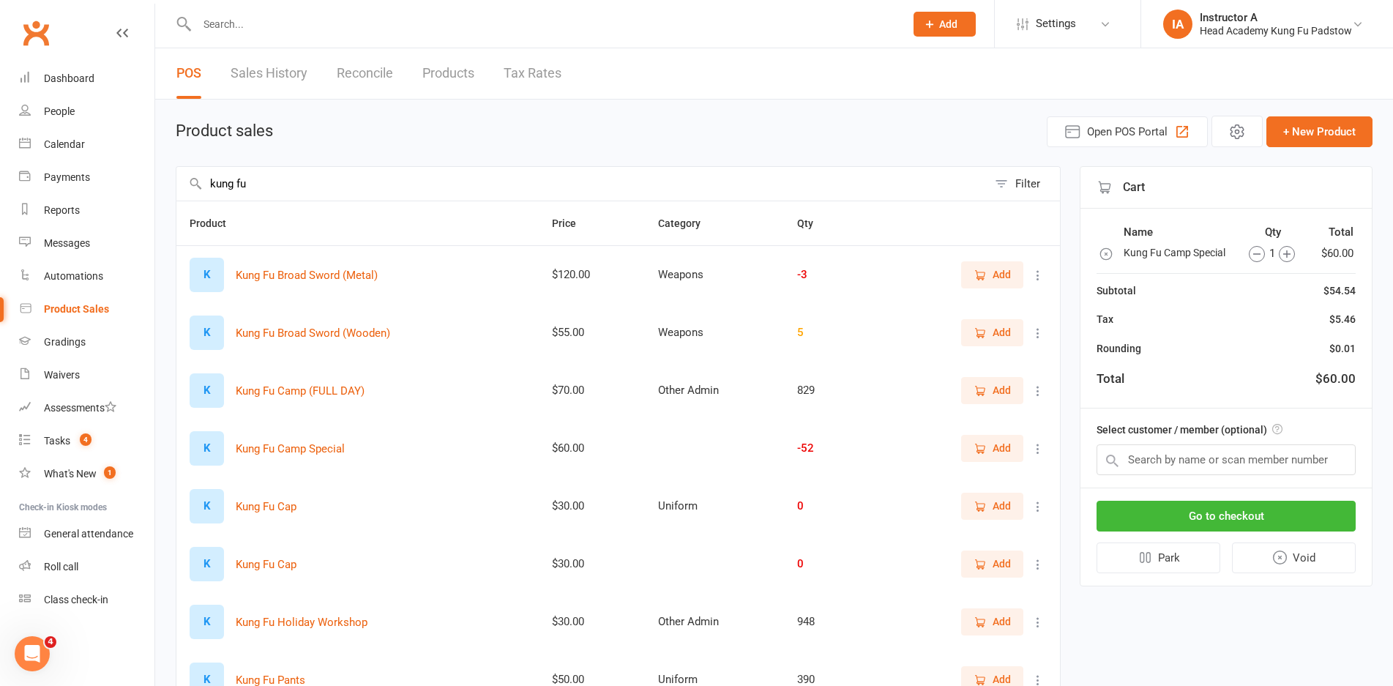
click at [1284, 254] on icon "button" at bounding box center [1286, 253] width 7 height 7
click at [1246, 461] on input "text" at bounding box center [1225, 459] width 259 height 31
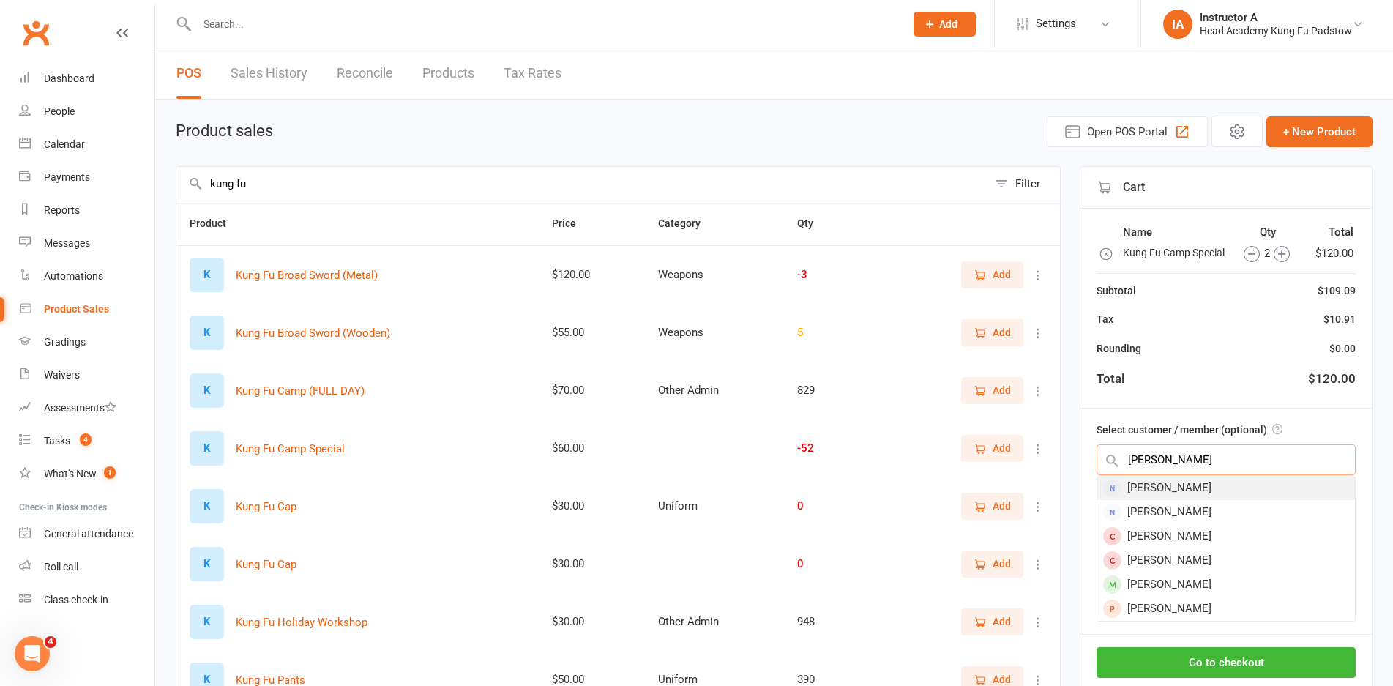
type input "cathy"
click at [1241, 490] on div "Cathy Delimitros" at bounding box center [1226, 488] width 258 height 24
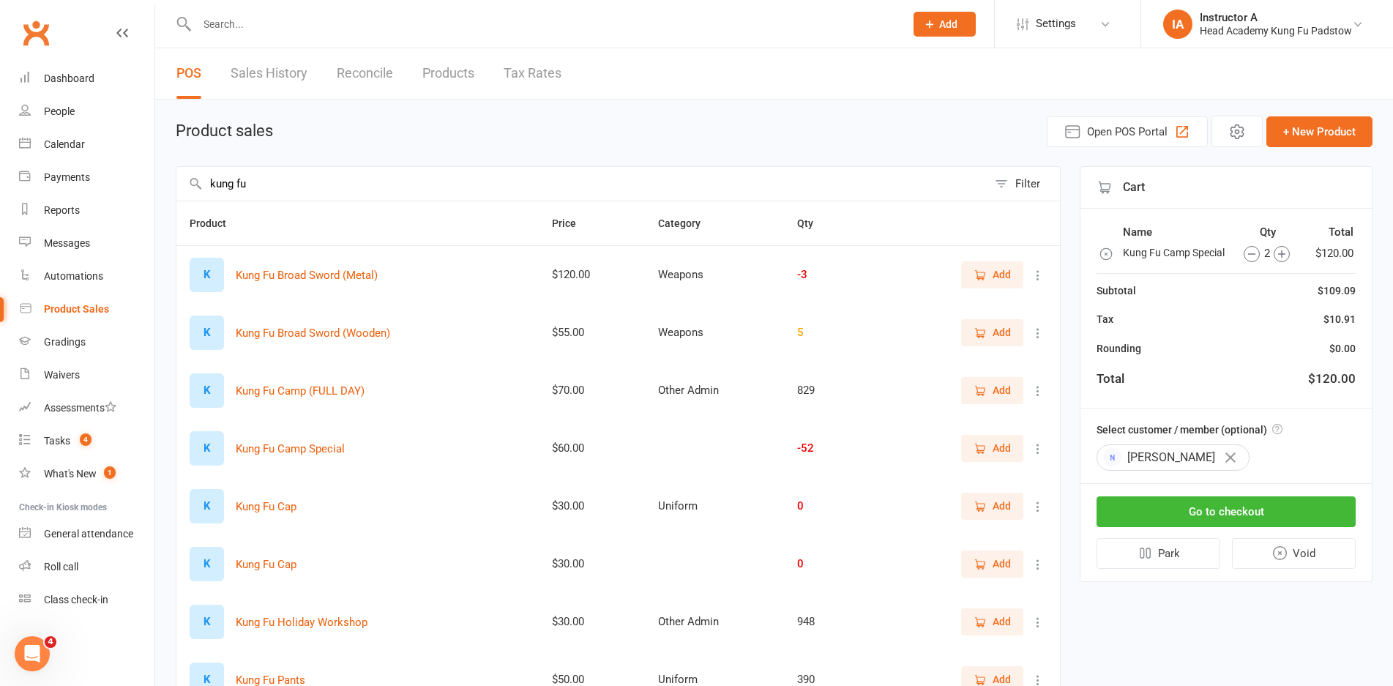
scroll to position [73, 0]
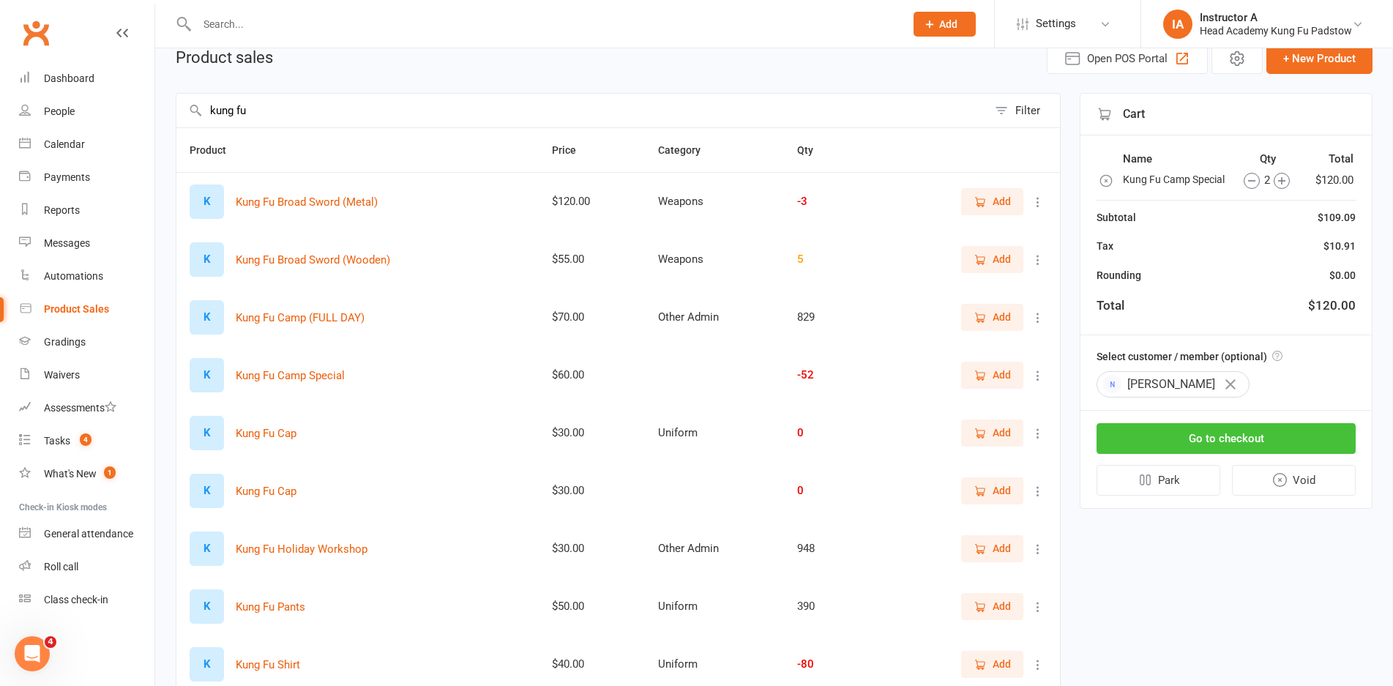
click at [1251, 435] on button "Go to checkout" at bounding box center [1225, 438] width 259 height 31
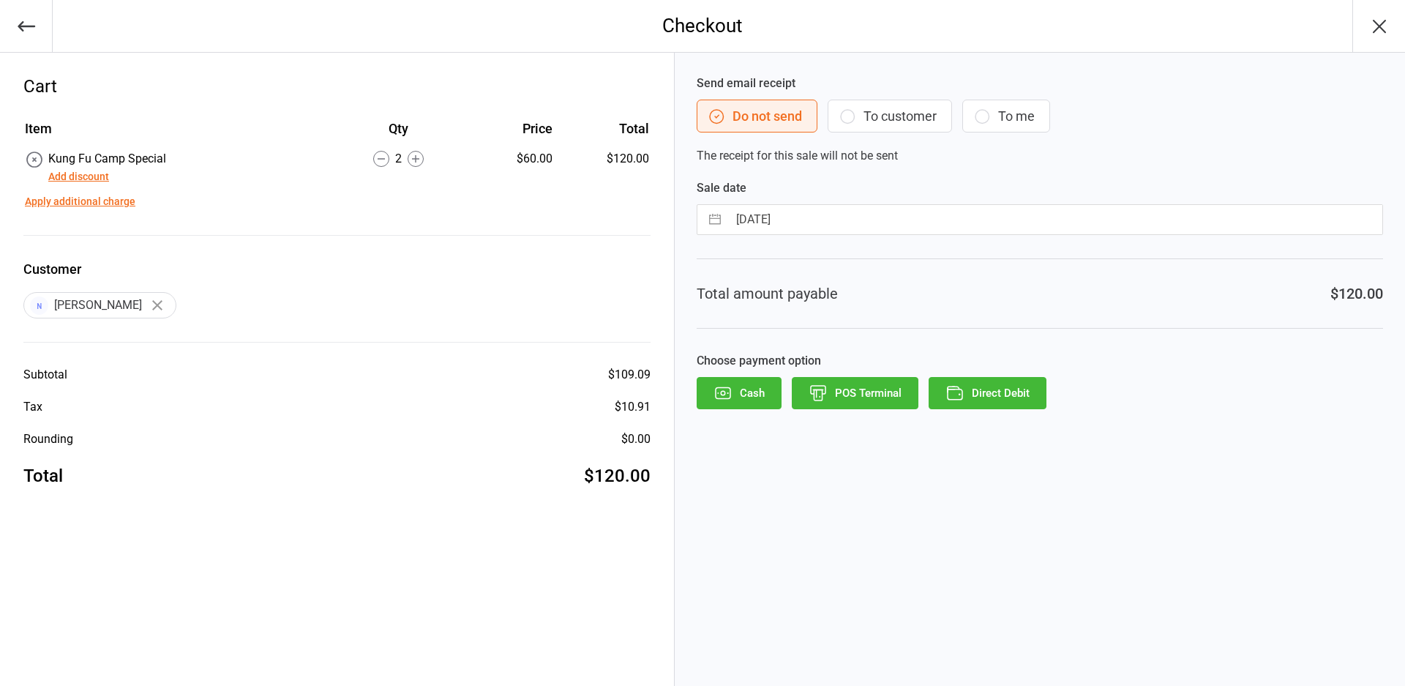
click at [1252, 427] on div "Send email receipt Do not send To customer To me The receipt for this sale will…" at bounding box center [1040, 369] width 730 height 633
click at [886, 117] on button "To customer" at bounding box center [890, 116] width 124 height 33
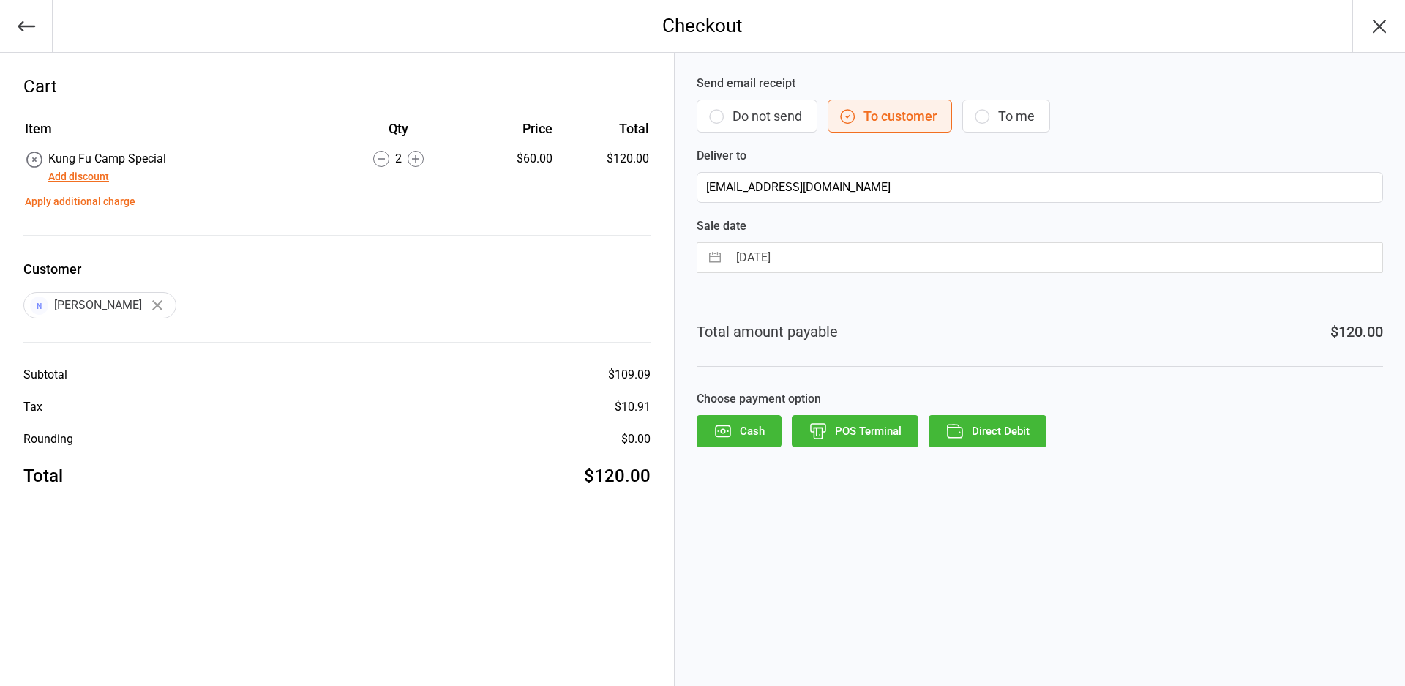
click at [993, 437] on button "Direct Debit" at bounding box center [988, 431] width 118 height 32
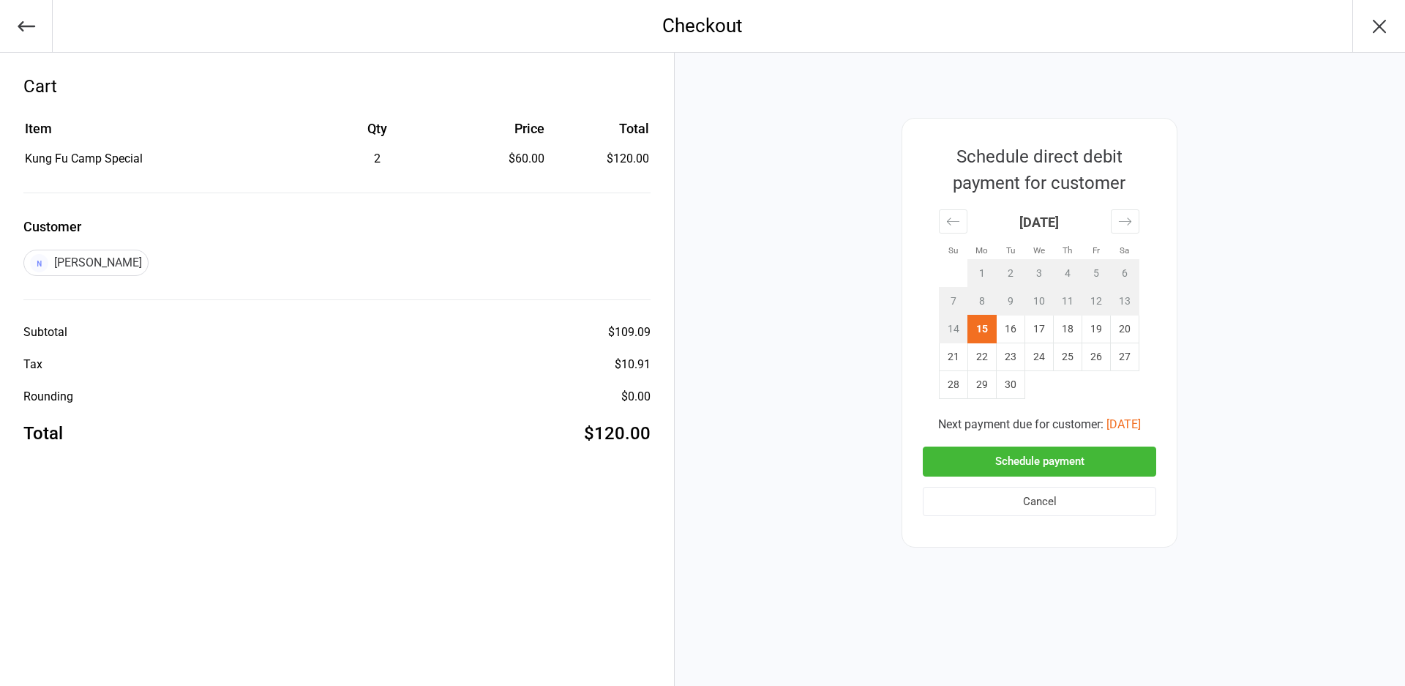
click at [1003, 460] on button "Schedule payment" at bounding box center [1039, 461] width 233 height 30
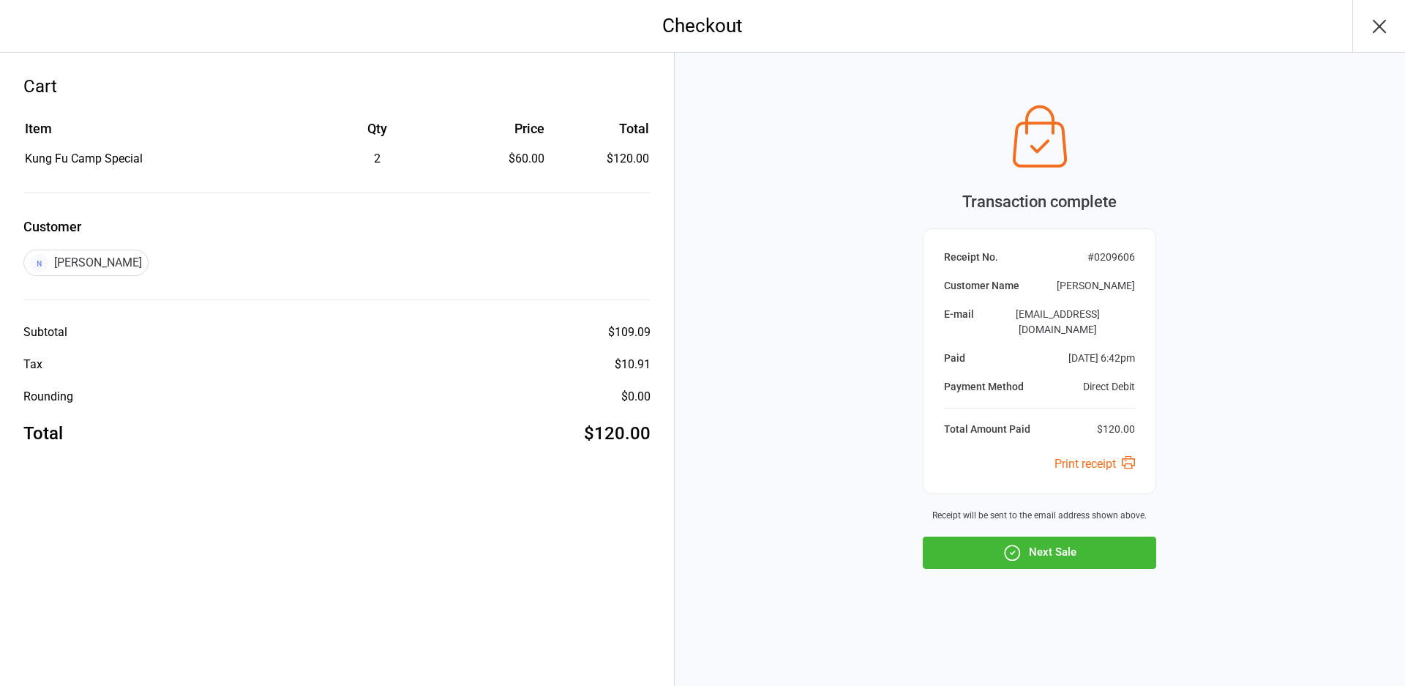
click at [1077, 537] on button "Next Sale" at bounding box center [1039, 553] width 233 height 32
